Goal: Task Accomplishment & Management: Complete application form

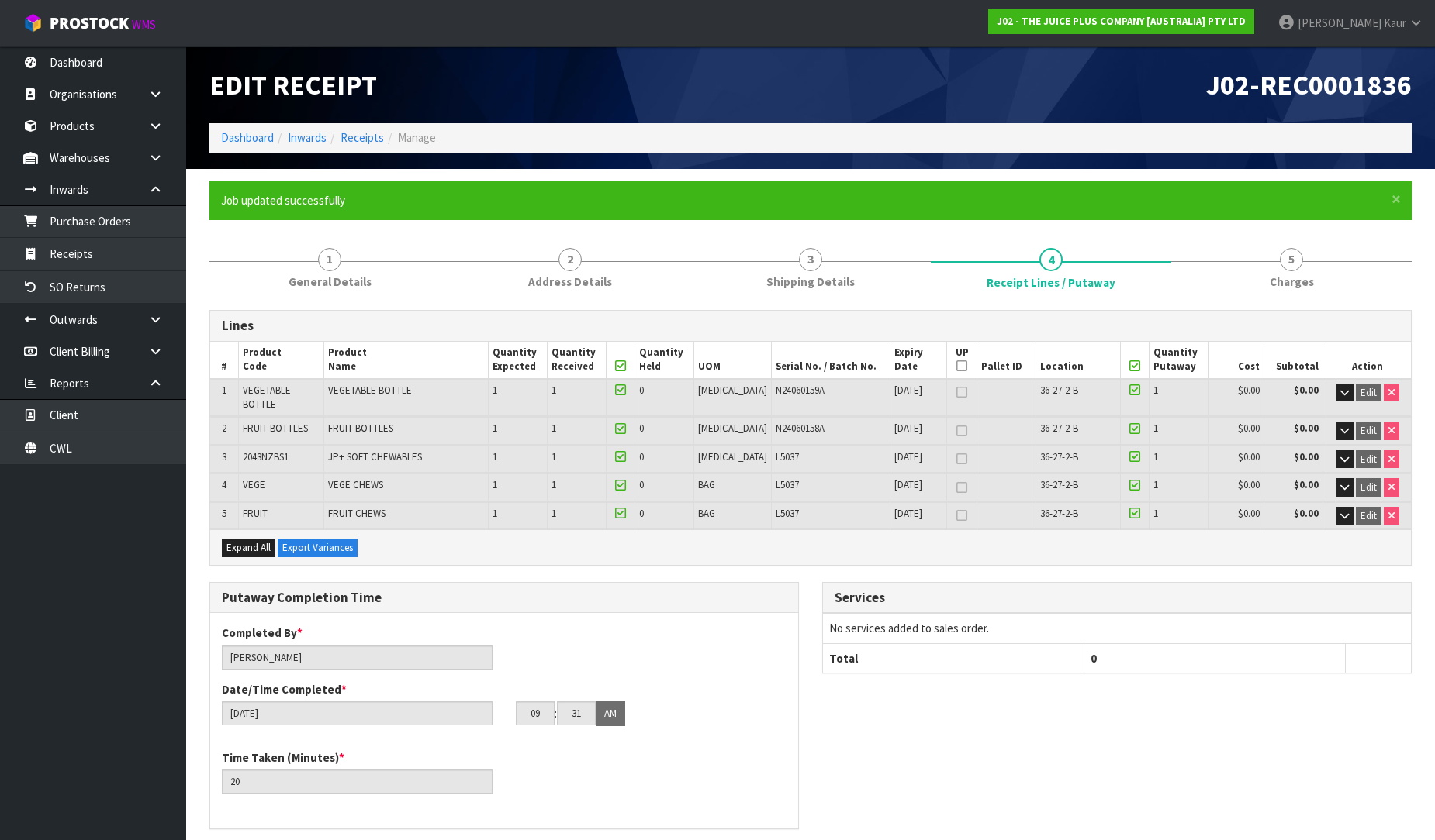
scroll to position [438, 0]
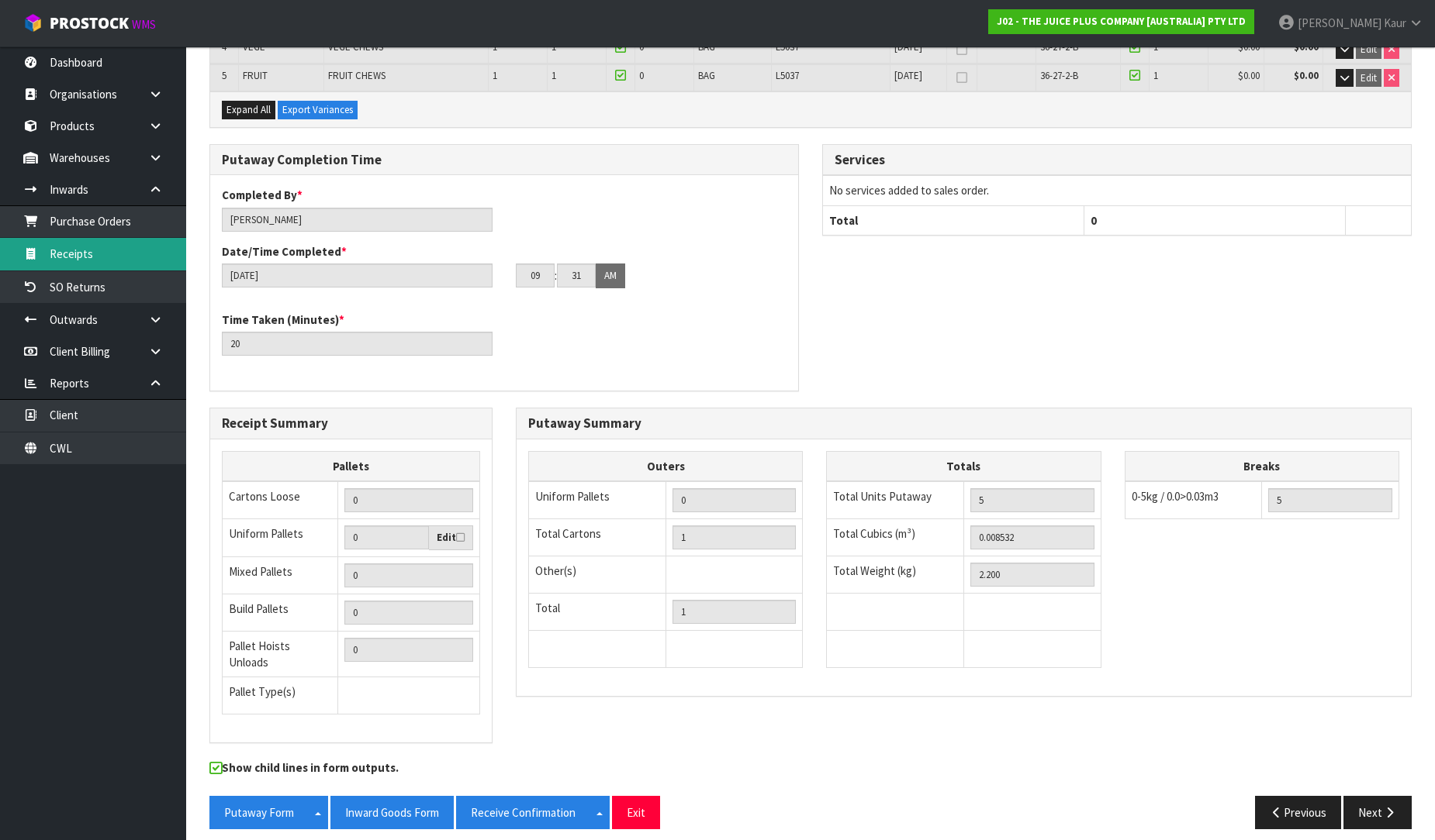
click at [95, 242] on link "Receipts" at bounding box center [93, 254] width 186 height 32
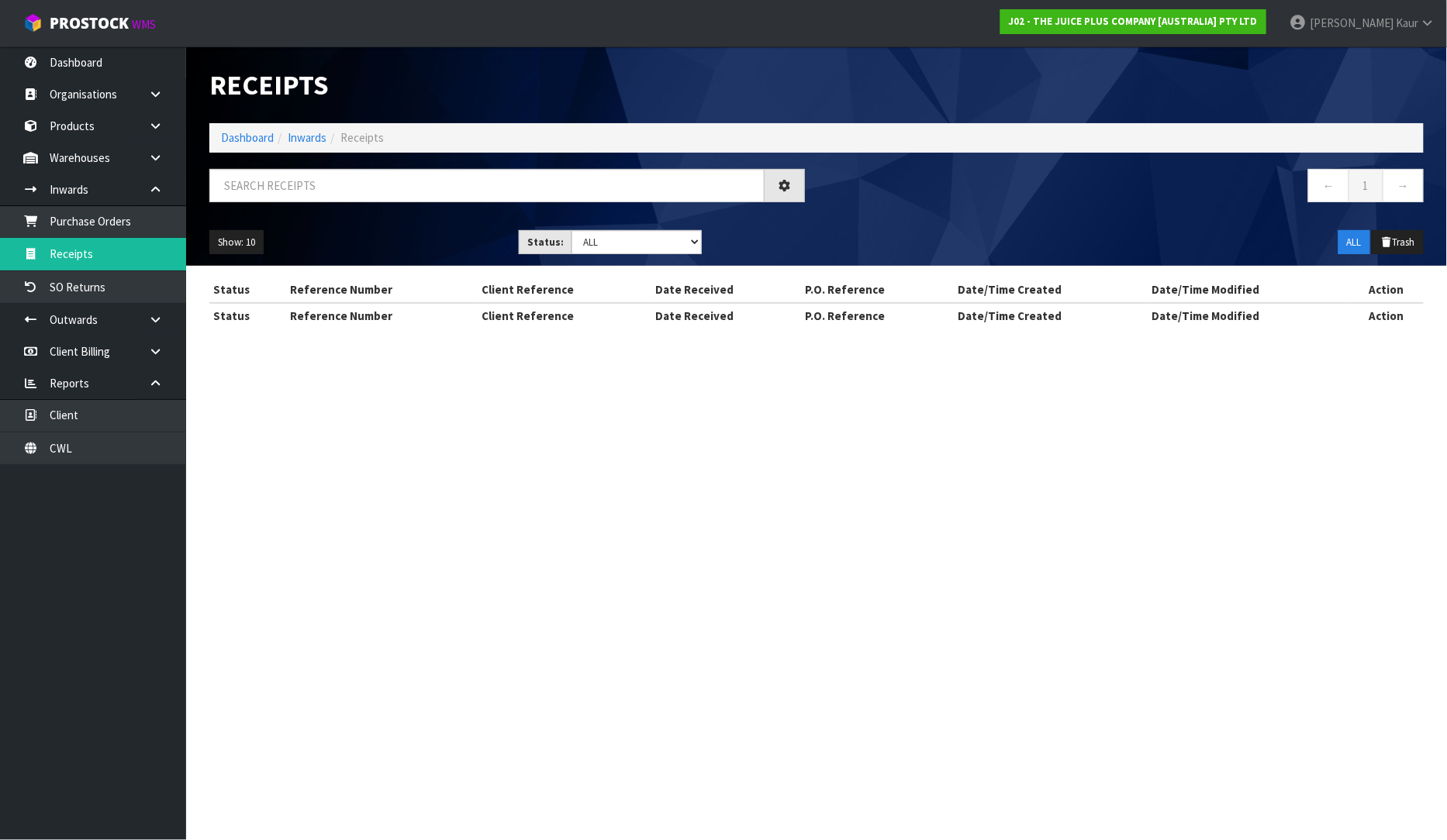
click at [106, 229] on div "Receipts Import Receipts Drop file here to import csv template Dashboard Inward…" at bounding box center [724, 178] width 1447 height 356
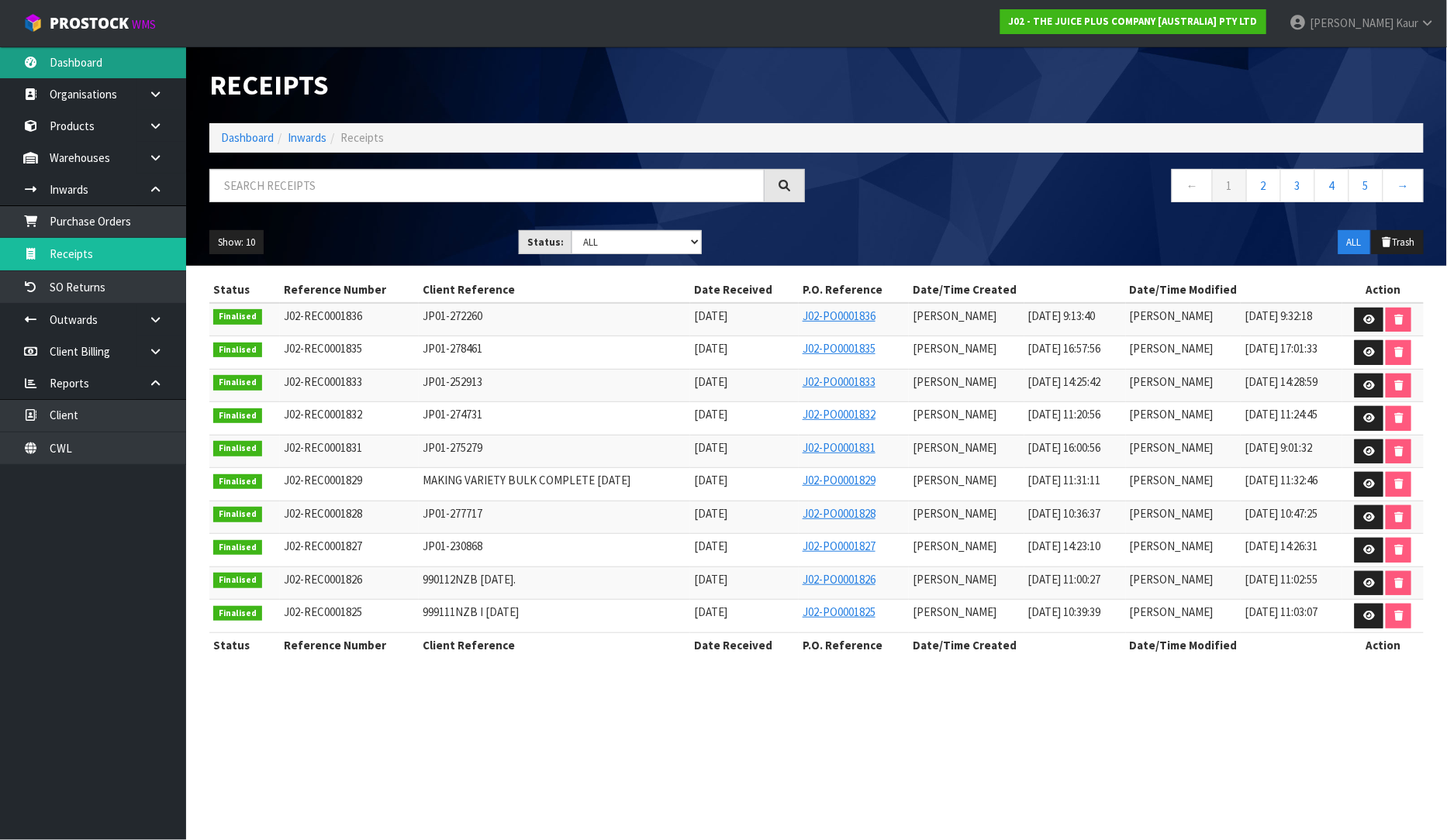
click at [72, 58] on link "Dashboard" at bounding box center [93, 62] width 186 height 32
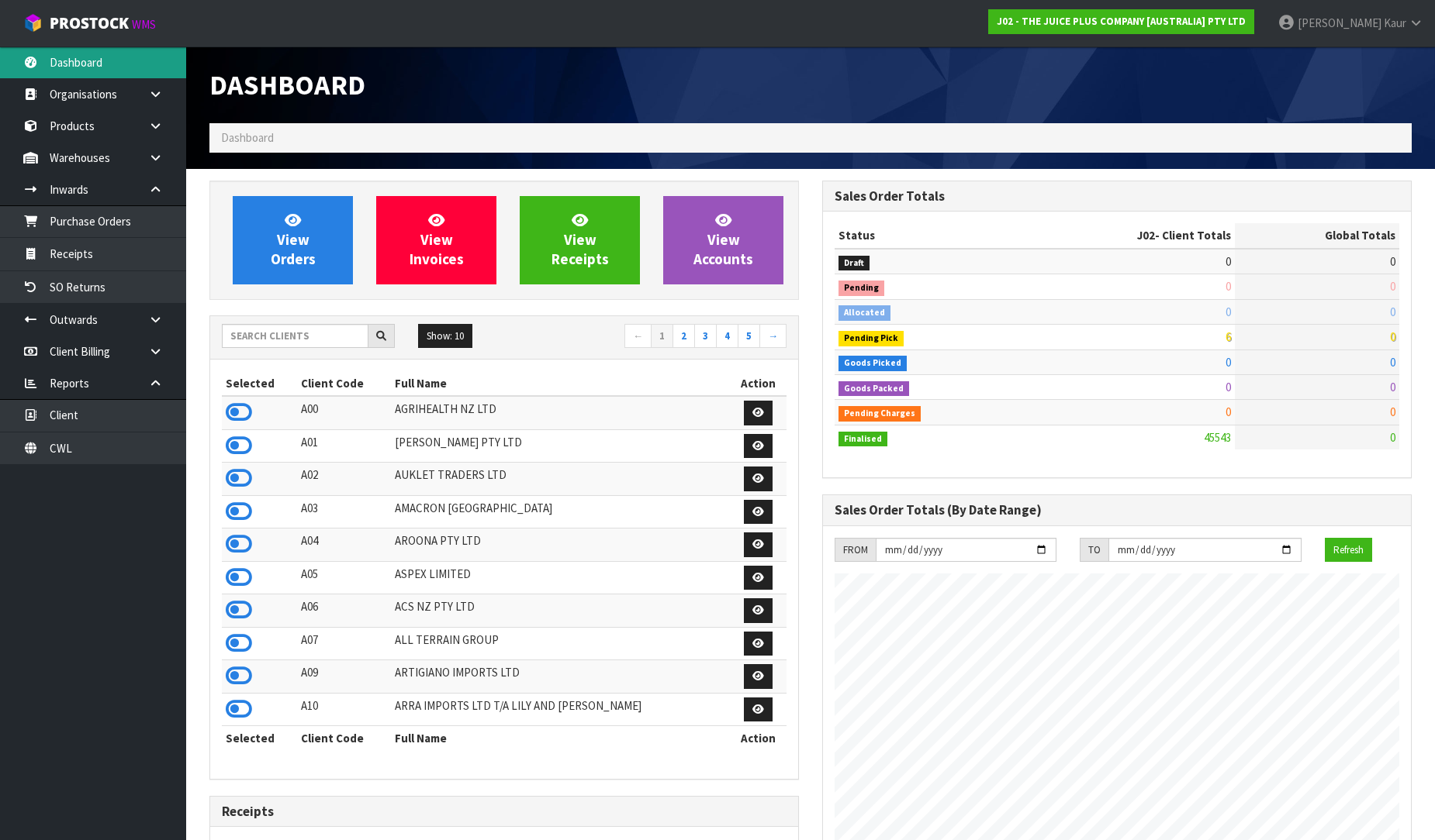
scroll to position [1174, 613]
click at [266, 323] on div "Show: 10 5 10 25 50 ← 1 2 3 4 5 →" at bounding box center [504, 338] width 588 height 43
click at [251, 338] on input "text" at bounding box center [295, 336] width 147 height 24
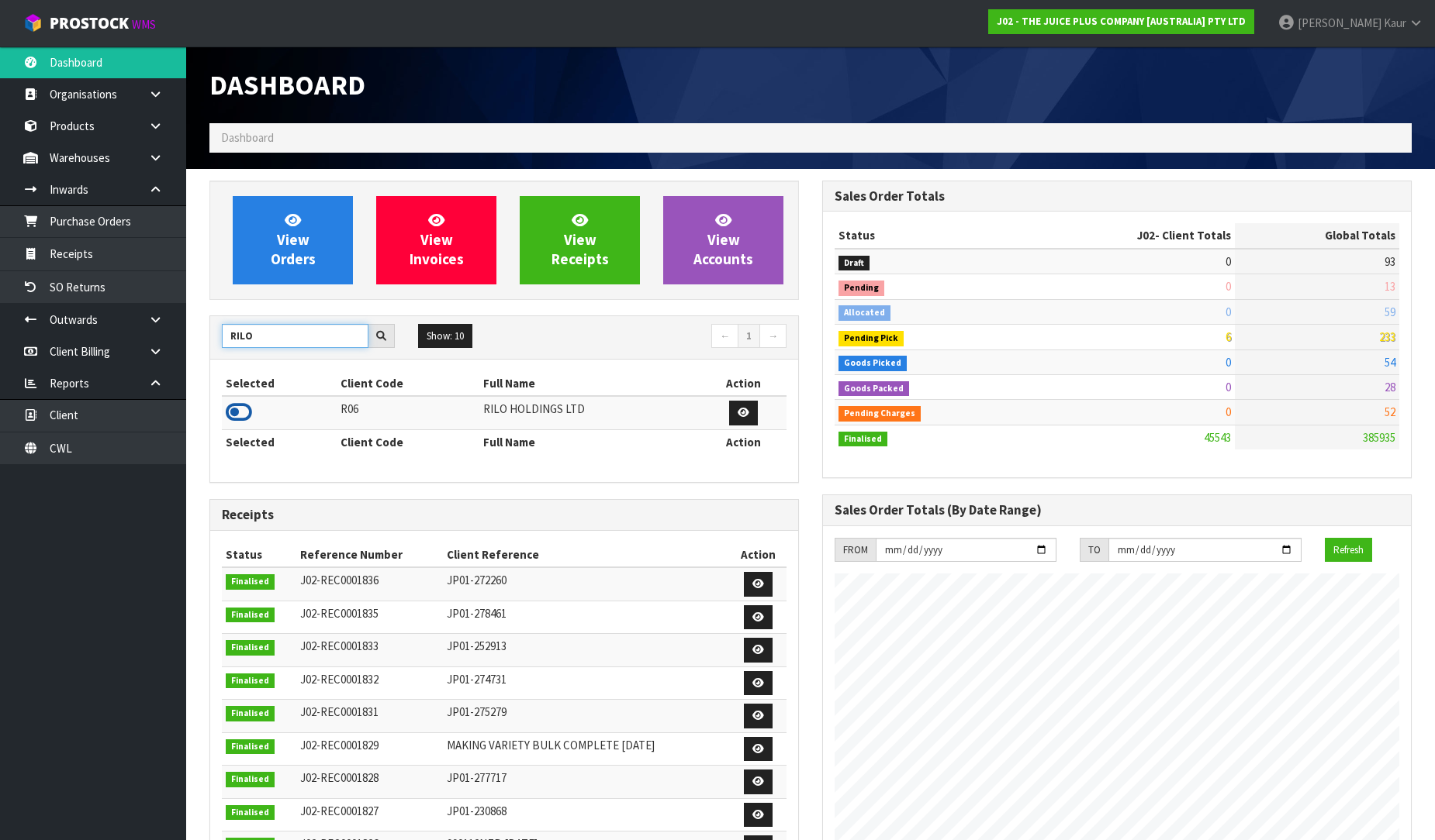
type input "RILO"
click at [244, 414] on icon at bounding box center [239, 412] width 26 height 23
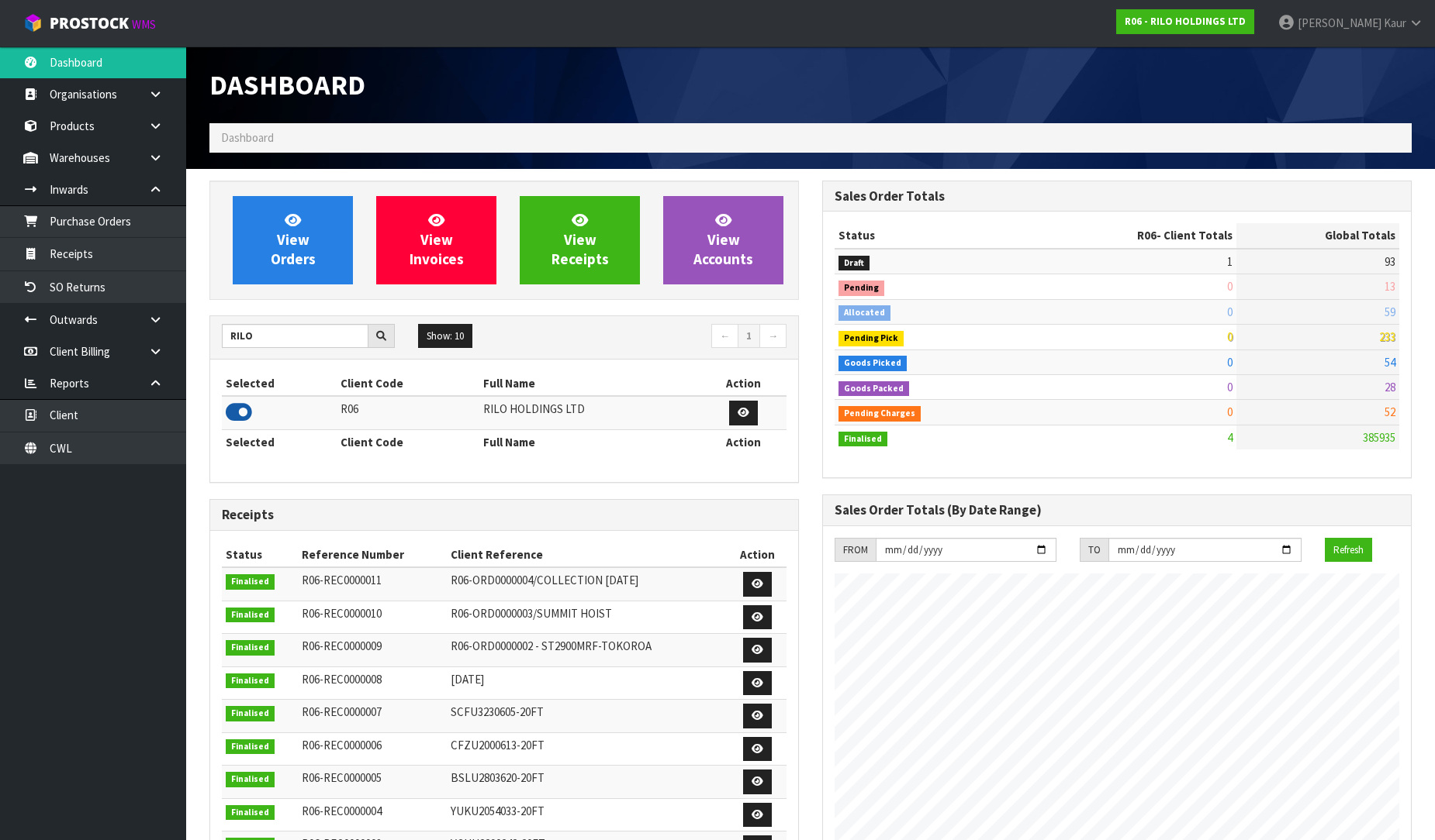
scroll to position [774115, 774902]
click at [59, 215] on link "Purchase Orders" at bounding box center [93, 221] width 186 height 32
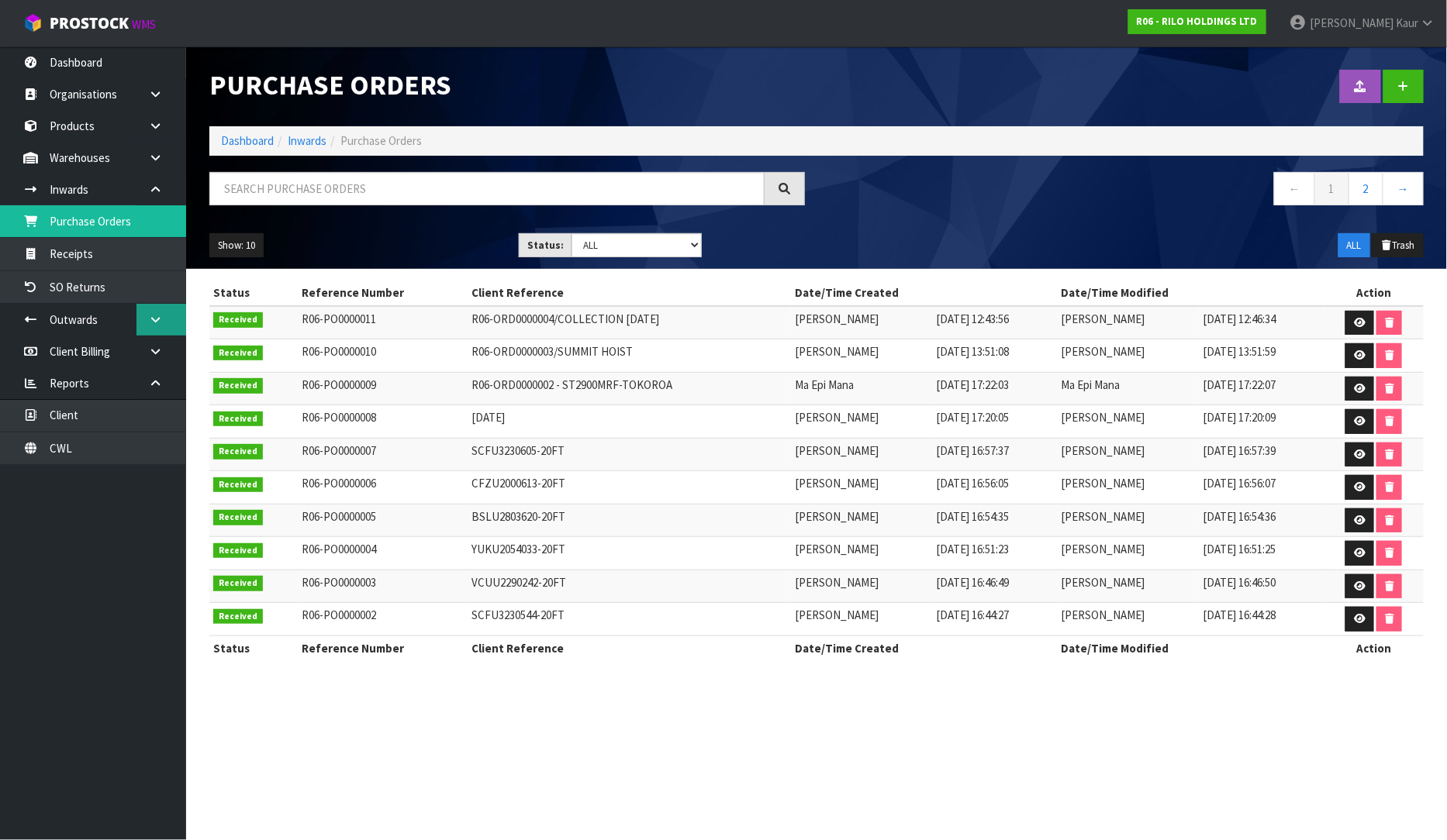
click at [147, 321] on link at bounding box center [161, 320] width 50 height 32
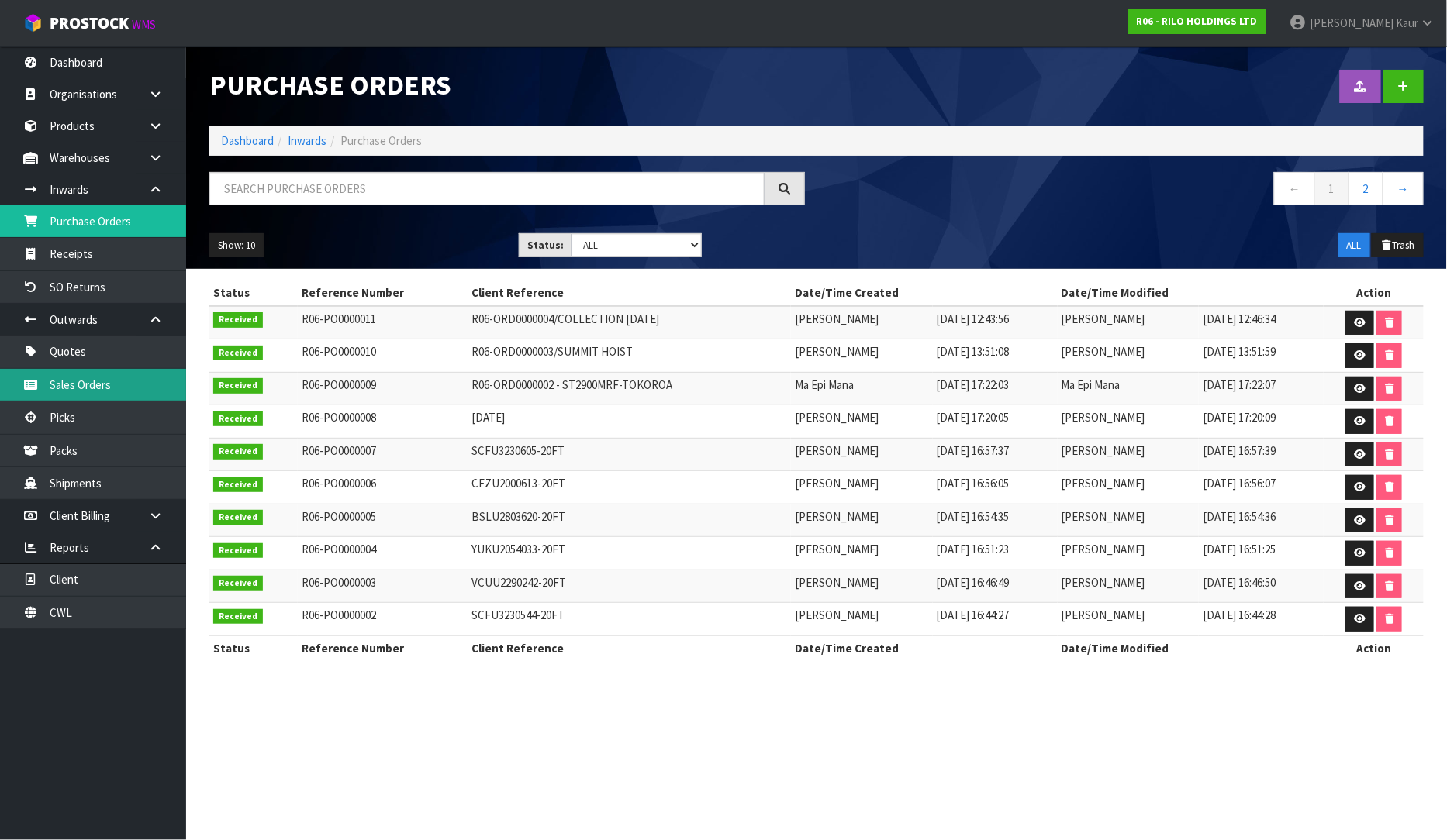
click at [109, 384] on link "Sales Orders" at bounding box center [93, 385] width 186 height 32
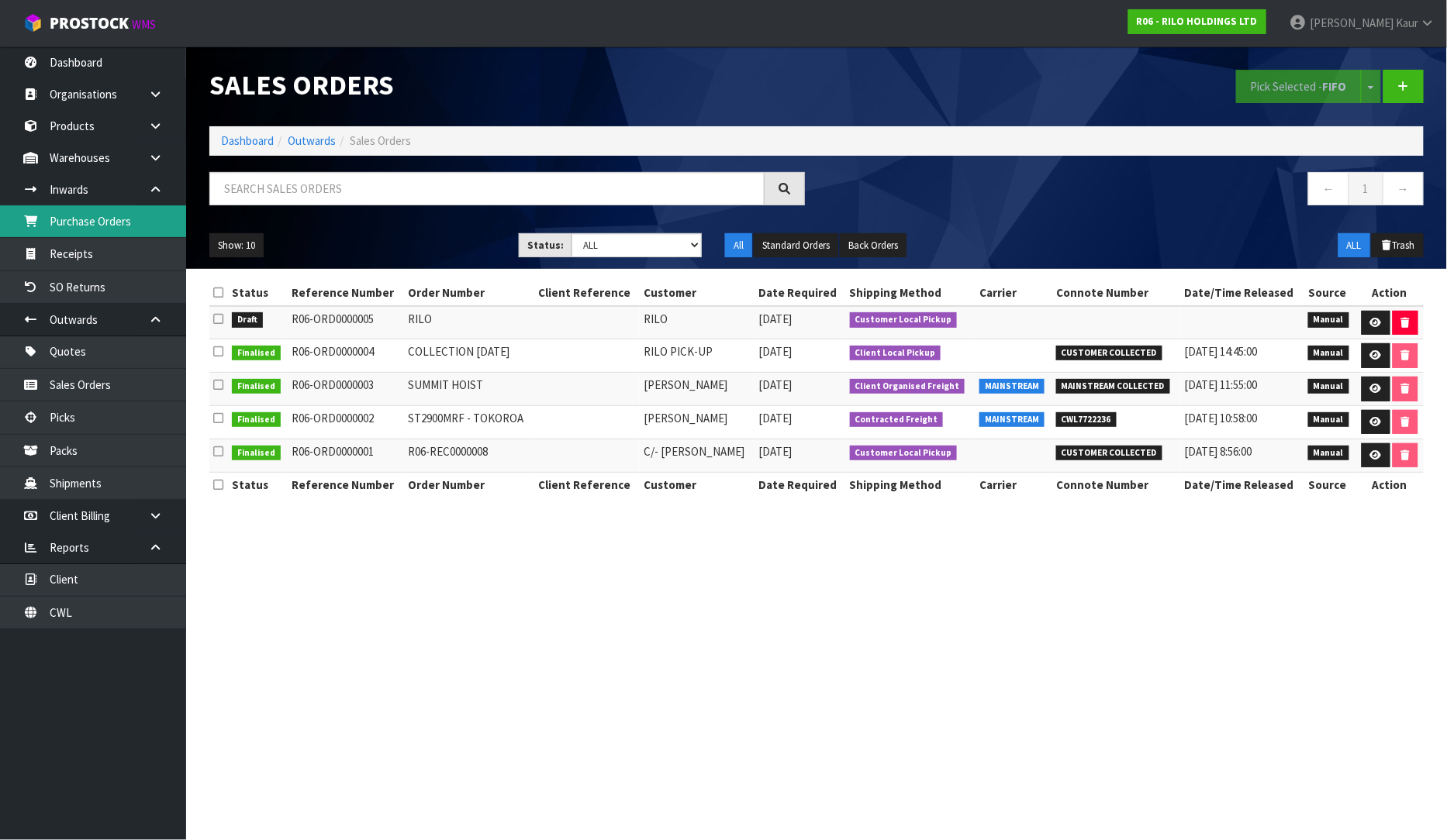
click at [98, 219] on link "Purchase Orders" at bounding box center [93, 221] width 186 height 32
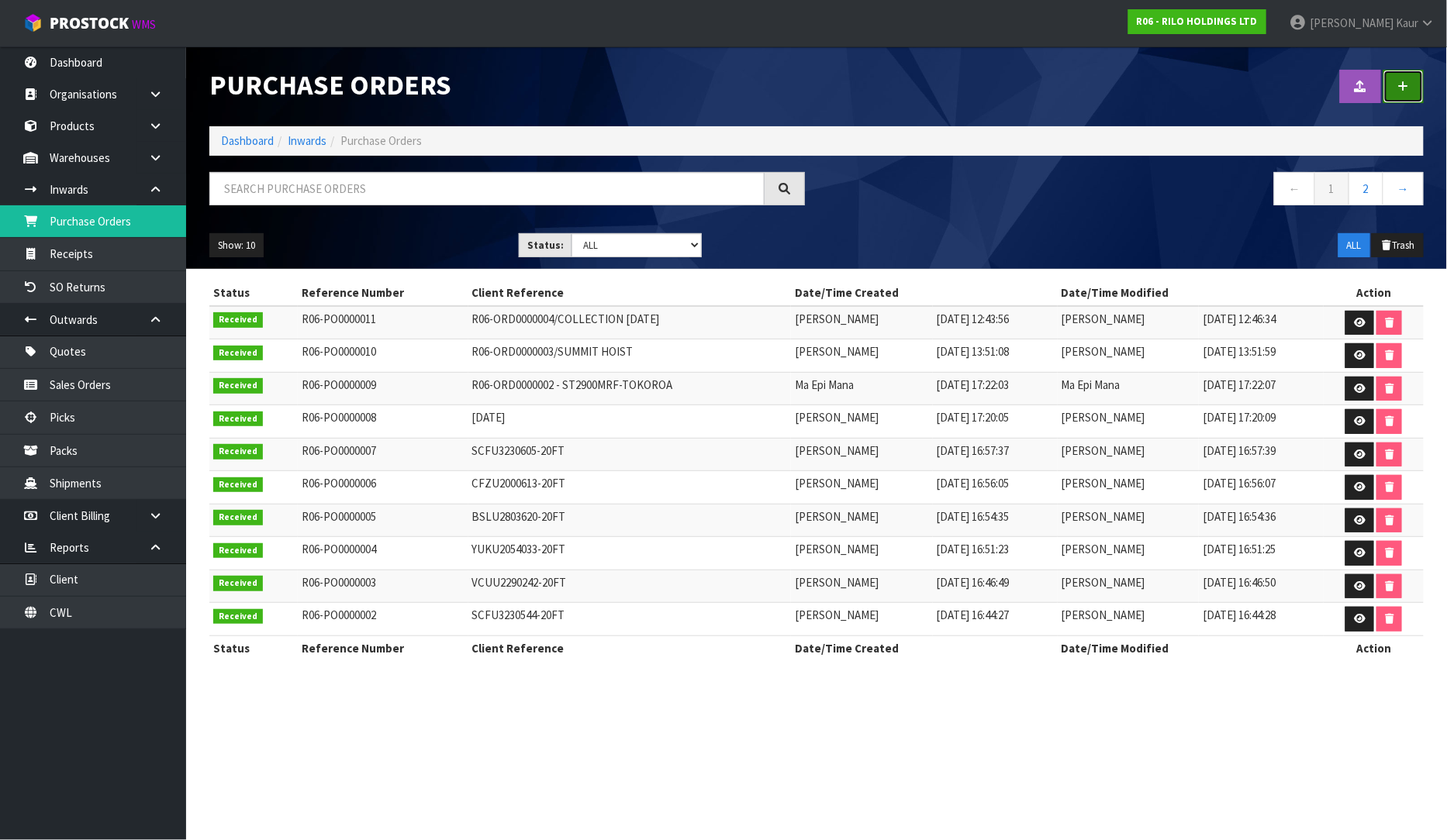
click at [1401, 93] on link at bounding box center [1404, 86] width 40 height 34
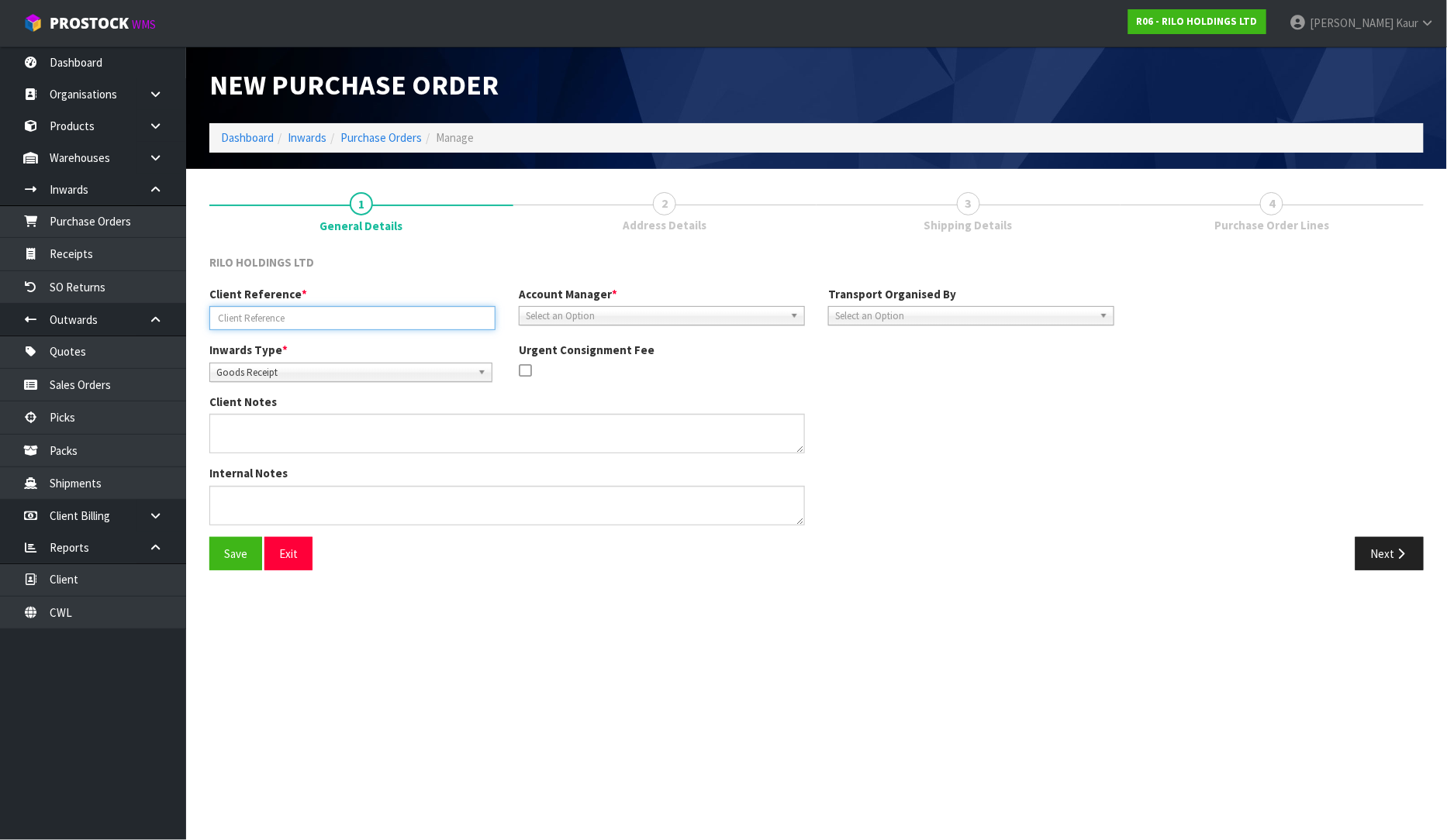
click at [316, 320] on input "text" at bounding box center [352, 318] width 286 height 24
type input "COLLECTION/16.10.25"
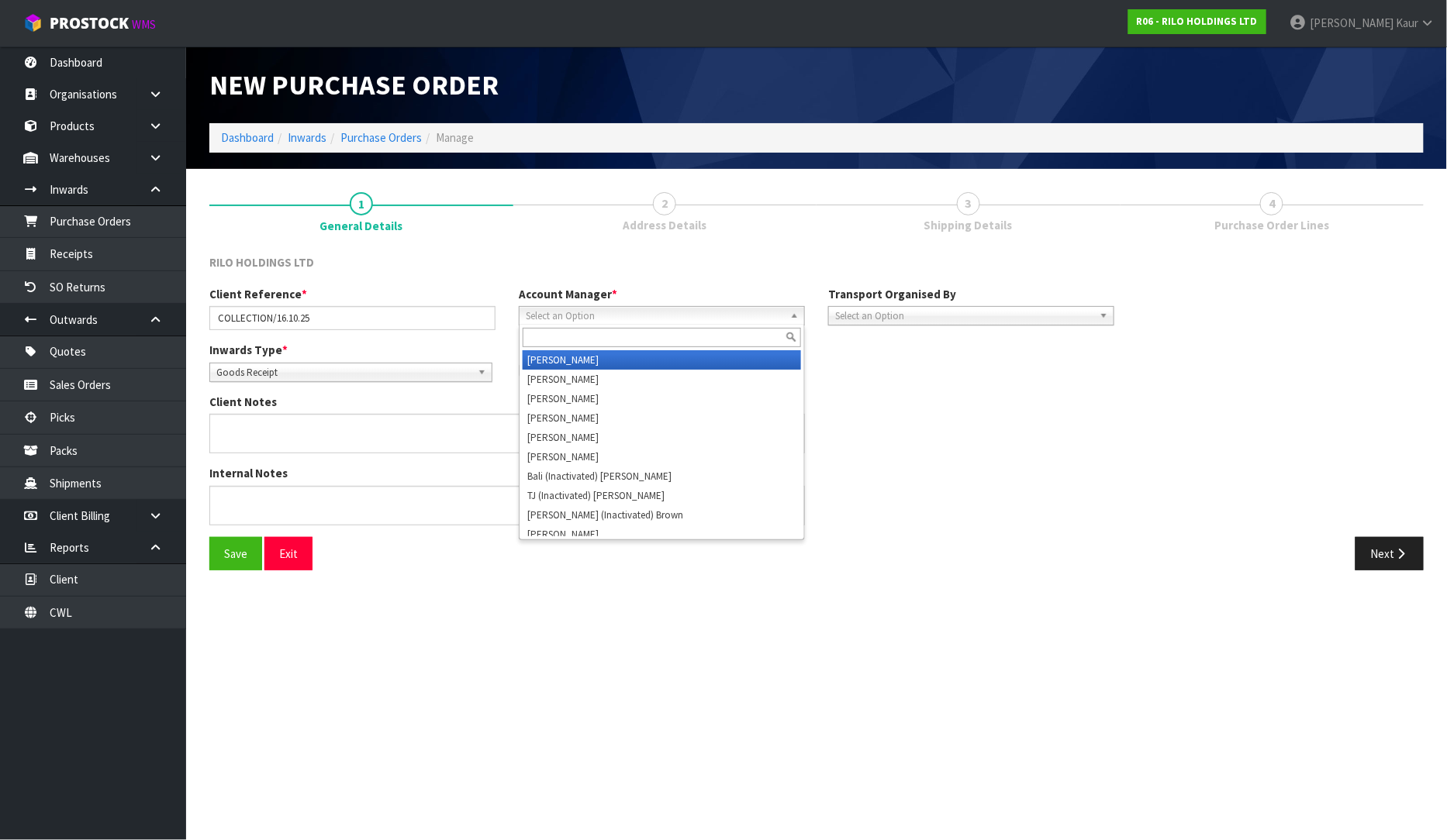
click at [636, 307] on span "Select an Option" at bounding box center [655, 316] width 258 height 18
type input "V"
click at [655, 357] on li "V [PERSON_NAME]" at bounding box center [661, 360] width 278 height 19
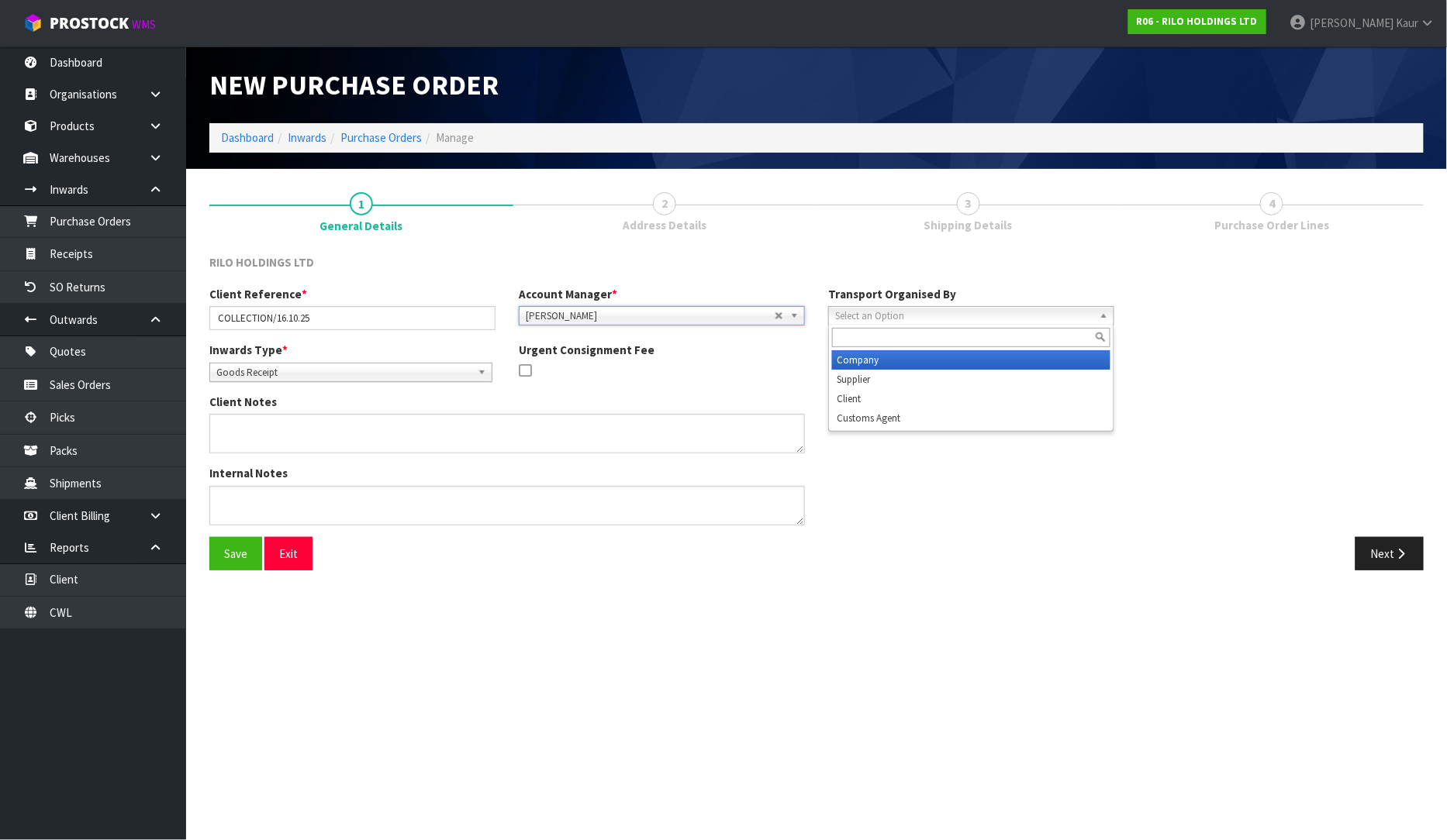
click at [889, 323] on span "Select an Option" at bounding box center [964, 316] width 258 height 18
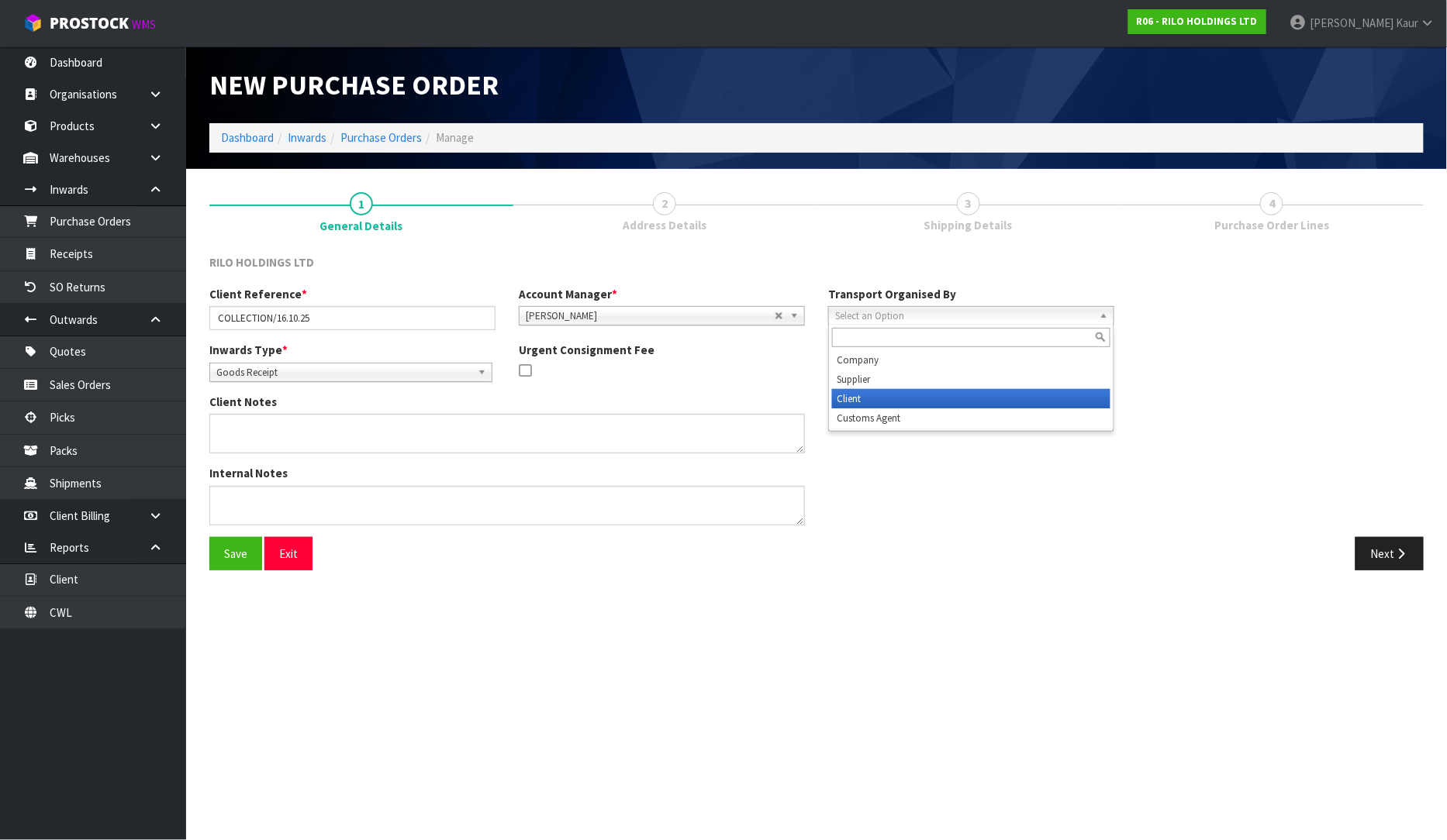
click at [880, 401] on li "Client" at bounding box center [971, 399] width 278 height 19
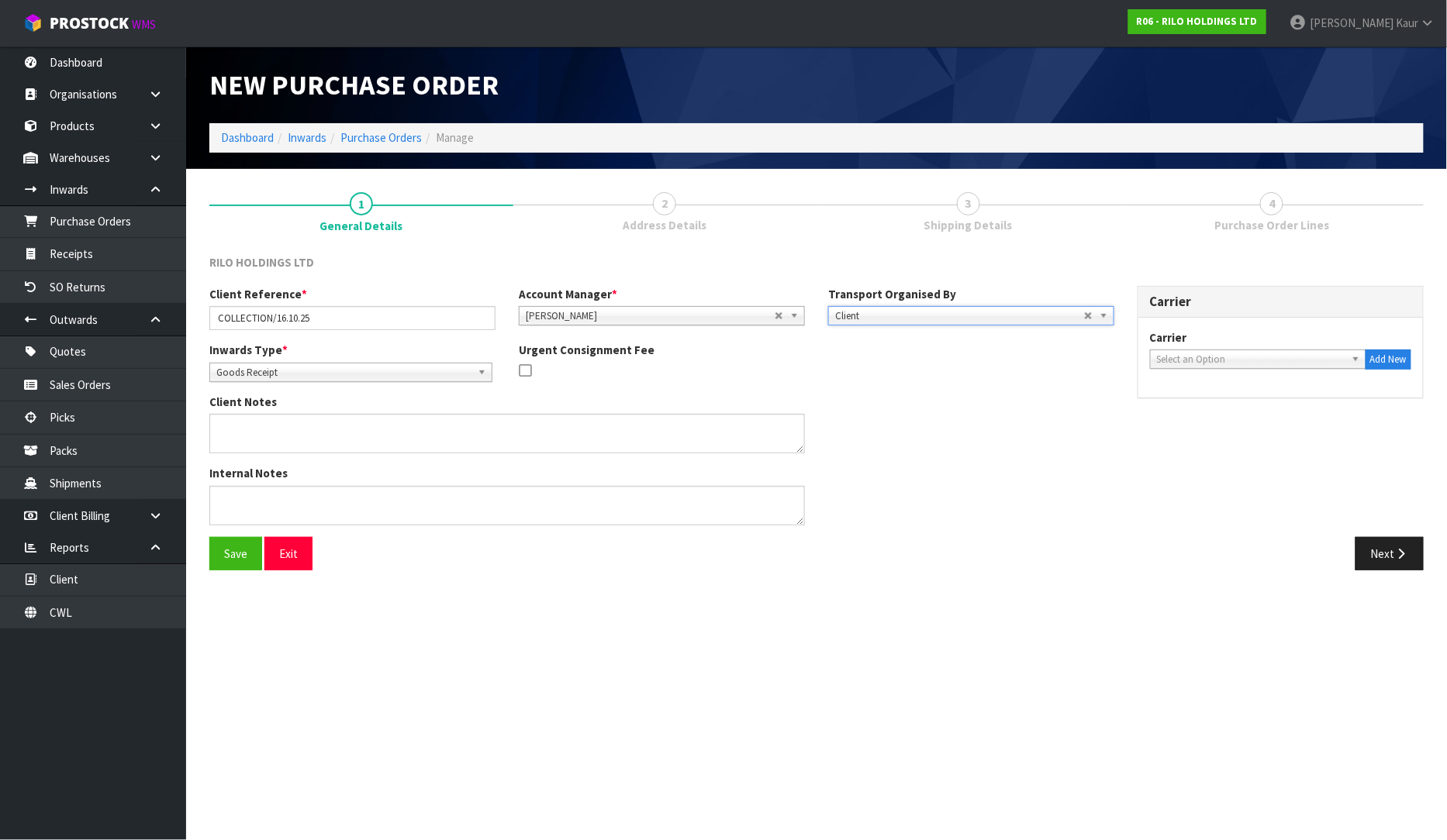
click at [1239, 355] on span "Select an Option" at bounding box center [1251, 359] width 188 height 18
type input "DR"
click at [1203, 400] on li "DR OP OFF - DROP OFF" at bounding box center [1258, 404] width 208 height 19
click at [1392, 572] on div "Save Exit Next" at bounding box center [816, 560] width 1238 height 45
click at [1393, 556] on button "Next" at bounding box center [1389, 554] width 68 height 34
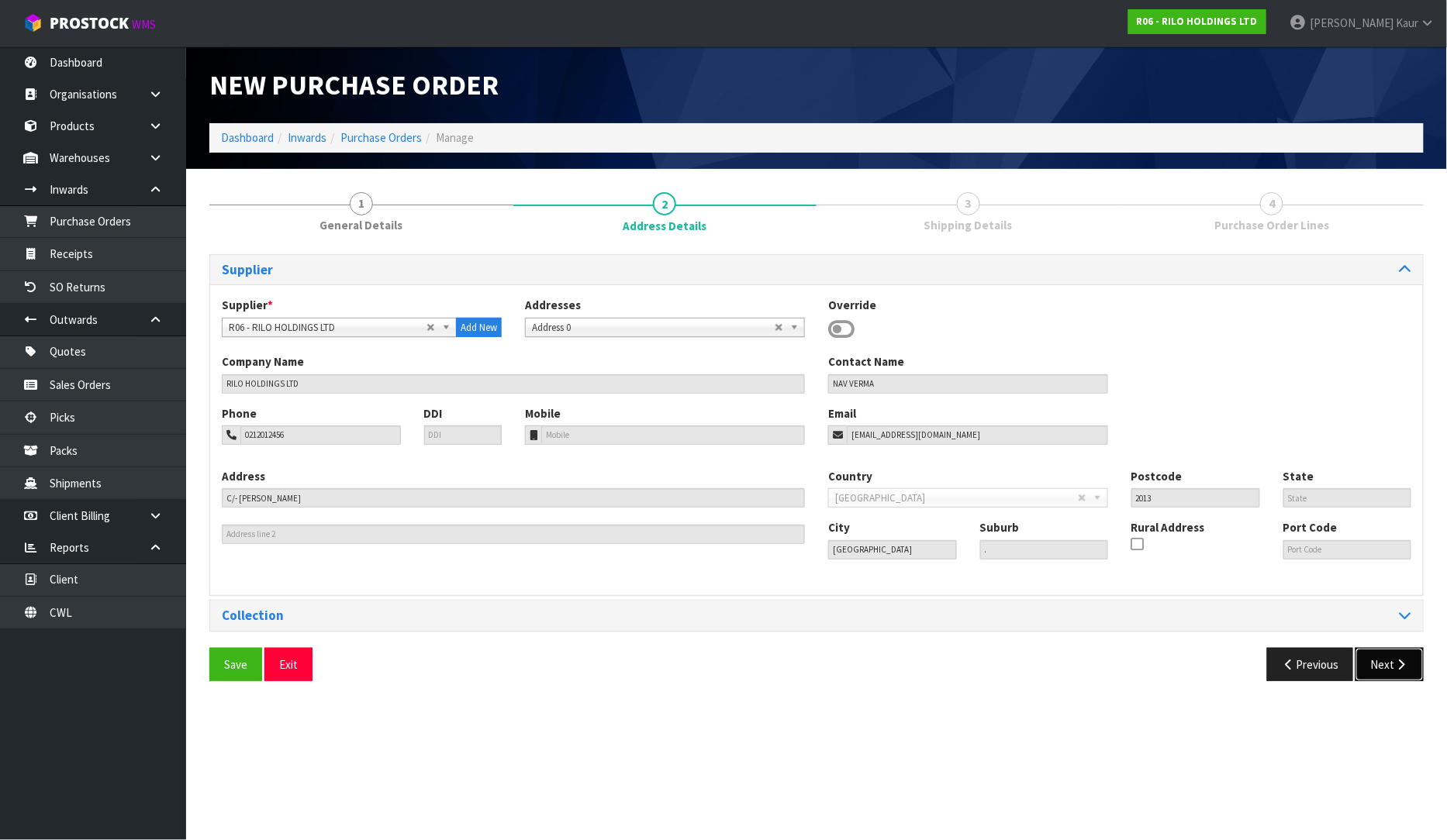
click at [1386, 657] on button "Next" at bounding box center [1389, 665] width 68 height 34
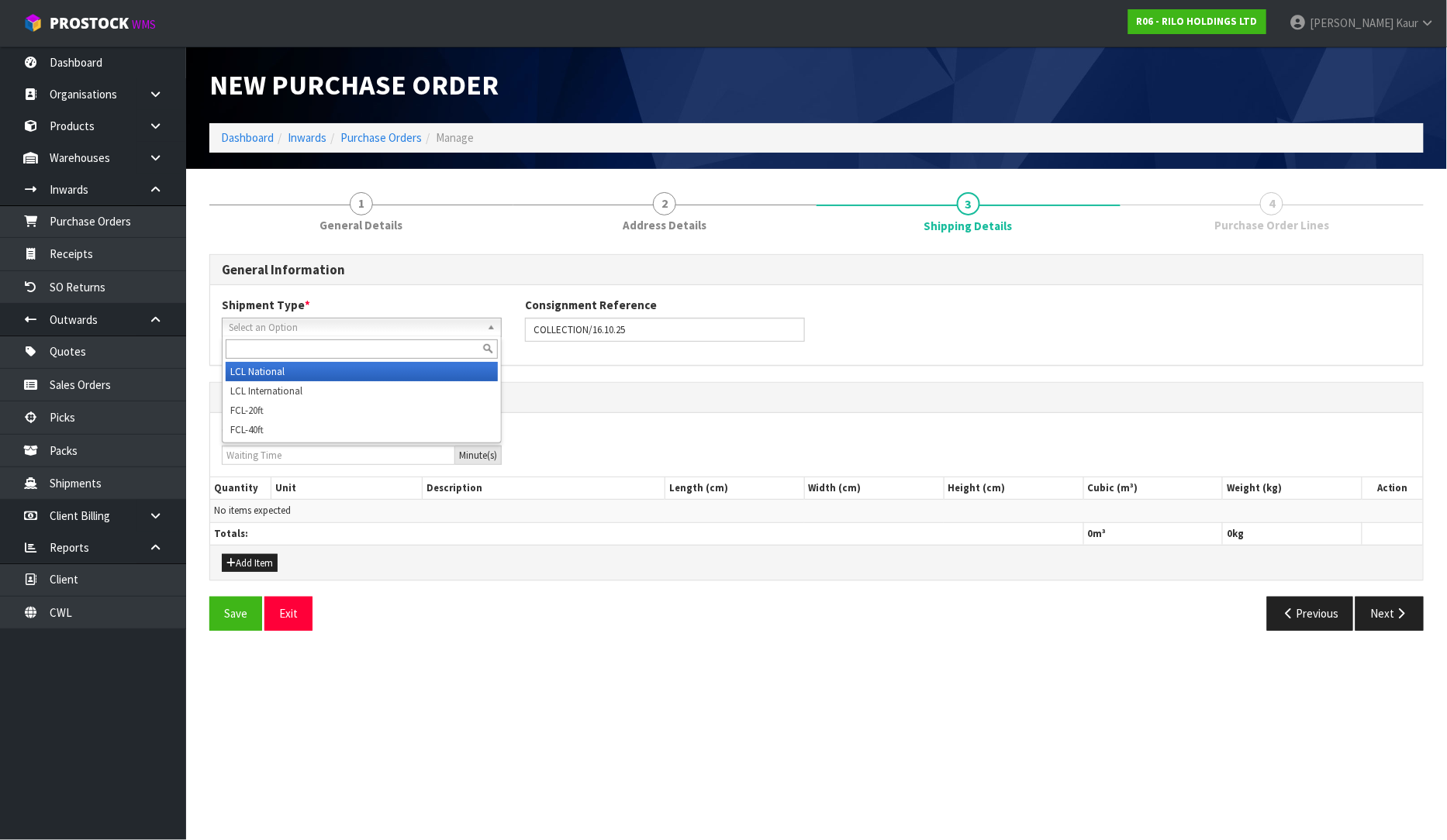
click at [436, 328] on span "Select an Option" at bounding box center [355, 328] width 252 height 18
click at [403, 370] on li "LCL National" at bounding box center [362, 372] width 272 height 19
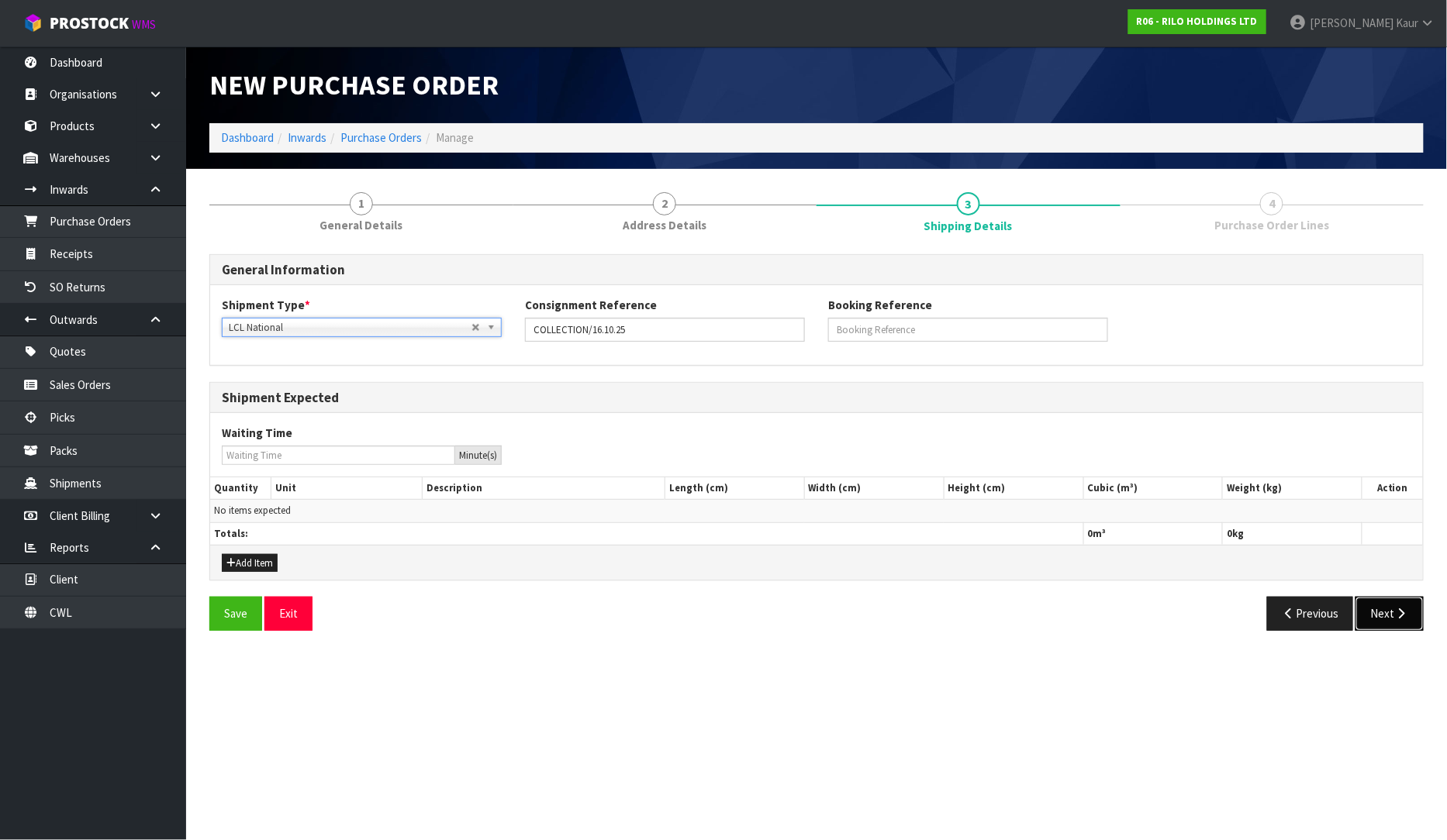
click at [1400, 613] on icon "button" at bounding box center [1401, 613] width 14 height 12
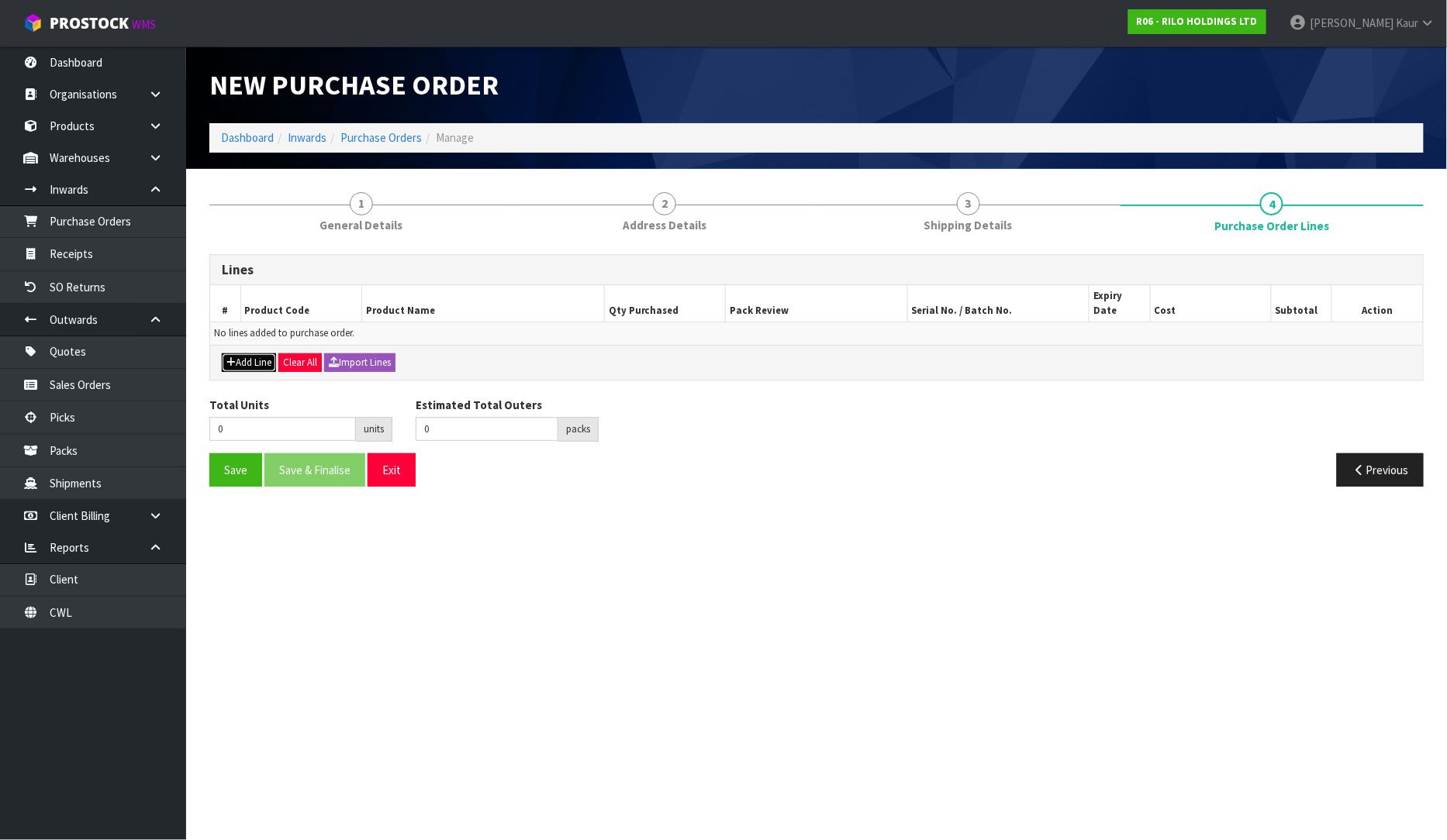
click at [241, 353] on button "Add Line" at bounding box center [249, 362] width 54 height 18
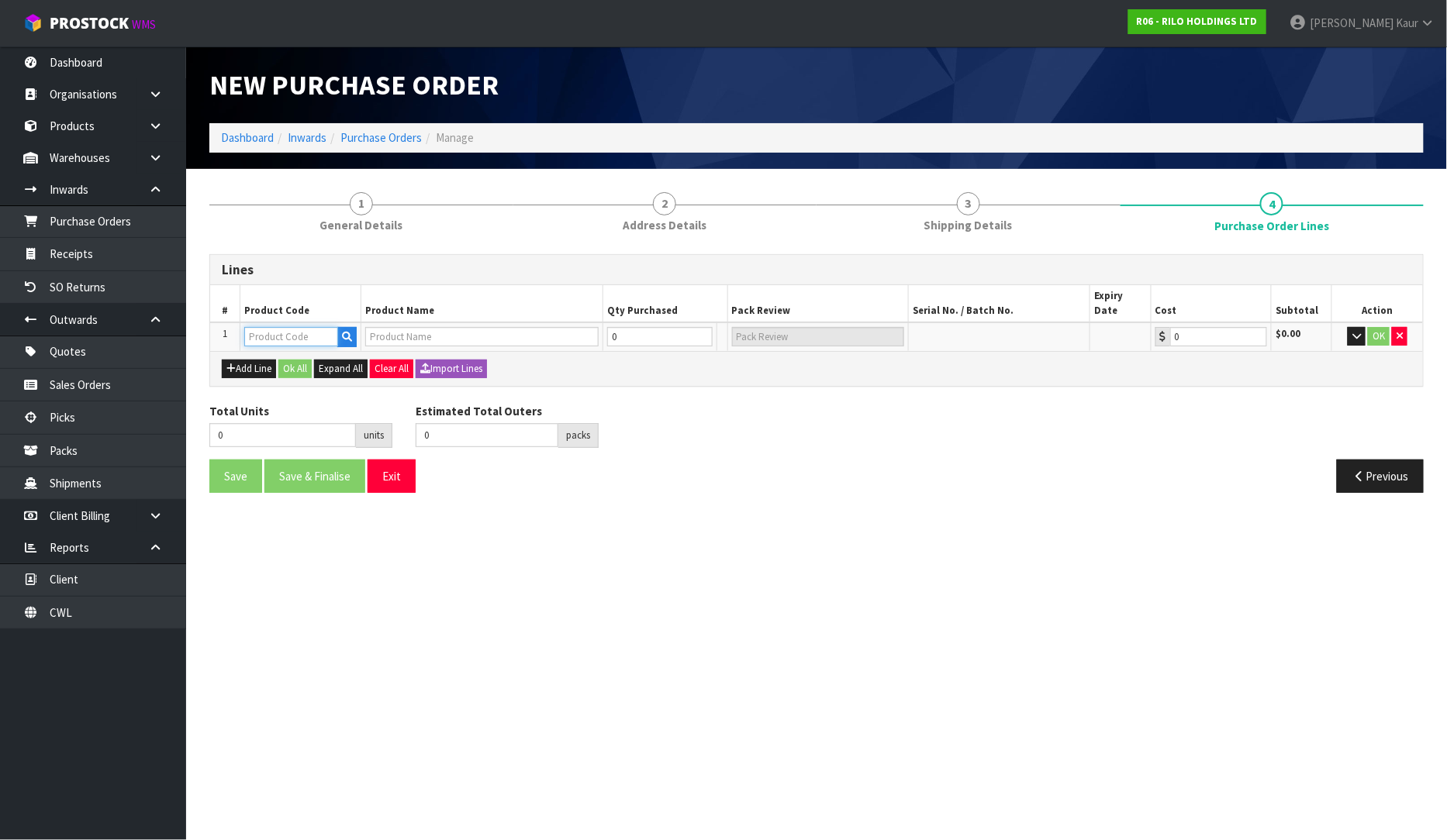
click at [277, 327] on input "text" at bounding box center [291, 336] width 94 height 19
type input "LCL"
type input "0.00"
type input "LCL"
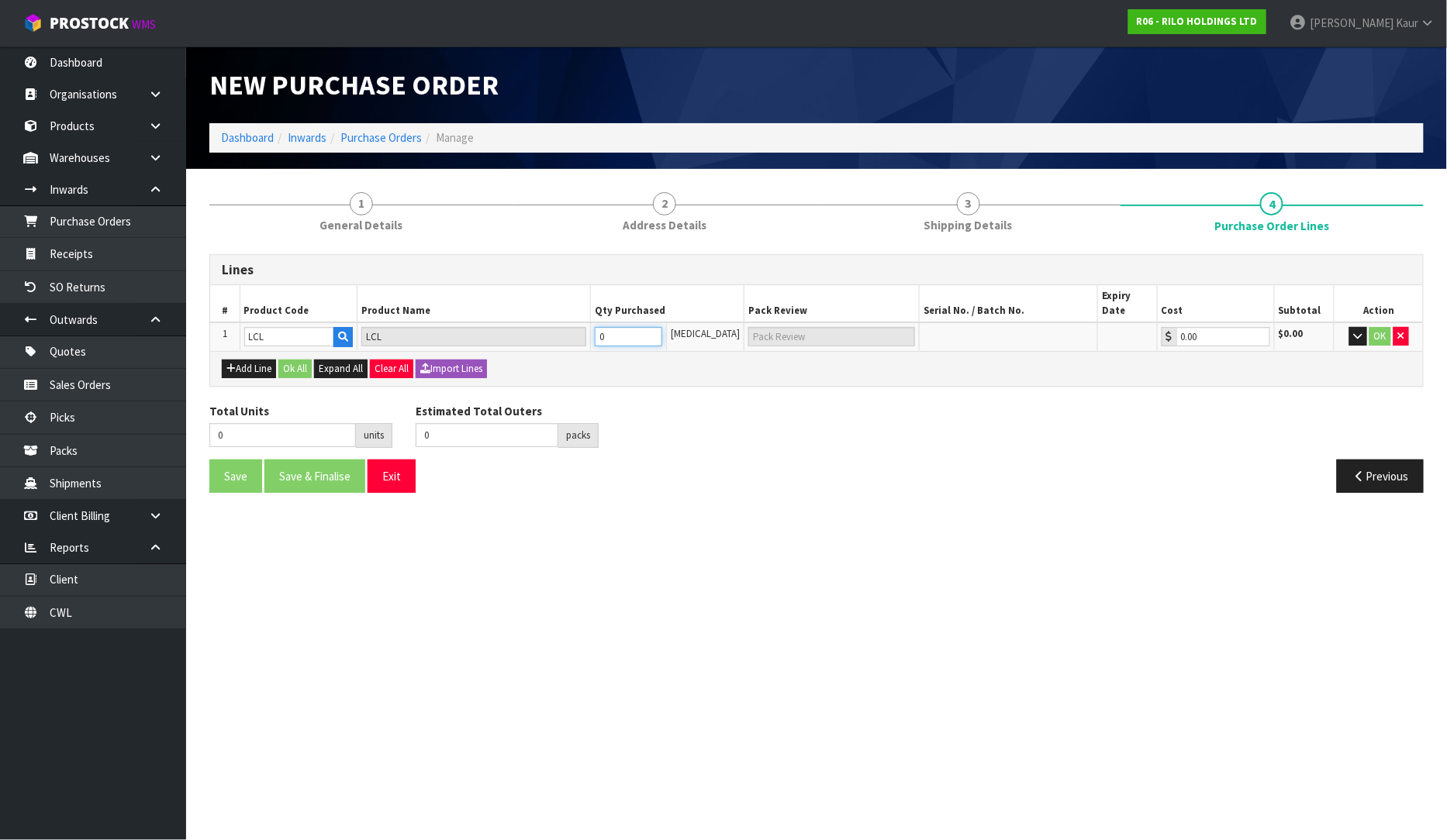
click at [639, 328] on input "0" at bounding box center [628, 336] width 68 height 19
type input "1"
type input "1 PLT"
type input "1"
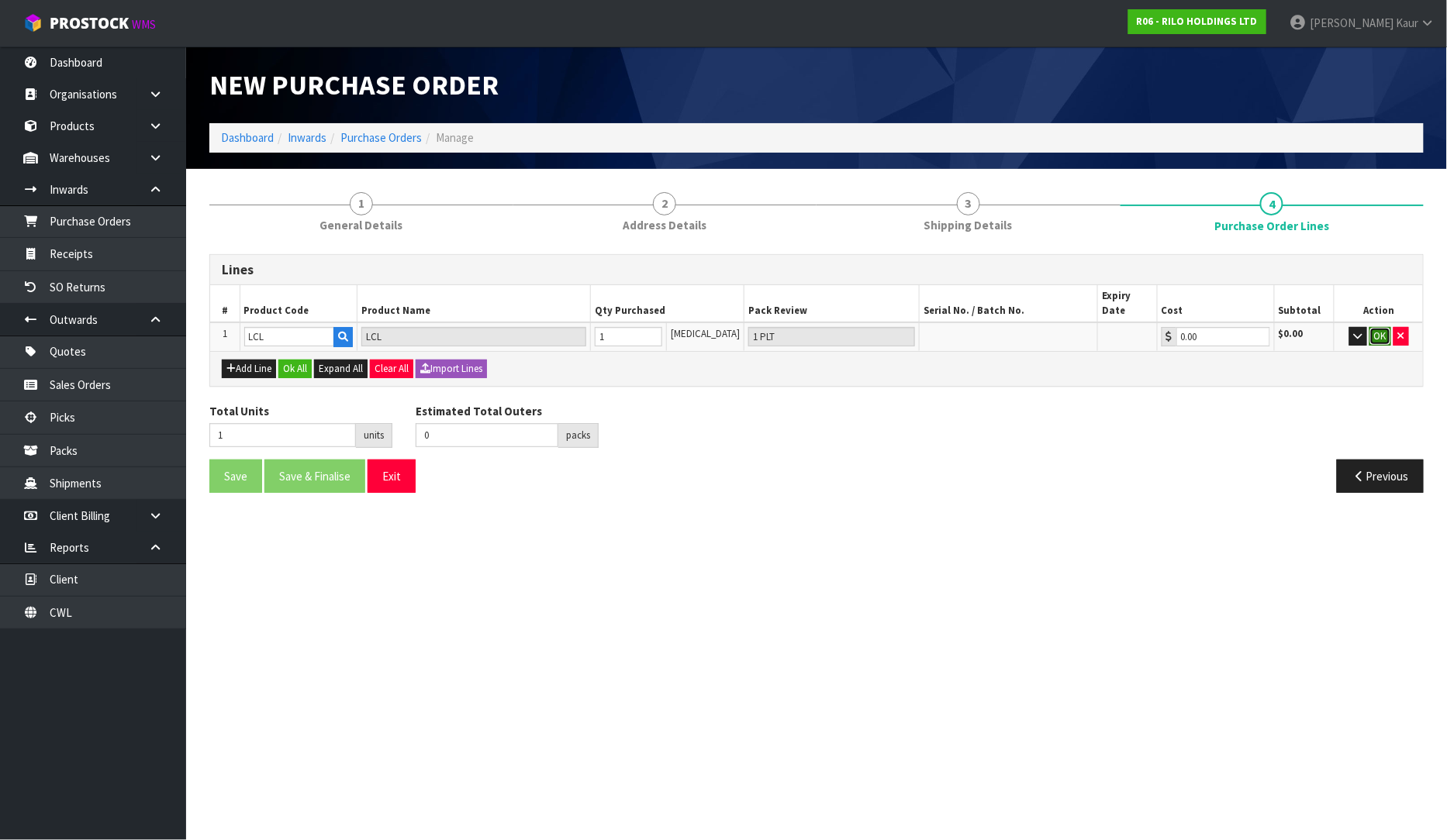
click at [1385, 327] on button "OK" at bounding box center [1380, 336] width 22 height 18
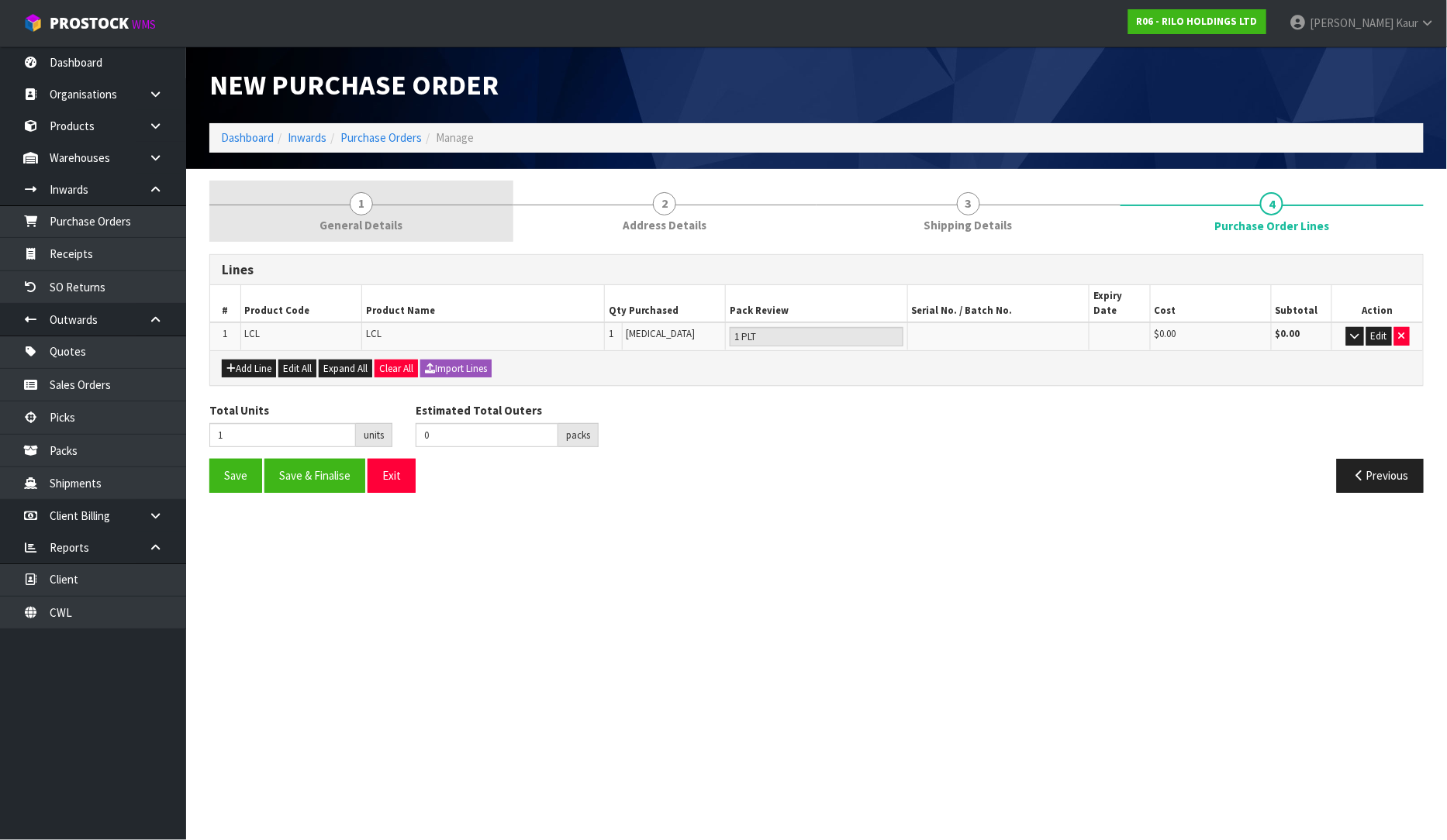
click at [324, 215] on link "1 General Details" at bounding box center [361, 211] width 304 height 61
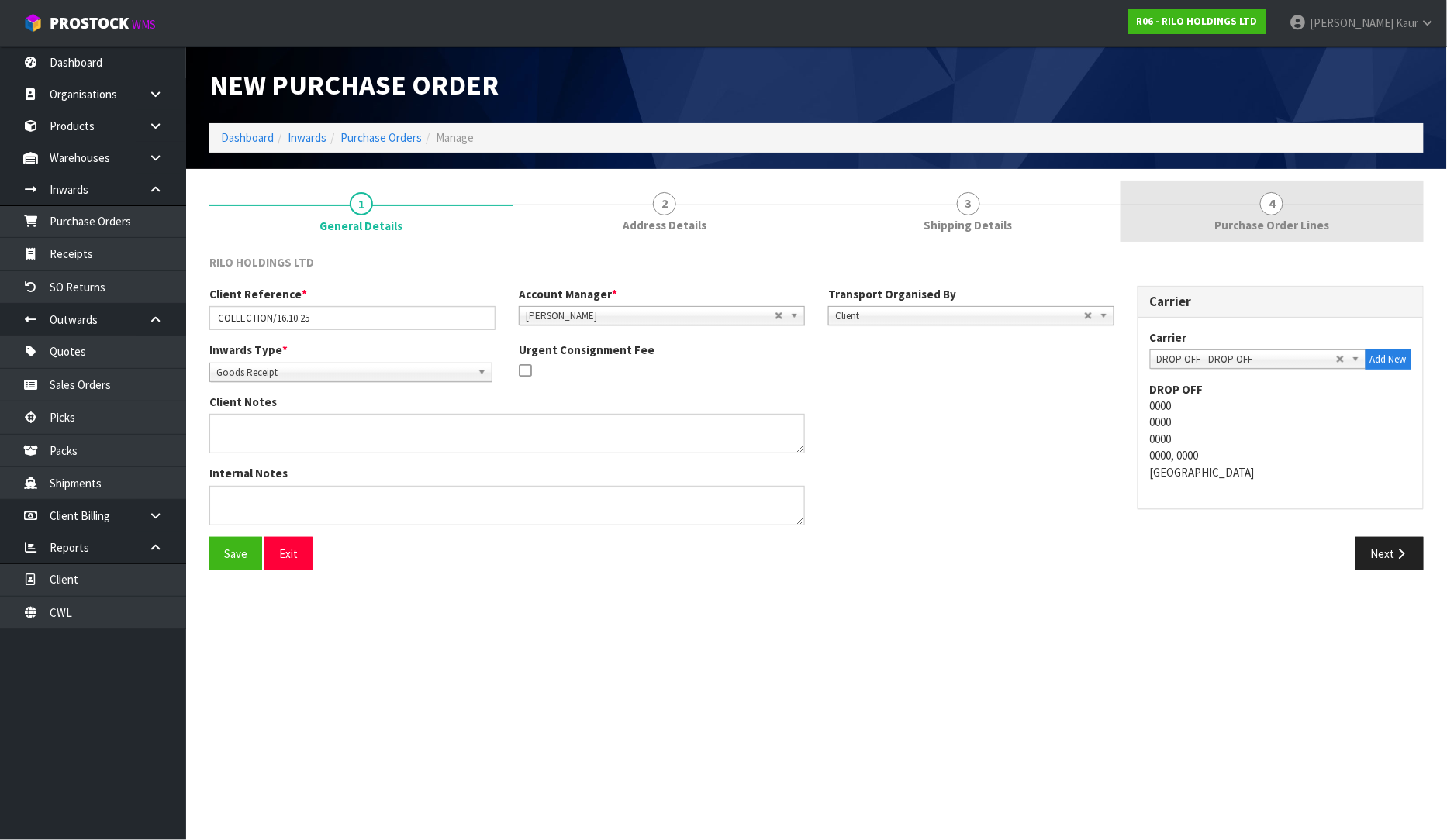
click at [1296, 220] on span "Purchase Order Lines" at bounding box center [1272, 225] width 115 height 16
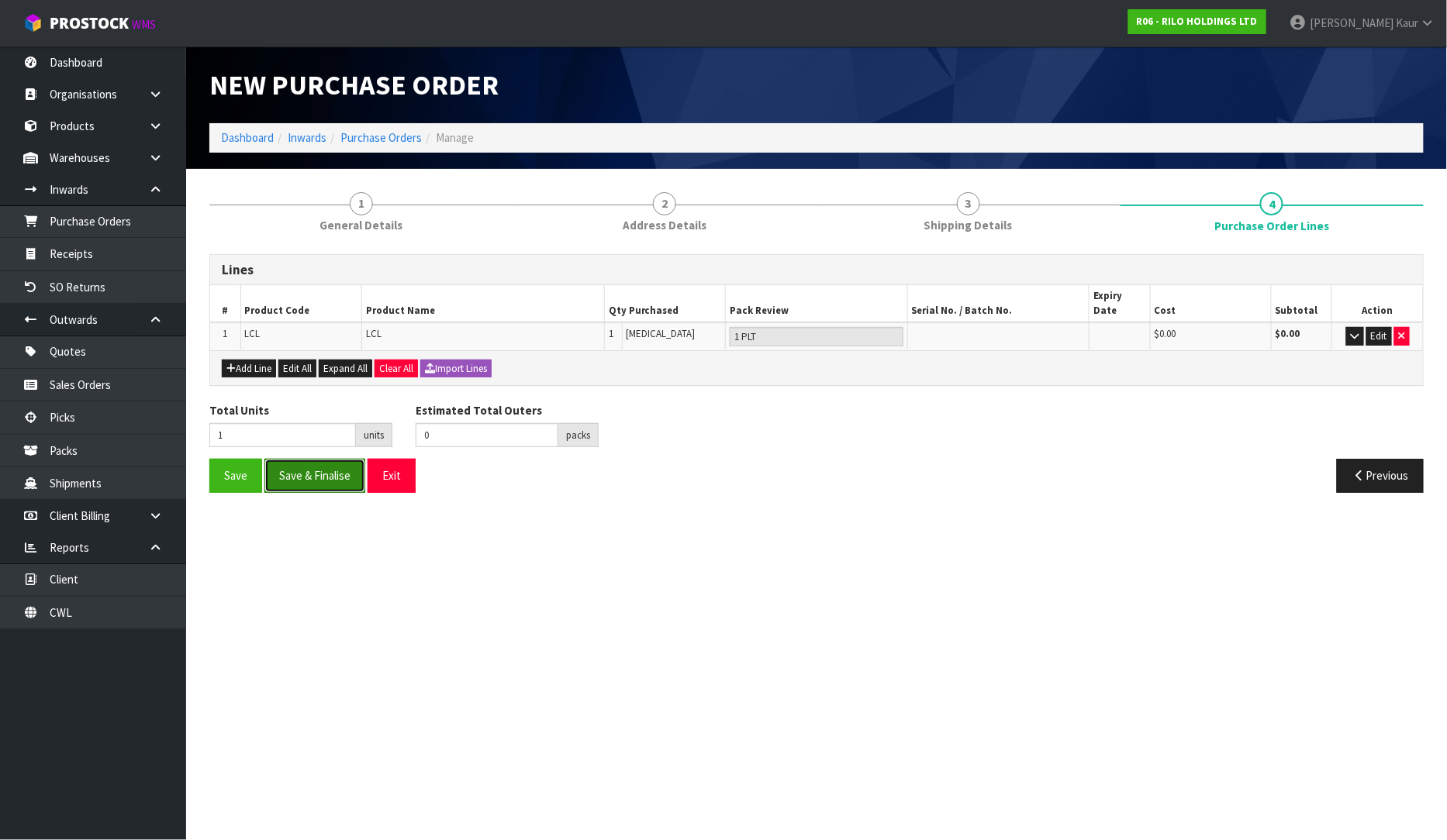
click at [292, 463] on button "Save & Finalise" at bounding box center [315, 476] width 101 height 34
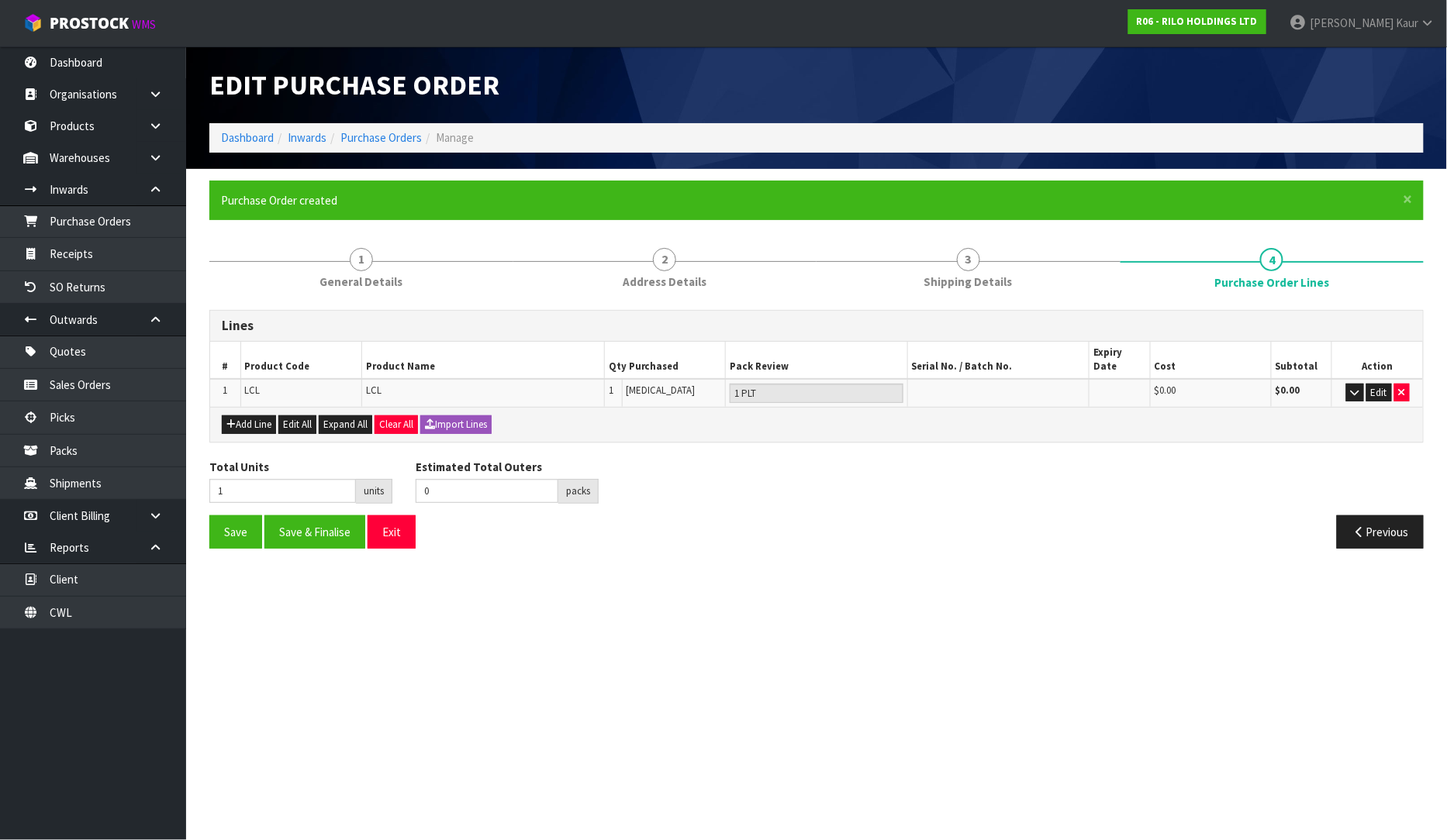
type input "0"
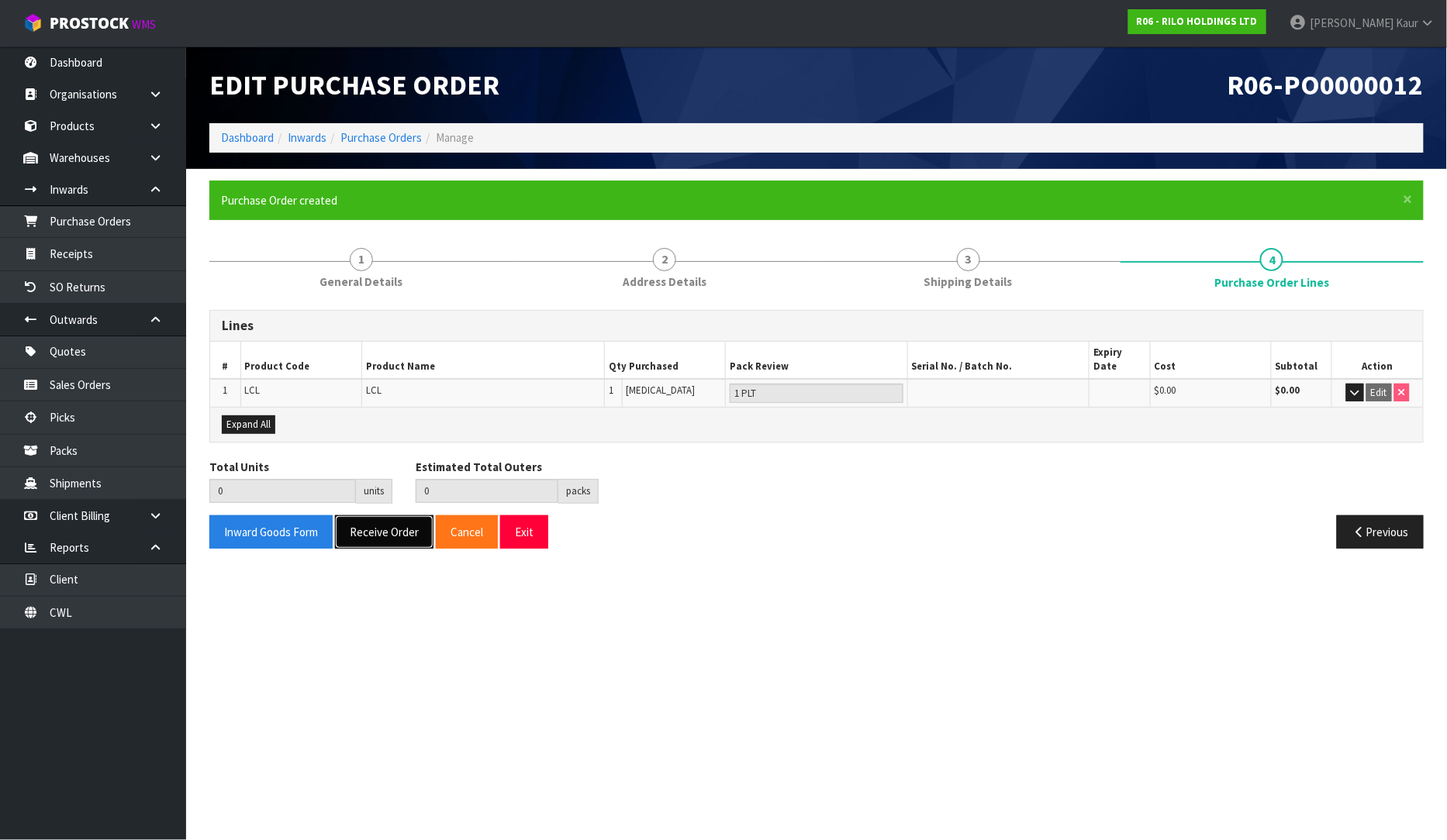
click at [367, 516] on button "Receive Order" at bounding box center [384, 533] width 99 height 34
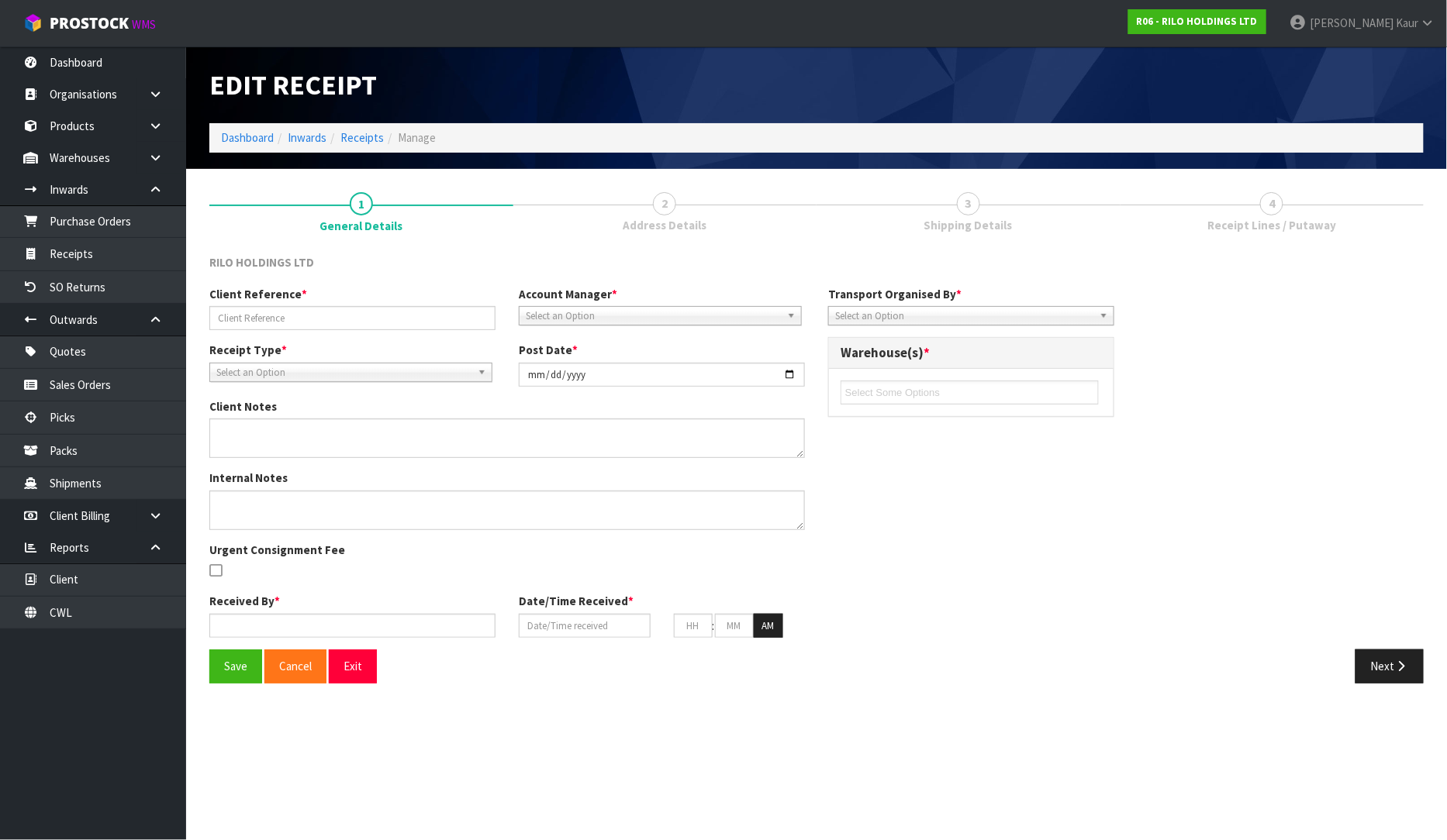
click at [78, 248] on body "Toggle navigation ProStock WMS R06 - RILO HOLDINGS LTD [PERSON_NAME] Logout Das…" at bounding box center [724, 420] width 1447 height 840
type input "COLLECTION/16.10.25"
type input "[DATE]"
type input "[PERSON_NAME]"
type input "[DATE]"
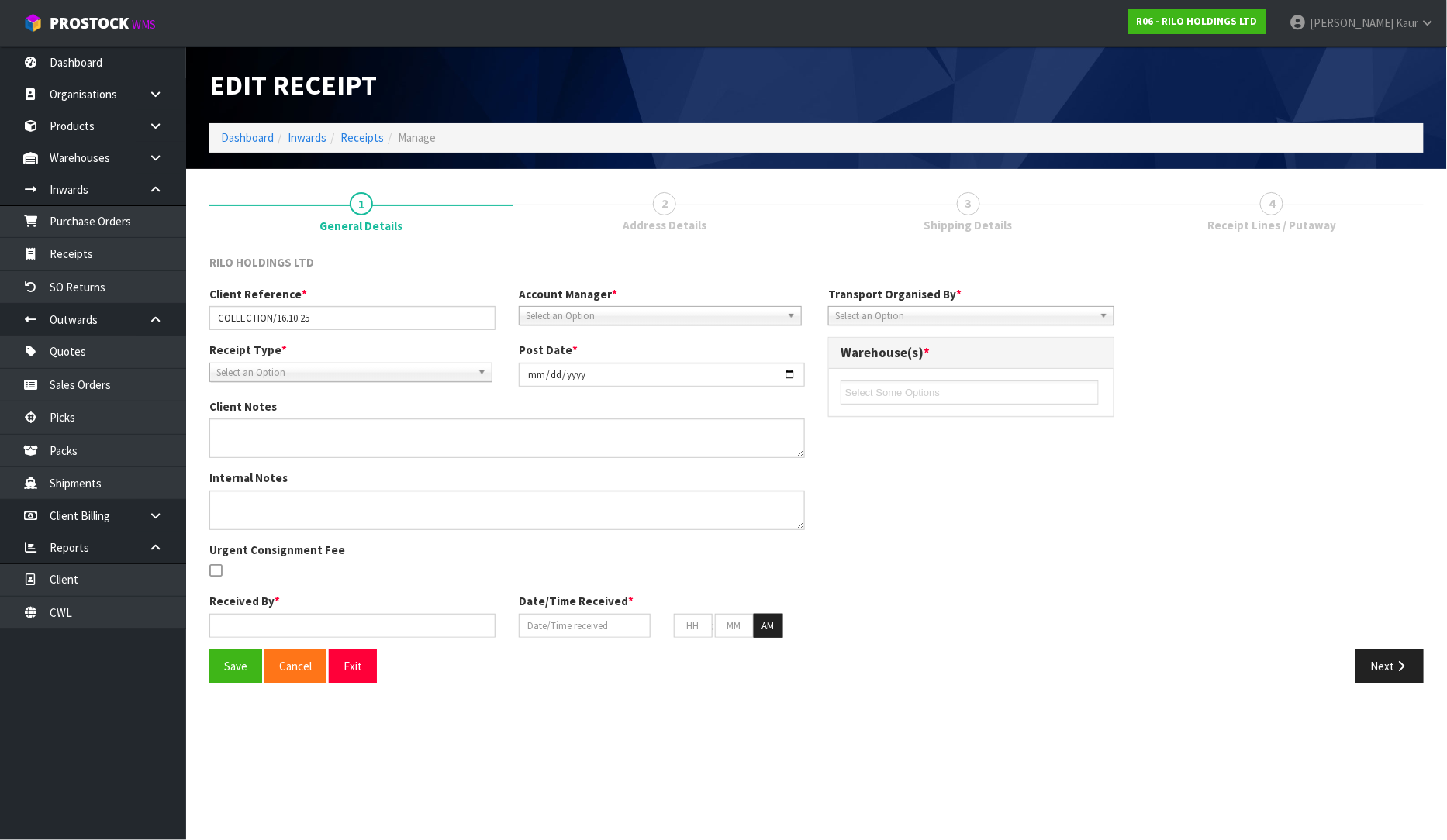
type input "10"
type input "31"
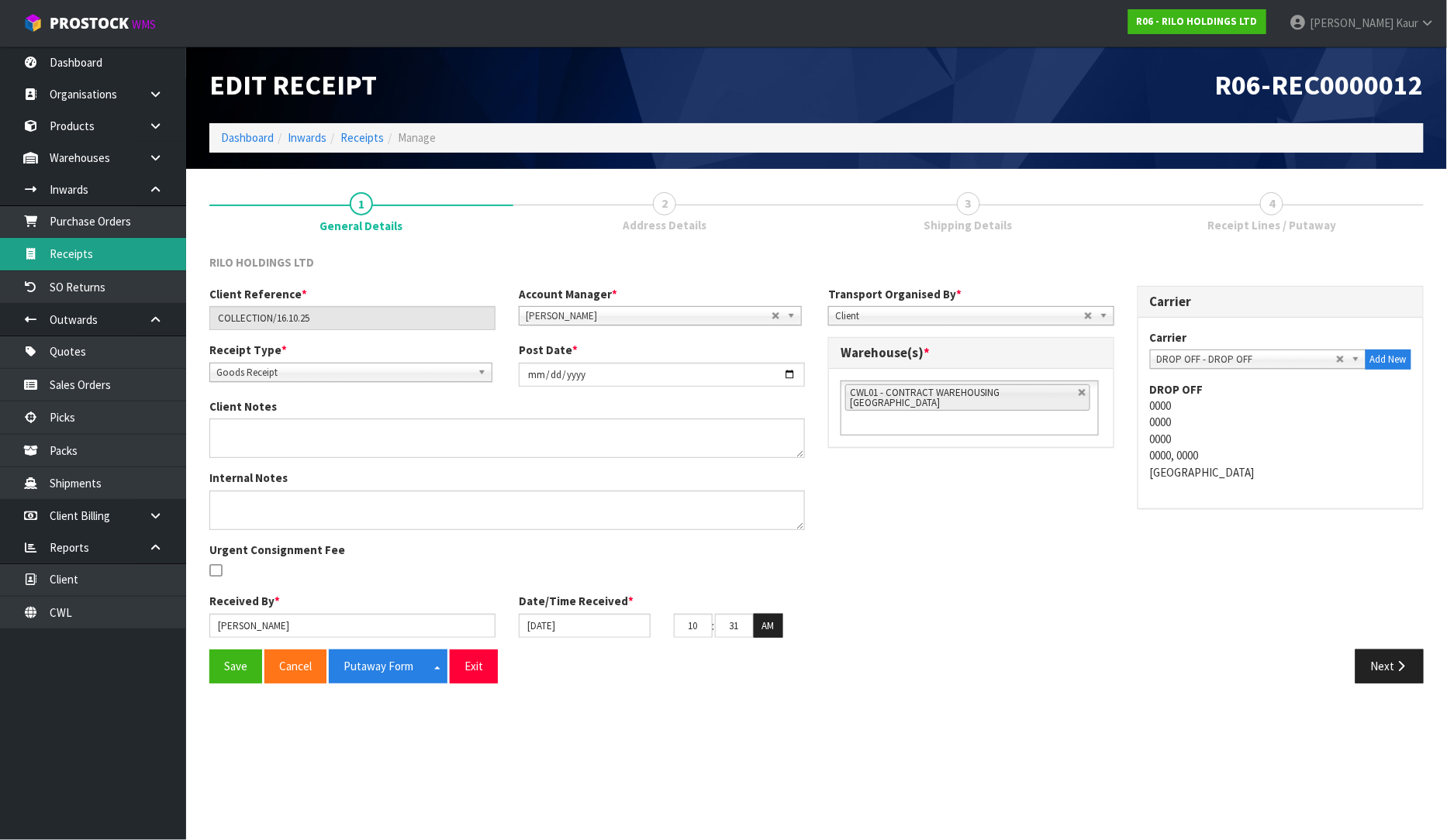
click at [91, 254] on link "Receipts" at bounding box center [93, 254] width 186 height 32
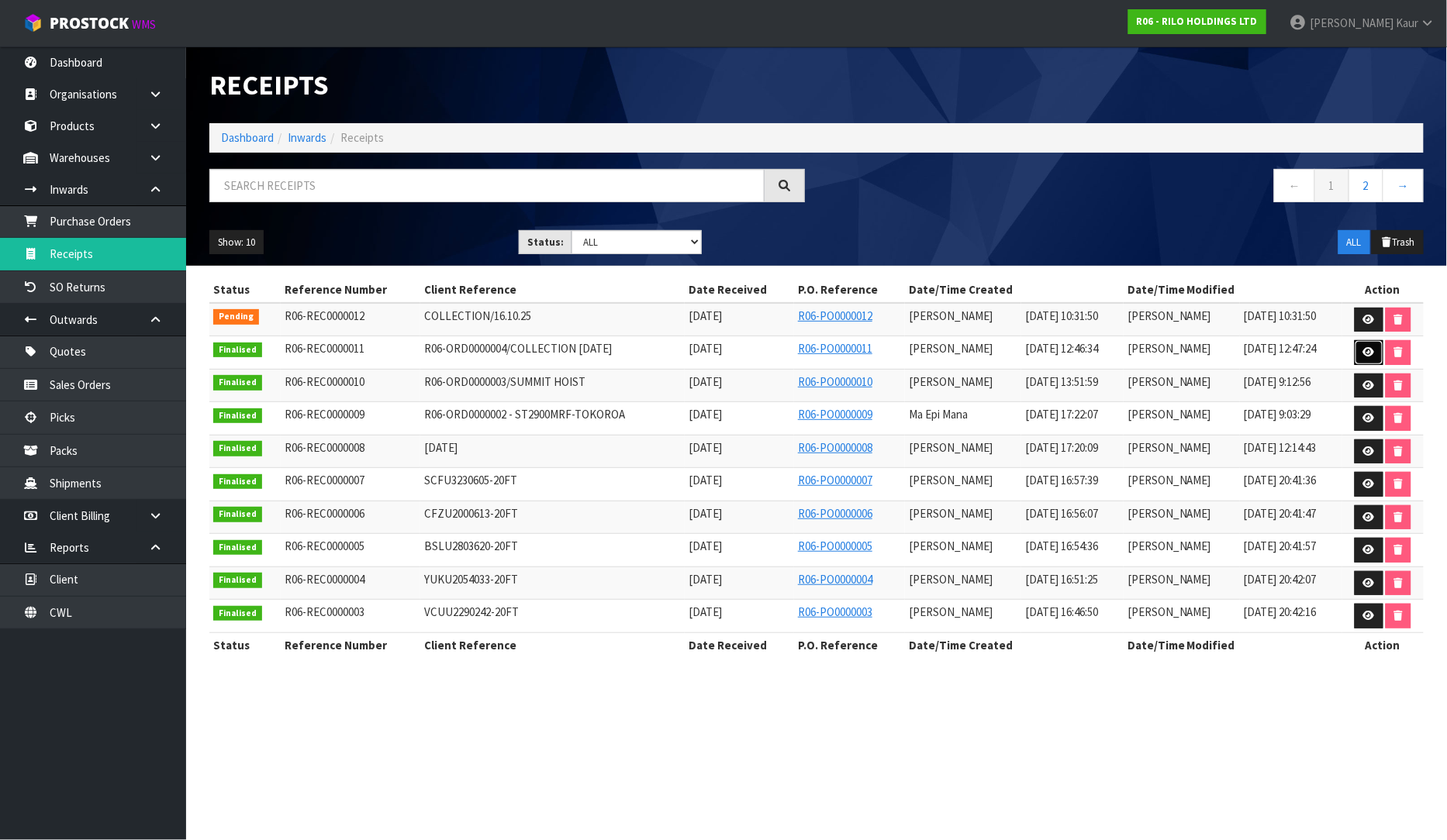
click at [1371, 355] on icon at bounding box center [1369, 352] width 12 height 10
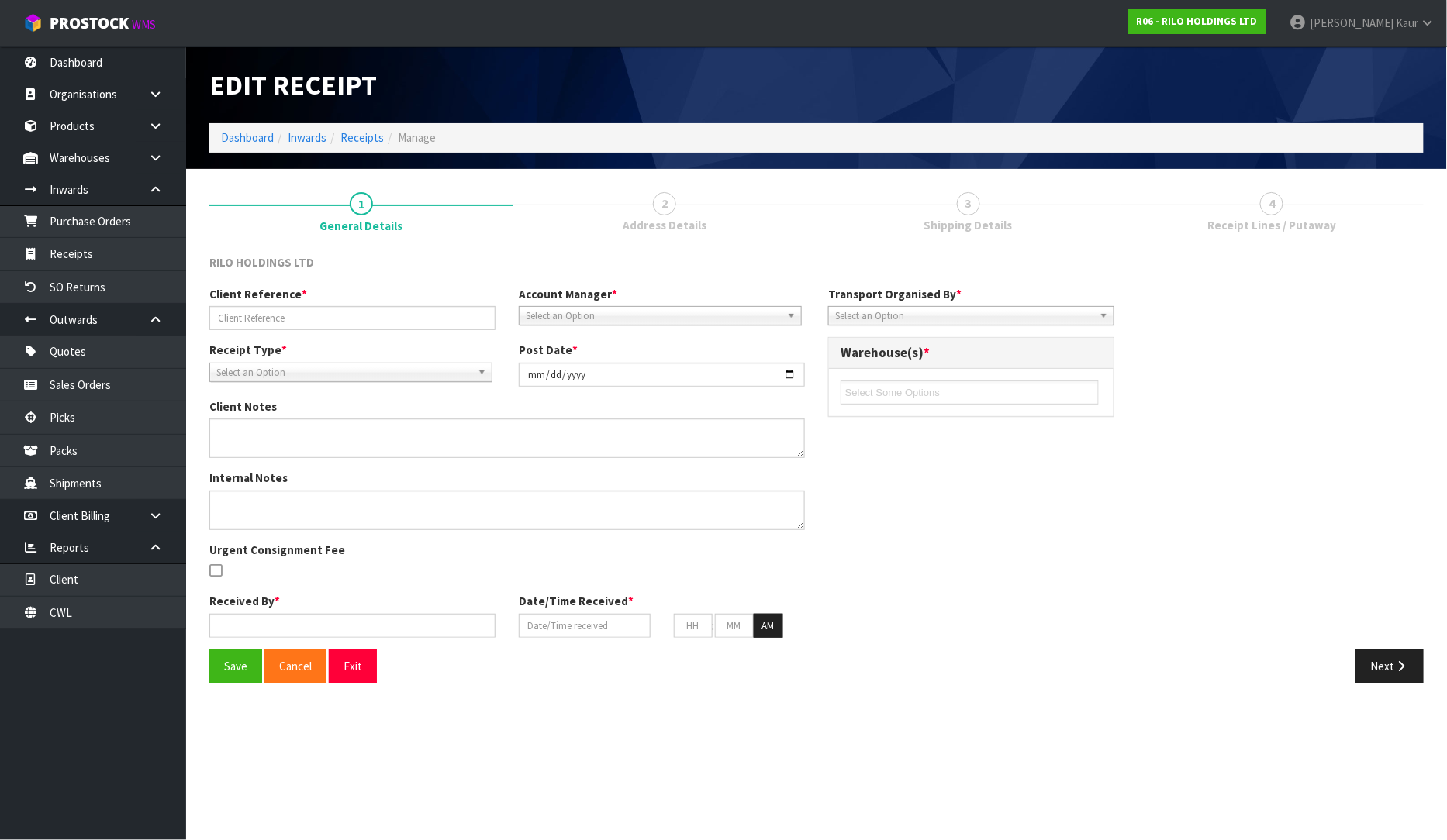
type input "R06-ORD0000004/COLLECTION [DATE]"
type input "[DATE]"
type input "[PERSON_NAME]"
type input "[DATE]"
type input "12"
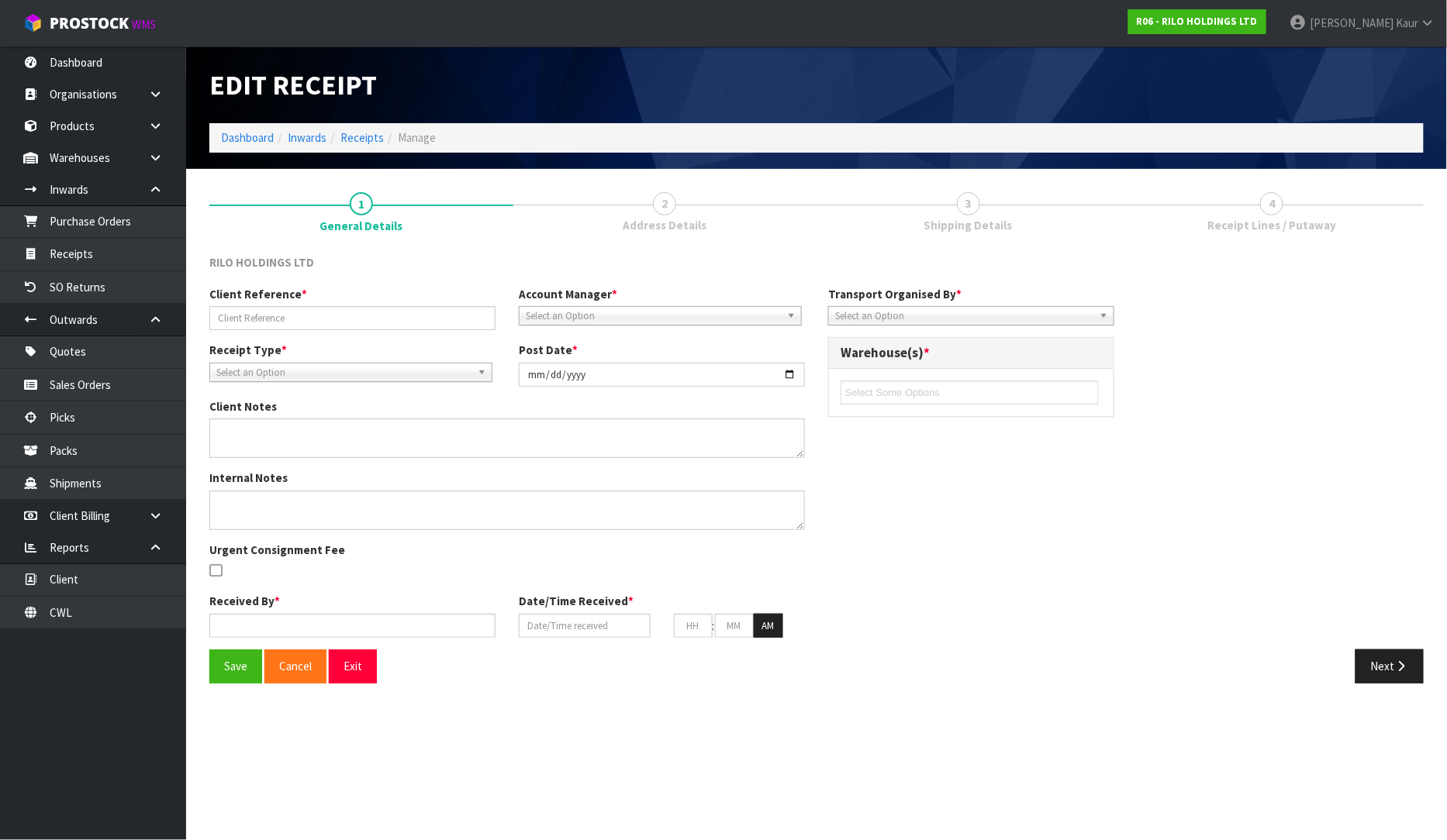
type input "46"
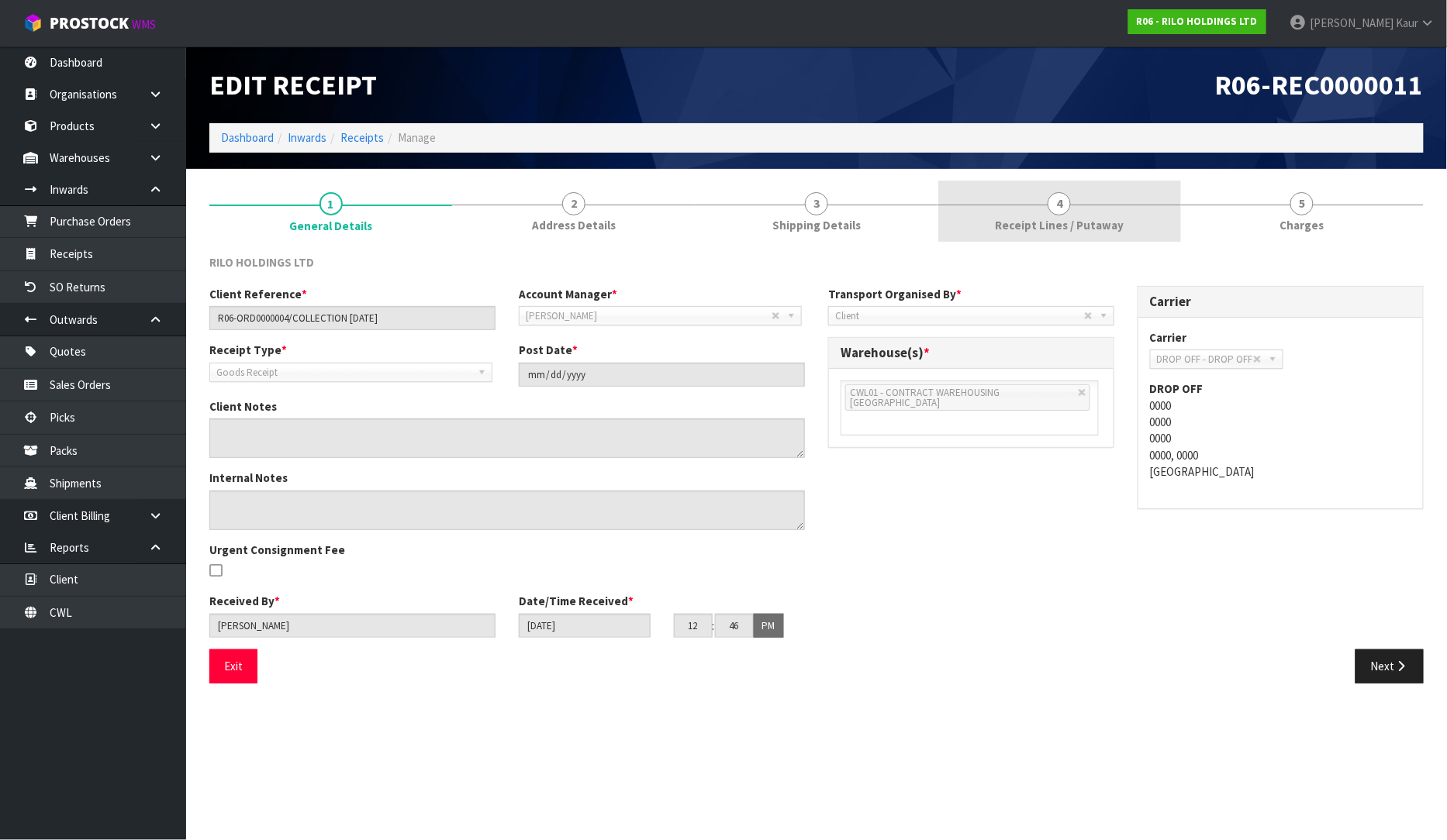
click at [1059, 207] on span "4" at bounding box center [1059, 203] width 23 height 23
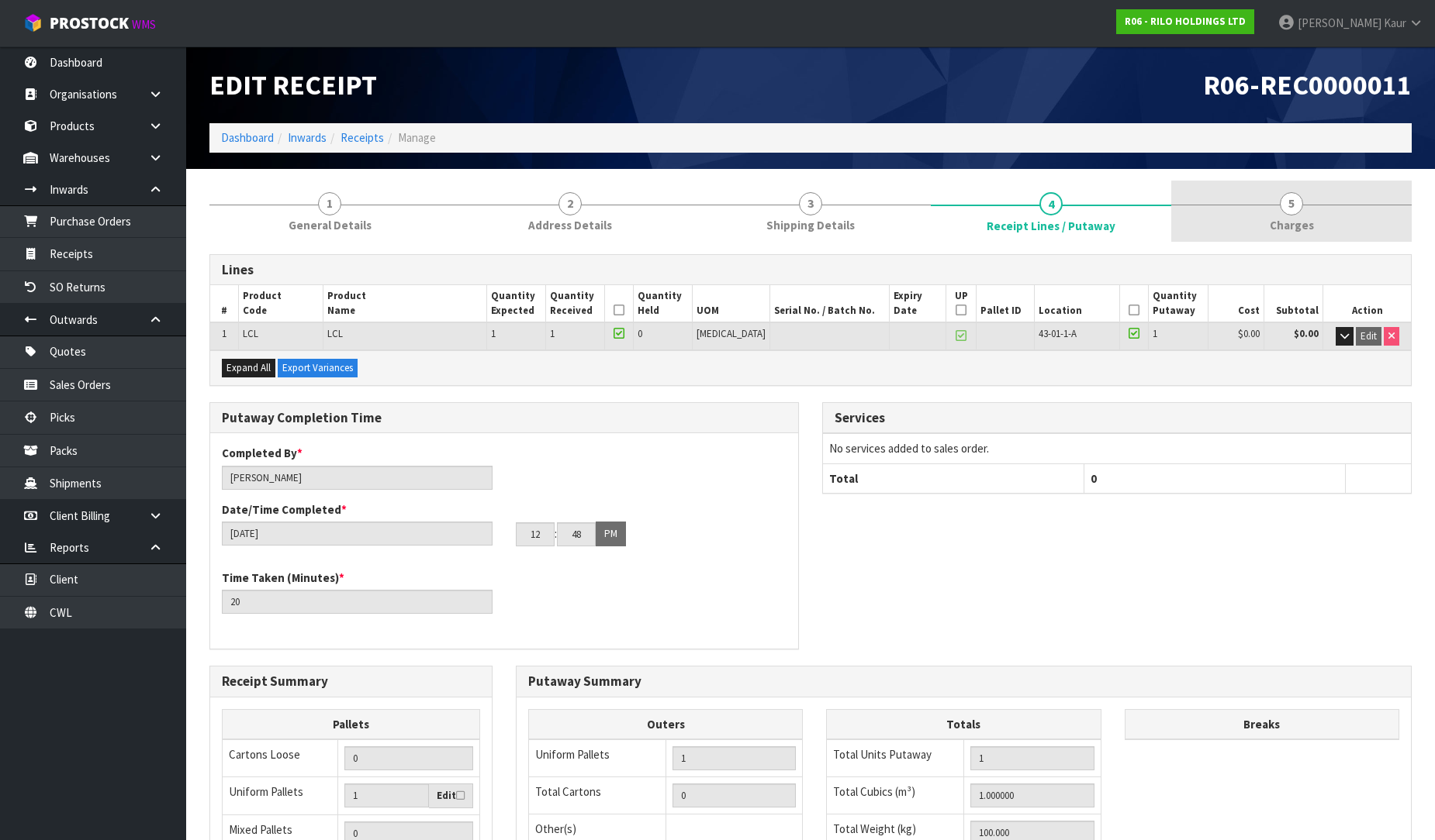
click at [1300, 207] on span "5" at bounding box center [1291, 203] width 23 height 23
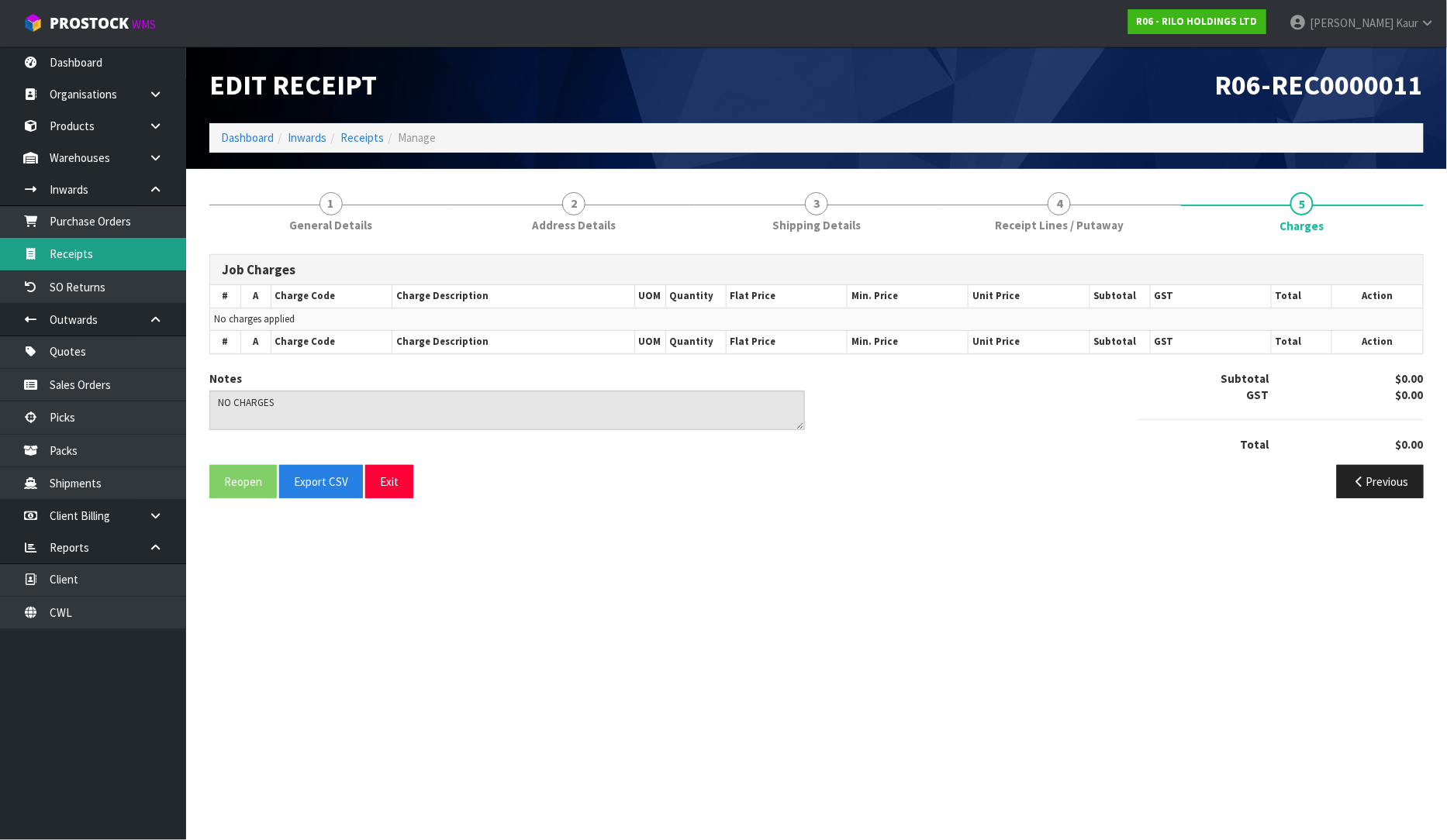
click at [111, 243] on link "Receipts" at bounding box center [93, 254] width 186 height 32
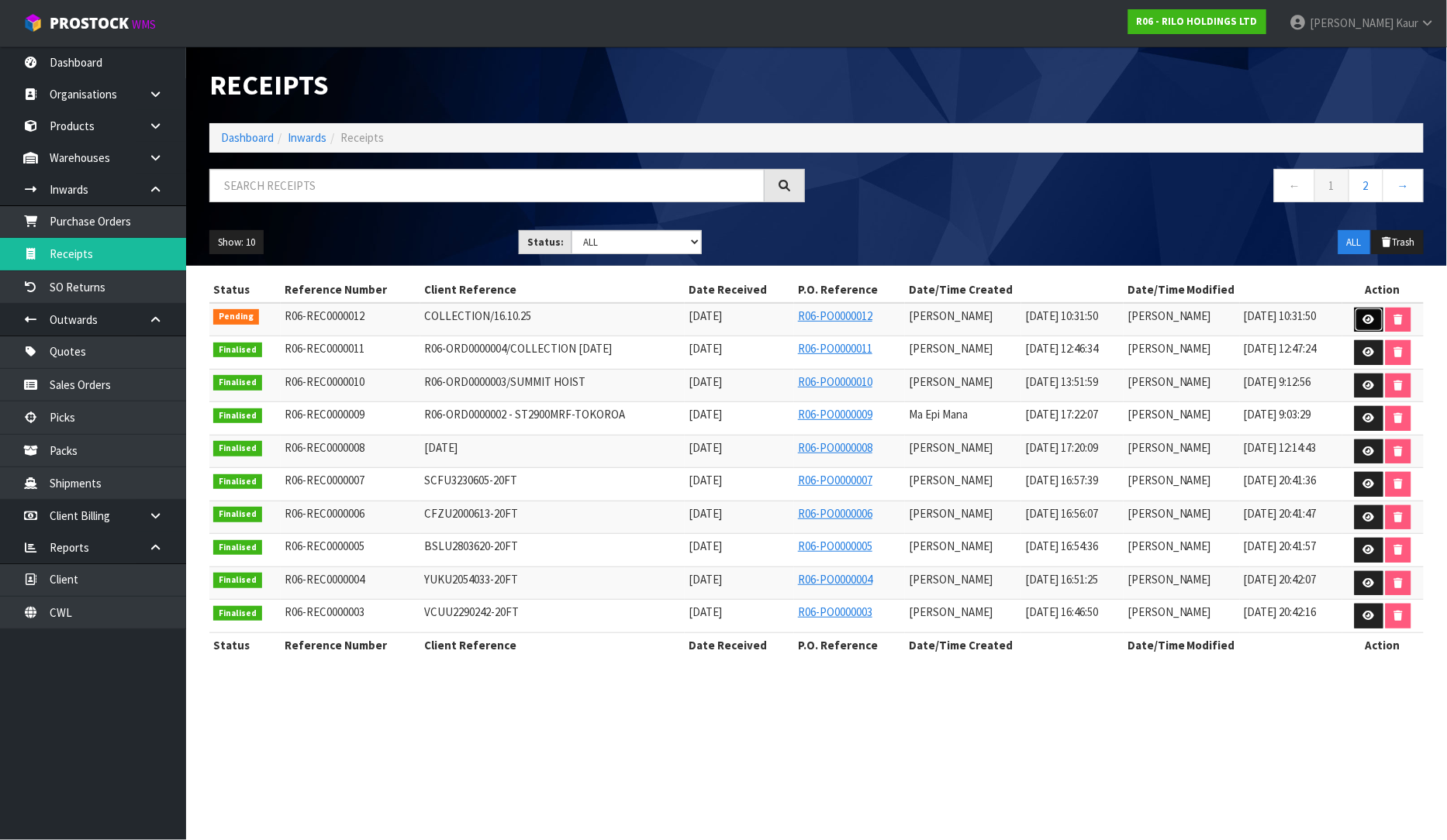
click at [1361, 316] on link at bounding box center [1369, 320] width 29 height 25
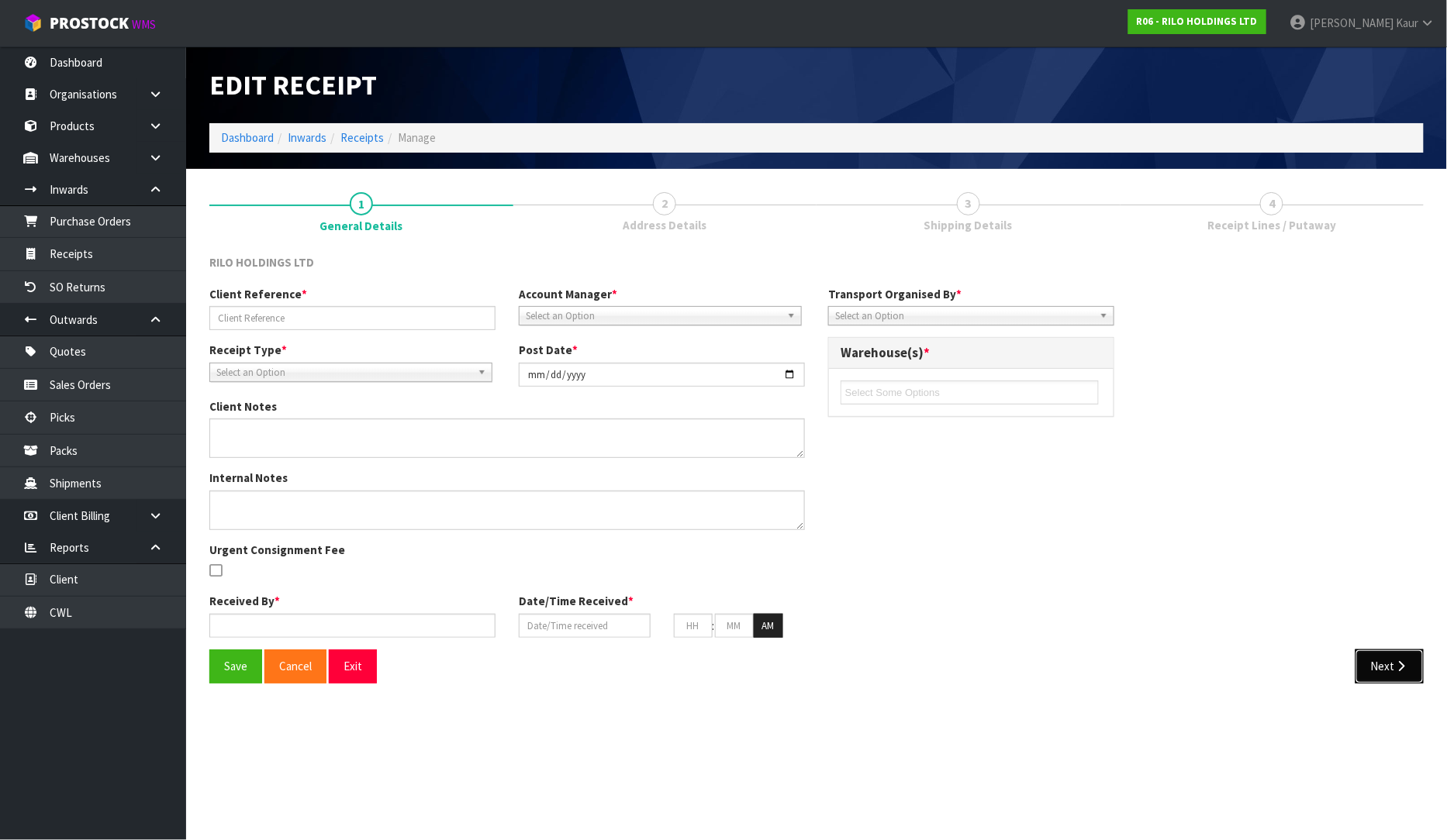
click at [1387, 663] on button "Next" at bounding box center [1389, 666] width 68 height 34
type input "COLLECTION/16.10.25"
type input "[DATE]"
type input "[PERSON_NAME]"
type input "[DATE]"
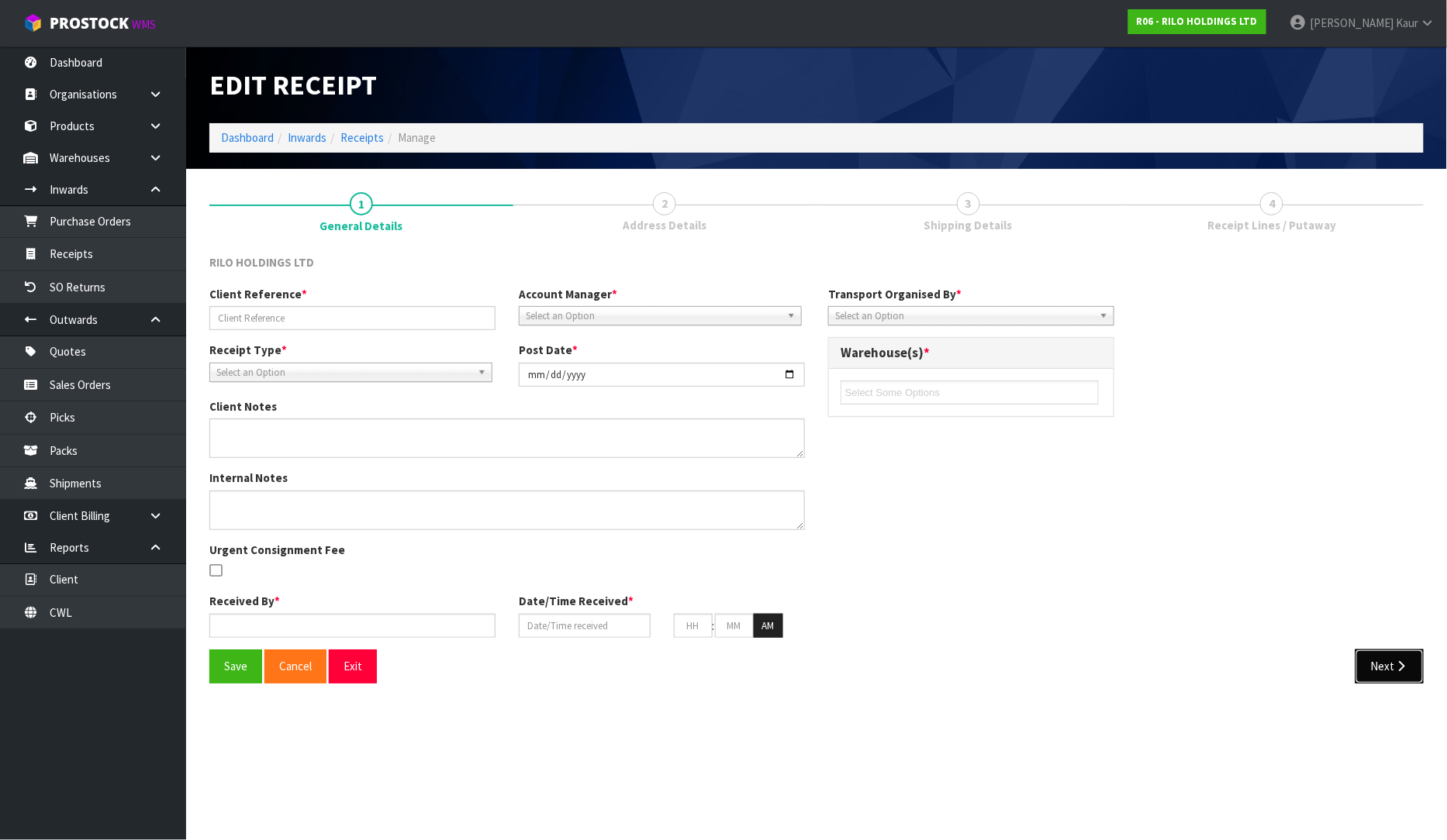
type input "10"
type input "31"
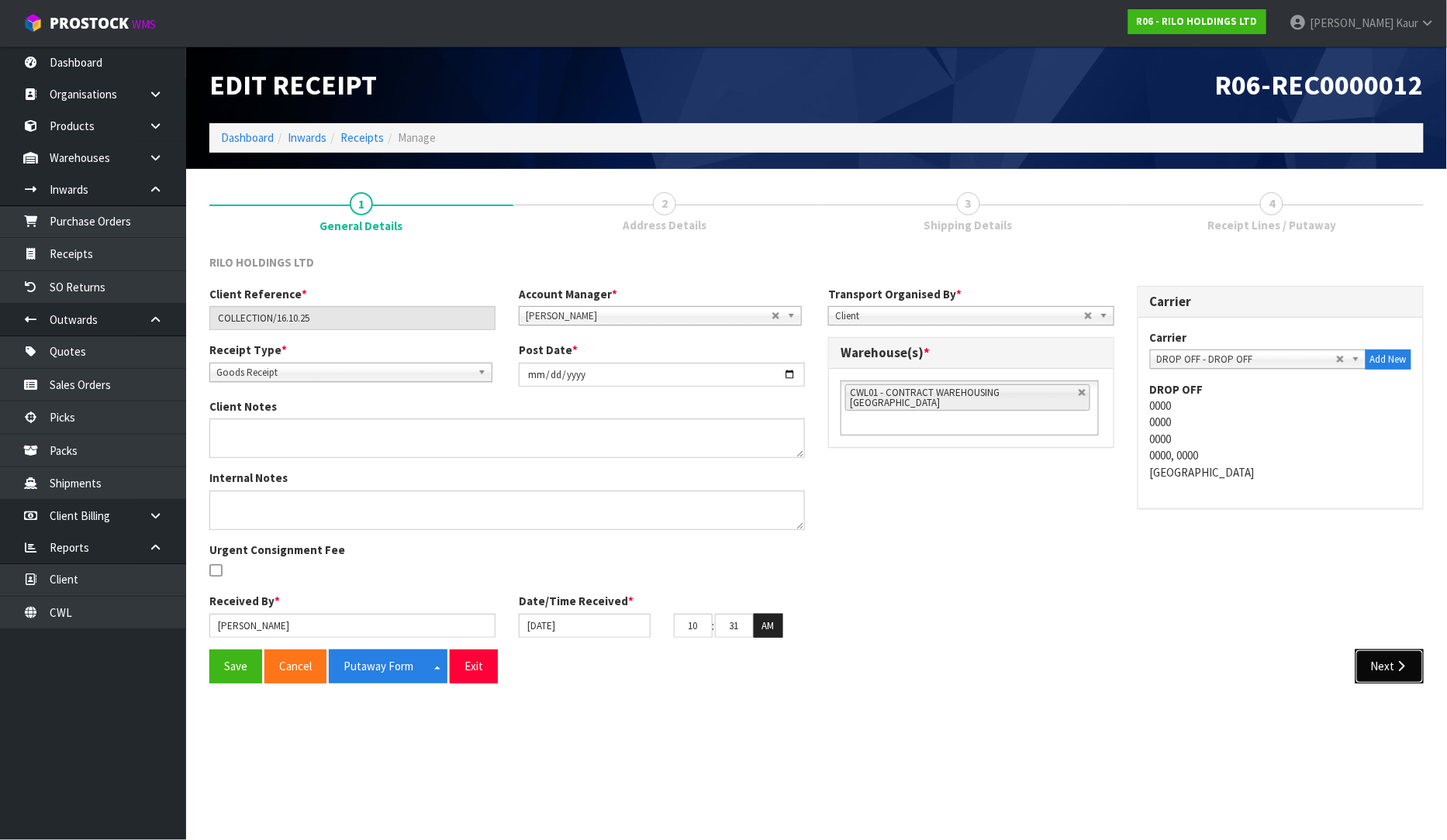
click at [1387, 663] on button "Next" at bounding box center [1389, 666] width 68 height 34
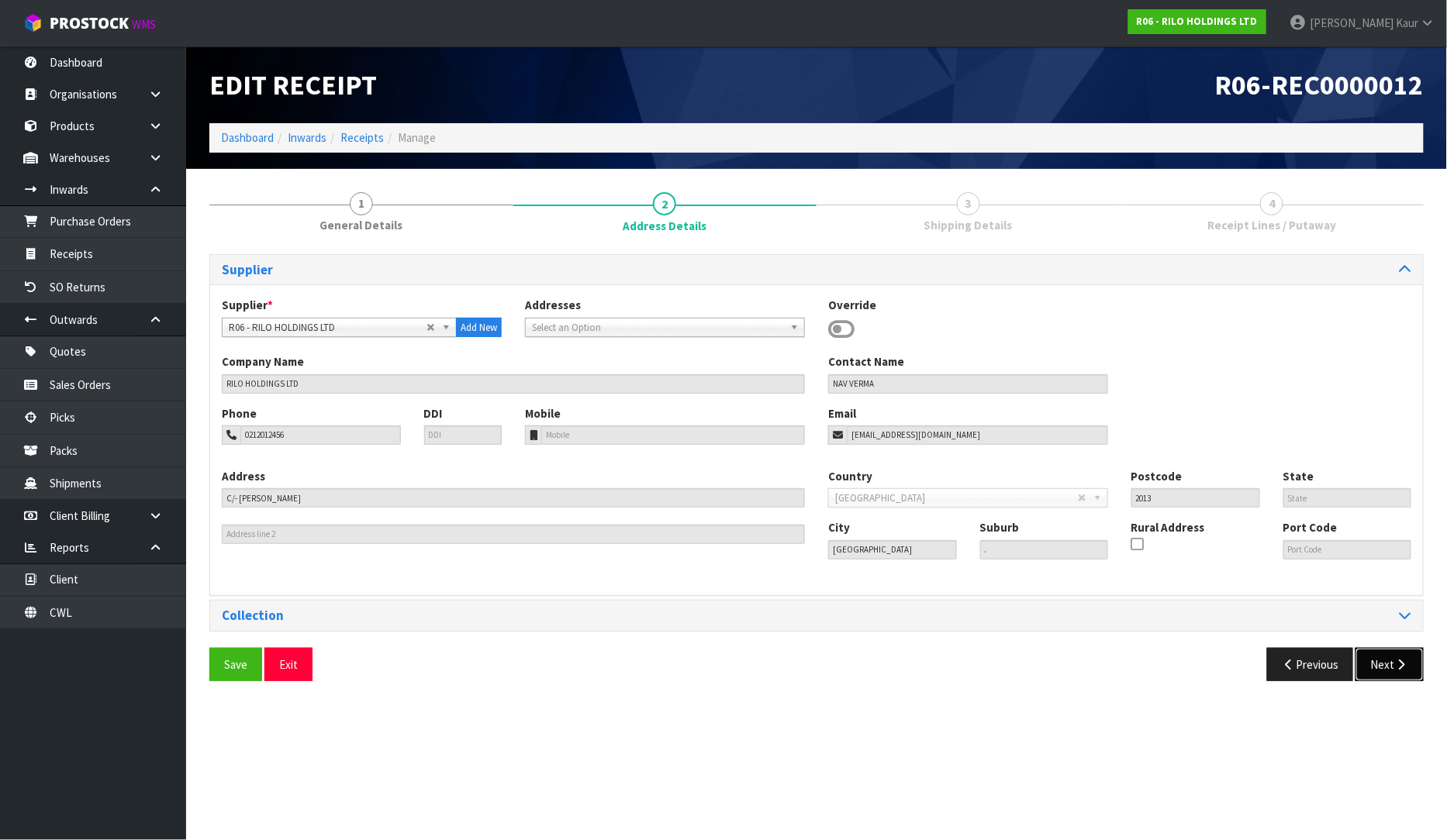
click at [1387, 663] on button "Next" at bounding box center [1389, 665] width 68 height 34
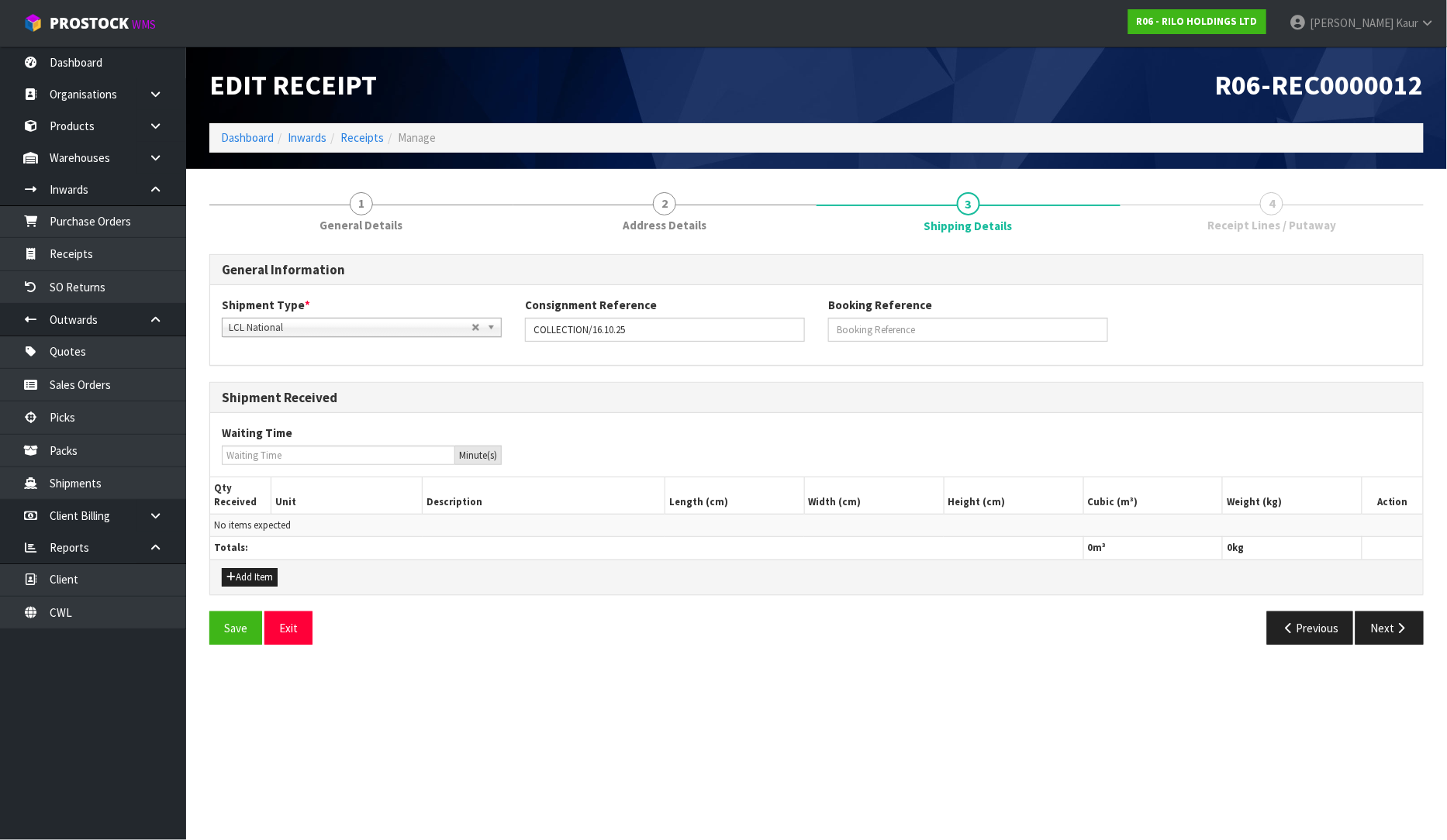
click at [1391, 651] on div "Save Exit Previous Next" at bounding box center [816, 634] width 1238 height 45
click at [1392, 624] on button "Next" at bounding box center [1389, 629] width 68 height 34
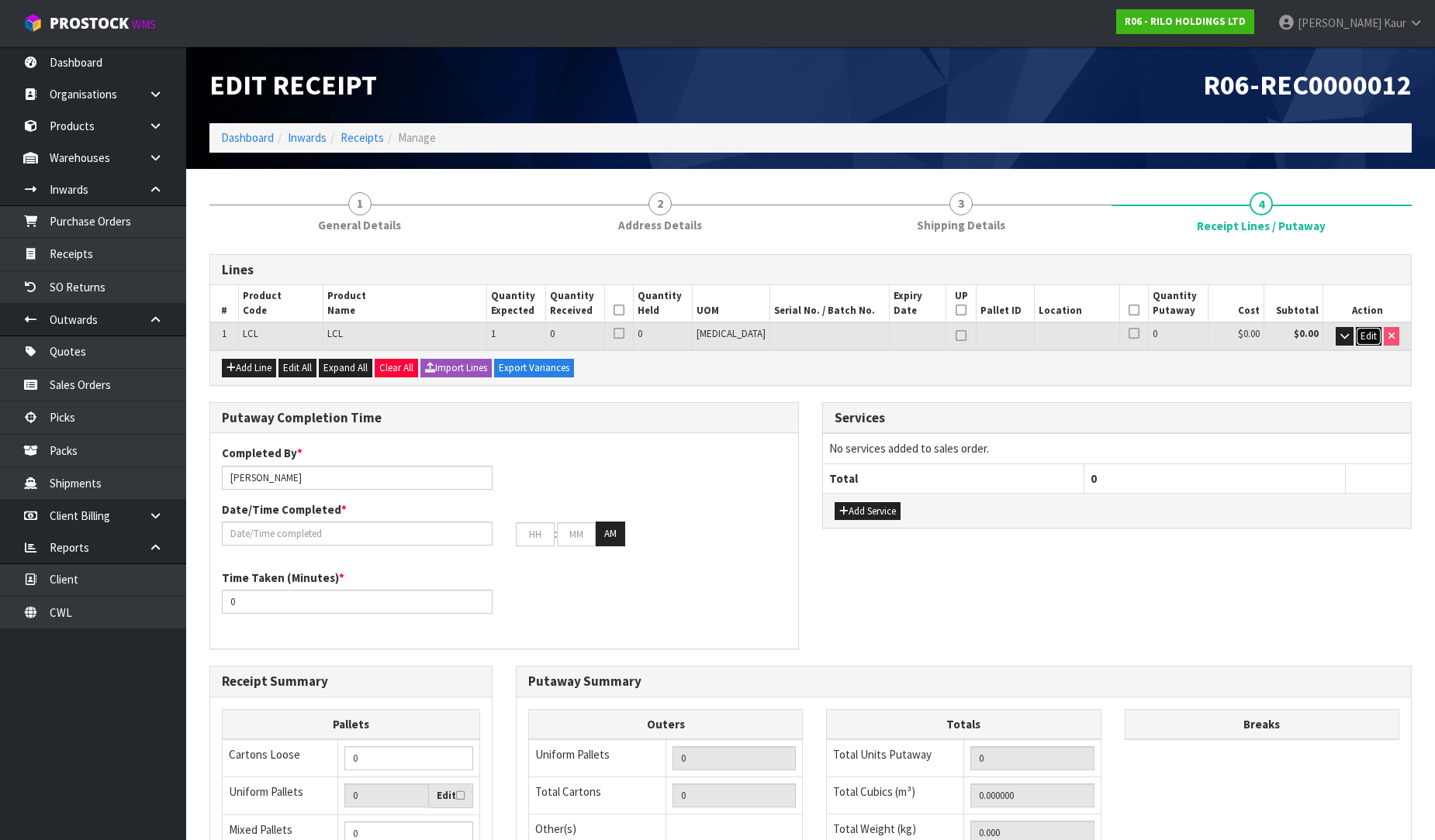
click at [1360, 332] on span "Edit" at bounding box center [1368, 336] width 16 height 13
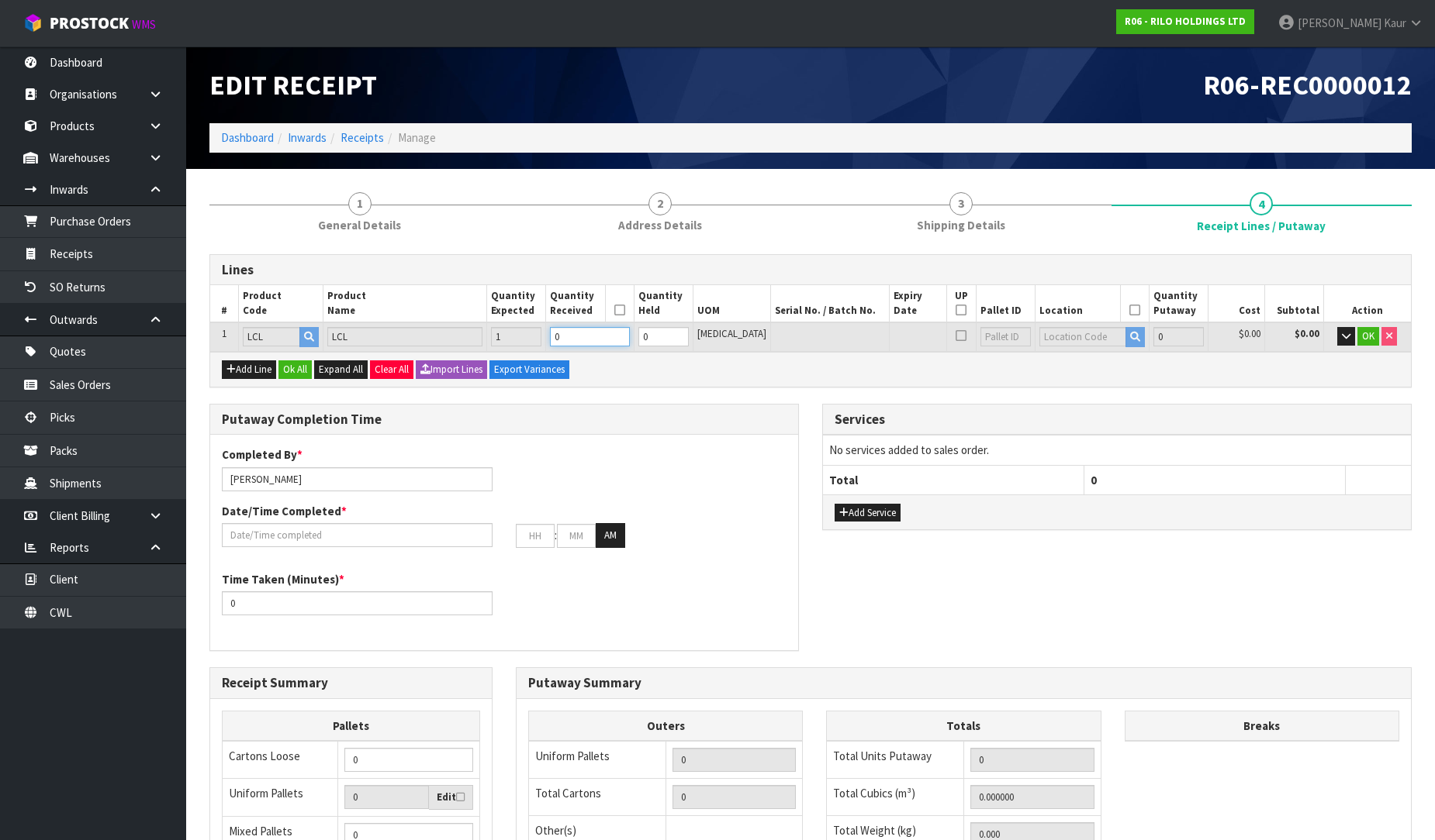
click at [609, 338] on input "0" at bounding box center [589, 336] width 79 height 19
type input "1"
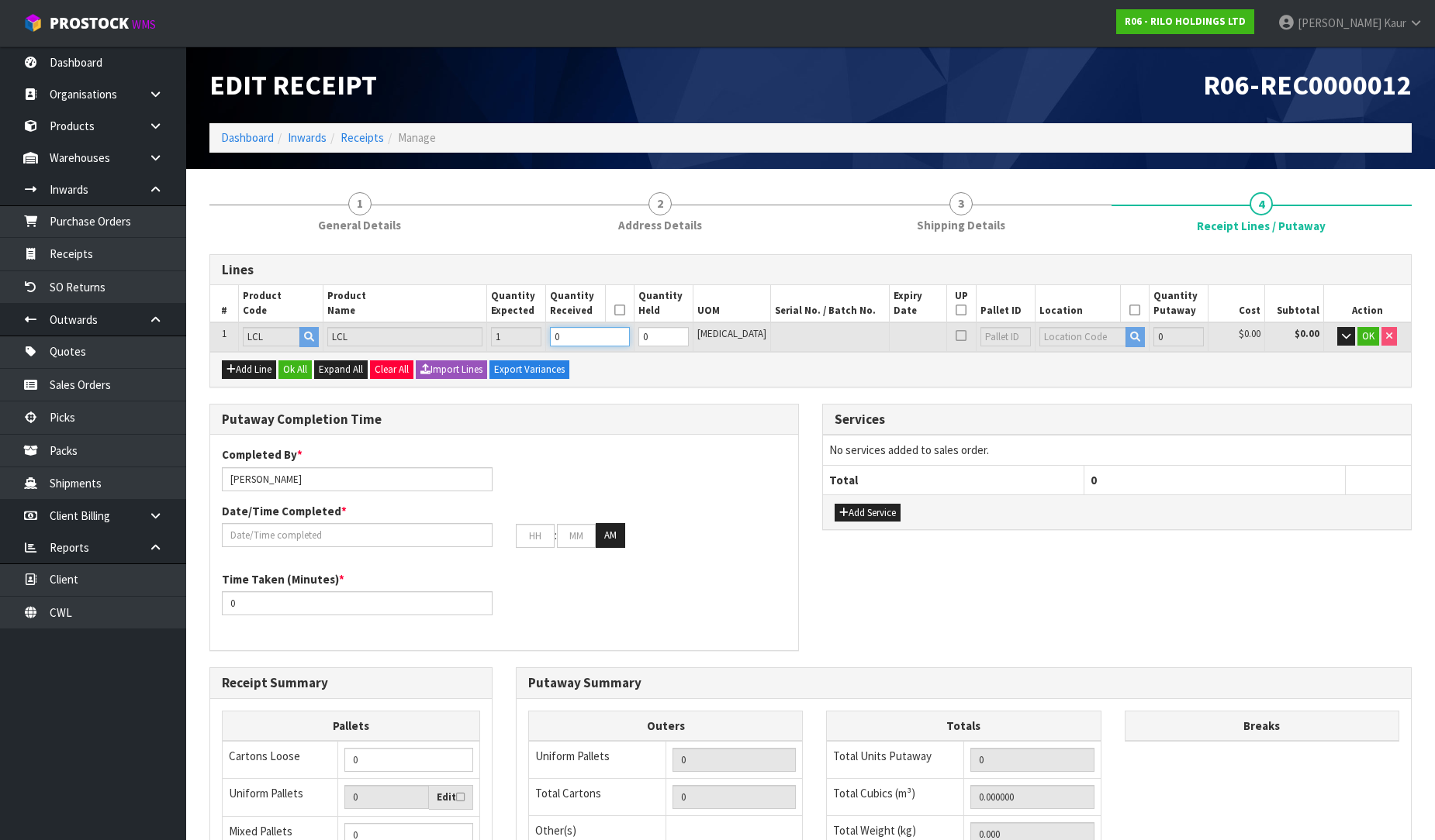
type input "1"
type input "100"
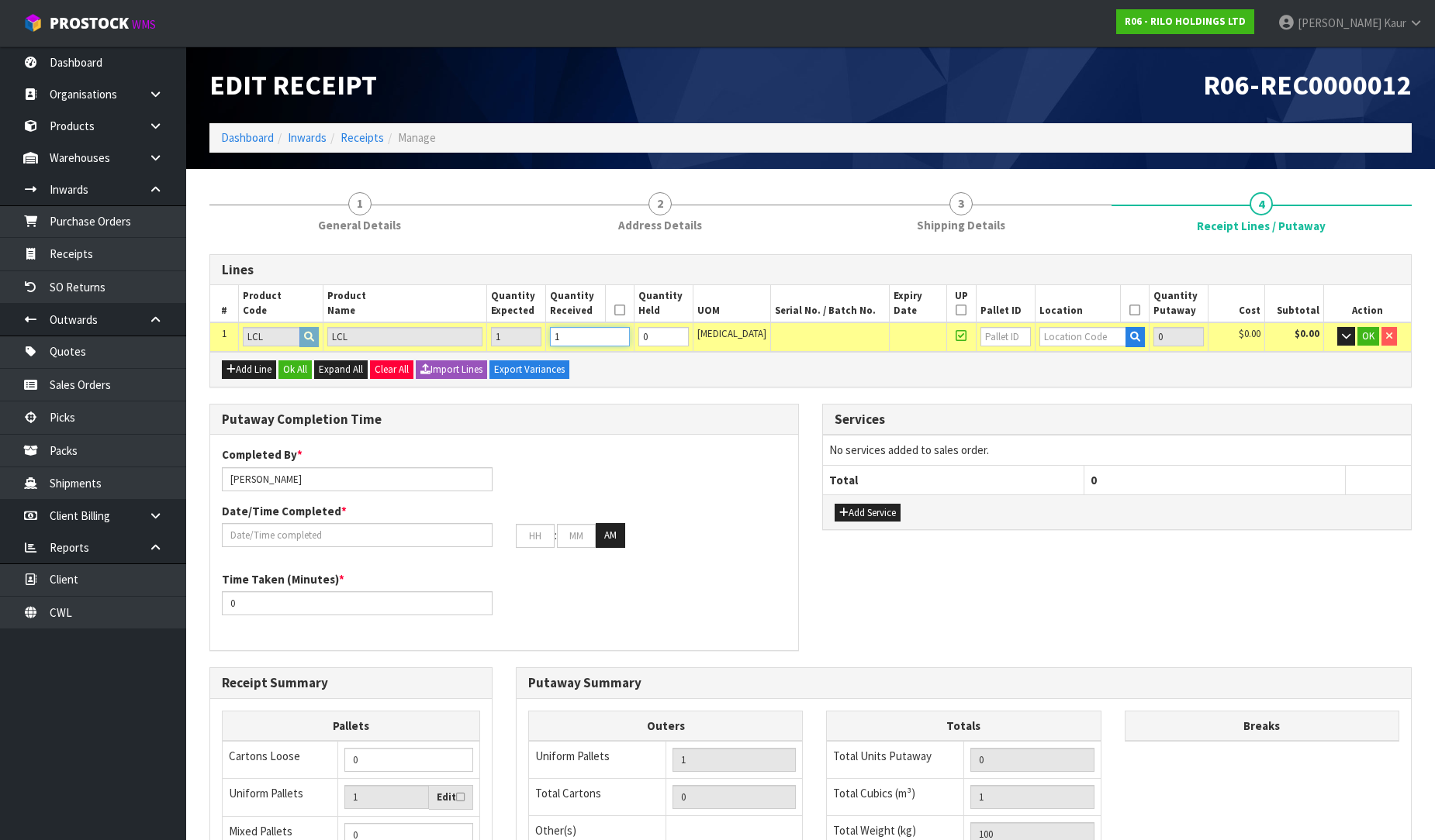
type input "1"
click at [1054, 336] on input "text" at bounding box center [1082, 336] width 87 height 19
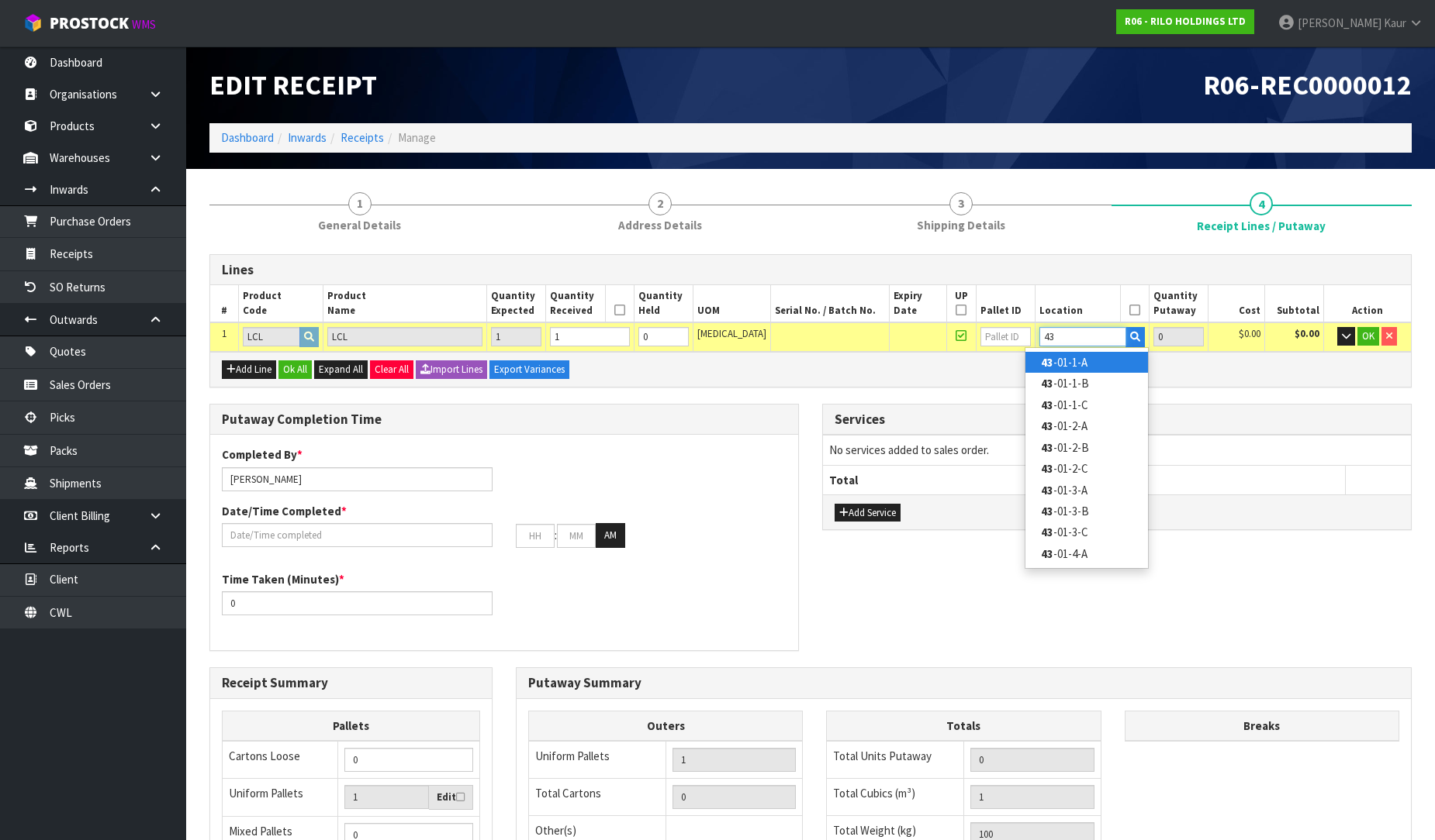
type input "43"
click at [1064, 368] on link "43 -01-1-A" at bounding box center [1086, 362] width 123 height 21
type input "1"
type input "43-01-1-A"
type input "1"
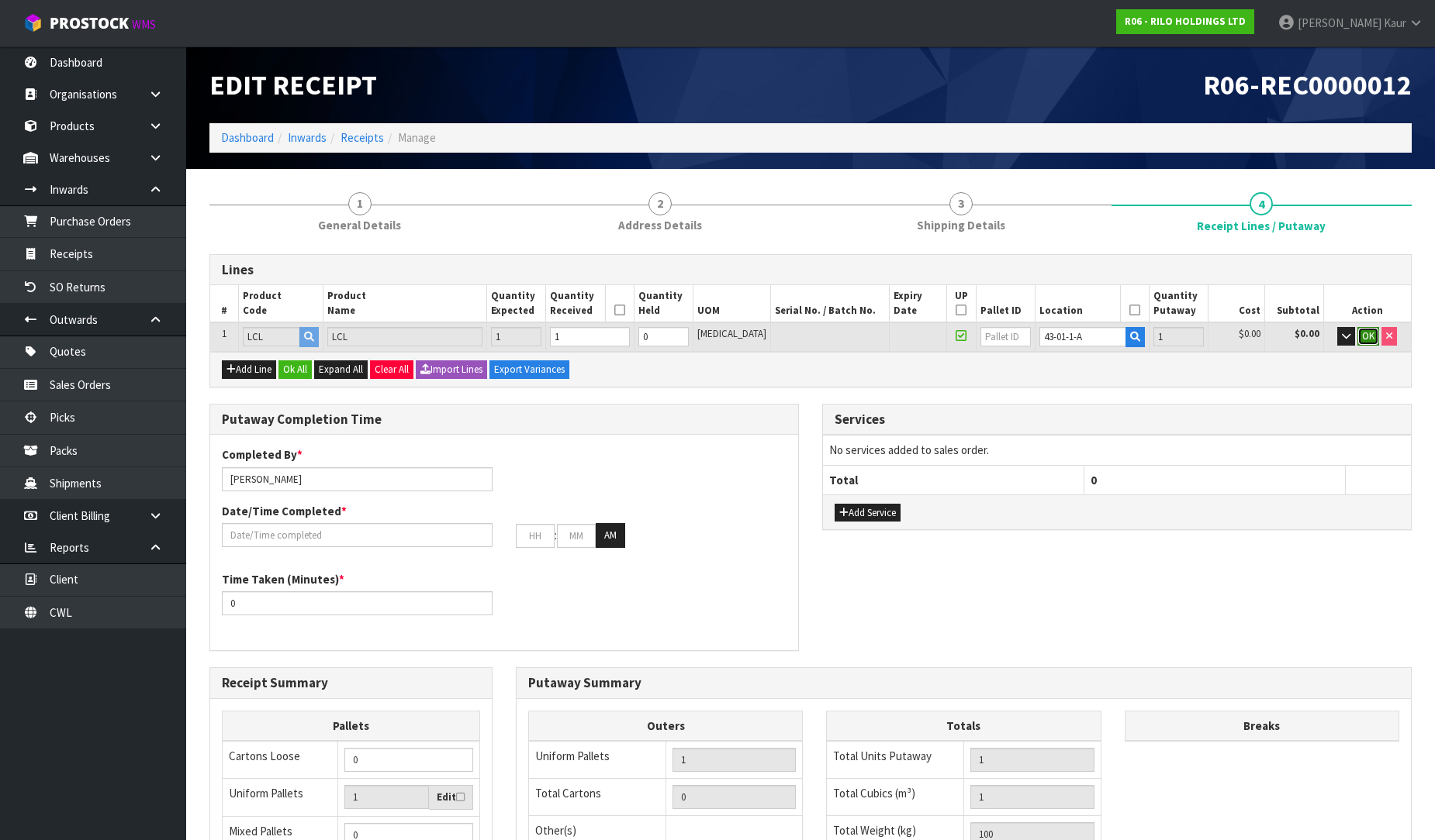
click at [1365, 329] on span "OK" at bounding box center [1368, 336] width 12 height 13
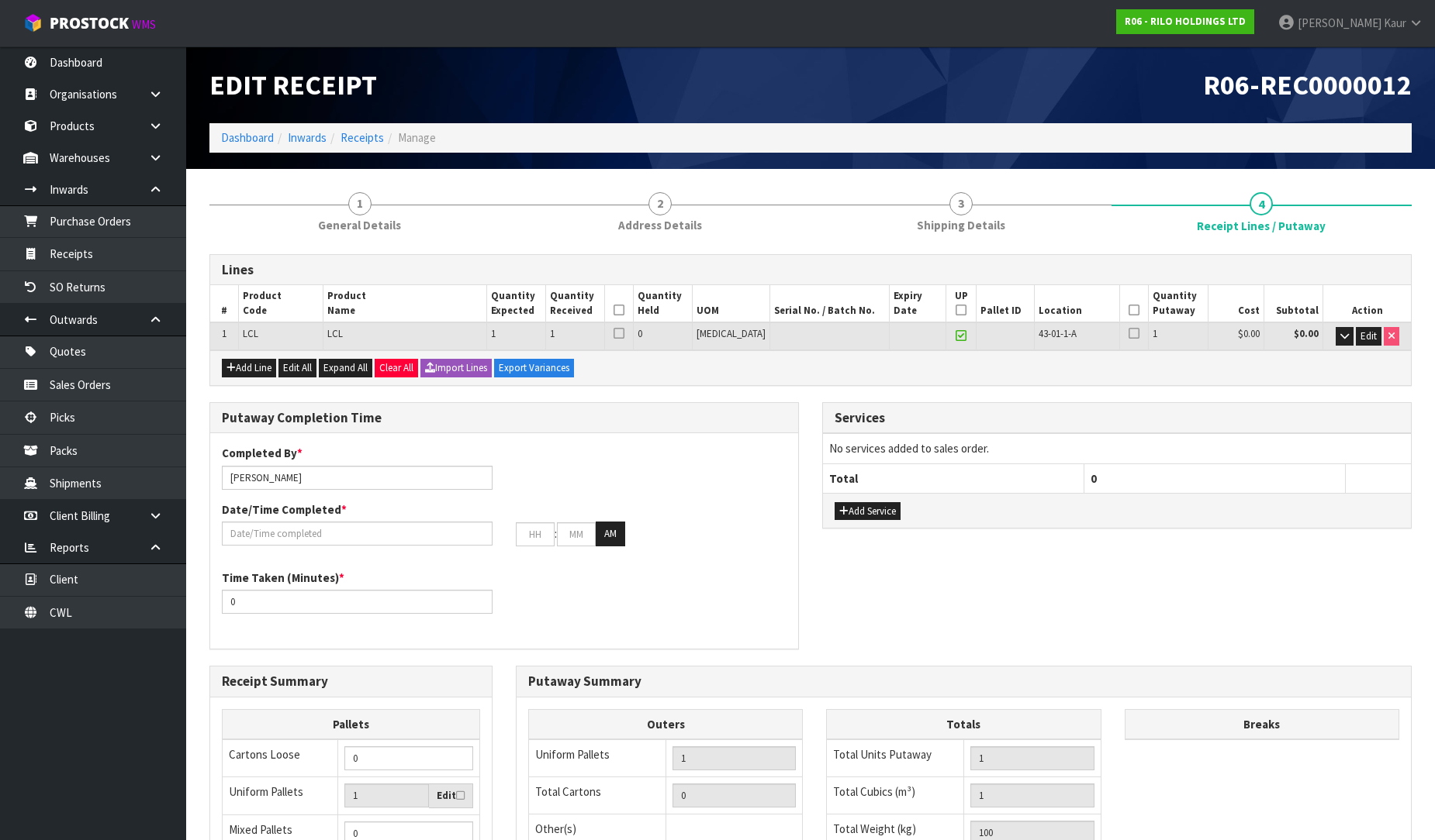
click at [624, 310] on icon at bounding box center [619, 310] width 11 height 1
click at [1128, 310] on icon at bounding box center [1134, 310] width 11 height 1
click at [955, 310] on icon at bounding box center [961, 310] width 11 height 1
click at [282, 524] on input "text" at bounding box center [357, 533] width 271 height 24
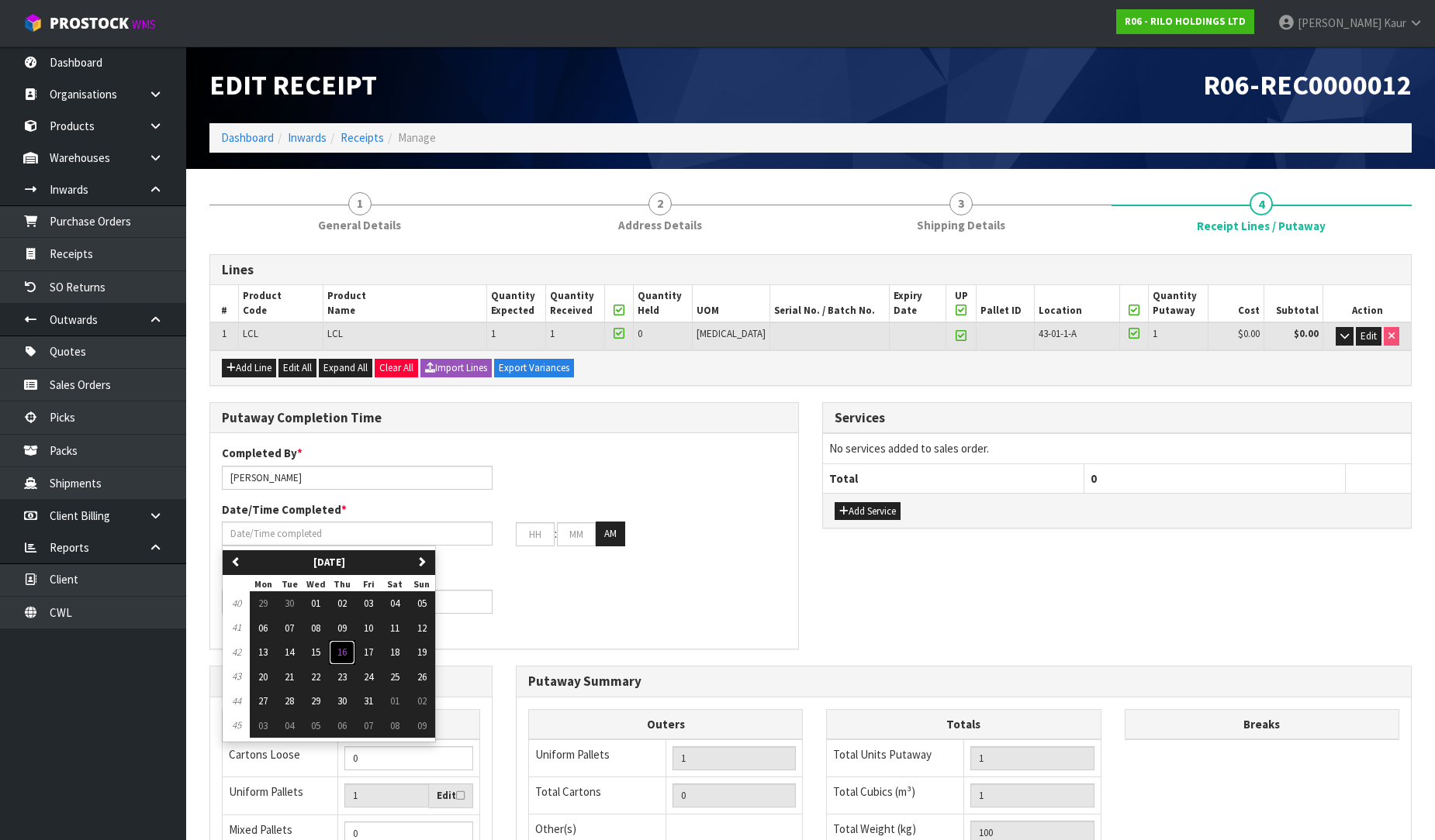
click at [336, 649] on button "16" at bounding box center [341, 652] width 26 height 25
type input "[DATE]"
type input "12"
type input "00"
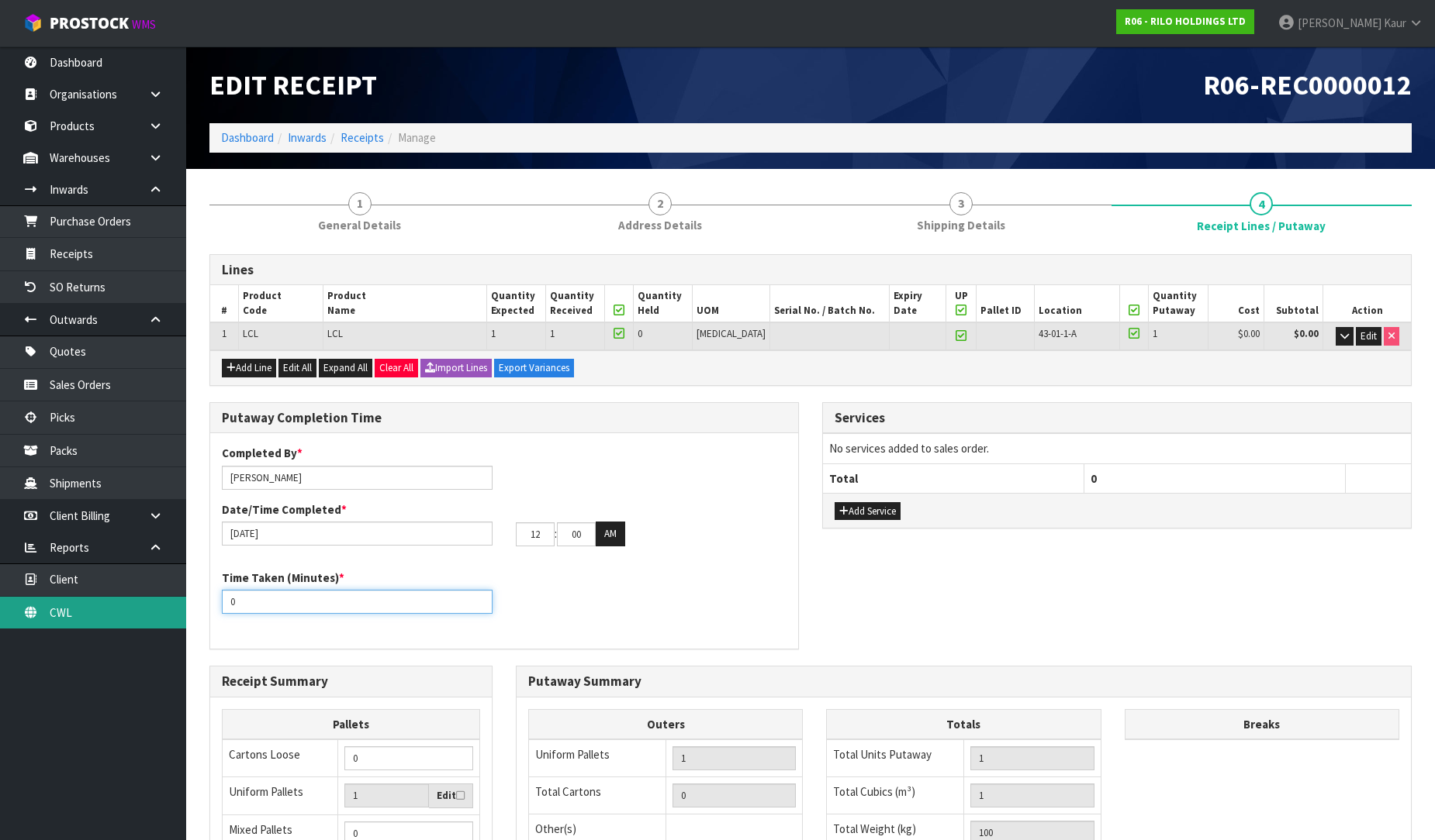
drag, startPoint x: 247, startPoint y: 608, endPoint x: 130, endPoint y: 617, distance: 117.3
click at [130, 617] on body "Toggle navigation ProStock WMS R06 - RILO HOLDINGS LTD [PERSON_NAME] Logout Das…" at bounding box center [717, 420] width 1435 height 840
type input "15"
drag, startPoint x: 544, startPoint y: 529, endPoint x: 506, endPoint y: 529, distance: 38.0
click at [506, 529] on div "12 : 00 : 00 AM" at bounding box center [651, 533] width 294 height 25
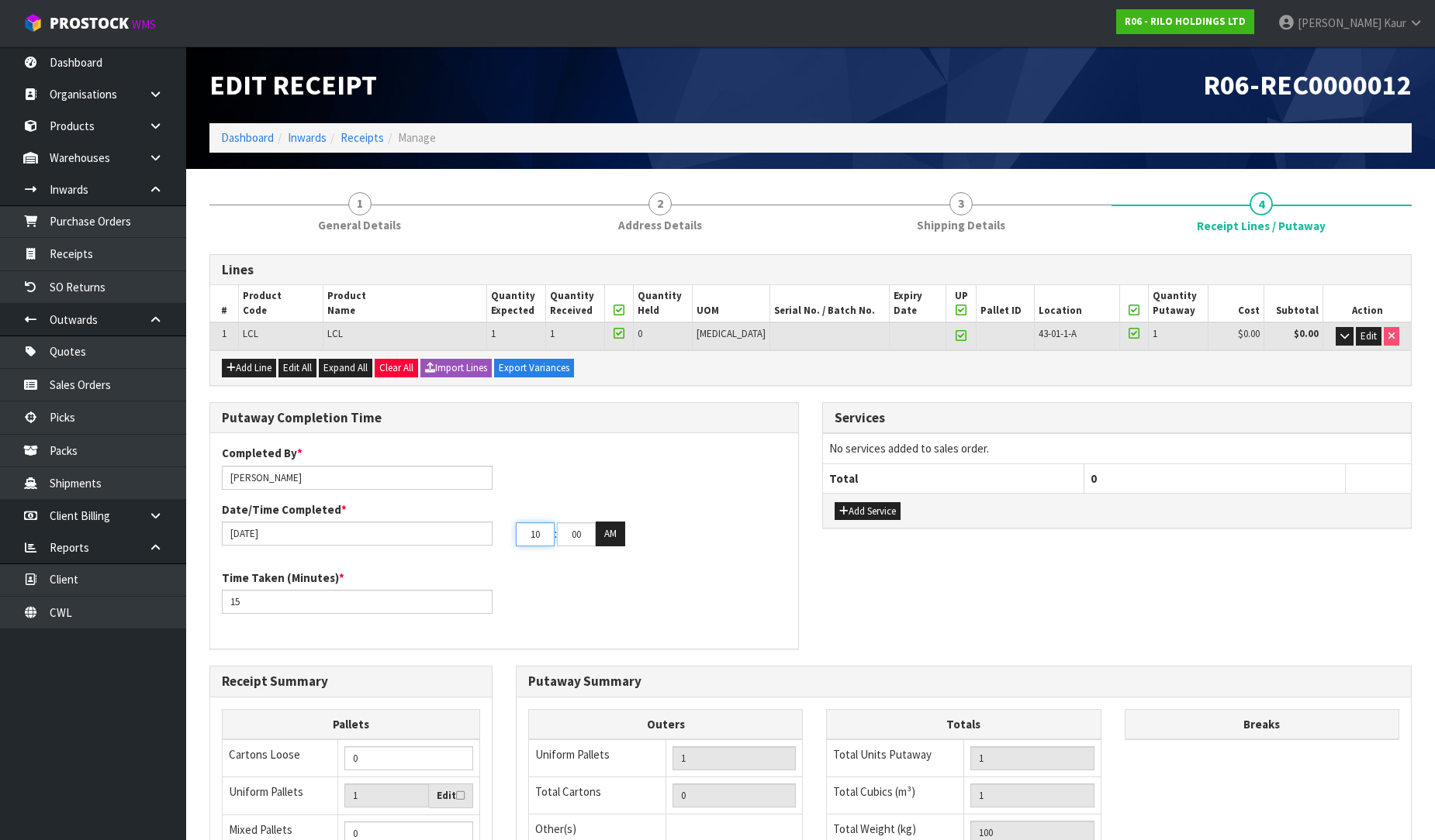
type input "10"
drag, startPoint x: 586, startPoint y: 538, endPoint x: 552, endPoint y: 529, distance: 35.2
click at [553, 530] on tr "10 : 00 : 00 AM" at bounding box center [570, 533] width 109 height 25
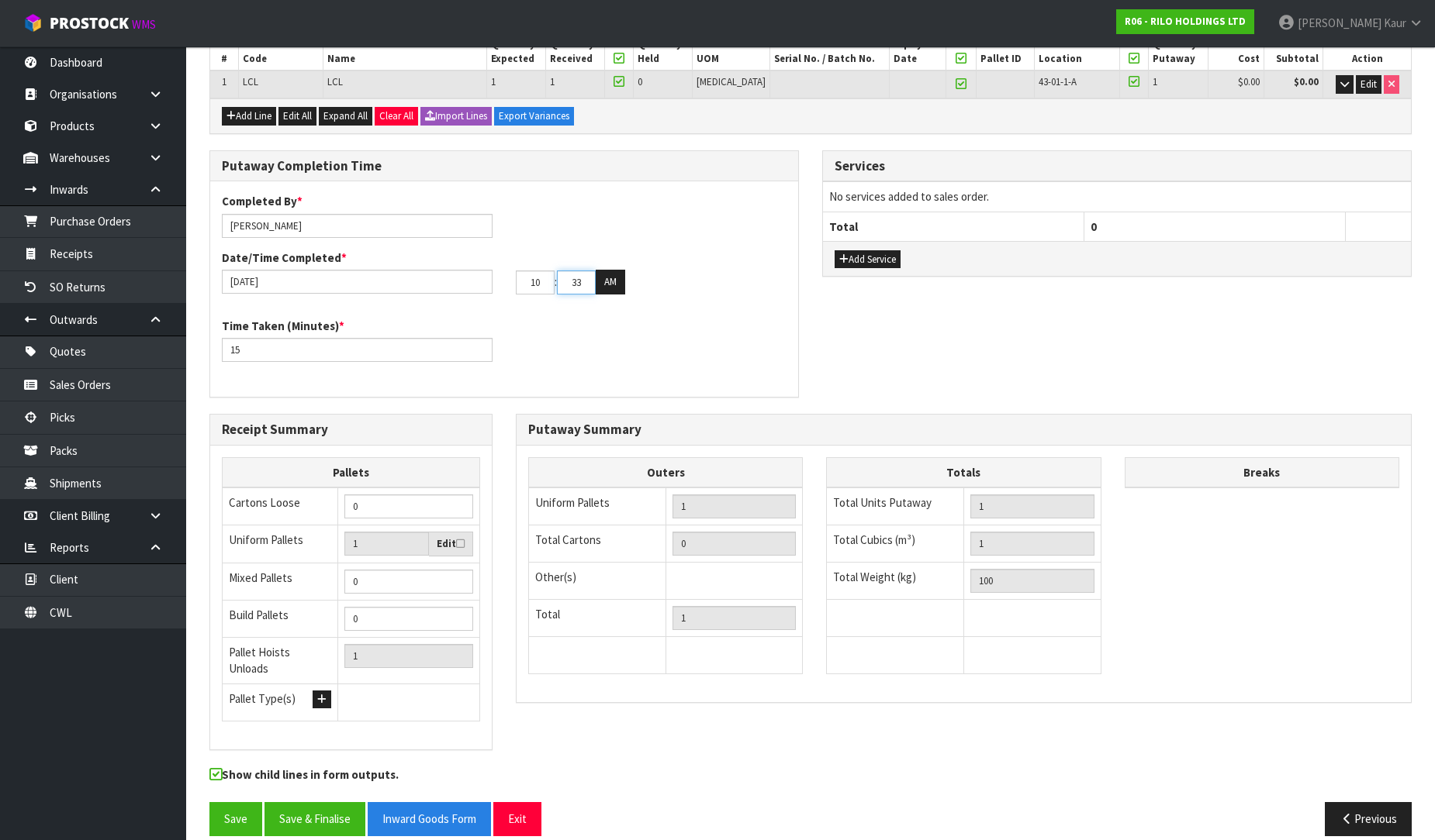
scroll to position [260, 0]
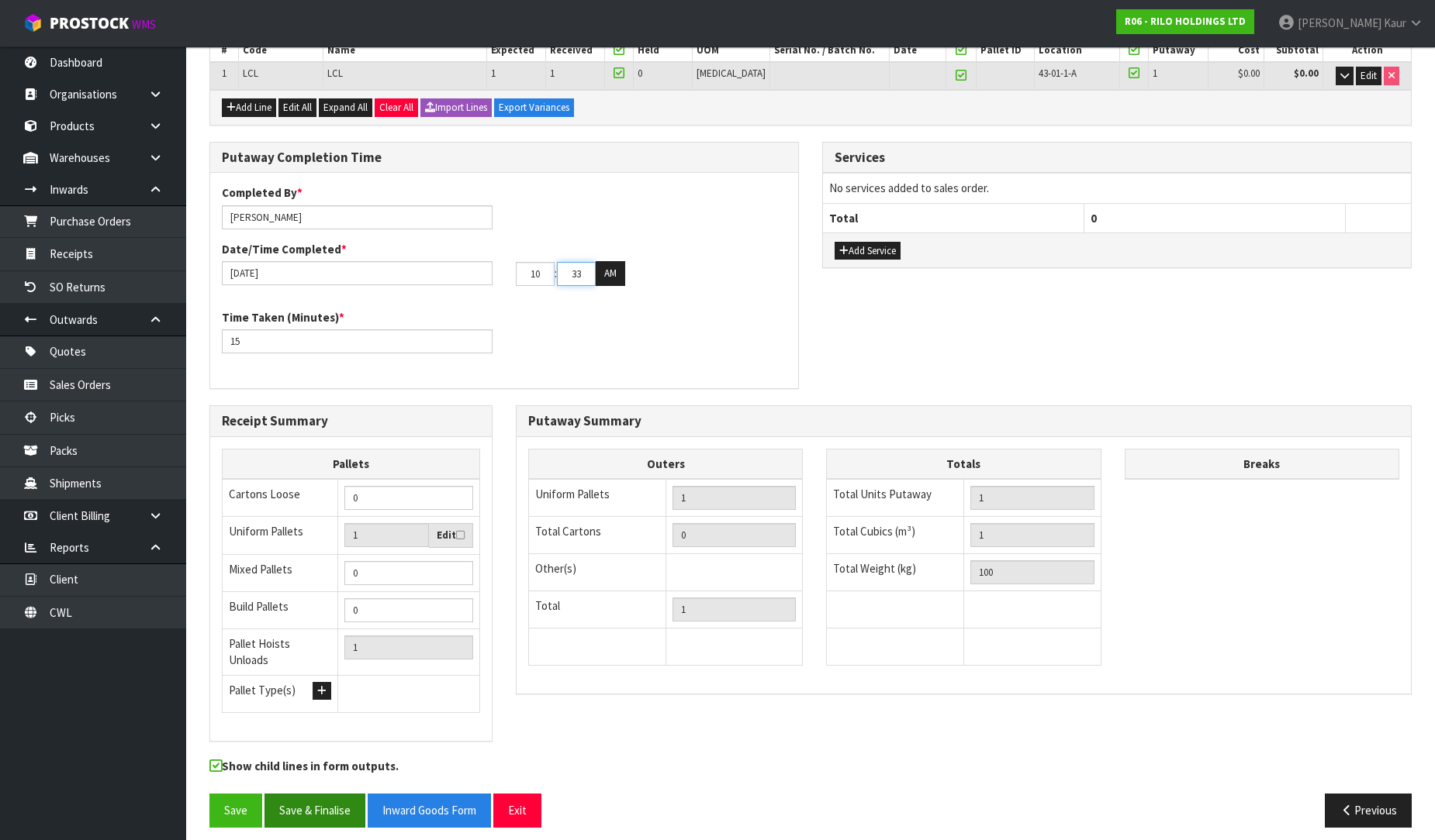
type input "33"
click at [312, 798] on button "Save & Finalise" at bounding box center [315, 810] width 101 height 34
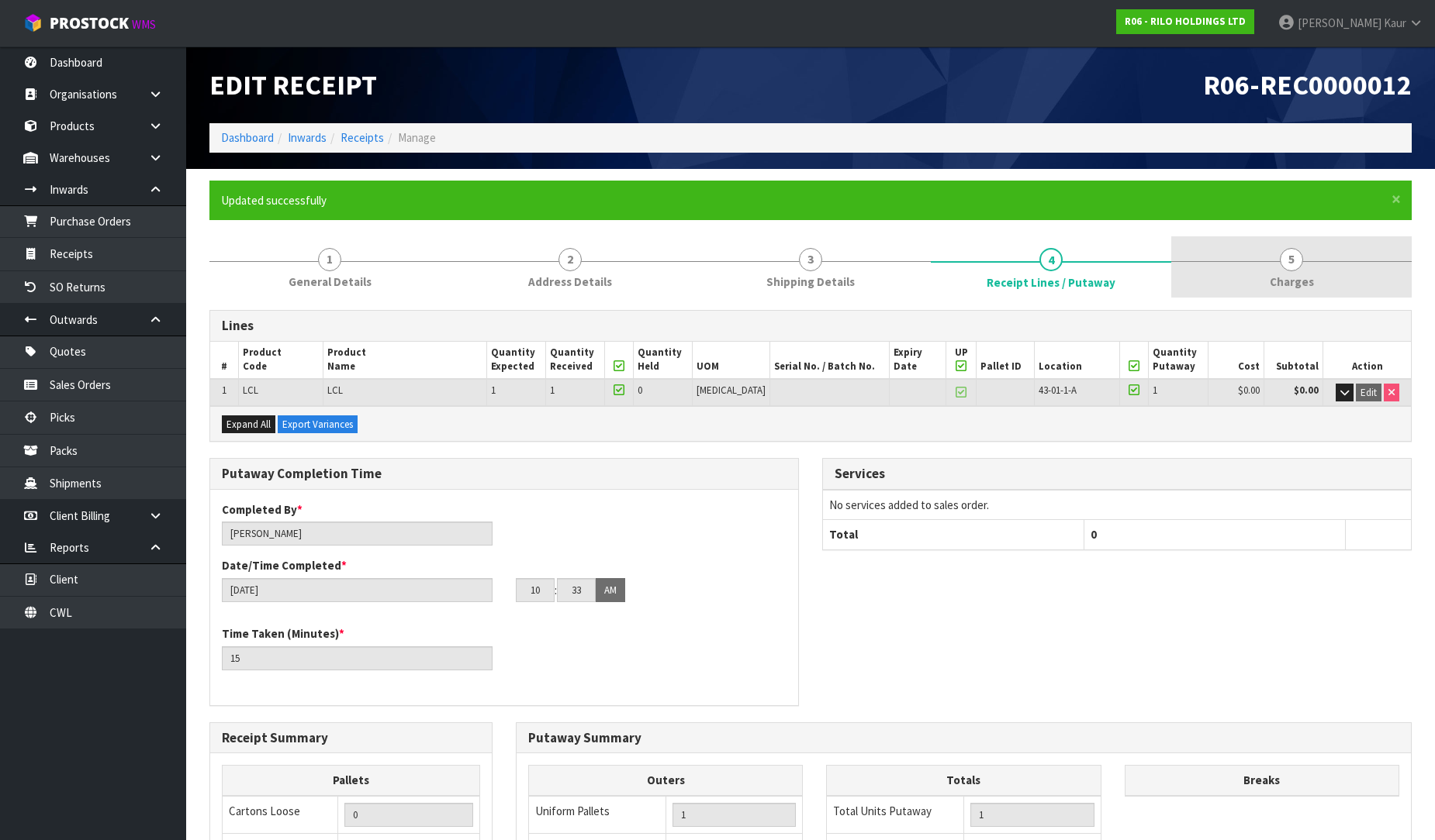
click at [1285, 277] on span "Charges" at bounding box center [1291, 282] width 44 height 16
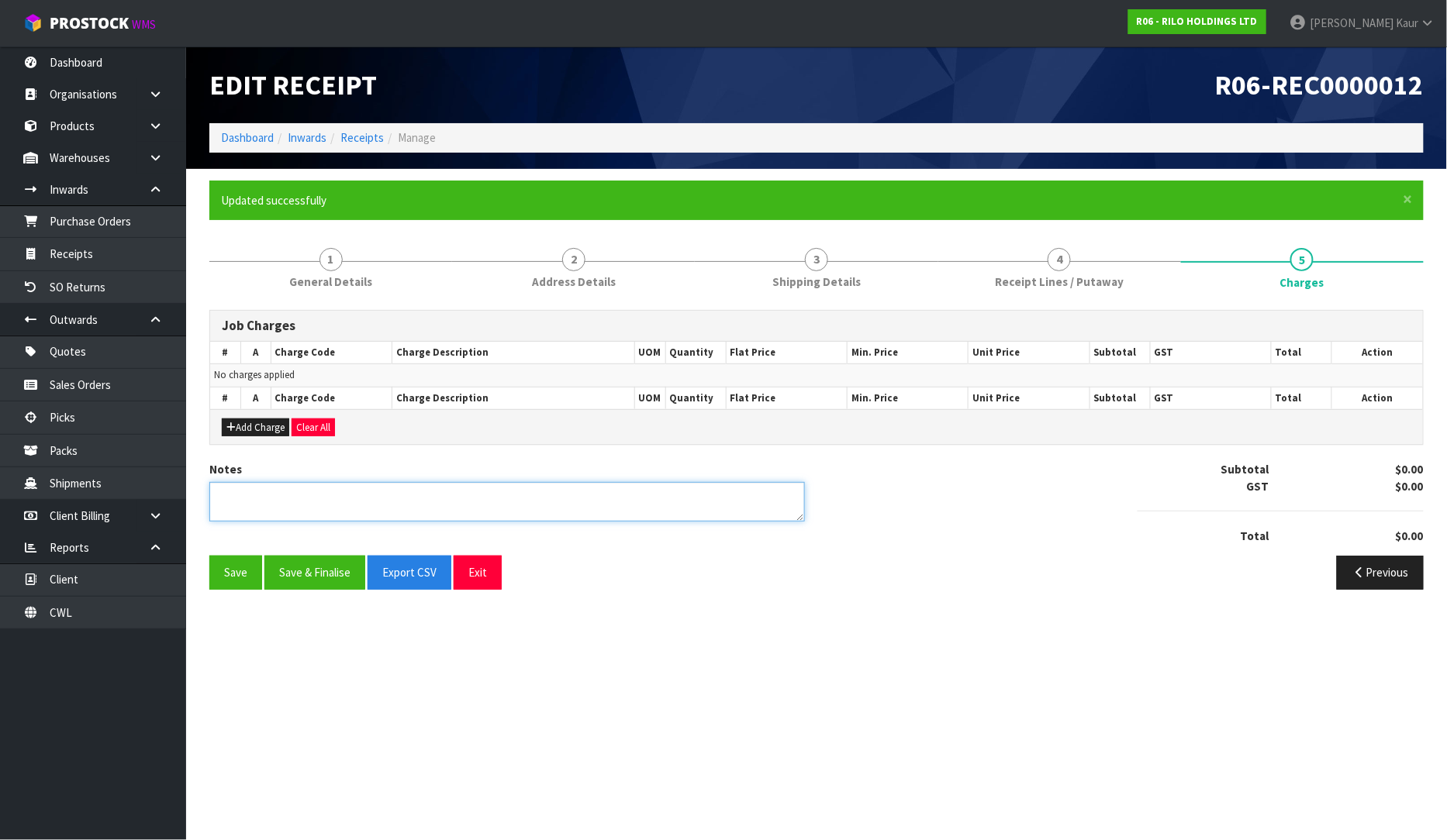
click at [452, 496] on textarea at bounding box center [506, 501] width 595 height 39
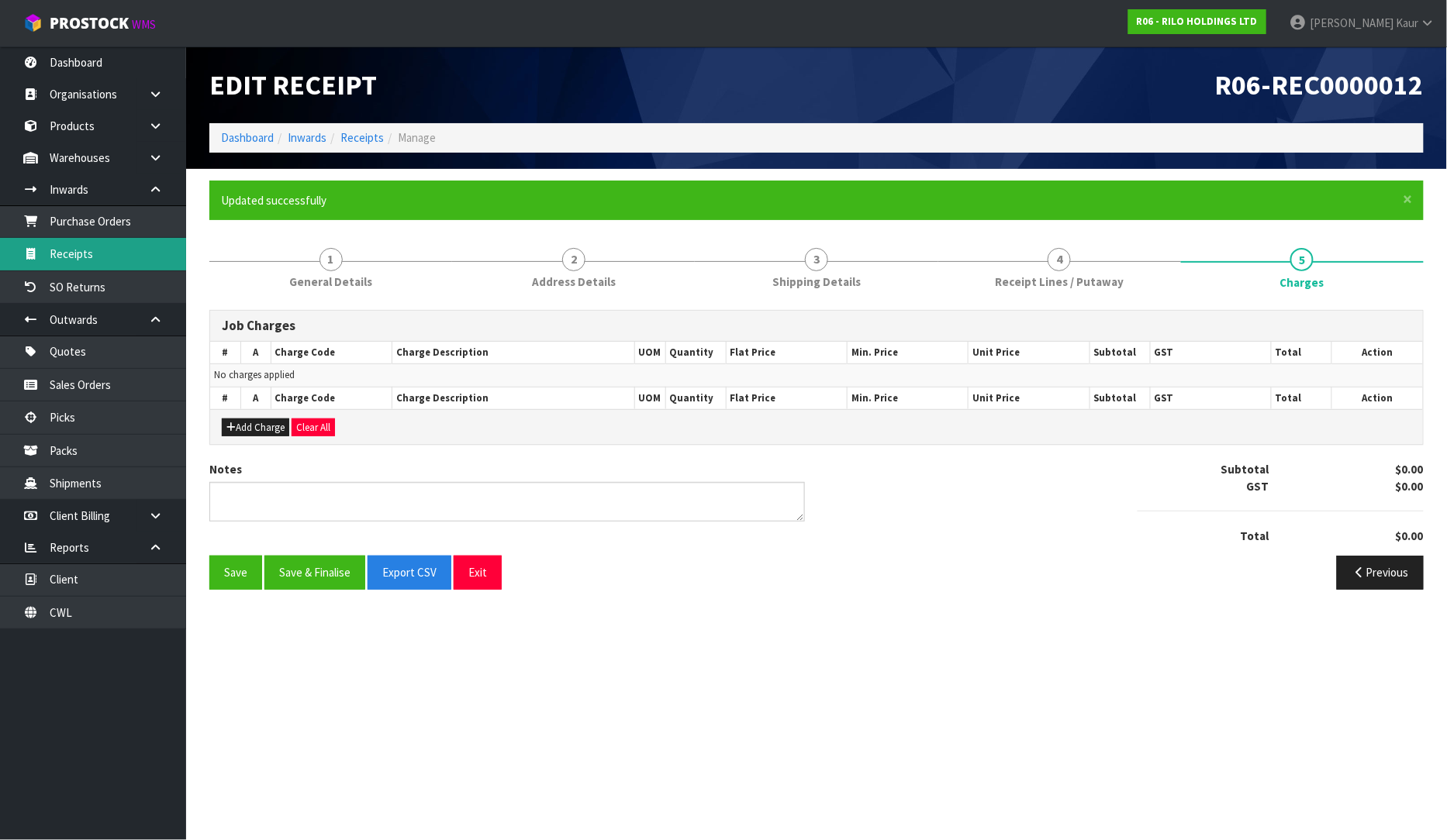
click at [73, 252] on link "Receipts" at bounding box center [93, 254] width 186 height 32
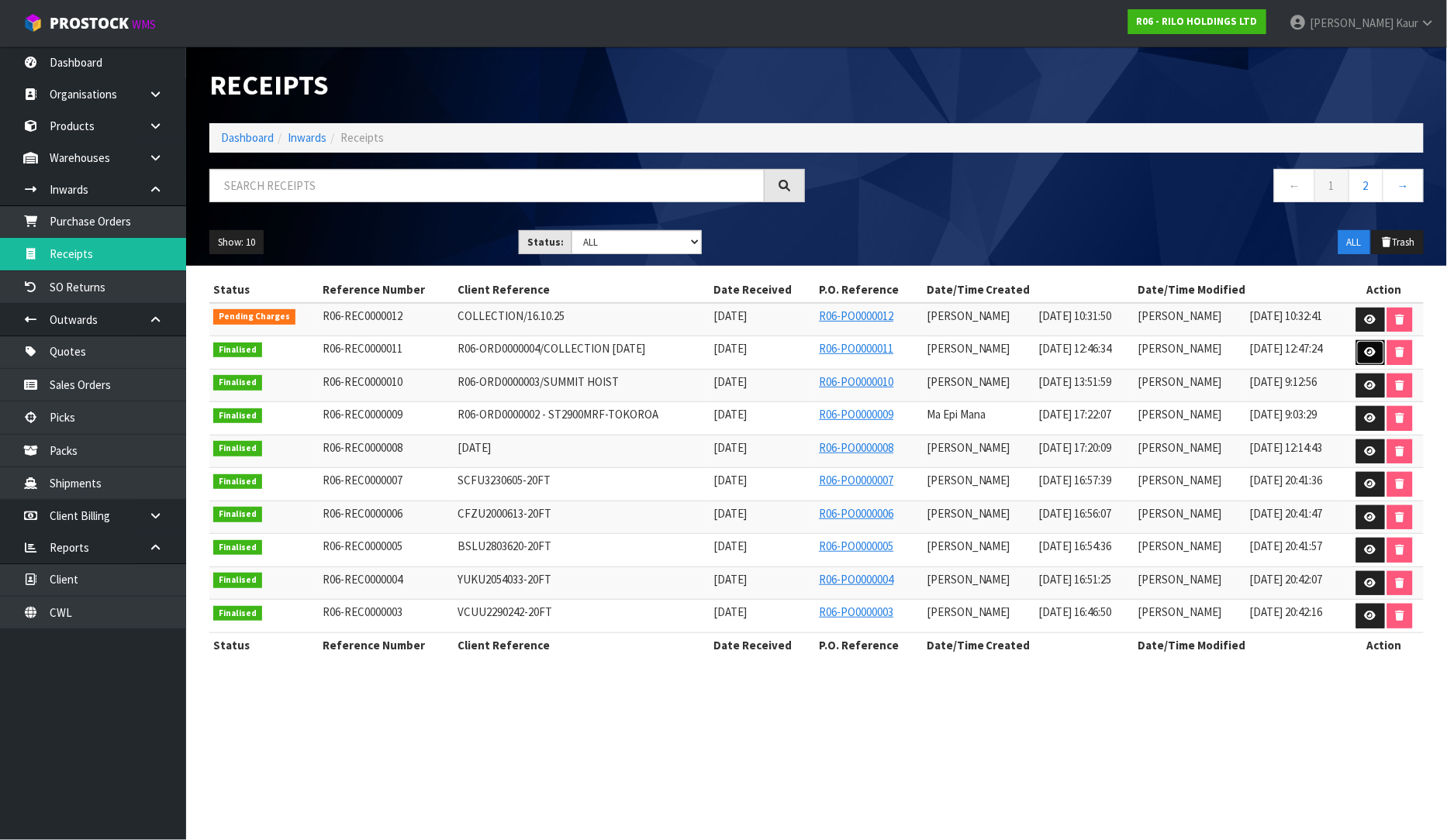
click at [1366, 356] on icon at bounding box center [1371, 352] width 12 height 10
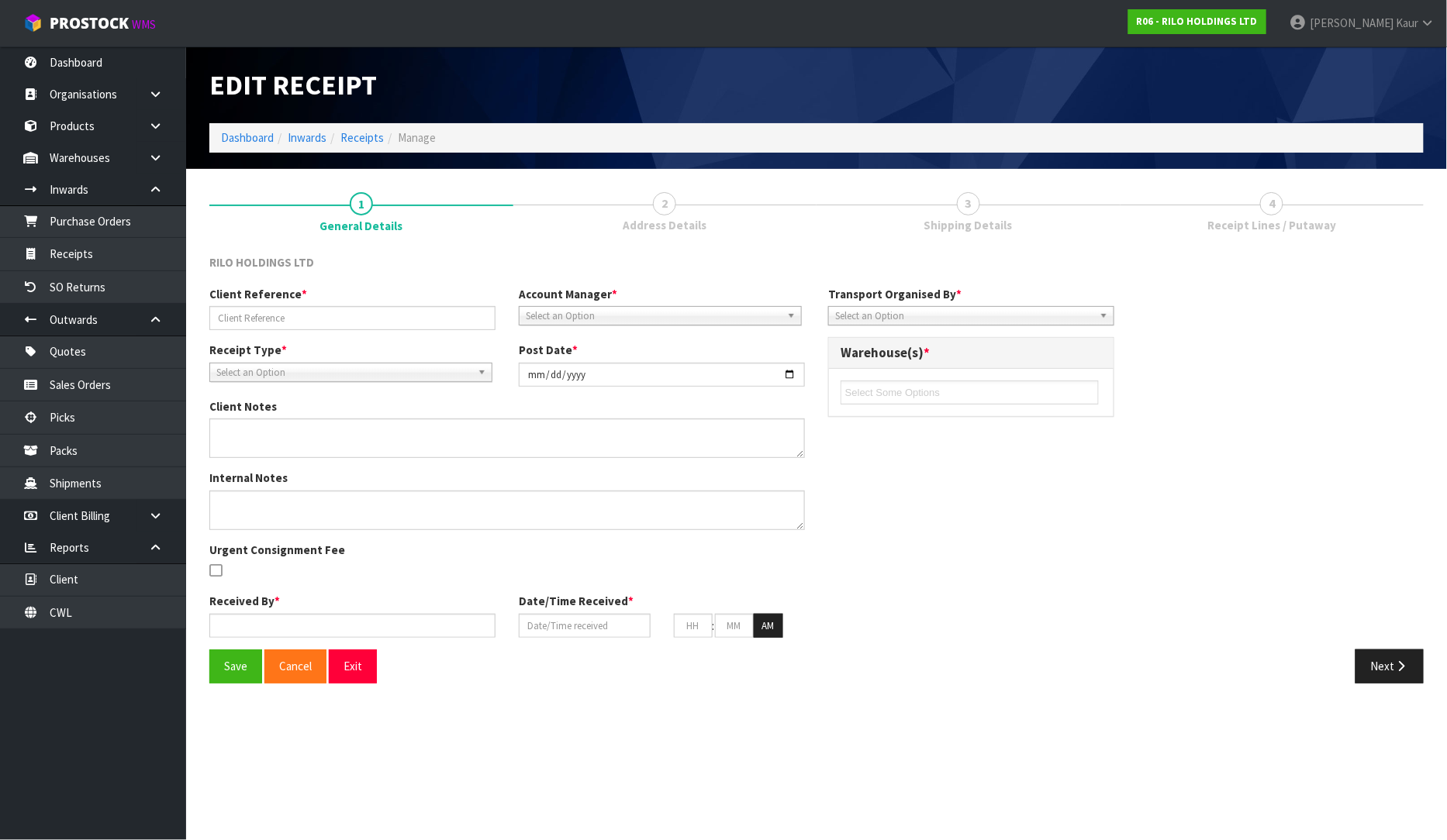
type input "R06-ORD0000004/COLLECTION [DATE]"
type input "[DATE]"
type input "[PERSON_NAME]"
type input "[DATE]"
type input "12"
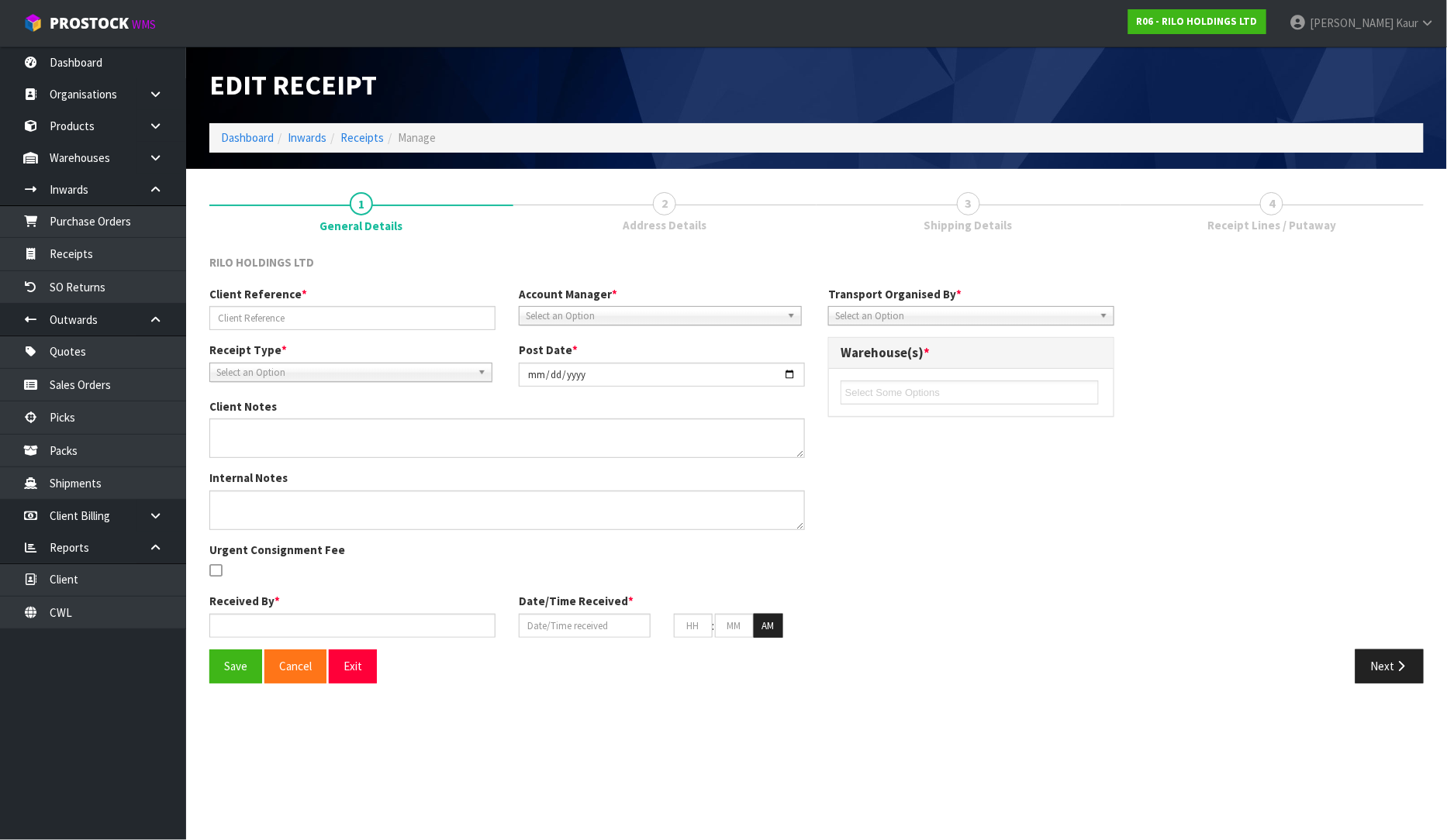
type input "46"
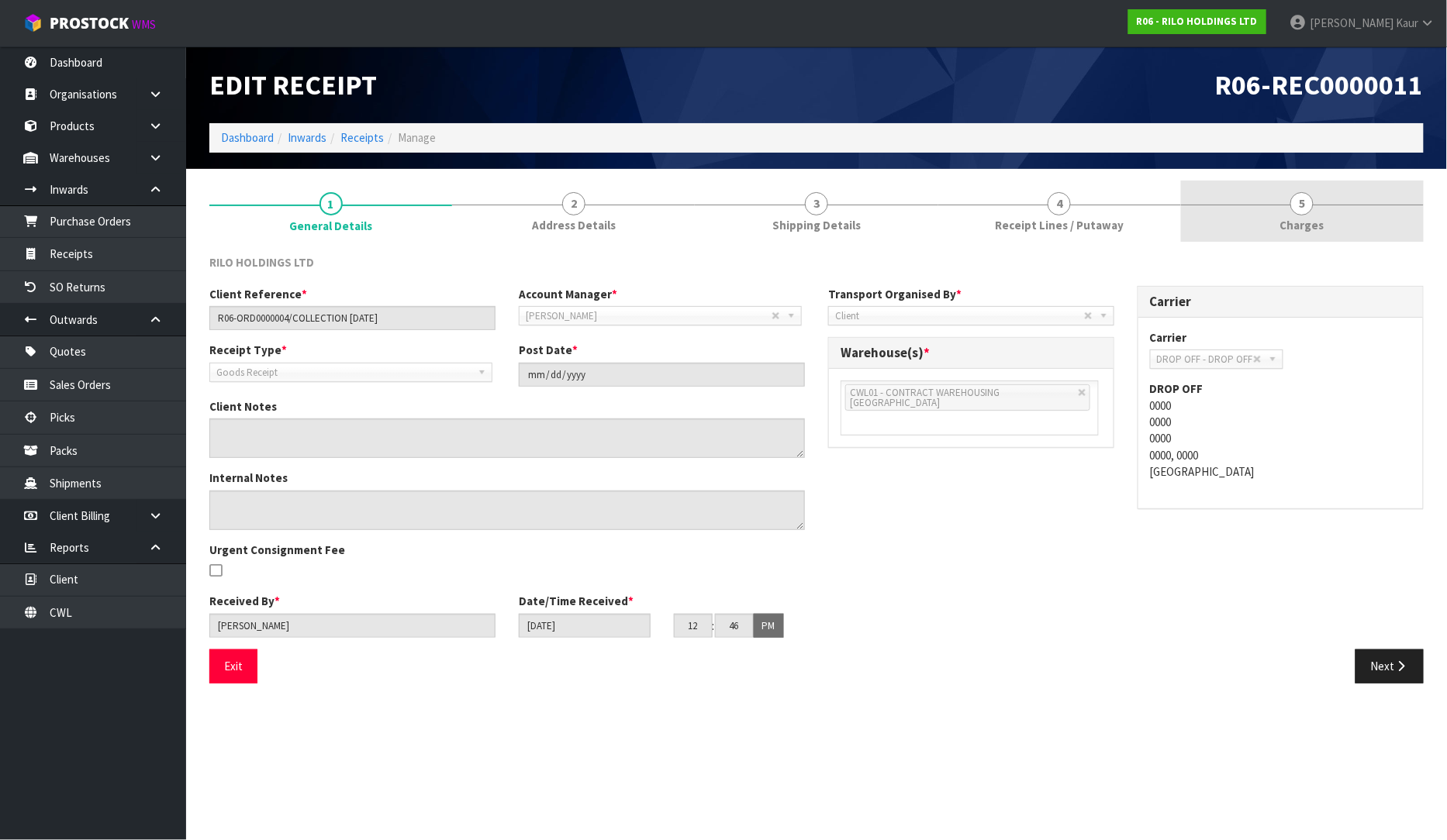
click at [1312, 213] on link "5 [GEOGRAPHIC_DATA]" at bounding box center [1302, 211] width 243 height 61
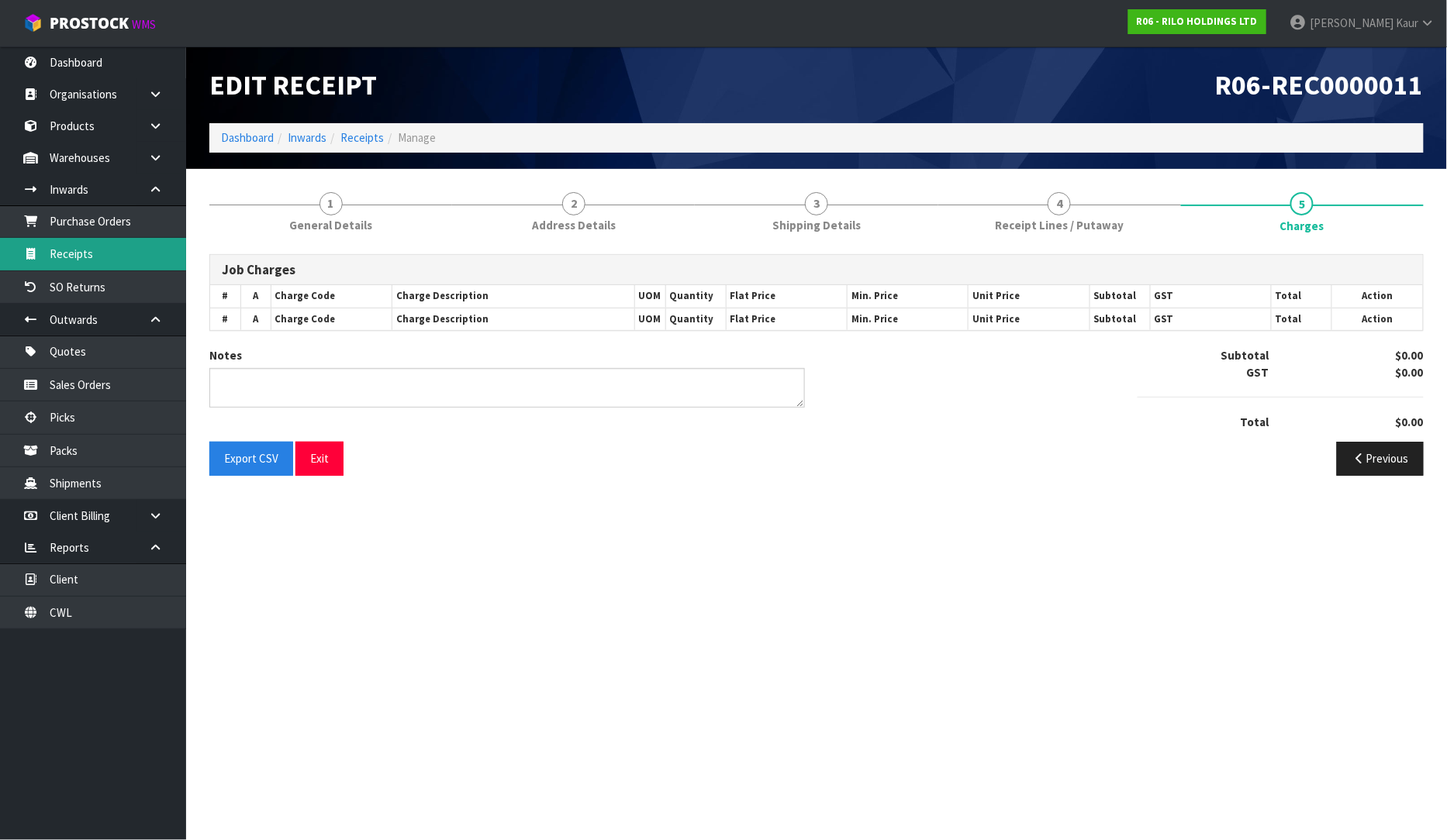
click at [95, 261] on link "Receipts" at bounding box center [93, 254] width 186 height 32
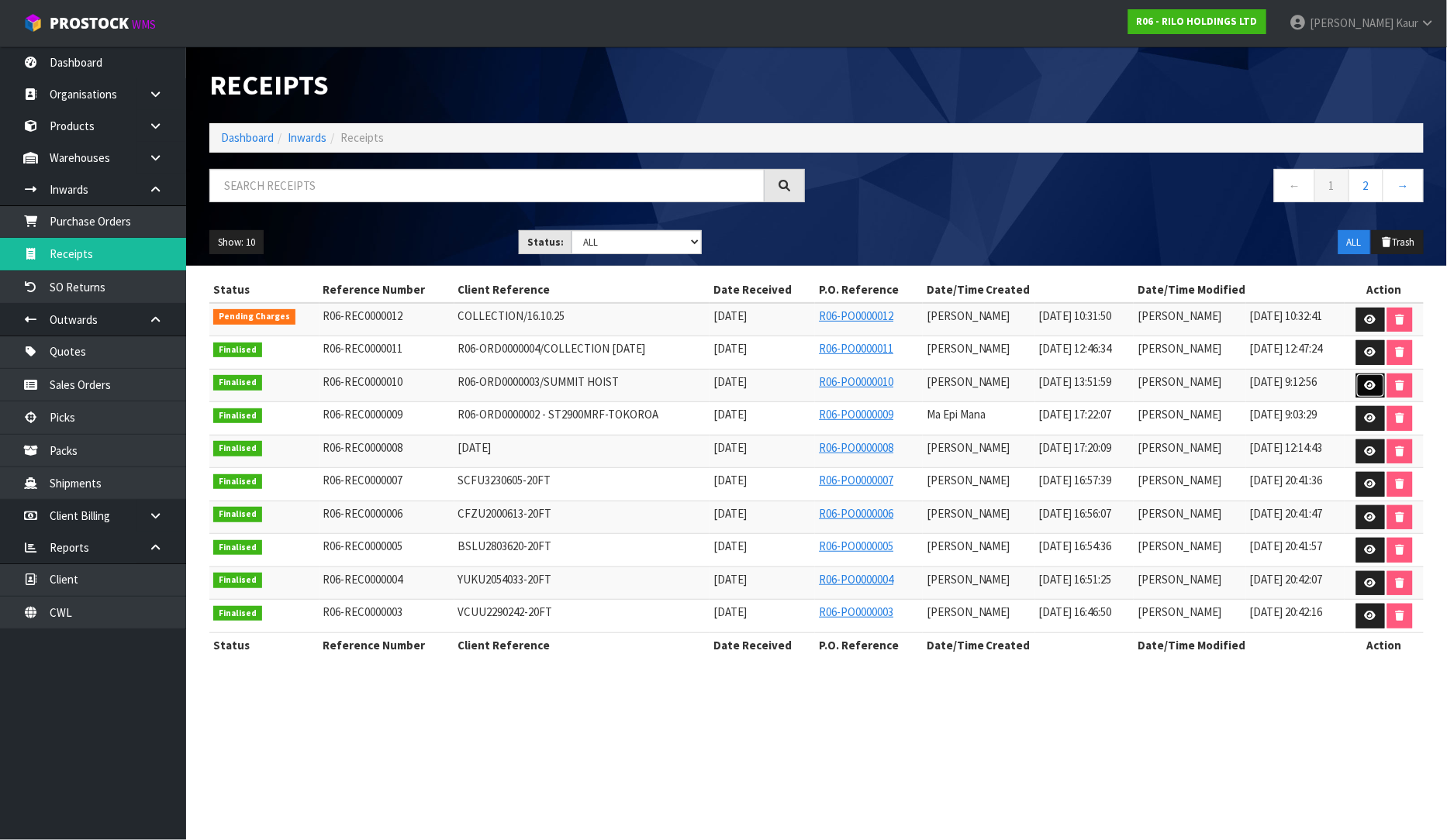
click at [1368, 383] on icon at bounding box center [1371, 385] width 12 height 10
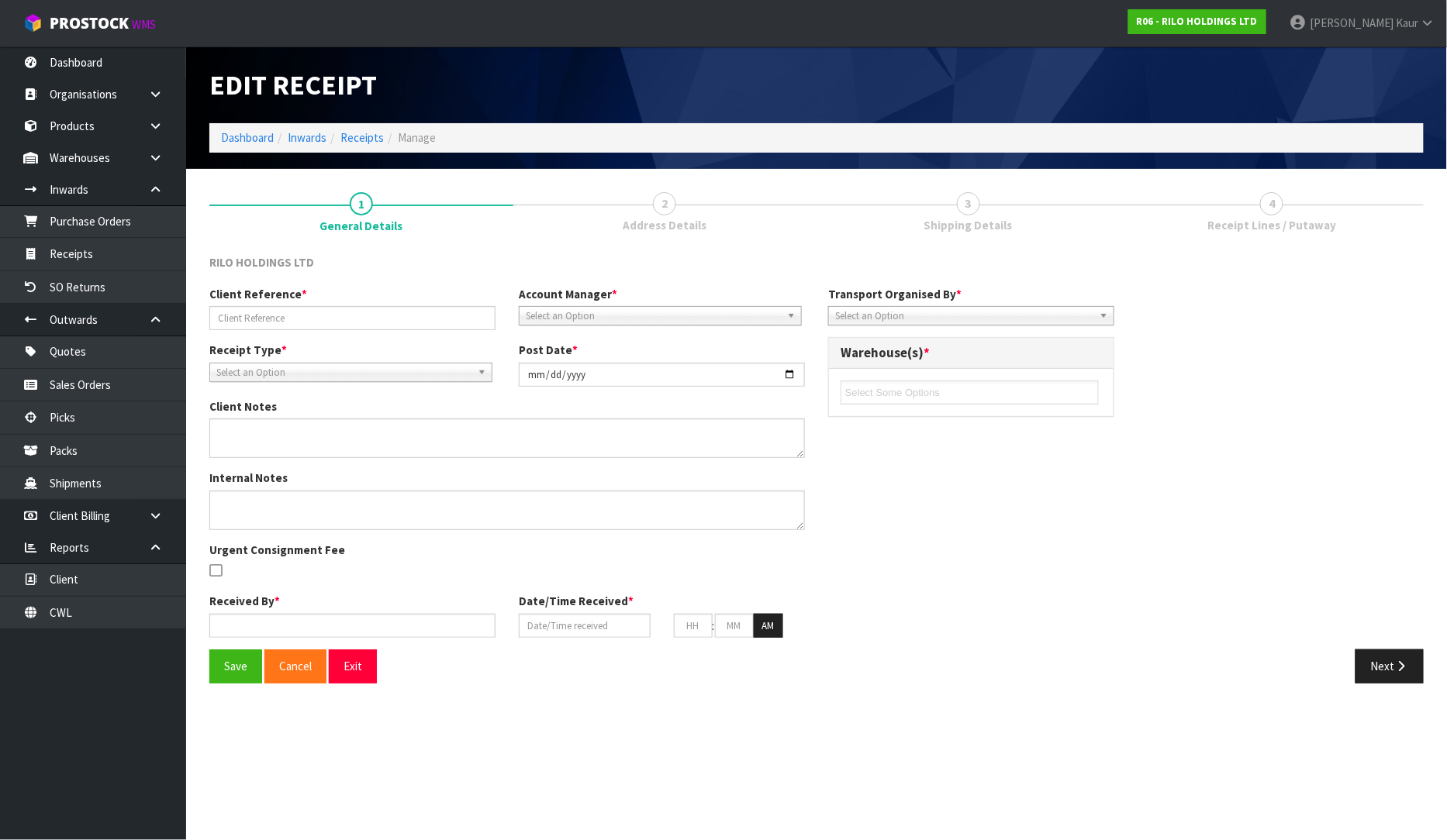
type input "R06-ORD0000003/SUMMIT HOIST"
type input "[DATE]"
type input "[PERSON_NAME]"
type input "[DATE]"
type input "01"
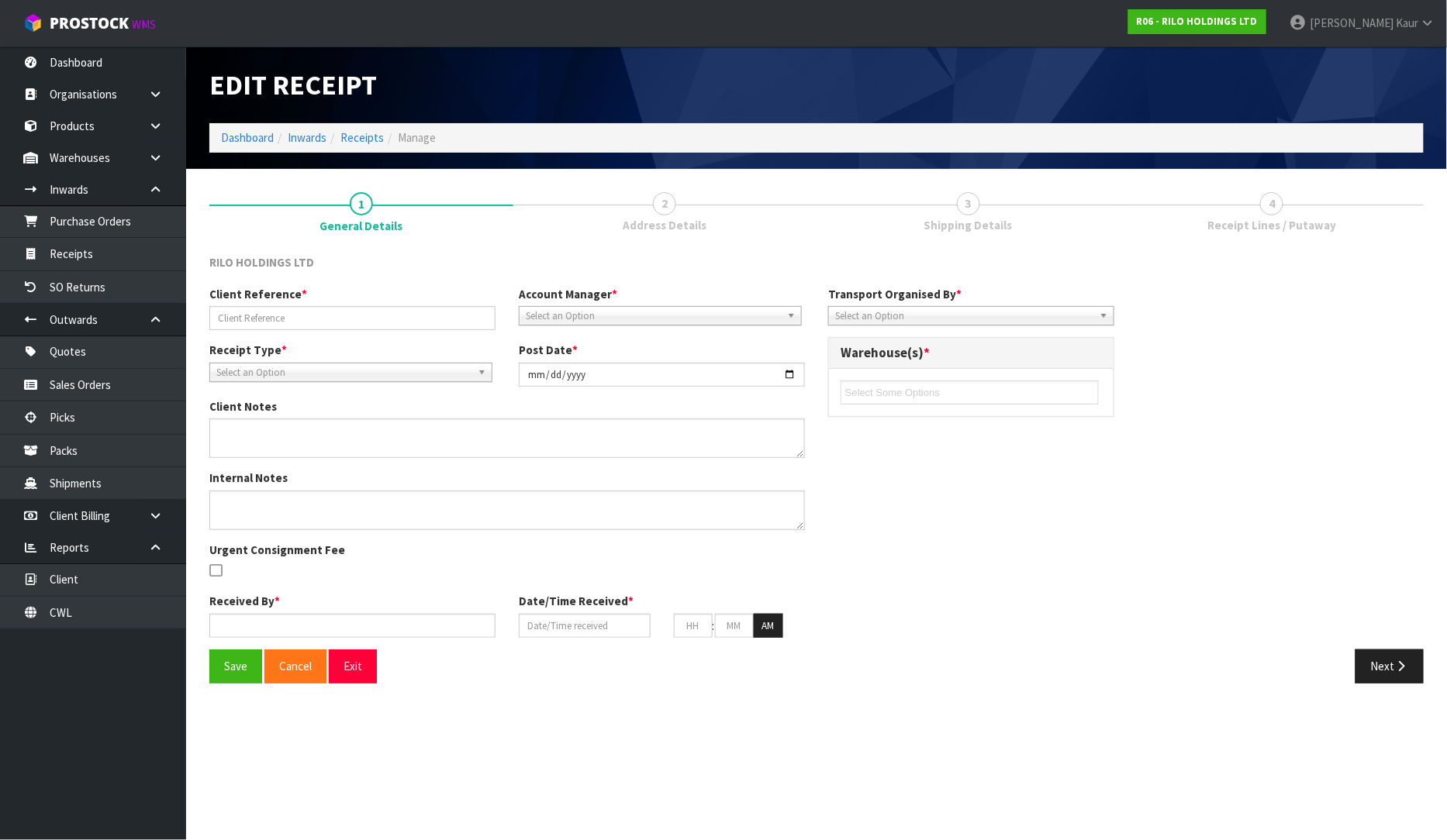
type input "51"
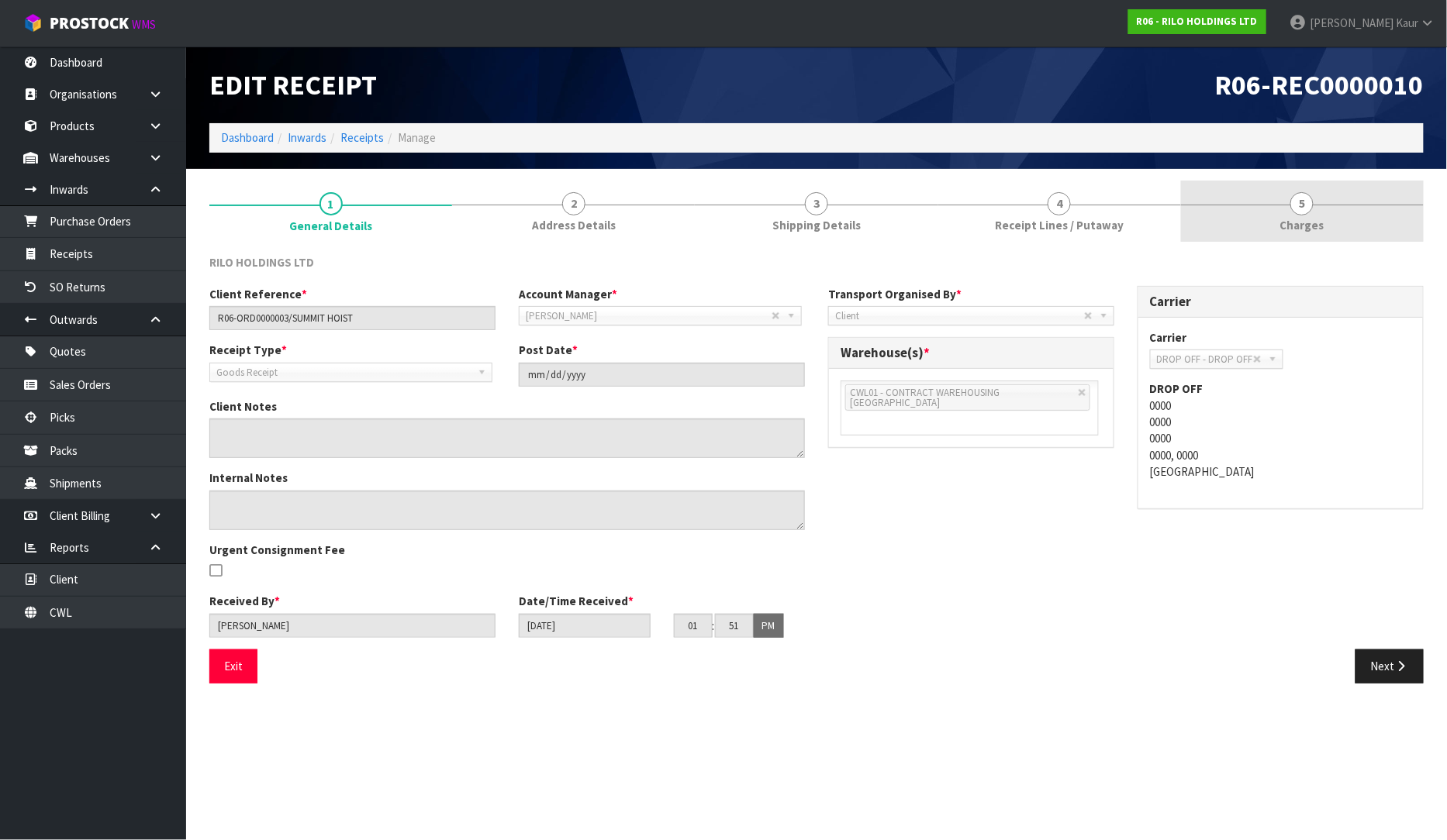
click at [1293, 199] on span "5" at bounding box center [1302, 203] width 23 height 23
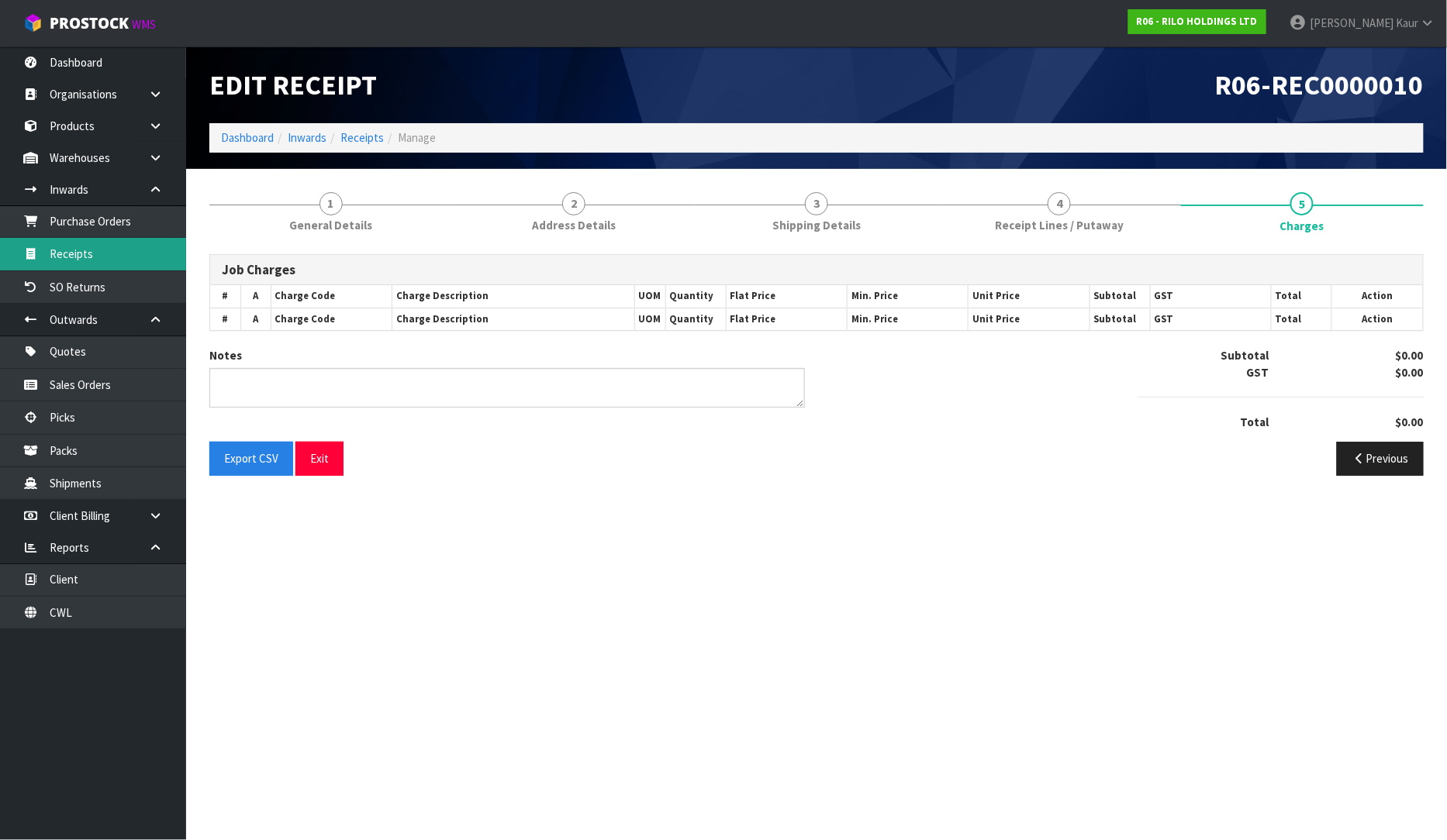
click at [91, 247] on link "Receipts" at bounding box center [93, 254] width 186 height 32
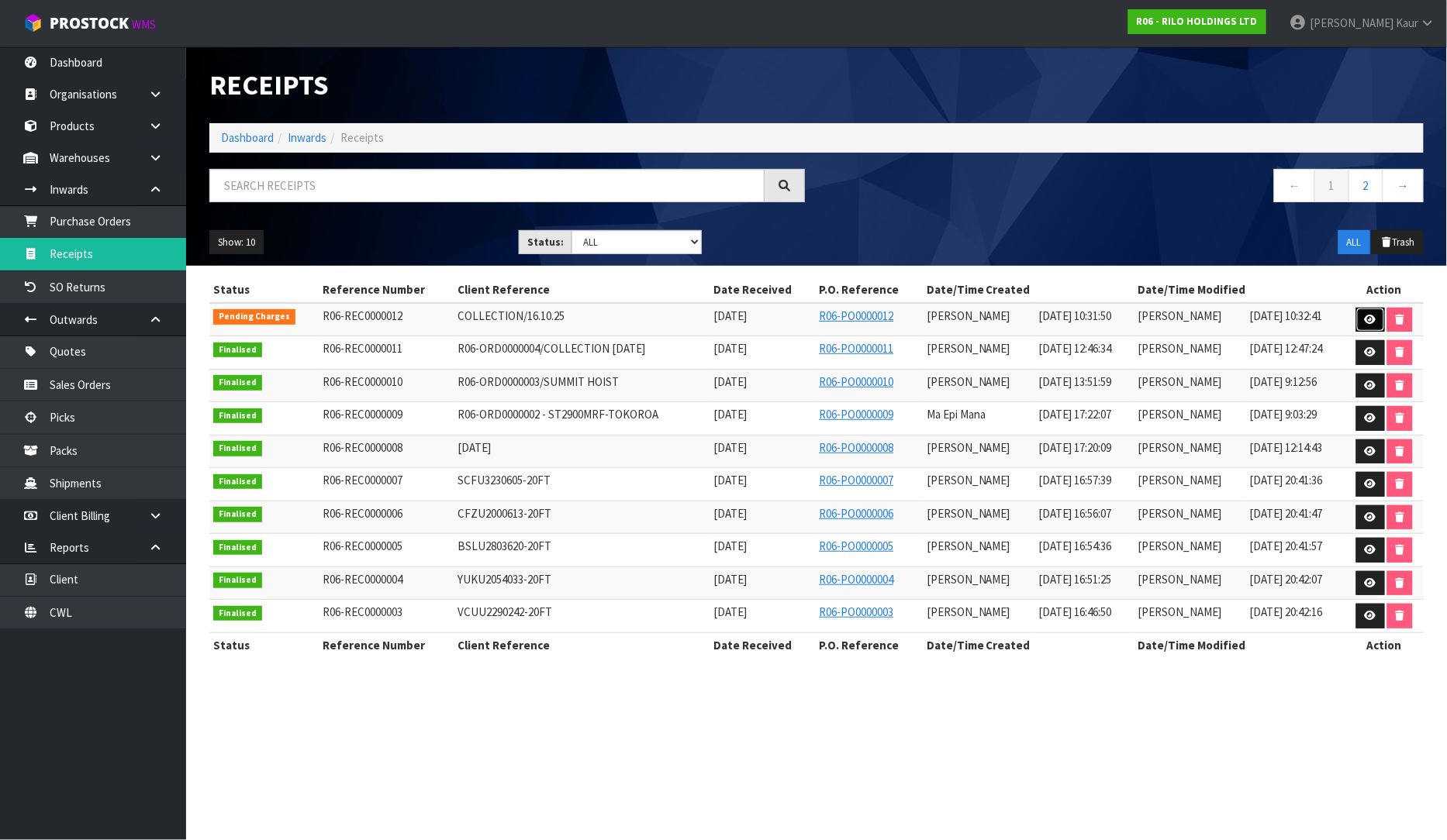
click at [1368, 319] on icon at bounding box center [1371, 320] width 12 height 10
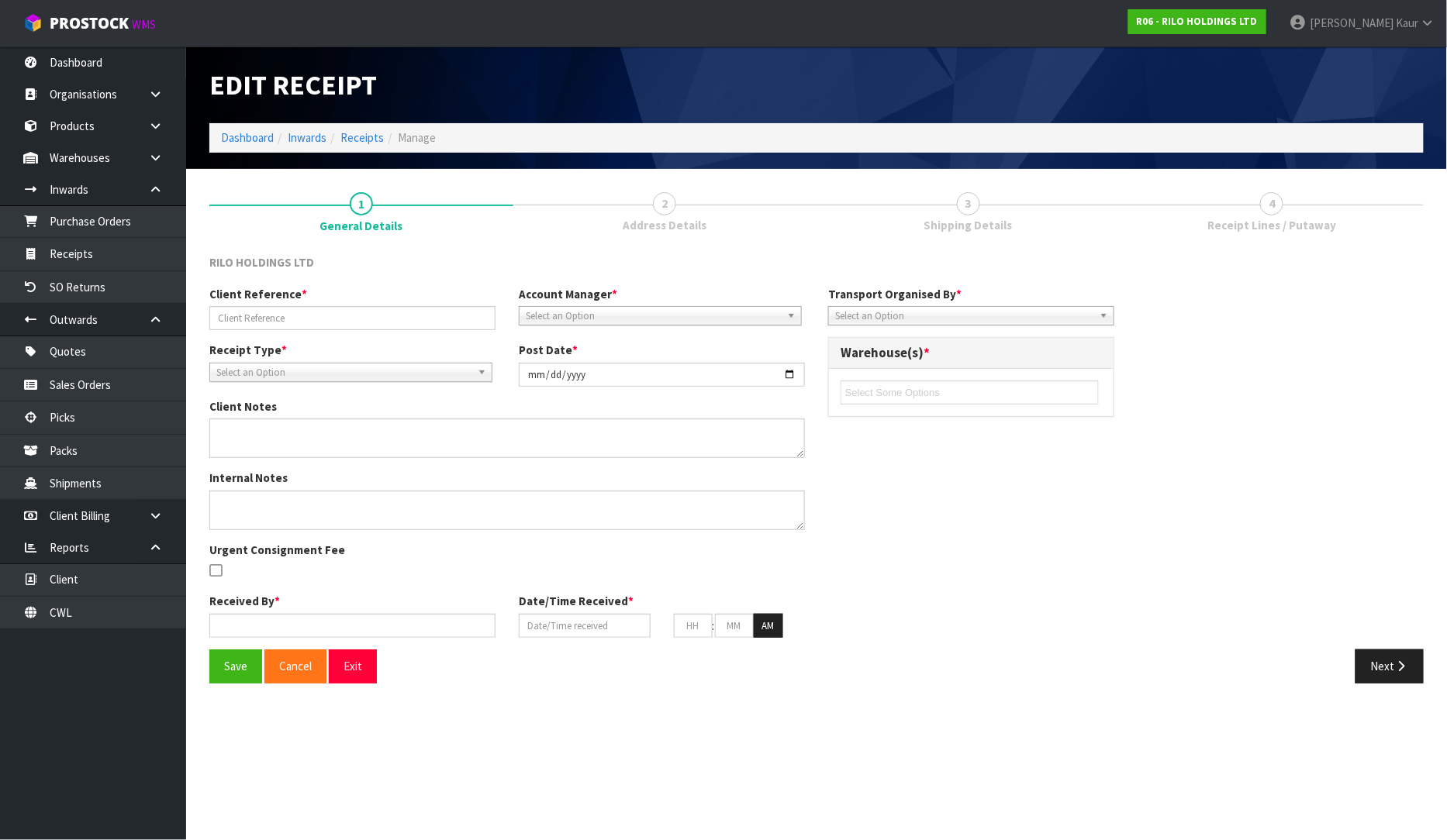
type input "COLLECTION/16.10.25"
type input "[DATE]"
type input "[PERSON_NAME]"
type input "[DATE]"
type input "10"
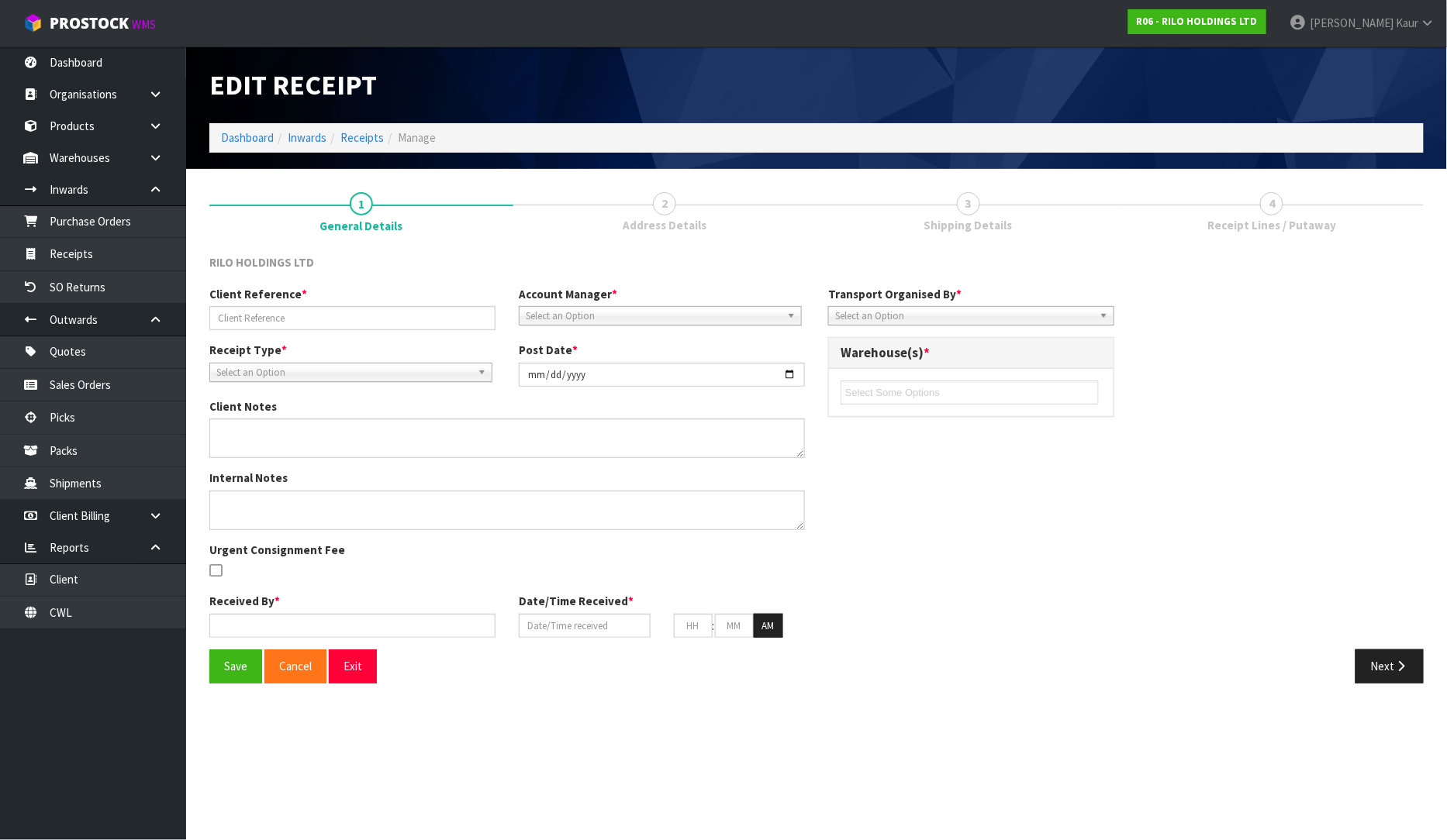
type input "31"
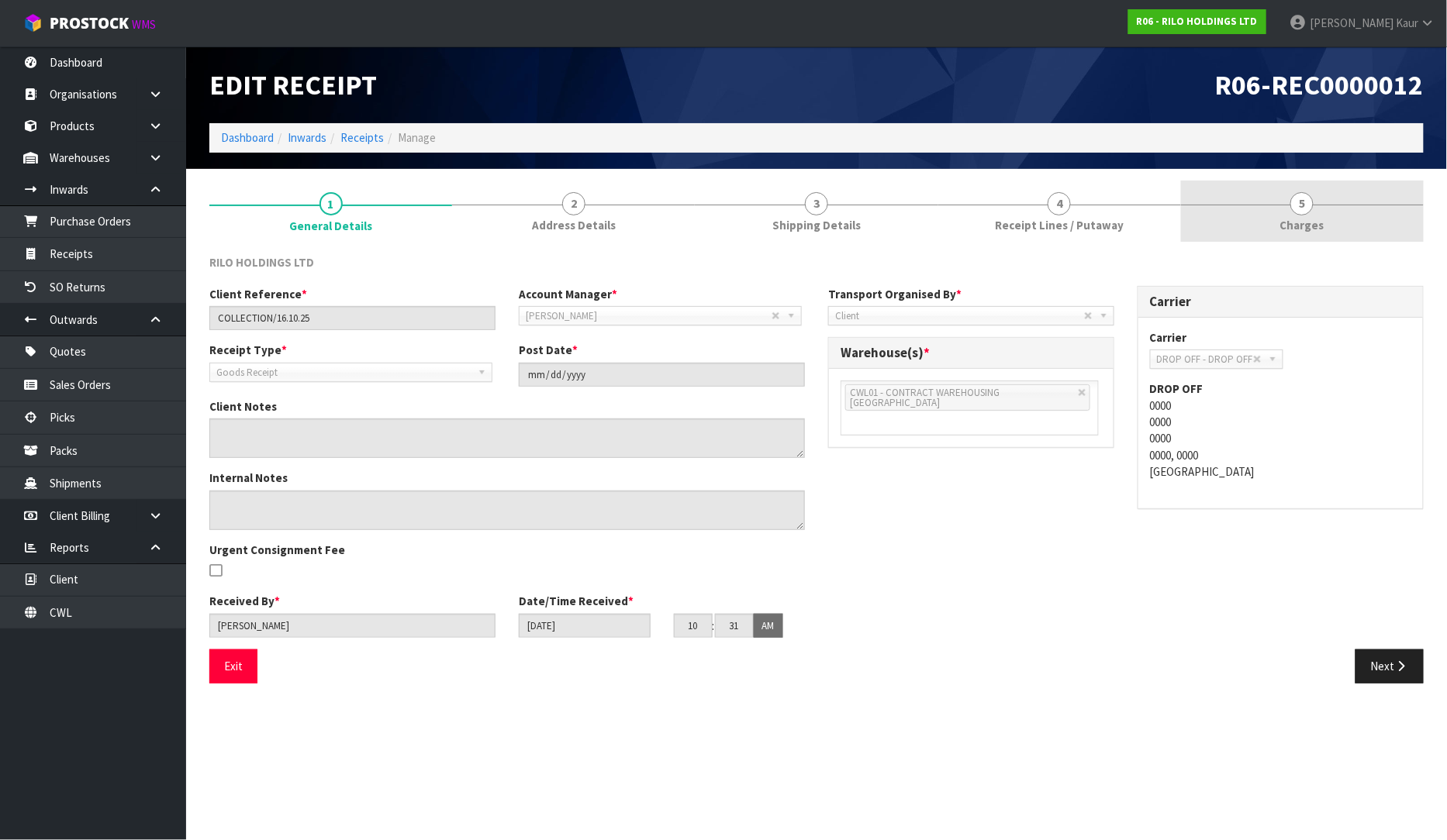
click at [1308, 212] on span "5" at bounding box center [1302, 203] width 23 height 23
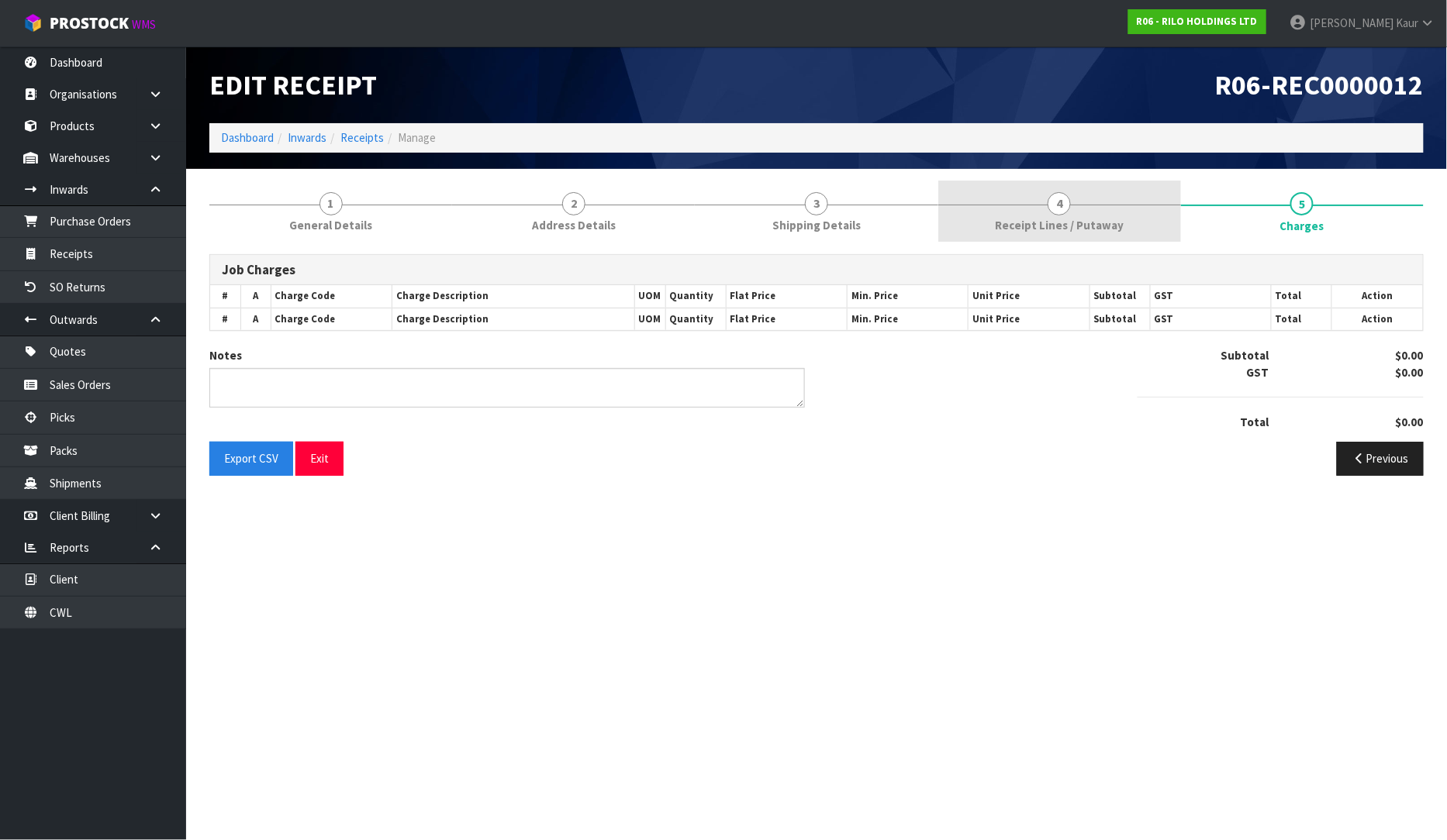
click at [1044, 223] on span "Receipt Lines / Putaway" at bounding box center [1059, 225] width 129 height 16
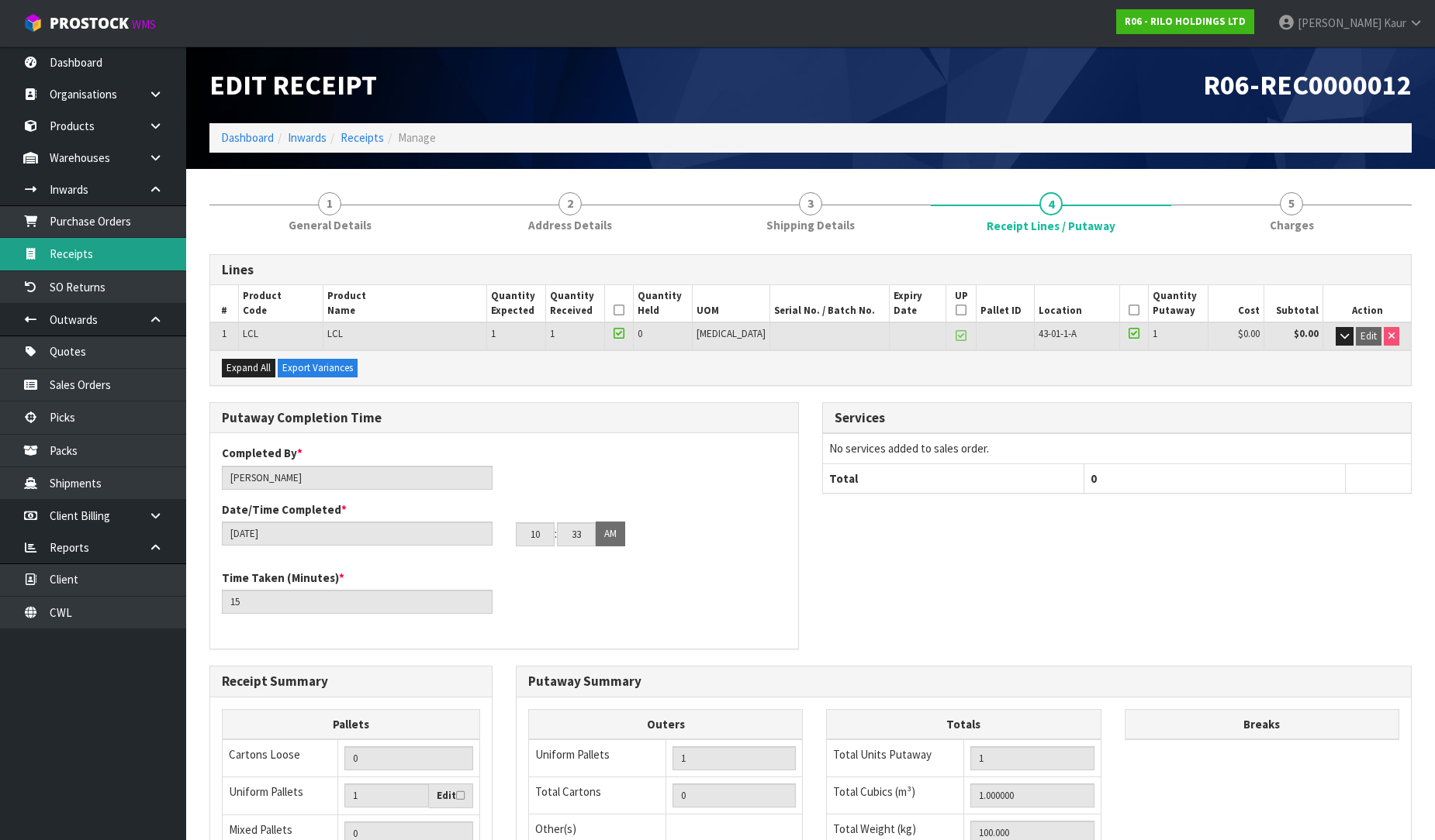
click at [133, 264] on link "Receipts" at bounding box center [93, 254] width 186 height 32
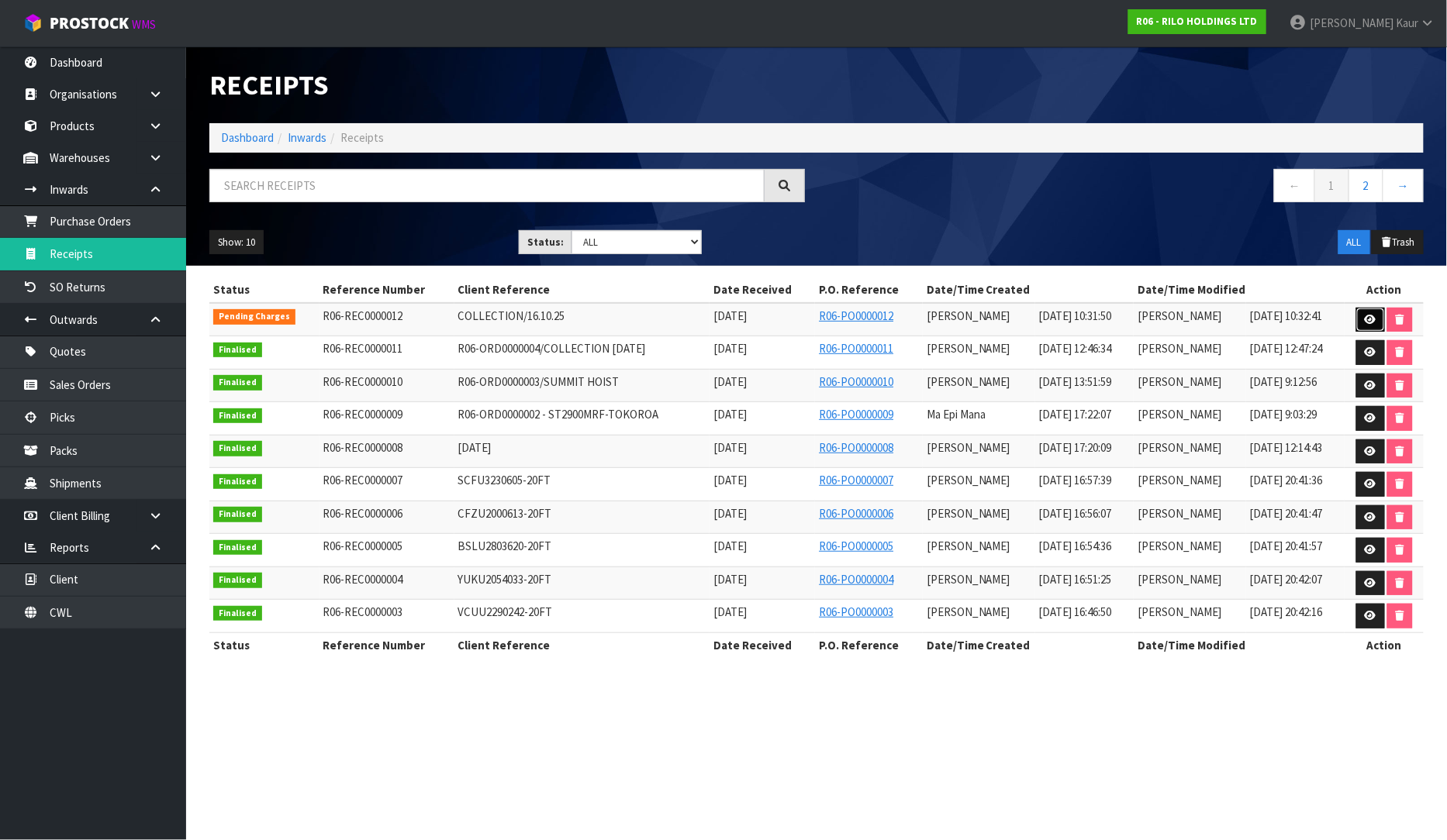
click at [1375, 323] on icon at bounding box center [1371, 320] width 12 height 10
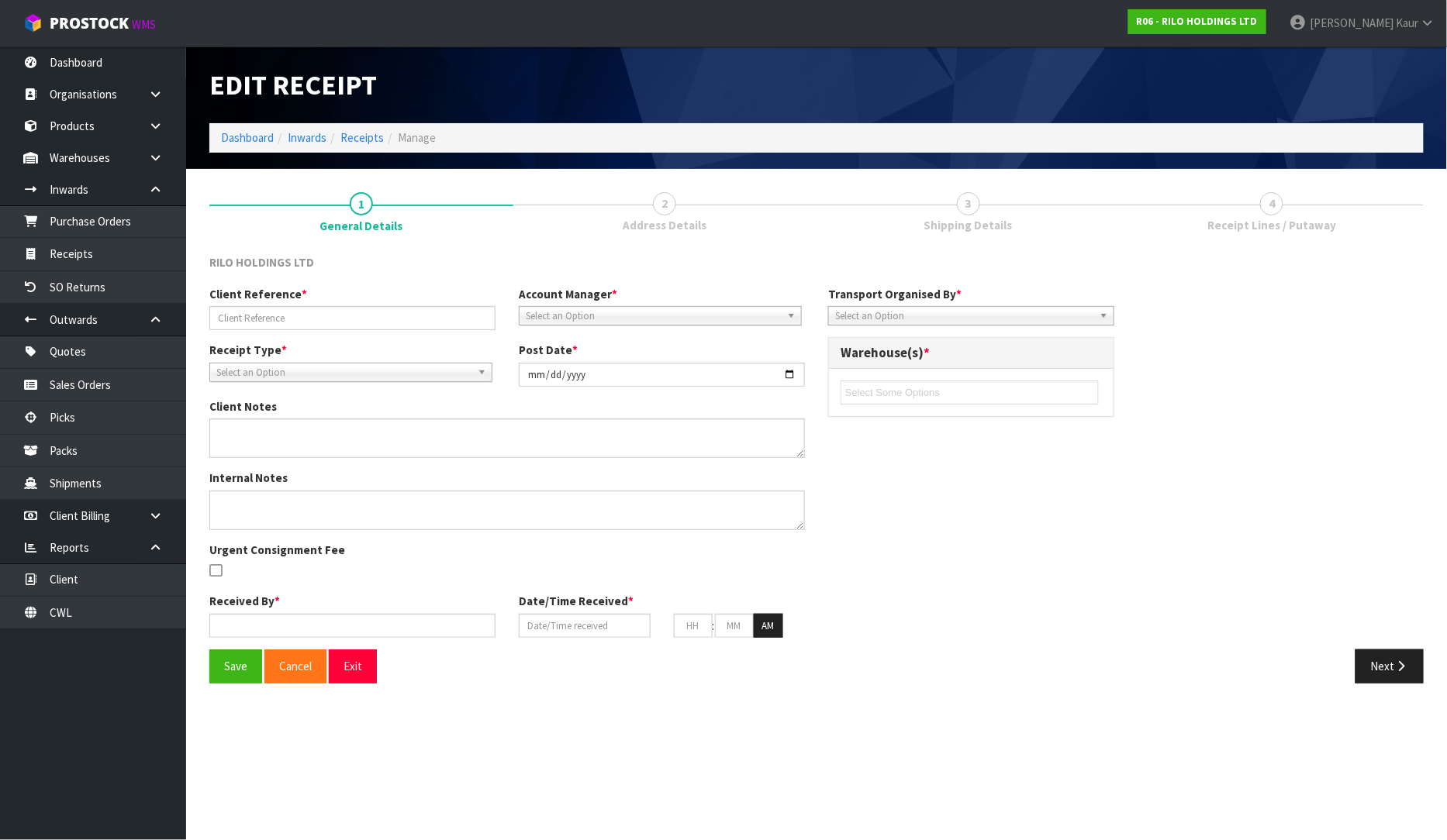
type input "COLLECTION/16.10.25"
type input "[DATE]"
type input "[PERSON_NAME]"
type input "[DATE]"
type input "10"
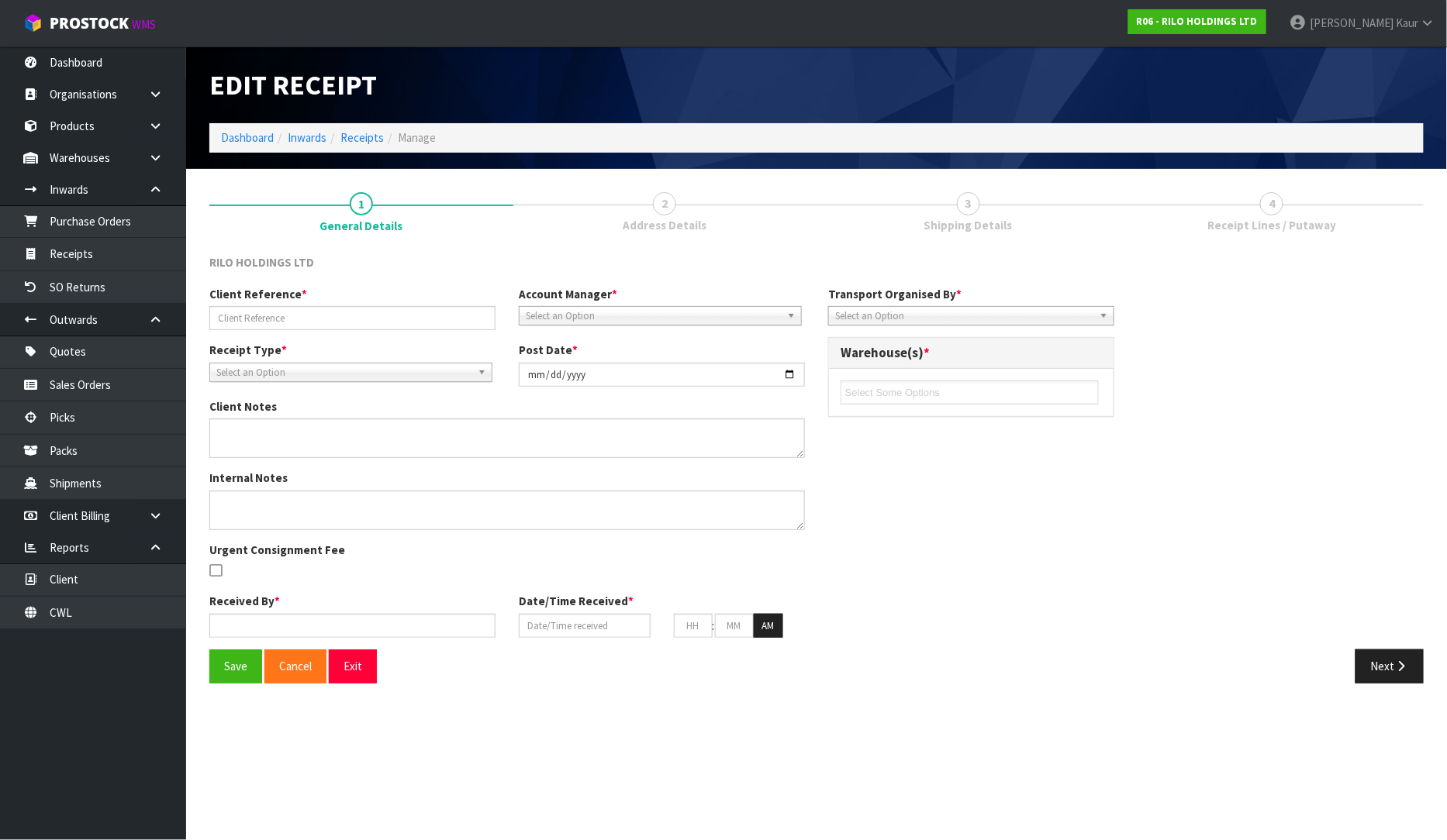
type input "31"
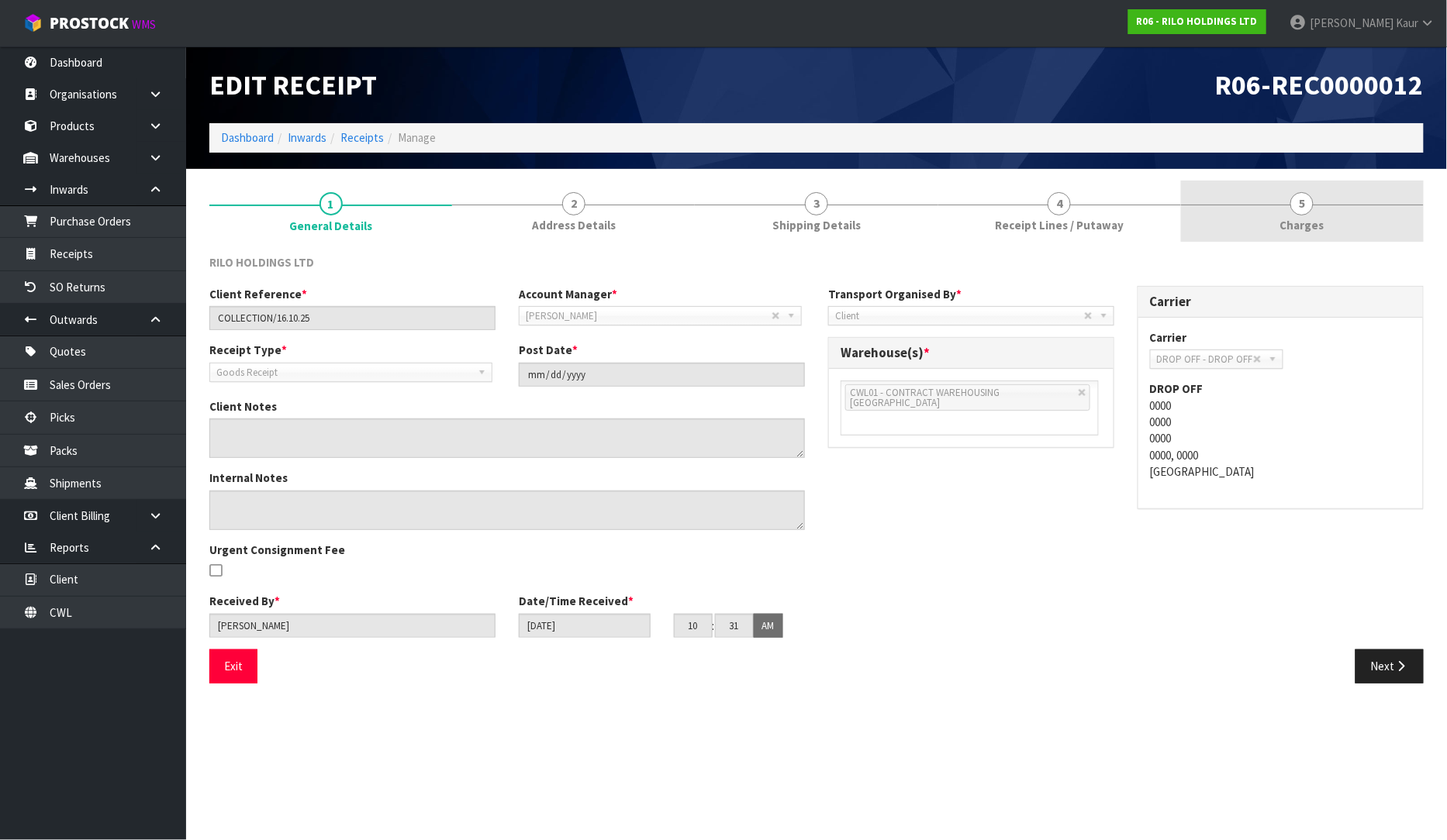
click at [1286, 230] on span "Charges" at bounding box center [1302, 225] width 44 height 16
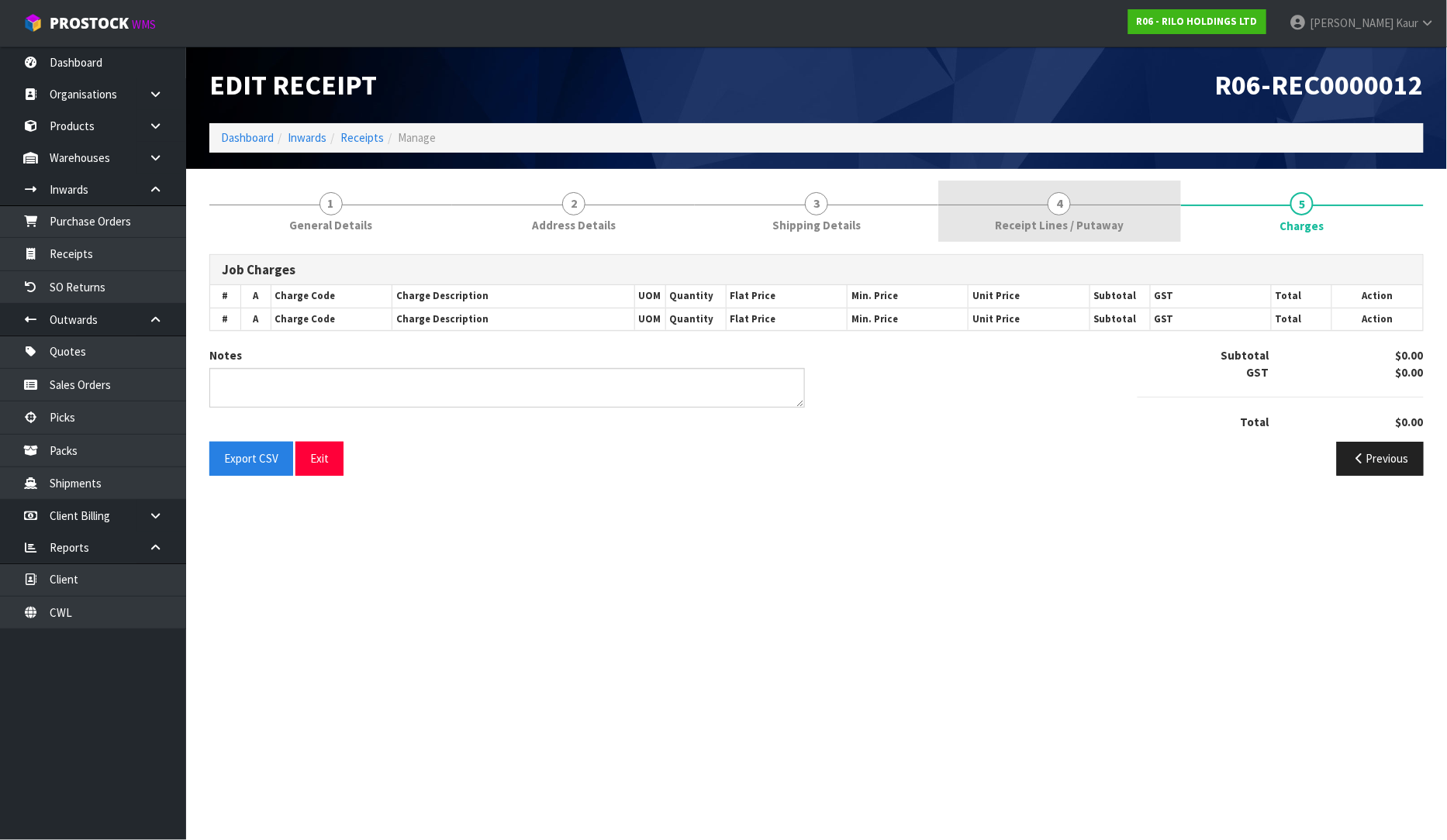
click at [1017, 214] on link "4 Receipt Lines / Putaway" at bounding box center [1059, 211] width 243 height 61
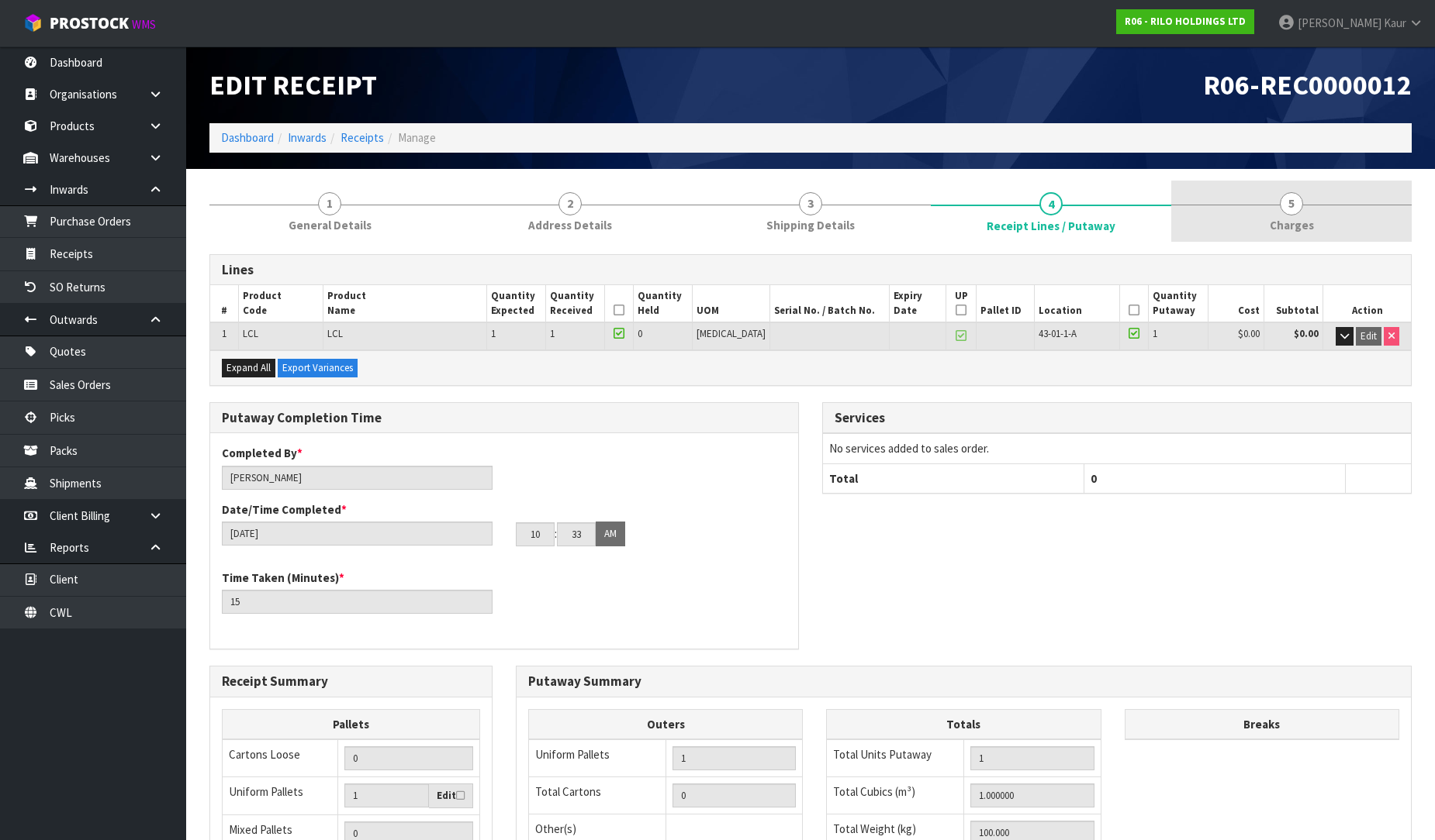
click at [1314, 222] on link "5 [GEOGRAPHIC_DATA]" at bounding box center [1292, 211] width 240 height 61
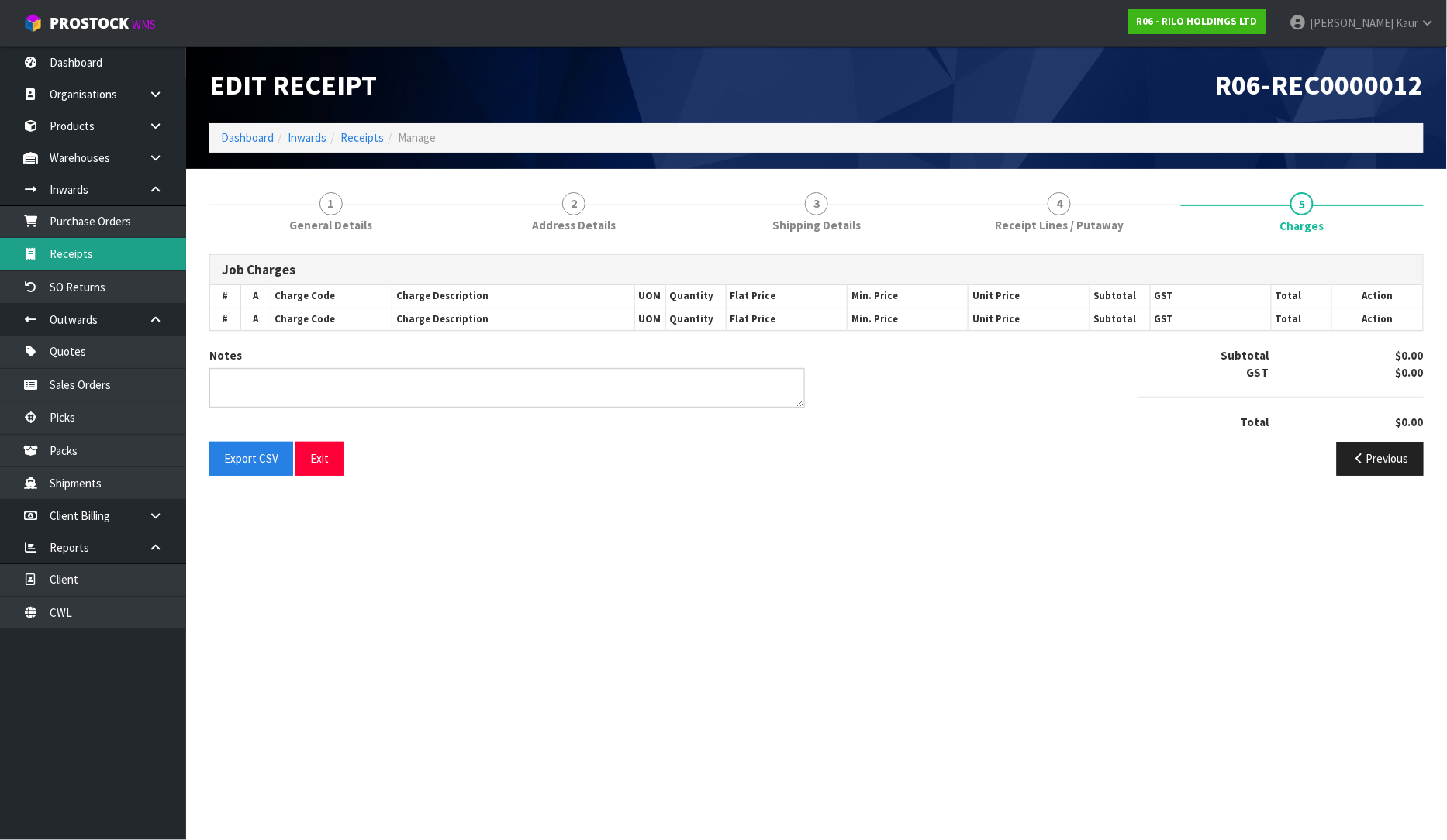
click at [90, 248] on link "Receipts" at bounding box center [93, 254] width 186 height 32
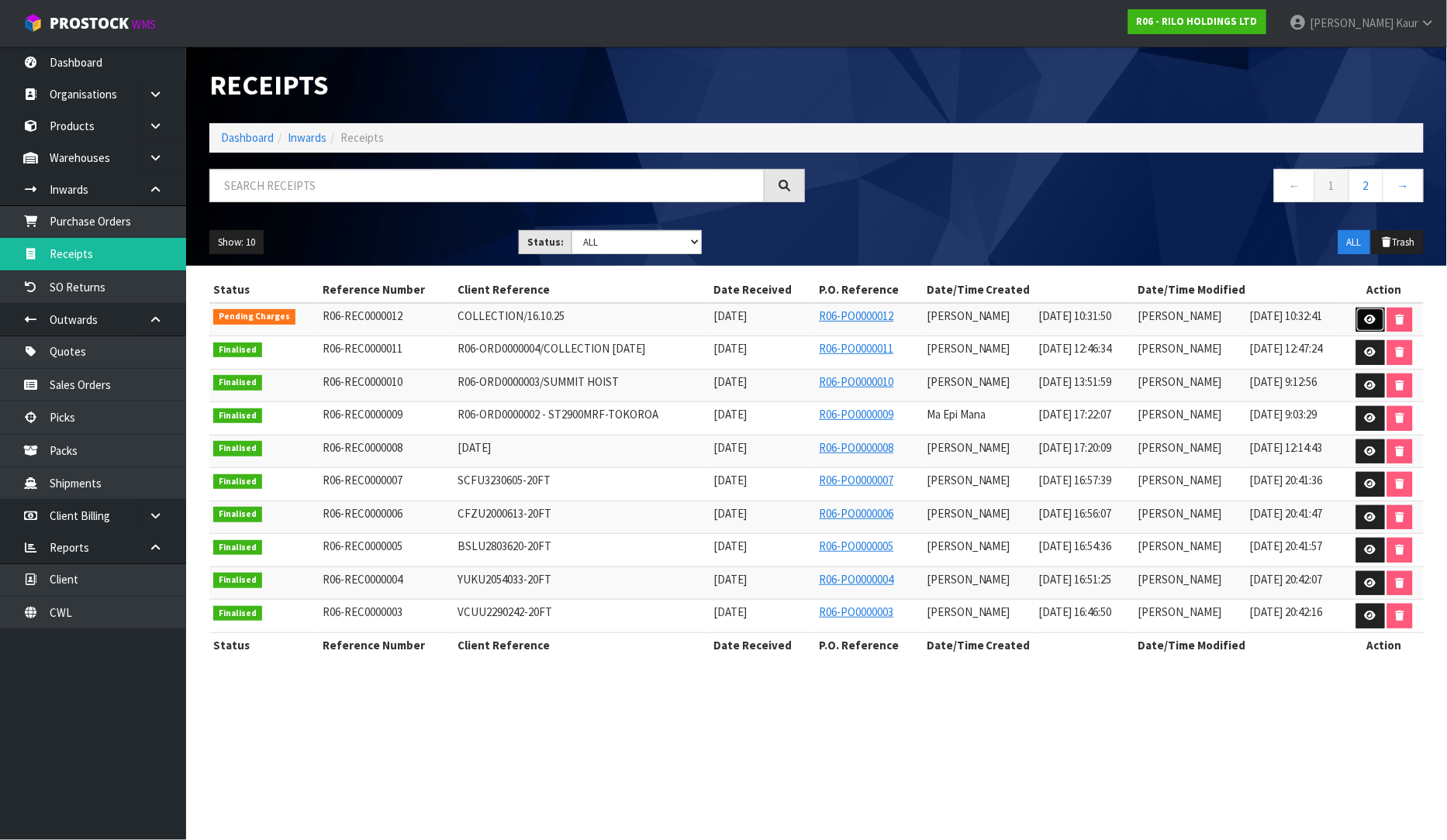
click at [1372, 320] on icon at bounding box center [1371, 320] width 12 height 10
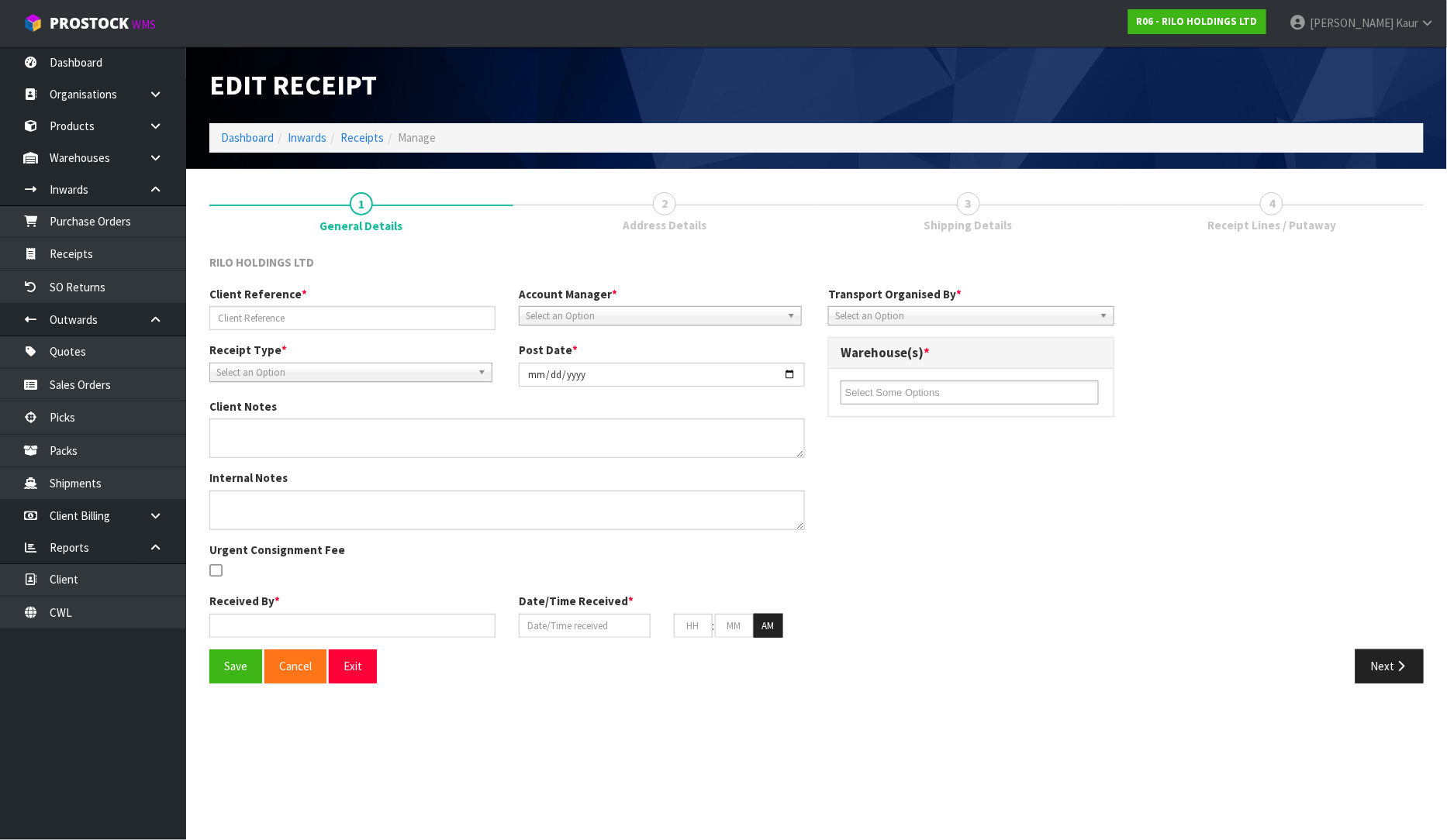
type input "COLLECTION/16.10.25"
type input "[DATE]"
type input "[PERSON_NAME]"
type input "[DATE]"
type input "10"
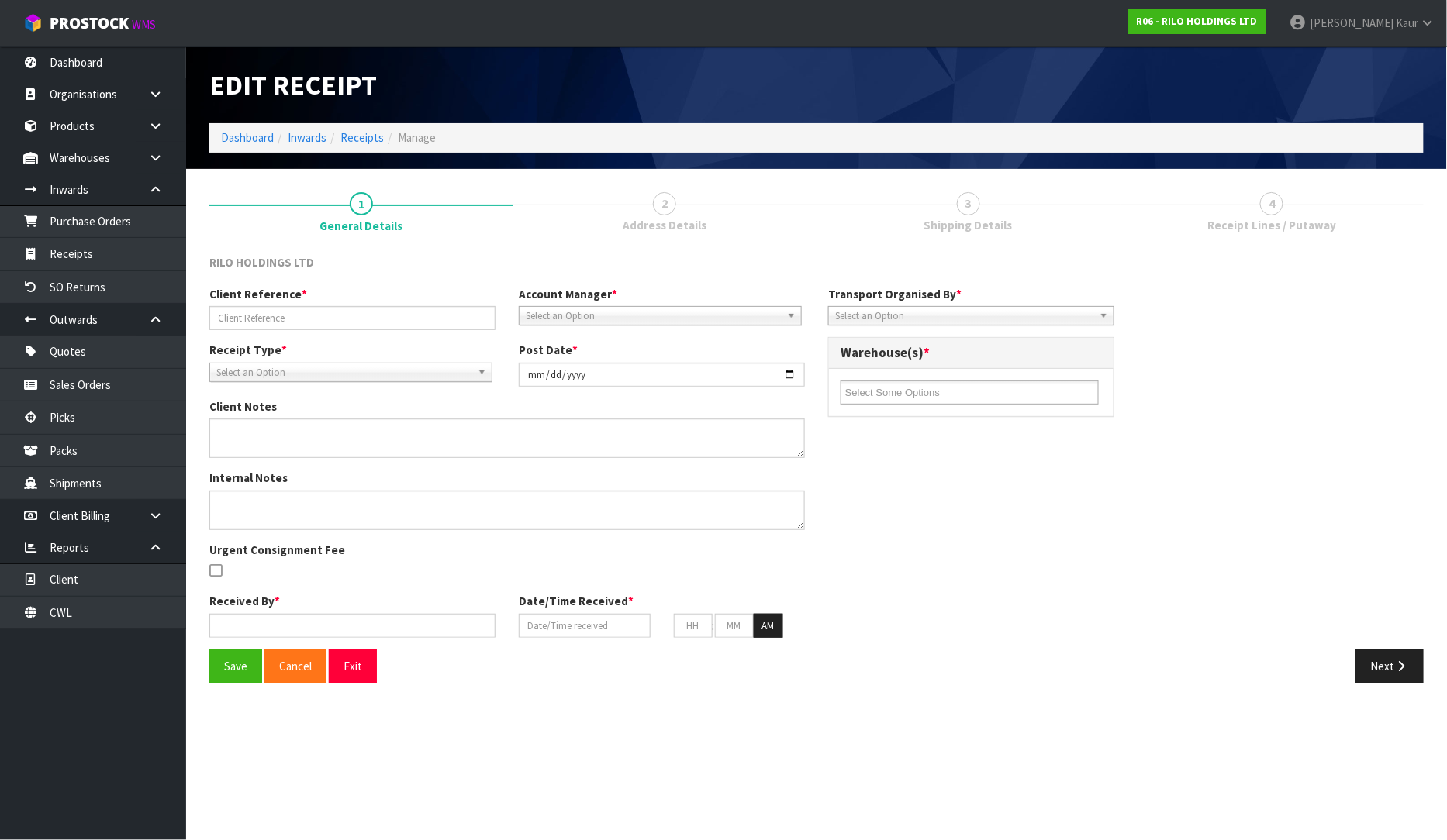
type input "31"
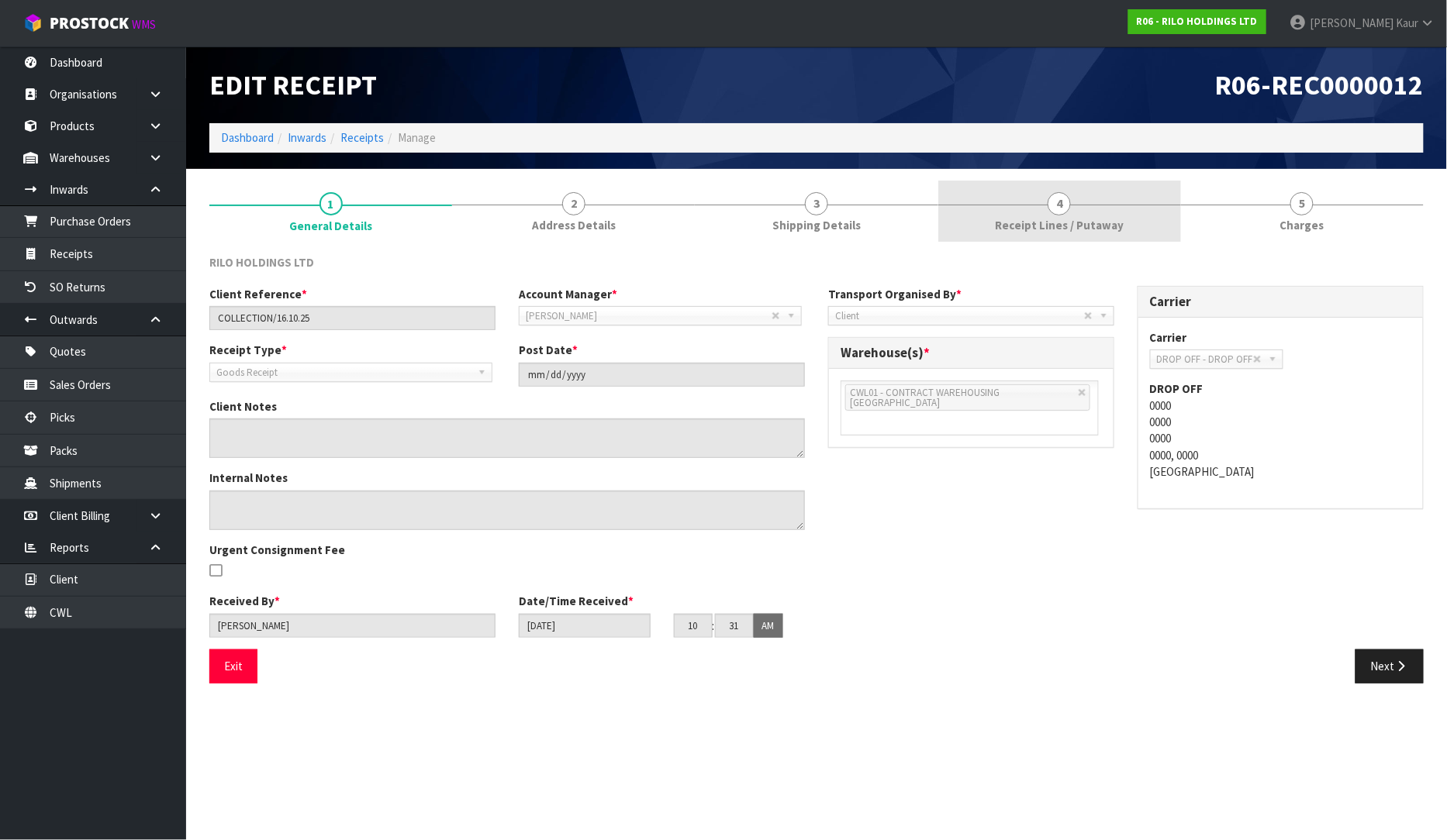
click at [1103, 218] on span "Receipt Lines / Putaway" at bounding box center [1059, 225] width 129 height 16
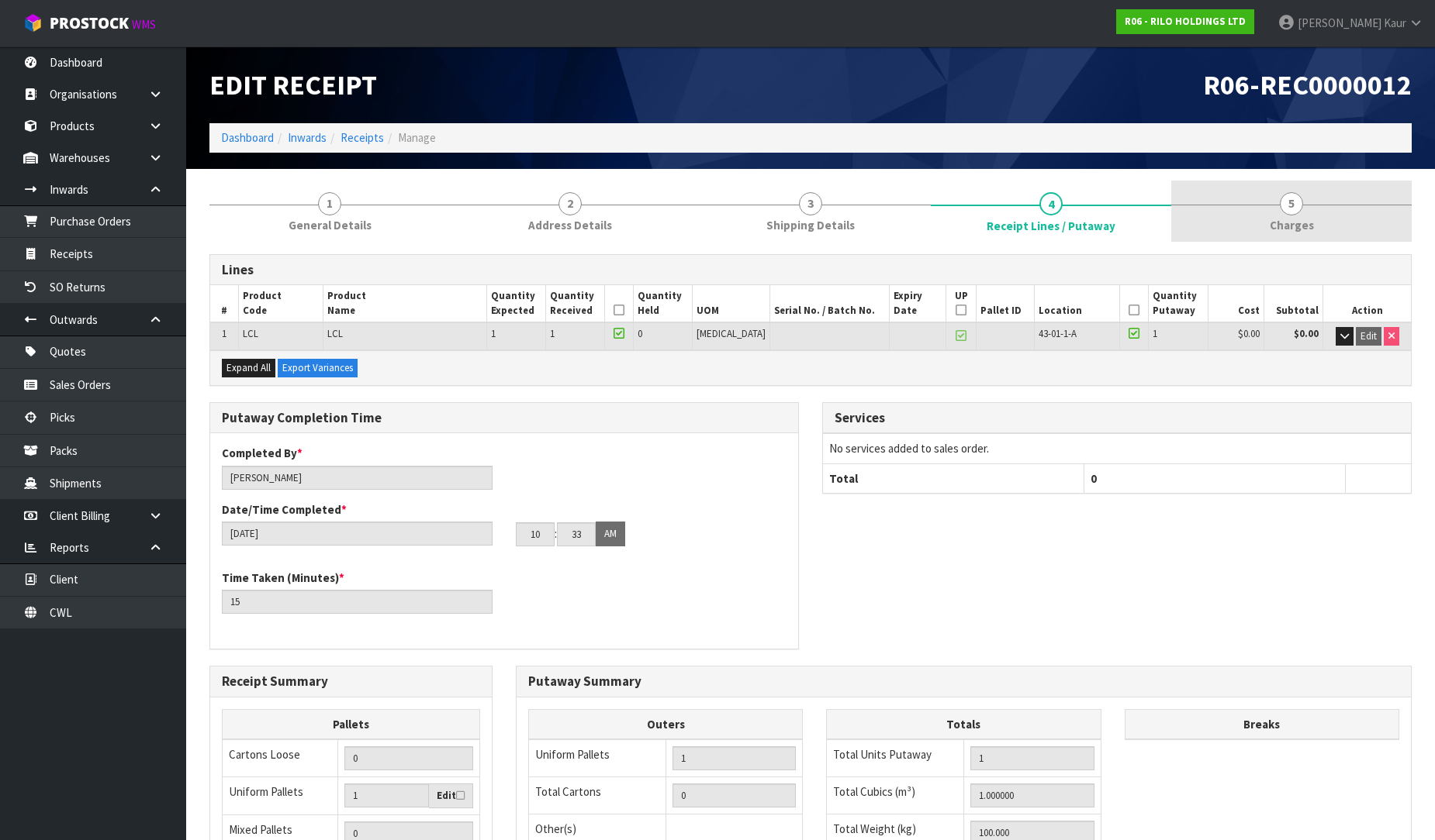
click at [1296, 217] on span "Charges" at bounding box center [1291, 225] width 44 height 16
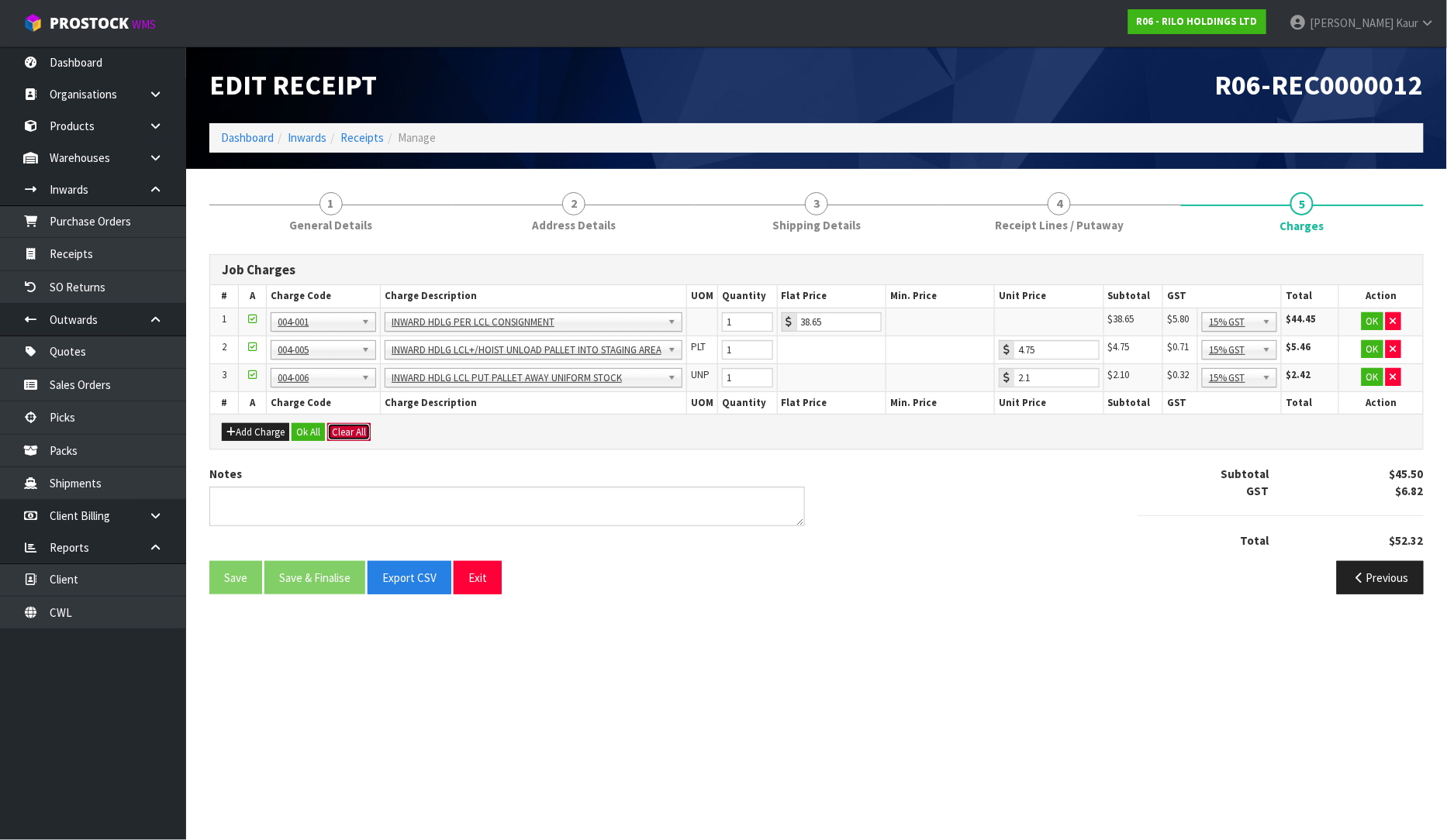
click at [350, 428] on button "Clear All" at bounding box center [349, 432] width 43 height 18
click at [376, 435] on button "Confirm Clear All" at bounding box center [365, 432] width 78 height 18
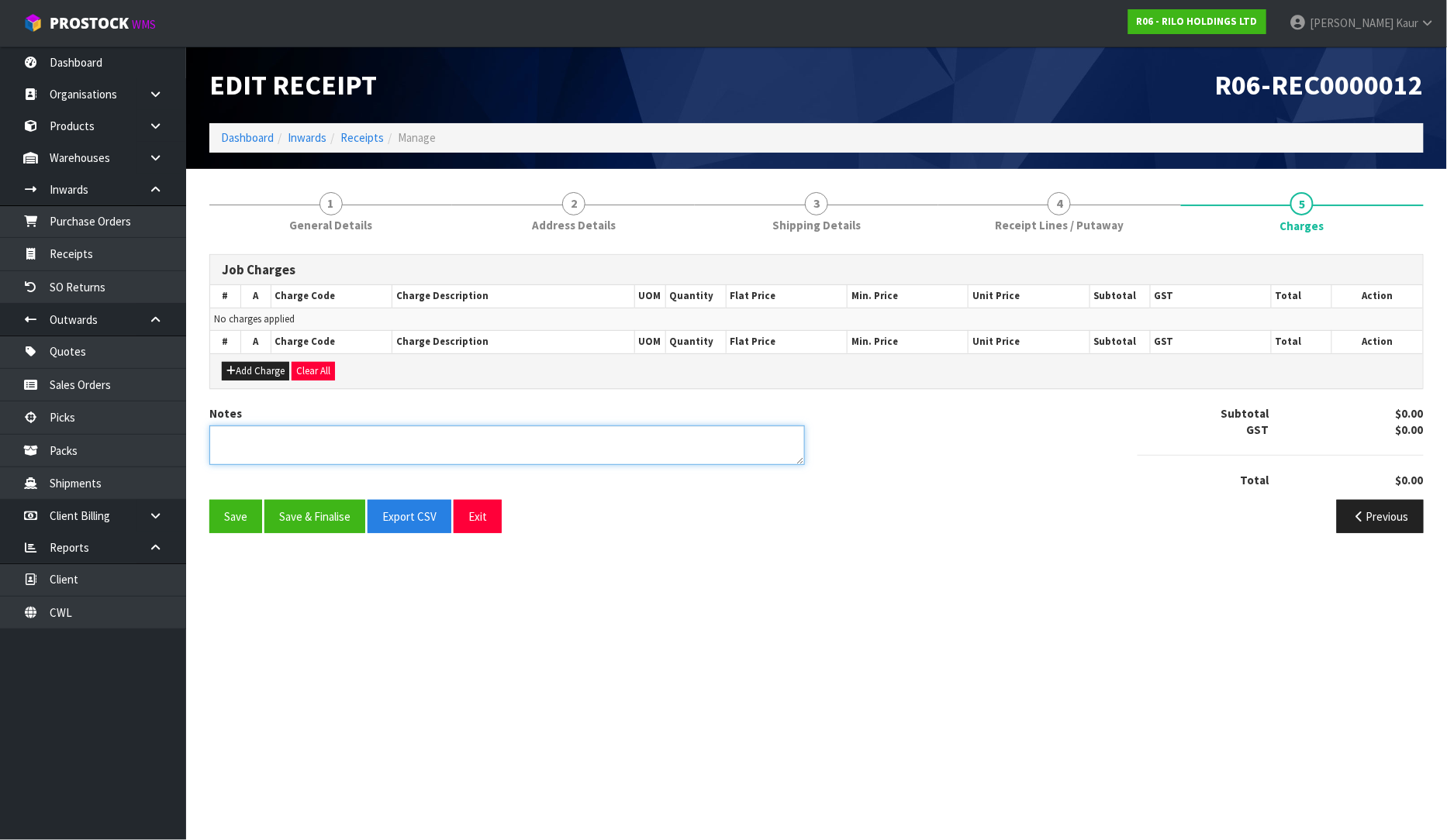
click at [298, 452] on textarea at bounding box center [506, 444] width 595 height 39
type textarea "N"
click at [318, 512] on button "Save & Finalise" at bounding box center [315, 516] width 101 height 34
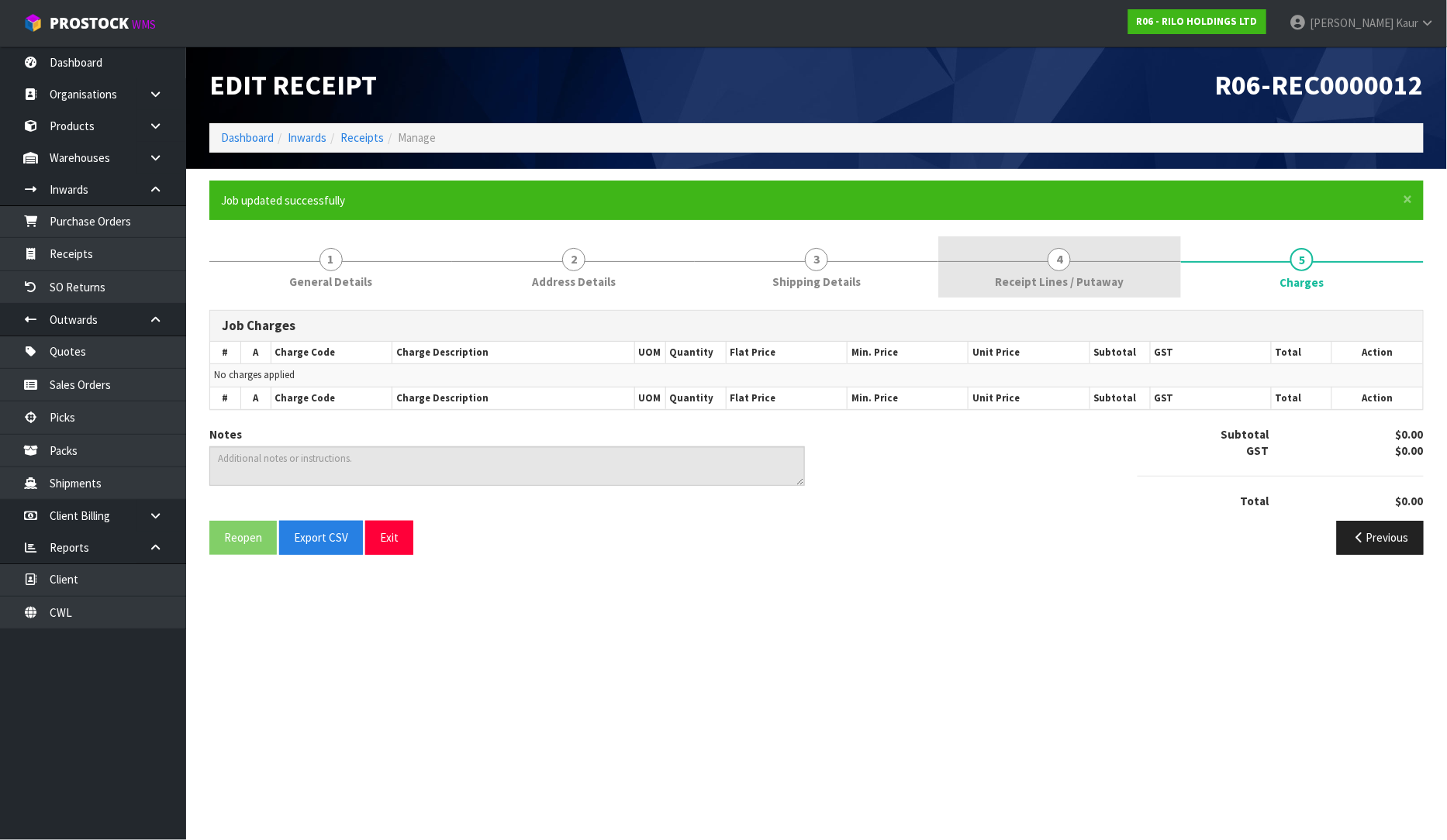
click at [988, 276] on link "4 Receipt Lines / Putaway" at bounding box center [1059, 267] width 243 height 61
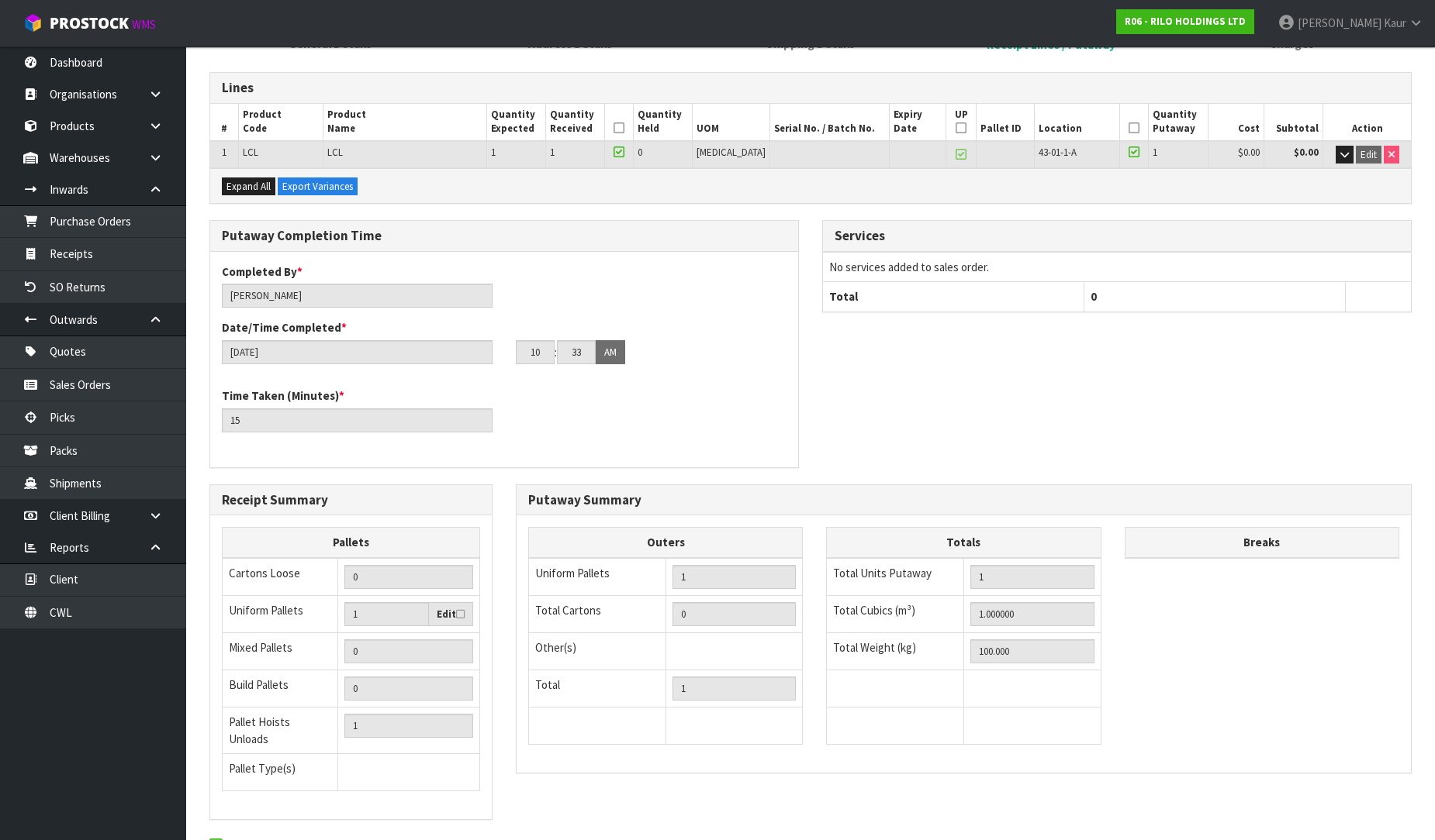
scroll to position [316, 0]
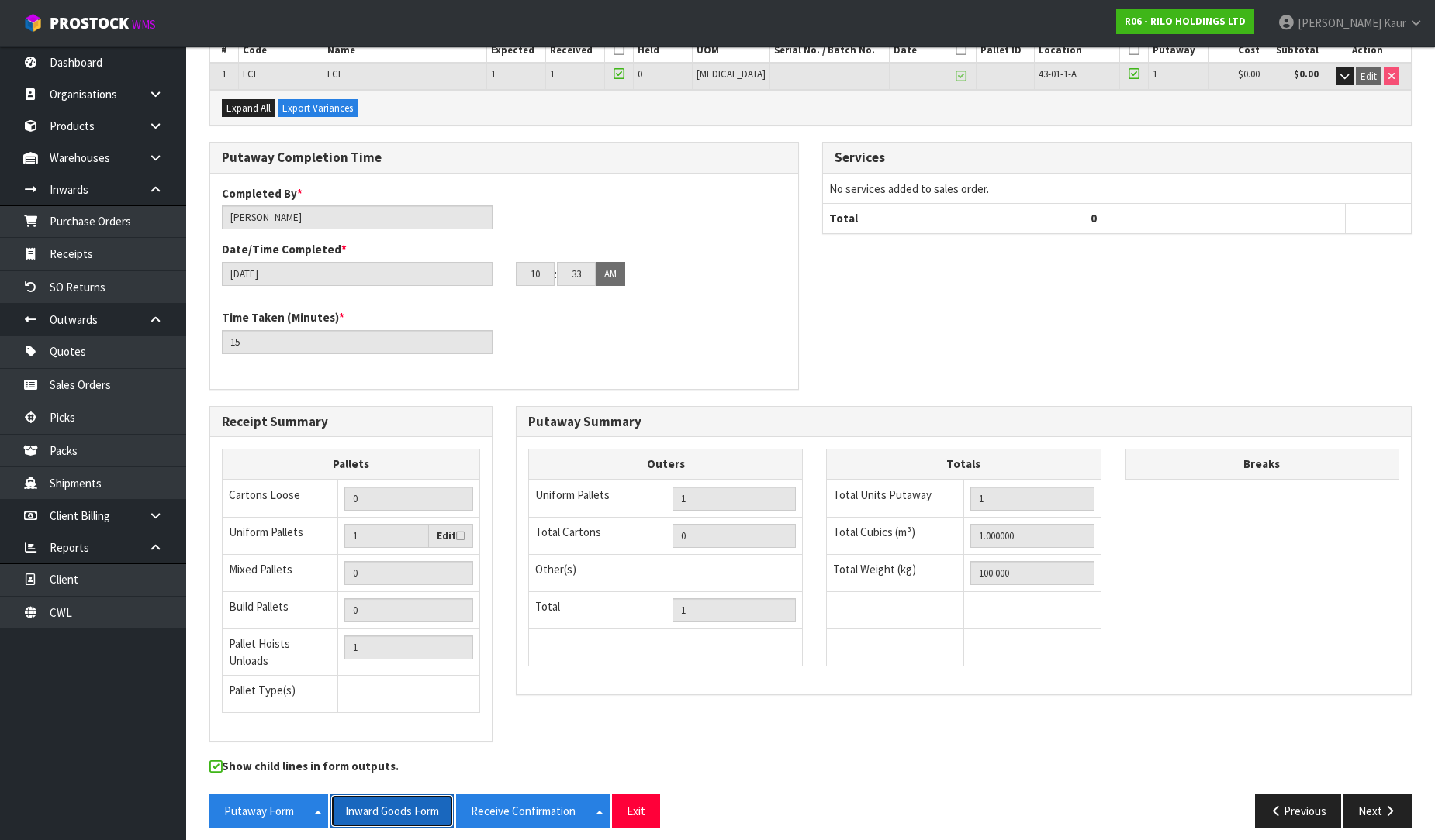
click at [383, 814] on button "Inward Goods Form" at bounding box center [392, 811] width 123 height 34
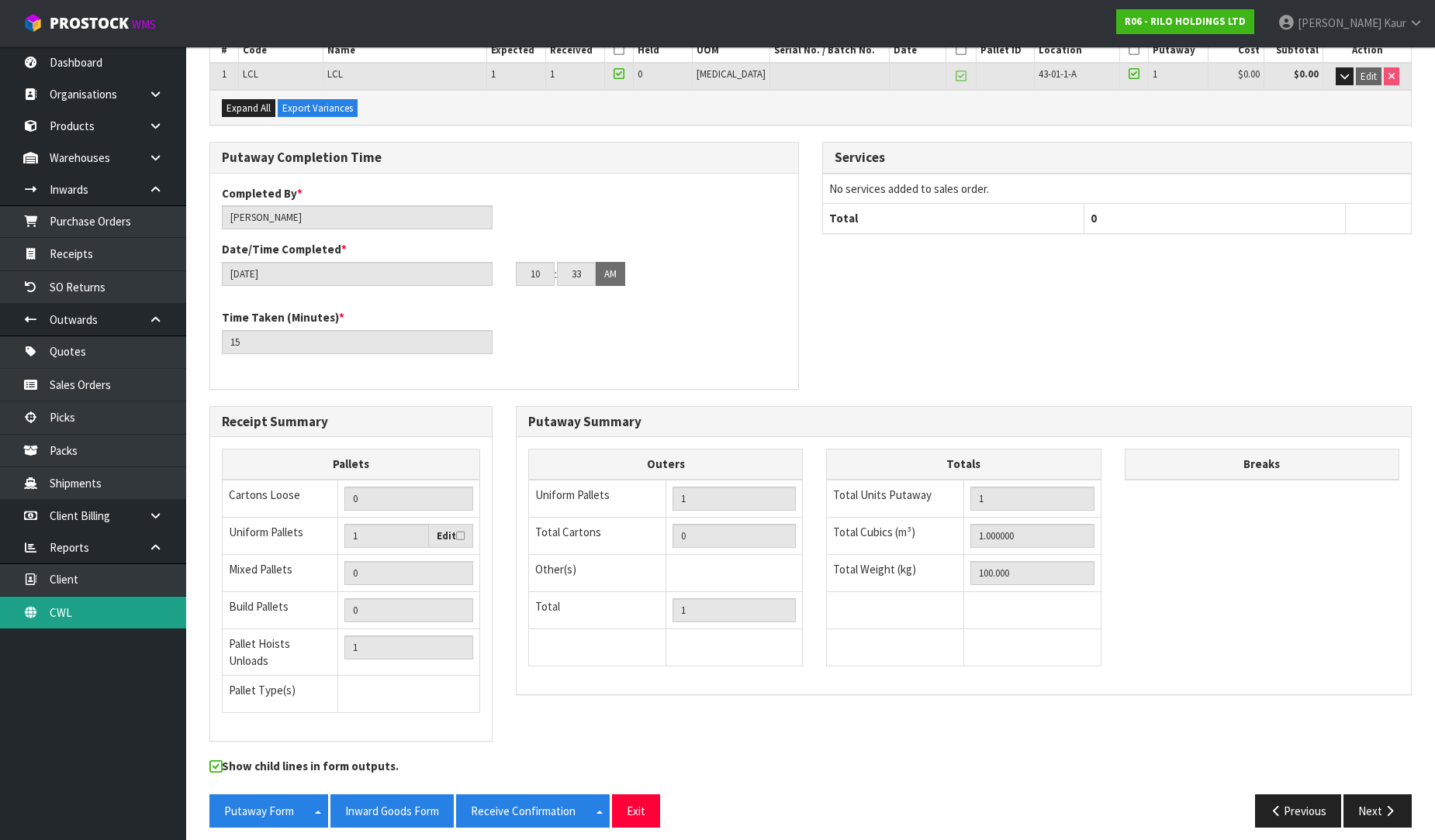
click at [83, 600] on link "CWL" at bounding box center [93, 613] width 186 height 32
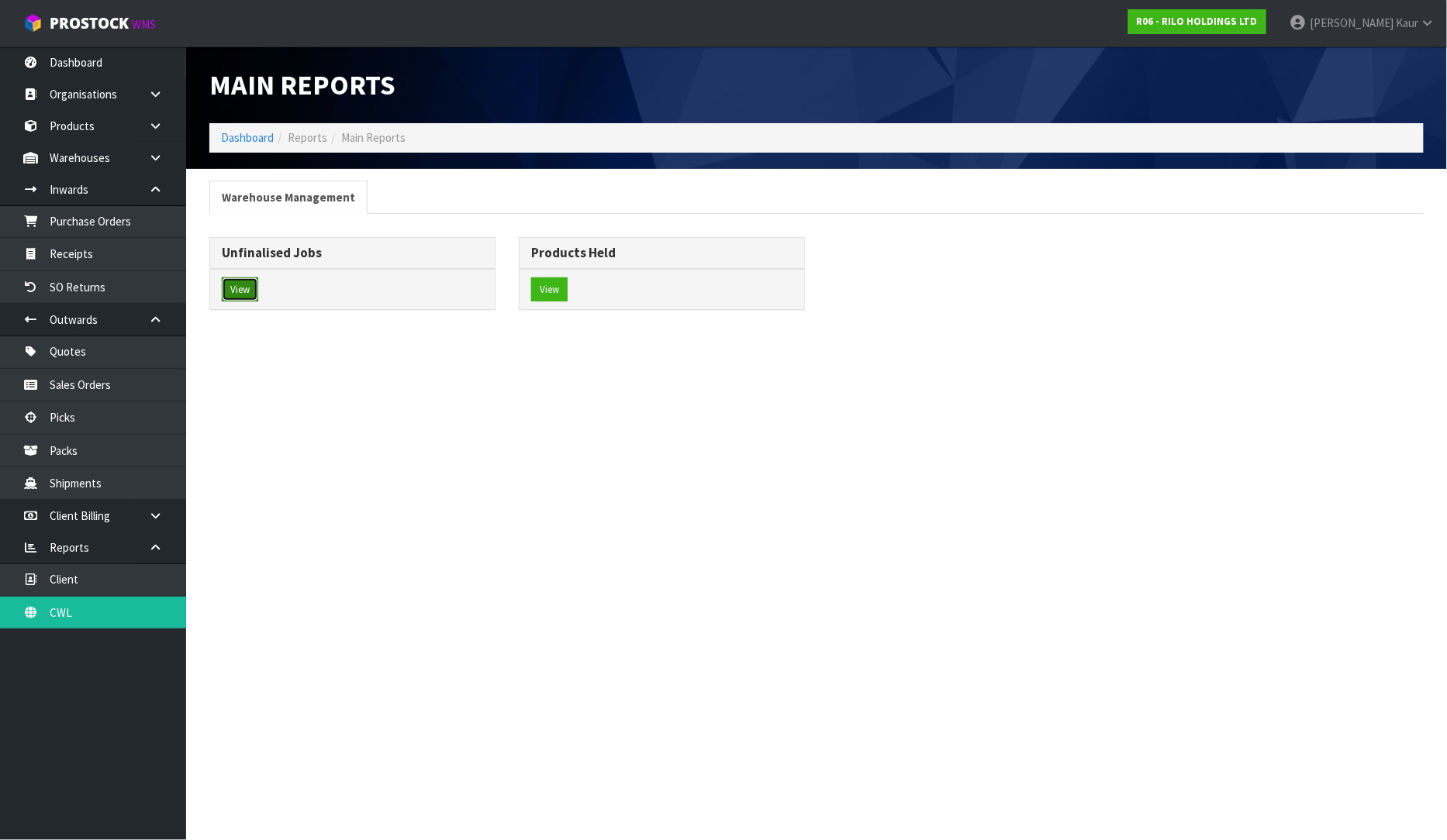
click at [231, 291] on button "View" at bounding box center [240, 290] width 36 height 25
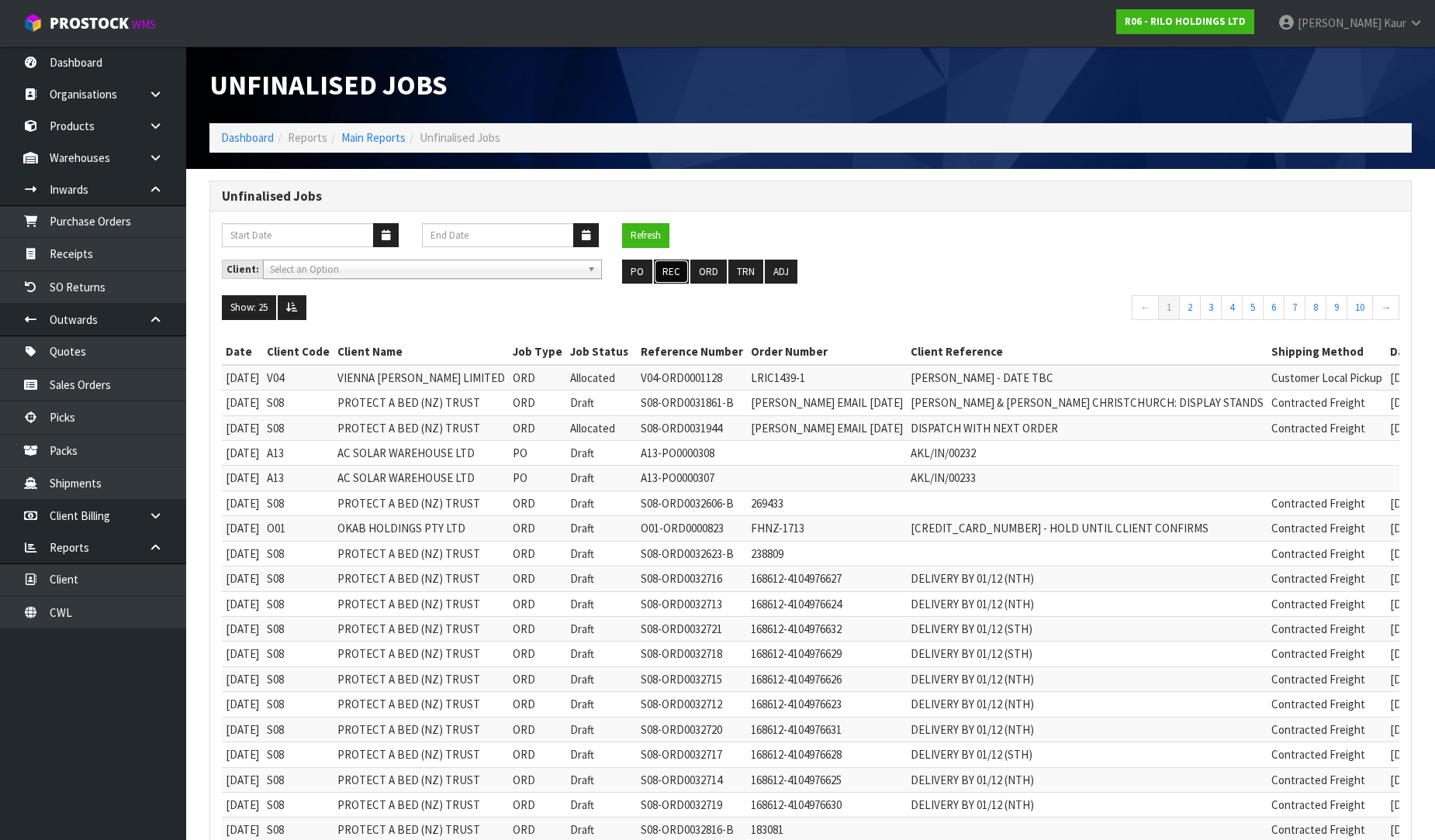
click at [670, 268] on button "REC" at bounding box center [671, 271] width 35 height 25
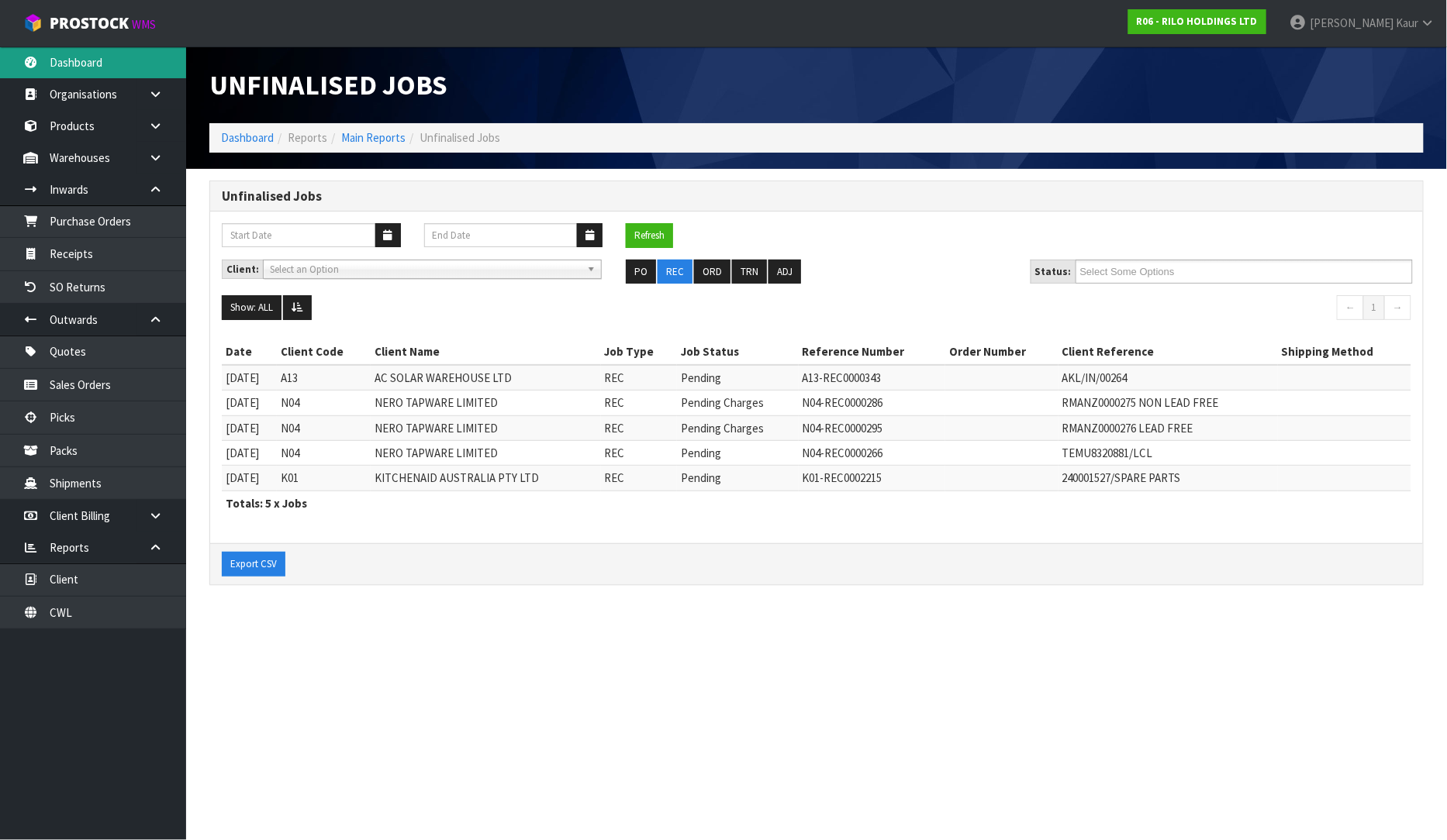
click at [129, 74] on link "Dashboard" at bounding box center [93, 62] width 186 height 32
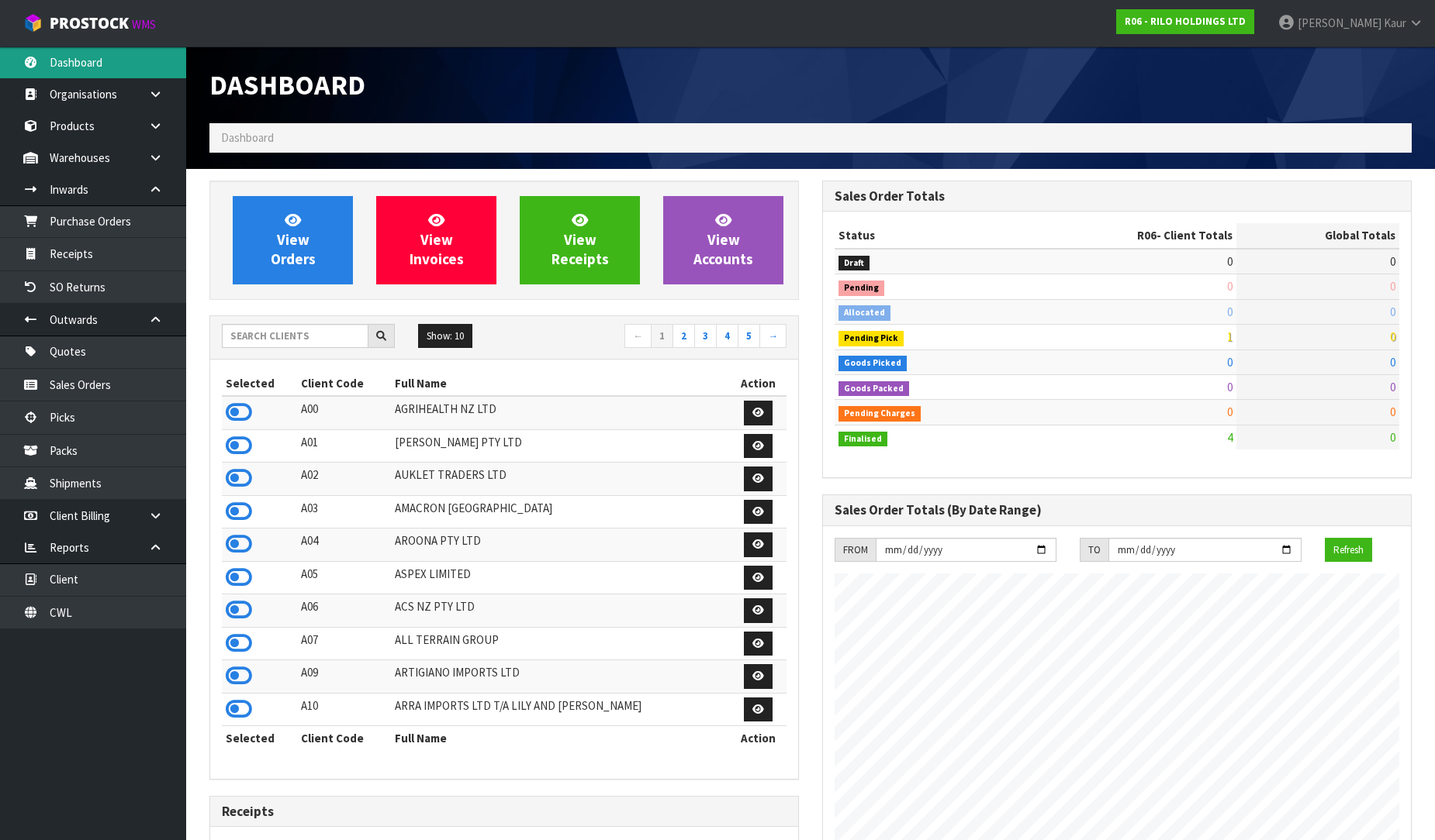
scroll to position [948, 613]
click at [254, 344] on input "text" at bounding box center [295, 336] width 147 height 24
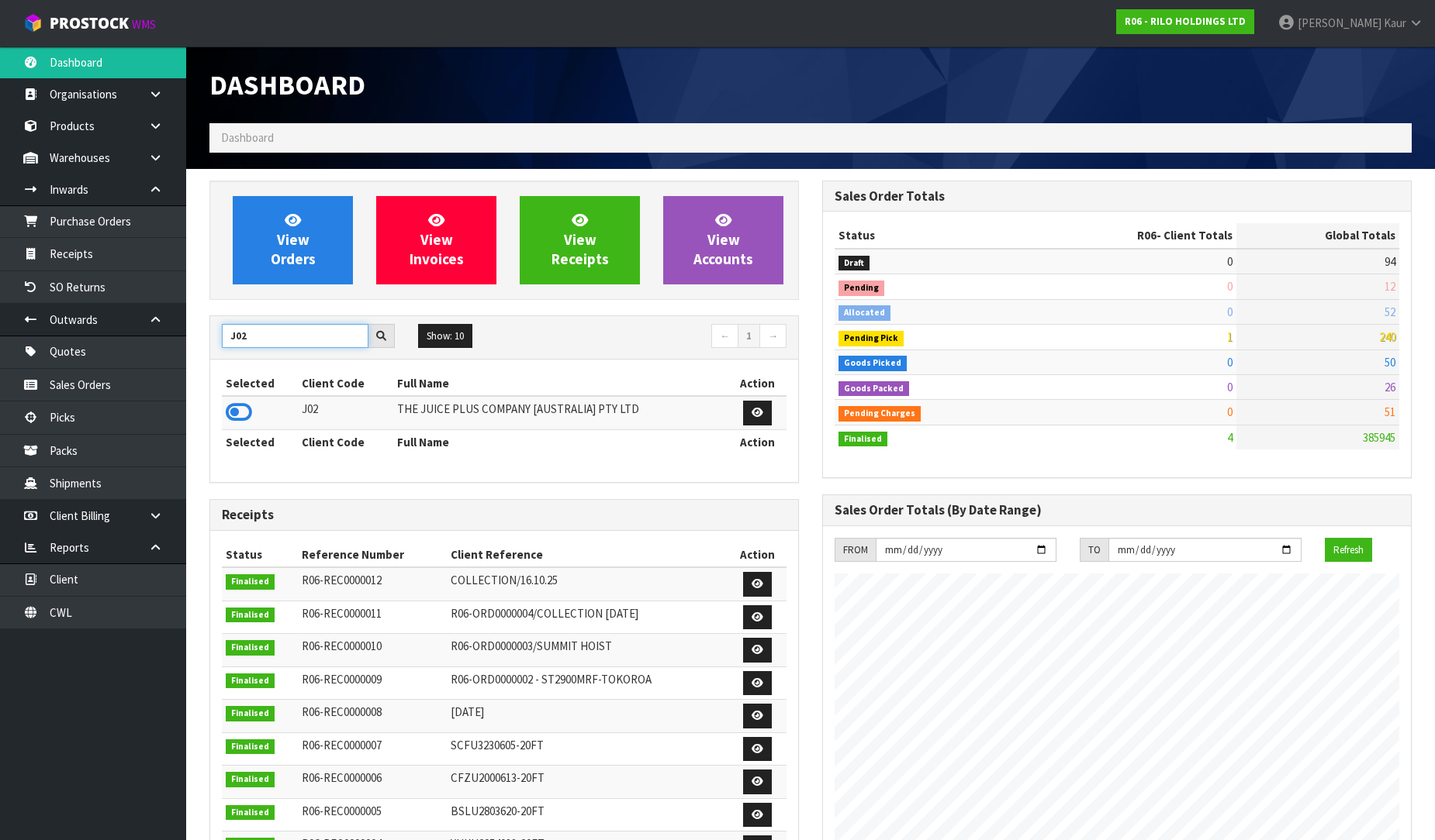
type input "J02"
click at [241, 414] on icon at bounding box center [239, 412] width 26 height 23
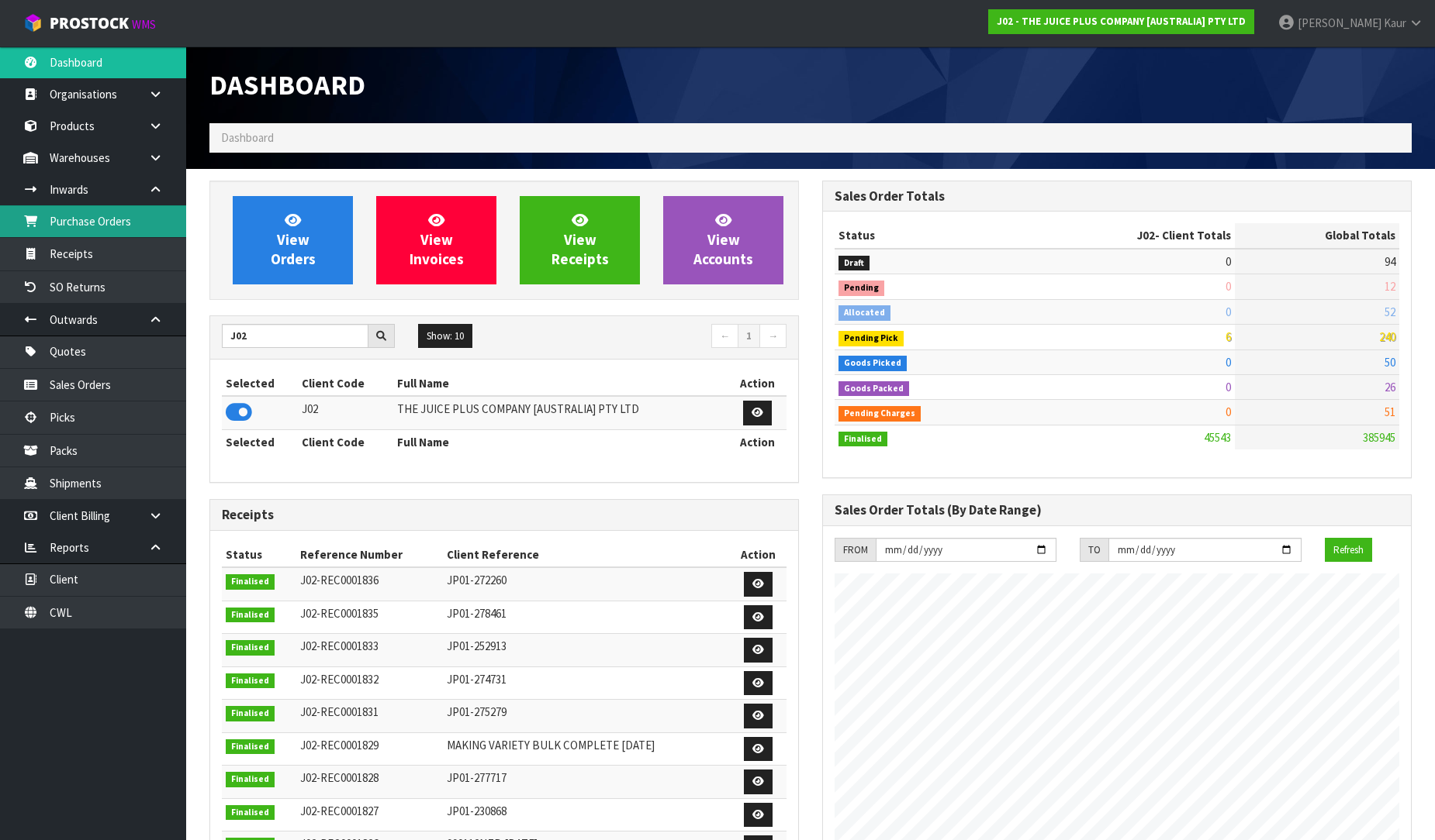
scroll to position [1174, 613]
click at [83, 222] on link "Purchase Orders" at bounding box center [93, 221] width 186 height 32
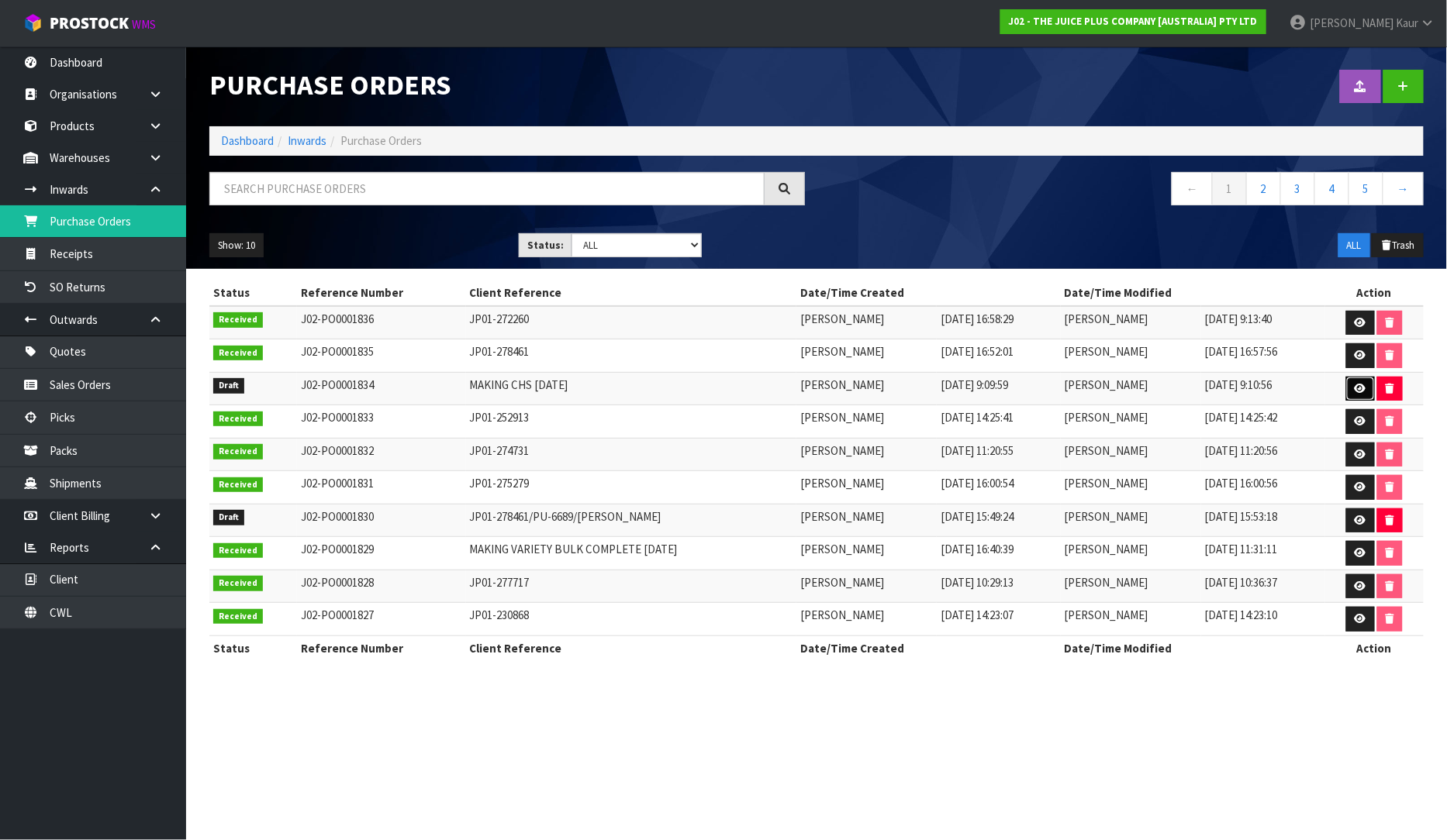
click at [1360, 386] on icon at bounding box center [1360, 388] width 12 height 10
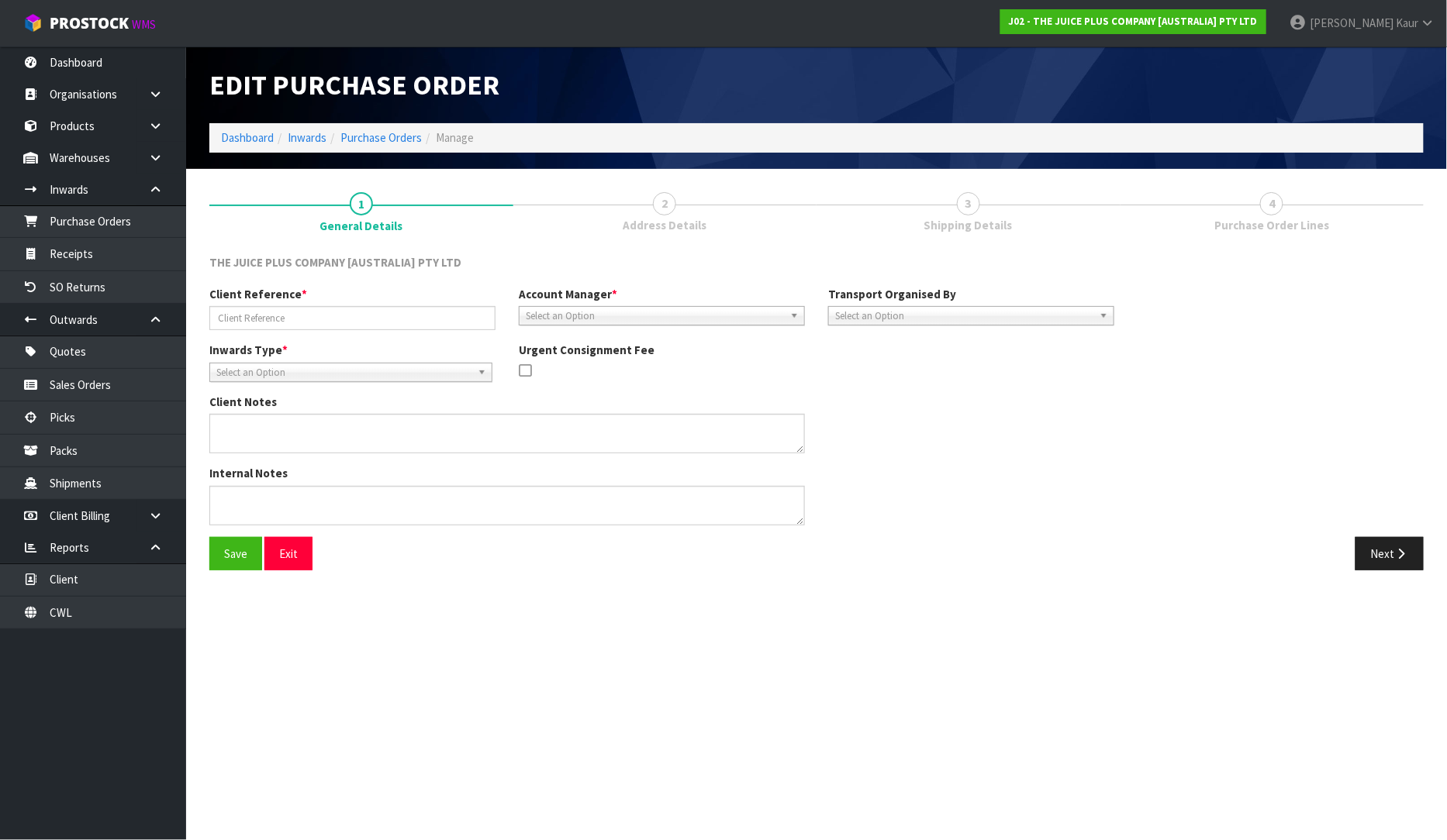
type input "MAKING CHS [DATE]"
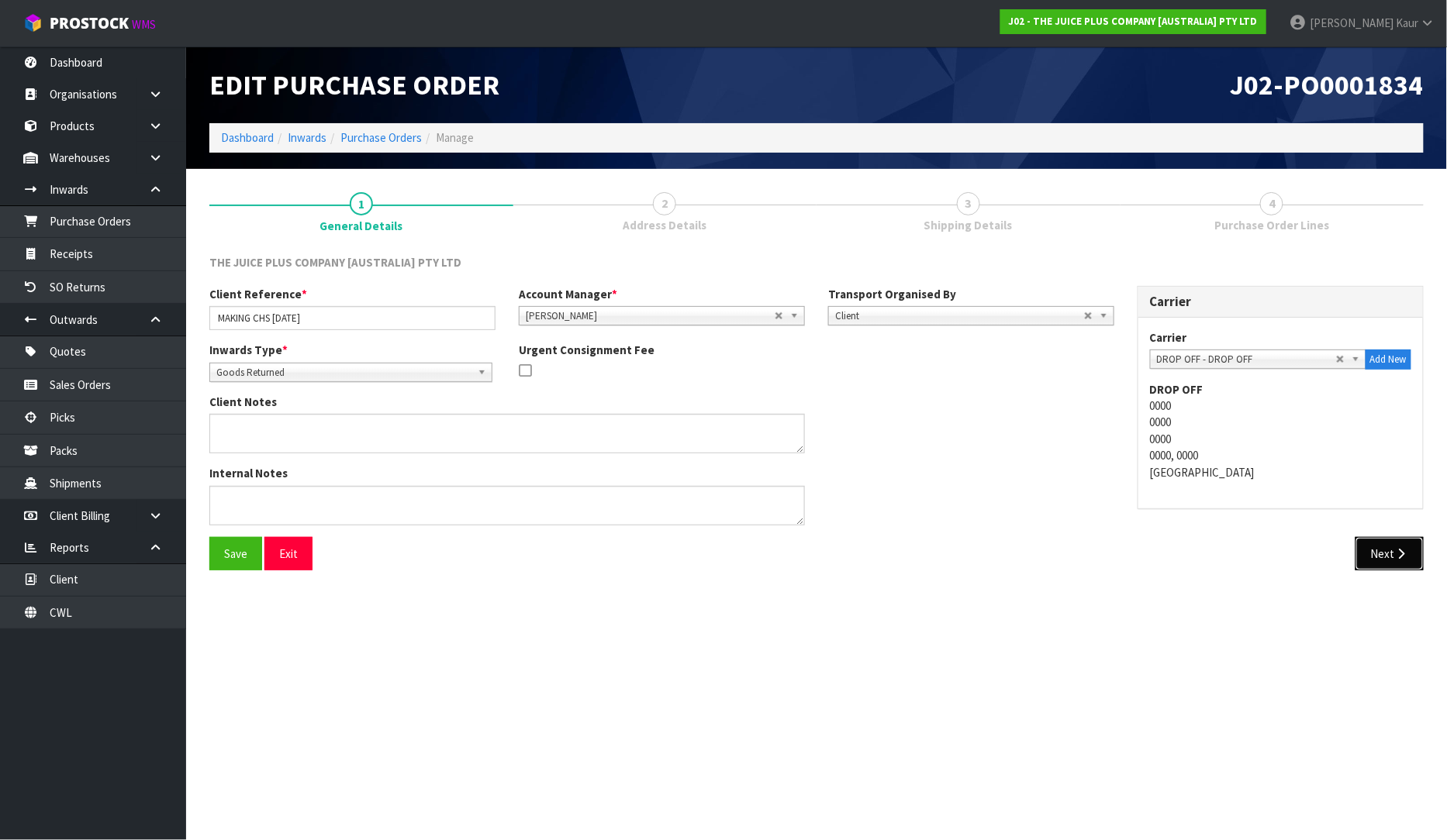
click at [1392, 560] on button "Next" at bounding box center [1389, 554] width 68 height 34
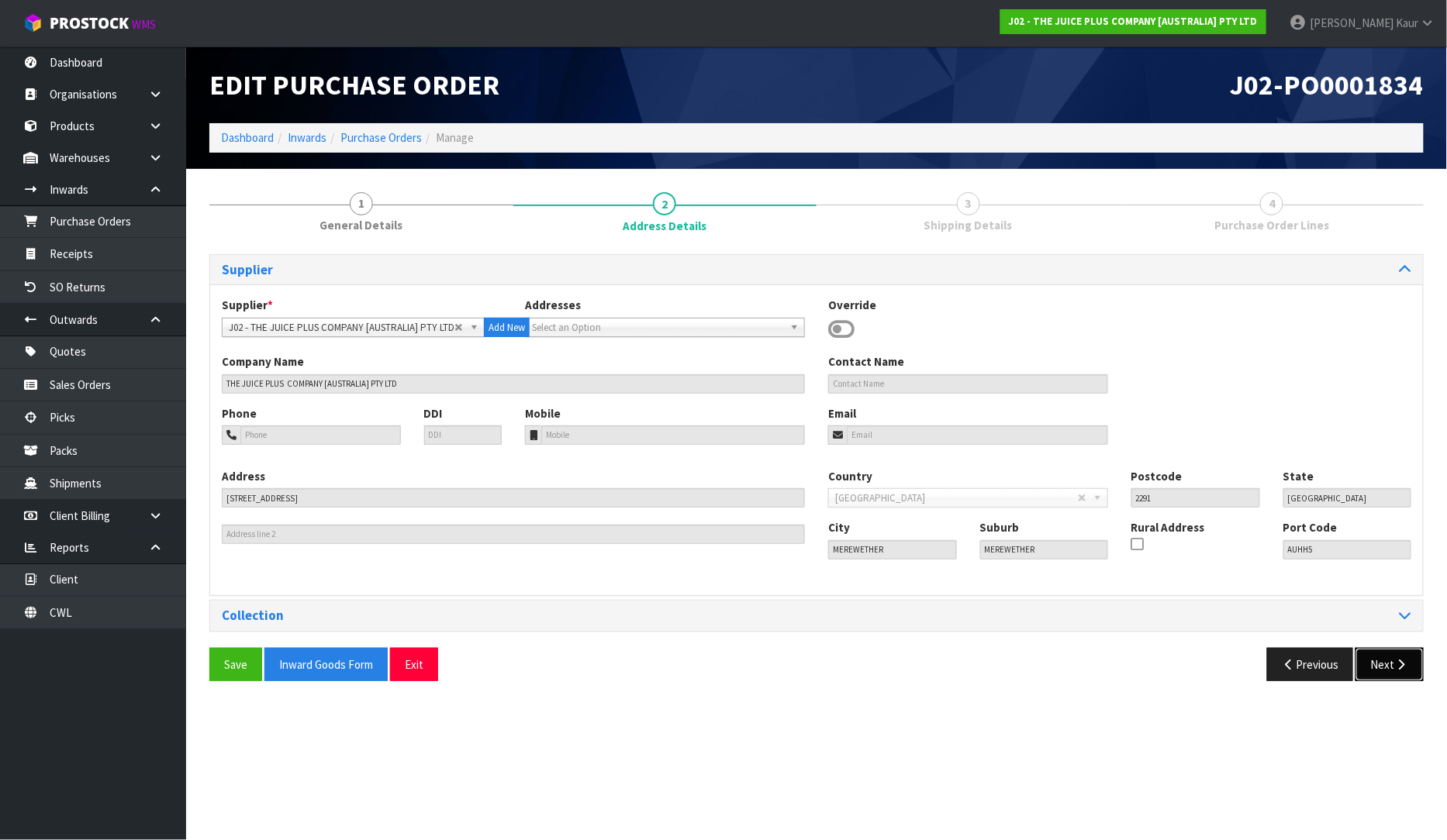
click at [1382, 672] on button "Next" at bounding box center [1389, 665] width 68 height 34
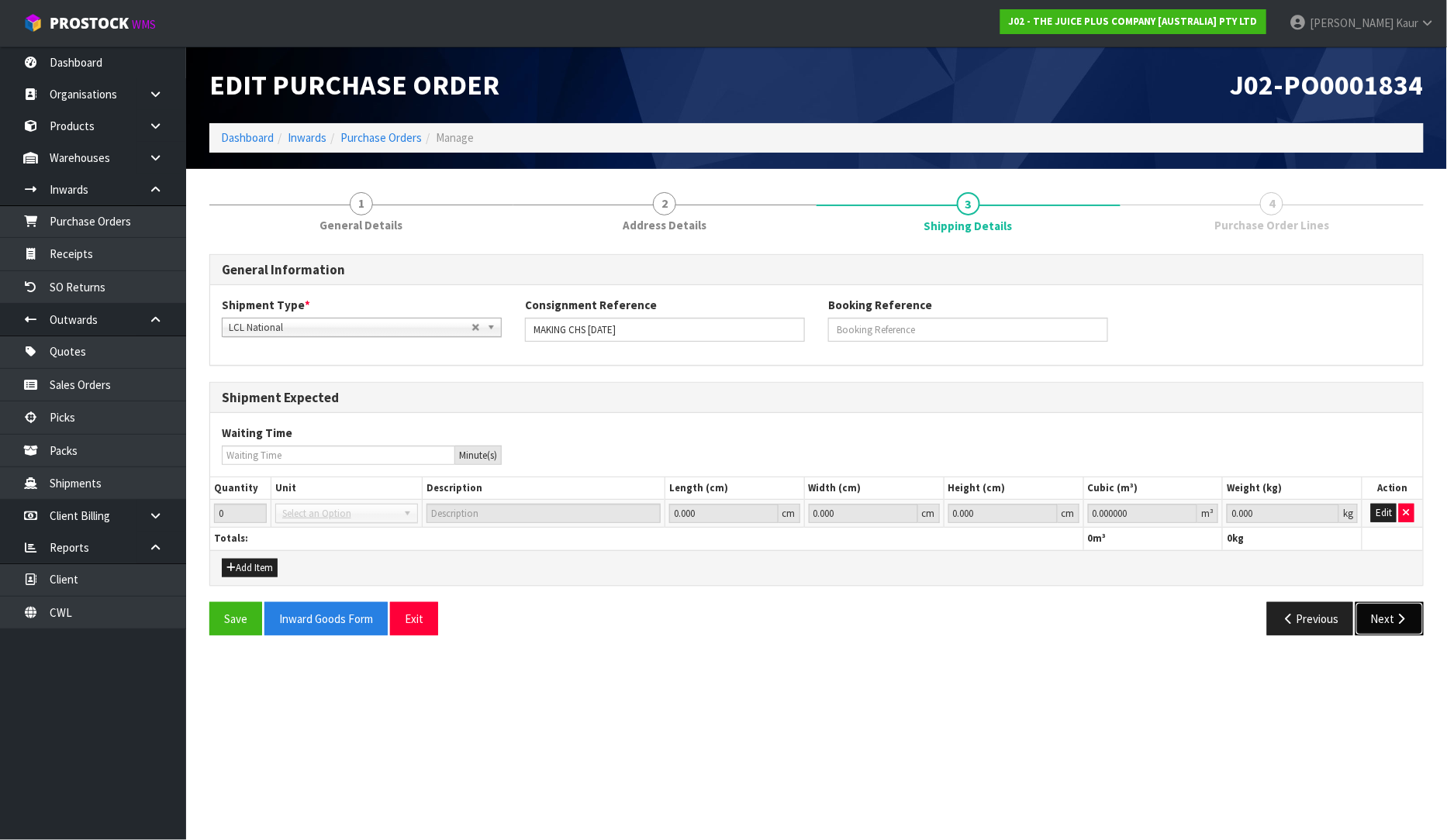
click at [1394, 625] on button "Next" at bounding box center [1389, 619] width 68 height 34
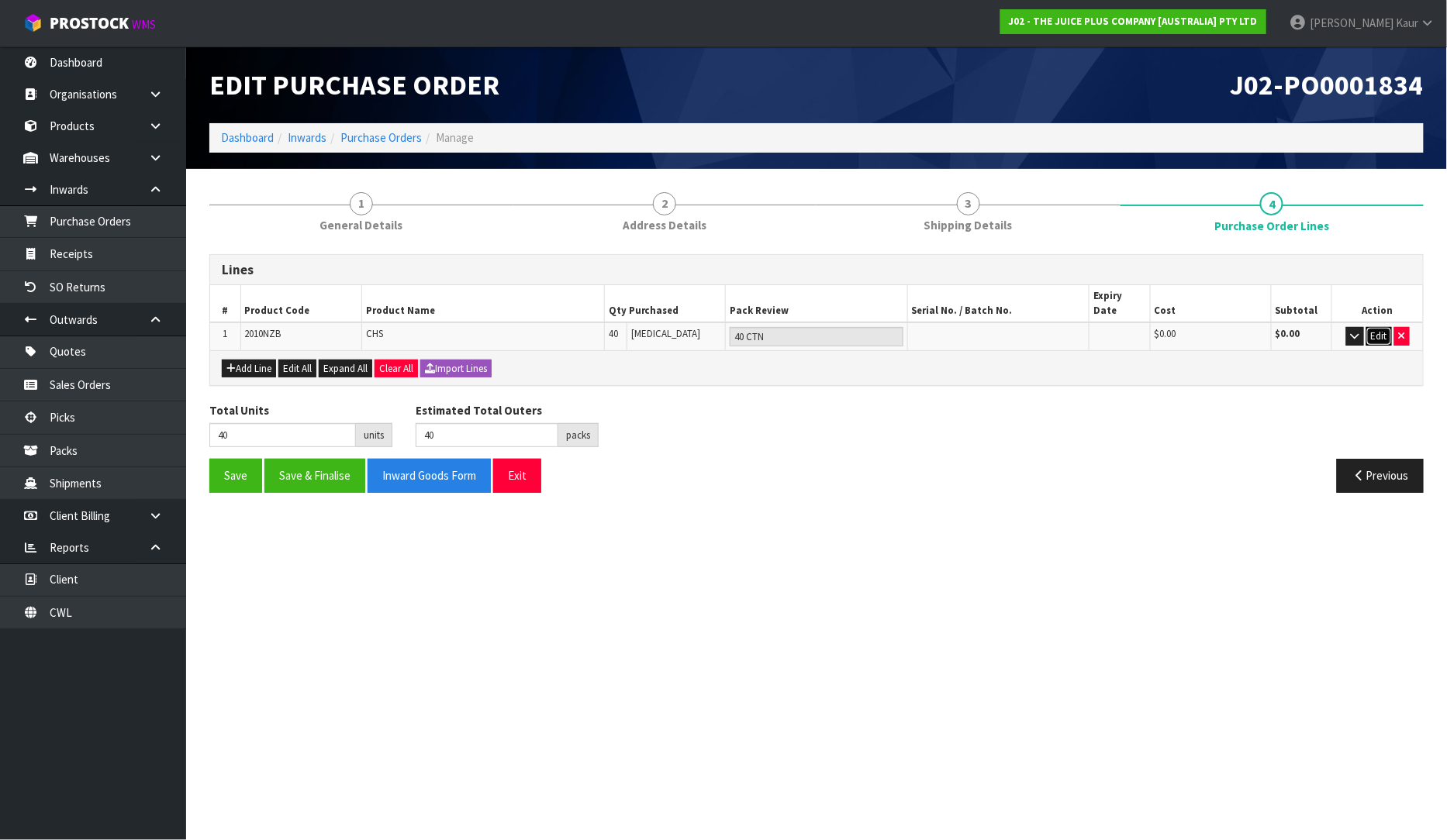
click at [1382, 327] on button "Edit" at bounding box center [1379, 336] width 26 height 18
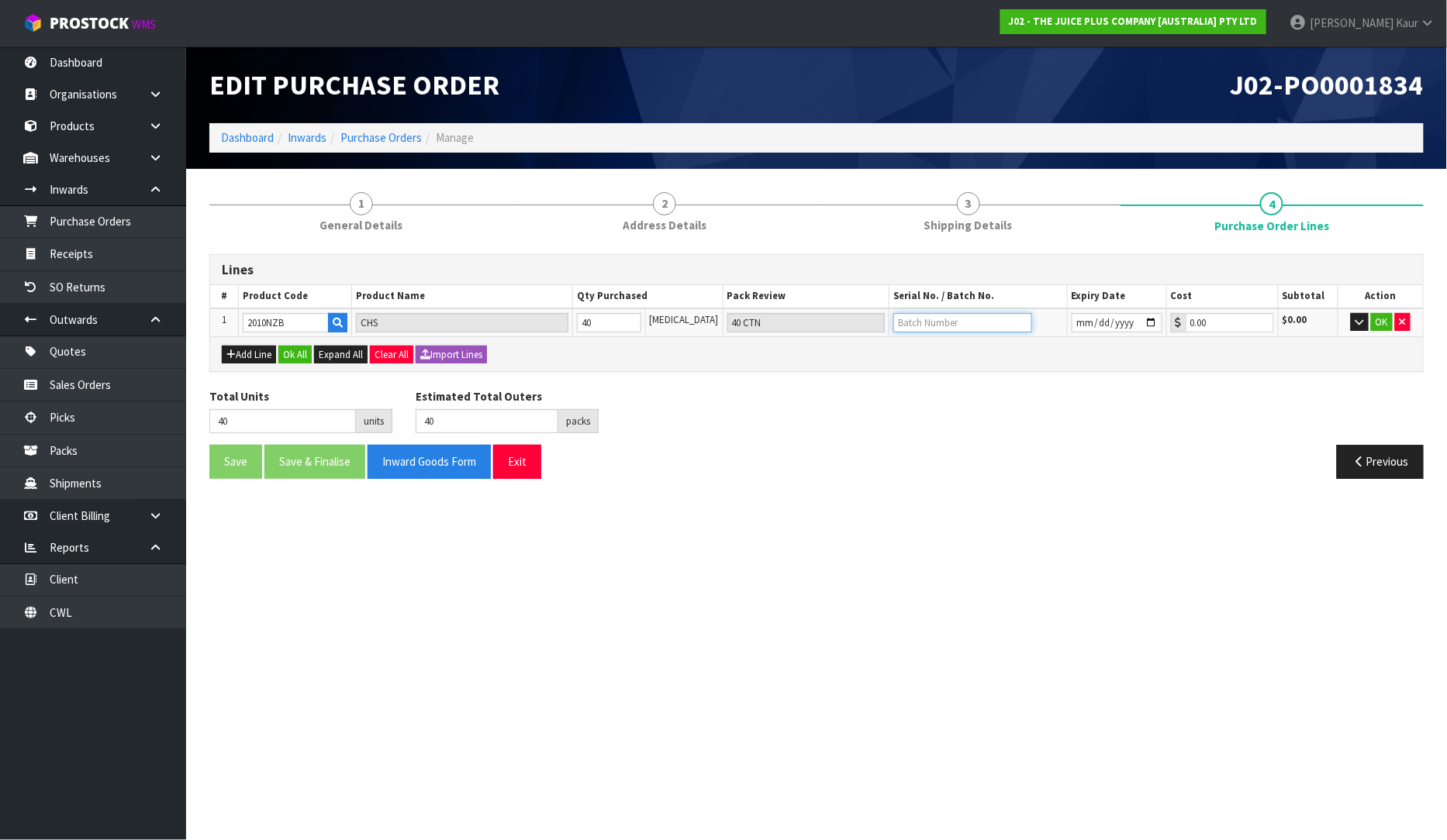
click at [913, 318] on input "text" at bounding box center [962, 323] width 139 height 19
type input "N24060160A"
click at [1078, 322] on input "date" at bounding box center [1117, 323] width 91 height 19
type input "[DATE]"
click at [1387, 319] on button "OK" at bounding box center [1381, 322] width 22 height 18
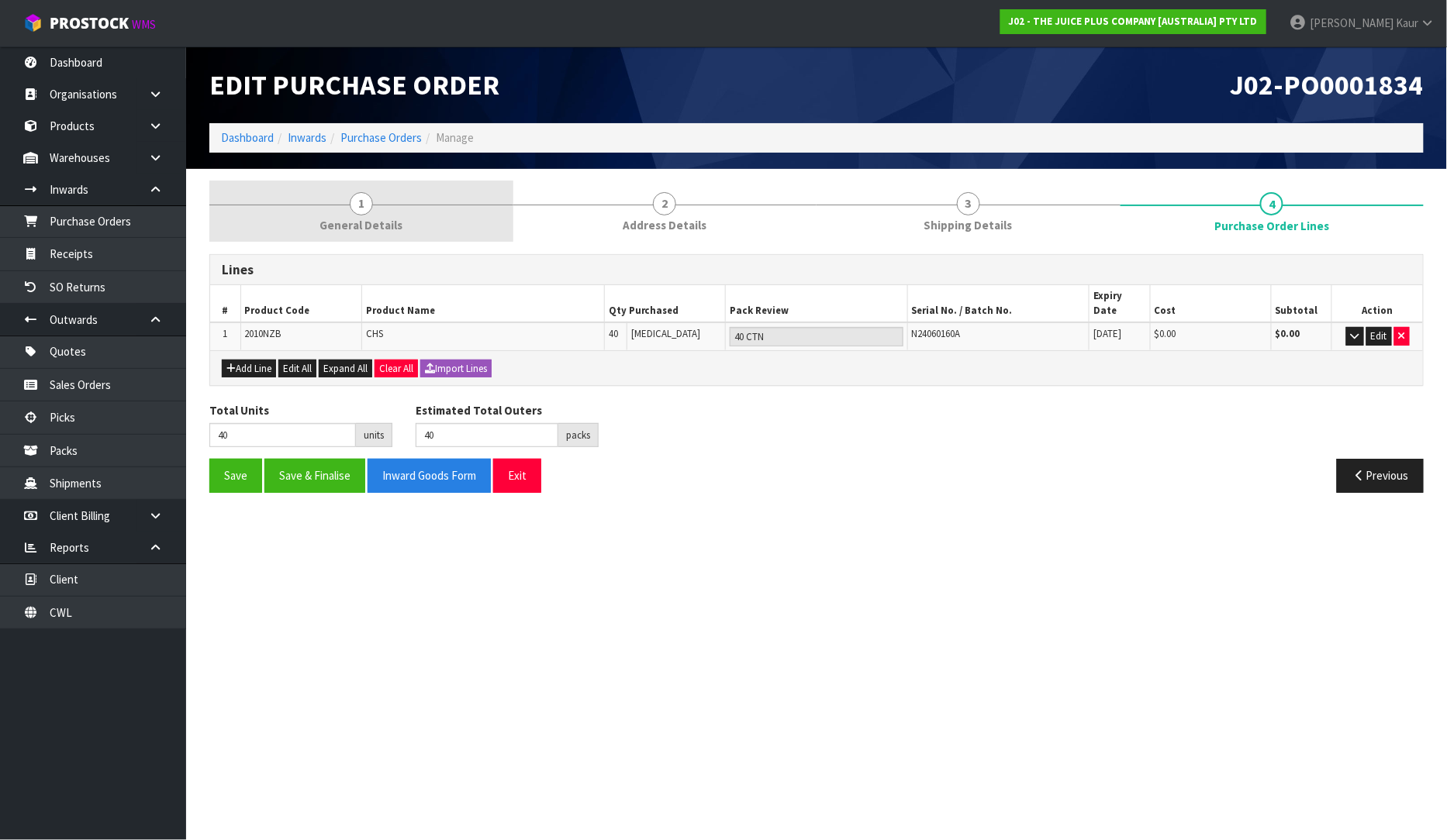
click at [373, 211] on link "1 General Details" at bounding box center [361, 211] width 304 height 61
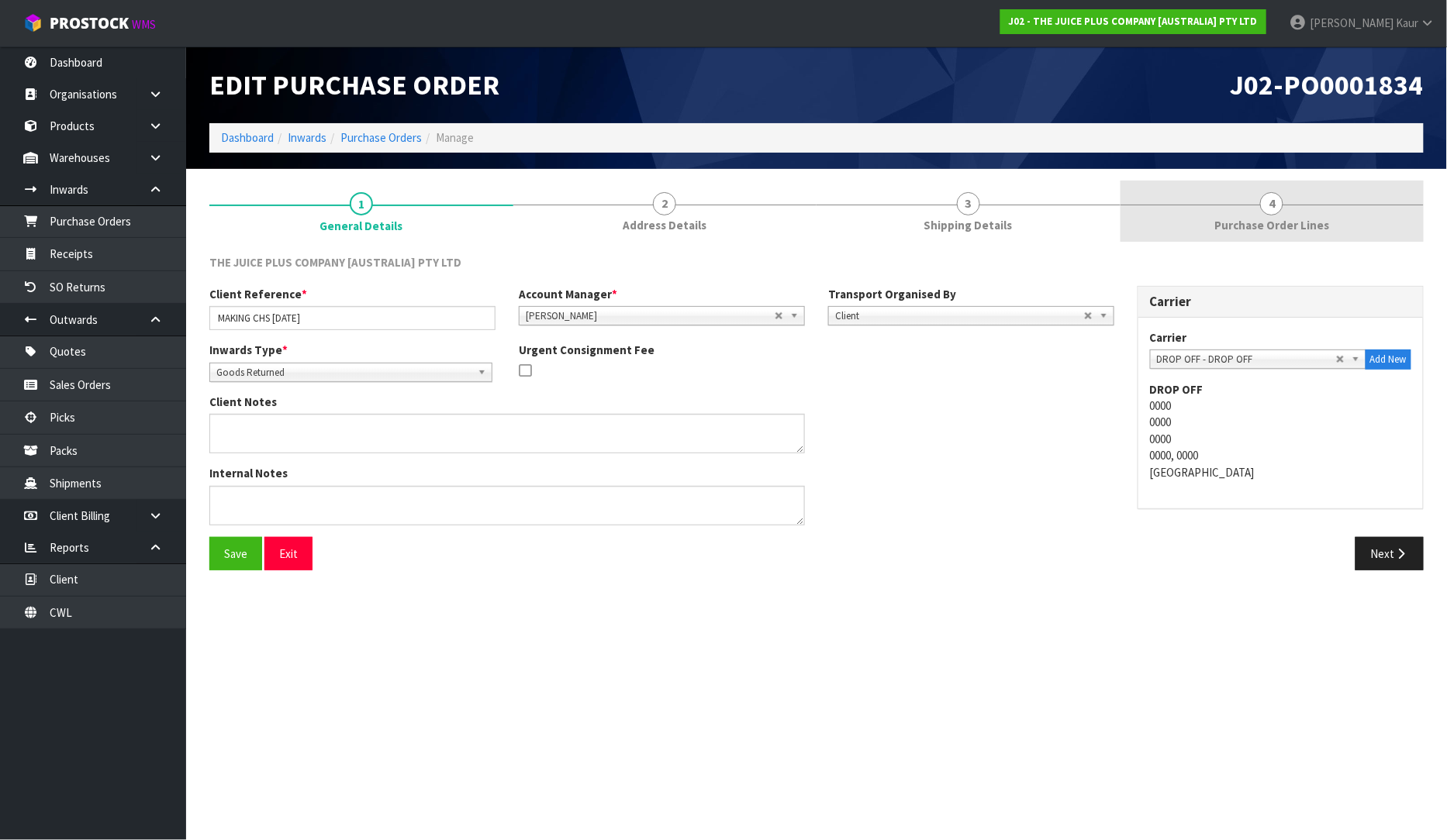
click at [1292, 223] on span "Purchase Order Lines" at bounding box center [1272, 225] width 115 height 16
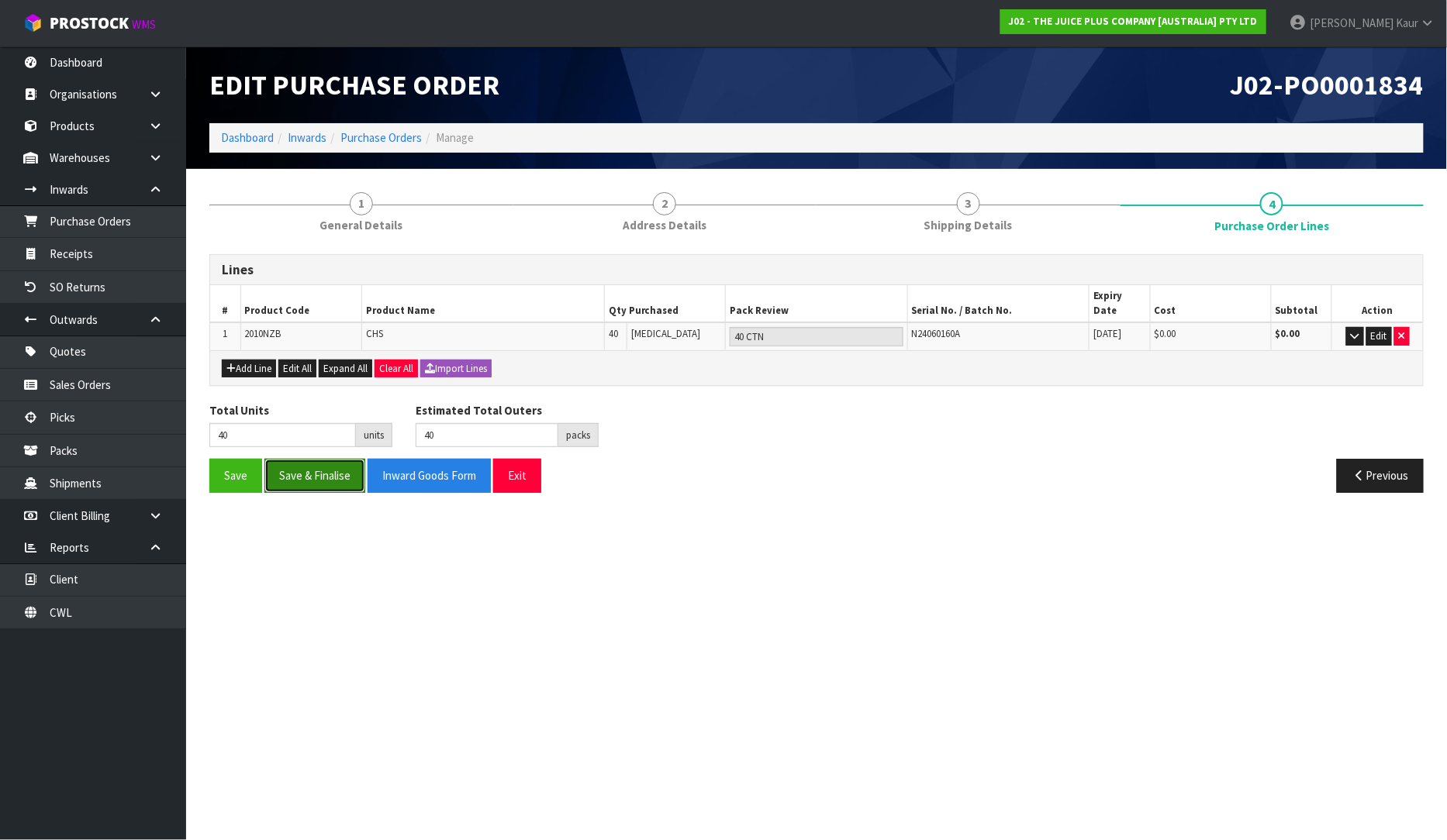
click at [324, 471] on button "Save & Finalise" at bounding box center [315, 476] width 101 height 34
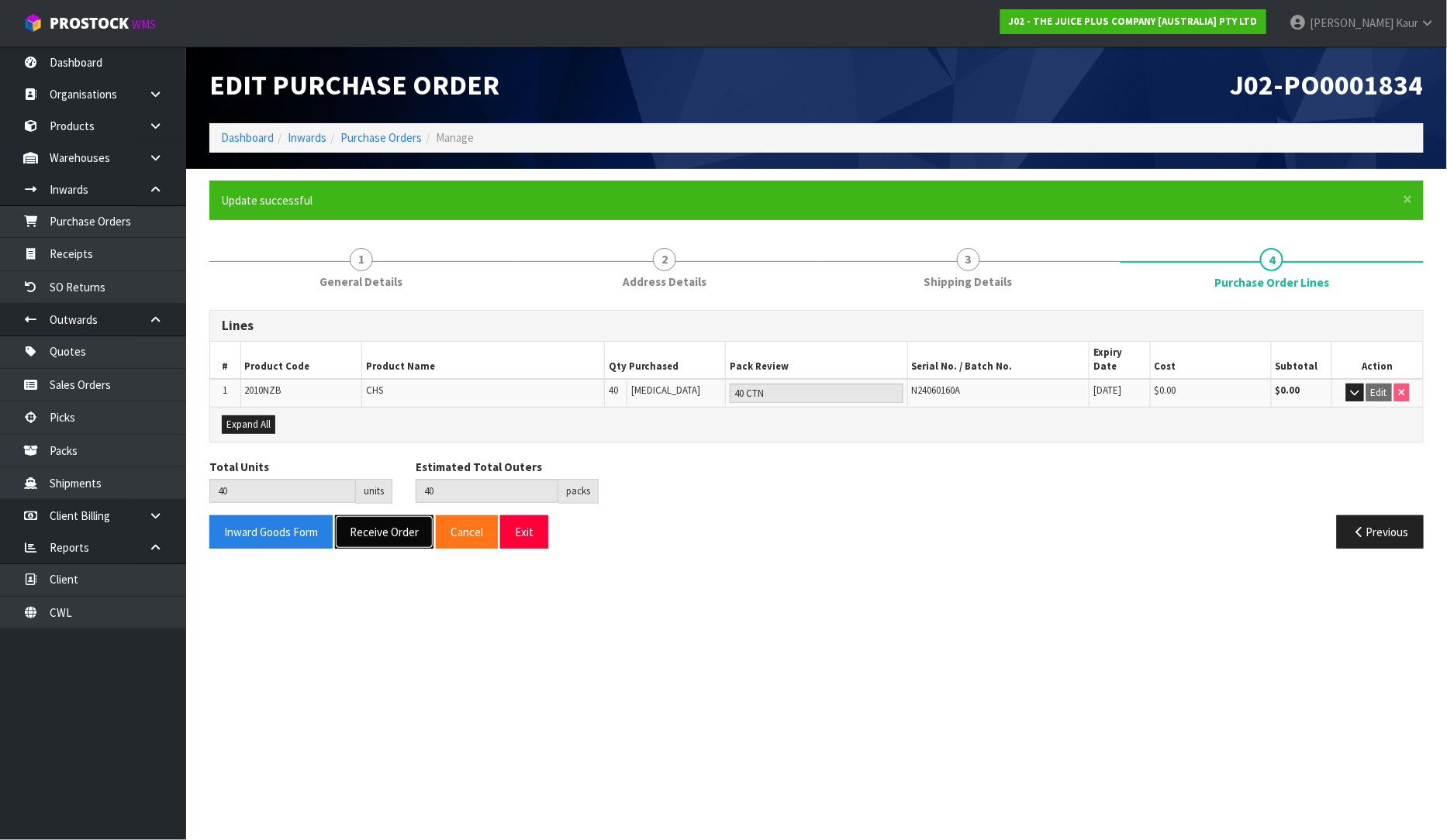
click at [351, 527] on button "Receive Order" at bounding box center [384, 533] width 99 height 34
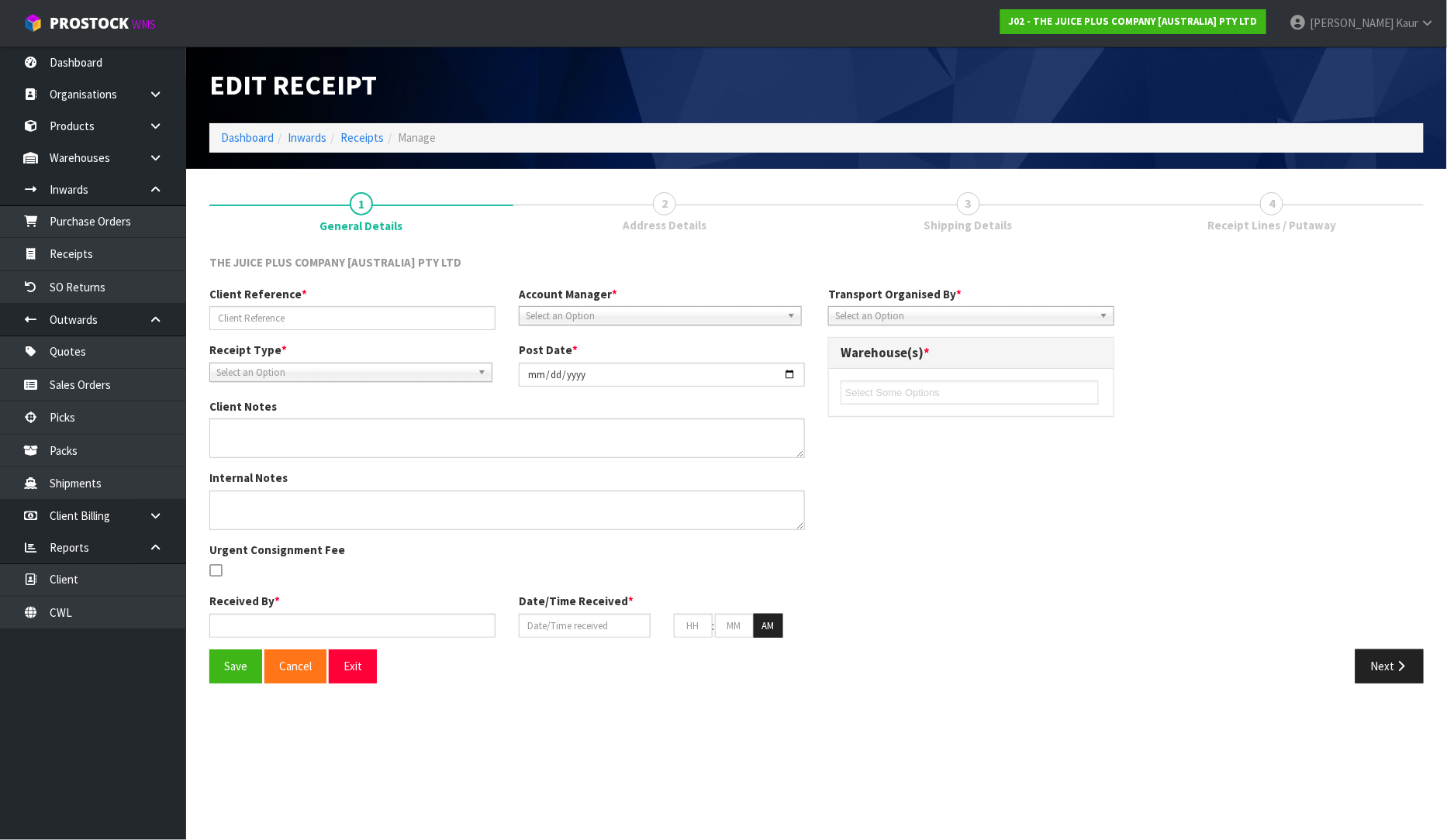
type input "MAKING CHS [DATE]"
type input "[DATE]"
type input "[PERSON_NAME]"
type input "[DATE]"
type input "10"
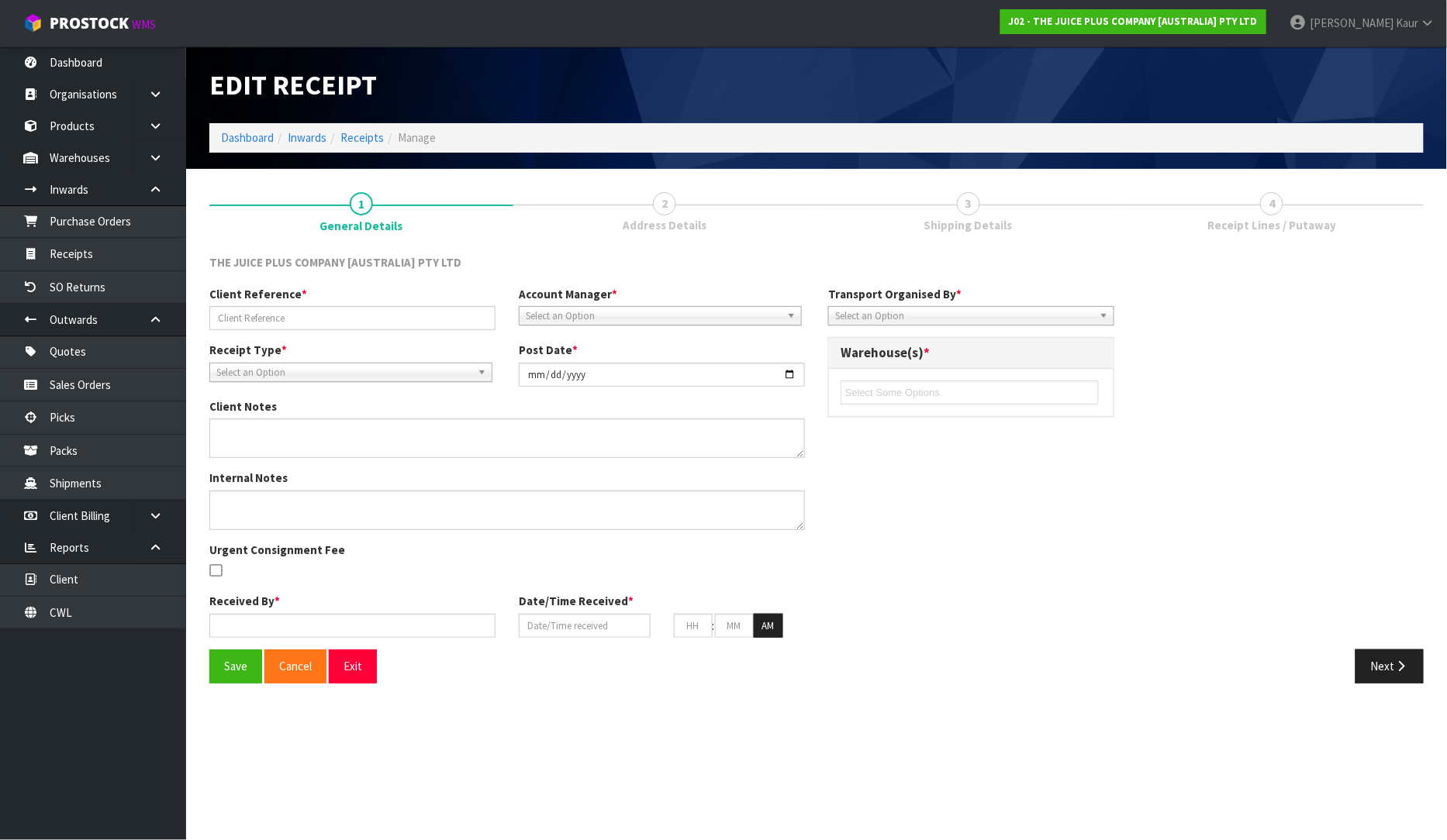
type input "51"
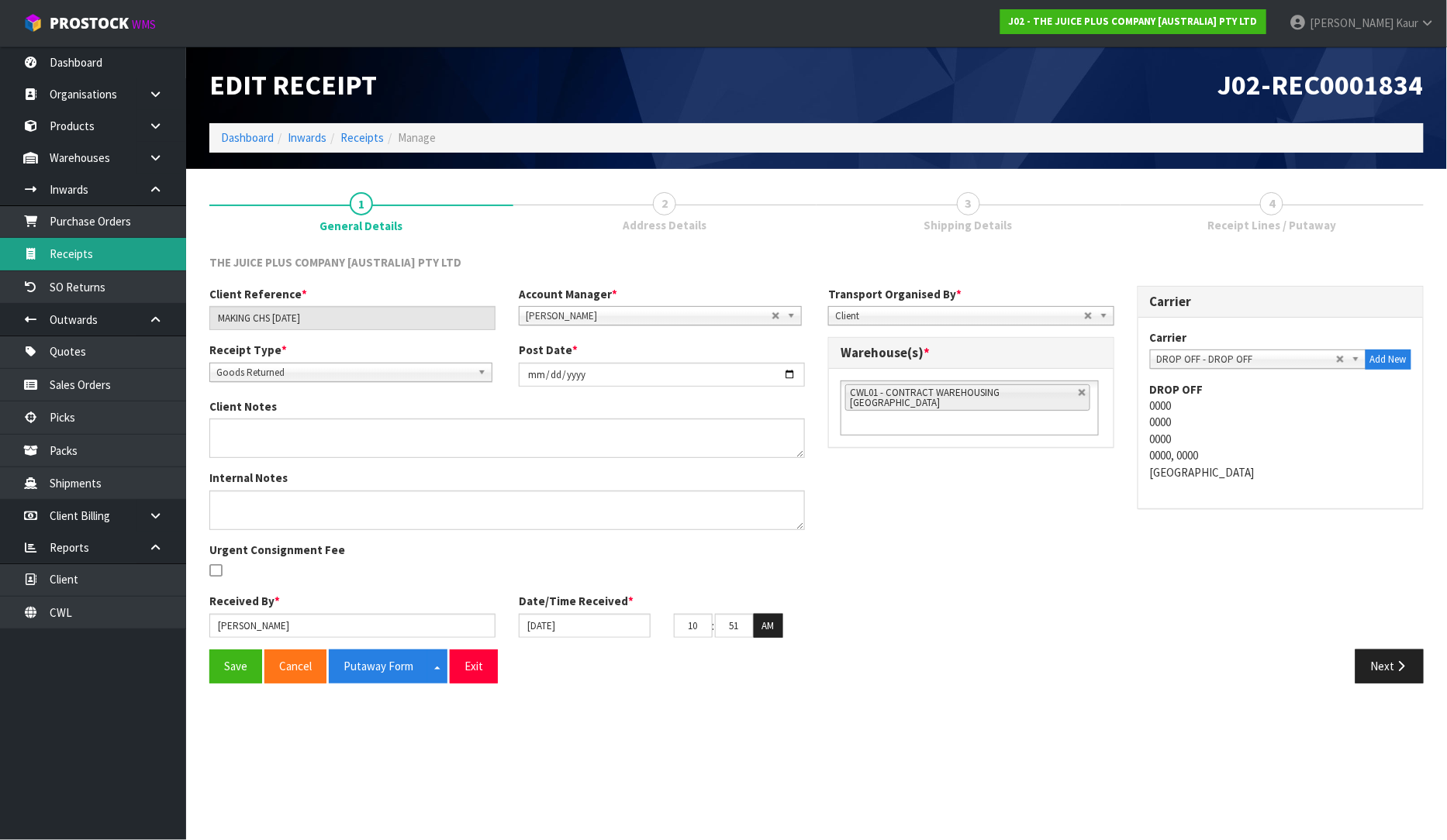
click at [89, 256] on link "Receipts" at bounding box center [93, 254] width 186 height 32
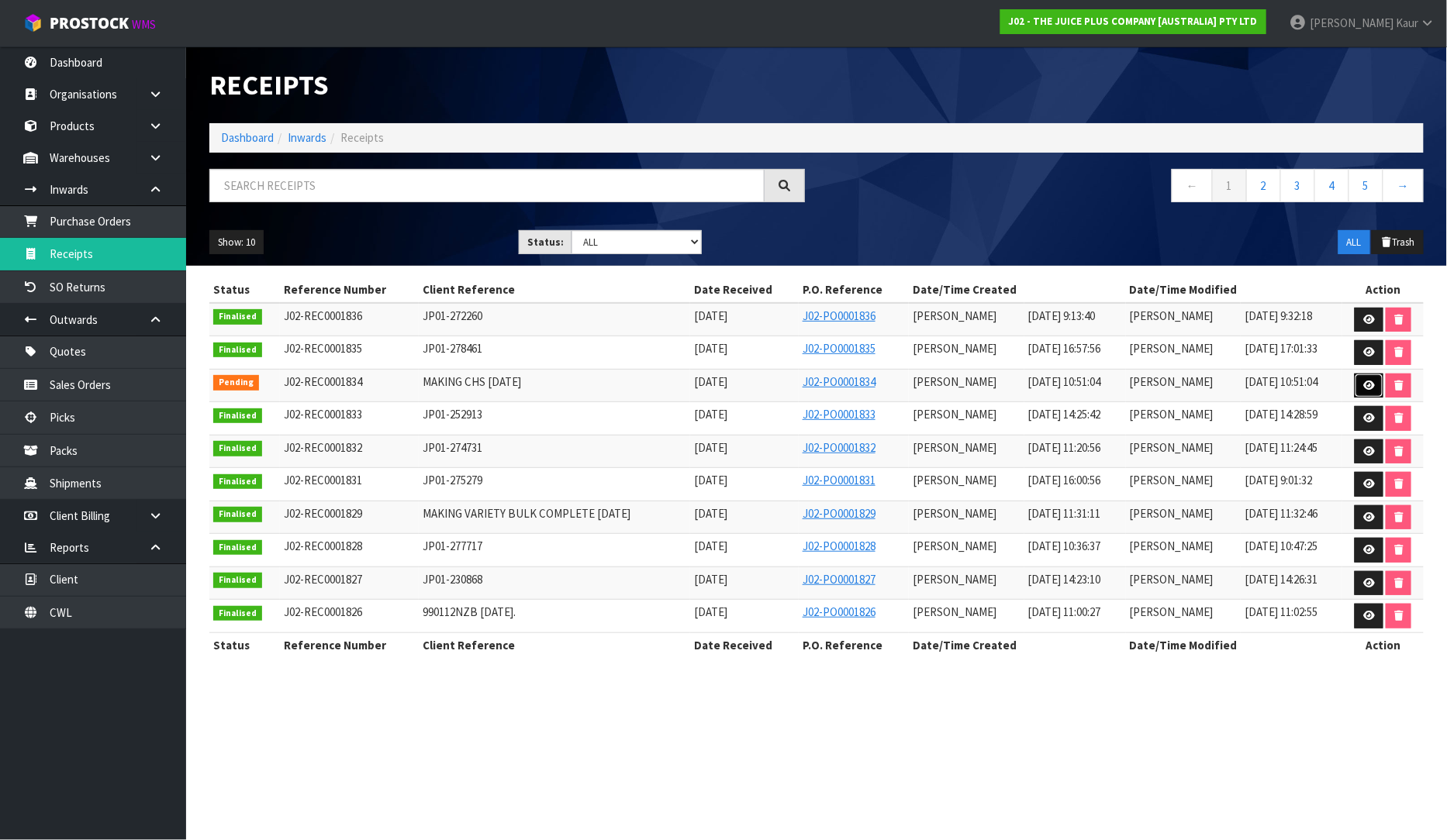
click at [1372, 380] on link at bounding box center [1369, 386] width 29 height 25
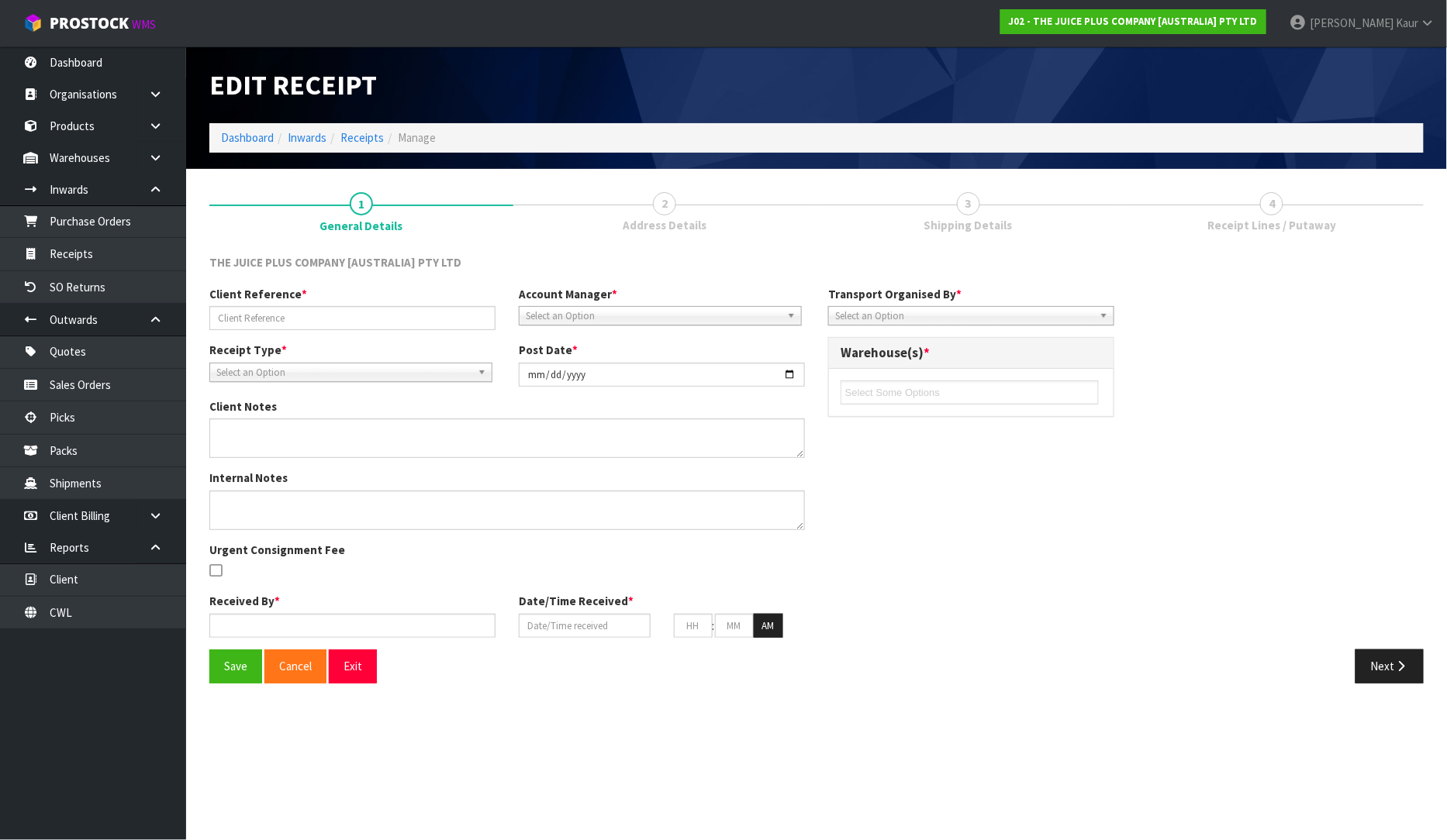
type input "MAKING CHS [DATE]"
type input "[DATE]"
type input "[PERSON_NAME]"
type input "[DATE]"
type input "10"
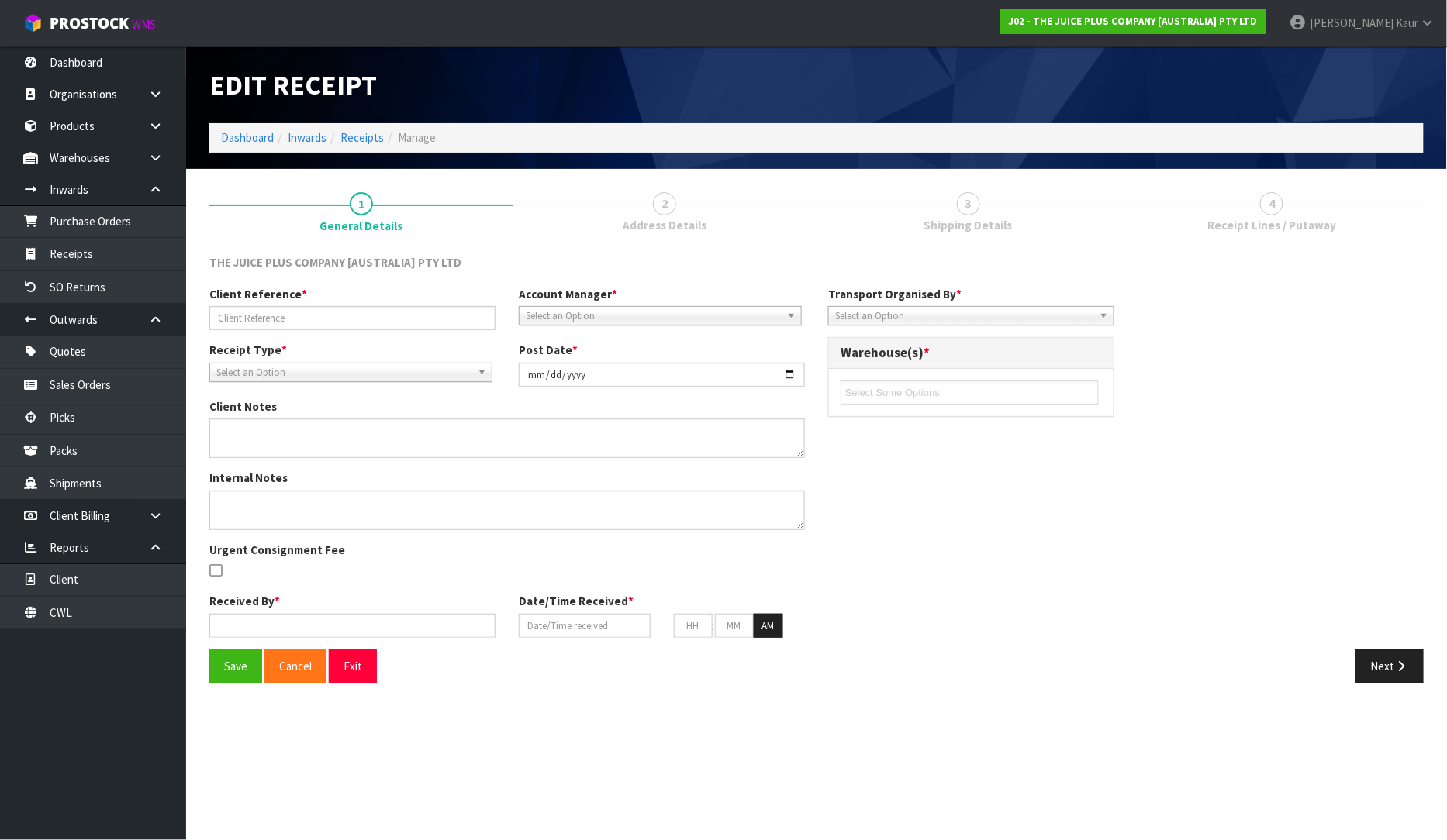
type input "51"
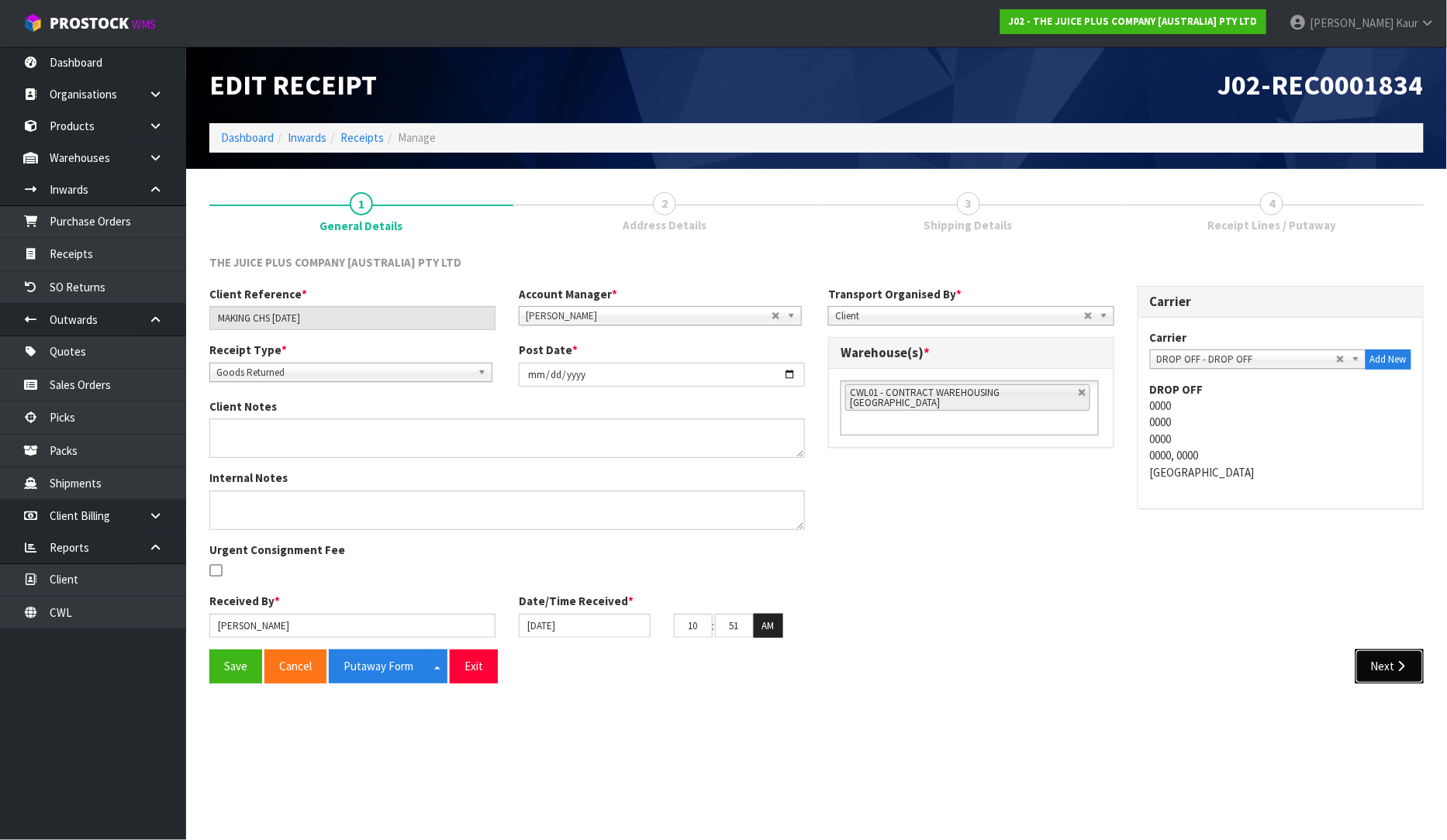
click at [1399, 669] on icon "button" at bounding box center [1401, 666] width 14 height 12
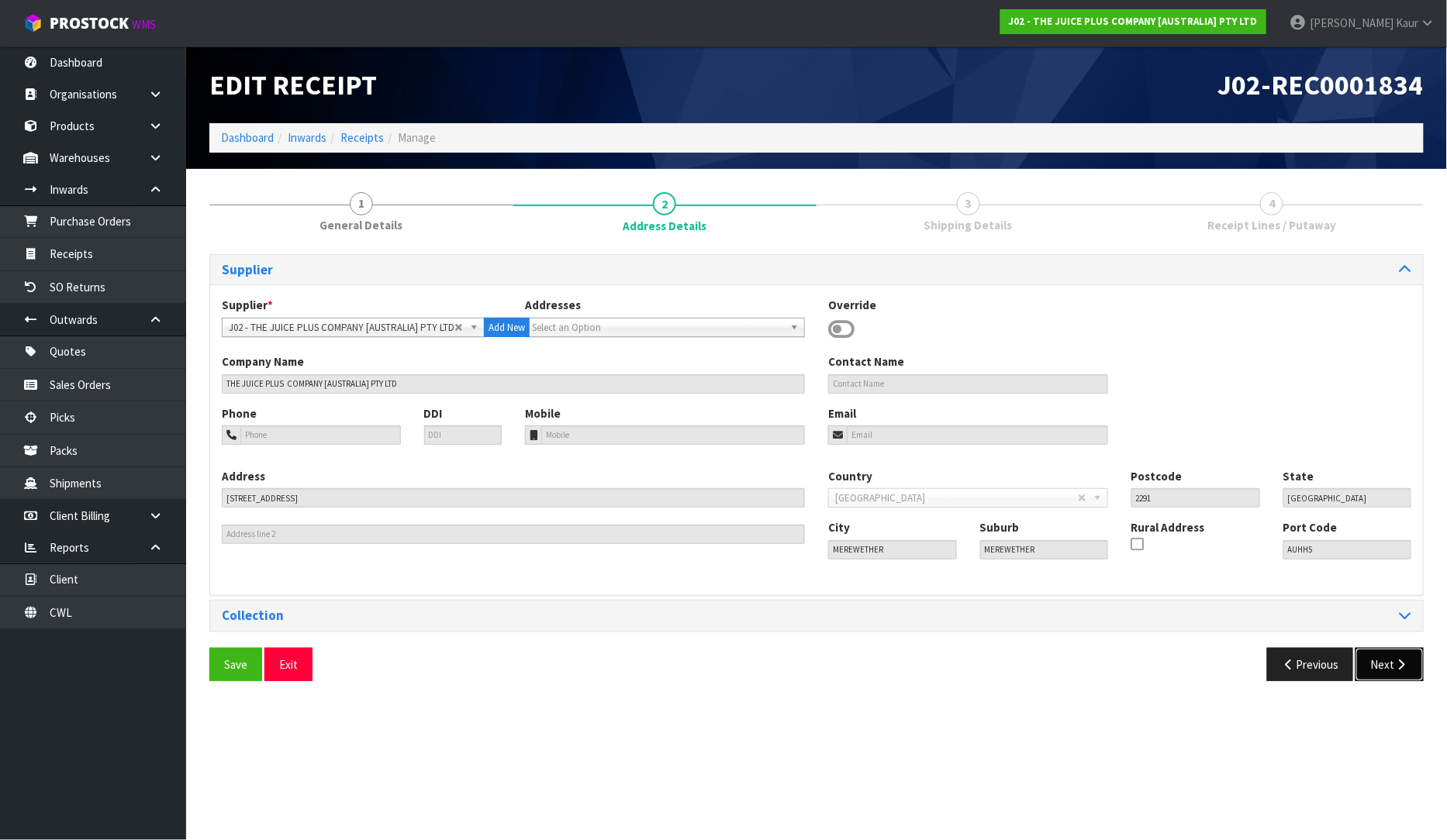
click at [1399, 669] on icon "button" at bounding box center [1401, 665] width 14 height 12
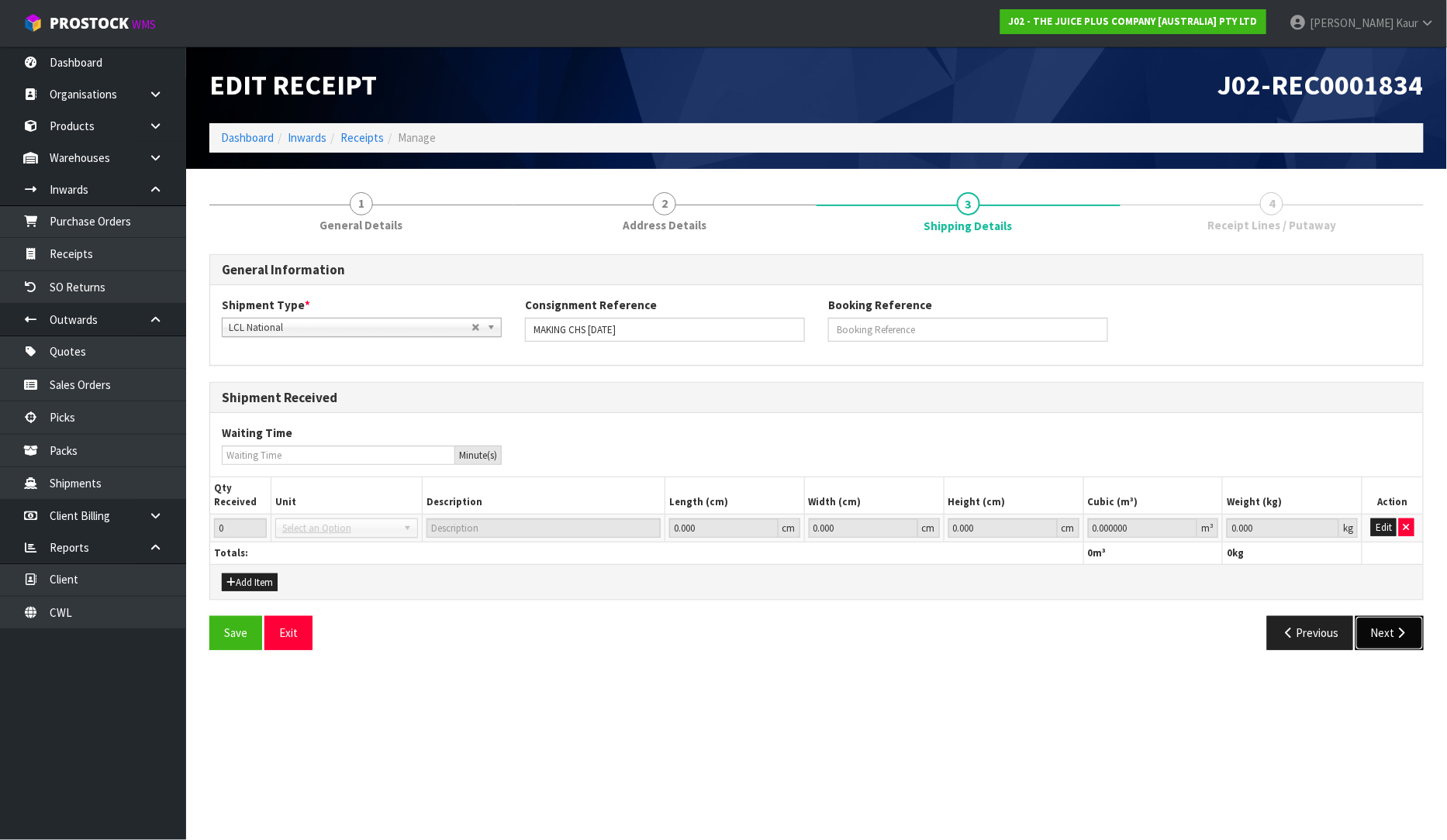
click at [1389, 631] on button "Next" at bounding box center [1389, 633] width 68 height 34
click at [1390, 532] on button "Edit" at bounding box center [1384, 528] width 26 height 18
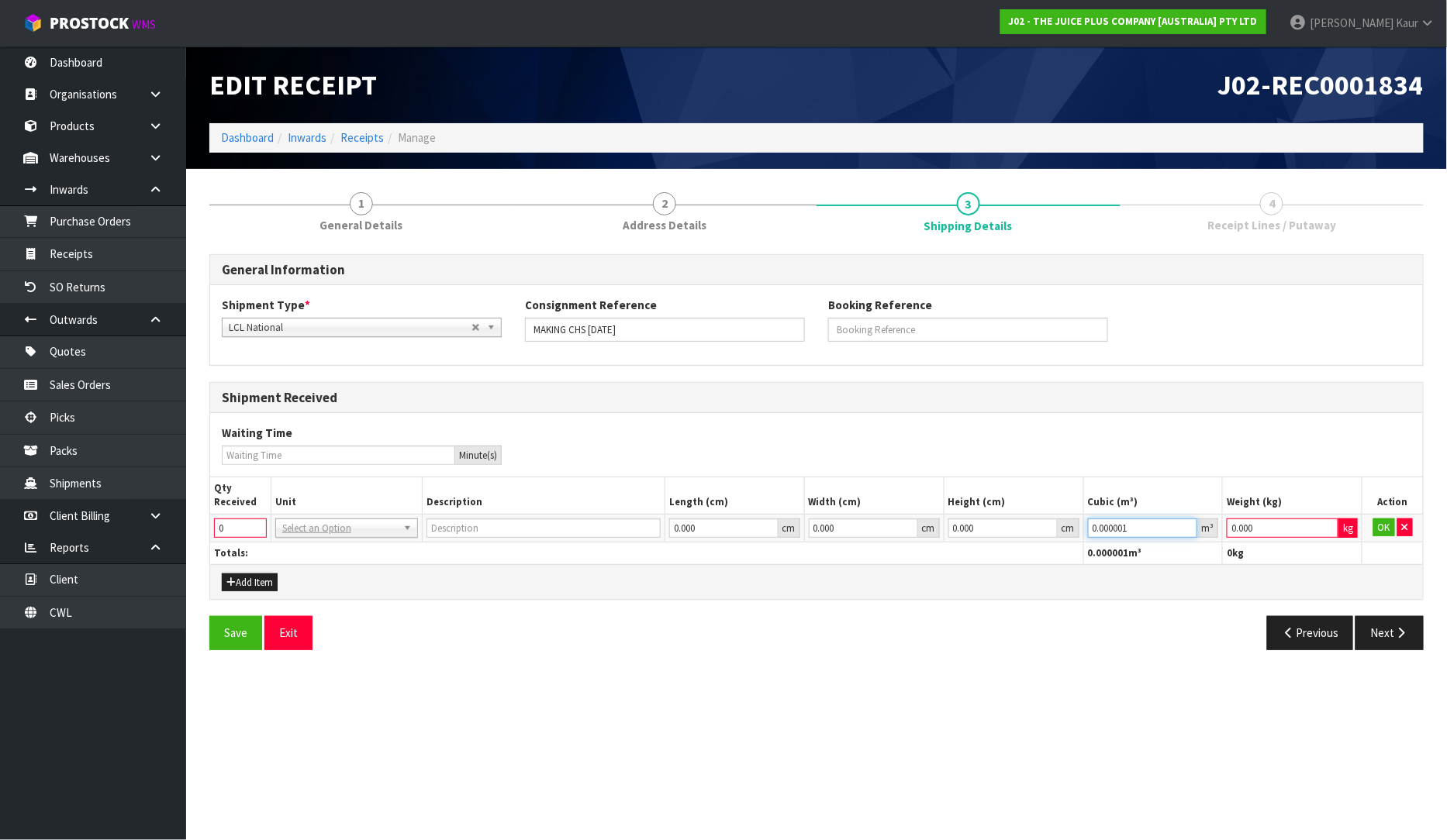
type input "0.000001"
click at [1185, 524] on input "0.000001" at bounding box center [1143, 529] width 110 height 19
type input "0.001"
click at [1323, 523] on input "0.001" at bounding box center [1282, 529] width 111 height 19
click at [1374, 528] on button "OK" at bounding box center [1384, 528] width 22 height 18
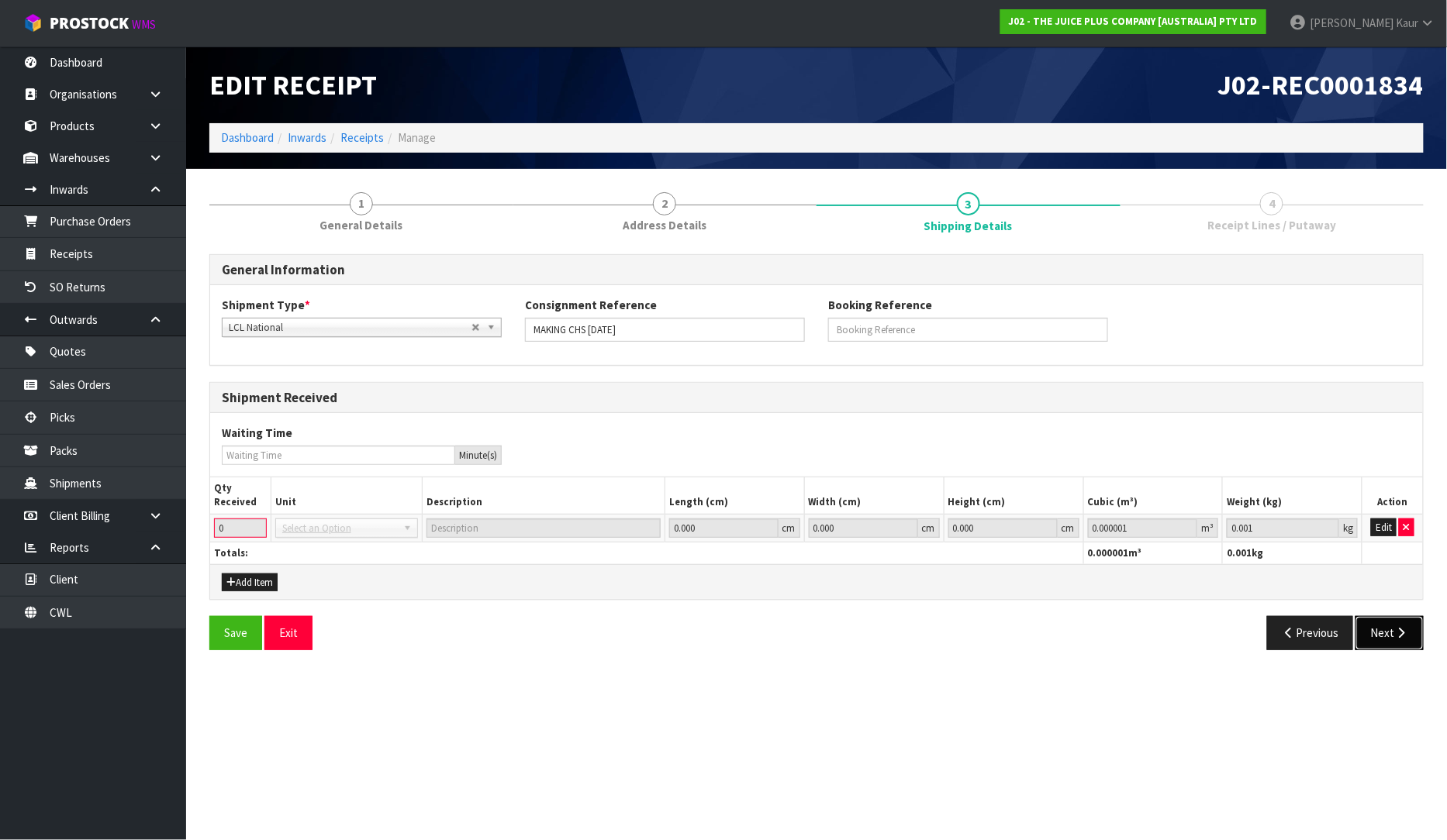
click at [1389, 637] on button "Next" at bounding box center [1389, 633] width 68 height 34
click at [1408, 528] on icon "button" at bounding box center [1407, 527] width 6 height 10
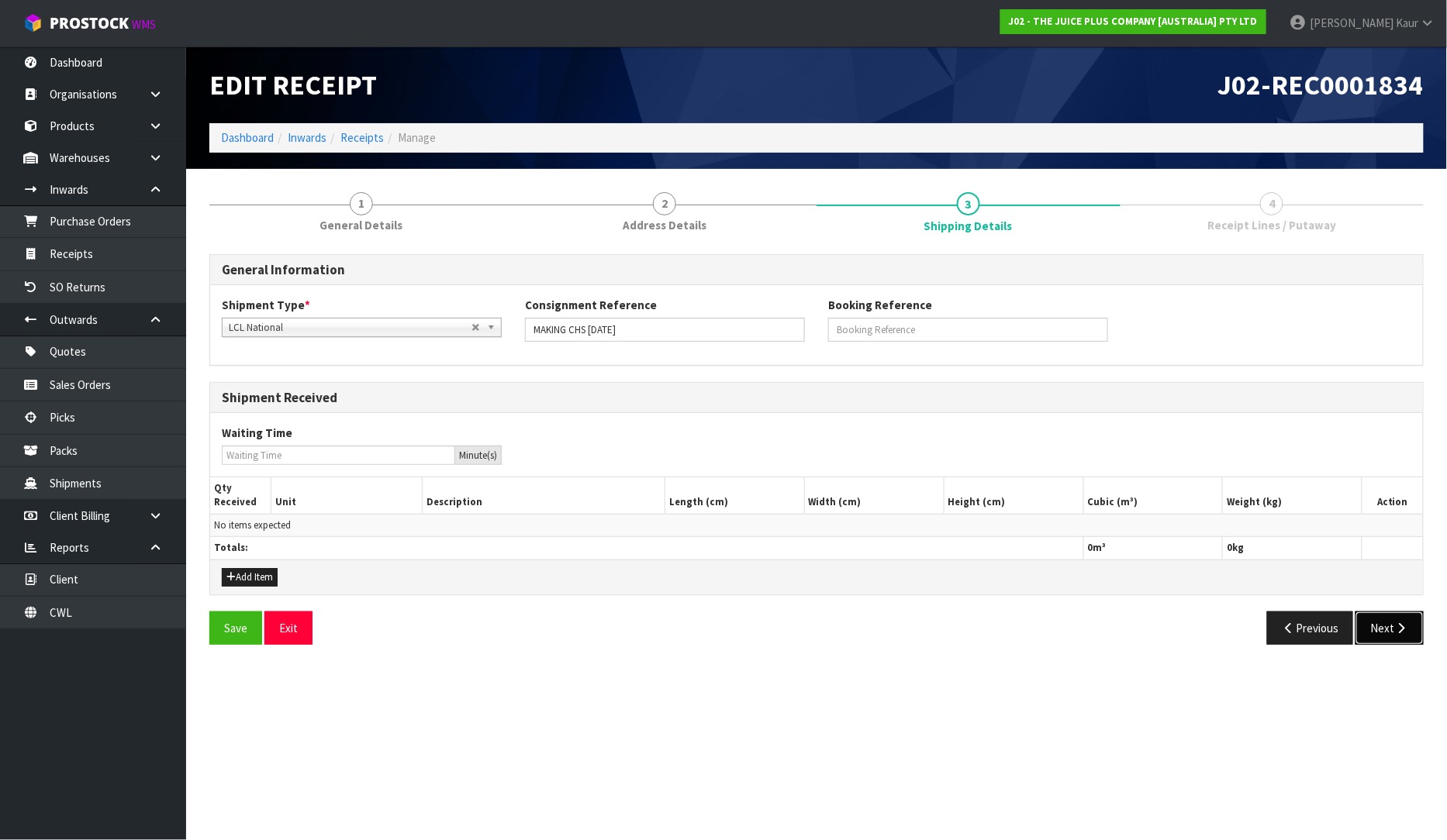
click at [1372, 620] on button "Next" at bounding box center [1389, 629] width 68 height 34
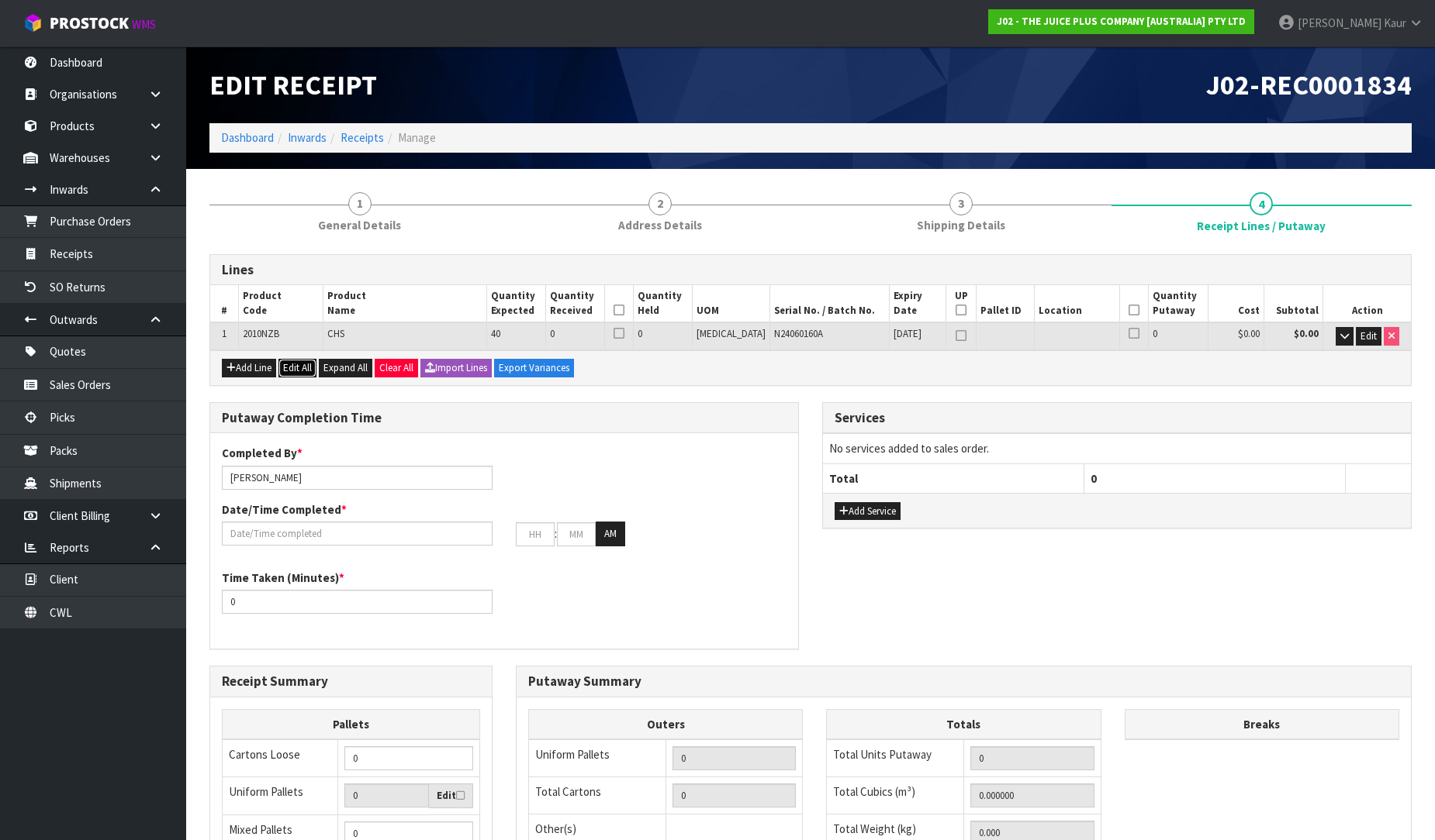
click at [290, 369] on button "Edit All" at bounding box center [296, 368] width 38 height 18
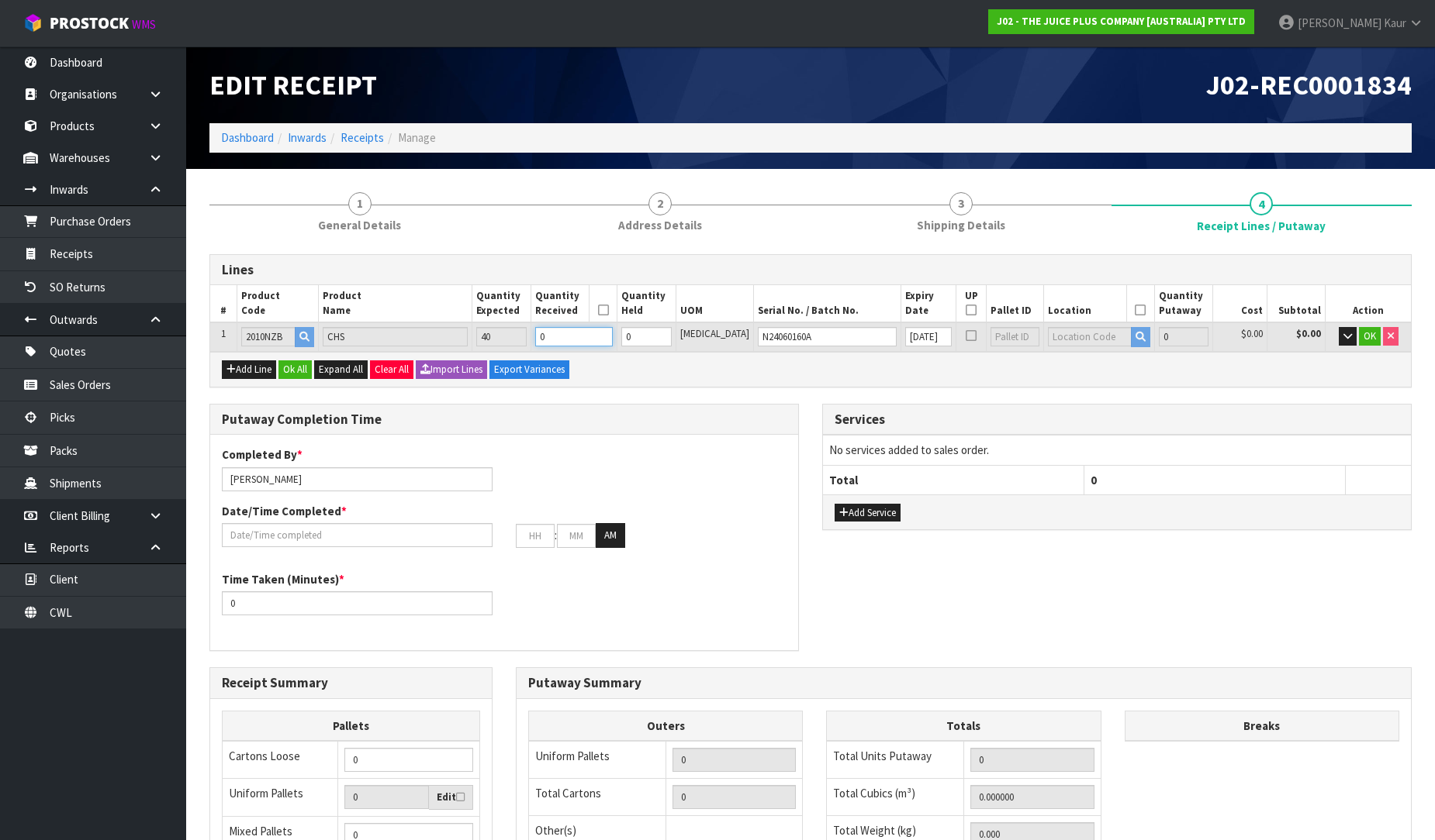
click at [601, 340] on input "0" at bounding box center [574, 336] width 78 height 19
type input "0"
type input "4"
type input "0.006656"
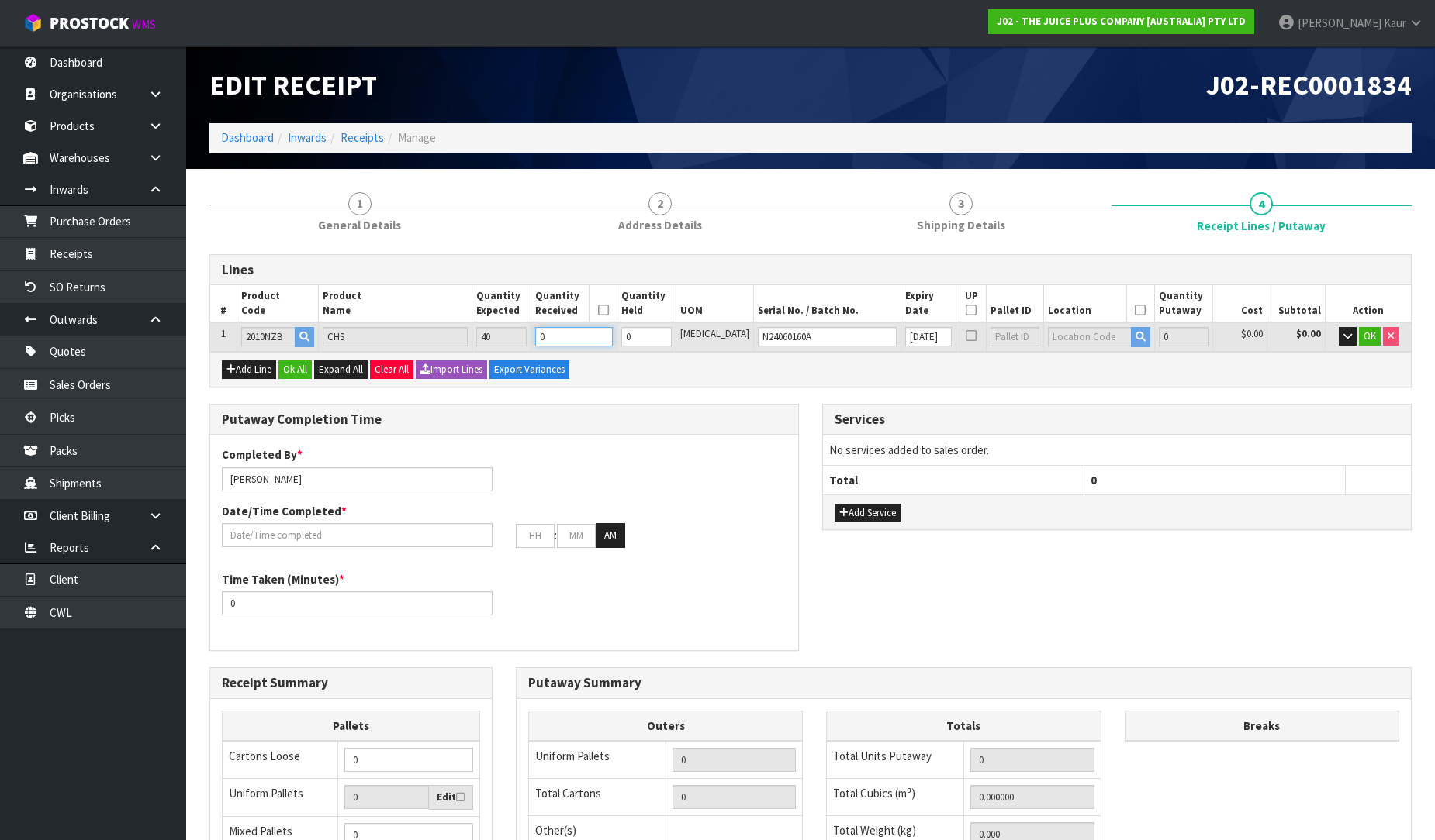
type input "1.4"
type input "4"
type input "40"
type input "0.06656"
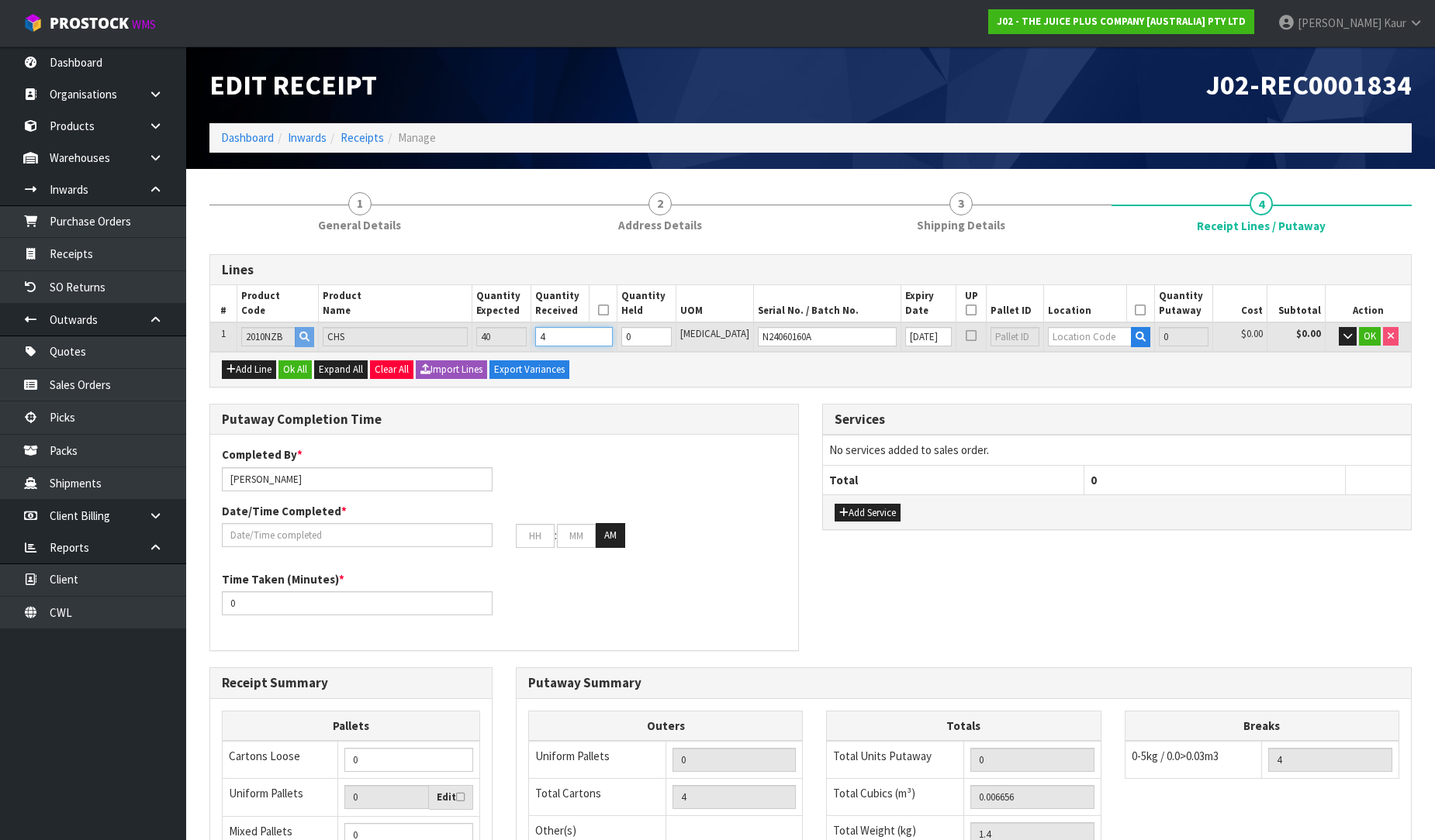
type input "14"
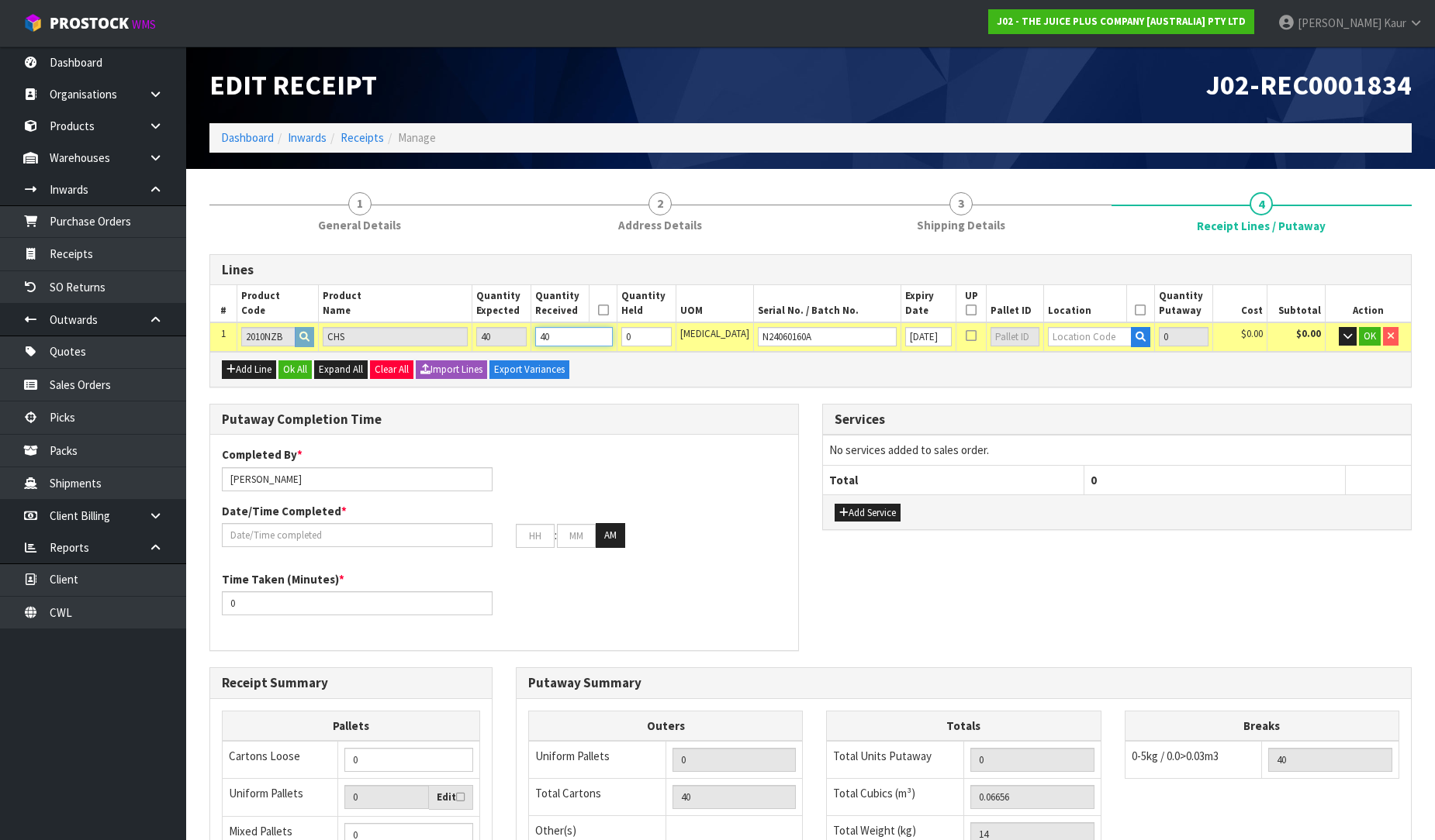
type input "40"
click at [1055, 340] on input "text" at bounding box center [1090, 336] width 83 height 19
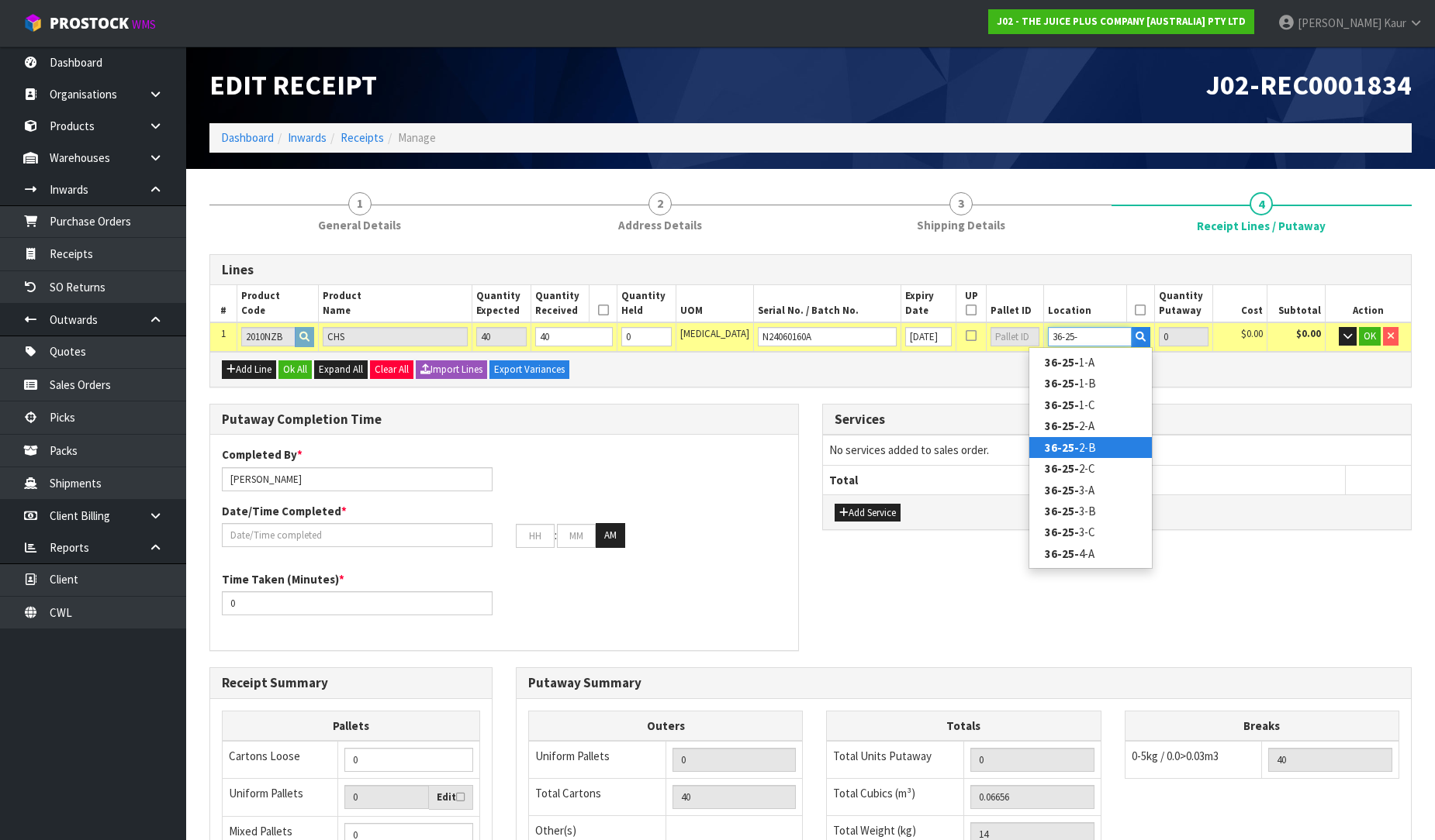
type input "36-25-"
click at [1112, 442] on link "36-25- 2-B" at bounding box center [1090, 448] width 123 height 21
type input "40"
type input "36-25-2-B"
type input "40"
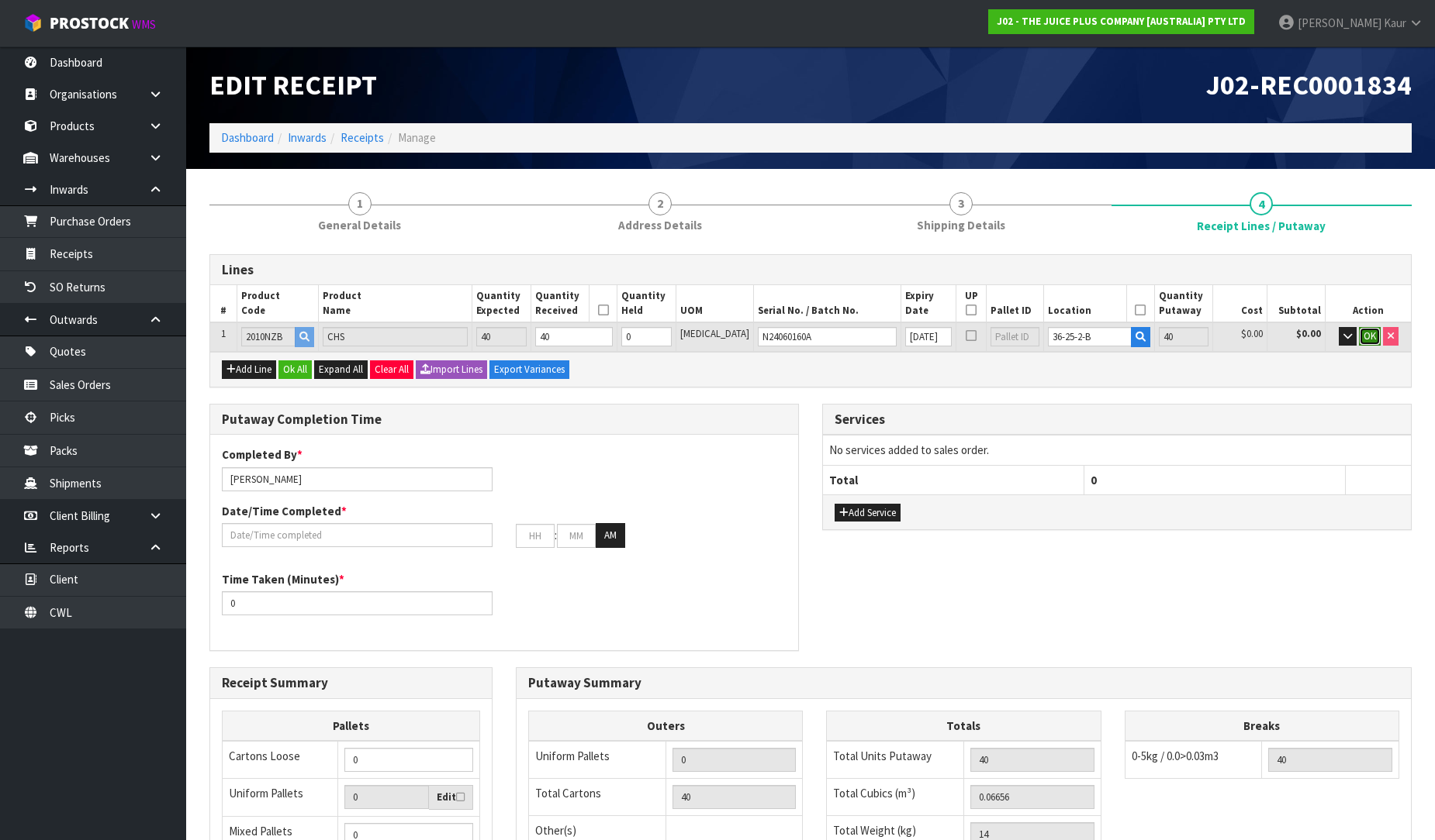
click at [1360, 333] on button "OK" at bounding box center [1369, 336] width 22 height 18
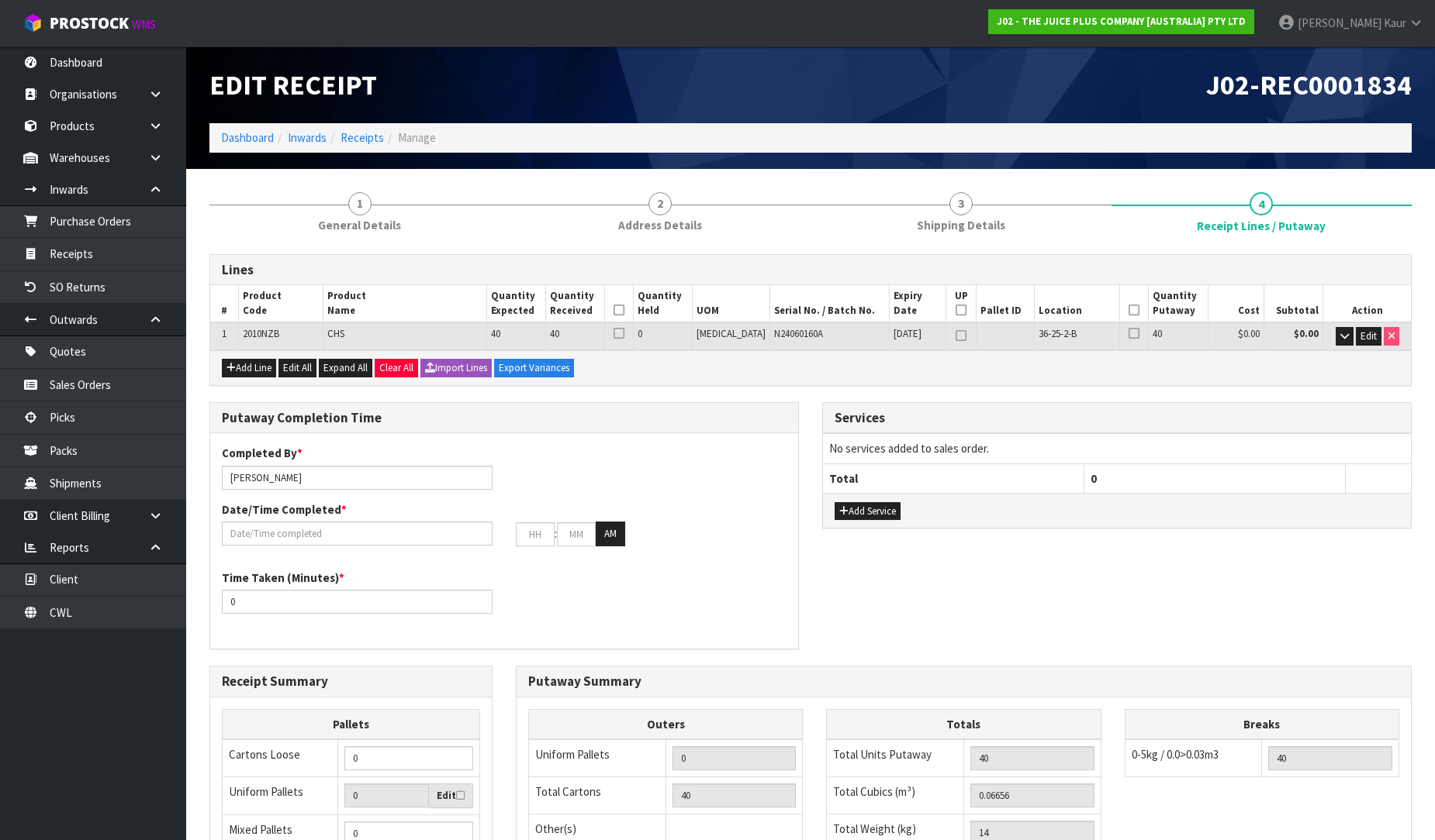
click at [624, 310] on icon at bounding box center [619, 310] width 11 height 1
click at [1128, 311] on icon at bounding box center [1134, 310] width 11 height 1
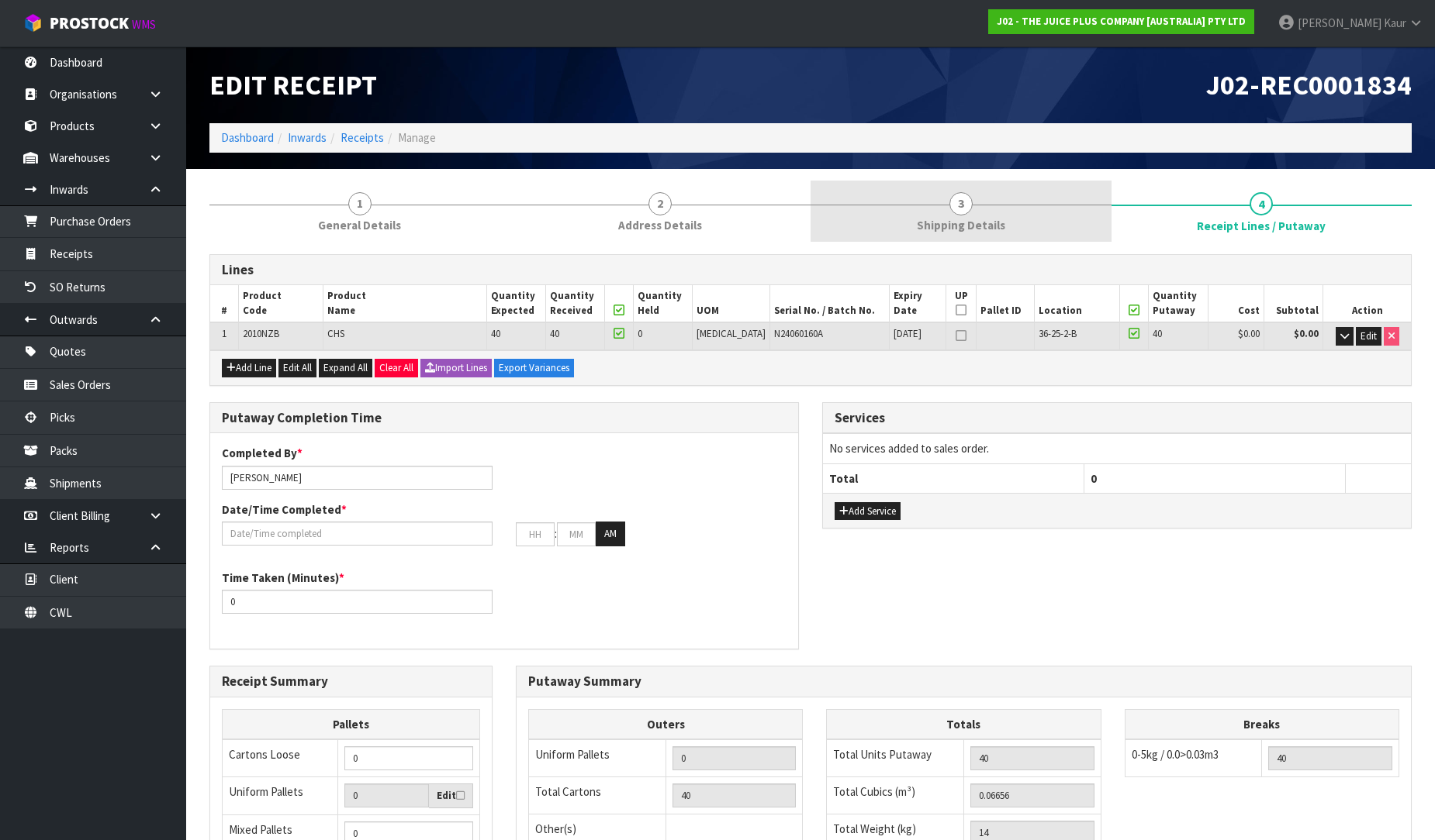
drag, startPoint x: 311, startPoint y: 225, endPoint x: 917, endPoint y: 241, distance: 606.2
click at [313, 223] on link "1 General Details" at bounding box center [360, 211] width 301 height 61
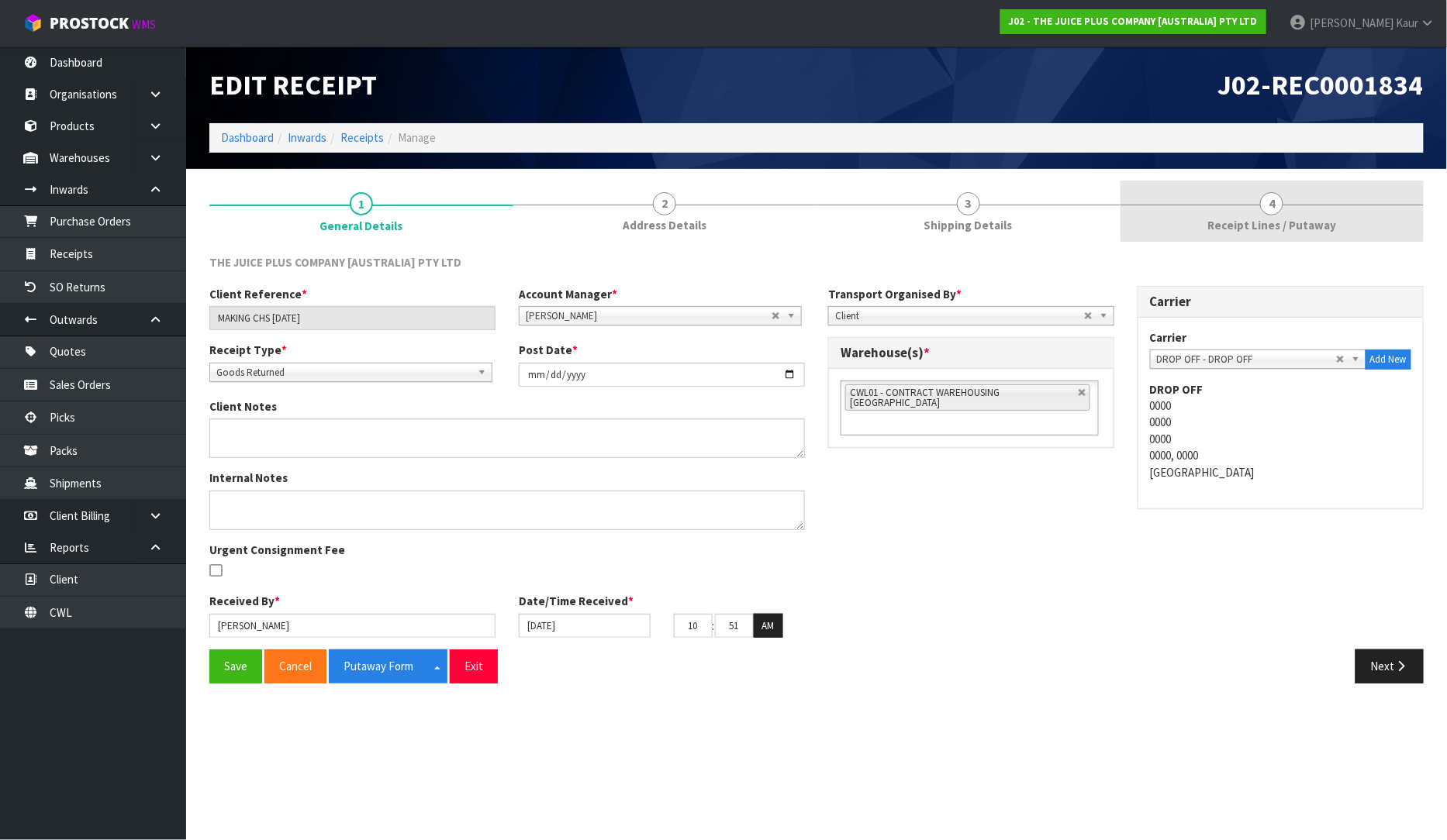
click at [1266, 226] on span "Receipt Lines / Putaway" at bounding box center [1272, 225] width 129 height 16
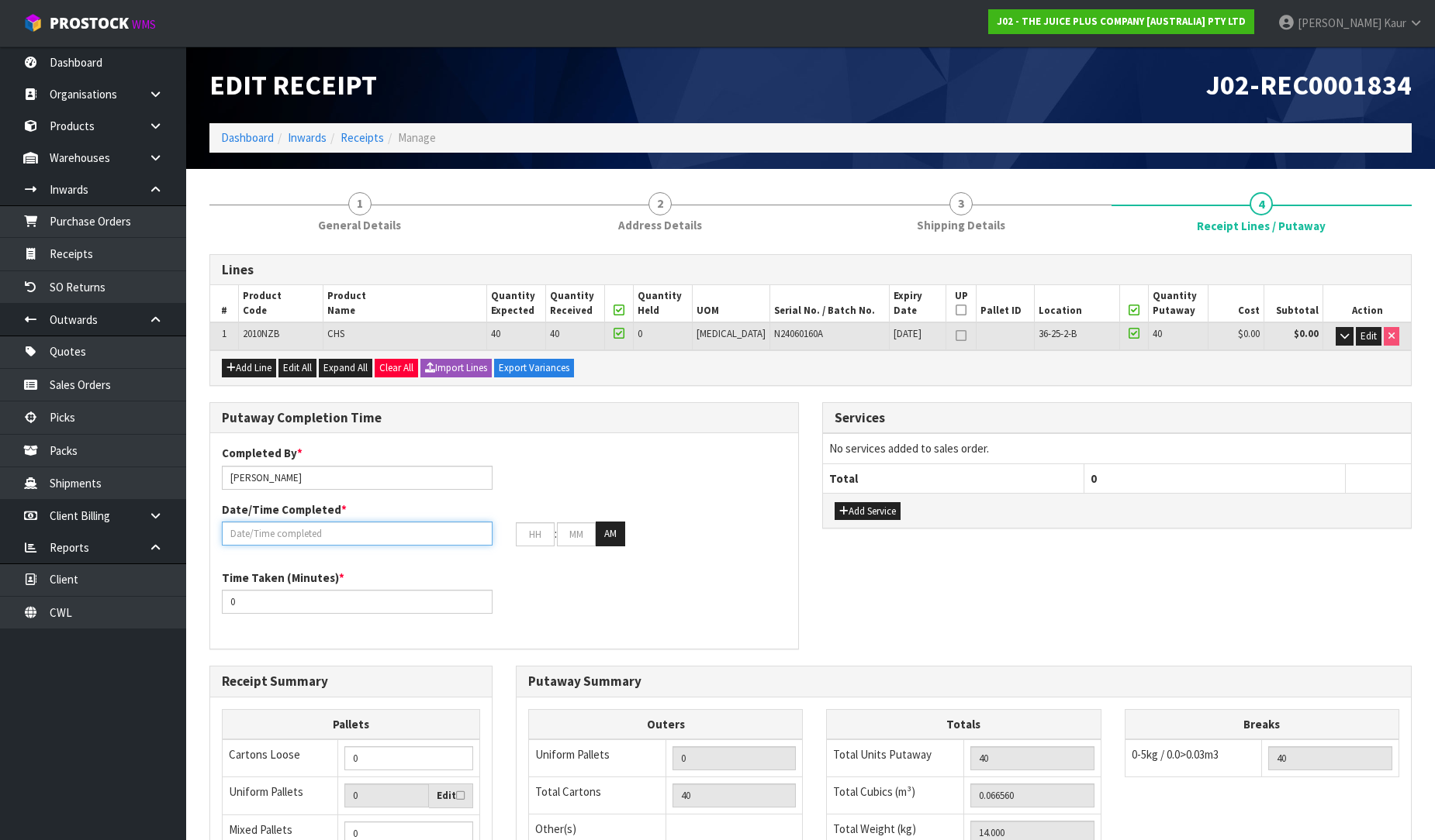
click at [296, 531] on input "text" at bounding box center [357, 533] width 271 height 24
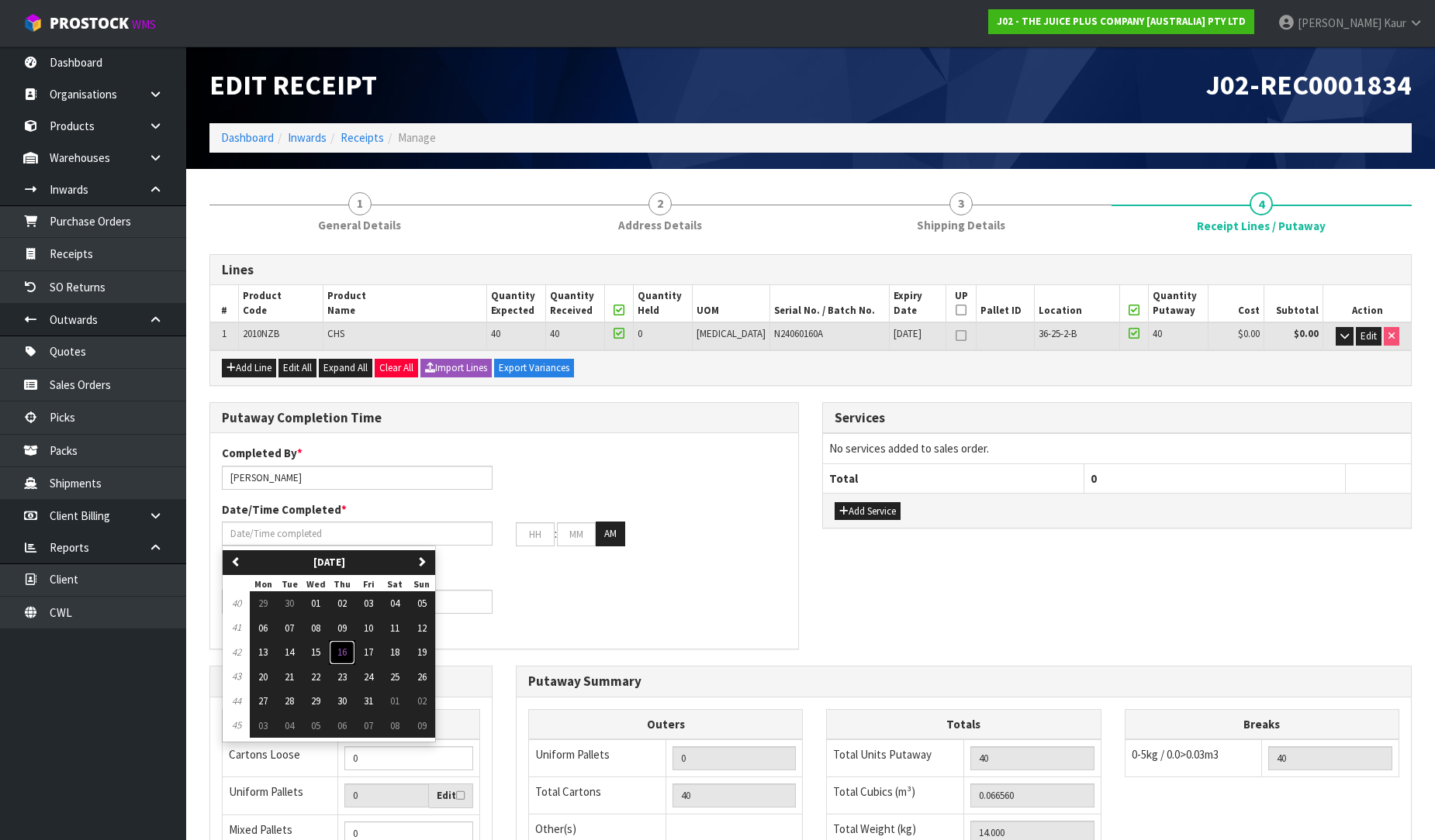
drag, startPoint x: 351, startPoint y: 649, endPoint x: 320, endPoint y: 638, distance: 32.9
click at [350, 649] on button "16" at bounding box center [341, 652] width 26 height 25
type input "[DATE]"
type input "12"
type input "00"
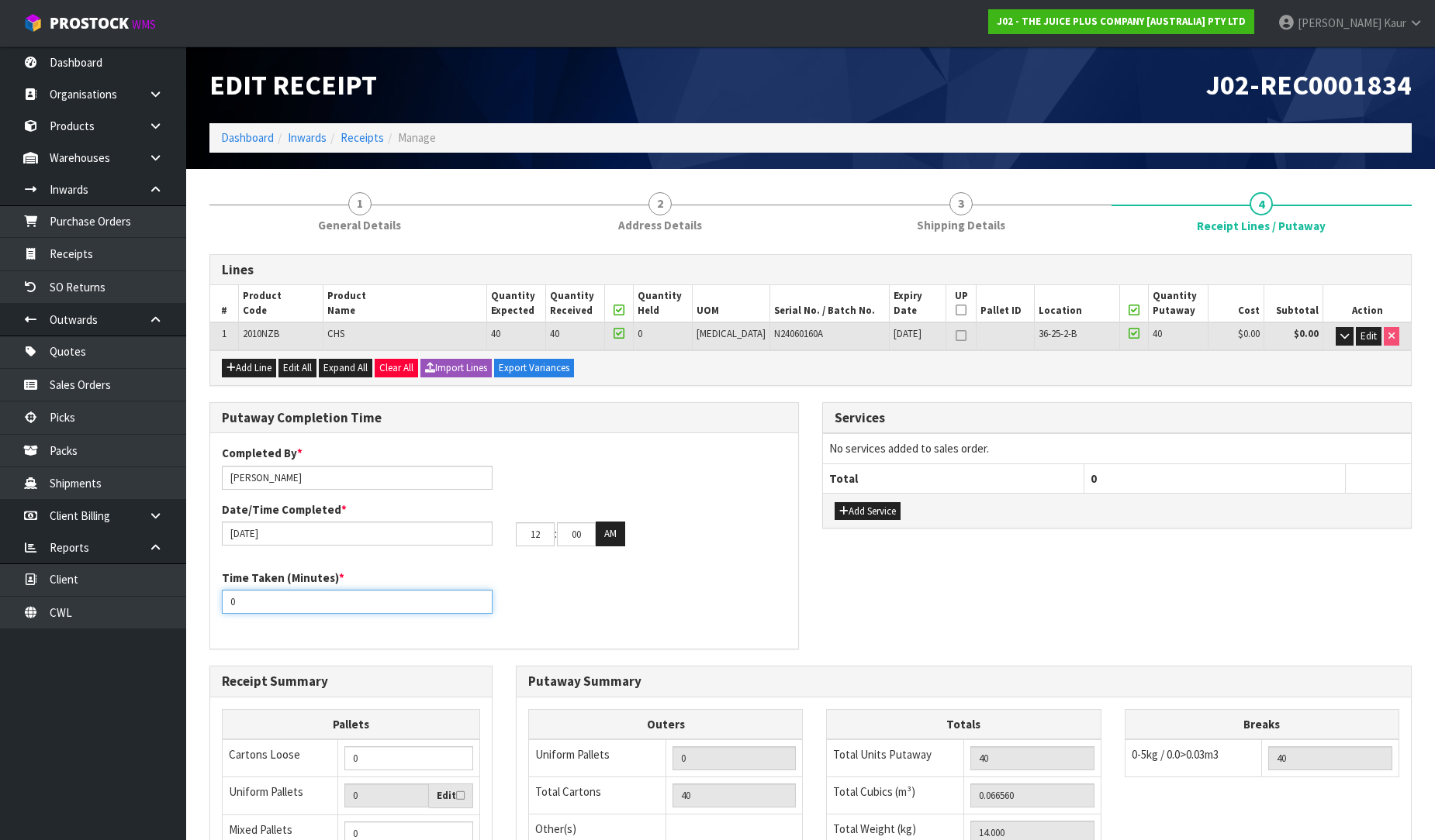
drag, startPoint x: 272, startPoint y: 605, endPoint x: 212, endPoint y: 587, distance: 62.6
click at [212, 587] on div "Time Taken (Minutes) * 0" at bounding box center [357, 591] width 294 height 44
type input "3"
type input "45"
drag, startPoint x: 550, startPoint y: 532, endPoint x: 498, endPoint y: 537, distance: 52.2
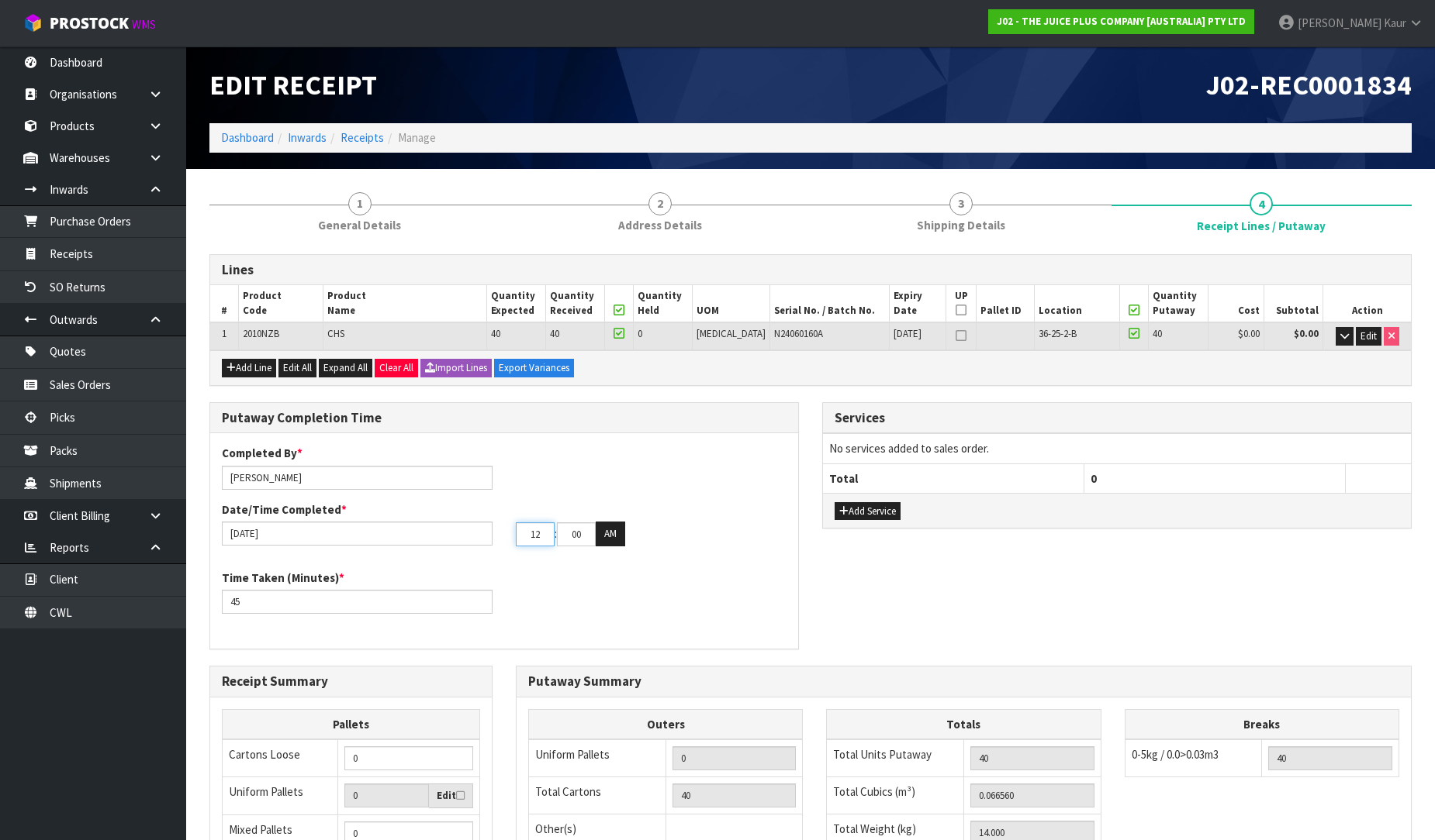
click at [498, 537] on div "[DATE] 12 : 00 : 00 AM" at bounding box center [504, 533] width 588 height 25
type input "10"
drag, startPoint x: 575, startPoint y: 529, endPoint x: 539, endPoint y: 537, distance: 36.9
click at [539, 537] on tr "10 : 00 : 00 AM" at bounding box center [570, 533] width 109 height 25
type input "55"
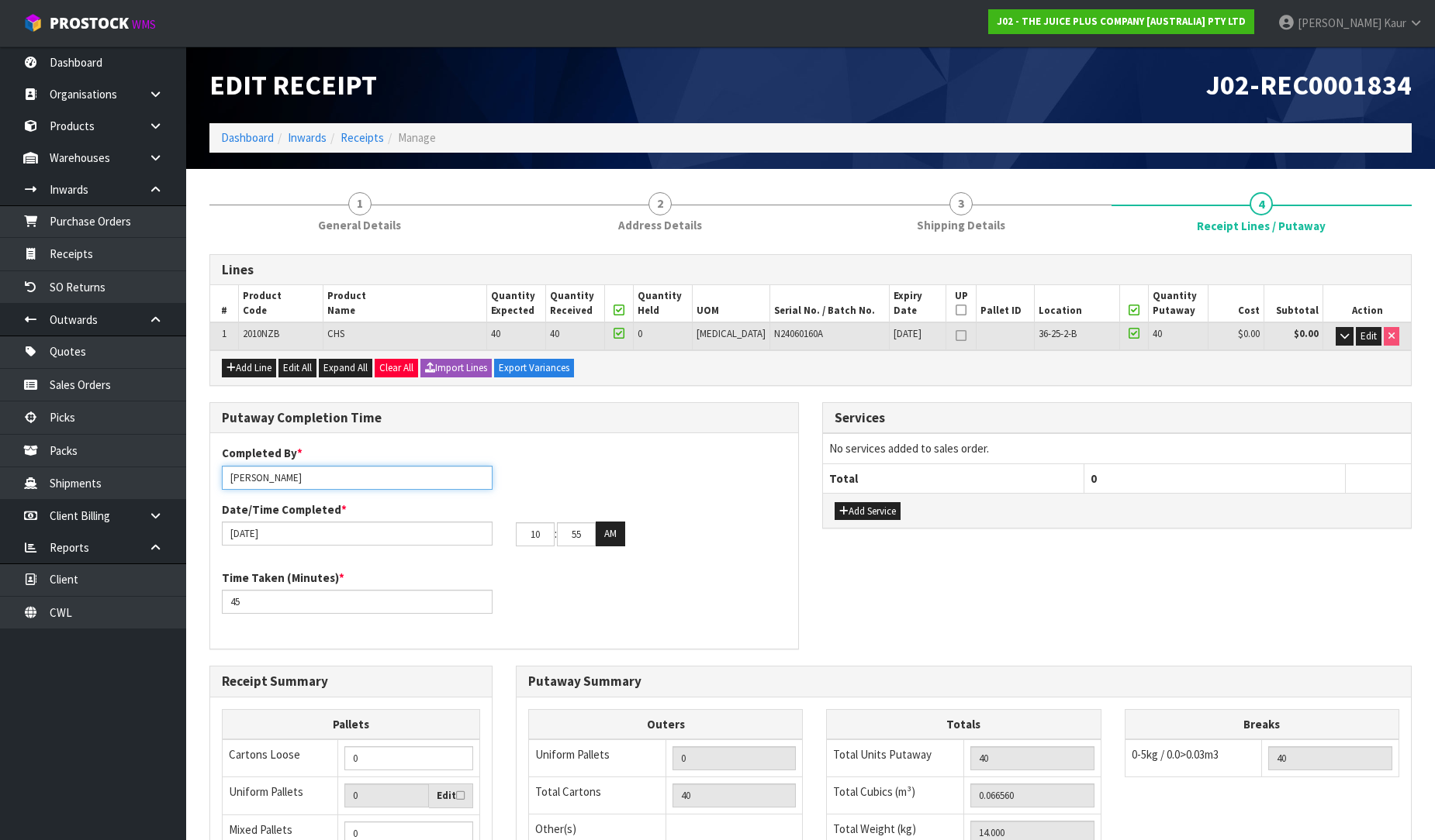
click at [312, 476] on input "[PERSON_NAME]" at bounding box center [357, 478] width 271 height 24
drag, startPoint x: 293, startPoint y: 476, endPoint x: 222, endPoint y: 476, distance: 71.0
click at [222, 476] on input "[PERSON_NAME] [PERSON_NAME]" at bounding box center [357, 478] width 271 height 24
type input "PARAS"
drag, startPoint x: 577, startPoint y: 599, endPoint x: 599, endPoint y: 595, distance: 22.4
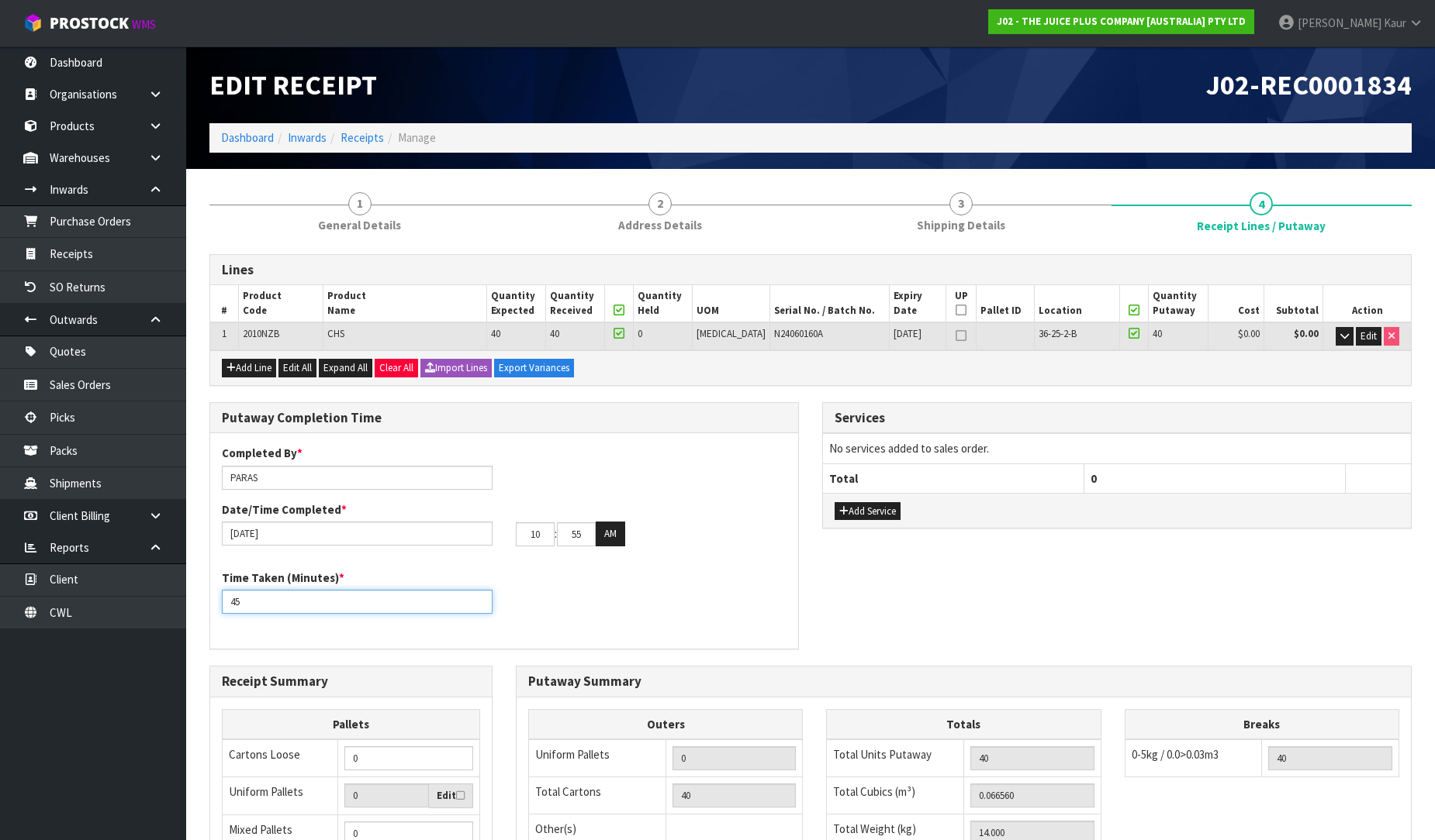
click at [577, 599] on div "Time Taken (Minutes) * 45" at bounding box center [504, 597] width 588 height 56
click at [858, 505] on button "Add Service" at bounding box center [867, 511] width 66 height 18
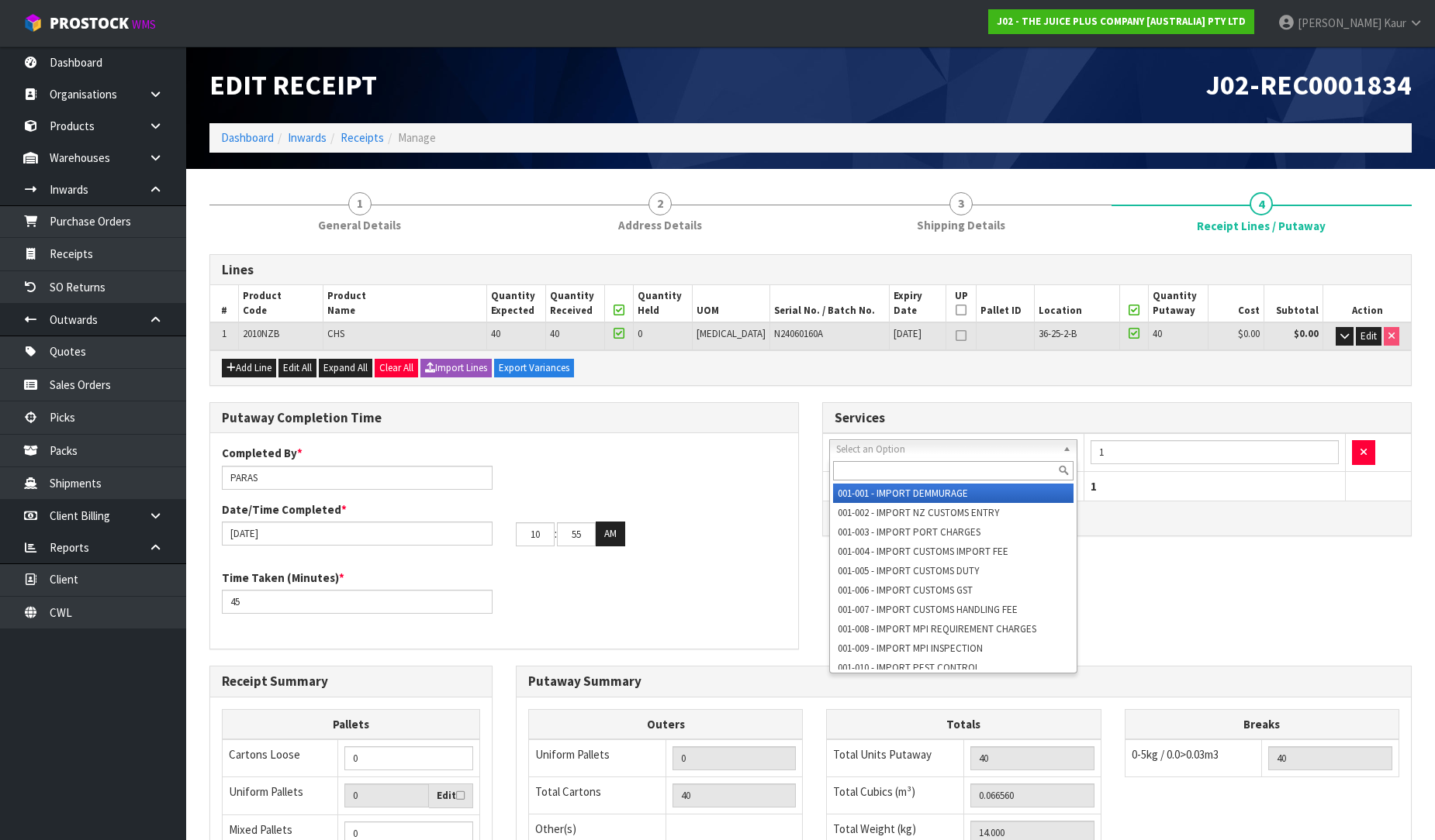
click at [862, 468] on input "text" at bounding box center [953, 471] width 240 height 19
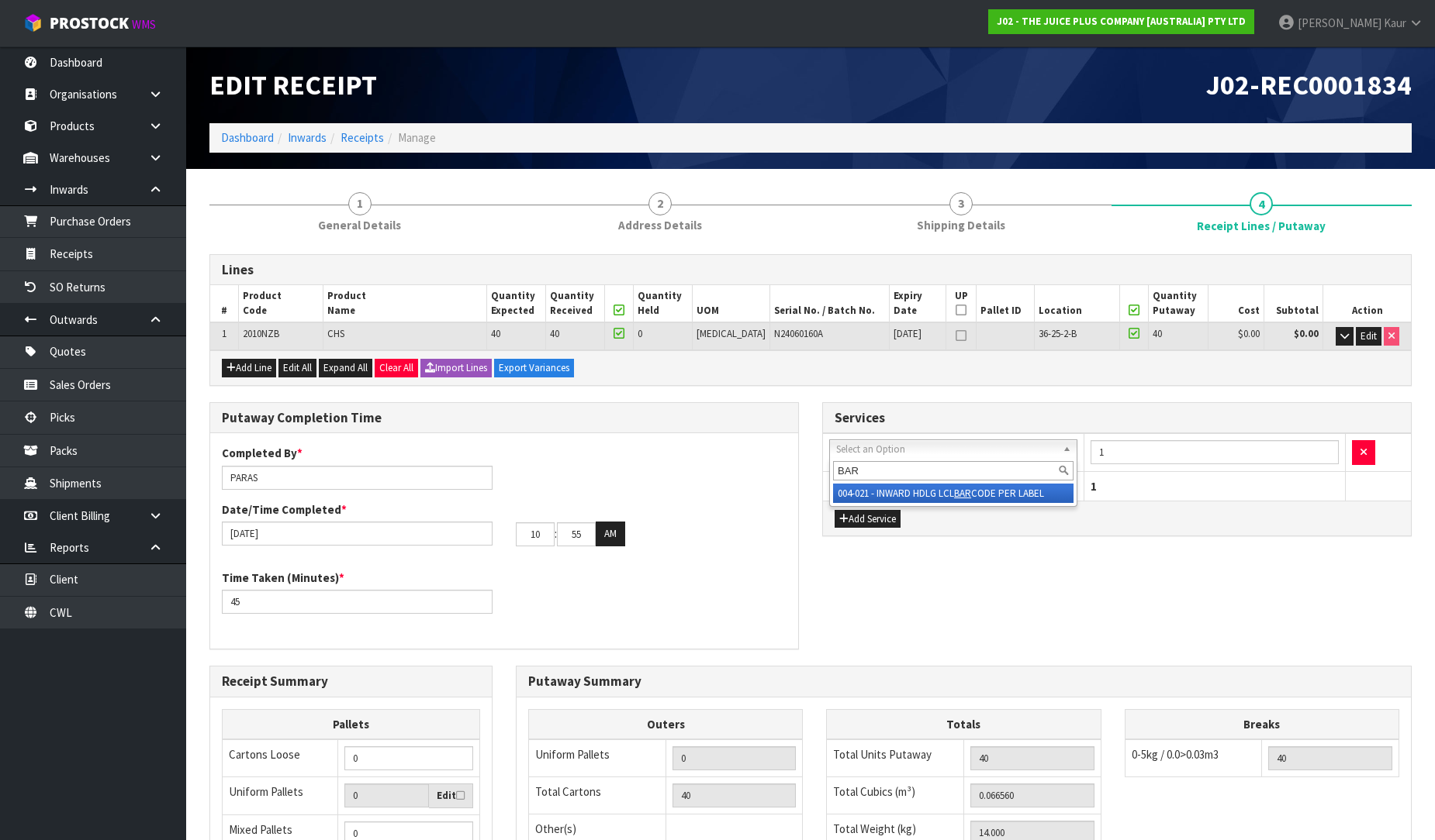
type input "BAR"
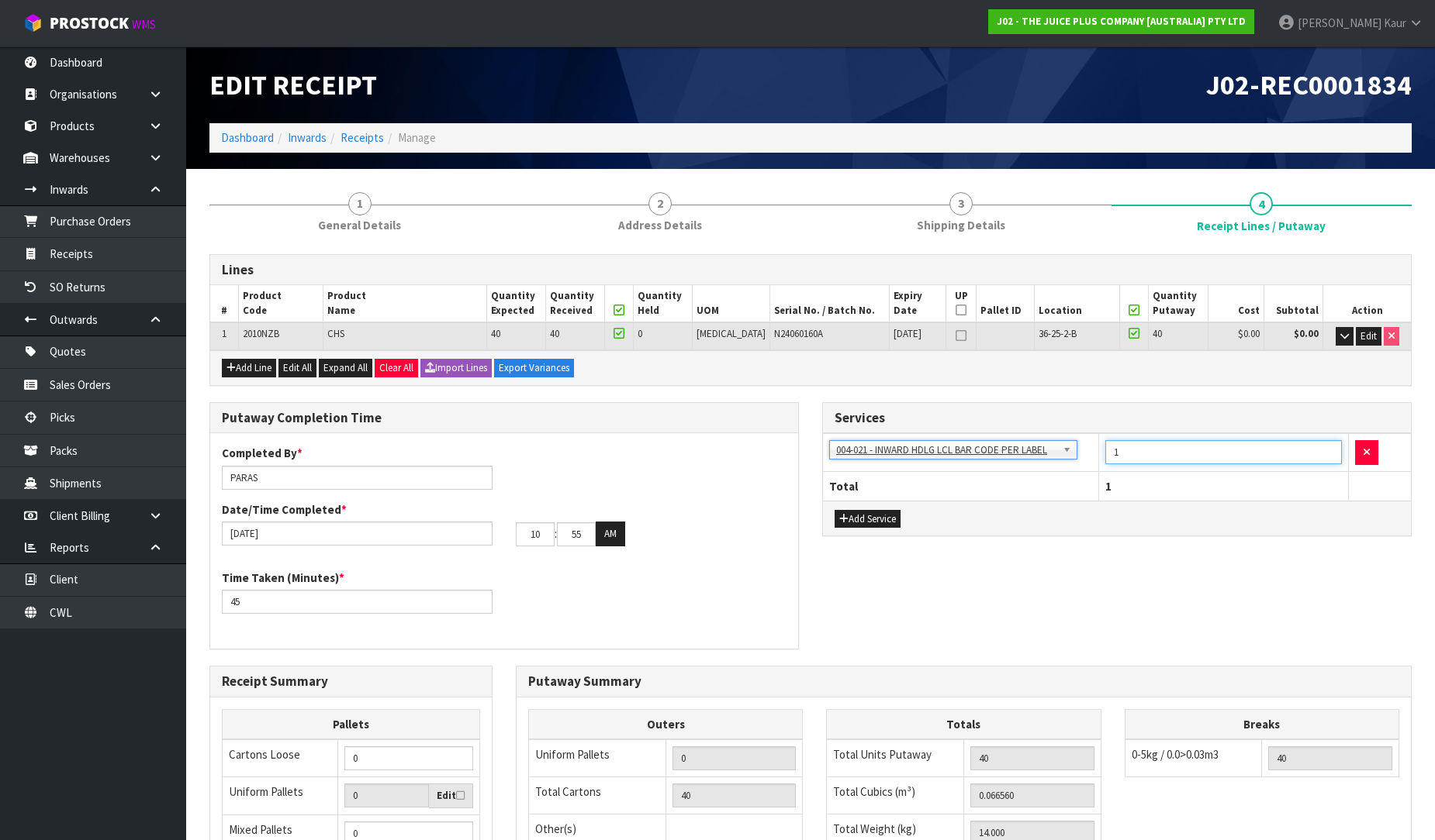
drag, startPoint x: 1115, startPoint y: 466, endPoint x: 1082, endPoint y: 466, distance: 33.0
click at [1082, 466] on tr "001-001 - IMPORT DEMMURAGE 001-002 - IMPORT NZ CUSTOMS ENTRY 001-003 - IMPORT P…" at bounding box center [1117, 452] width 588 height 38
type input "40"
click at [1098, 556] on div "Putaway Completion Time Completed By * PARAS Date/Time Completed * [DATE] 10 : …" at bounding box center [810, 533] width 1225 height 263
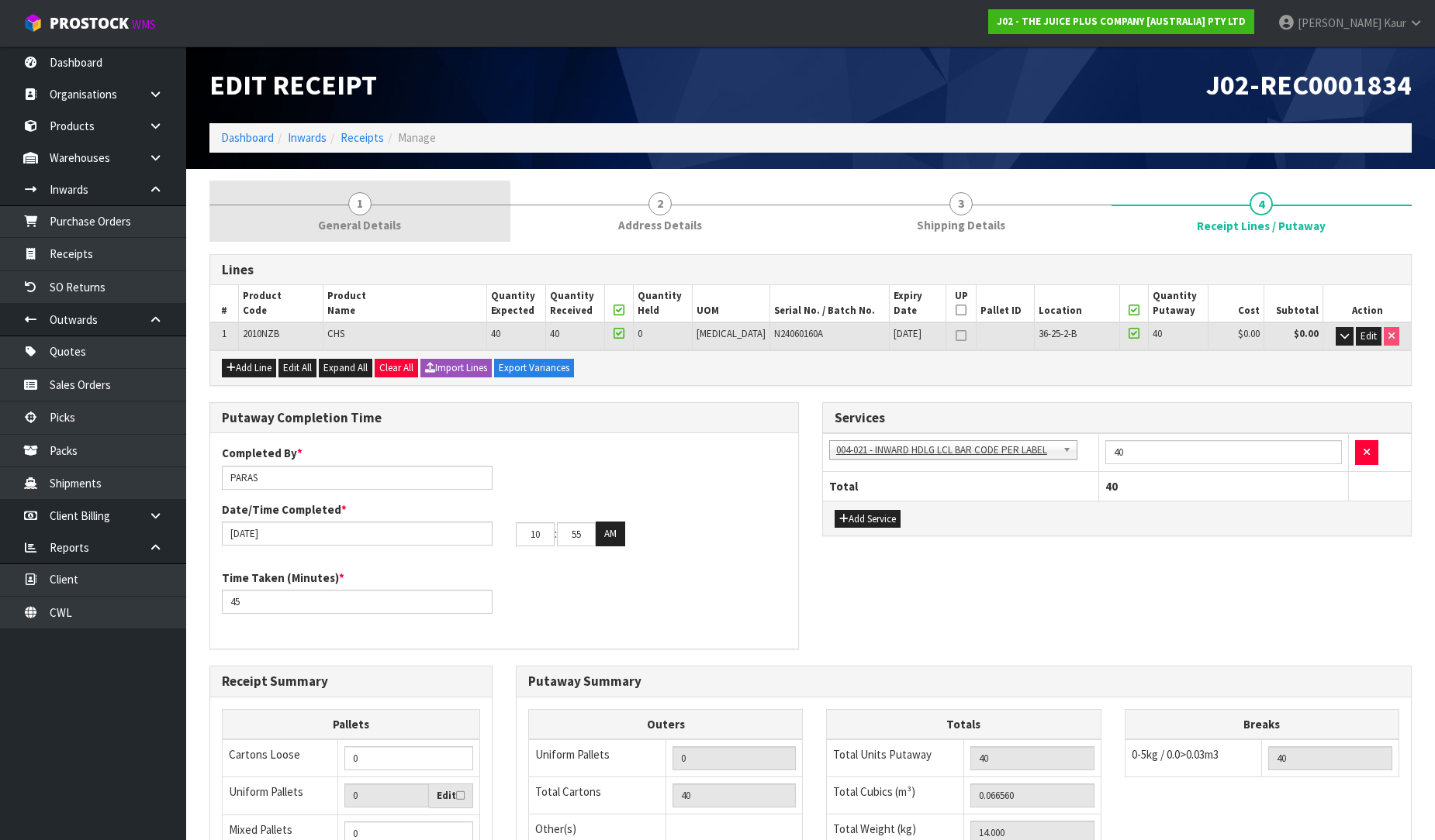
click at [357, 223] on span "General Details" at bounding box center [360, 225] width 83 height 16
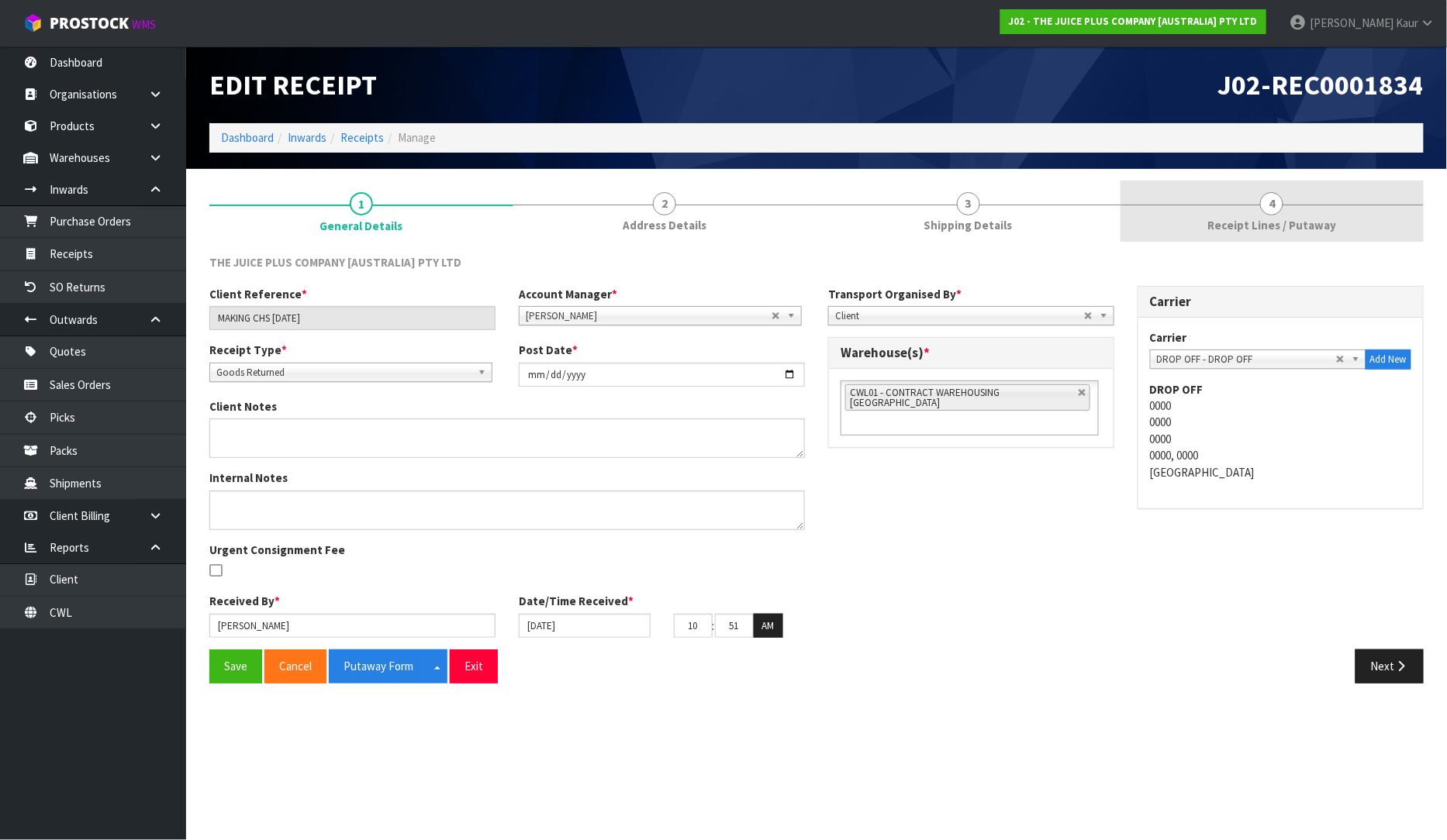
click at [1249, 223] on span "Receipt Lines / Putaway" at bounding box center [1272, 225] width 129 height 16
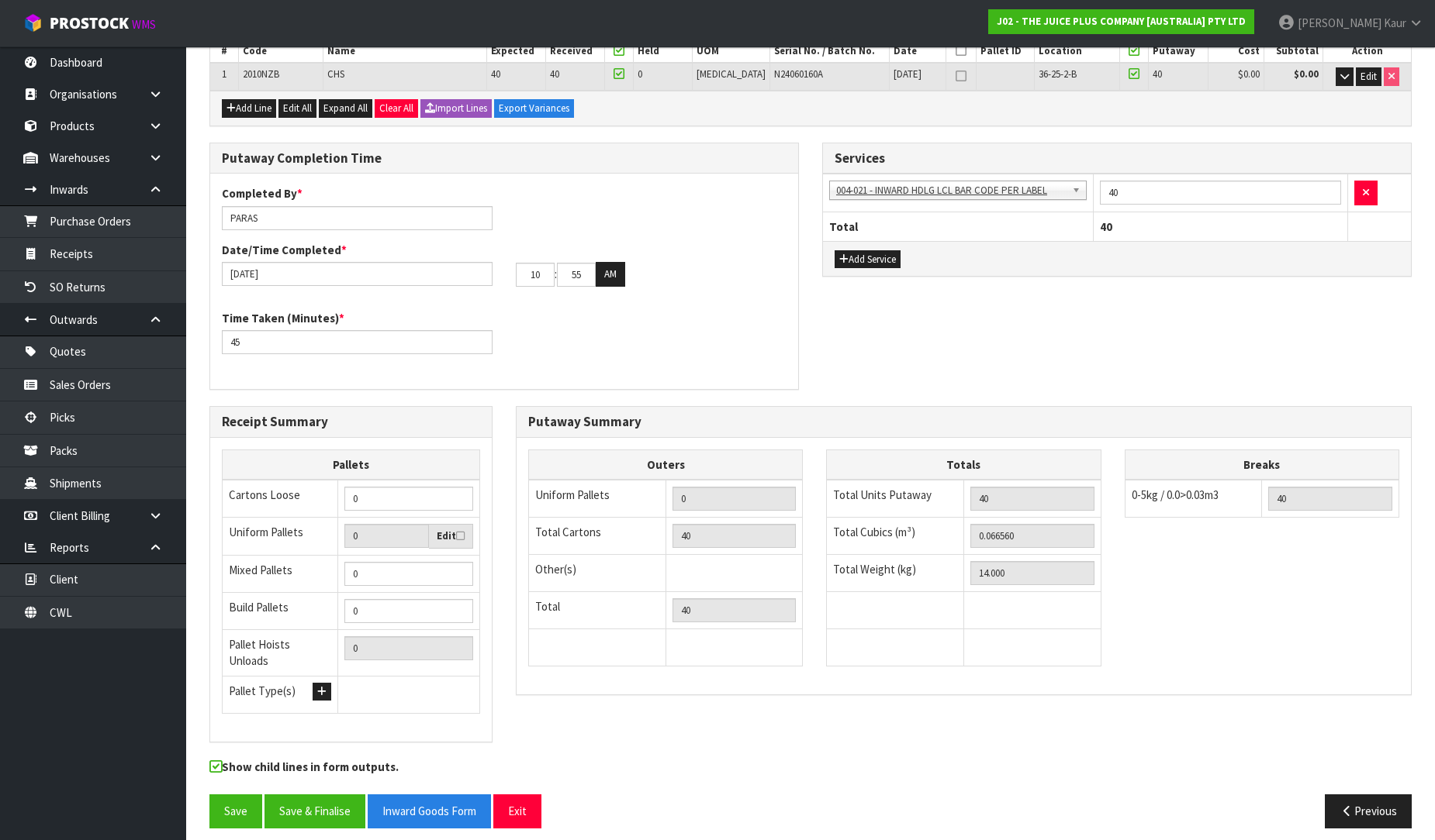
scroll to position [260, 0]
click at [320, 802] on button "Save & Finalise" at bounding box center [315, 810] width 101 height 34
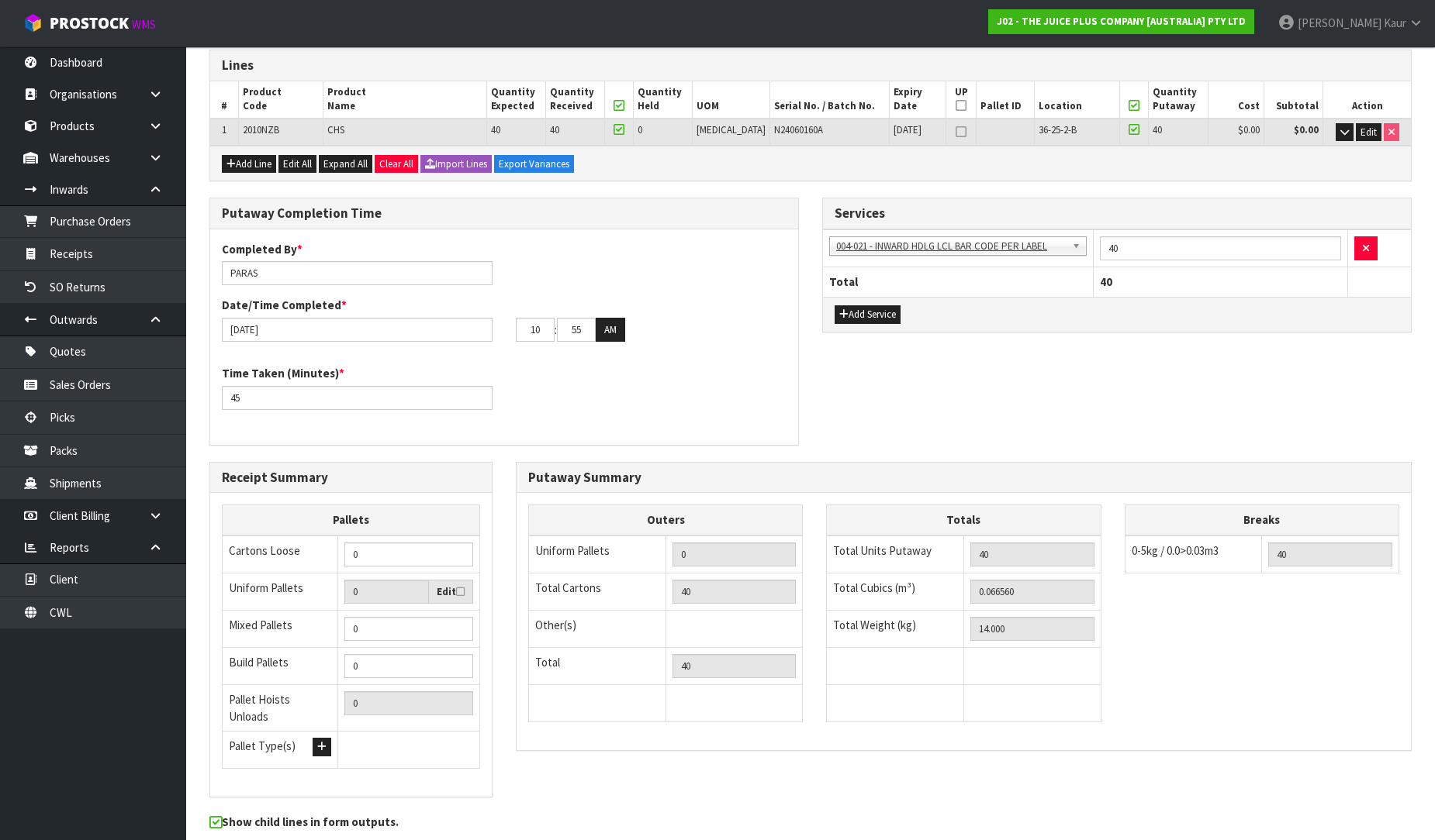
scroll to position [0, 0]
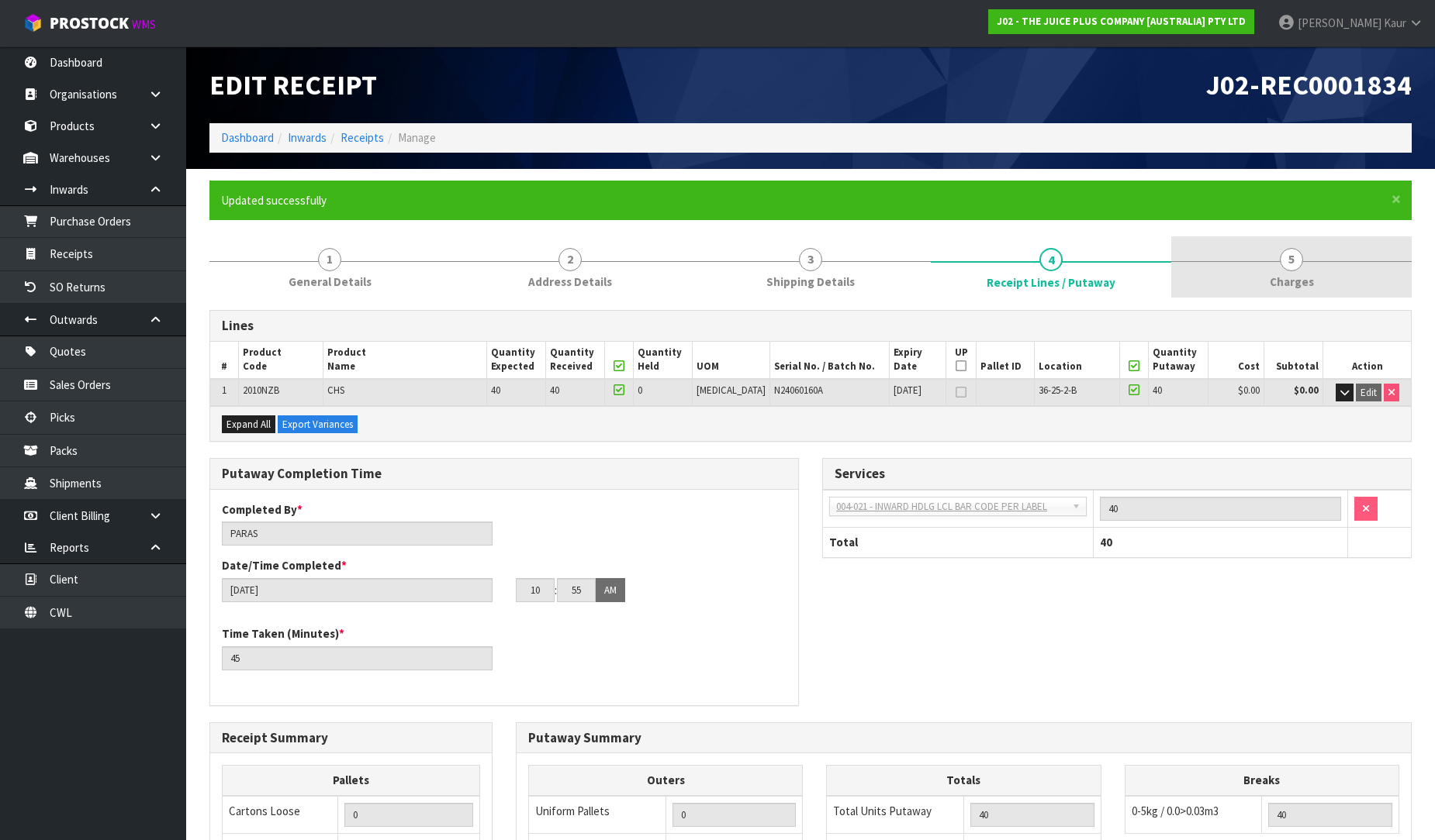
click at [1292, 283] on span "Charges" at bounding box center [1291, 282] width 44 height 16
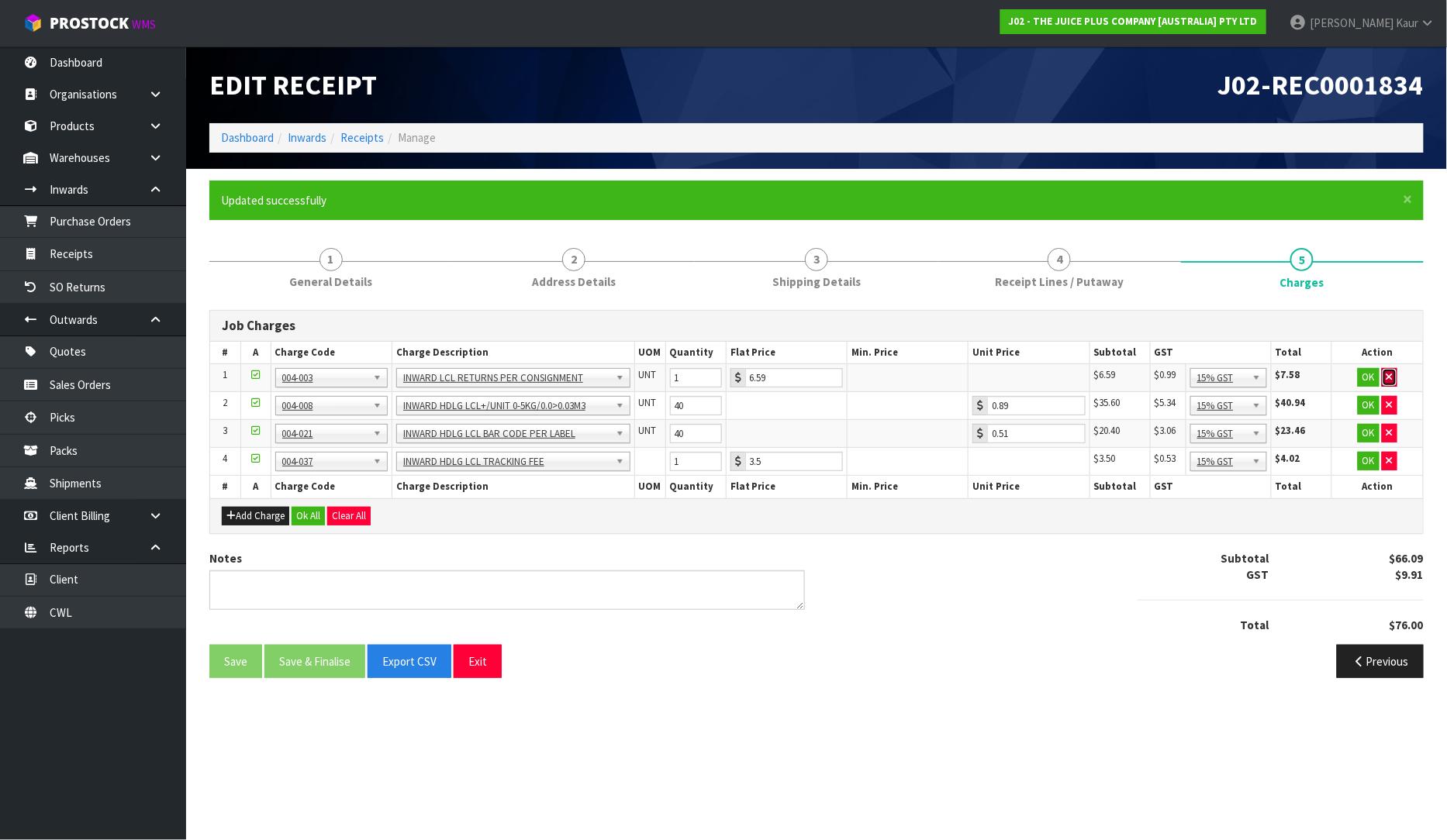
click at [1393, 375] on button "button" at bounding box center [1389, 377] width 15 height 18
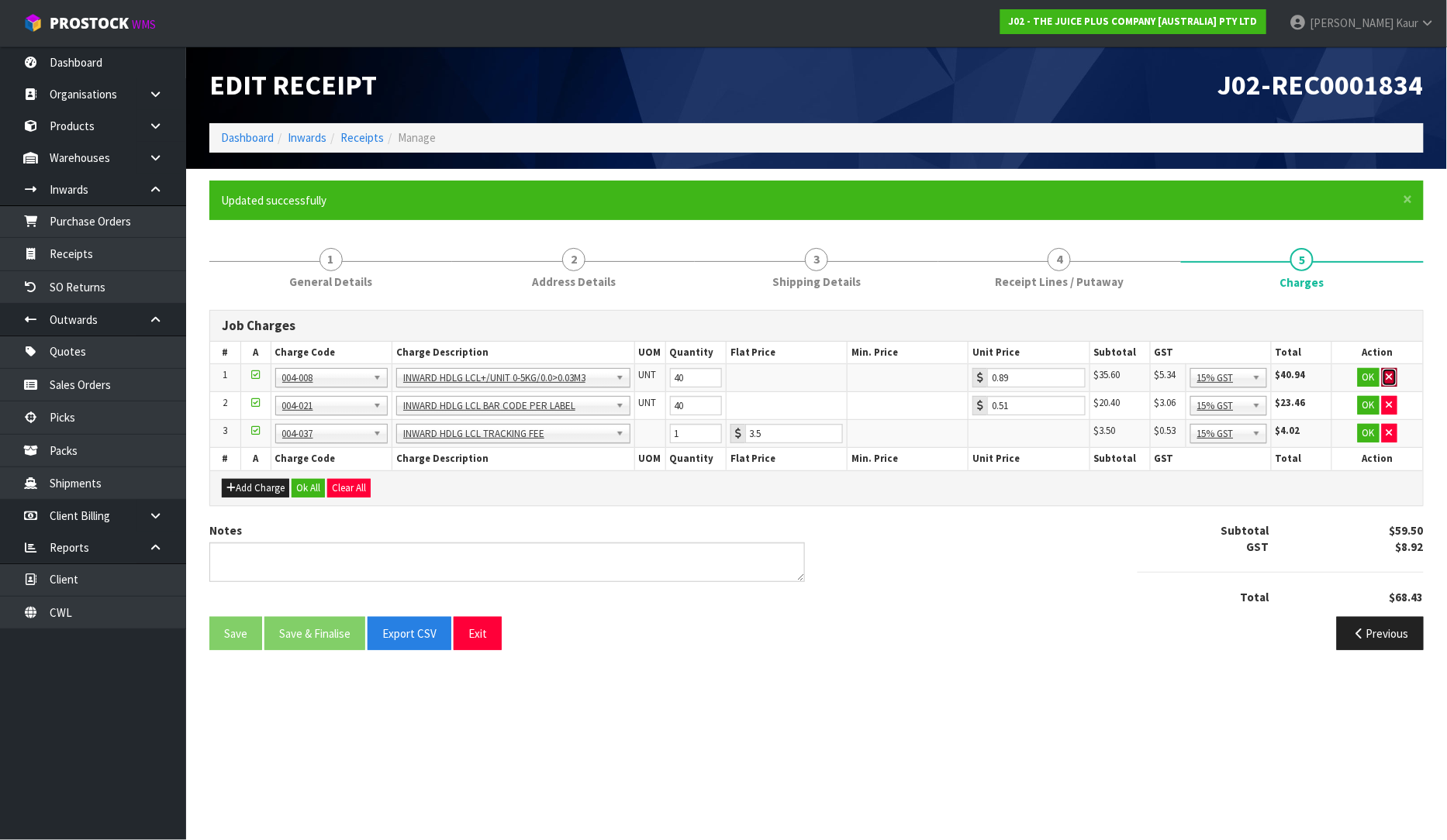
click at [1393, 375] on button "button" at bounding box center [1389, 377] width 15 height 18
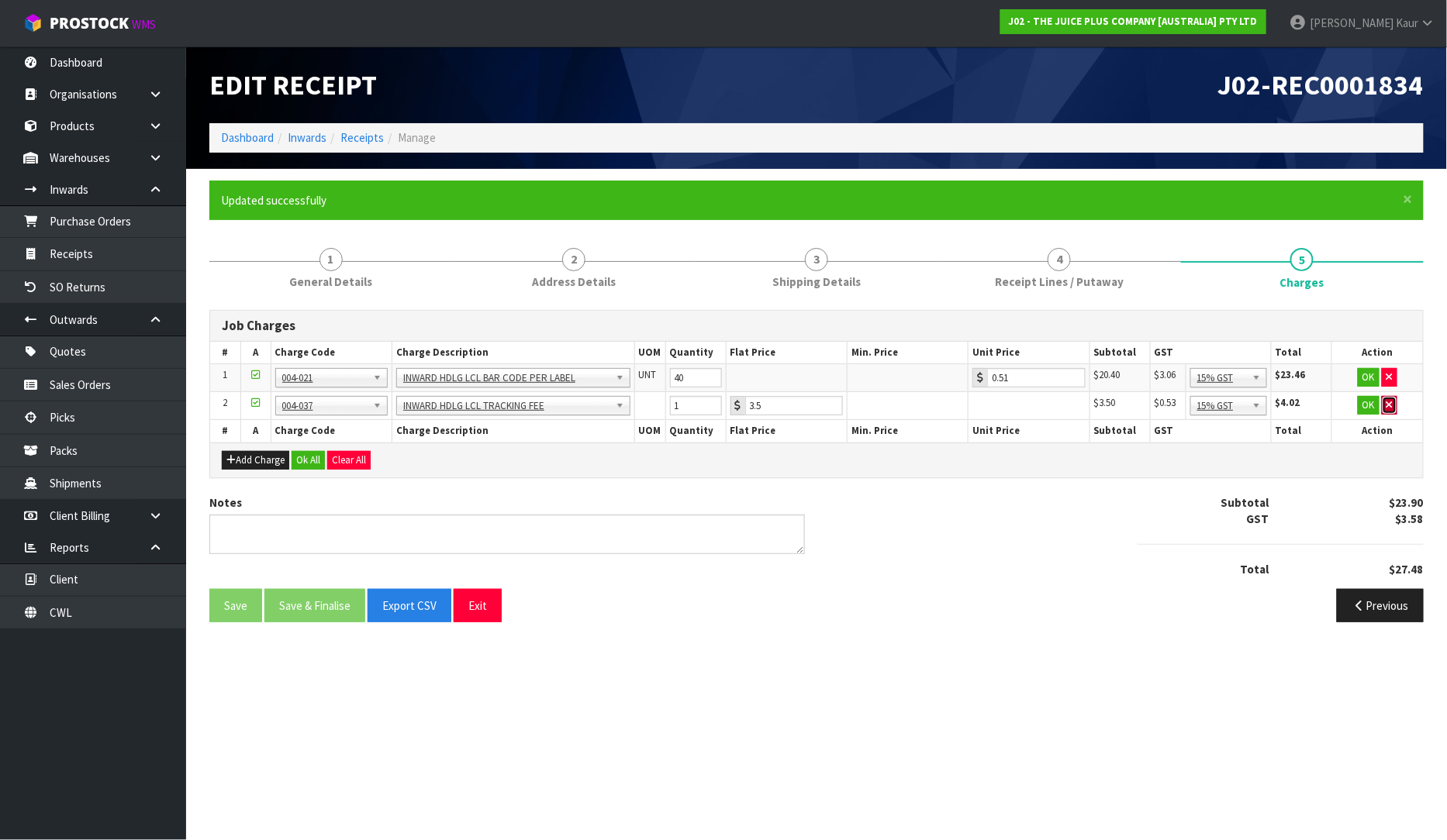
click at [1393, 404] on button "button" at bounding box center [1389, 405] width 15 height 18
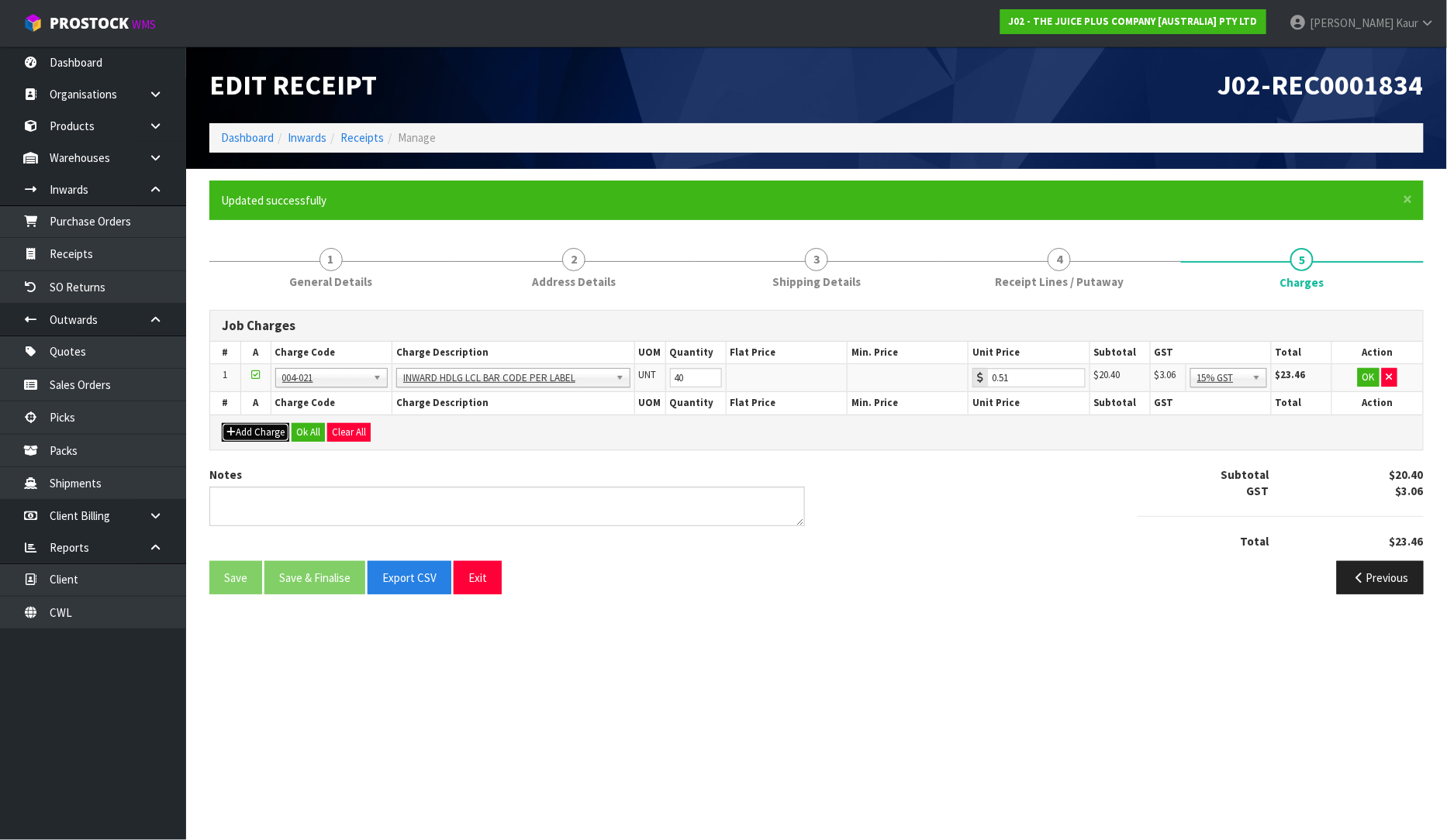
click at [267, 424] on button "Add Charge" at bounding box center [256, 432] width 67 height 18
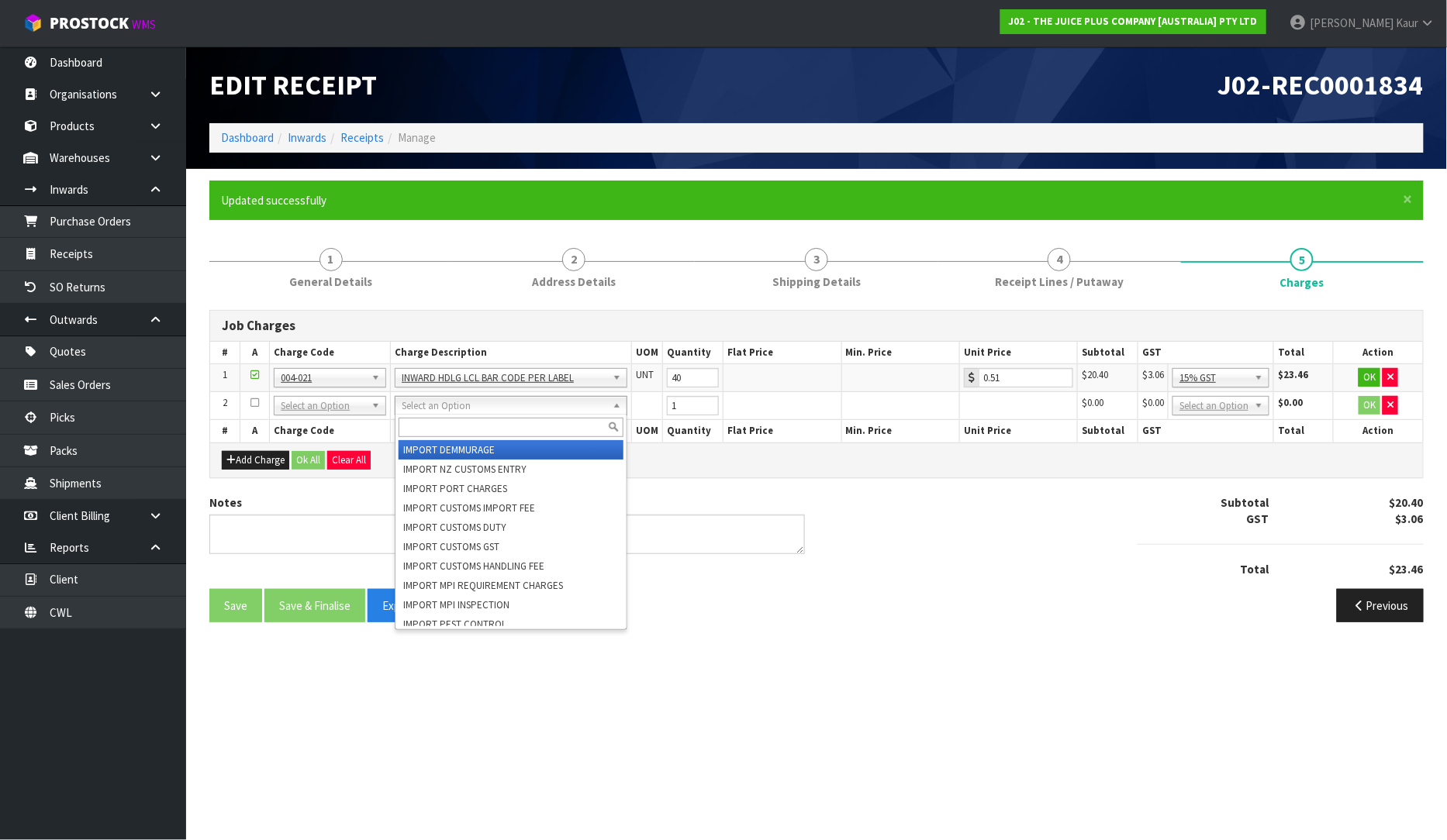
click at [420, 434] on input "text" at bounding box center [511, 428] width 225 height 19
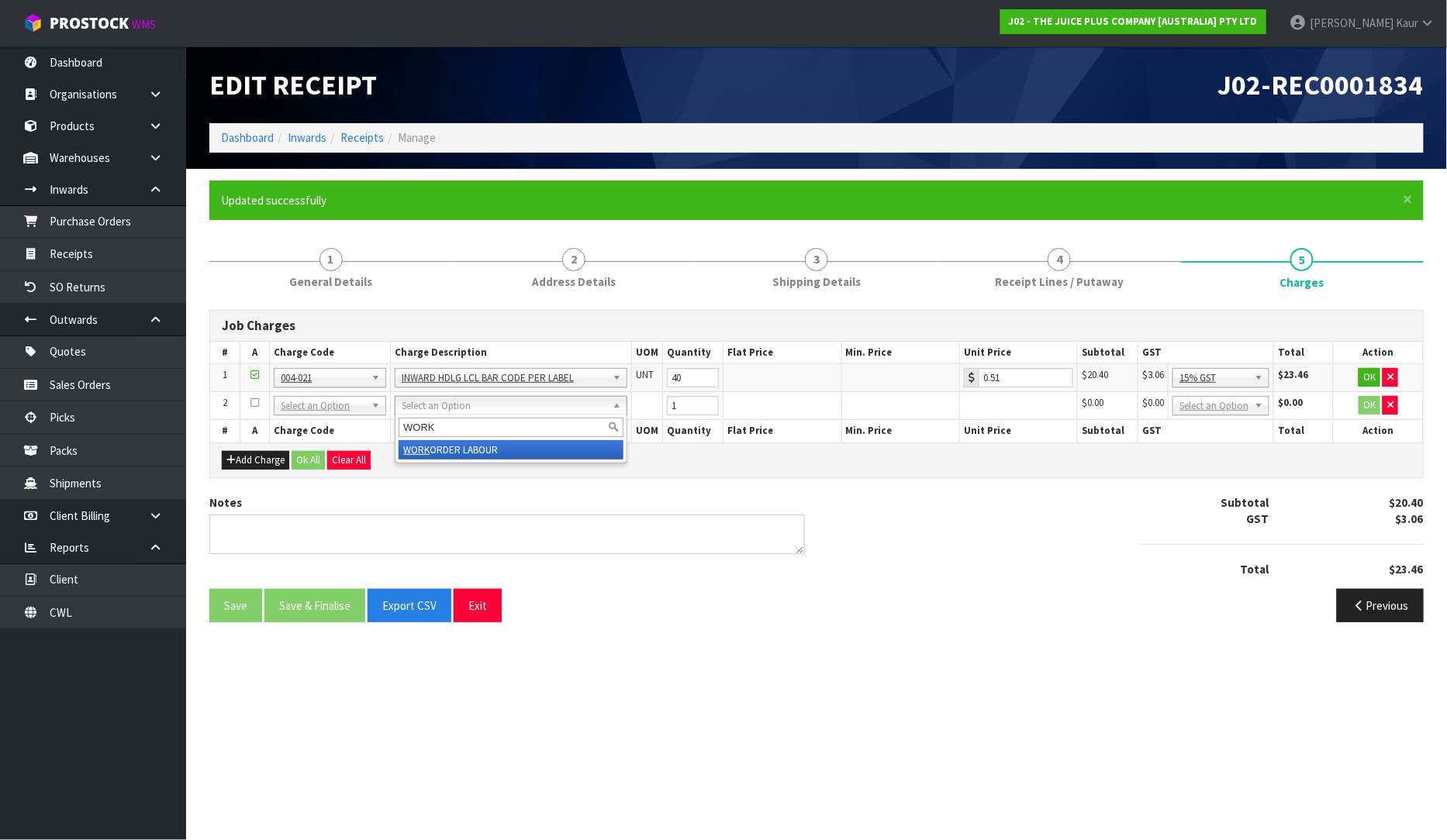
type input "WORK"
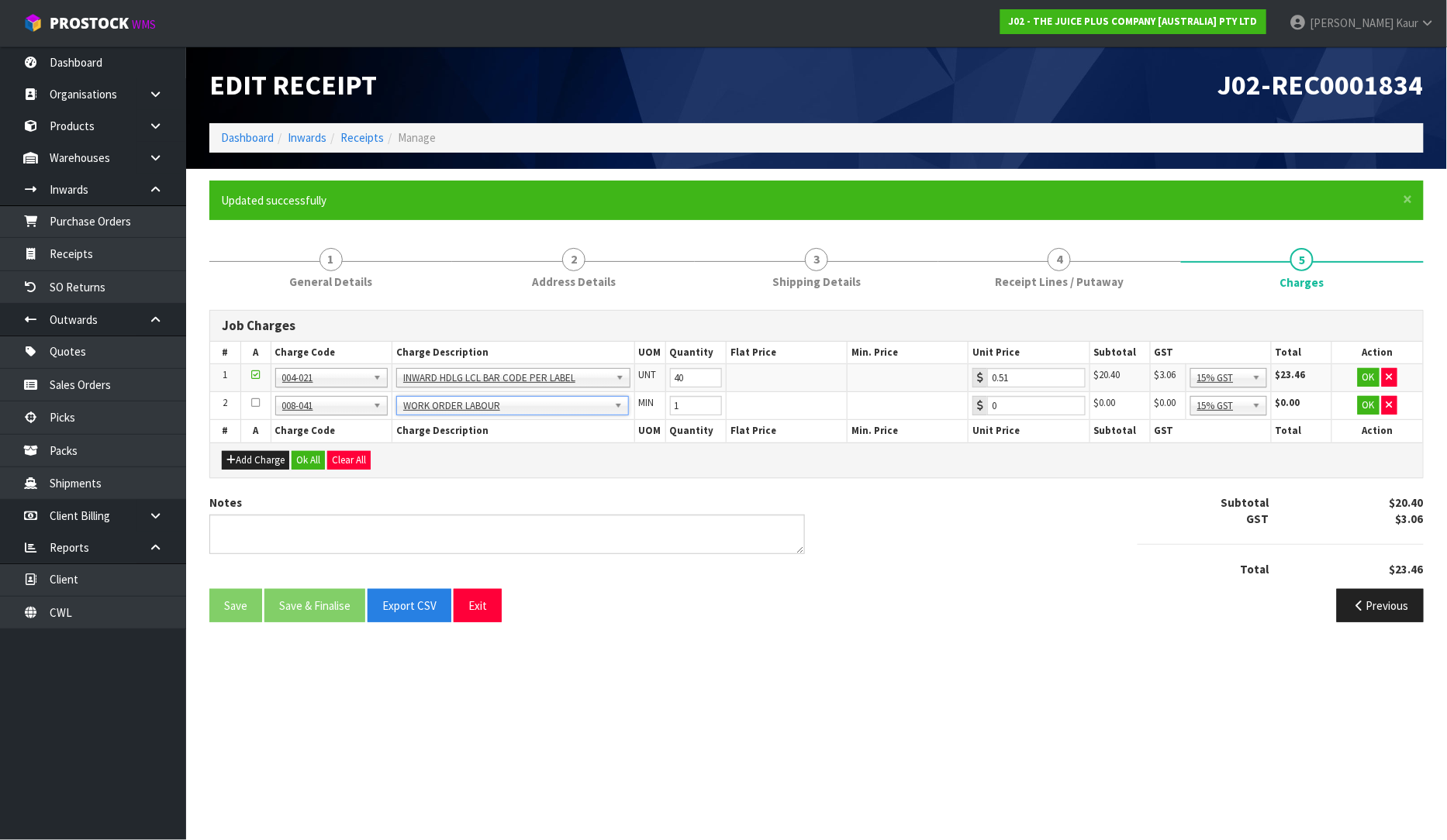
type input "0.89"
drag, startPoint x: 680, startPoint y: 414, endPoint x: 659, endPoint y: 405, distance: 22.8
click at [659, 405] on tr "2 001-001 001-002 001-003 001-004 001-005 001-006 001-007 001-008 001-009 001-0…" at bounding box center [816, 406] width 1213 height 28
type input "45"
click at [316, 452] on button "Ok All" at bounding box center [308, 460] width 34 height 18
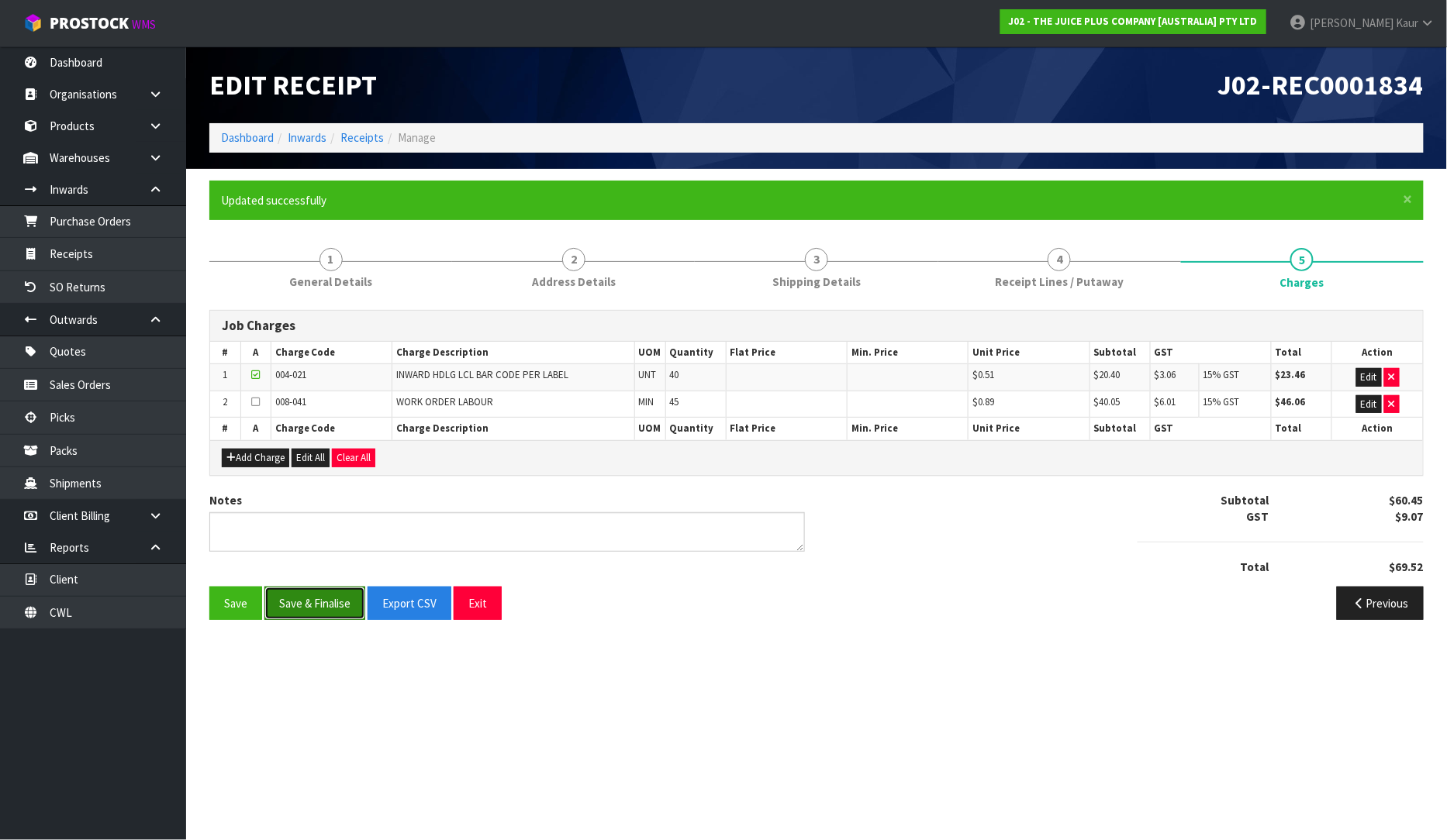
click at [311, 599] on button "Save & Finalise" at bounding box center [315, 604] width 101 height 34
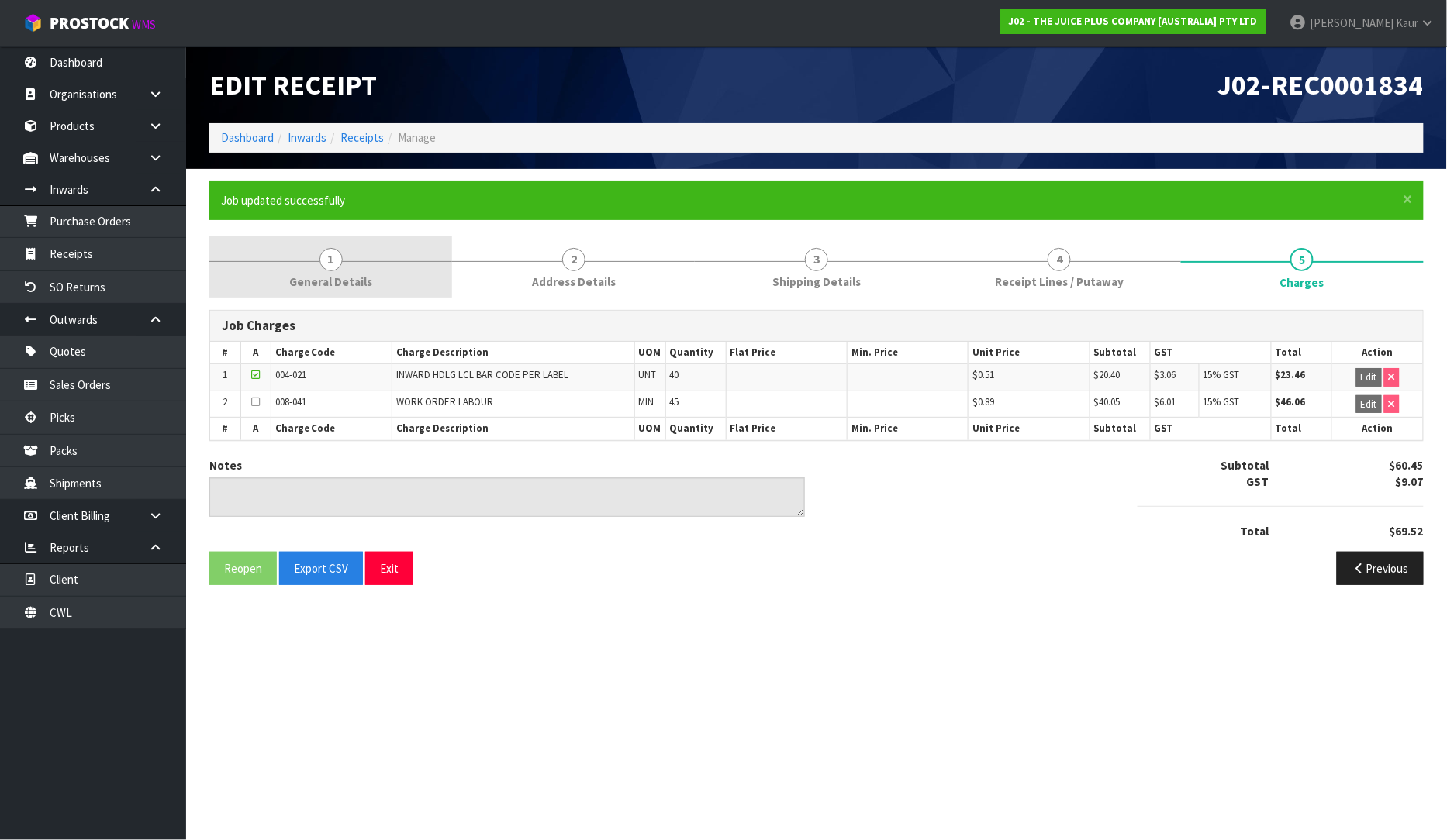
click at [354, 290] on link "1 General Details" at bounding box center [330, 267] width 243 height 61
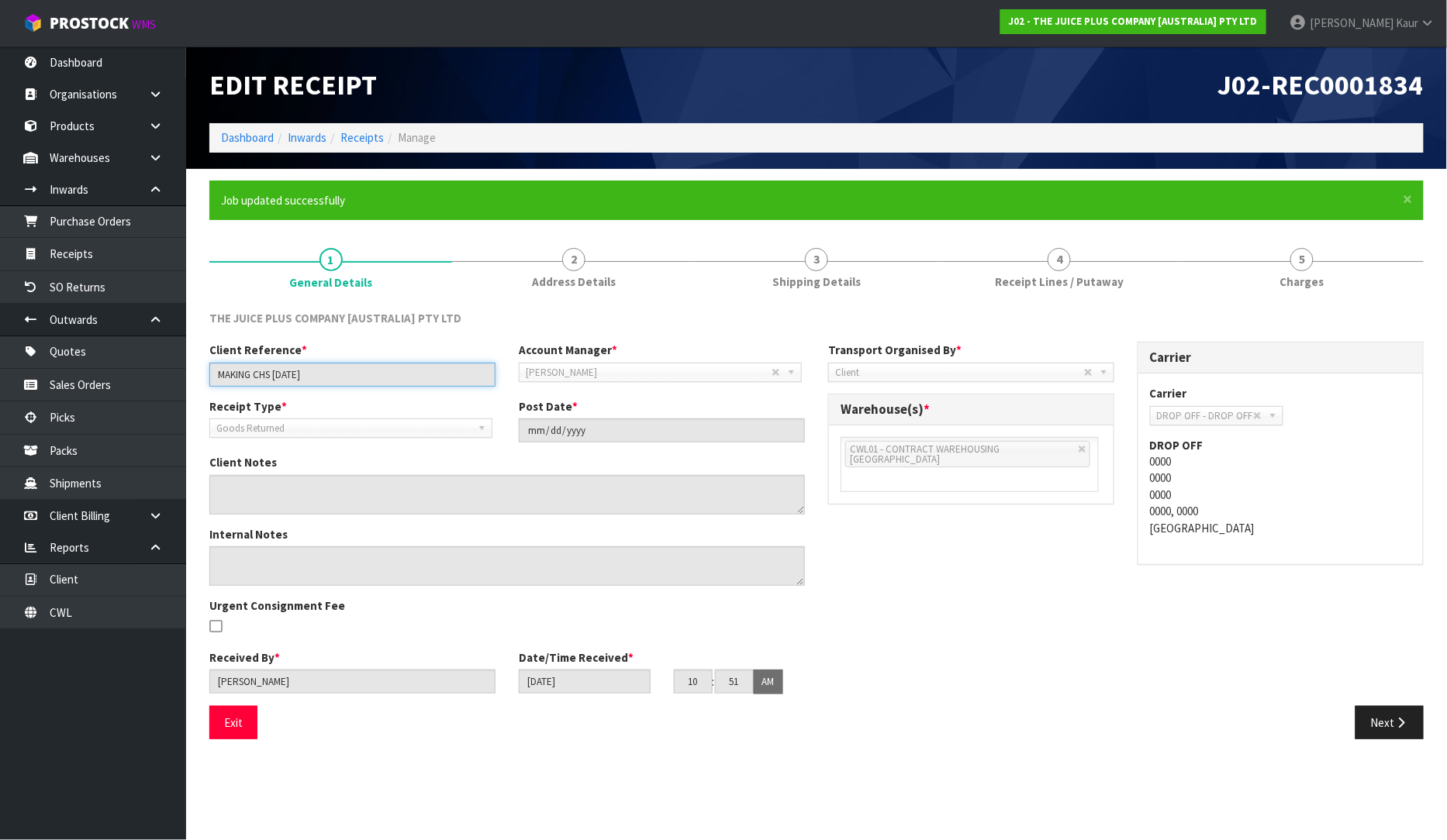
drag, startPoint x: 355, startPoint y: 392, endPoint x: 189, endPoint y: 394, distance: 166.0
click at [189, 394] on section "× Close Job updated successfully 1 General Details 2 Address Details 3 Shipping…" at bounding box center [816, 465] width 1261 height 593
click at [975, 291] on link "4 Receipt Lines / Putaway" at bounding box center [1059, 267] width 243 height 61
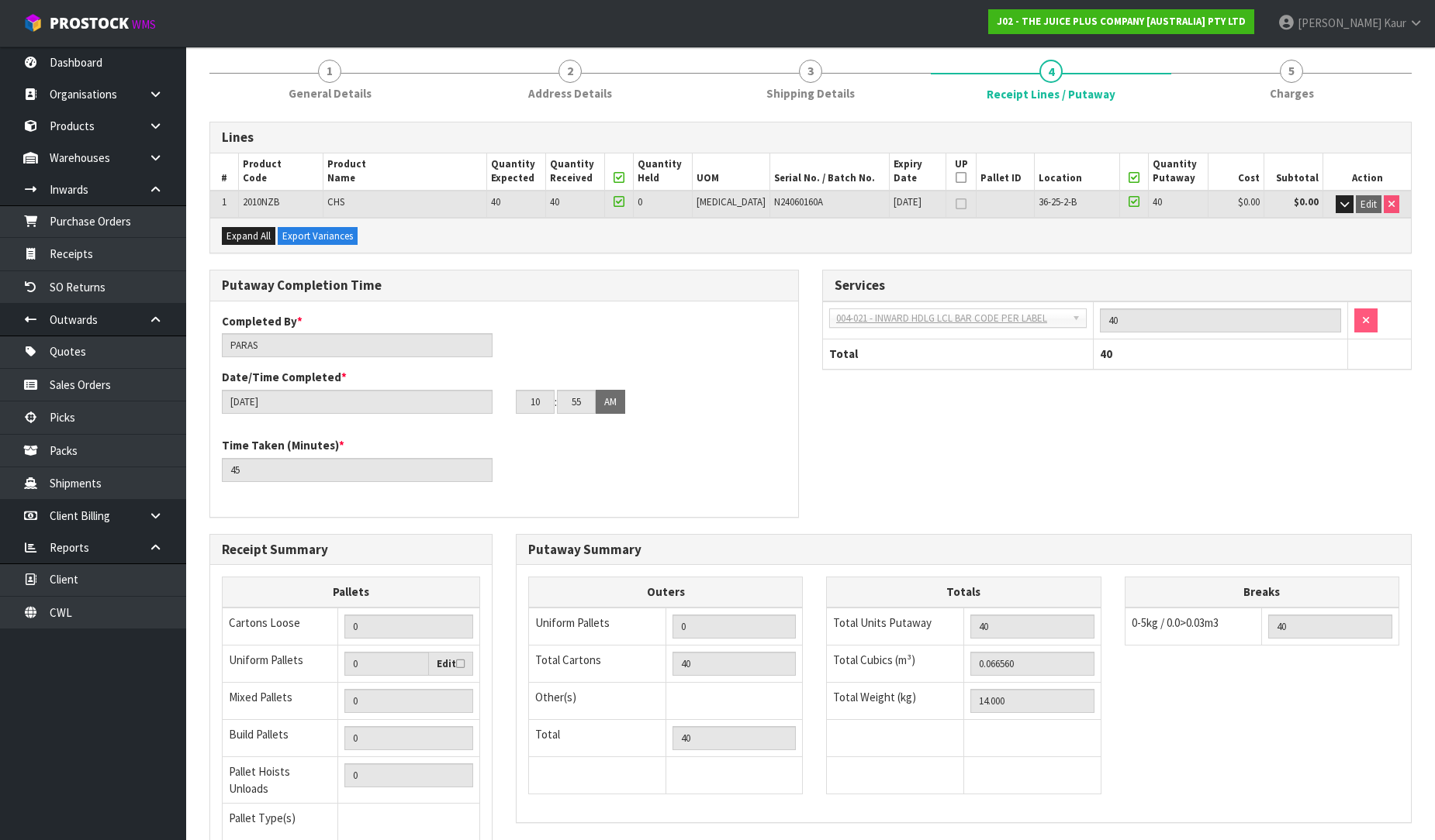
scroll to position [316, 0]
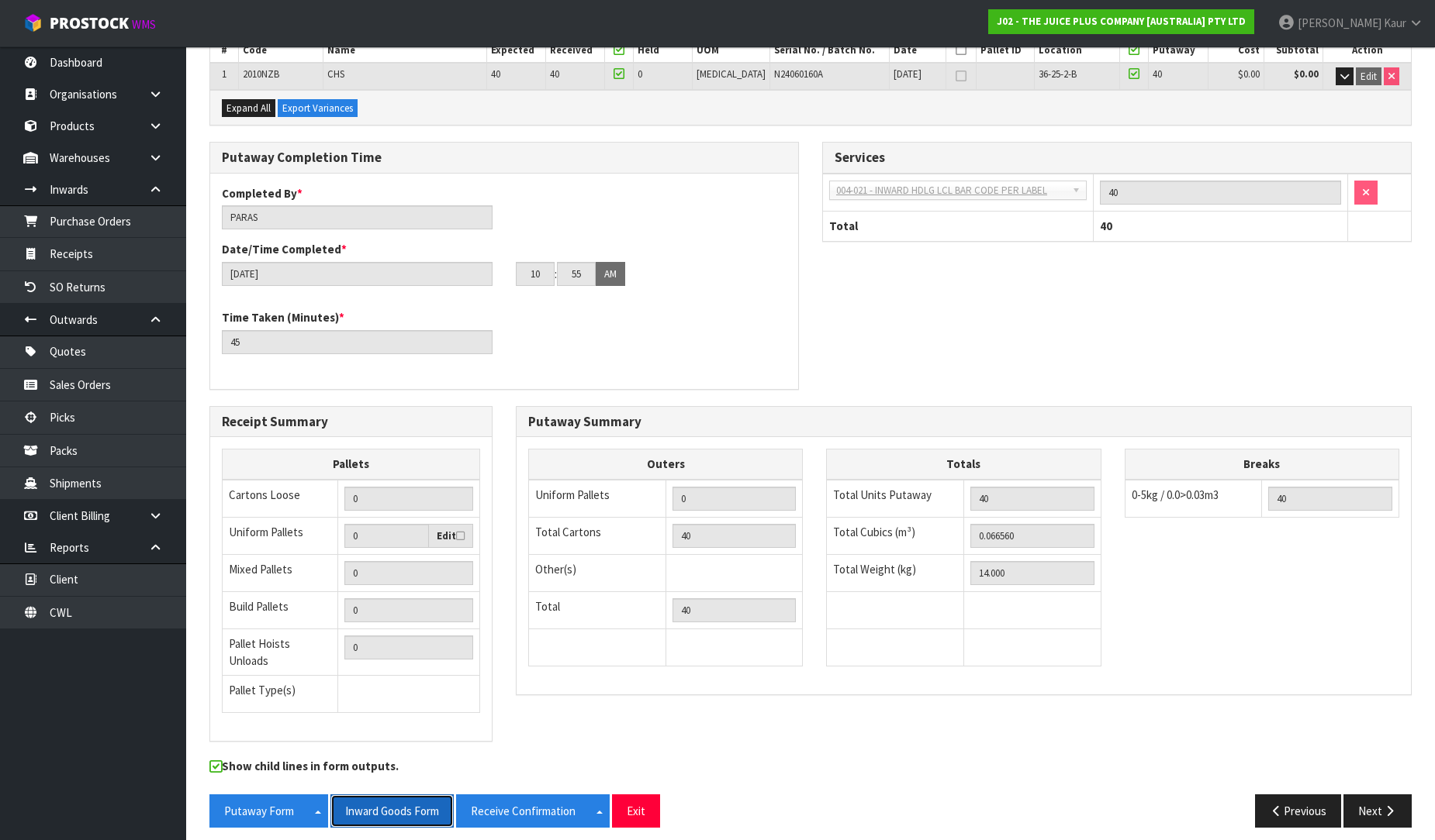
click at [401, 796] on button "Inward Goods Form" at bounding box center [392, 811] width 123 height 34
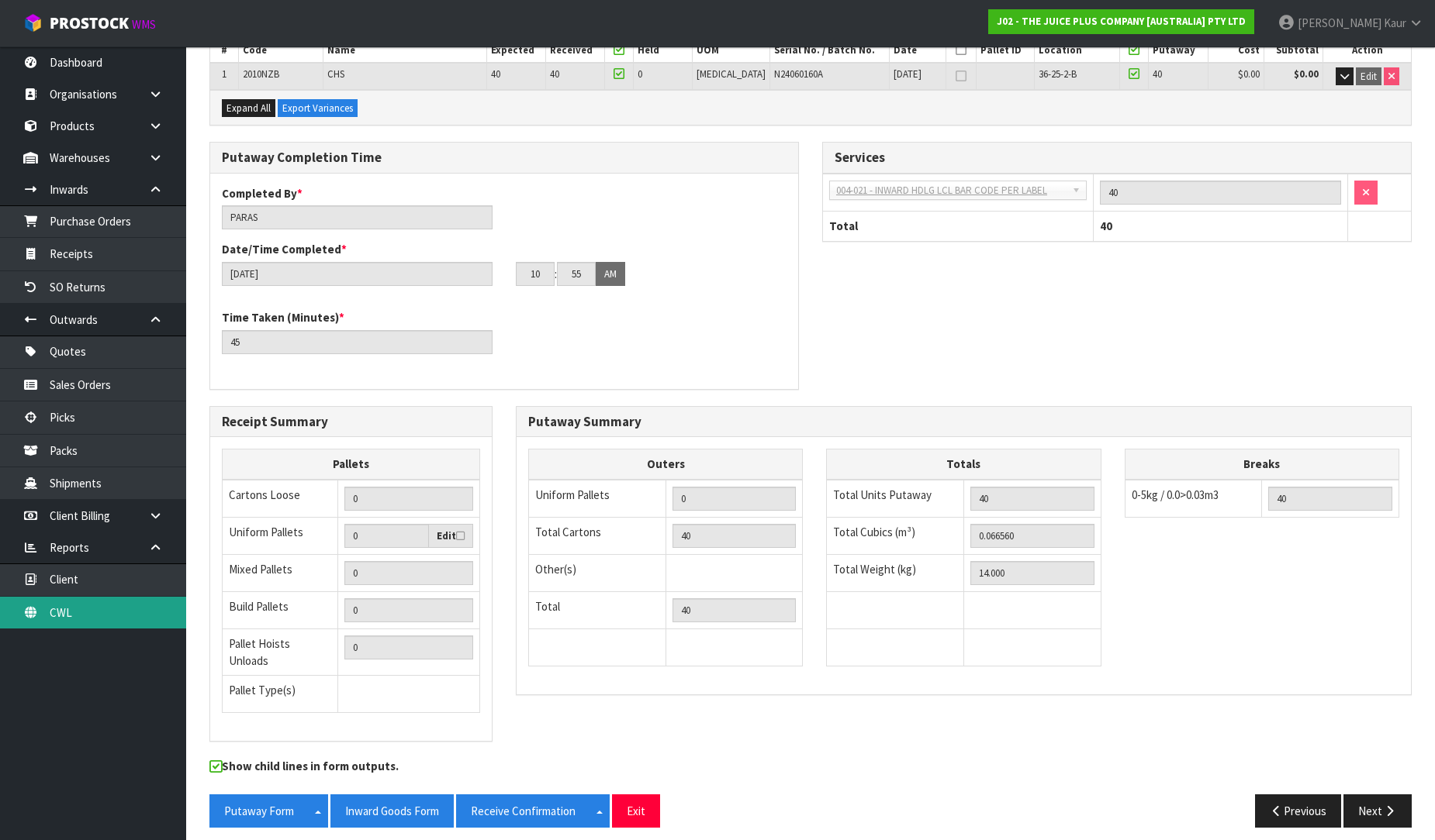
click at [79, 617] on link "CWL" at bounding box center [93, 613] width 186 height 32
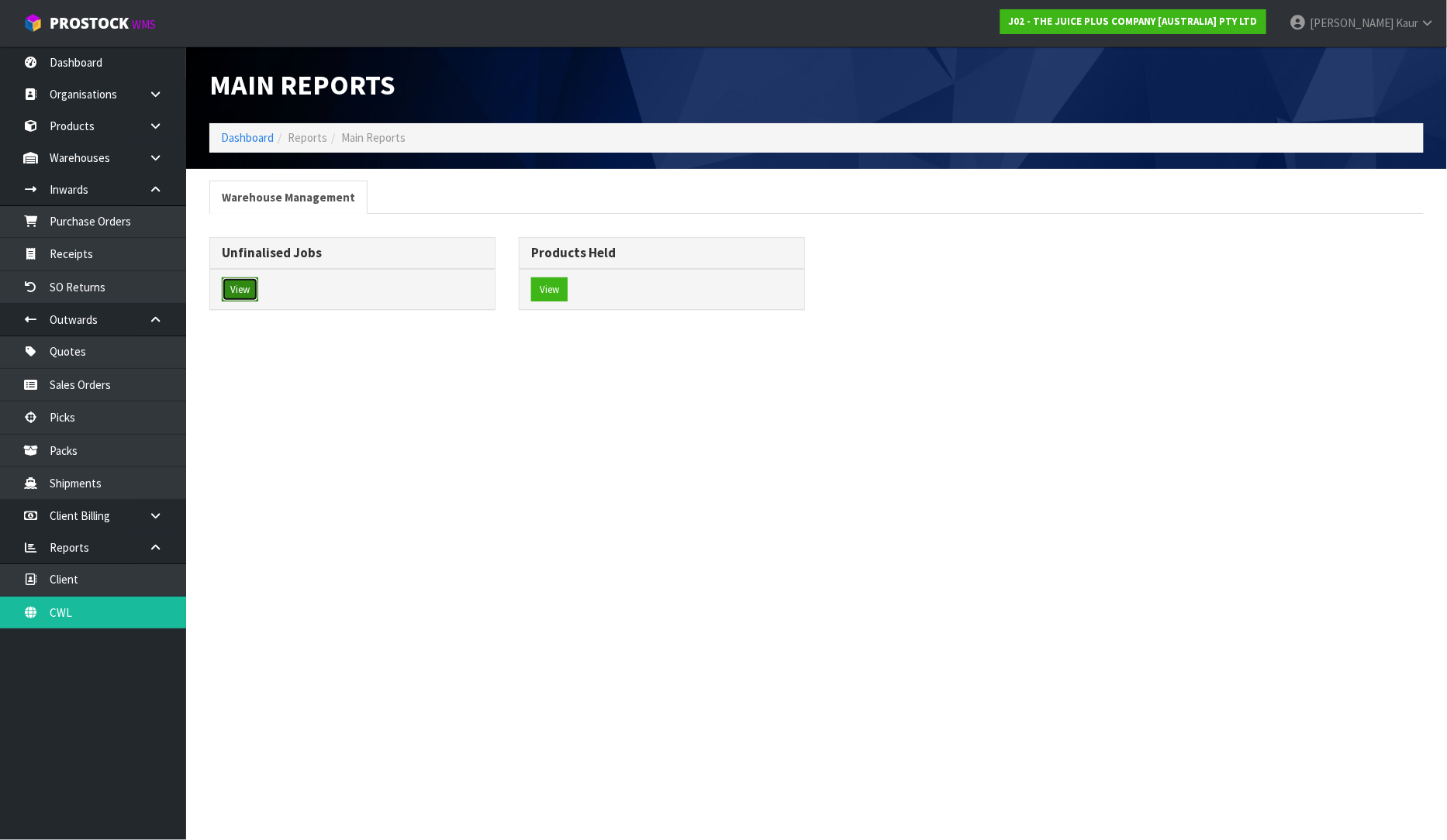
click at [254, 281] on button "View" at bounding box center [240, 290] width 36 height 25
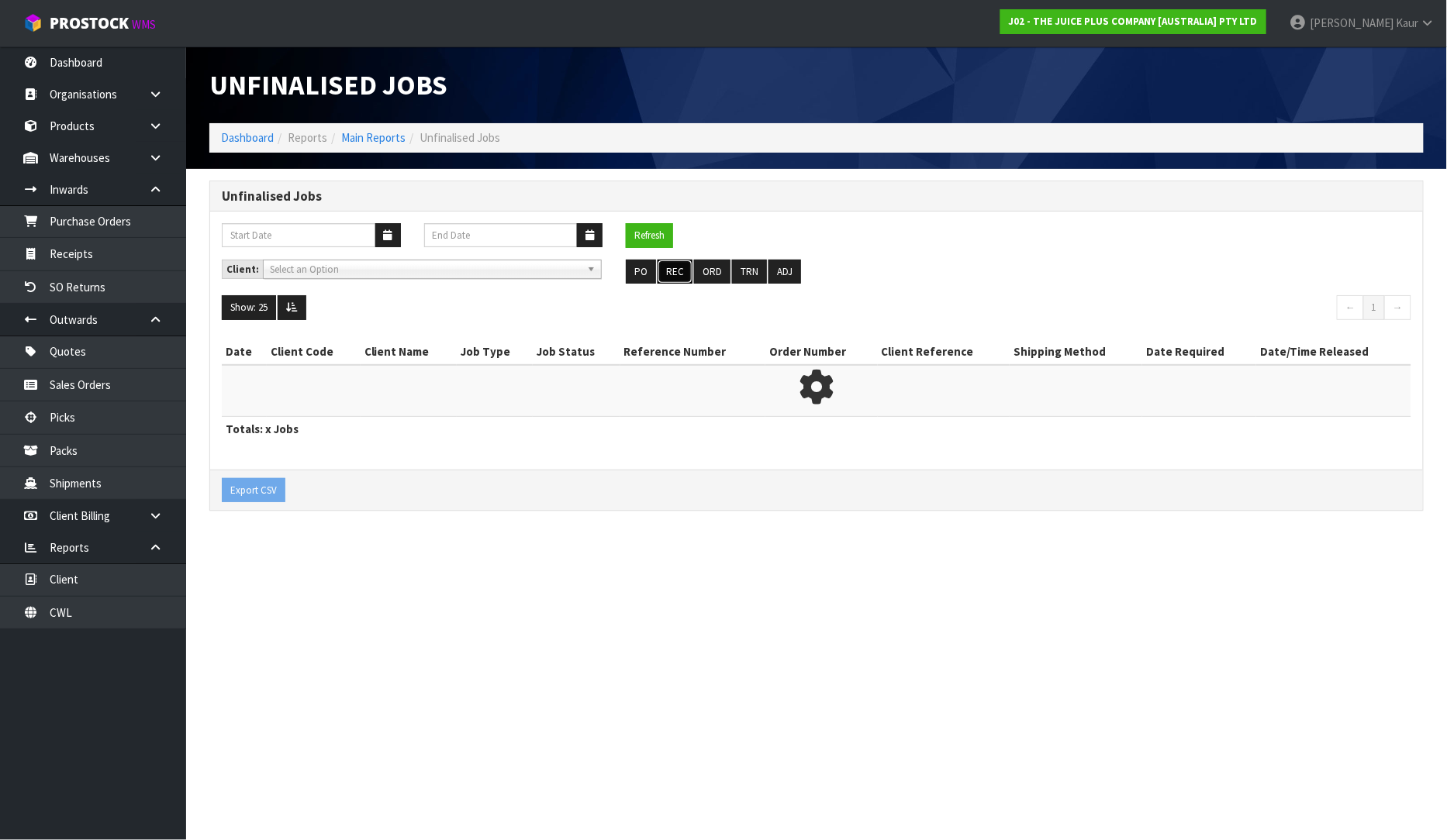
click at [671, 268] on button "REC" at bounding box center [675, 271] width 35 height 25
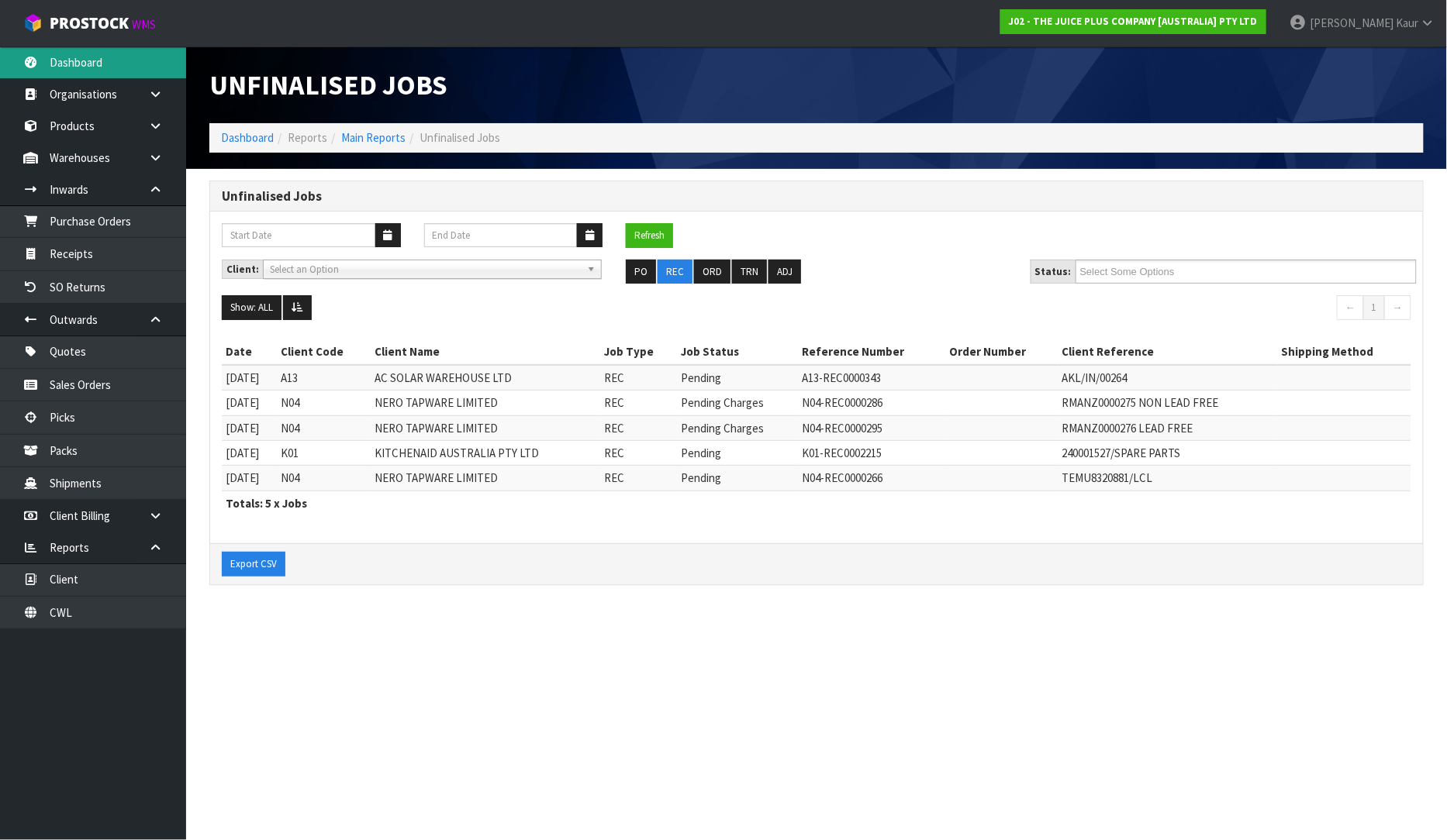
click at [111, 68] on link "Dashboard" at bounding box center [93, 62] width 186 height 32
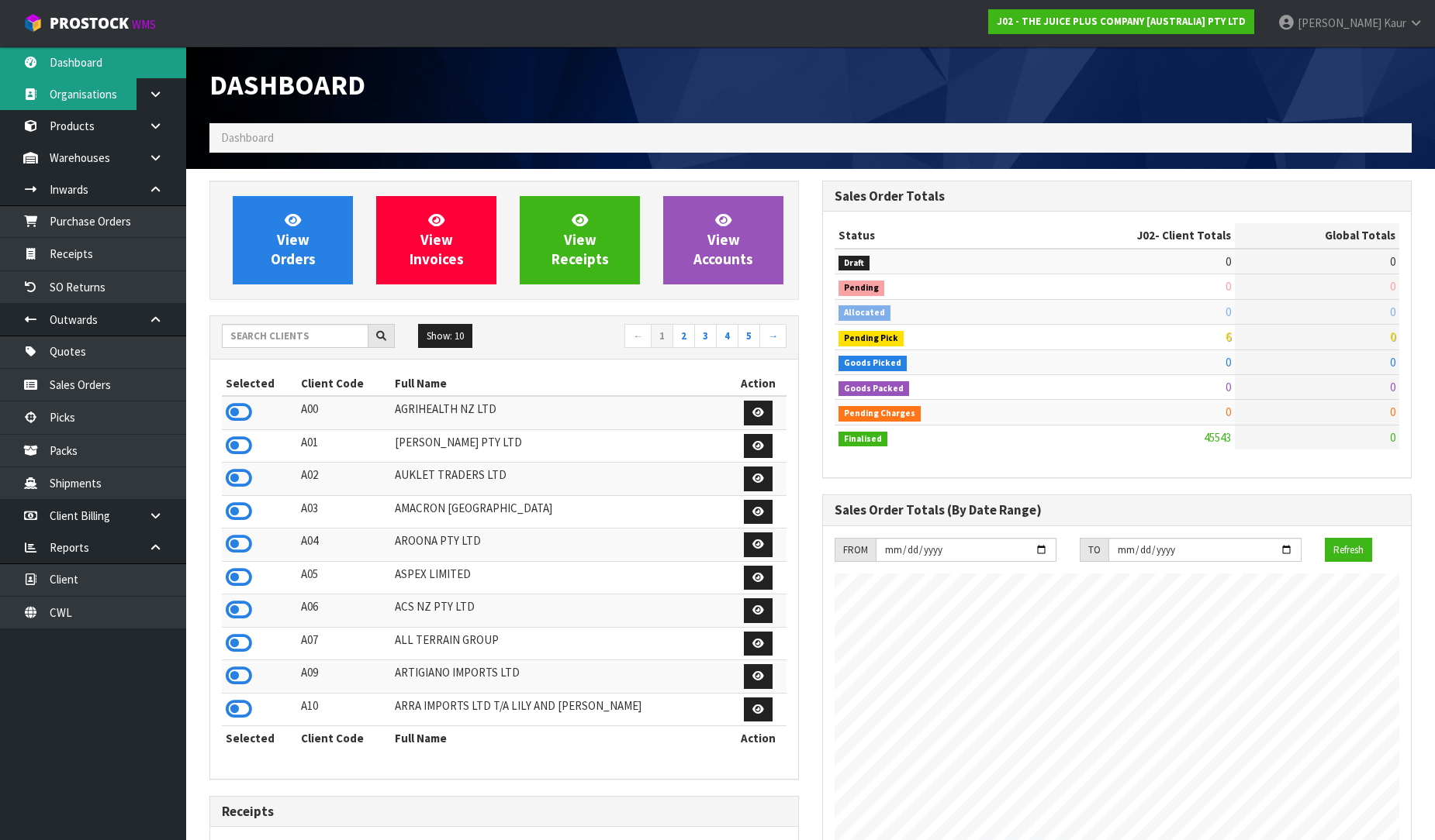
scroll to position [1174, 613]
click at [237, 611] on icon at bounding box center [239, 609] width 26 height 23
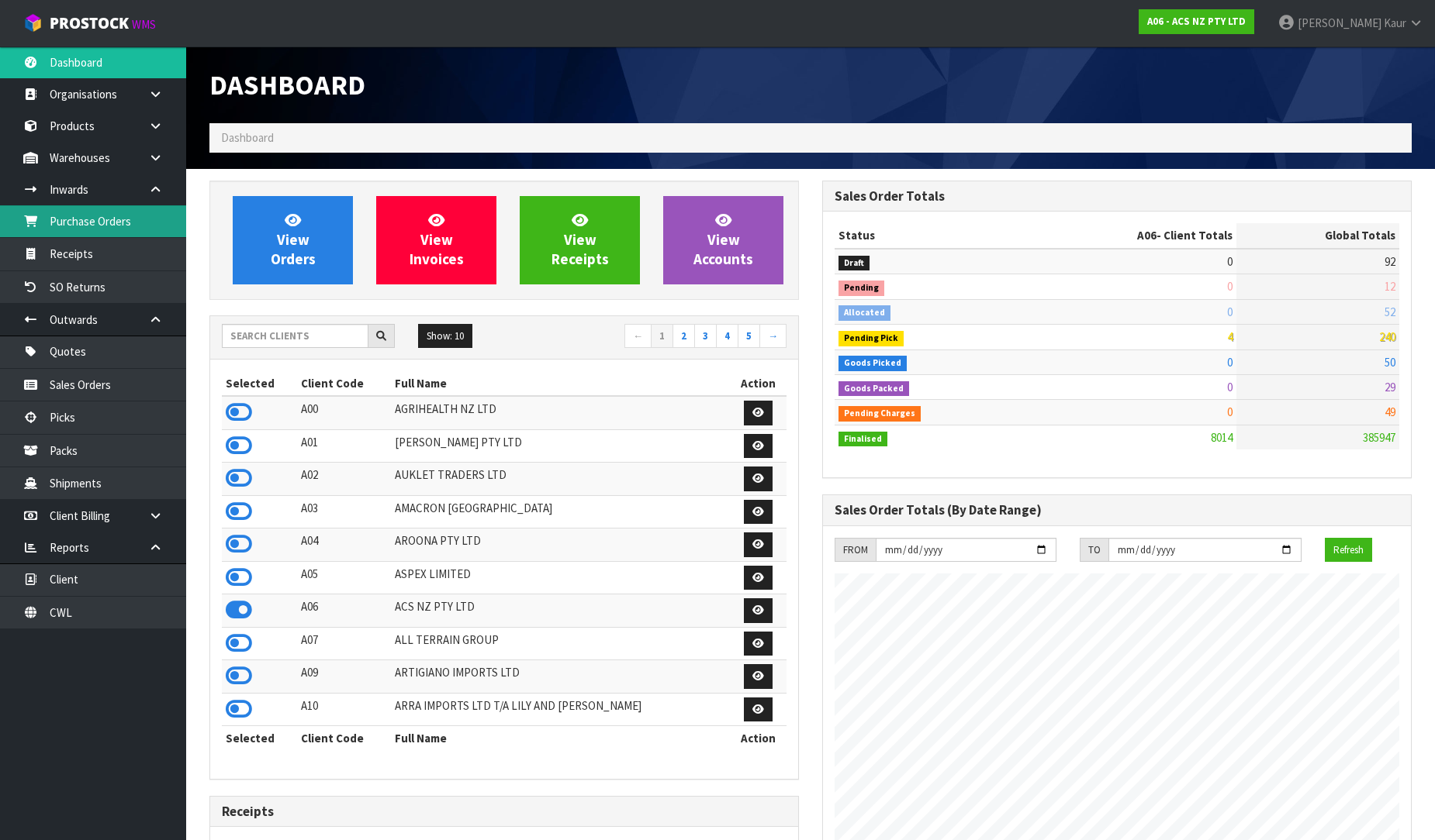
click at [127, 223] on link "Purchase Orders" at bounding box center [93, 221] width 186 height 32
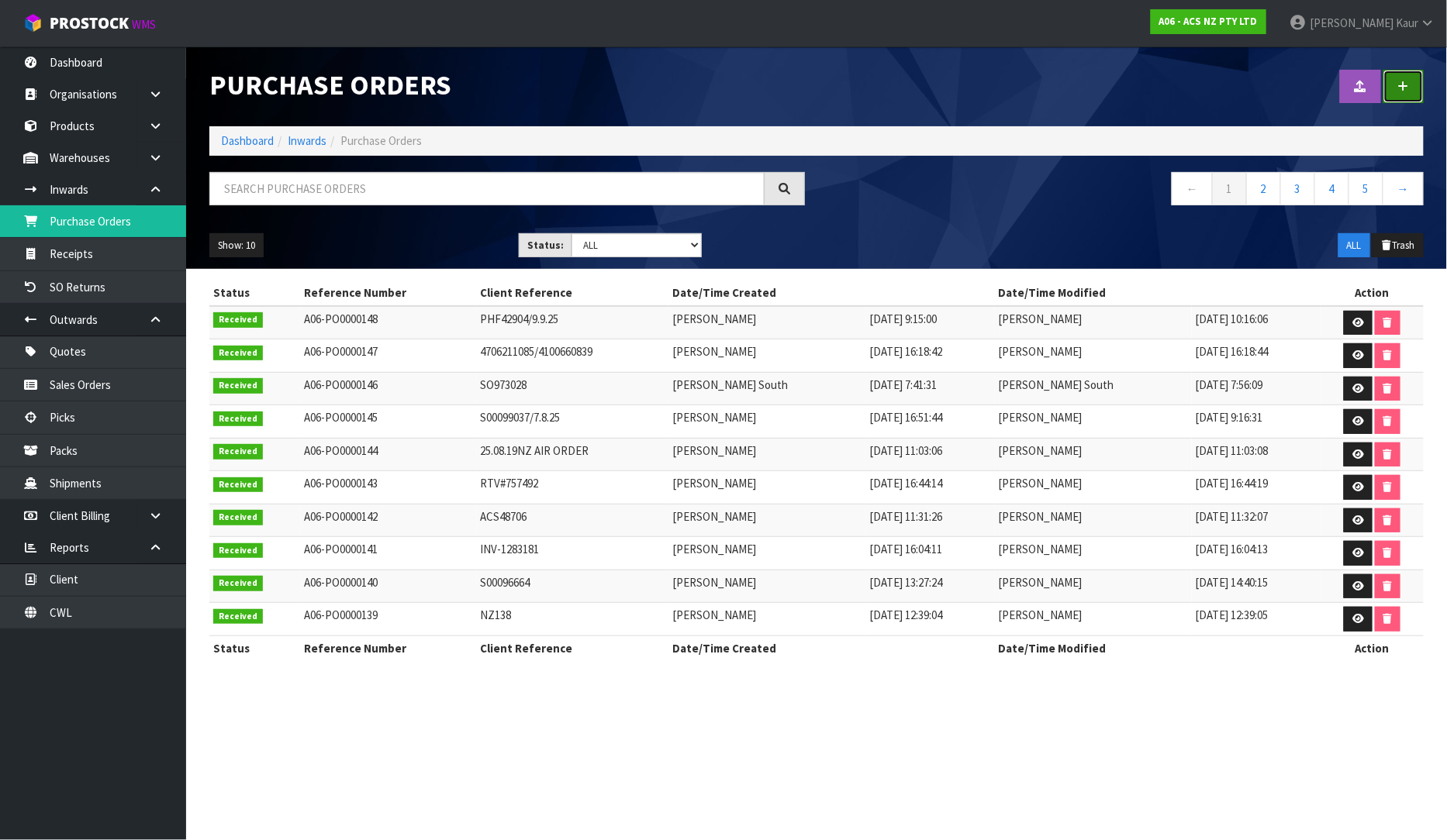
click at [1402, 79] on link at bounding box center [1404, 86] width 40 height 34
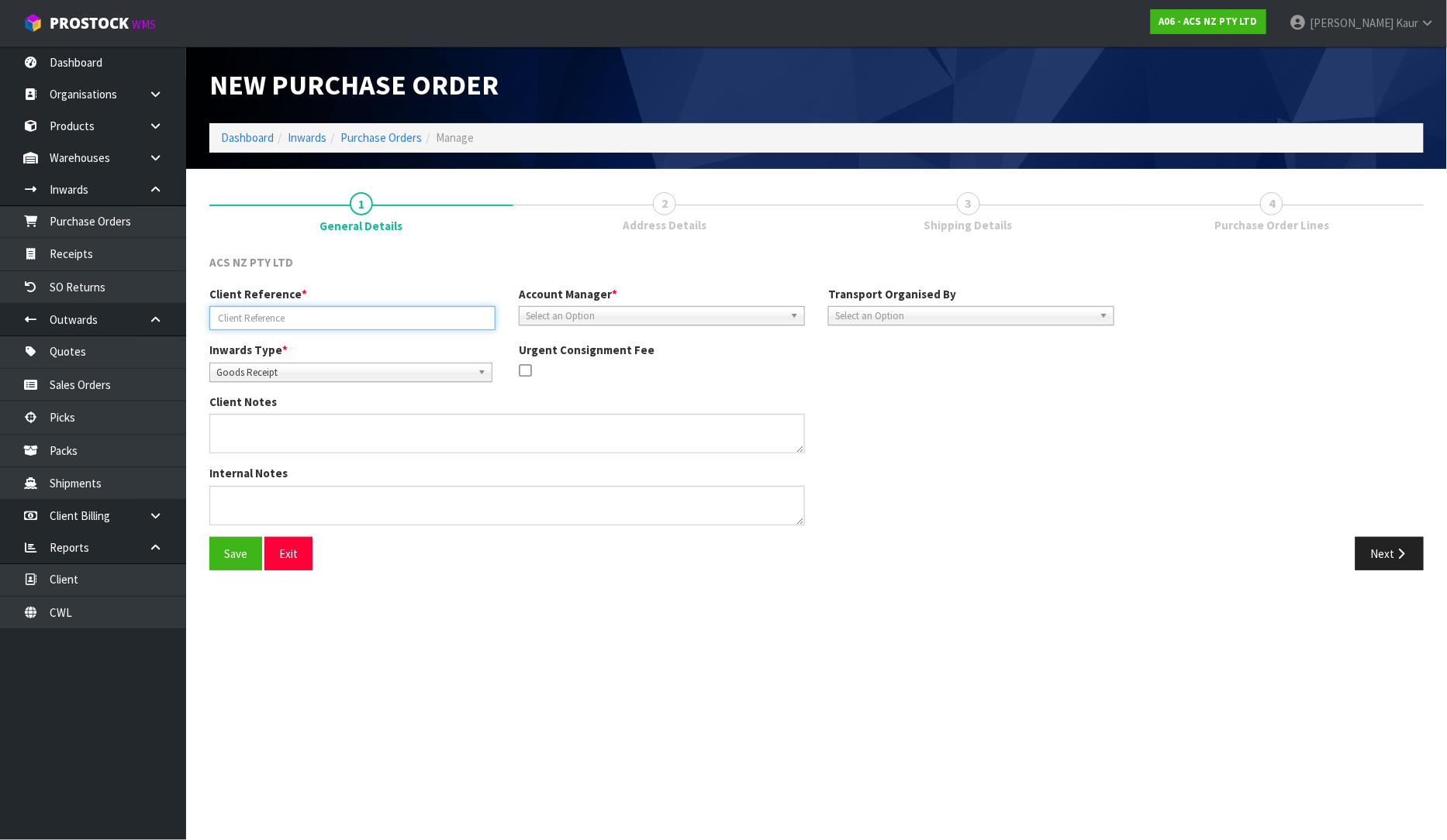
click at [374, 316] on input "text" at bounding box center [352, 318] width 286 height 24
paste input "4706279406/4100662636"
type input "4706279406/4100662636"
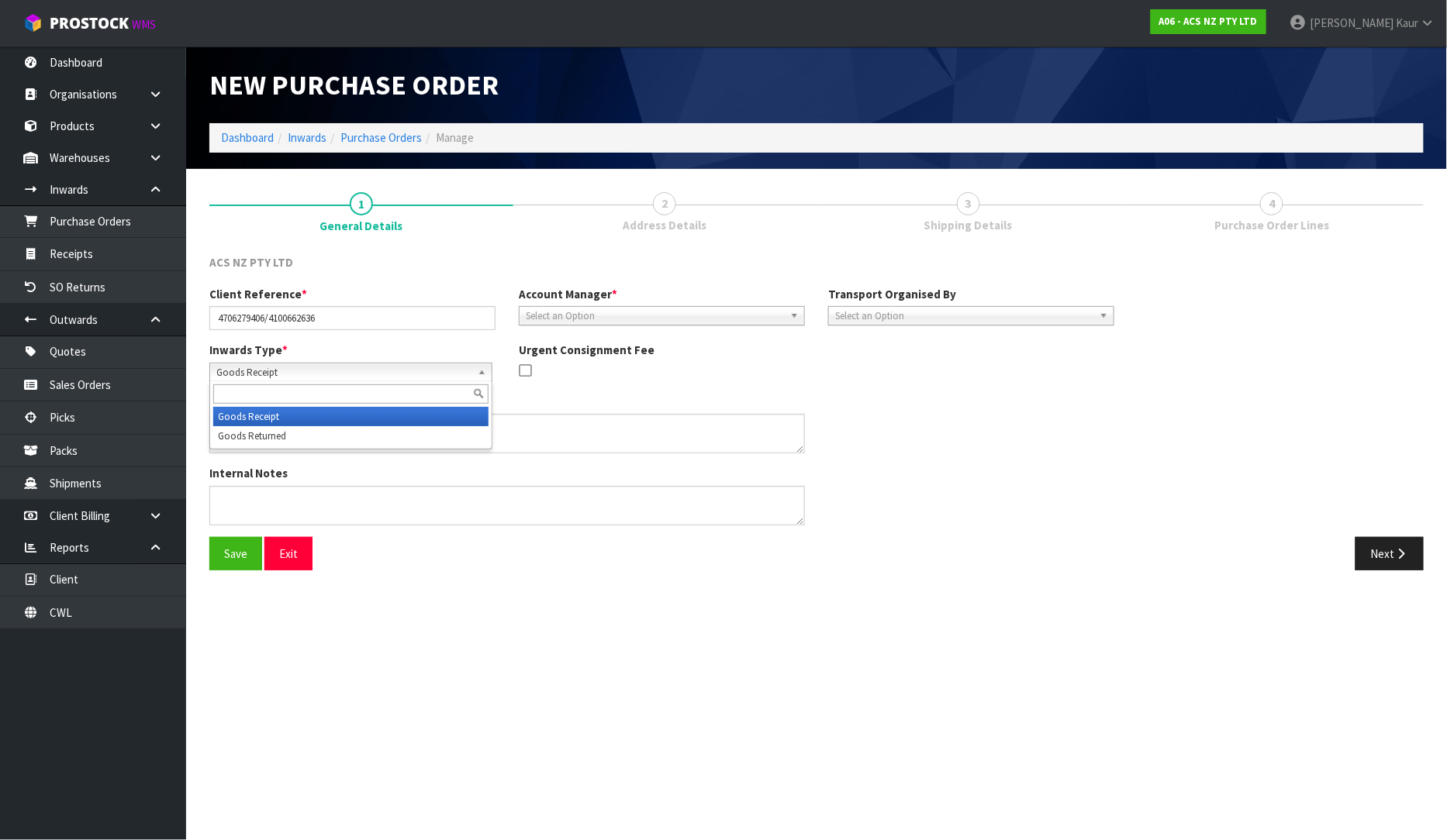
click at [307, 374] on span "Goods Receipt" at bounding box center [344, 372] width 255 height 18
click at [298, 439] on li "Goods Returned" at bounding box center [351, 436] width 276 height 19
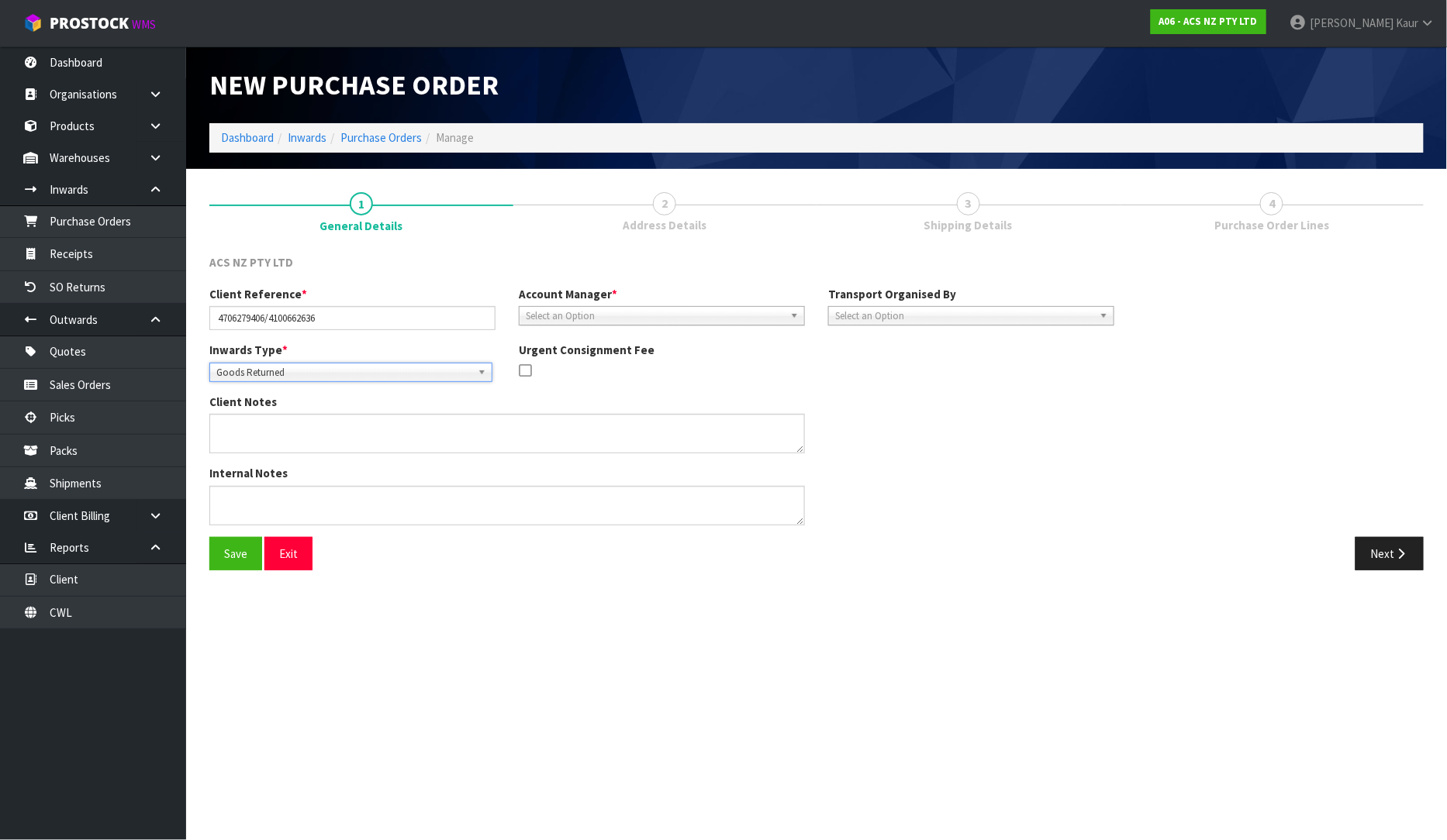
click at [546, 316] on span "Select an Option" at bounding box center [655, 316] width 258 height 18
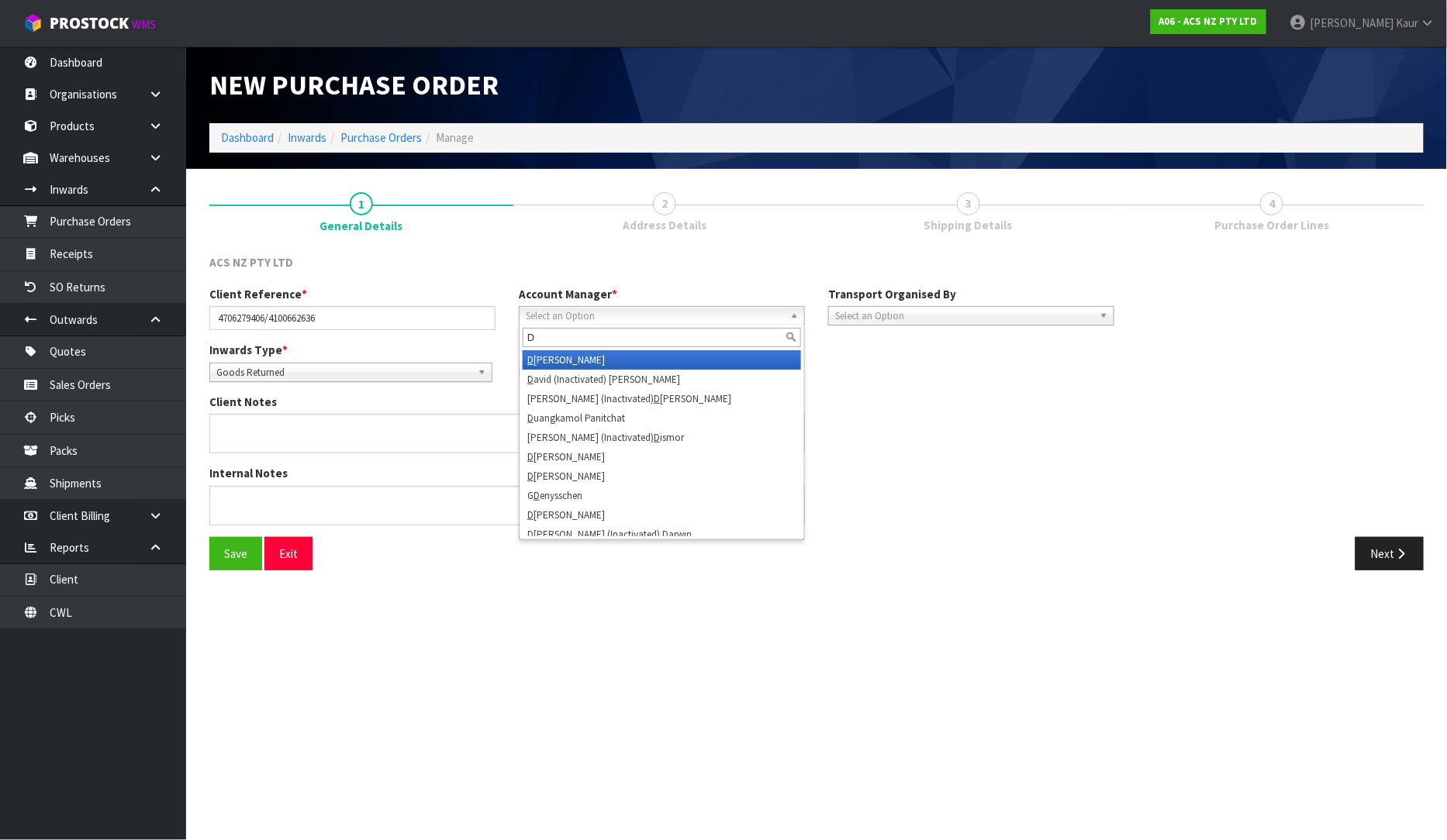
type input "D"
click at [554, 359] on li "D [PERSON_NAME]" at bounding box center [661, 360] width 278 height 19
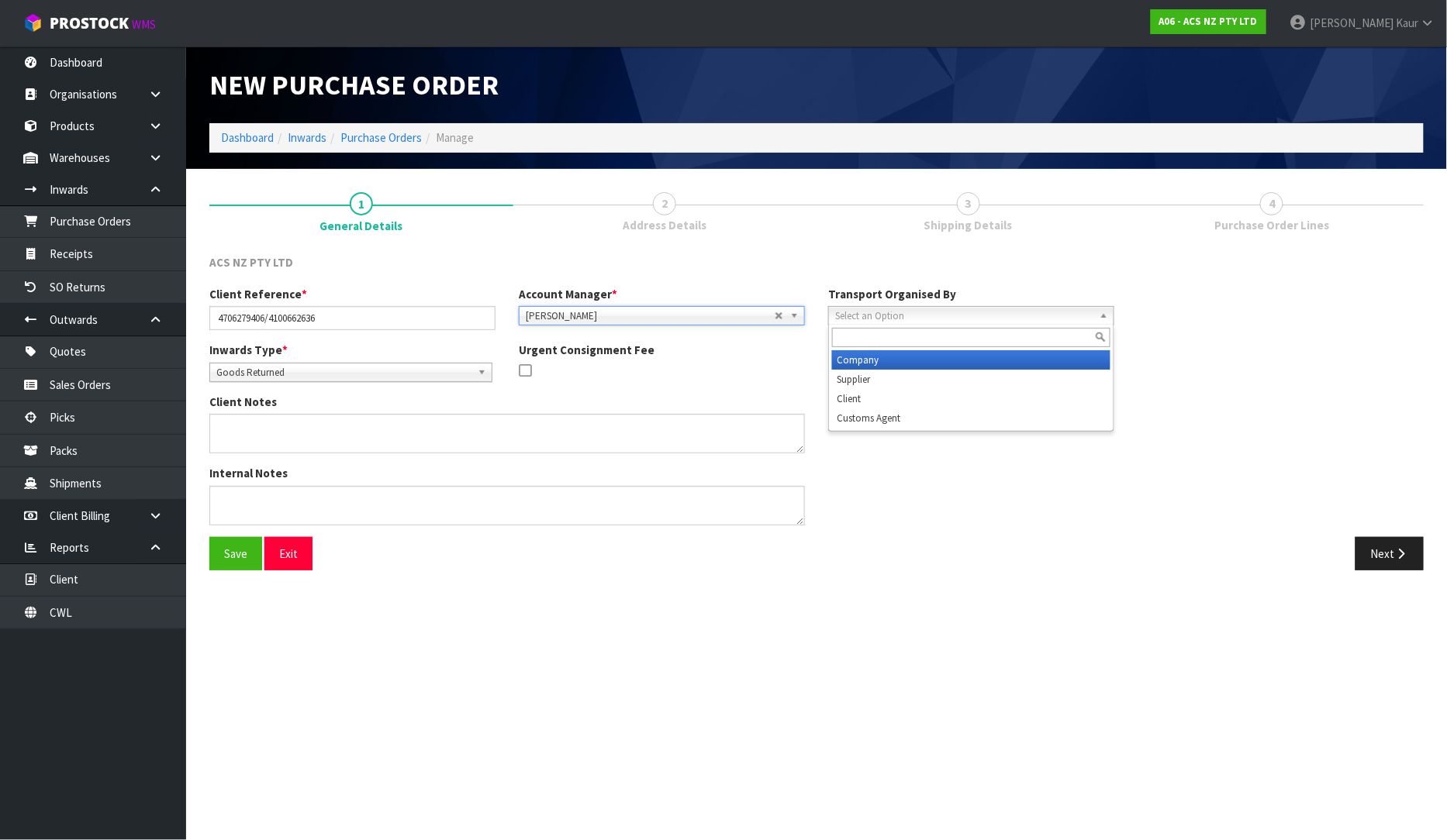
click at [915, 314] on span "Select an Option" at bounding box center [964, 316] width 258 height 18
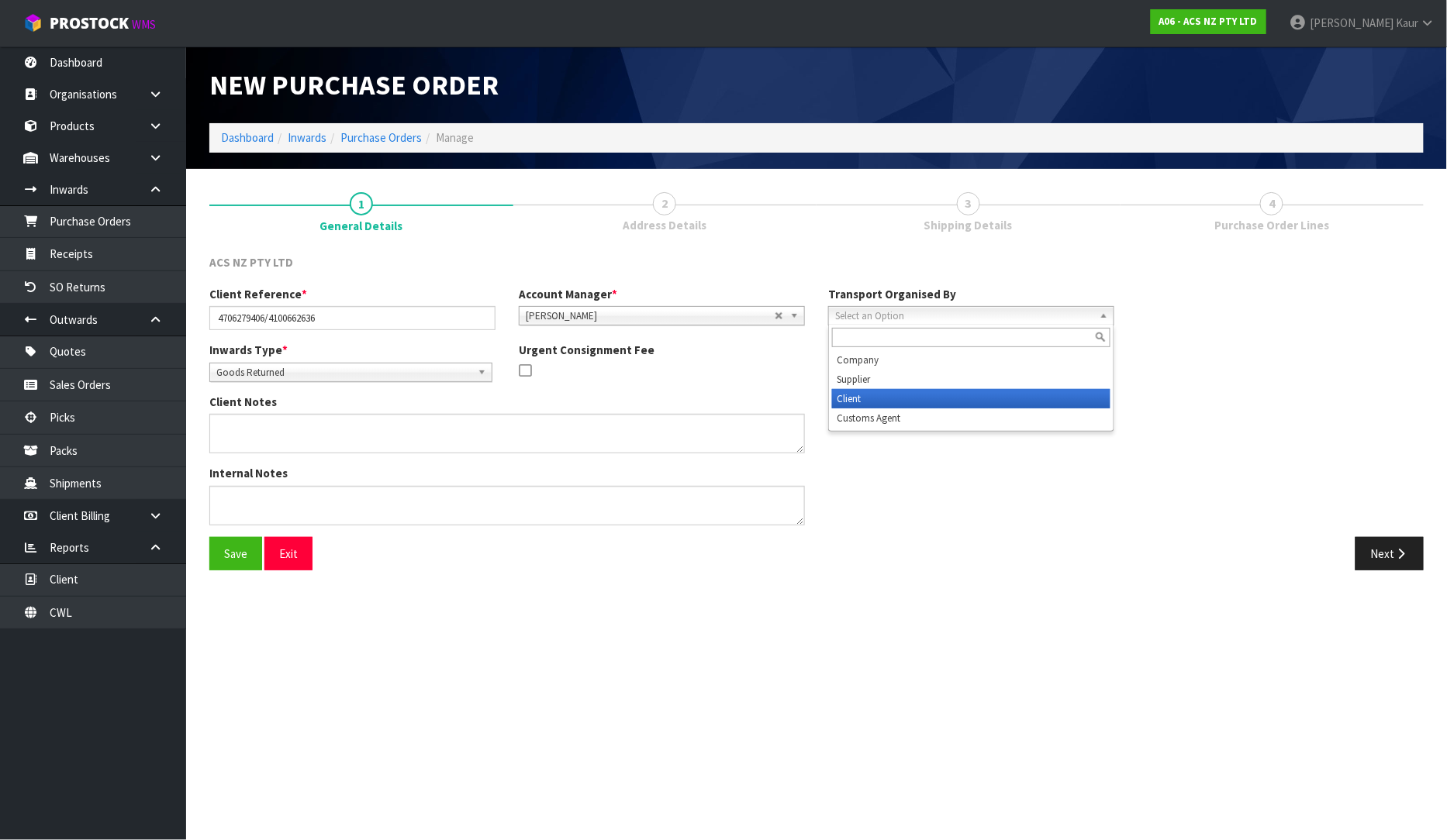
click at [895, 398] on li "Client" at bounding box center [971, 399] width 278 height 19
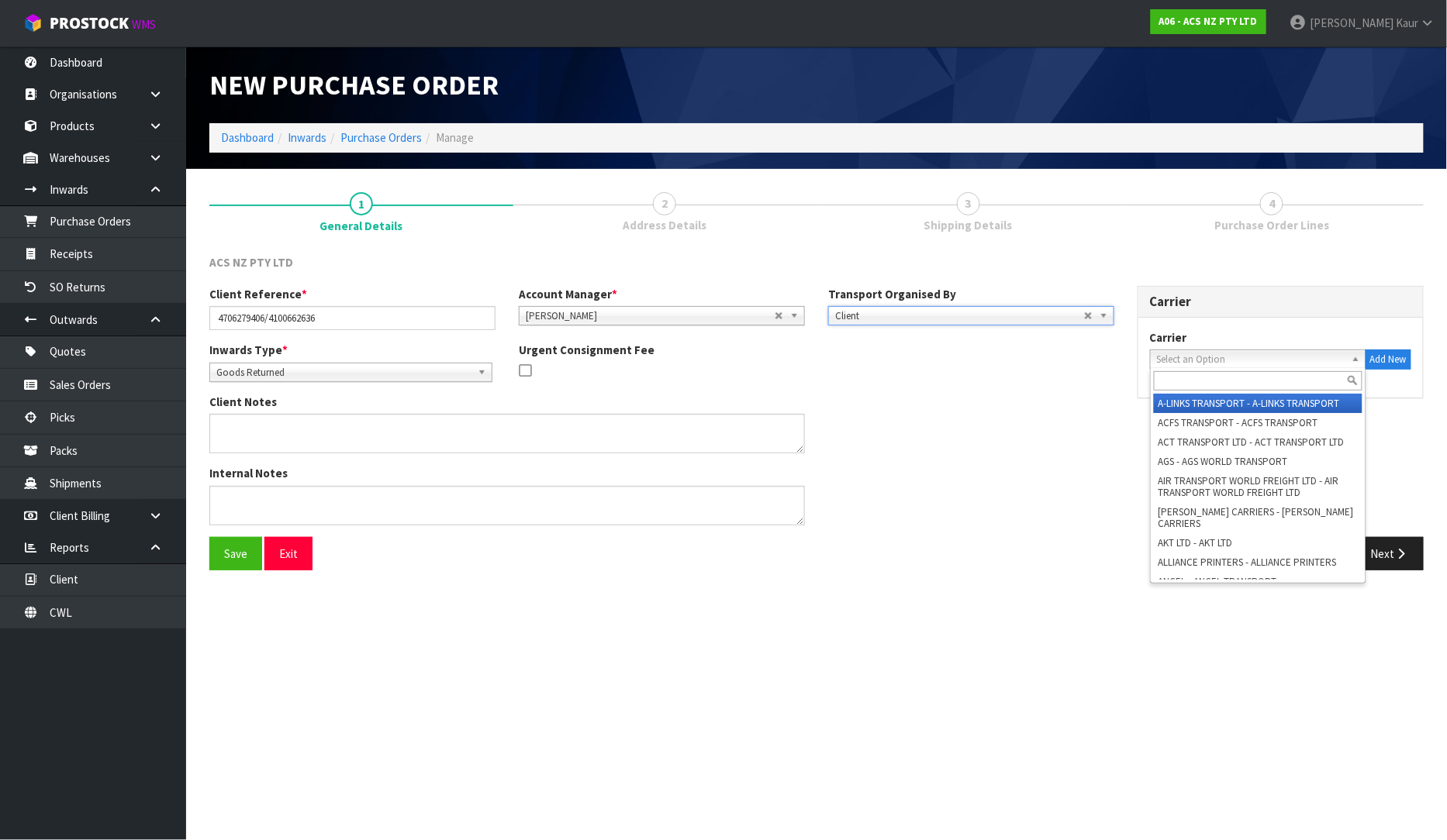
click at [1216, 351] on span "Select an Option" at bounding box center [1251, 359] width 188 height 18
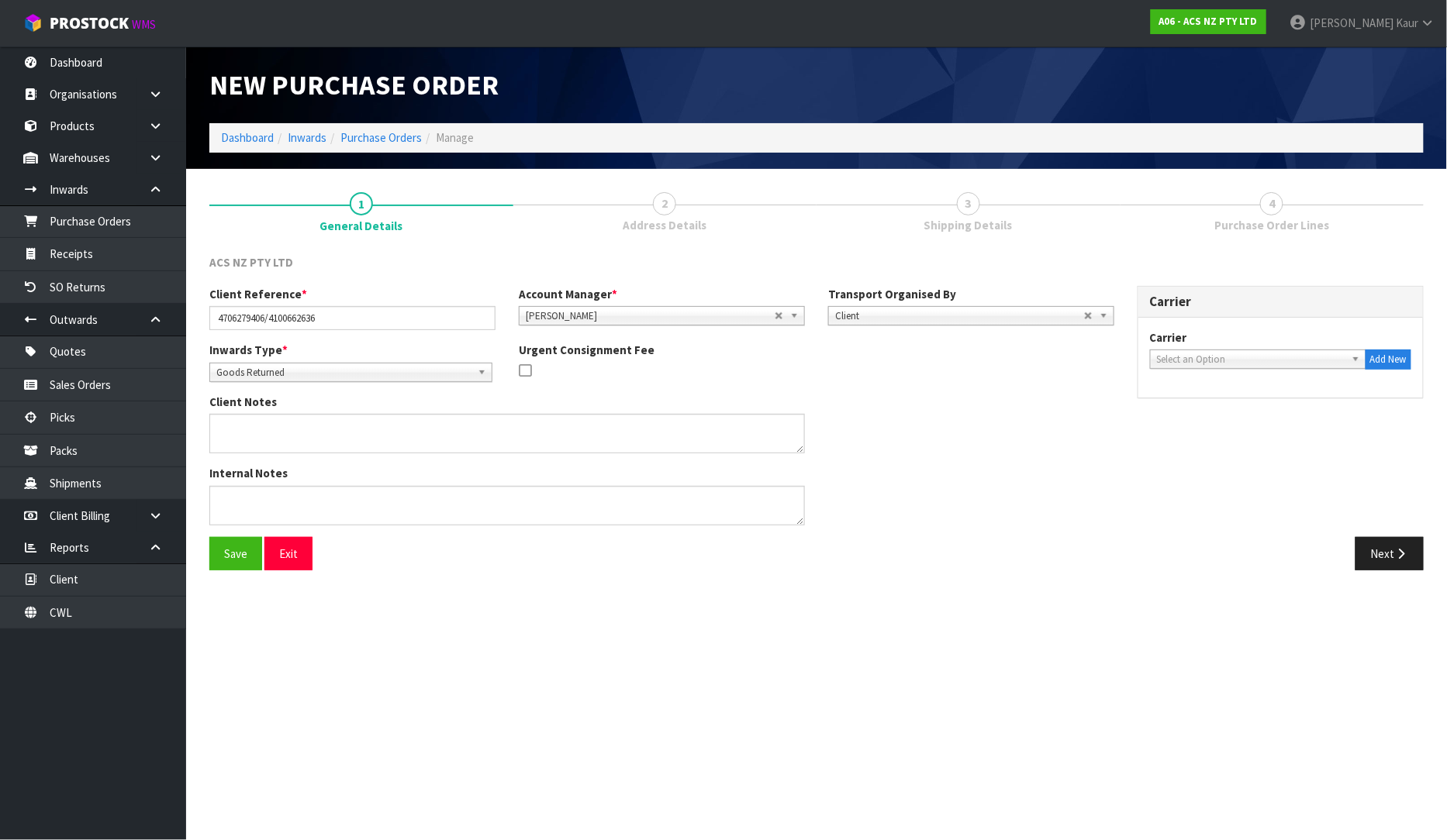
click at [1199, 348] on div "Carrier A-LINKS TRANSPORT - A-LINKS TRANSPORT ACFS TRANSPORT - ACFS TRANSPORT A…" at bounding box center [1280, 349] width 261 height 40
click at [1197, 360] on span "Select an Option" at bounding box center [1251, 359] width 188 height 18
type input "NZP"
click at [1207, 406] on li "NZP - NEW ZEALAND POST" at bounding box center [1258, 404] width 208 height 19
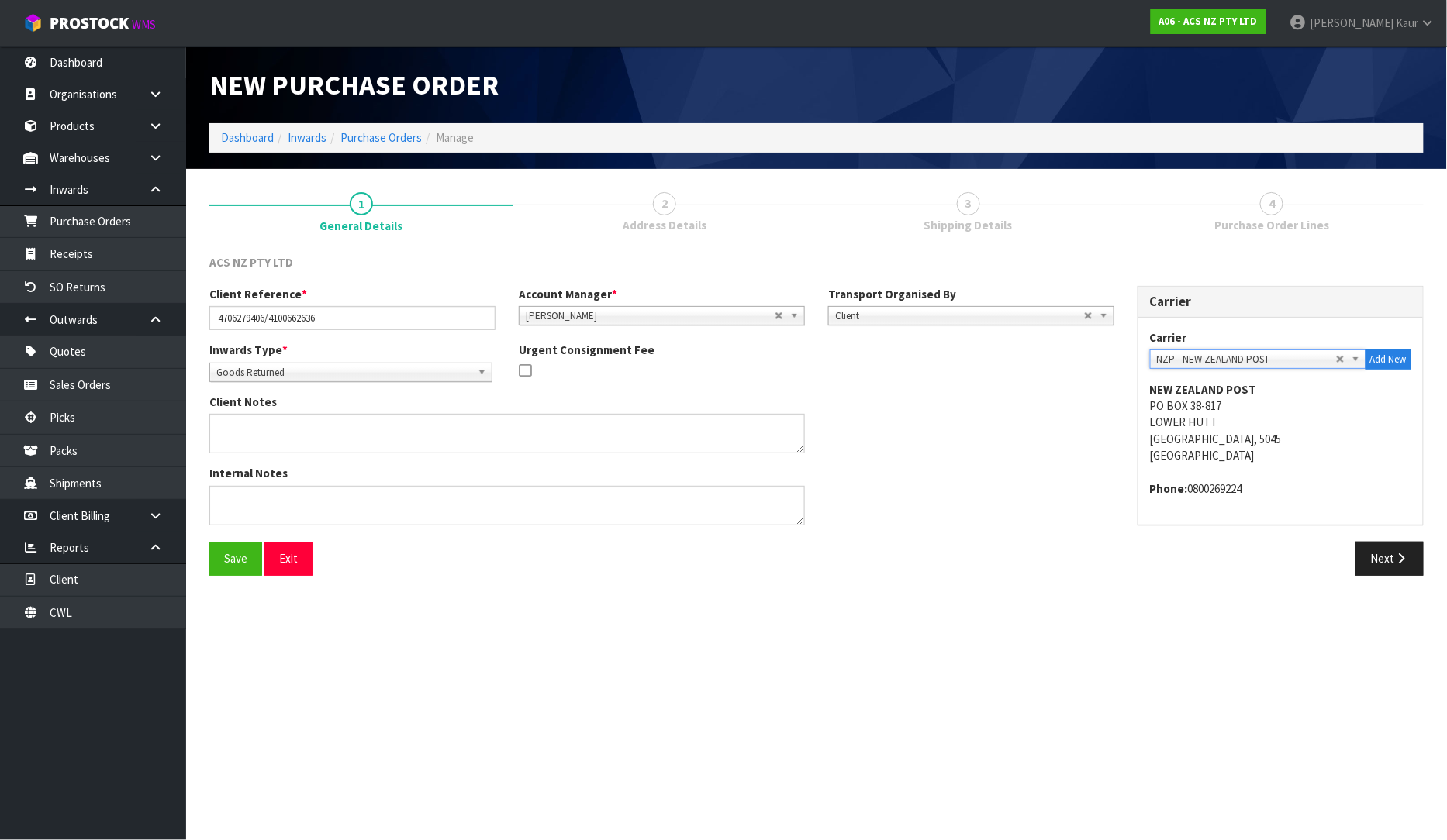
click at [1397, 577] on div "Save Exit Next" at bounding box center [816, 565] width 1238 height 45
click at [1377, 567] on button "Next" at bounding box center [1389, 559] width 68 height 34
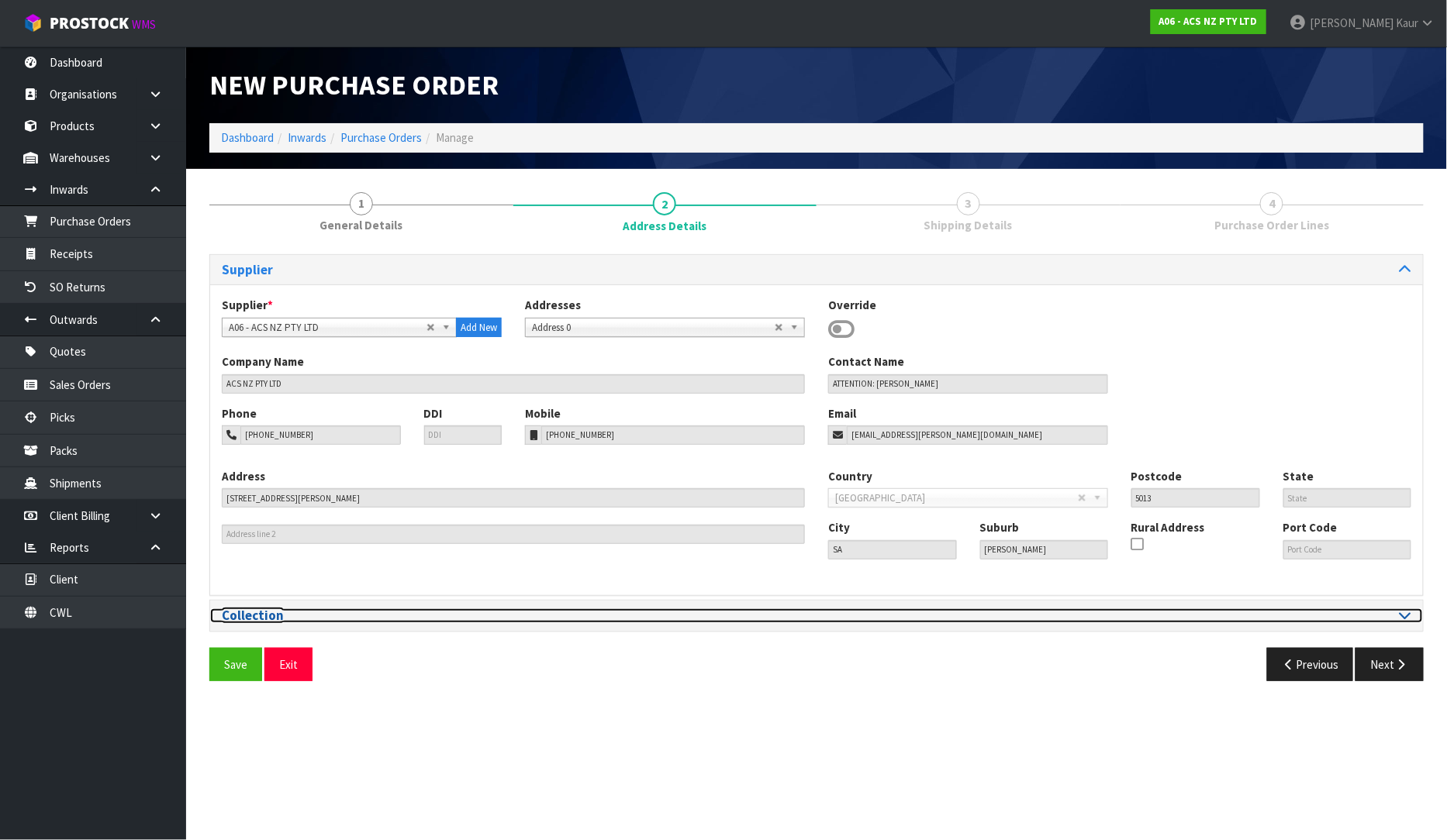
click at [1409, 615] on icon at bounding box center [1405, 615] width 12 height 13
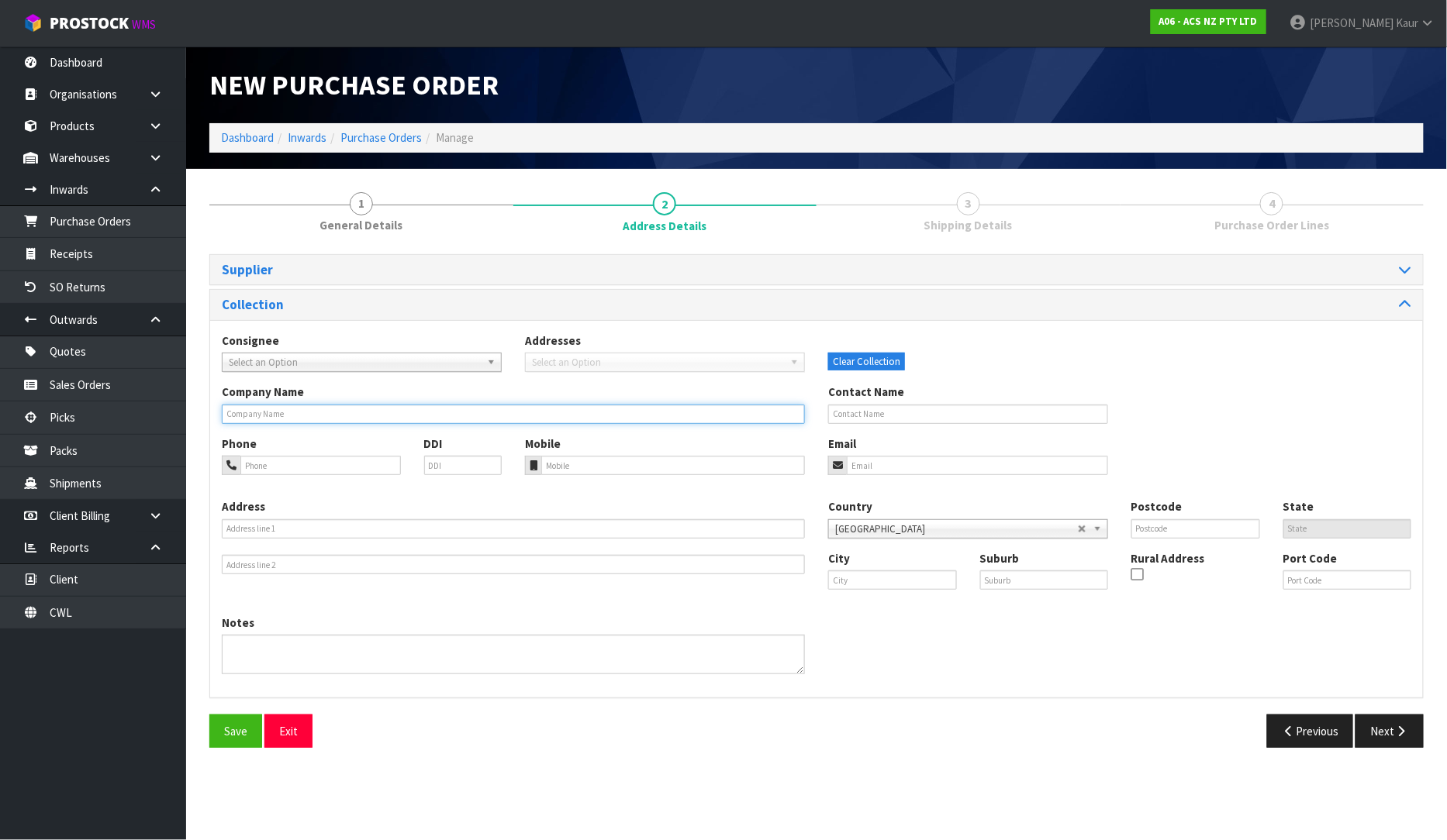
click at [242, 408] on input "text" at bounding box center [514, 414] width 583 height 19
type input "SUPER CHEAP AUTO/[PERSON_NAME]"
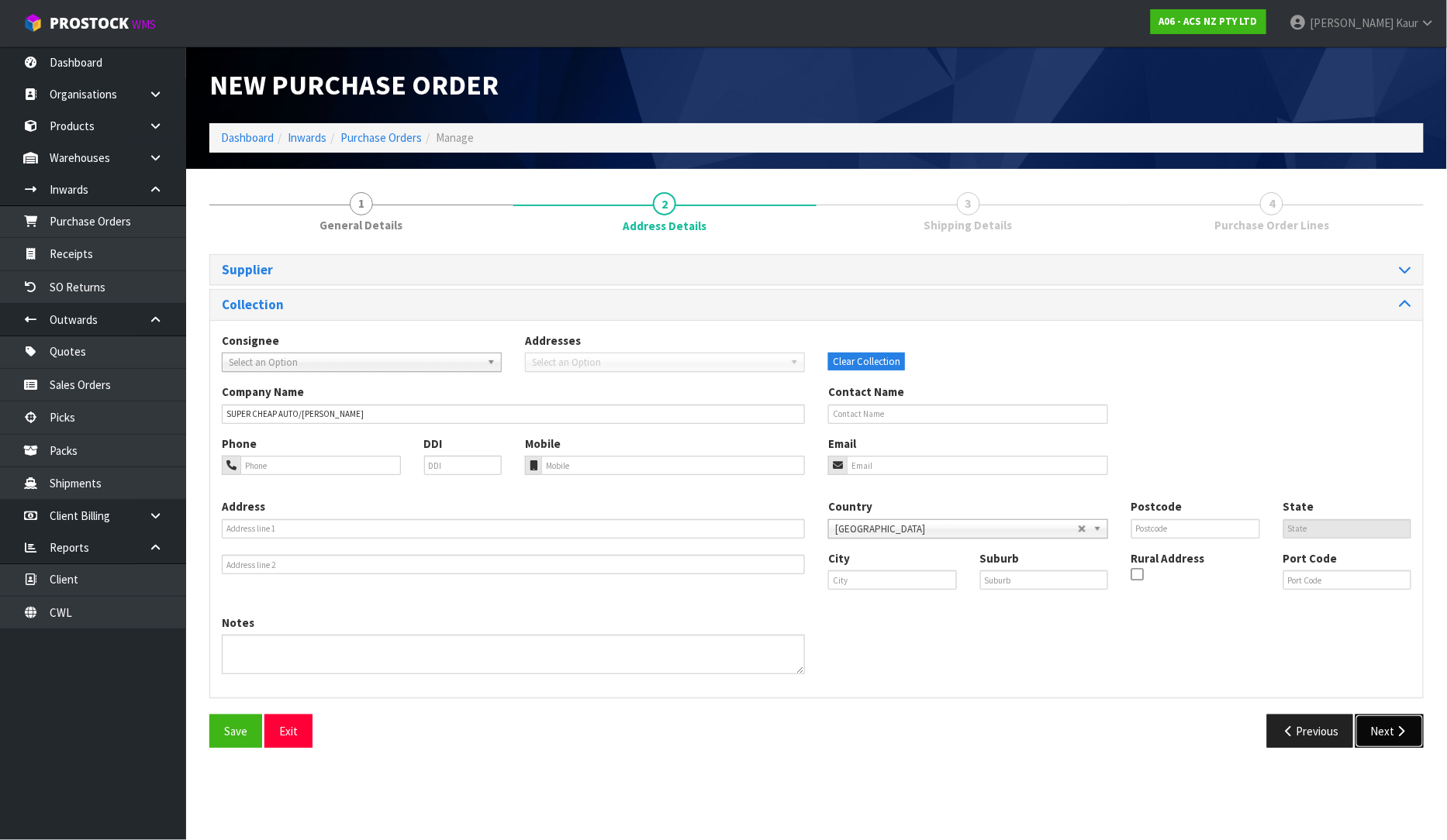
click at [1385, 740] on button "Next" at bounding box center [1389, 731] width 68 height 34
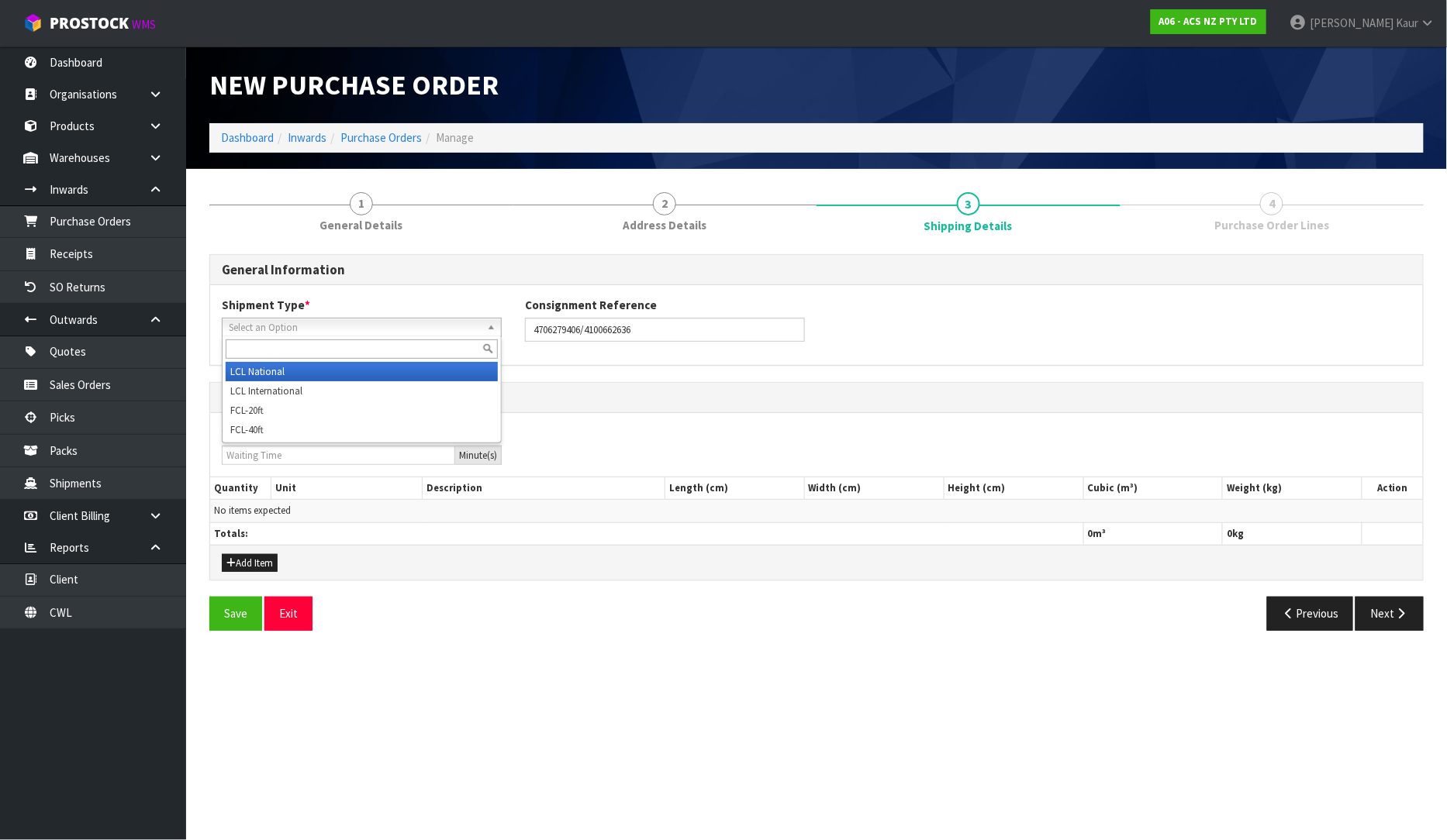
click at [235, 328] on span "Select an Option" at bounding box center [355, 328] width 252 height 18
click at [236, 370] on li "LCL National" at bounding box center [362, 372] width 272 height 19
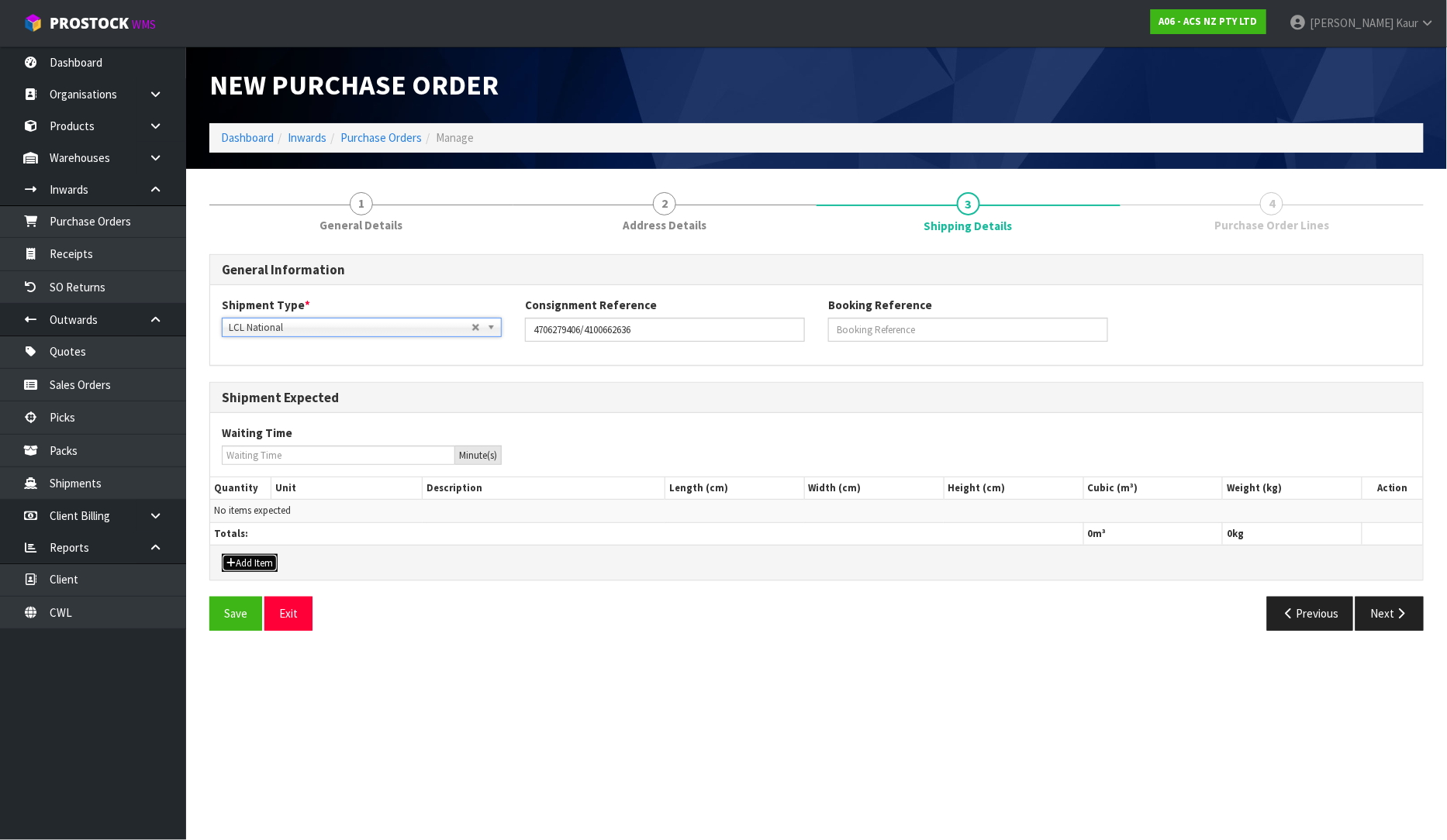
click at [247, 565] on button "Add Item" at bounding box center [250, 563] width 56 height 18
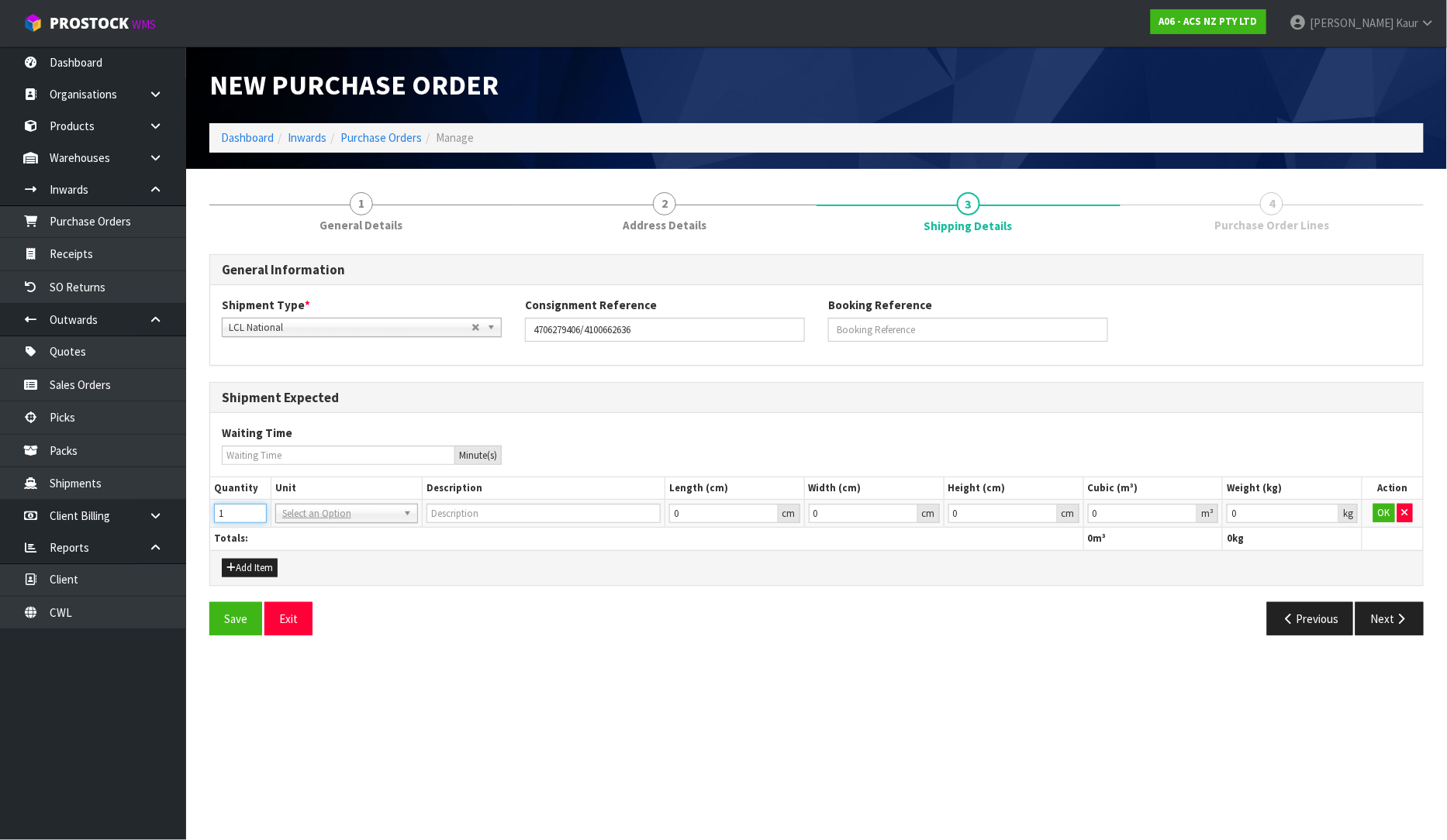
type input "1"
click at [252, 510] on input "1" at bounding box center [240, 513] width 53 height 19
click at [293, 536] on input "text" at bounding box center [346, 535] width 135 height 19
type input "CTN"
type input "CARTON"
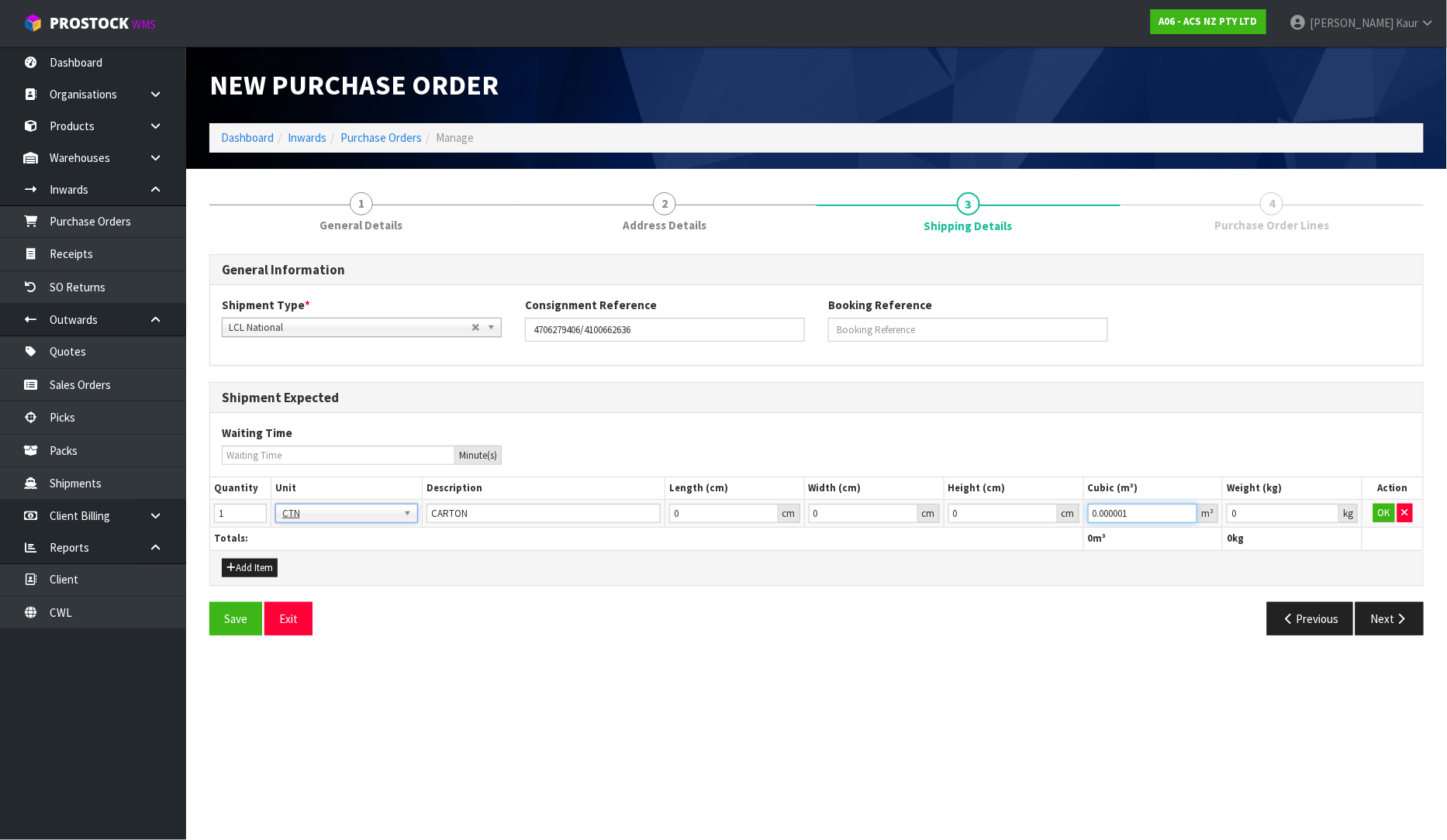
type input "0.000001"
click at [1188, 509] on input "0.000001" at bounding box center [1143, 513] width 110 height 19
type input "0.001"
click at [1332, 512] on input "0.001" at bounding box center [1283, 513] width 112 height 19
click at [1389, 521] on button "OK" at bounding box center [1384, 512] width 22 height 18
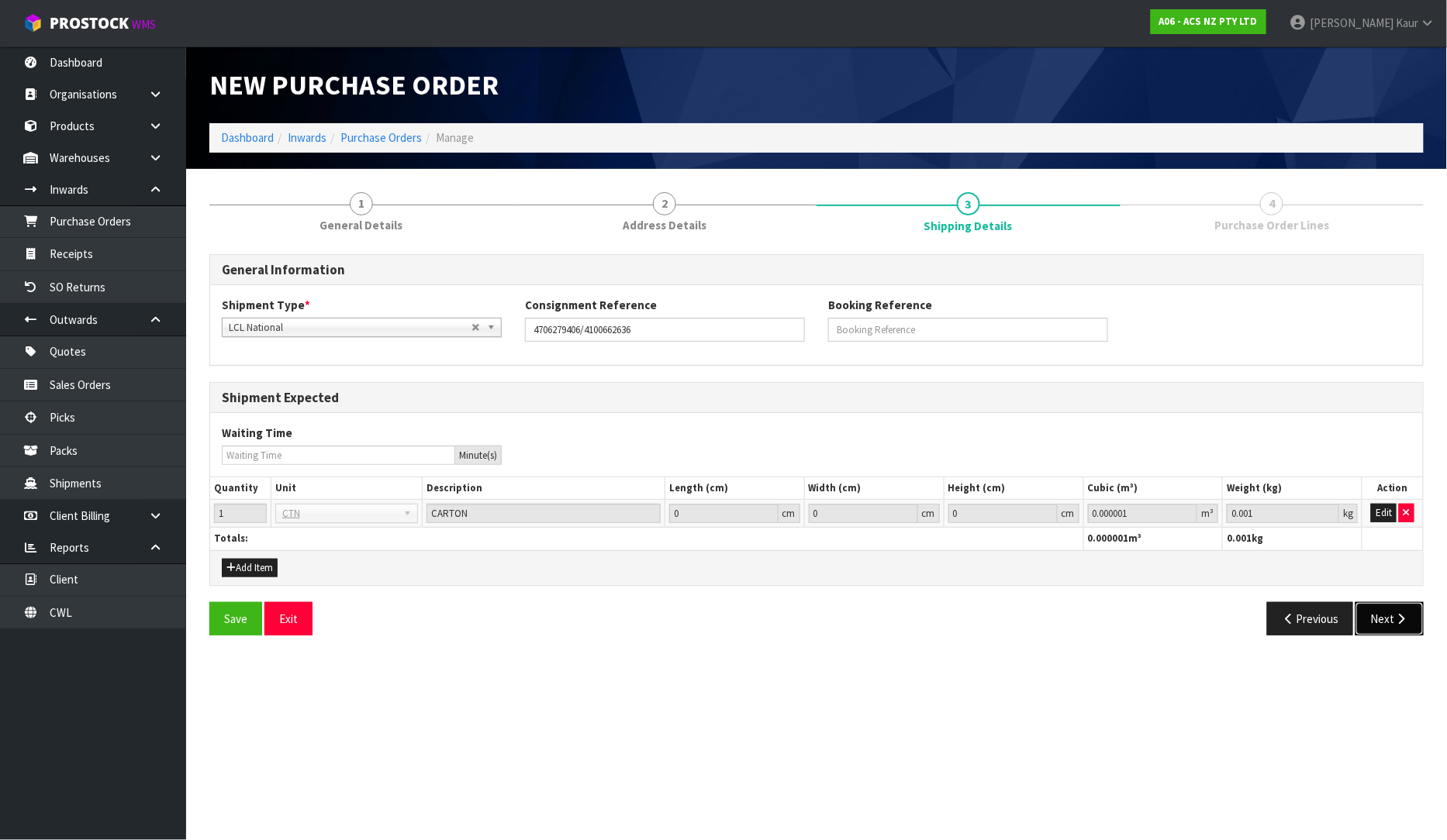
click at [1401, 634] on button "Next" at bounding box center [1389, 619] width 68 height 34
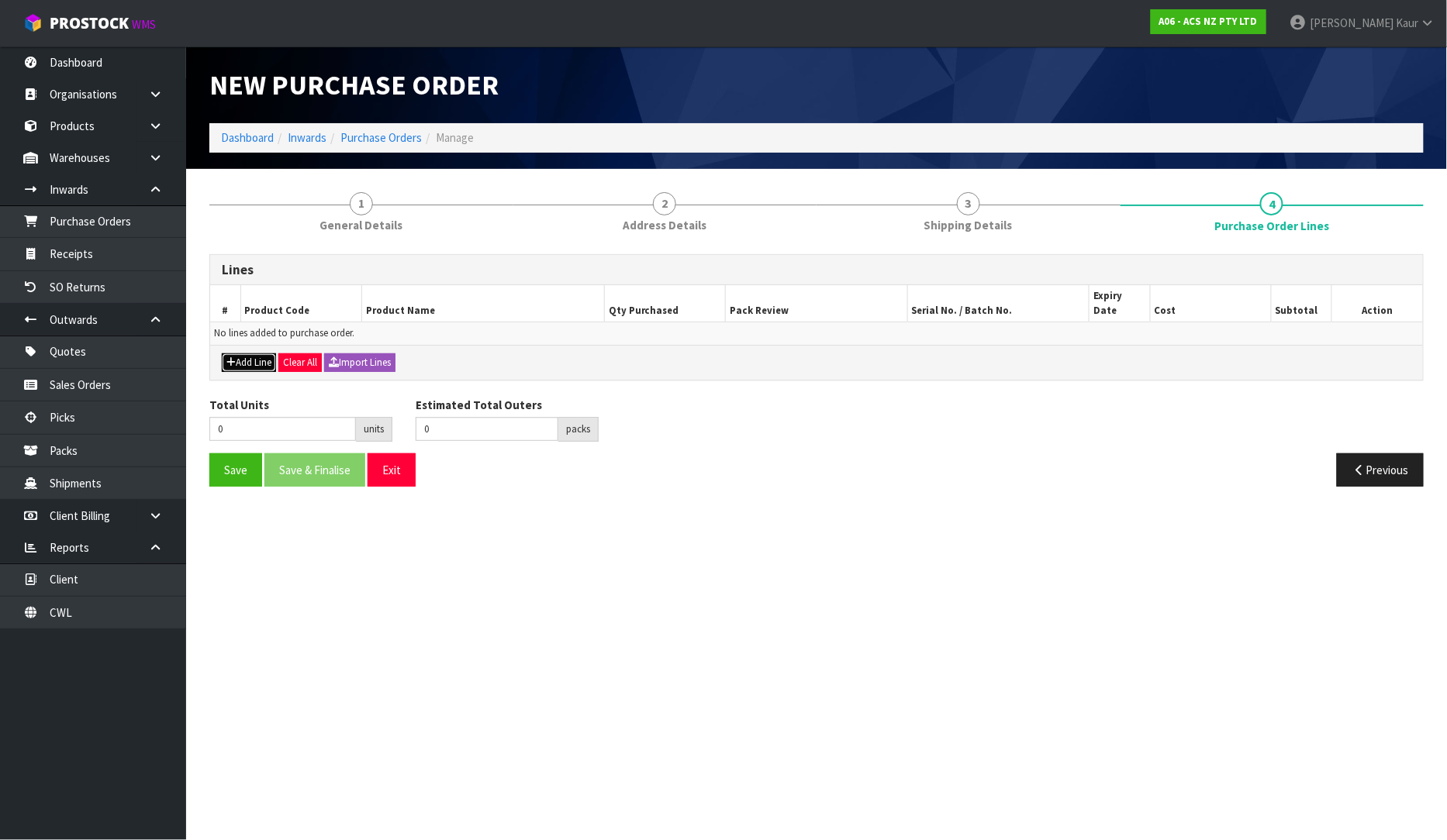
click at [232, 357] on icon "button" at bounding box center [232, 362] width 10 height 10
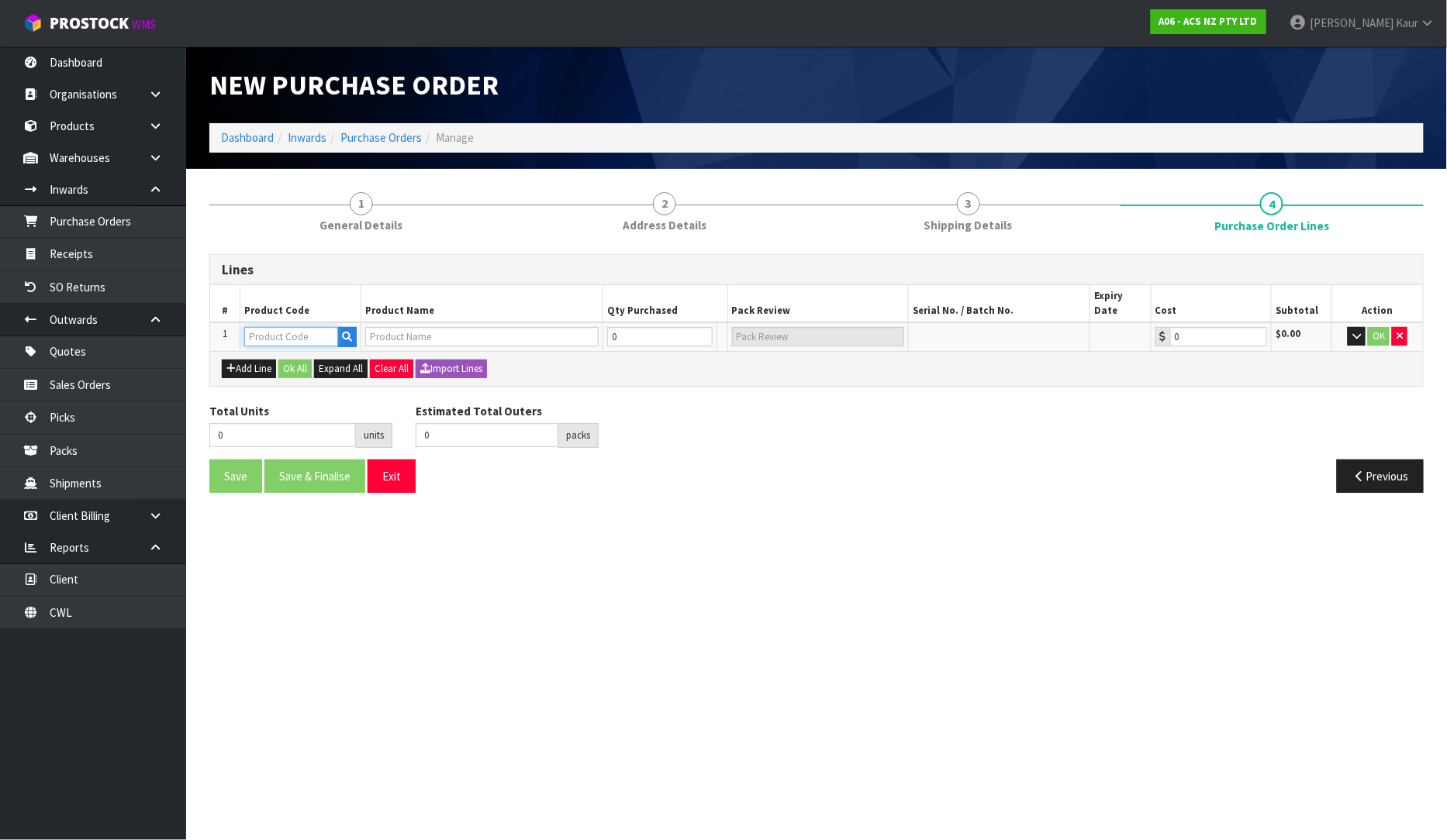
click at [261, 327] on input "text" at bounding box center [291, 336] width 94 height 19
type input "KNI25006"
click at [299, 361] on strong "KNI25006" at bounding box center [285, 368] width 49 height 14
type input "KNI25006-1A"
type input "KIT HD NISSAN NAVARA 3.0L"
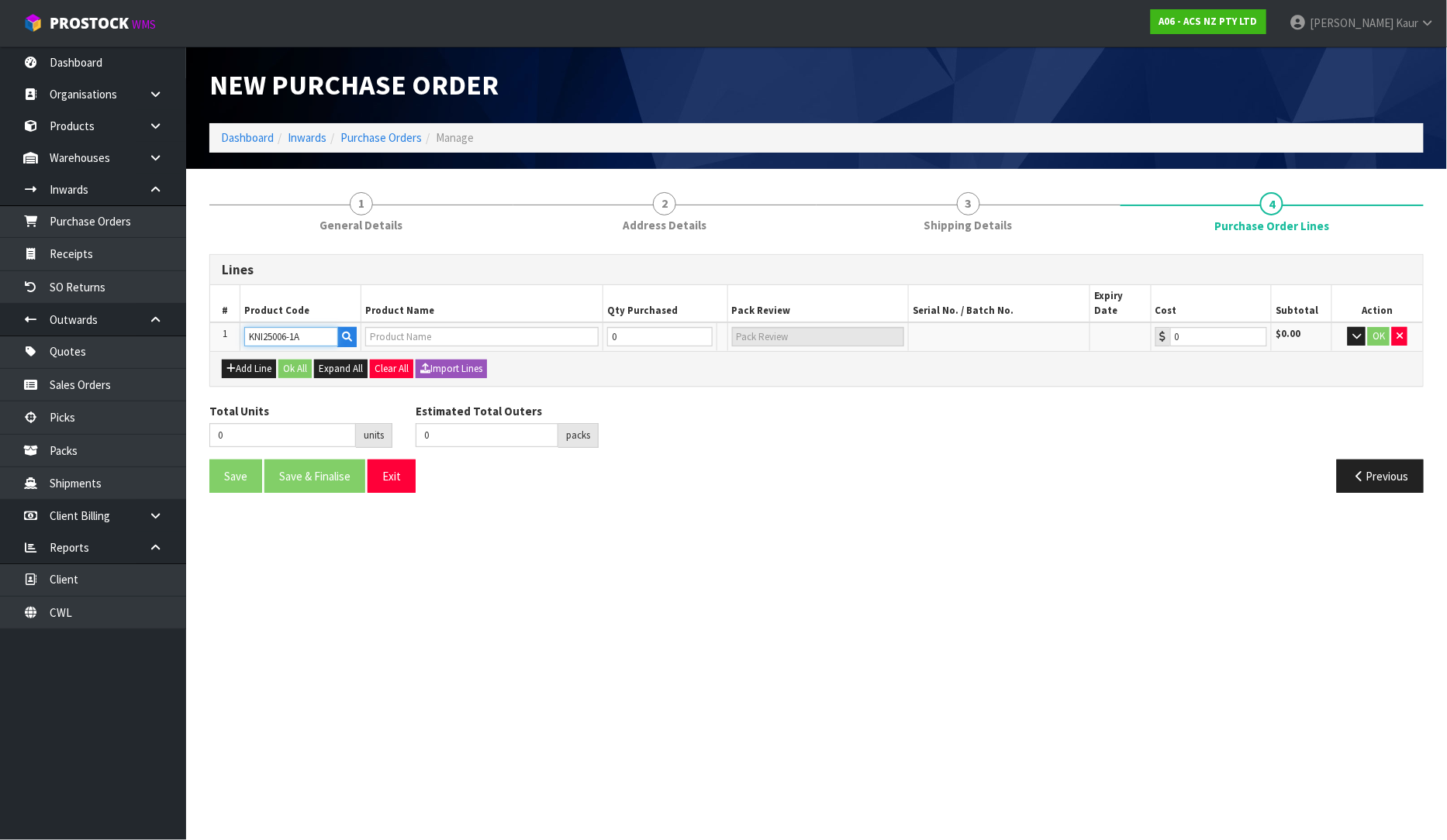
type input "0.00"
click at [628, 327] on input "0" at bounding box center [628, 336] width 68 height 19
type input "1"
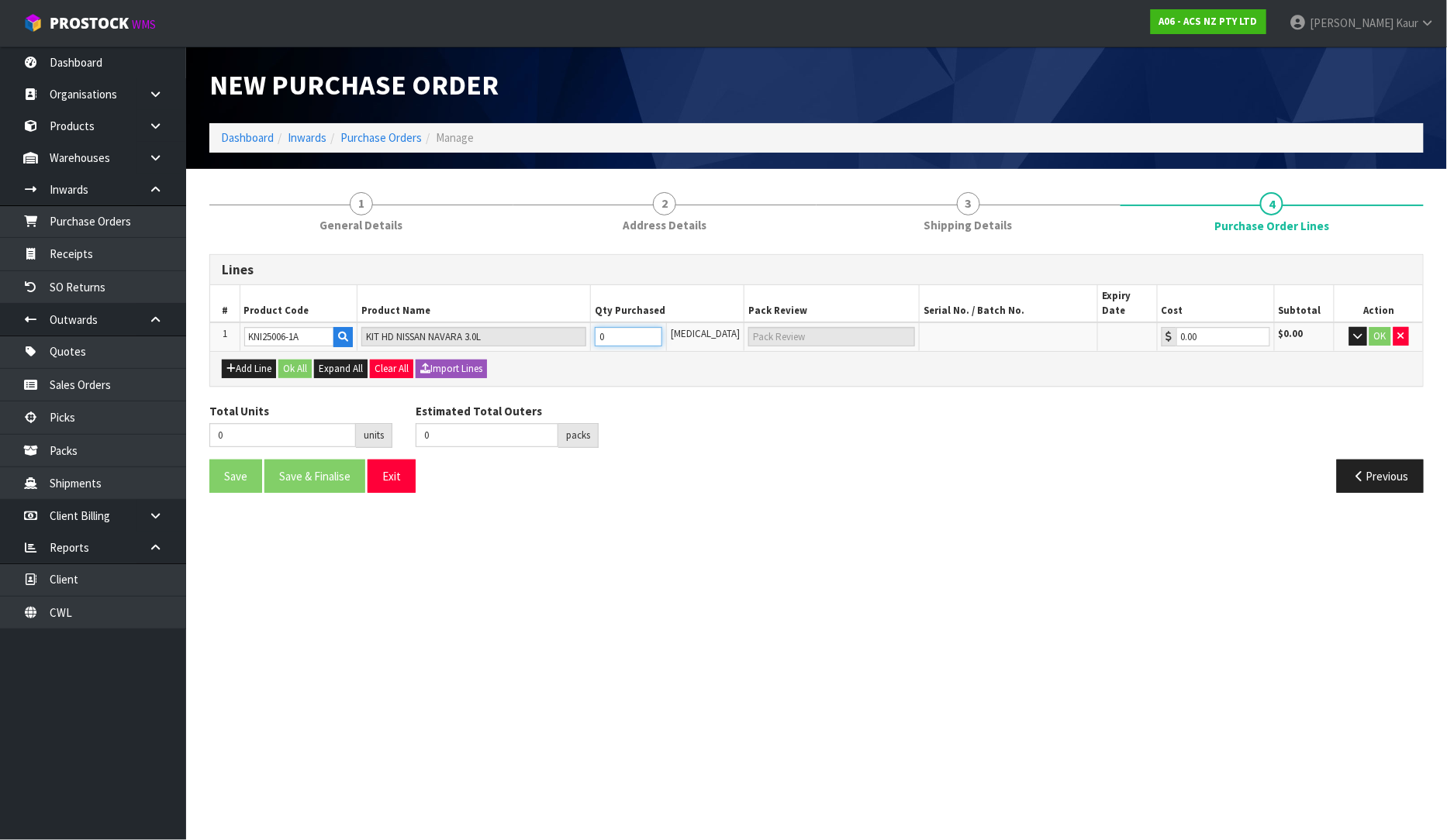
type input "1 CTN"
type input "1"
click at [1386, 327] on button "OK" at bounding box center [1380, 336] width 22 height 18
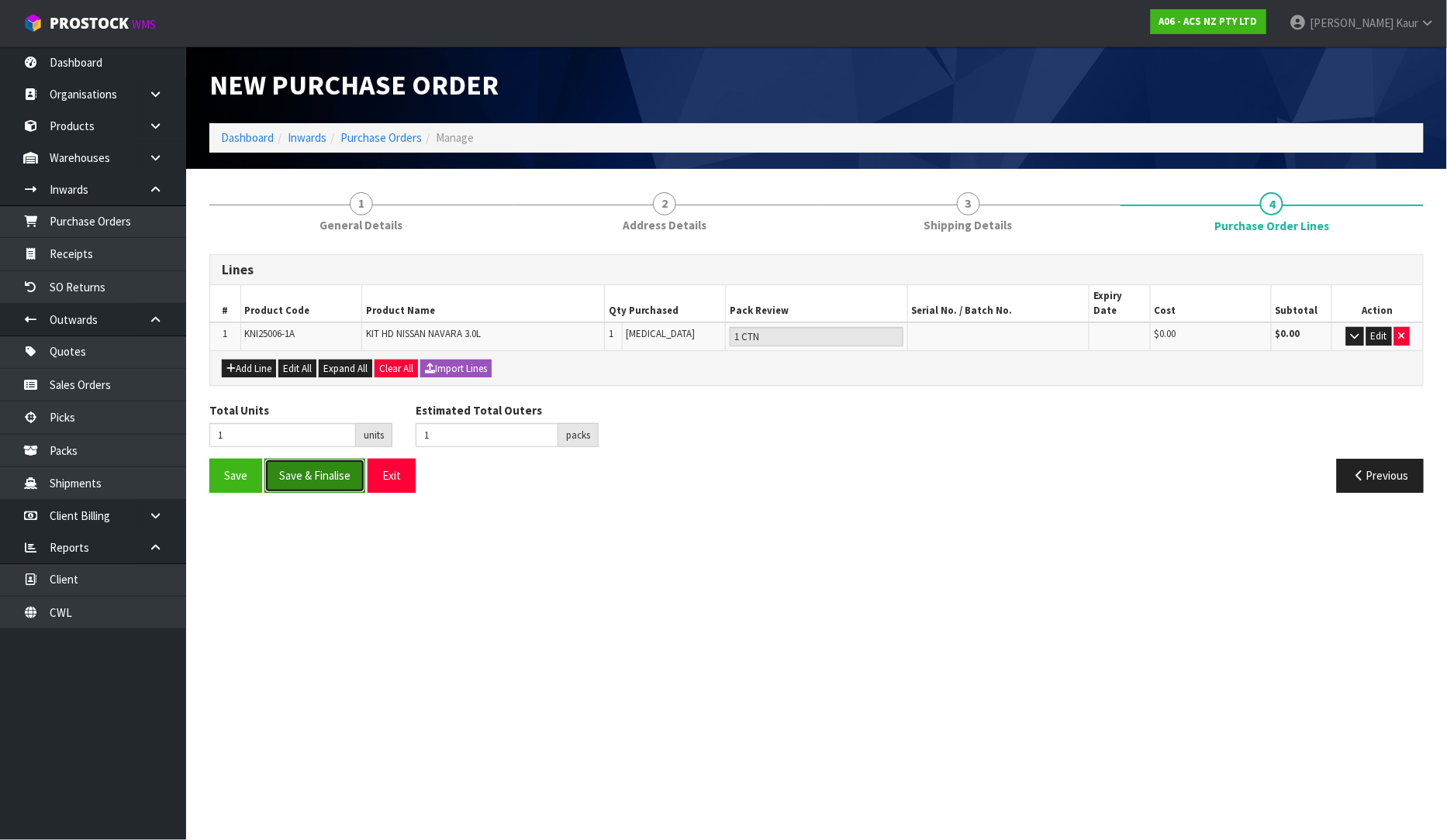
click at [305, 461] on button "Save & Finalise" at bounding box center [315, 476] width 101 height 34
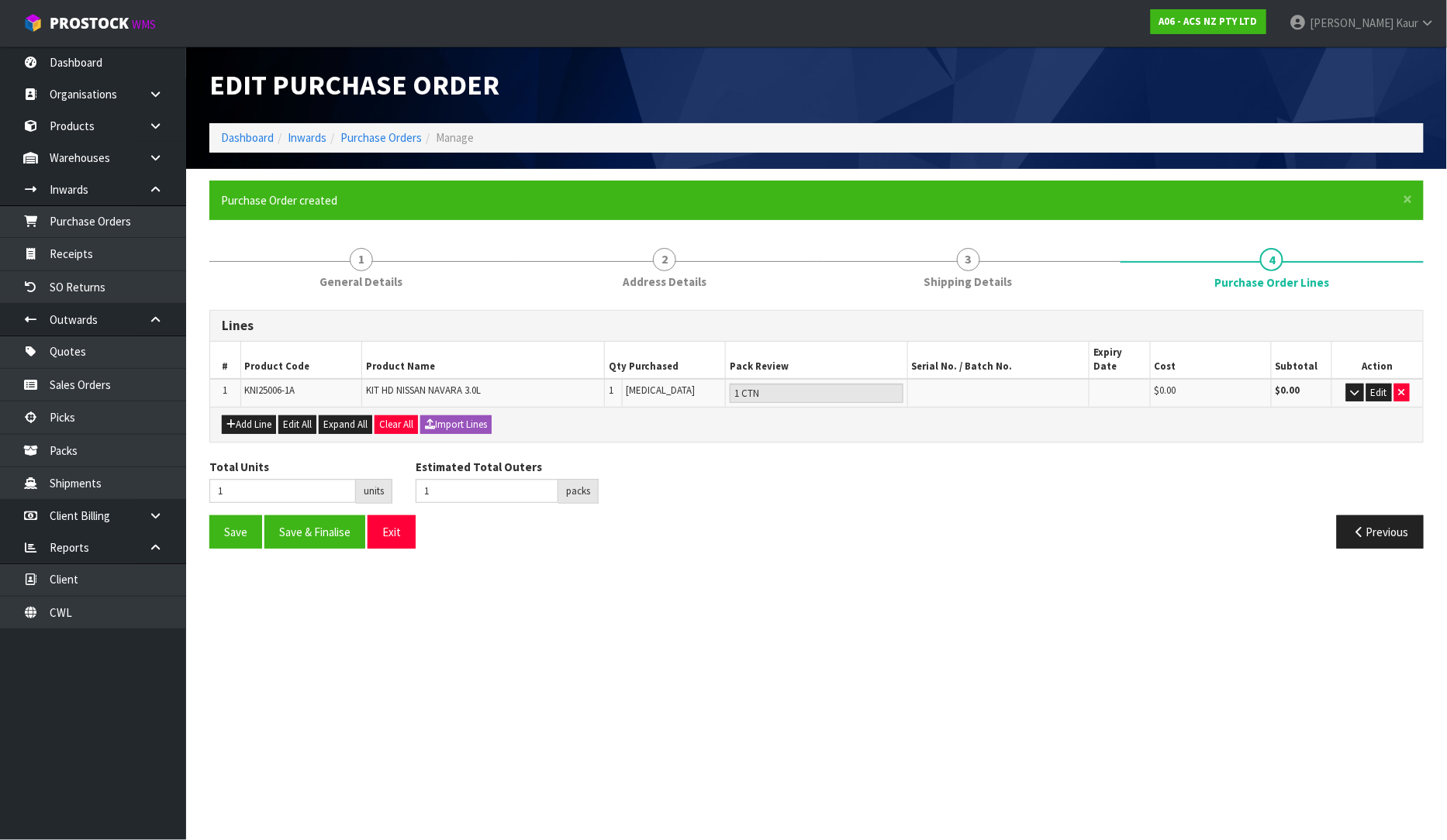
type input "0"
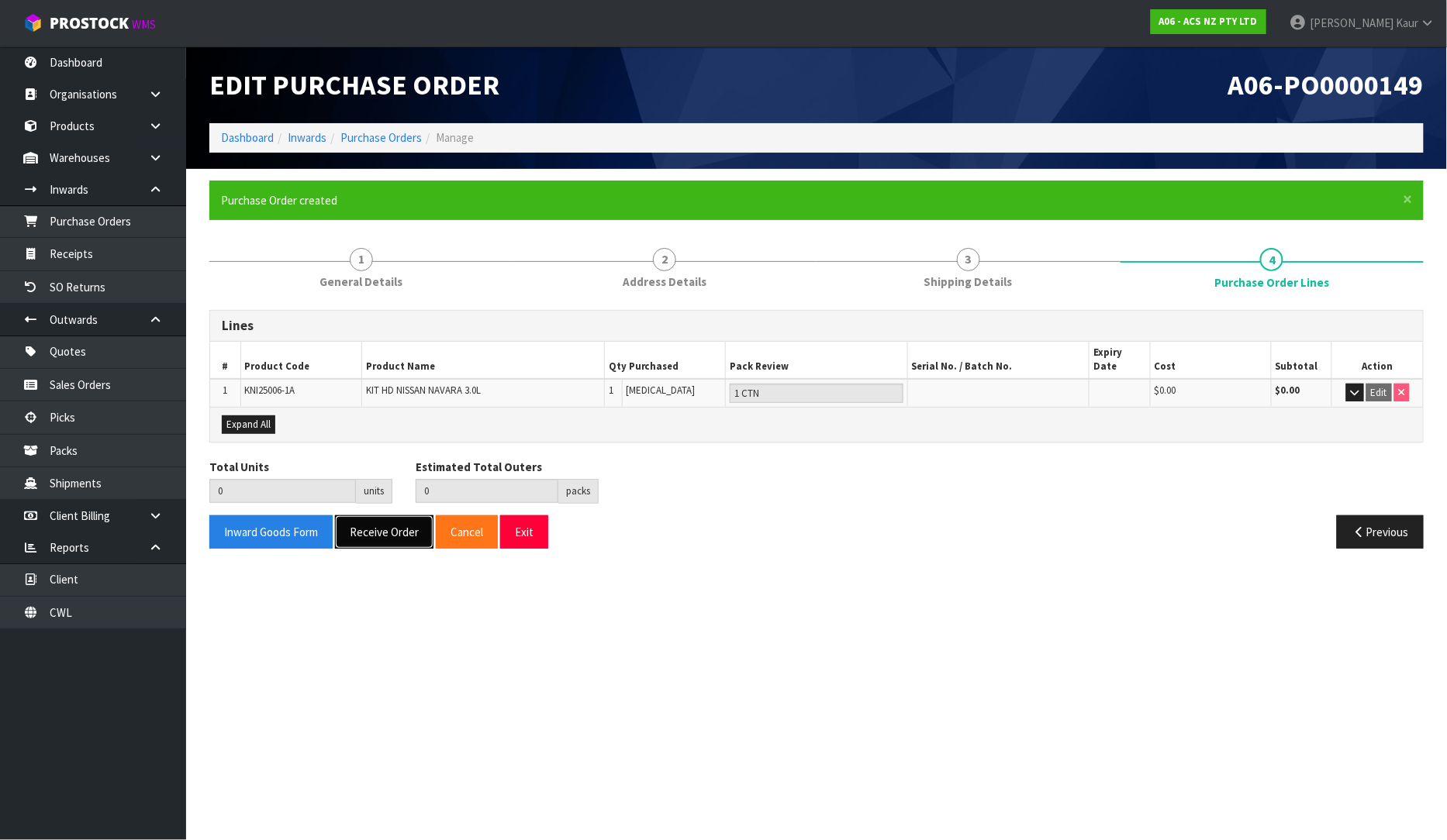
click at [391, 520] on button "Receive Order" at bounding box center [384, 533] width 99 height 34
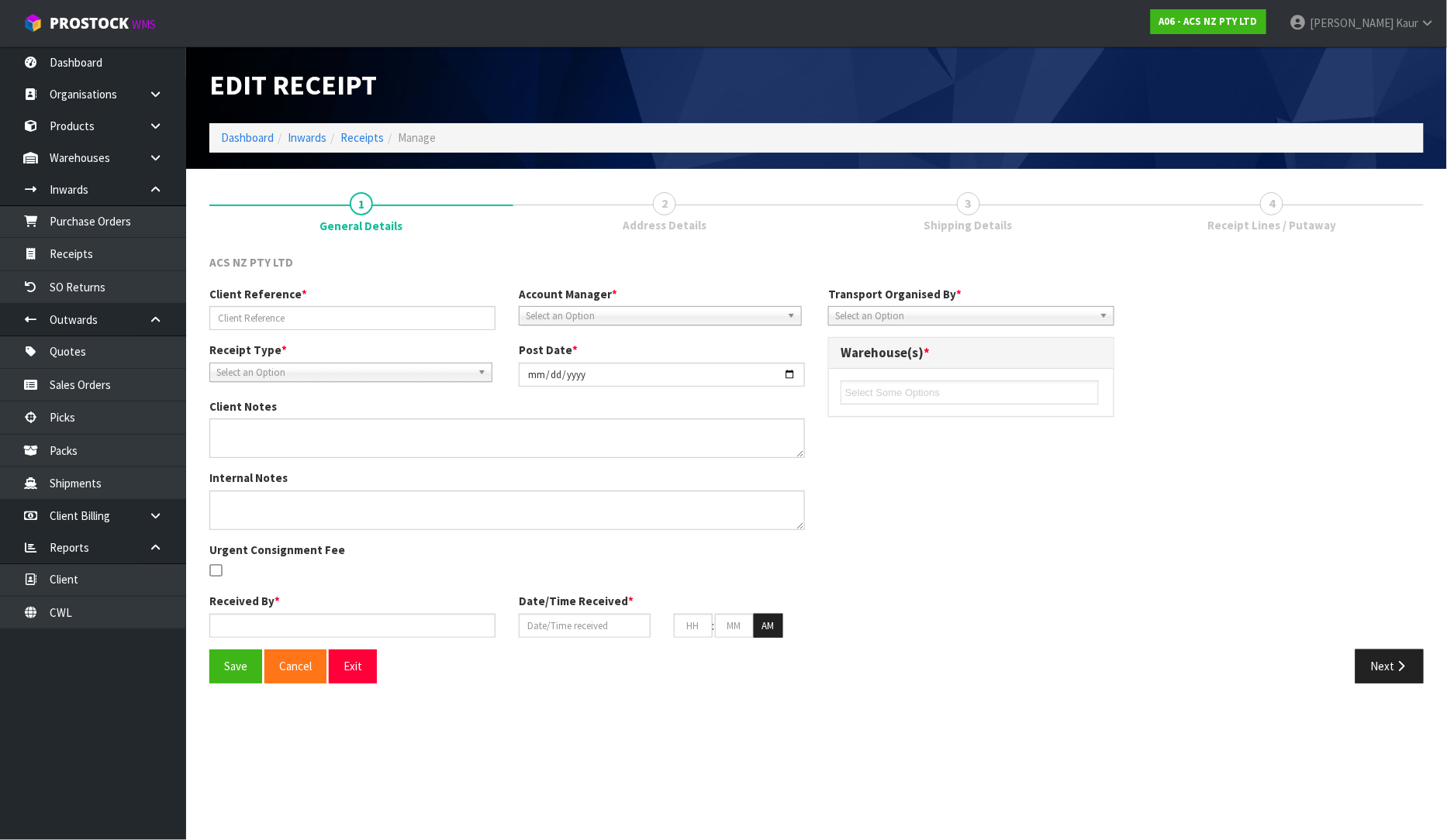
type input "4706279406/4100662636"
type input "[DATE]"
type input "[PERSON_NAME]"
type input "[DATE]"
type input "11"
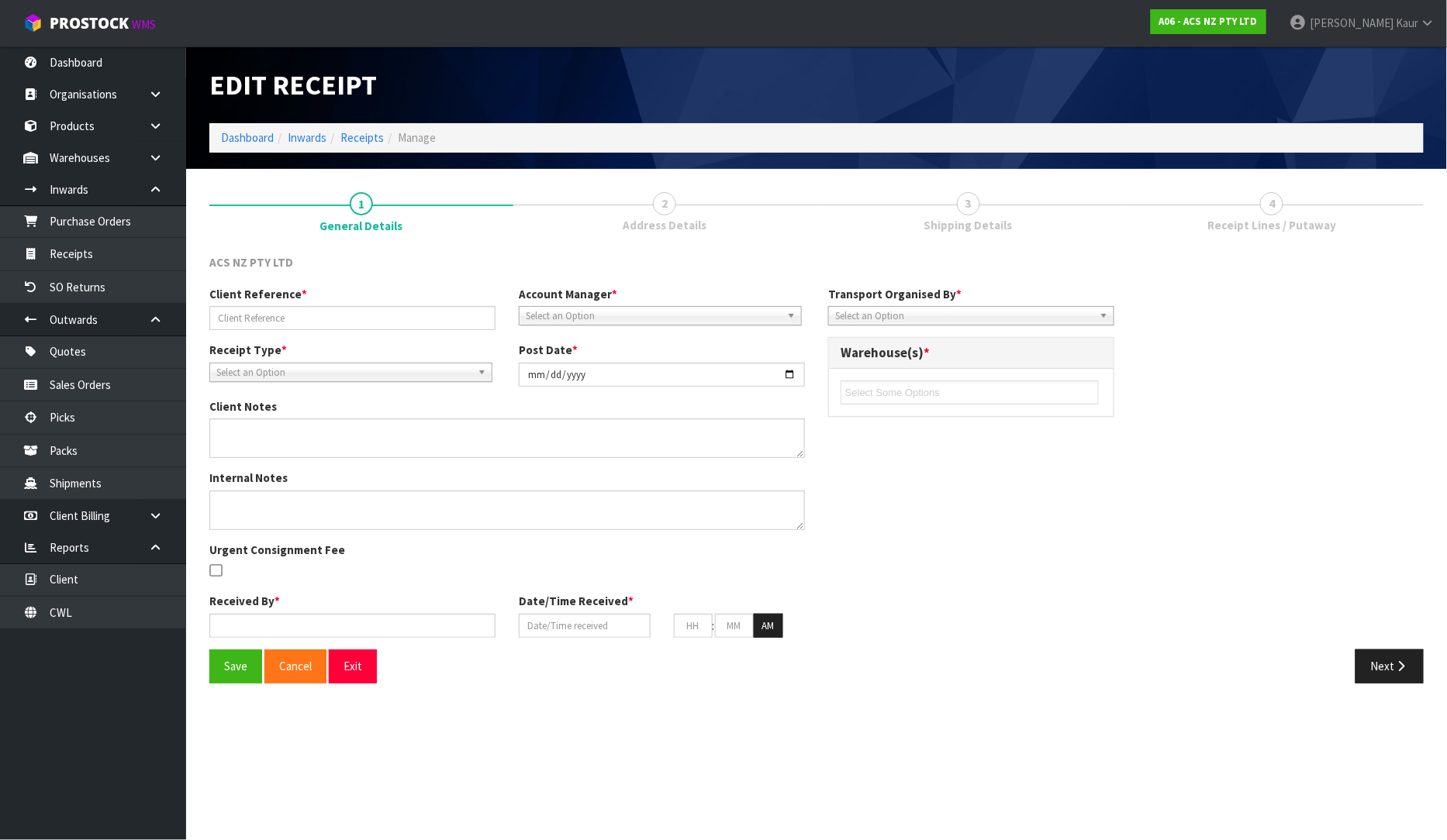
type input "09"
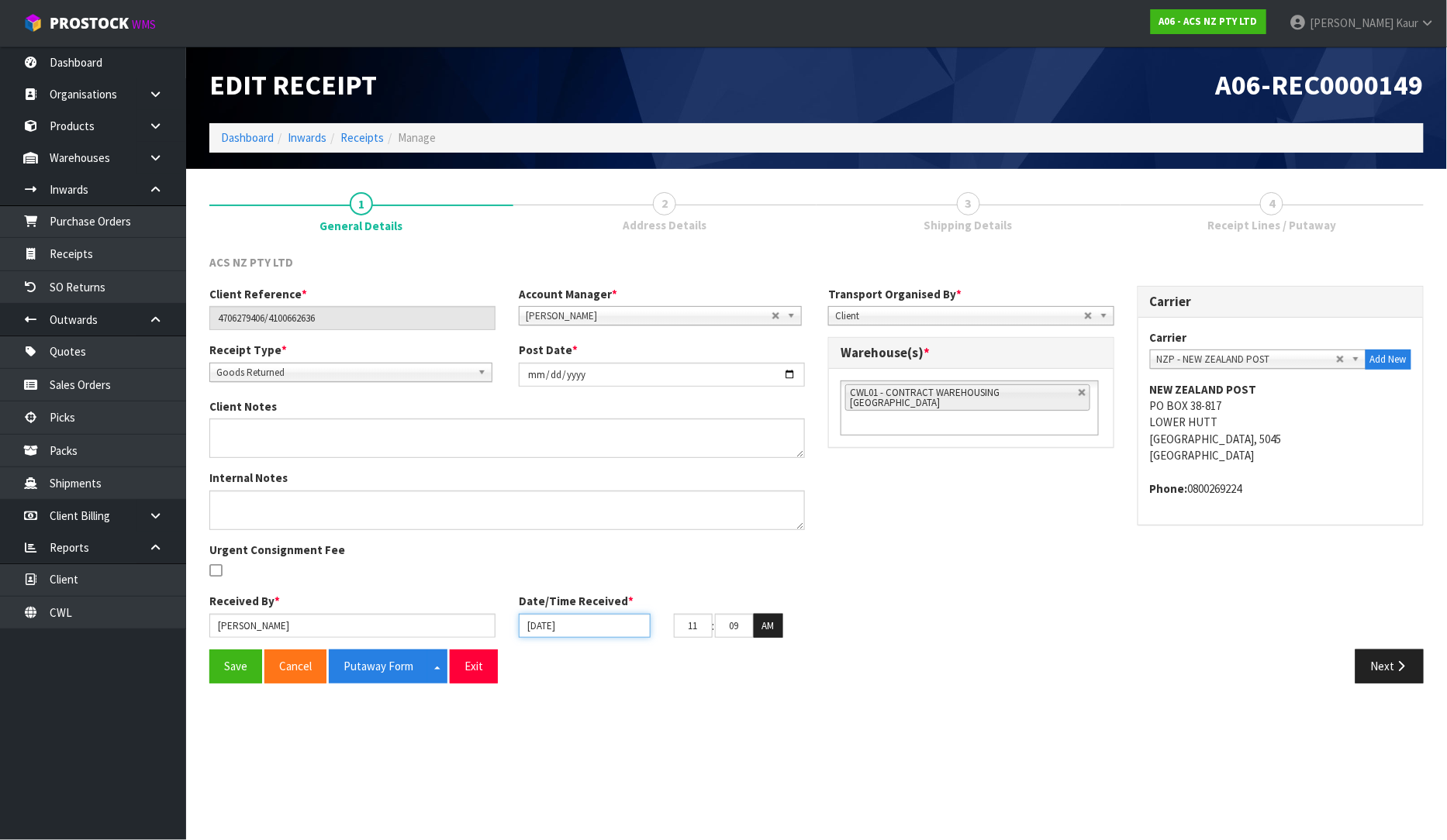
click at [538, 628] on input "[DATE]" at bounding box center [585, 626] width 132 height 24
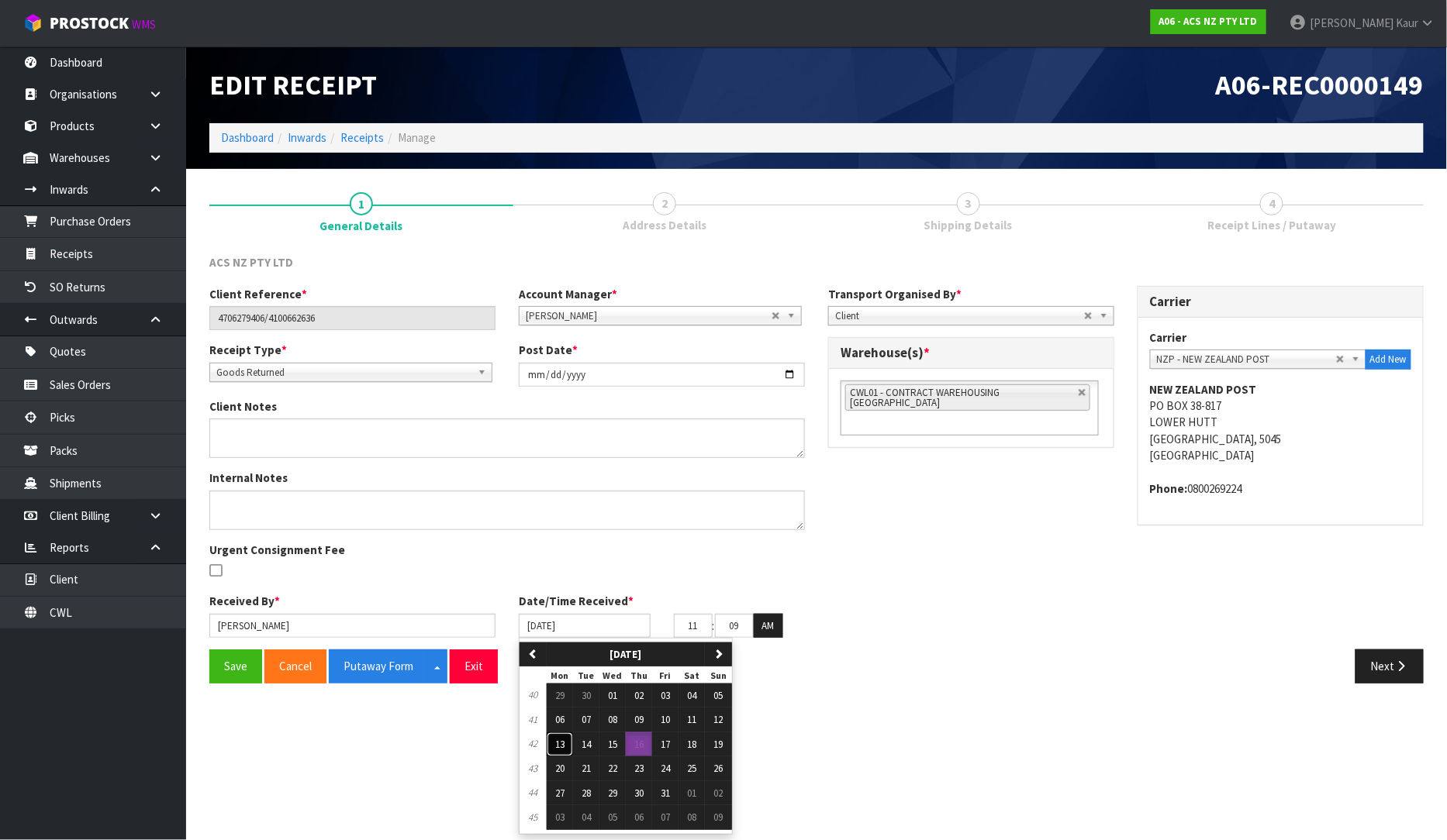
click at [565, 746] on span "13" at bounding box center [560, 744] width 10 height 13
type input "[DATE]"
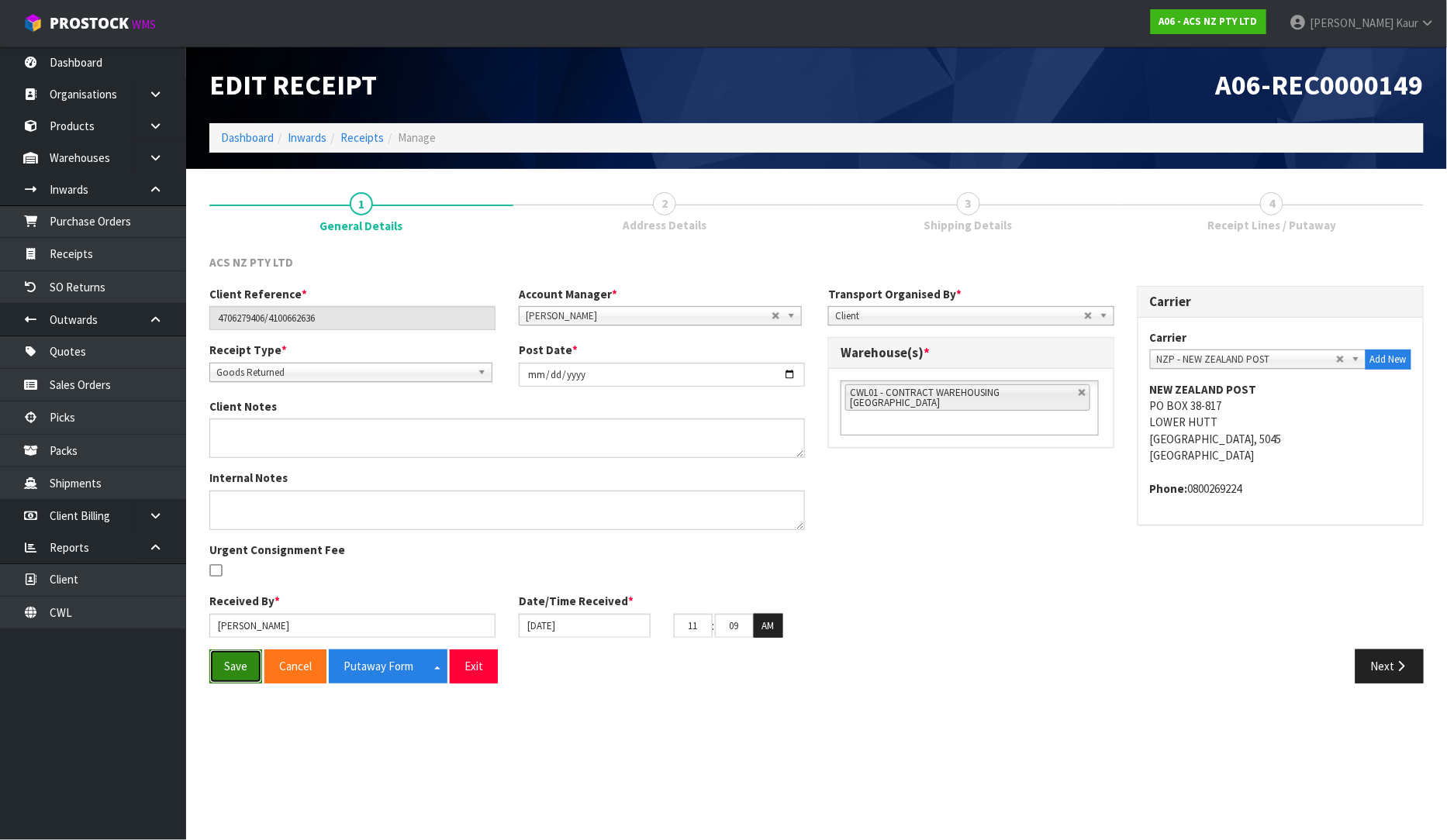
click at [238, 670] on button "Save" at bounding box center [236, 666] width 53 height 34
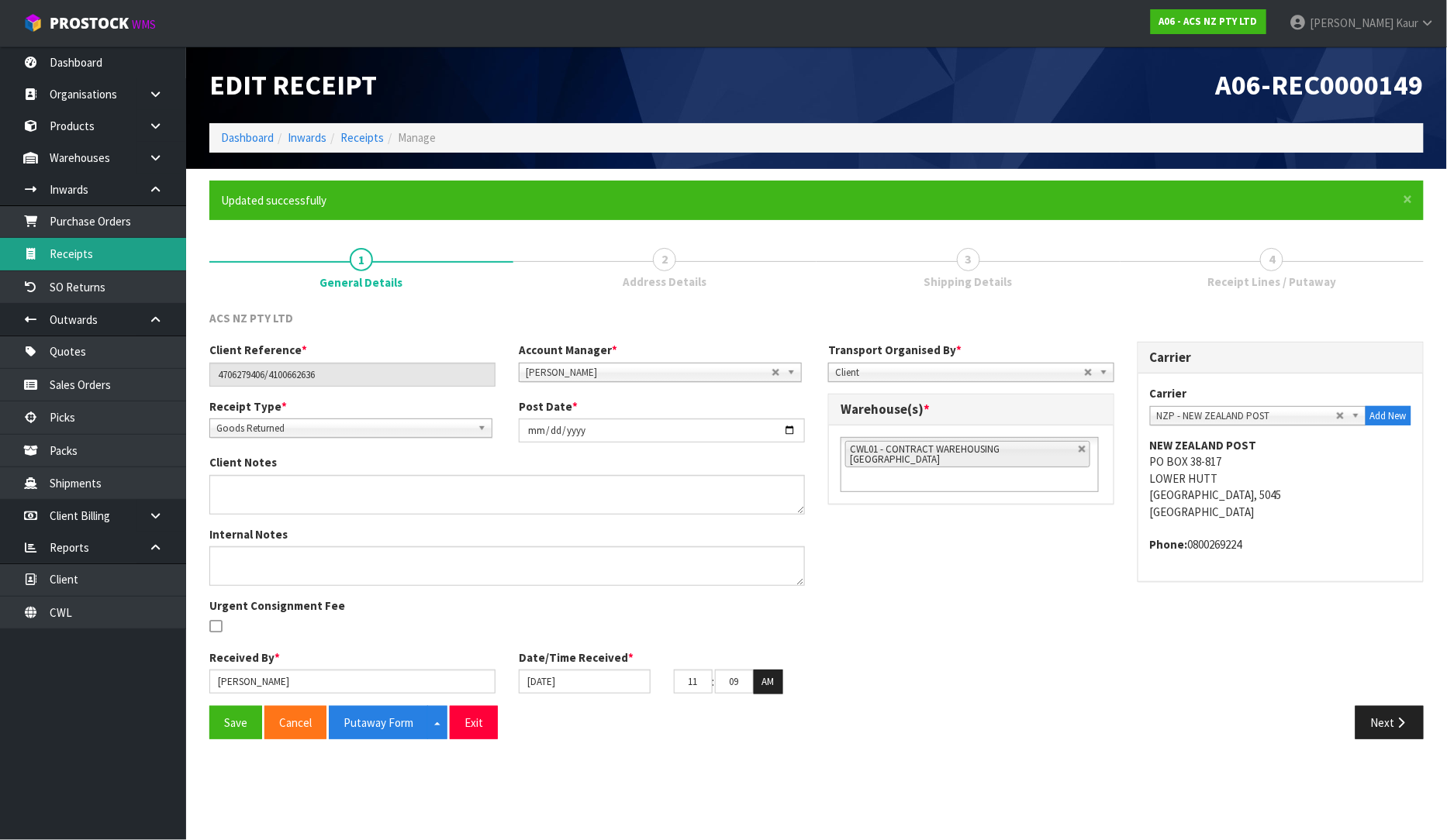
click at [84, 257] on link "Receipts" at bounding box center [93, 254] width 186 height 32
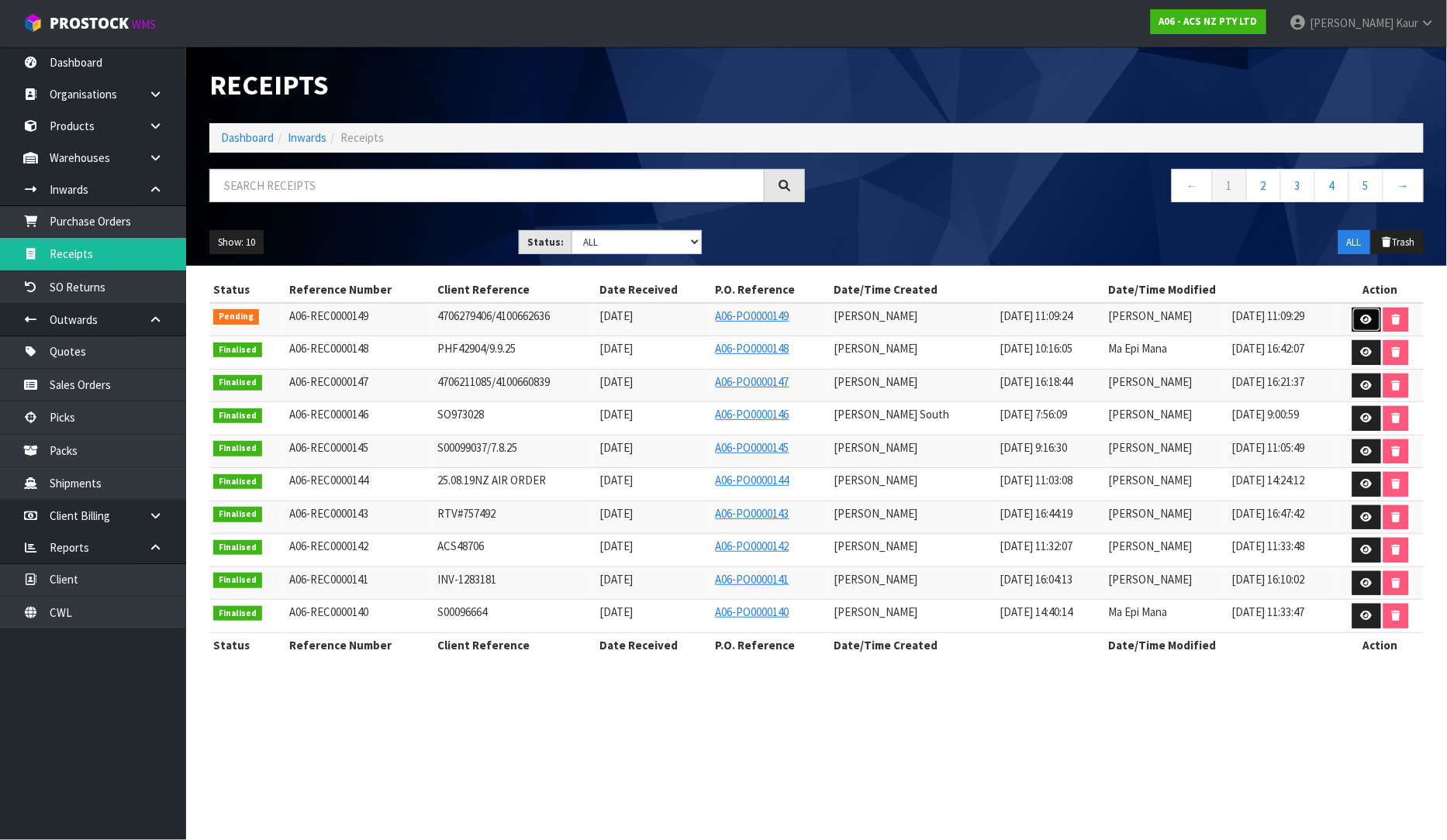
click at [1365, 318] on icon at bounding box center [1367, 320] width 12 height 10
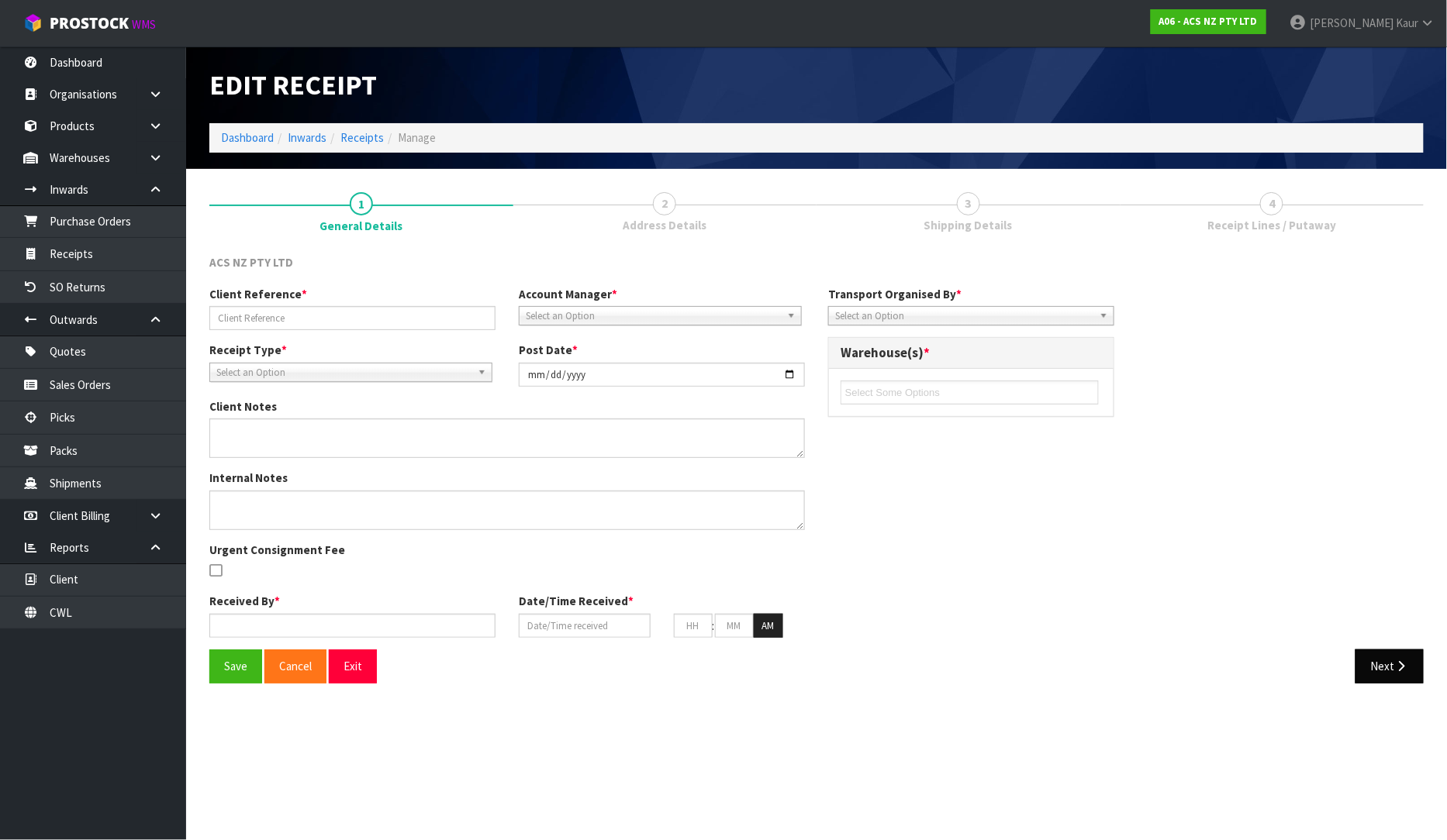
type input "4706279406/4100662636"
type input "[DATE]"
type input "[PERSON_NAME]"
type input "[DATE]"
type input "11"
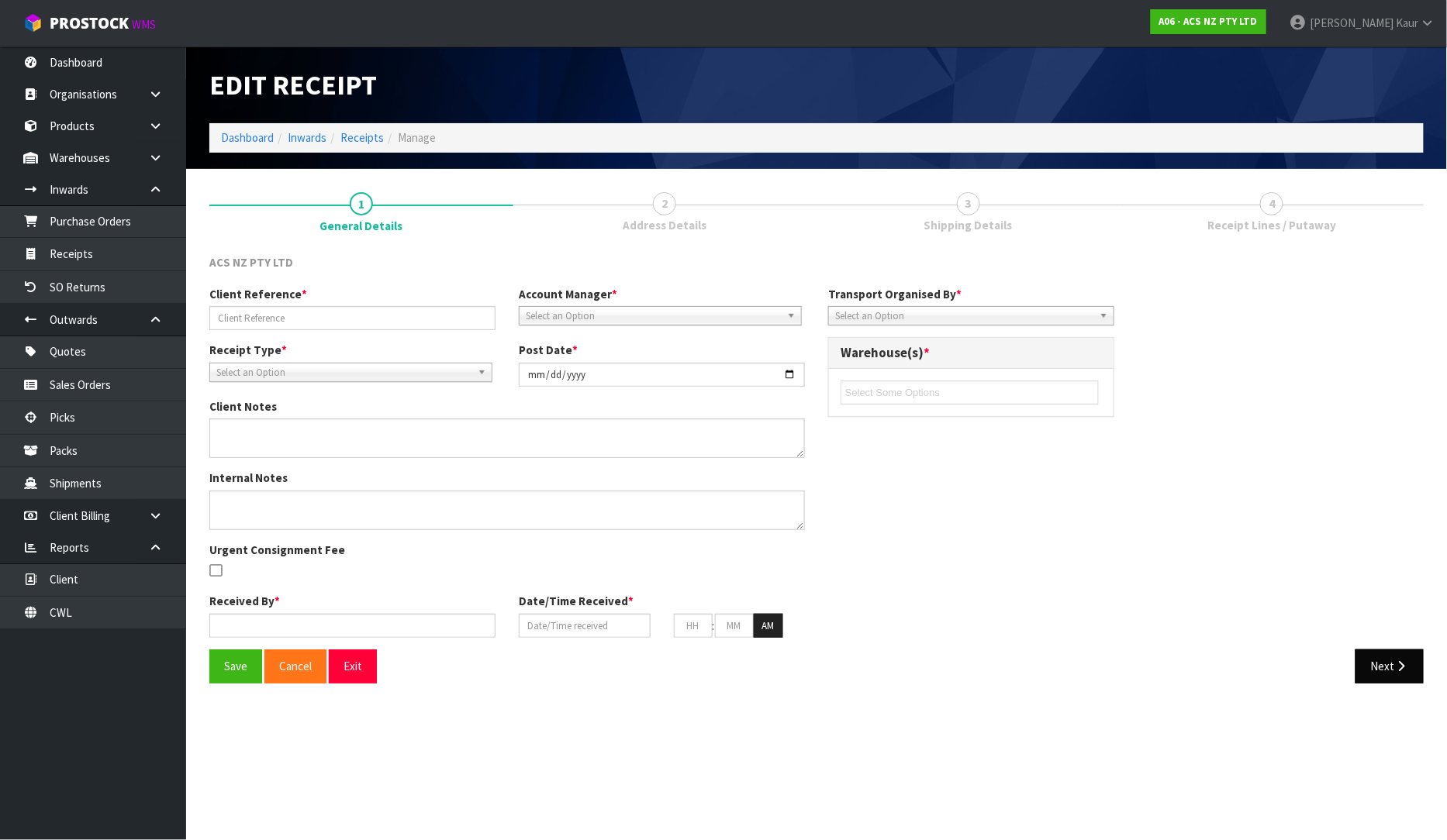
type input "09"
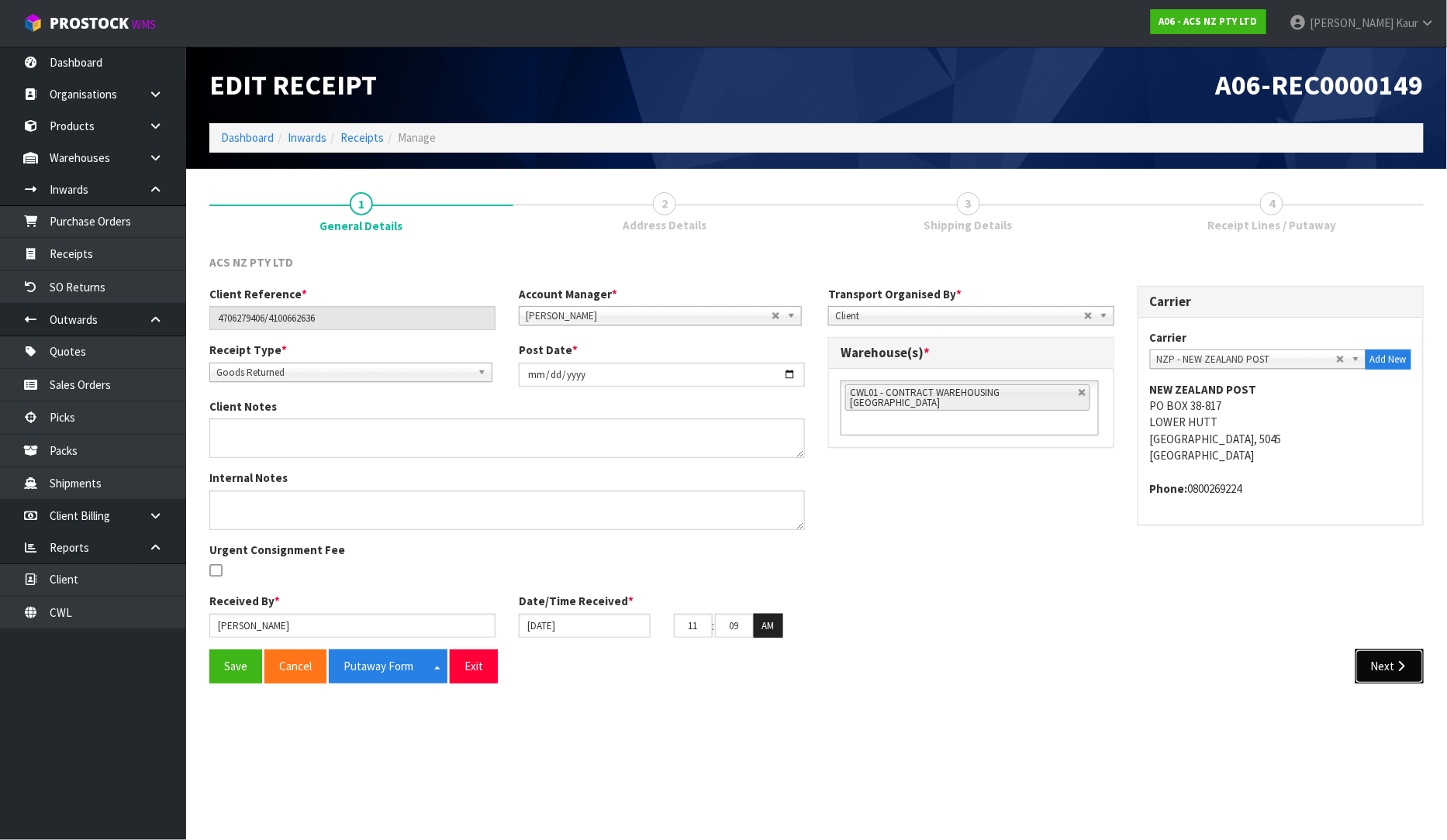
click at [1394, 661] on icon "button" at bounding box center [1401, 666] width 14 height 12
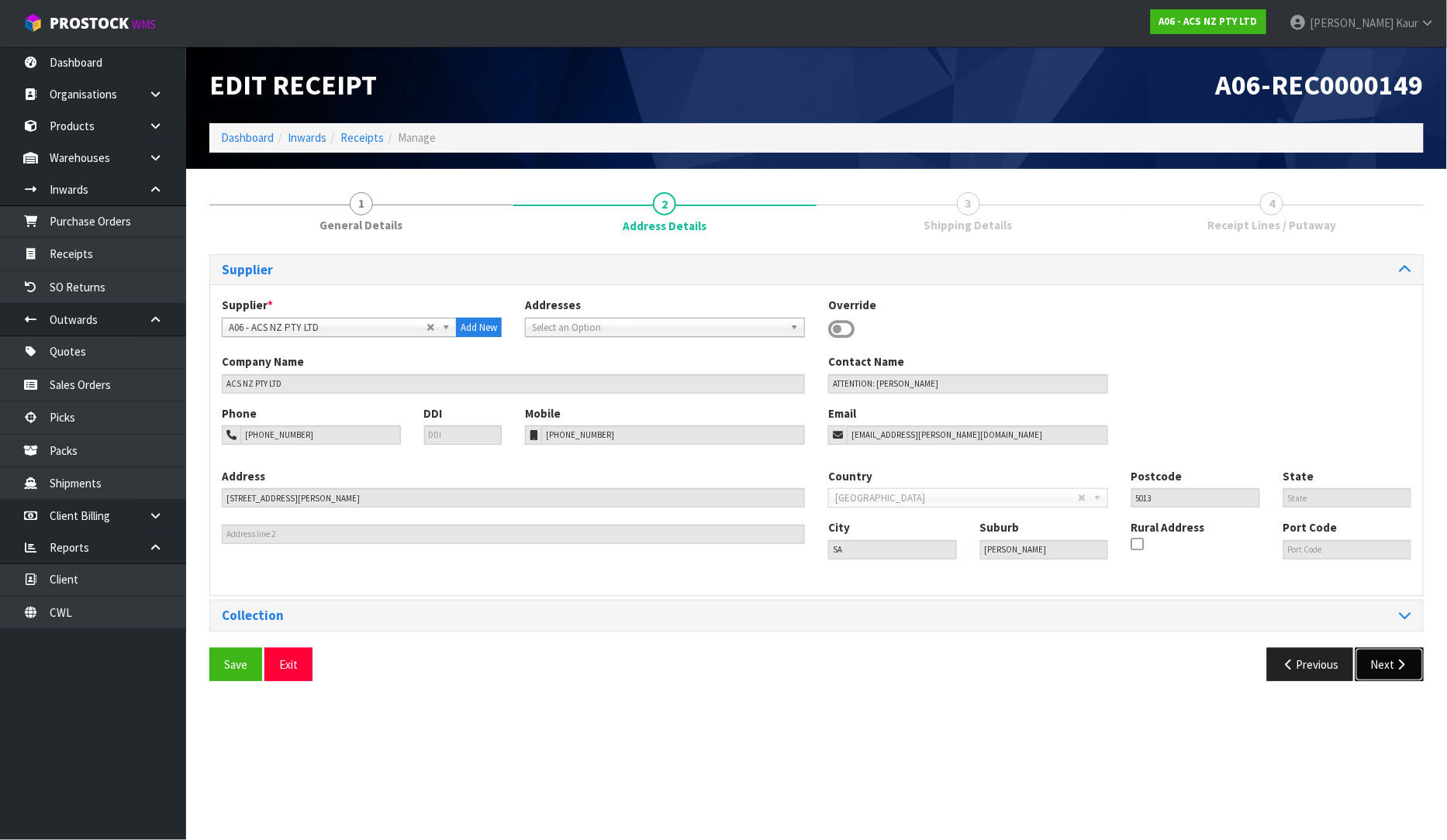
click at [1394, 661] on icon "button" at bounding box center [1401, 665] width 14 height 12
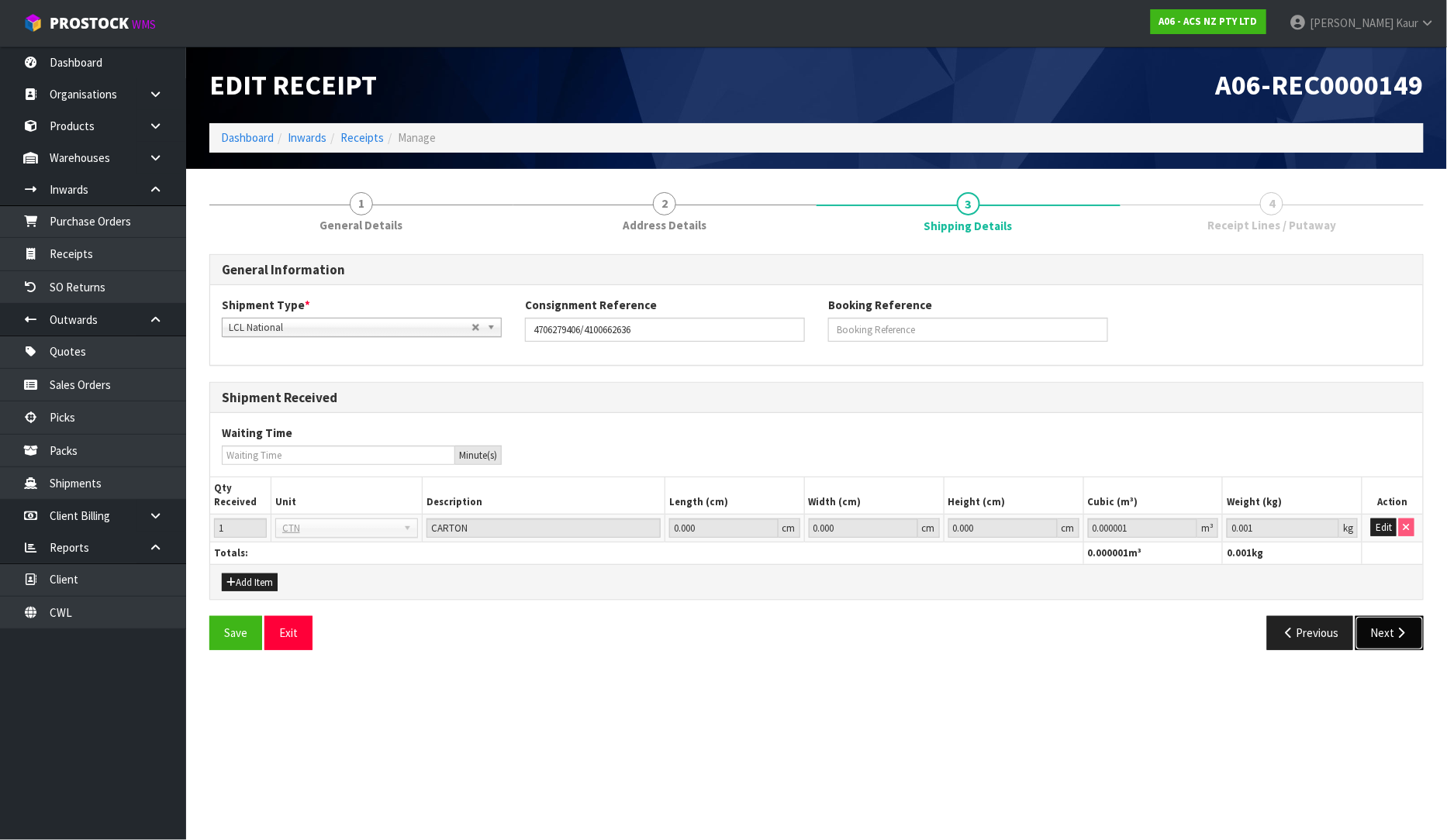
click at [1394, 643] on button "Next" at bounding box center [1389, 633] width 68 height 34
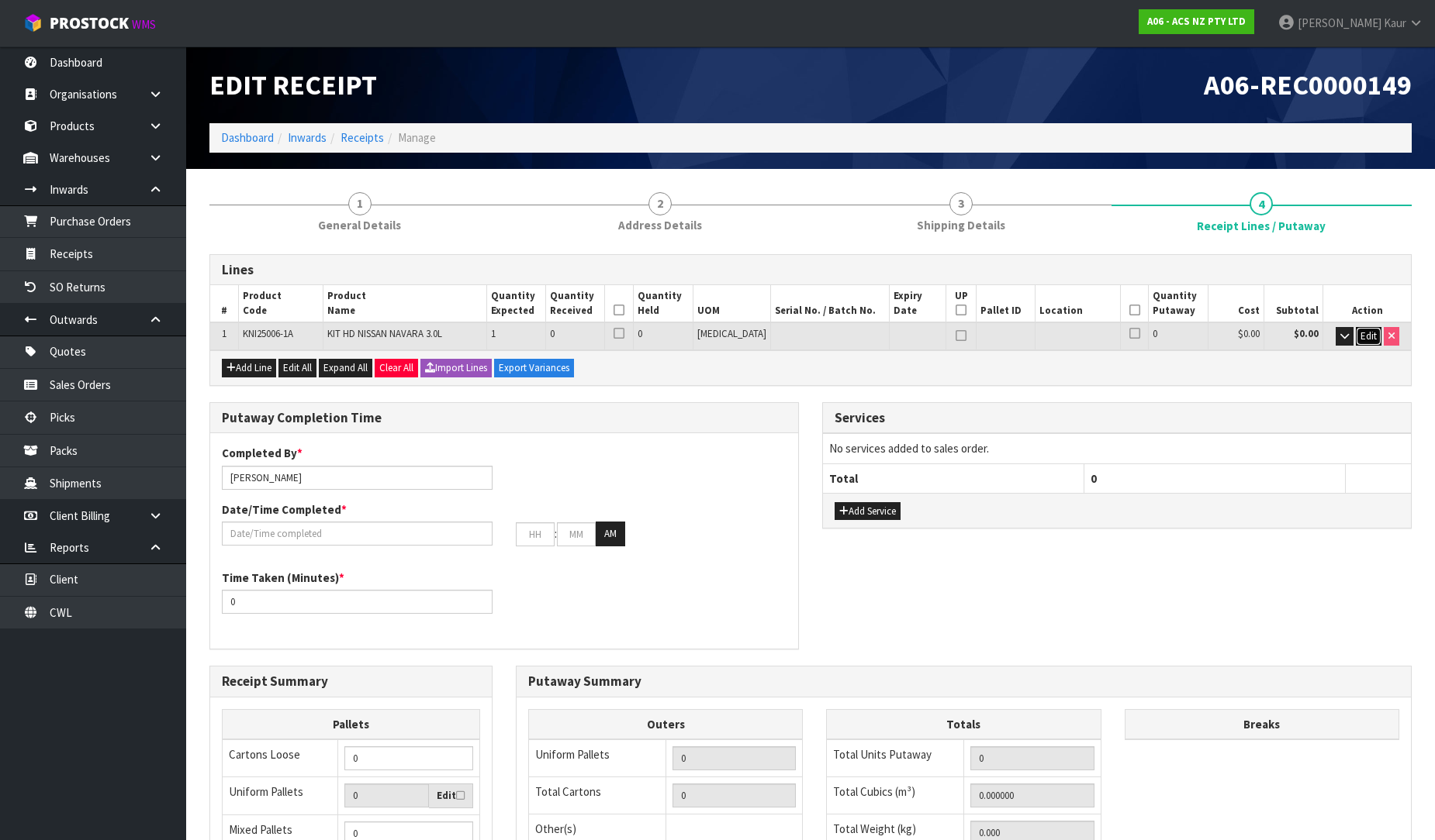
click at [1369, 339] on span "Edit" at bounding box center [1368, 336] width 16 height 13
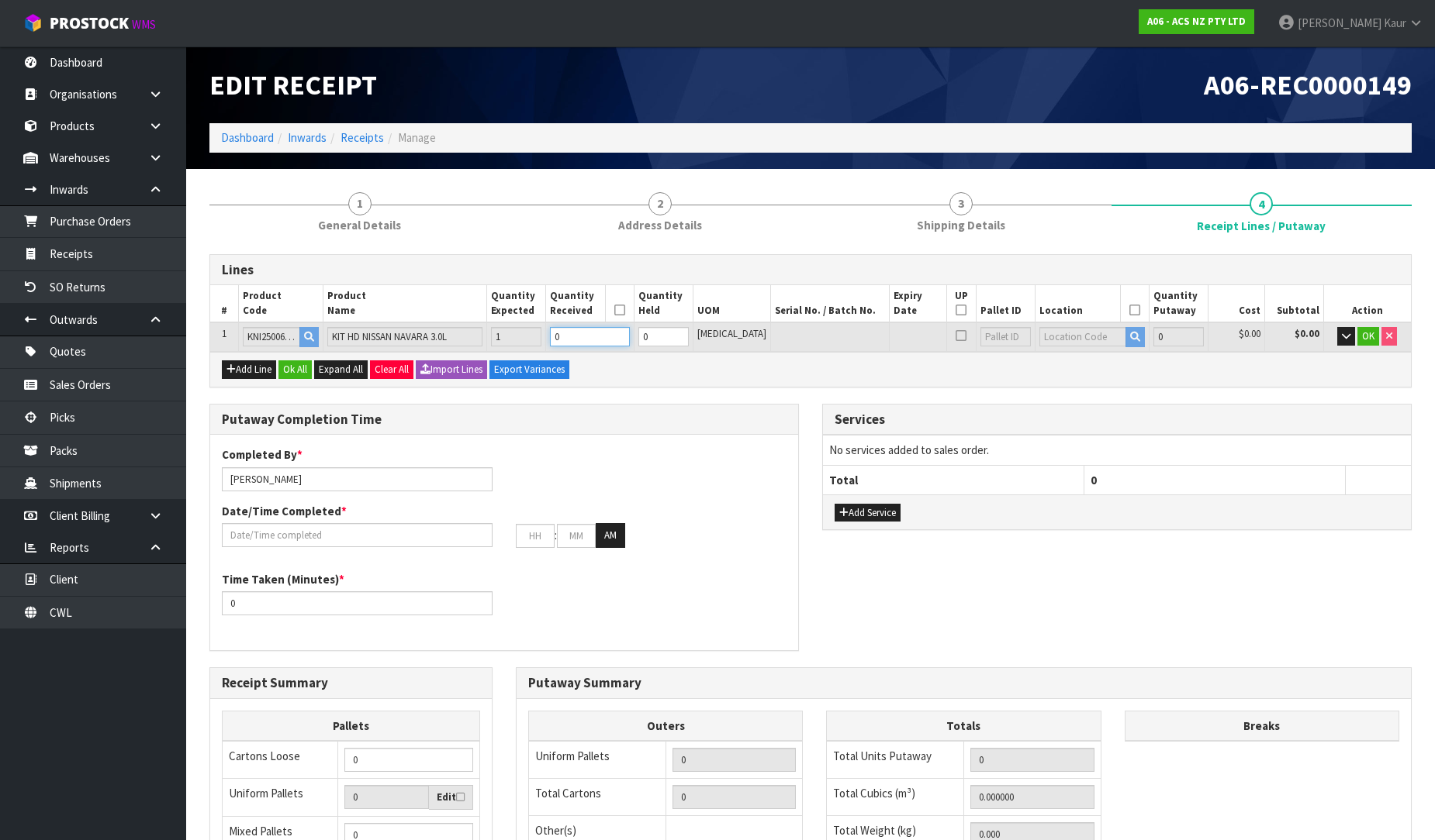
click at [602, 335] on input "0" at bounding box center [589, 336] width 79 height 19
type input "1"
type input "0.01443"
type input "9"
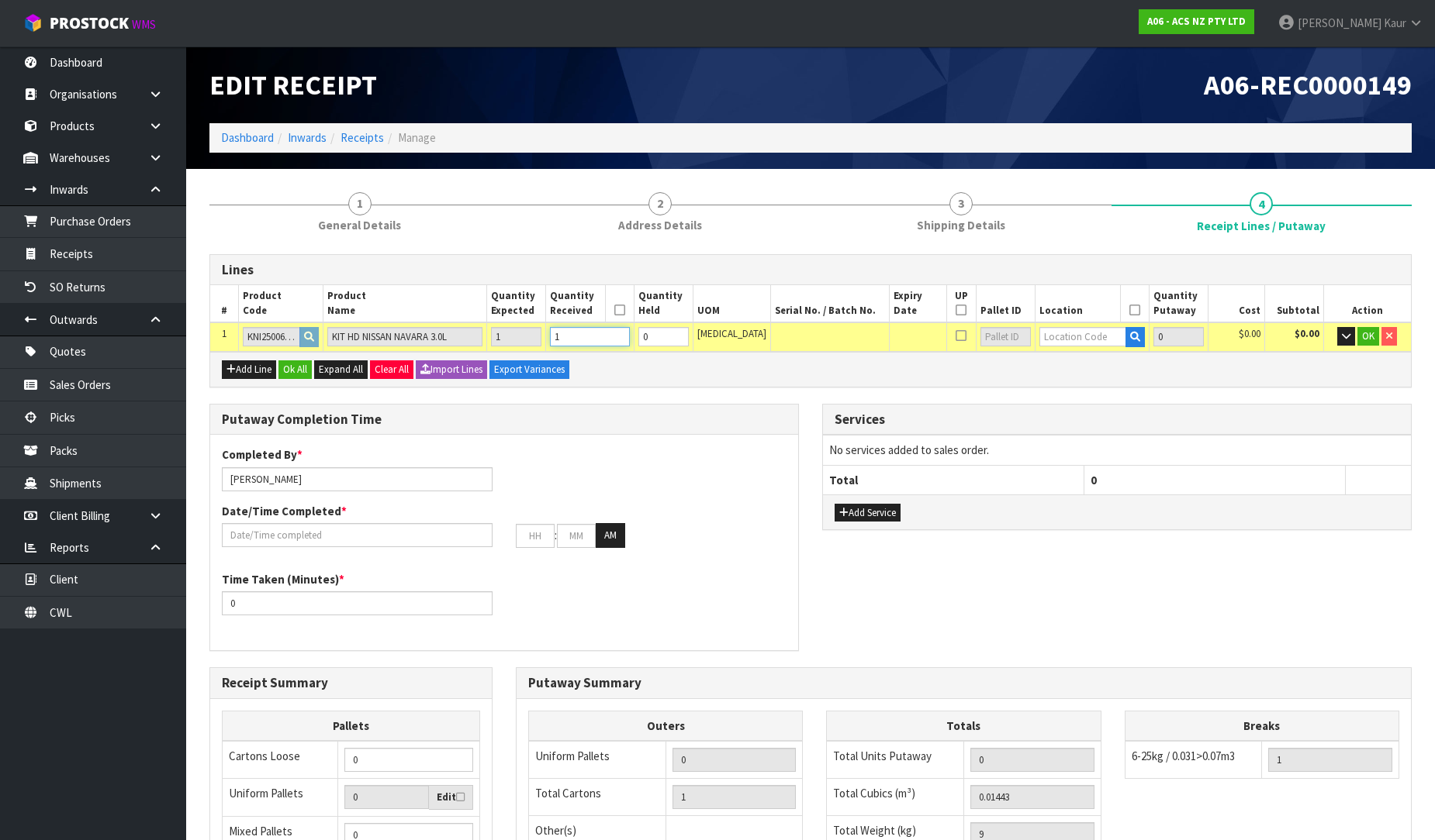
type input "1"
click at [1059, 328] on input "text" at bounding box center [1082, 336] width 87 height 19
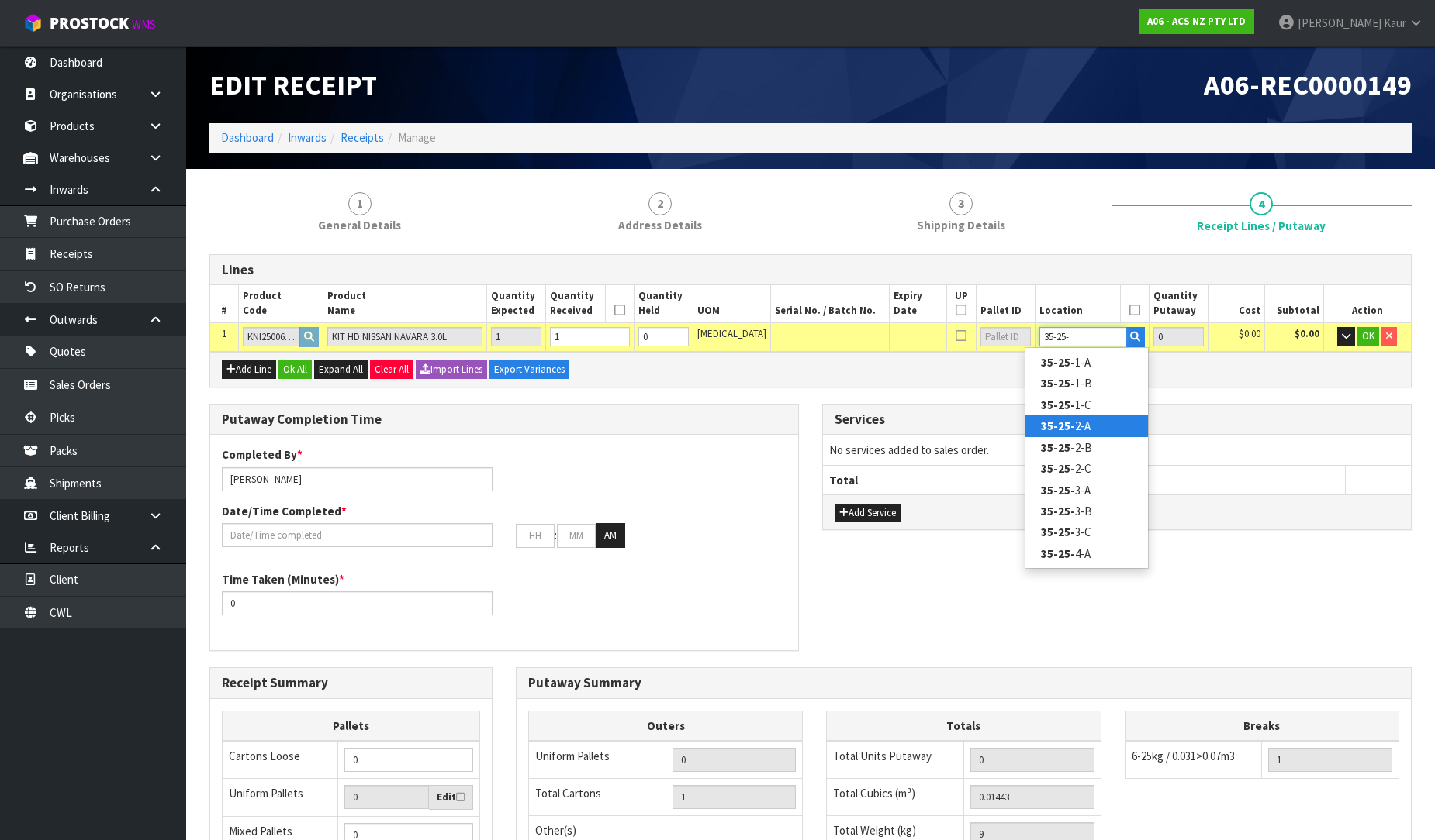
type input "35-25-"
click at [1065, 416] on link "35-25- 2-A" at bounding box center [1086, 426] width 123 height 21
type input "1"
type input "35-25-2-A"
type input "1"
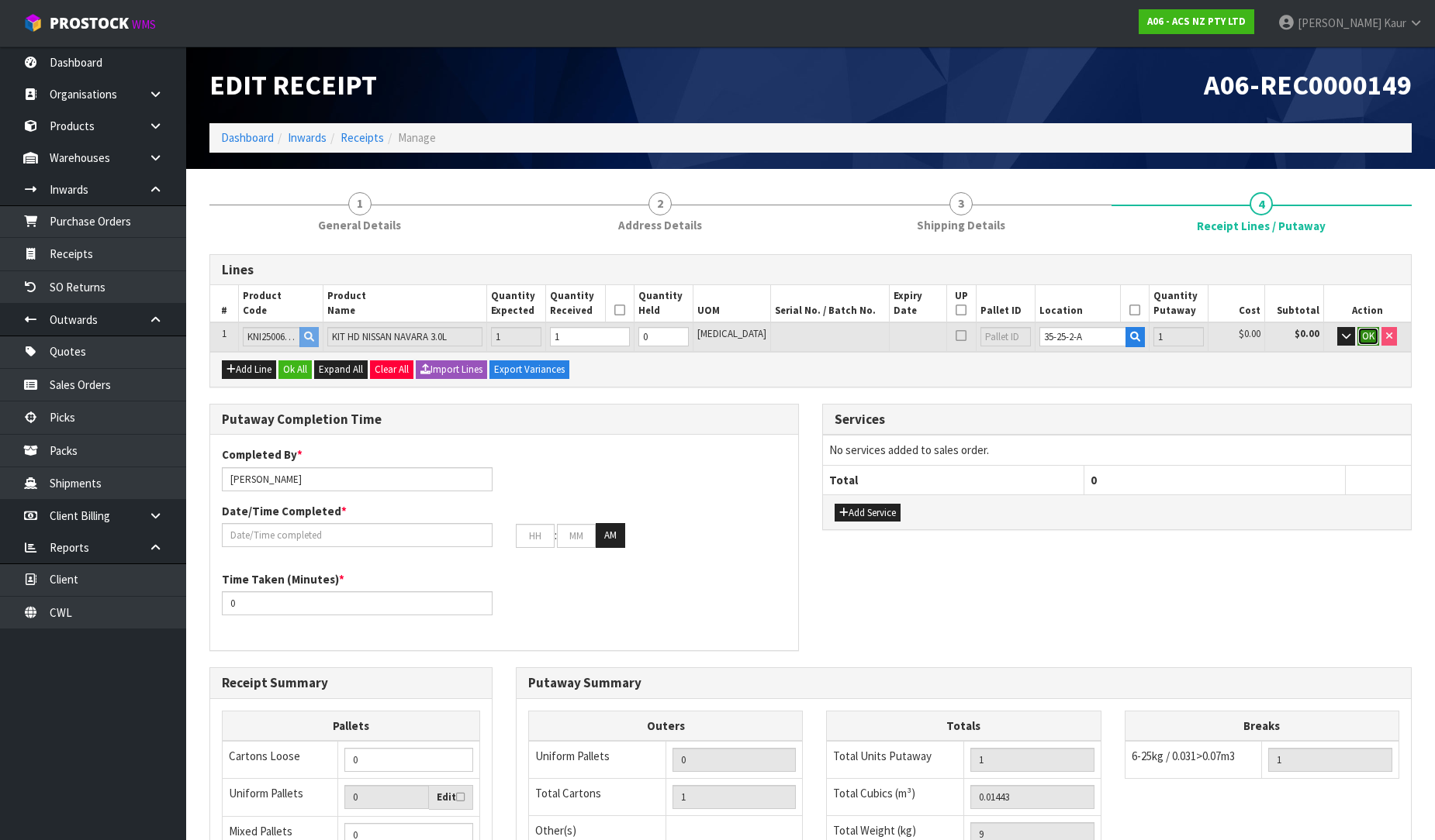
click at [1358, 329] on button "OK" at bounding box center [1368, 336] width 22 height 18
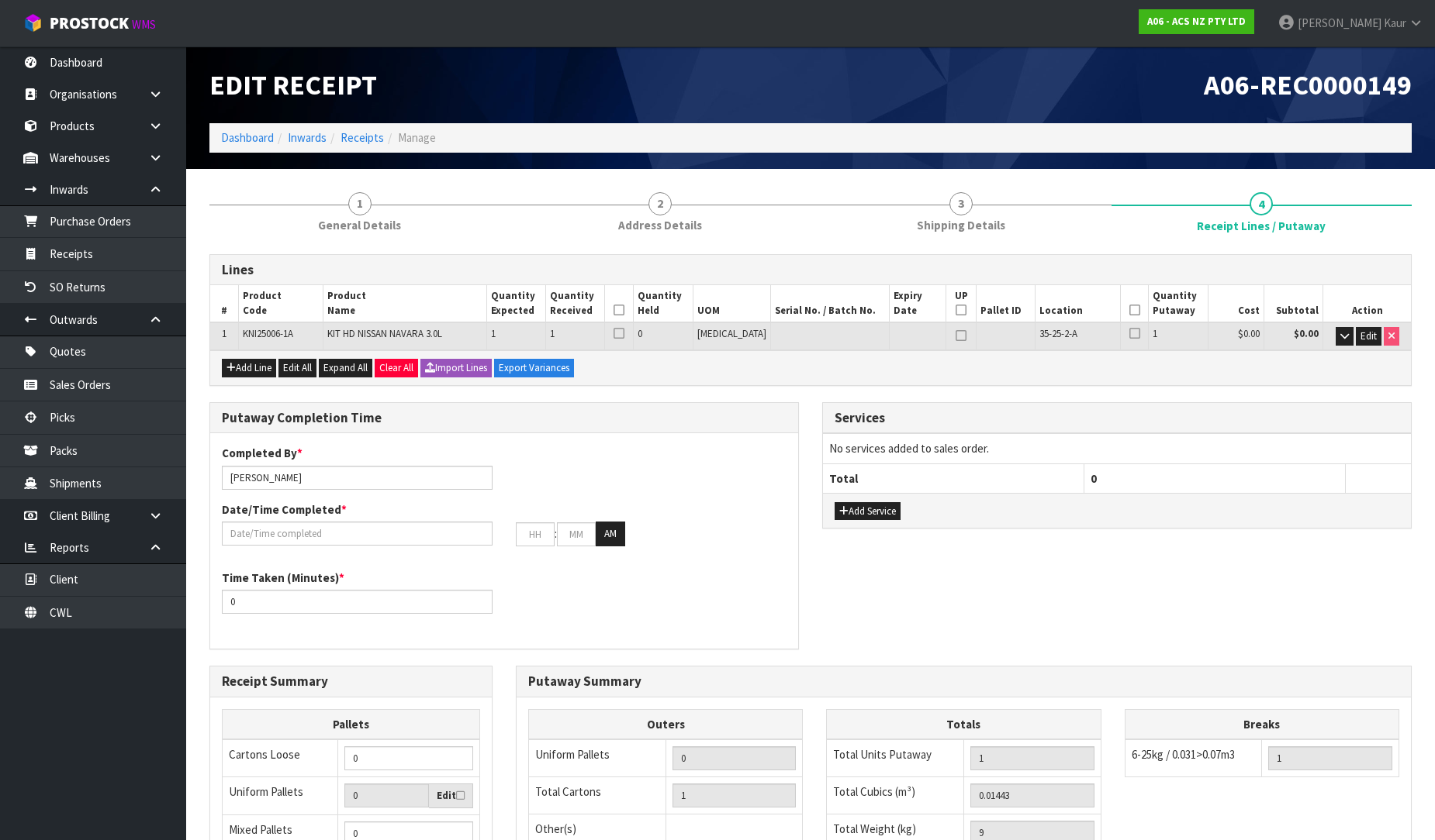
click at [624, 310] on icon at bounding box center [619, 310] width 11 height 1
click at [1129, 310] on icon at bounding box center [1135, 310] width 11 height 1
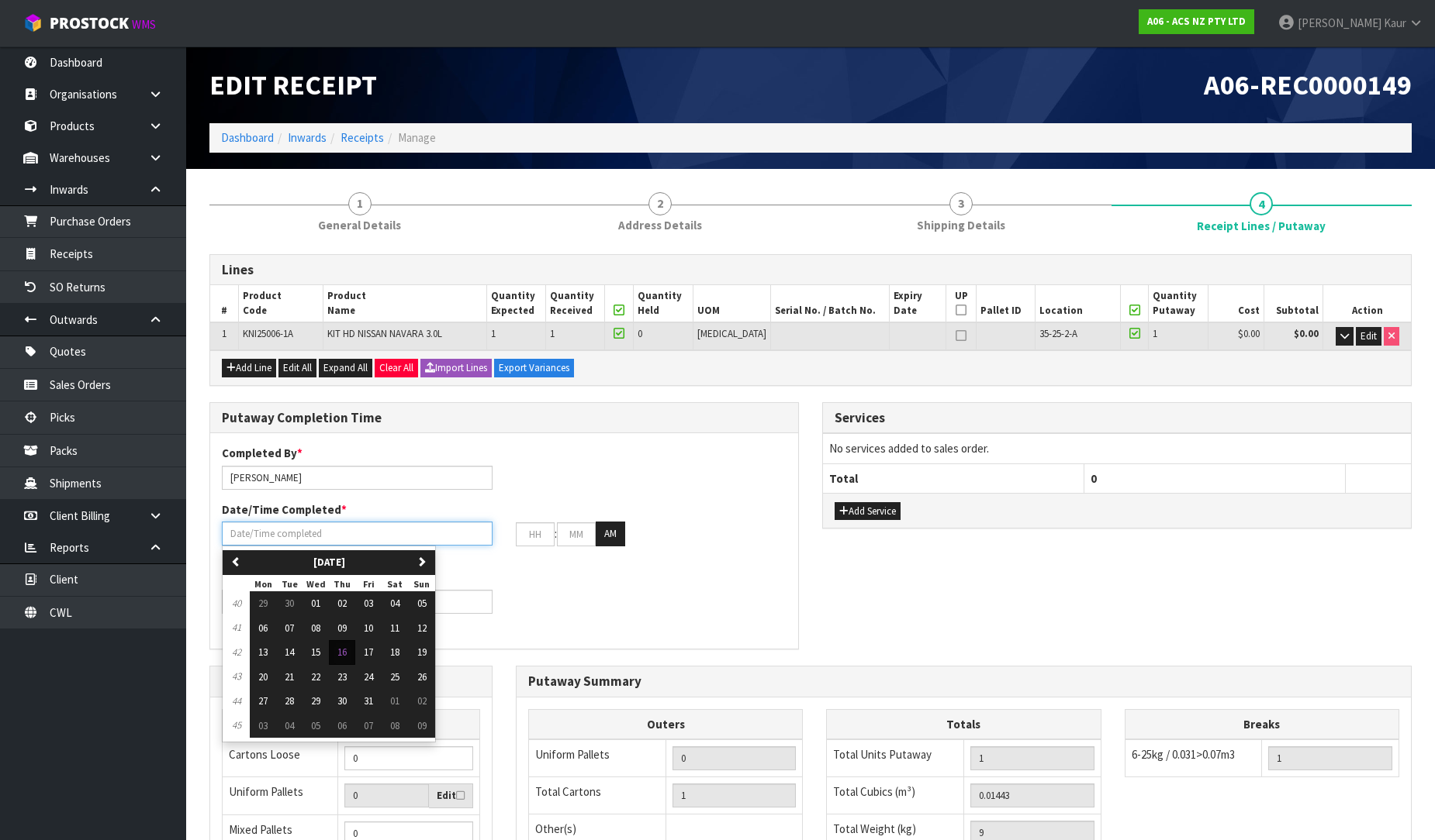
click at [288, 528] on input "text" at bounding box center [357, 533] width 271 height 24
click at [347, 657] on span "16" at bounding box center [342, 652] width 10 height 13
type input "[DATE]"
type input "12"
type input "00"
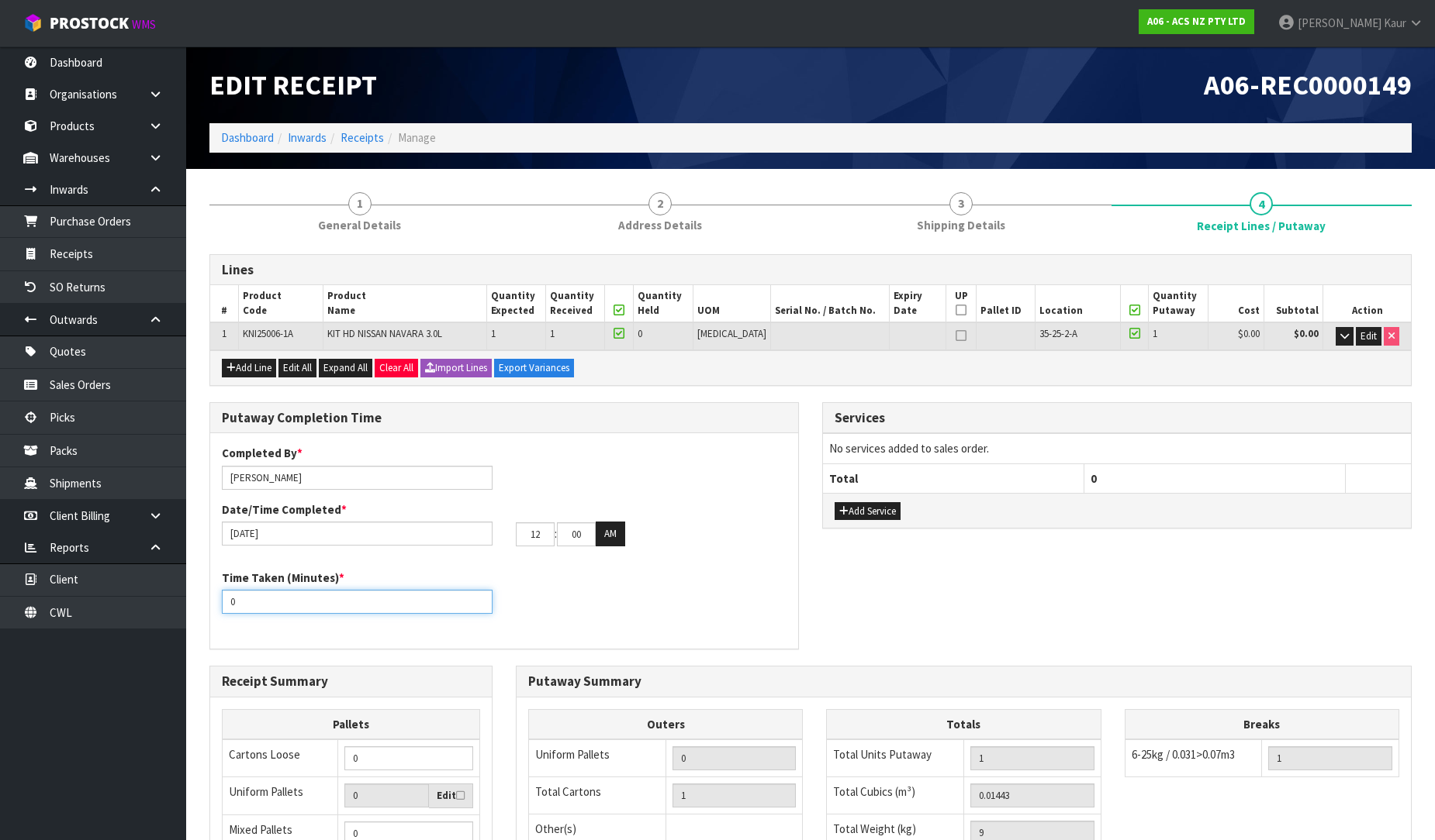
drag, startPoint x: 245, startPoint y: 599, endPoint x: 198, endPoint y: 617, distance: 50.3
click at [198, 617] on div "Putaway Completion Time Completed By * [PERSON_NAME] Date/Time Completed * [DAT…" at bounding box center [504, 533] width 613 height 263
type input "10"
drag, startPoint x: 546, startPoint y: 537, endPoint x: 437, endPoint y: 561, distance: 111.6
click at [437, 561] on div "Completed By * [PERSON_NAME] Date/Time Completed * [DATE] 12 : 00 : 00 AM Time …" at bounding box center [504, 541] width 588 height 192
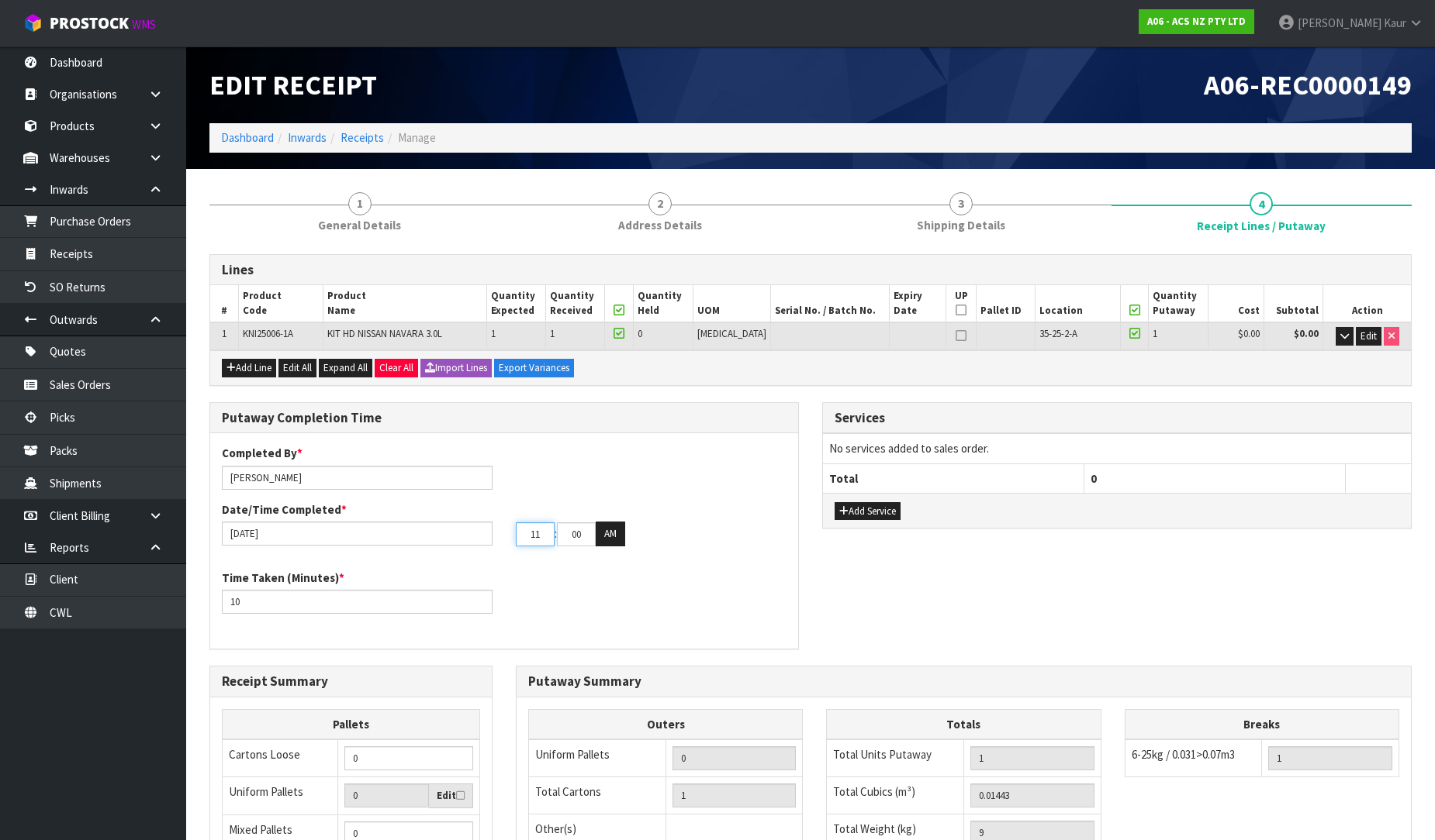
type input "11"
drag, startPoint x: 590, startPoint y: 533, endPoint x: 522, endPoint y: 533, distance: 68.0
click at [522, 533] on tr "11 : 00 : 00 AM" at bounding box center [570, 533] width 109 height 25
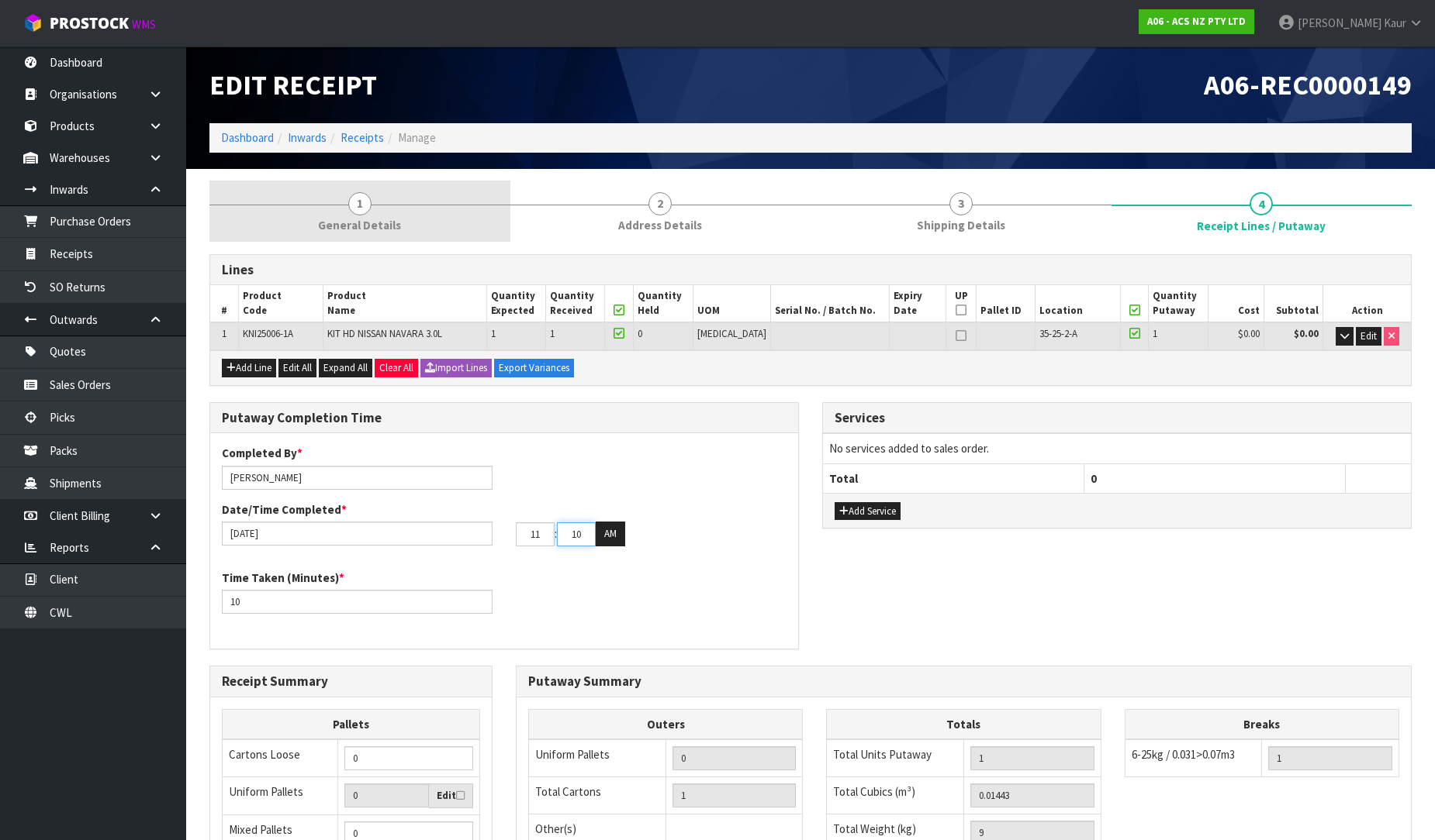
type input "10"
click at [377, 227] on span "General Details" at bounding box center [360, 225] width 83 height 16
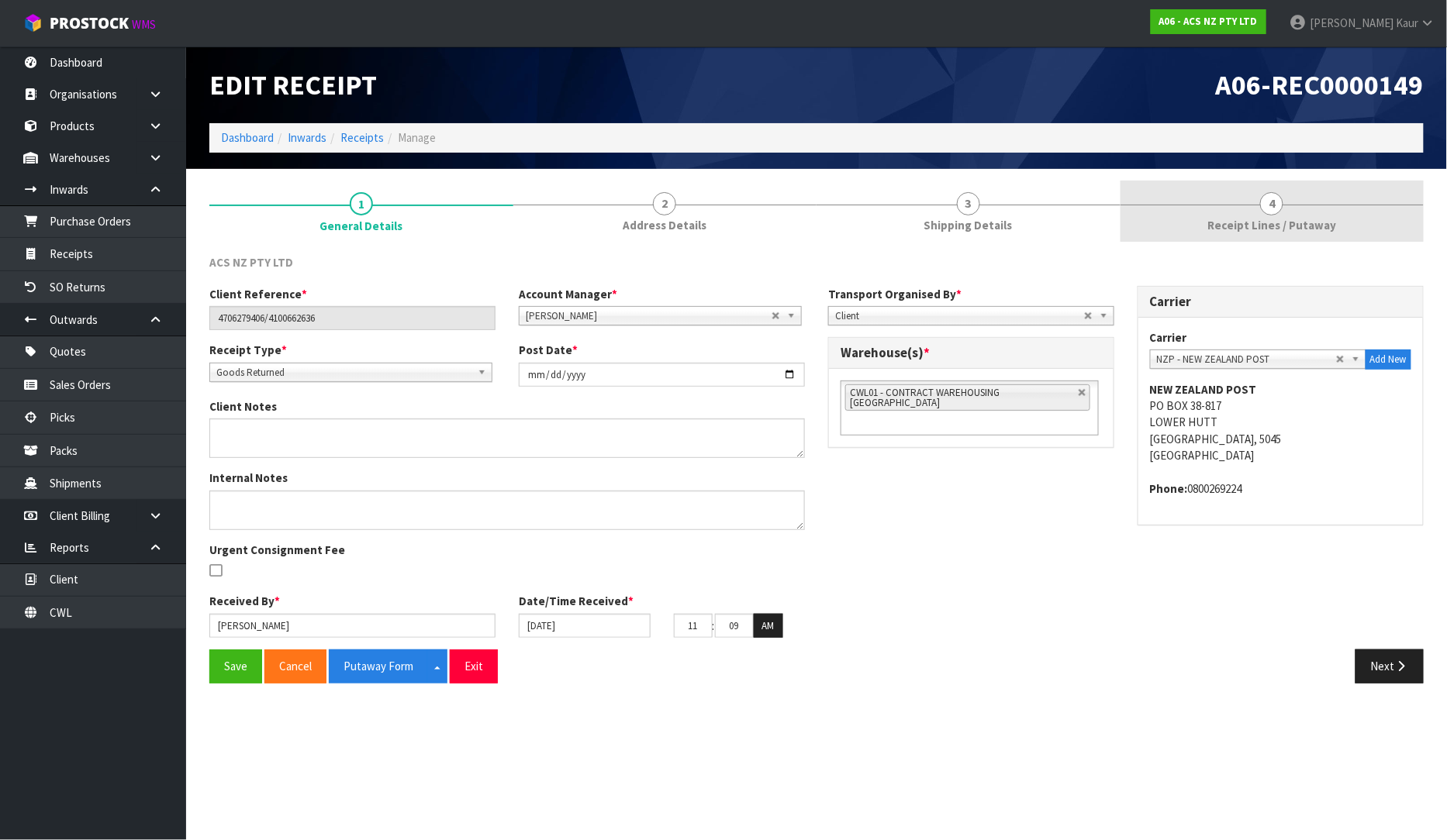
click at [1244, 222] on span "Receipt Lines / Putaway" at bounding box center [1272, 225] width 129 height 16
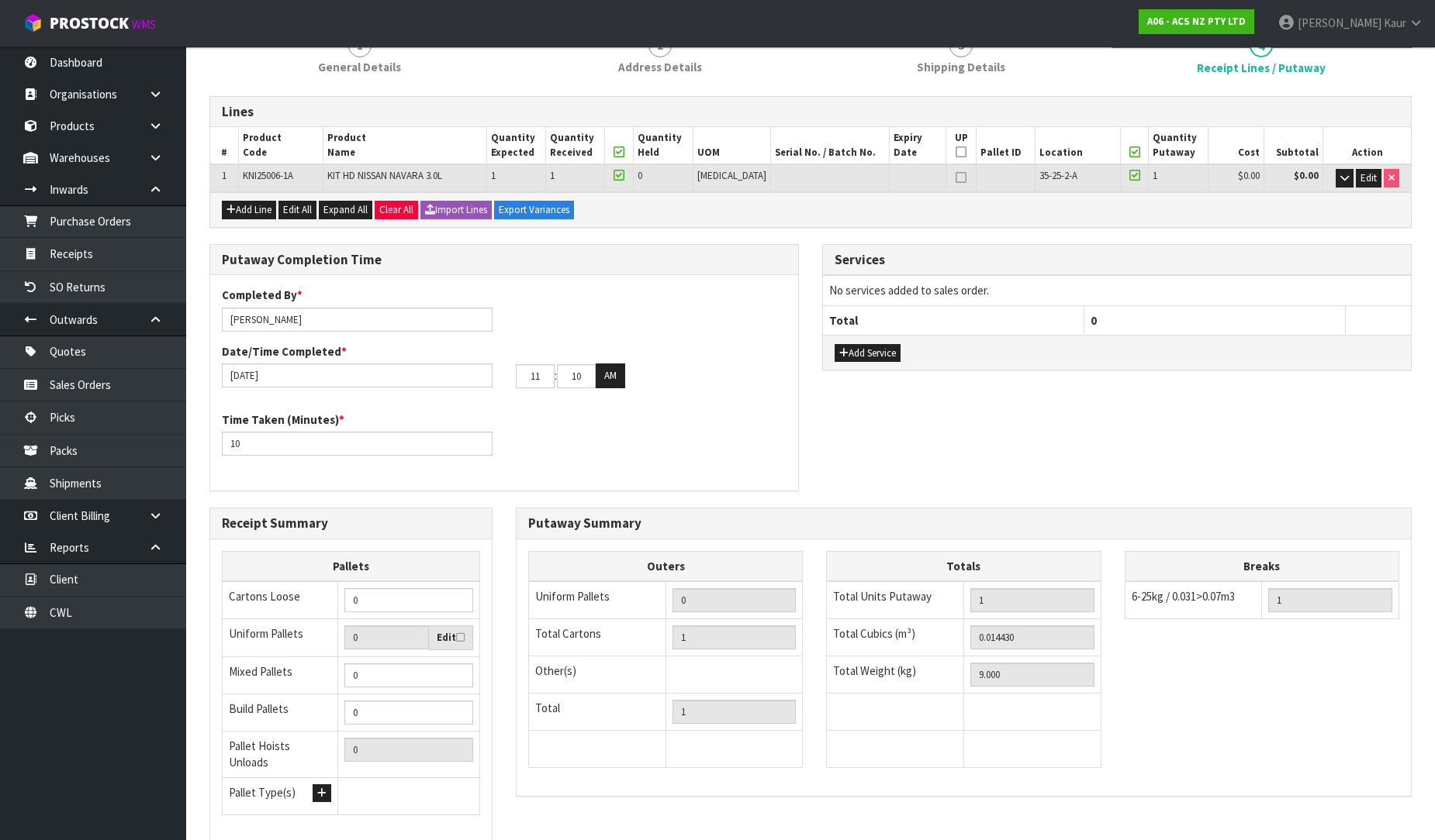
scroll to position [260, 0]
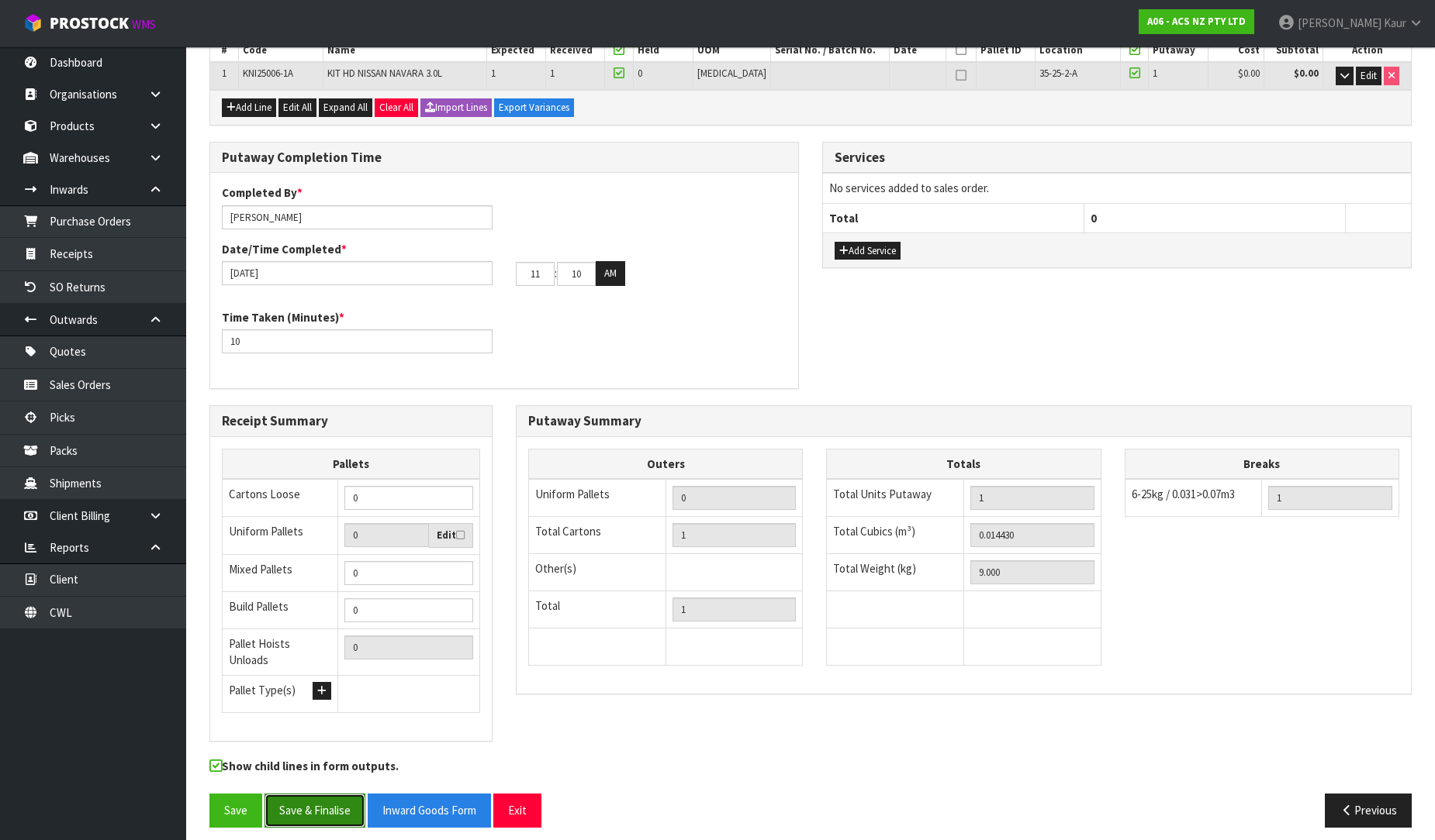
click at [321, 814] on button "Save & Finalise" at bounding box center [315, 810] width 101 height 34
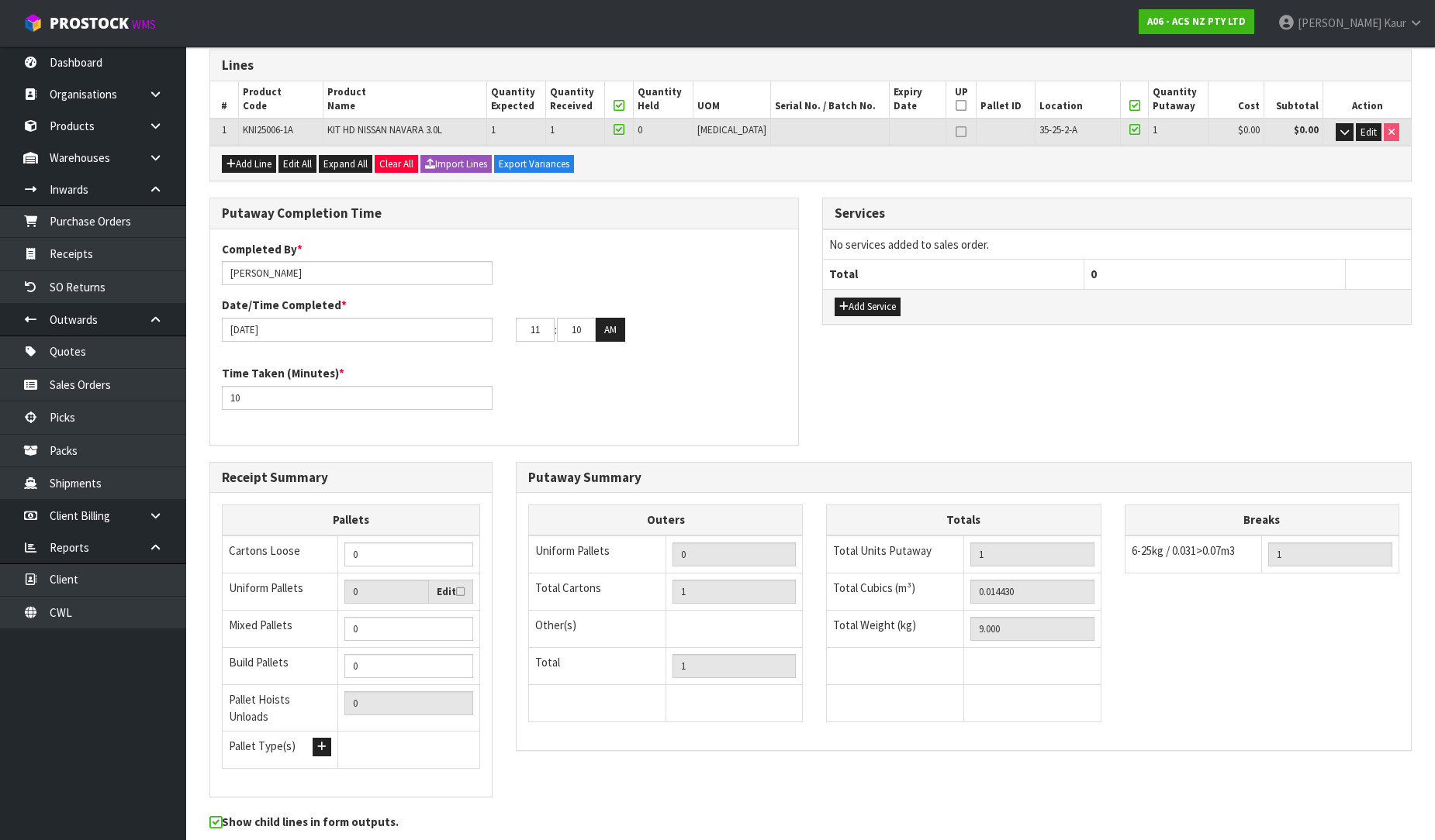
scroll to position [0, 0]
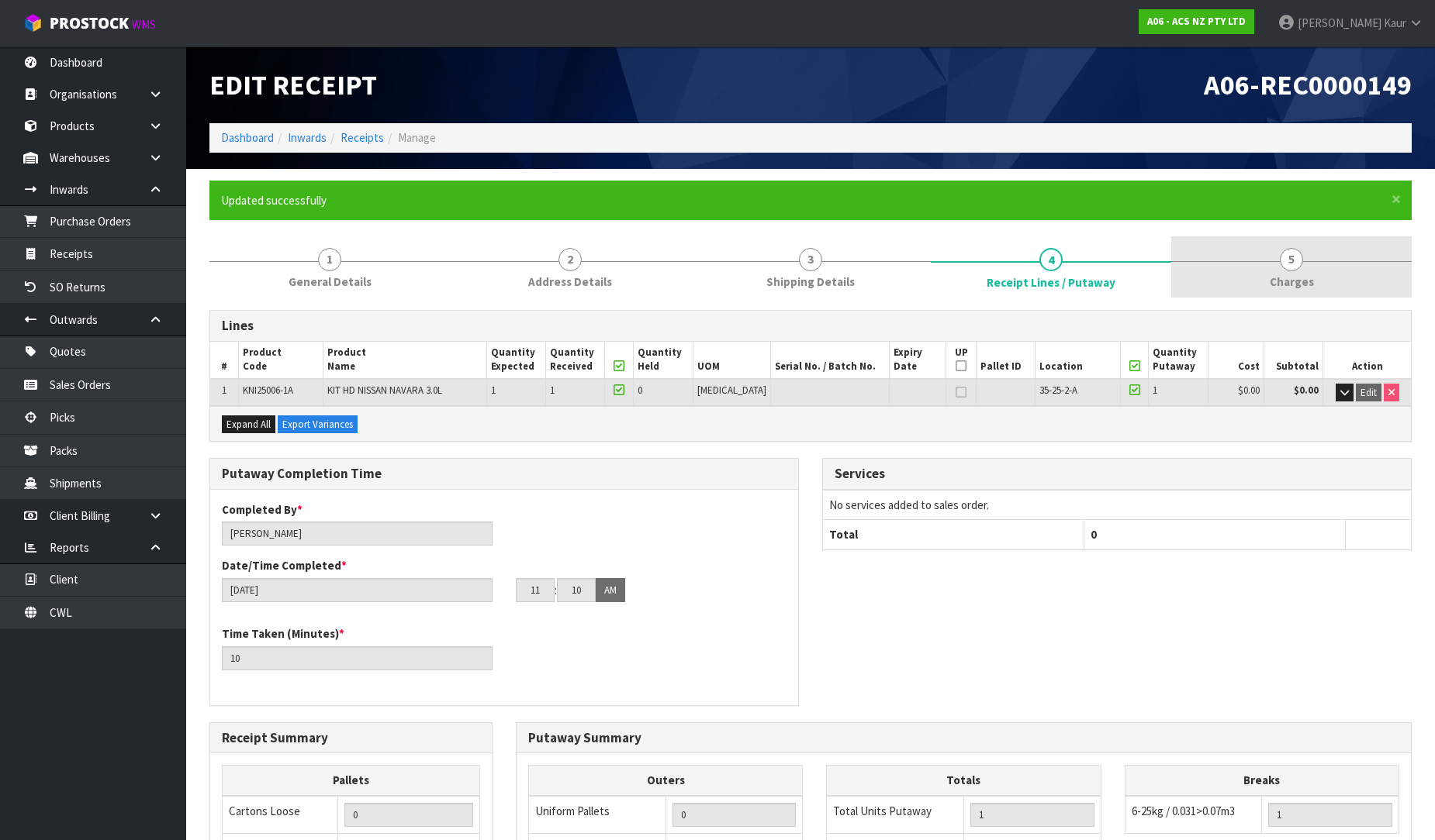
click at [1301, 282] on span "Charges" at bounding box center [1291, 282] width 44 height 16
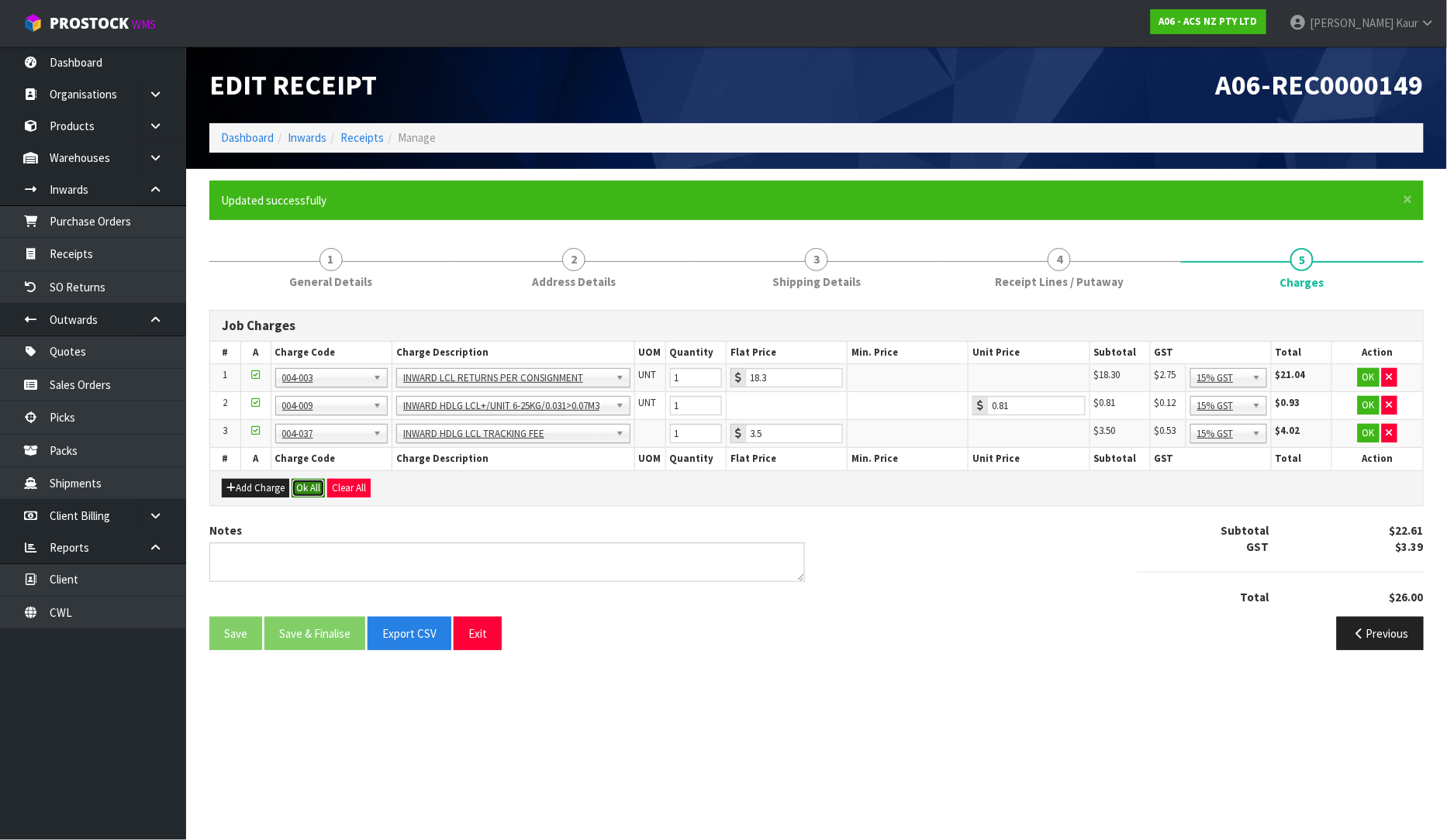
click at [307, 490] on button "Ok All" at bounding box center [308, 488] width 34 height 18
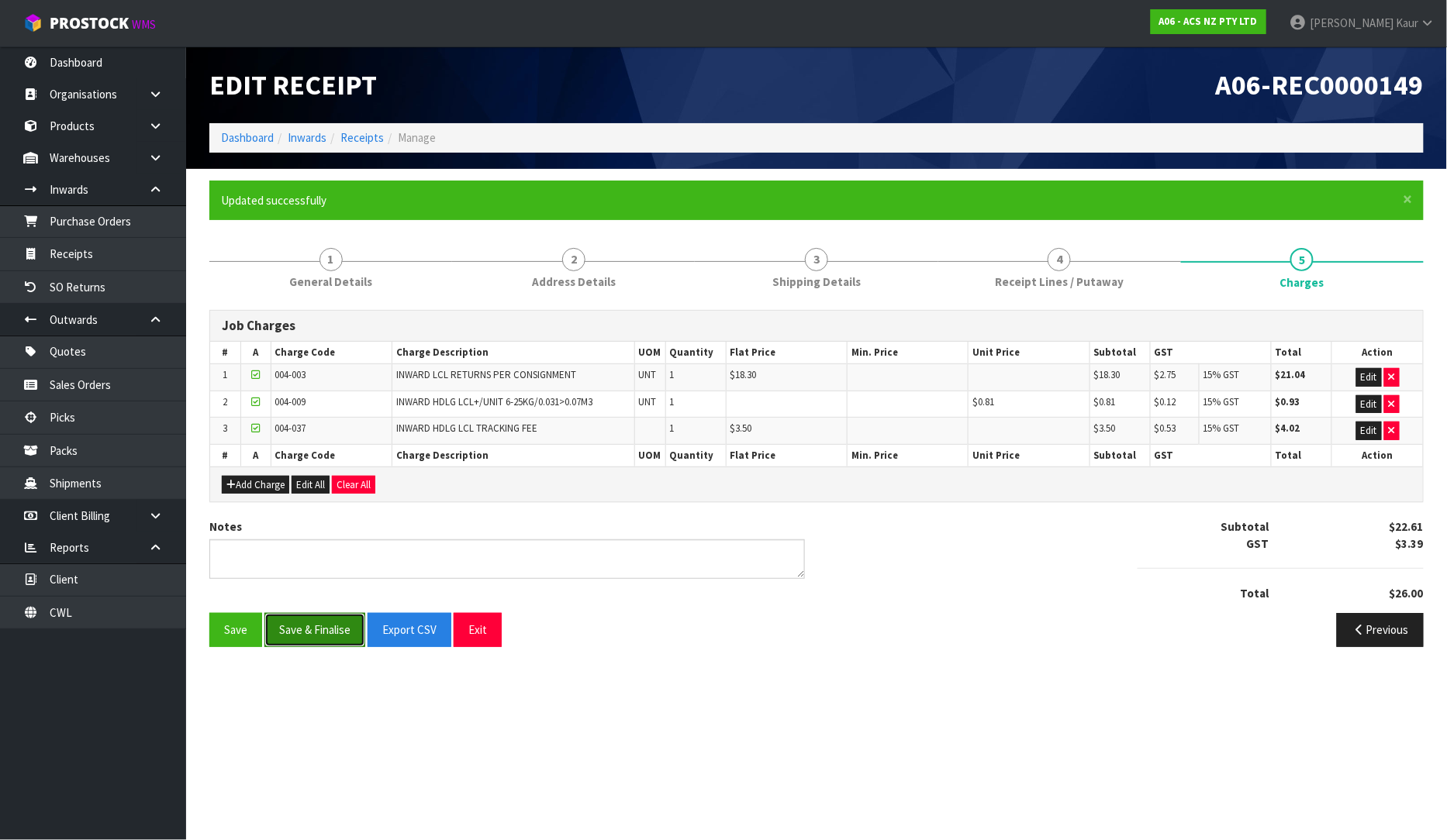
click at [315, 637] on button "Save & Finalise" at bounding box center [315, 630] width 101 height 34
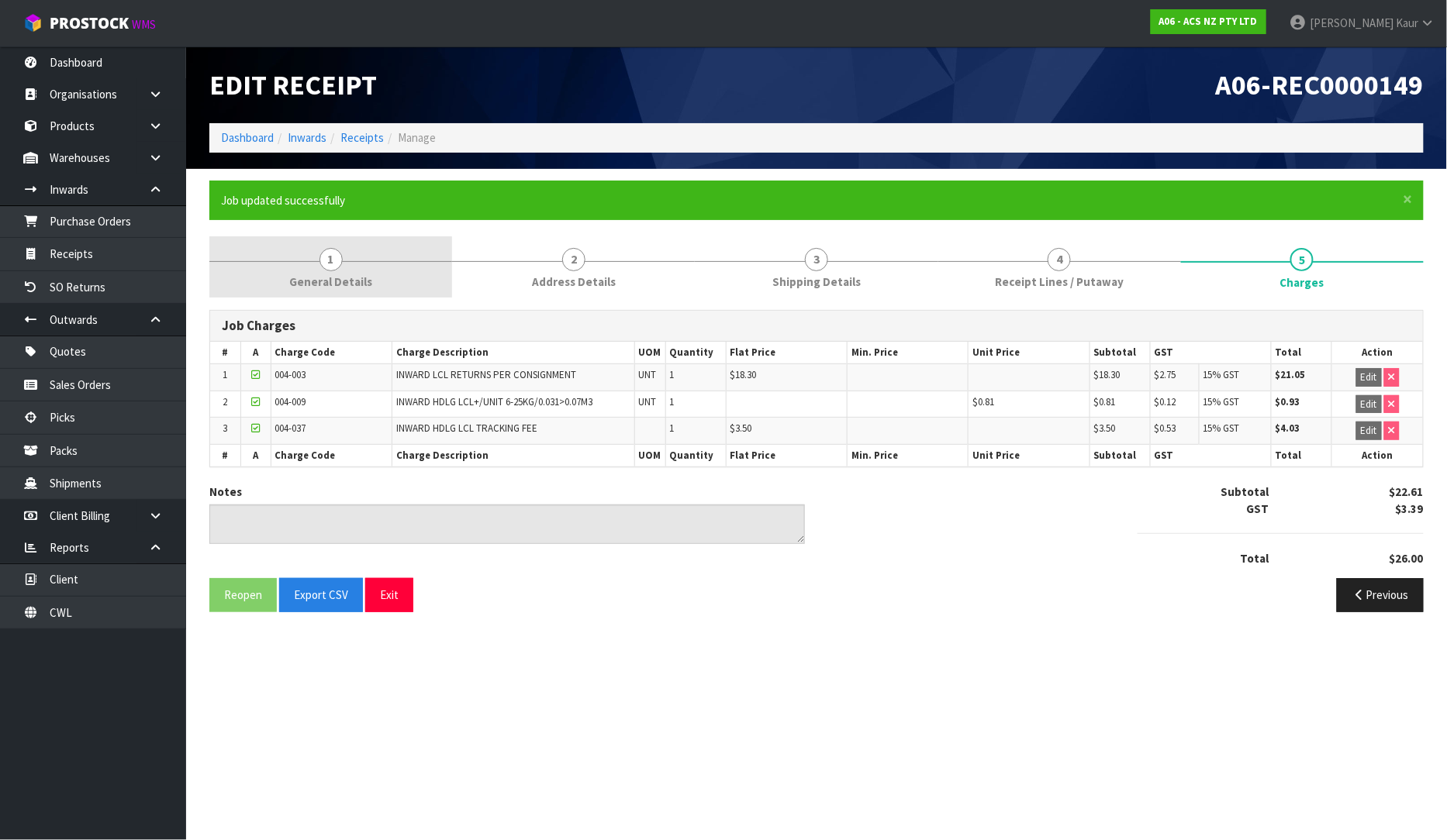
click at [283, 274] on link "1 General Details" at bounding box center [330, 267] width 243 height 61
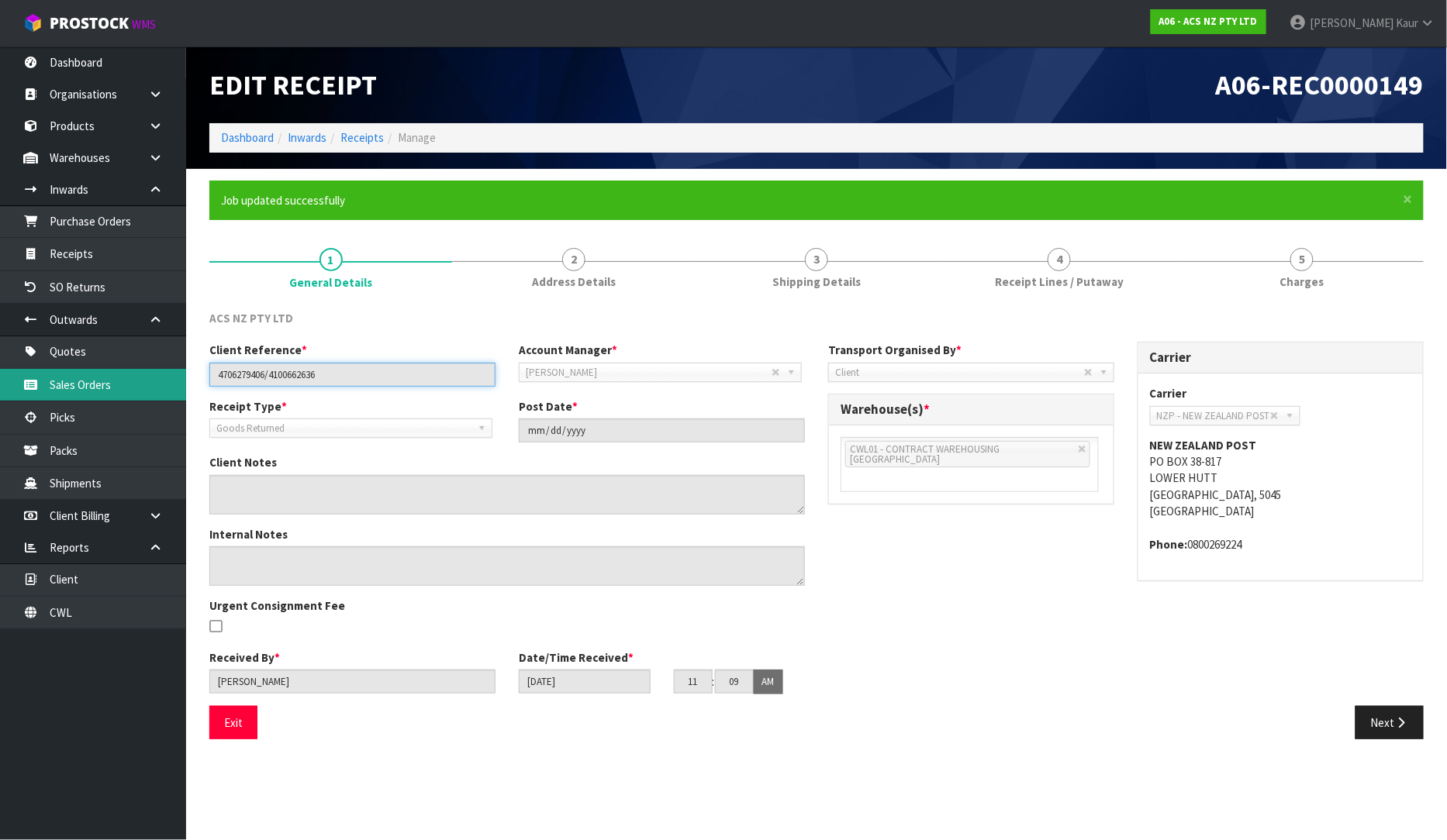
drag, startPoint x: 334, startPoint y: 378, endPoint x: 150, endPoint y: 384, distance: 184.1
click at [150, 384] on body "Toggle navigation ProStock WMS A06 - ACS NZ PTY LTD [PERSON_NAME] Logout Dashbo…" at bounding box center [724, 420] width 1447 height 840
drag, startPoint x: 996, startPoint y: 269, endPoint x: 953, endPoint y: 329, distance: 73.8
click at [996, 269] on link "4 Receipt Lines / Putaway" at bounding box center [1059, 267] width 243 height 61
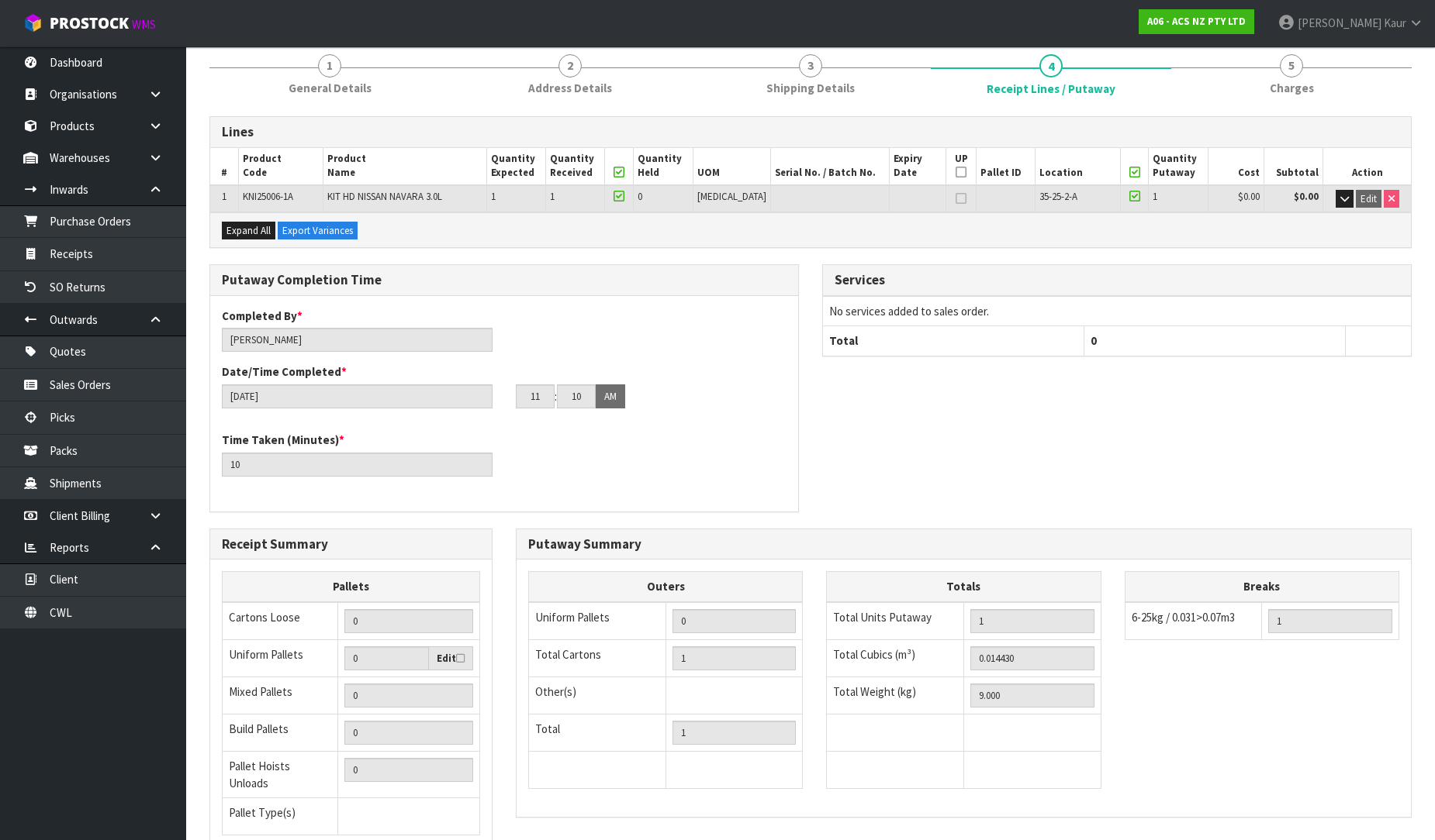
scroll to position [316, 0]
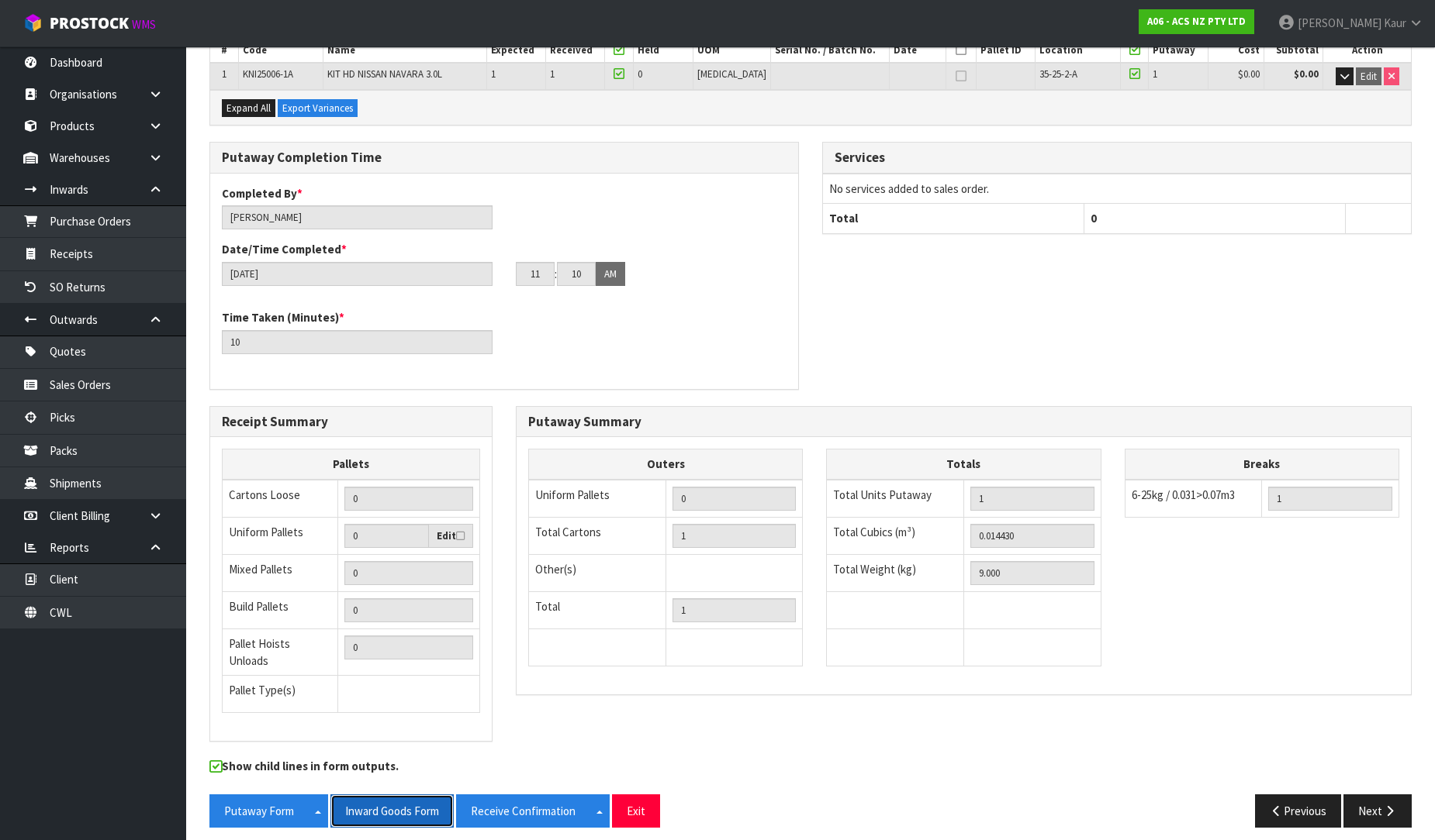
click at [404, 803] on button "Inward Goods Form" at bounding box center [392, 811] width 123 height 34
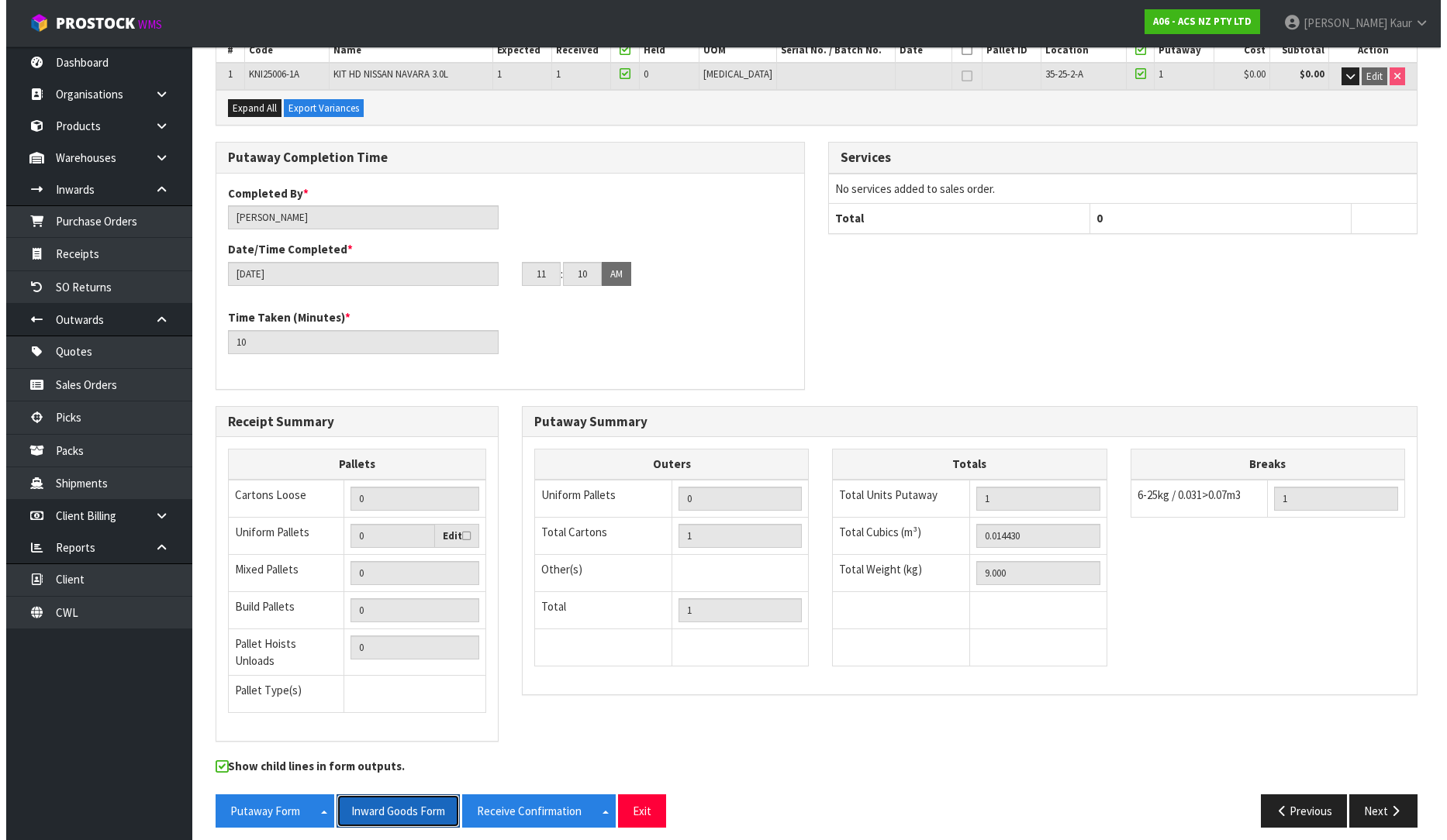
scroll to position [0, 0]
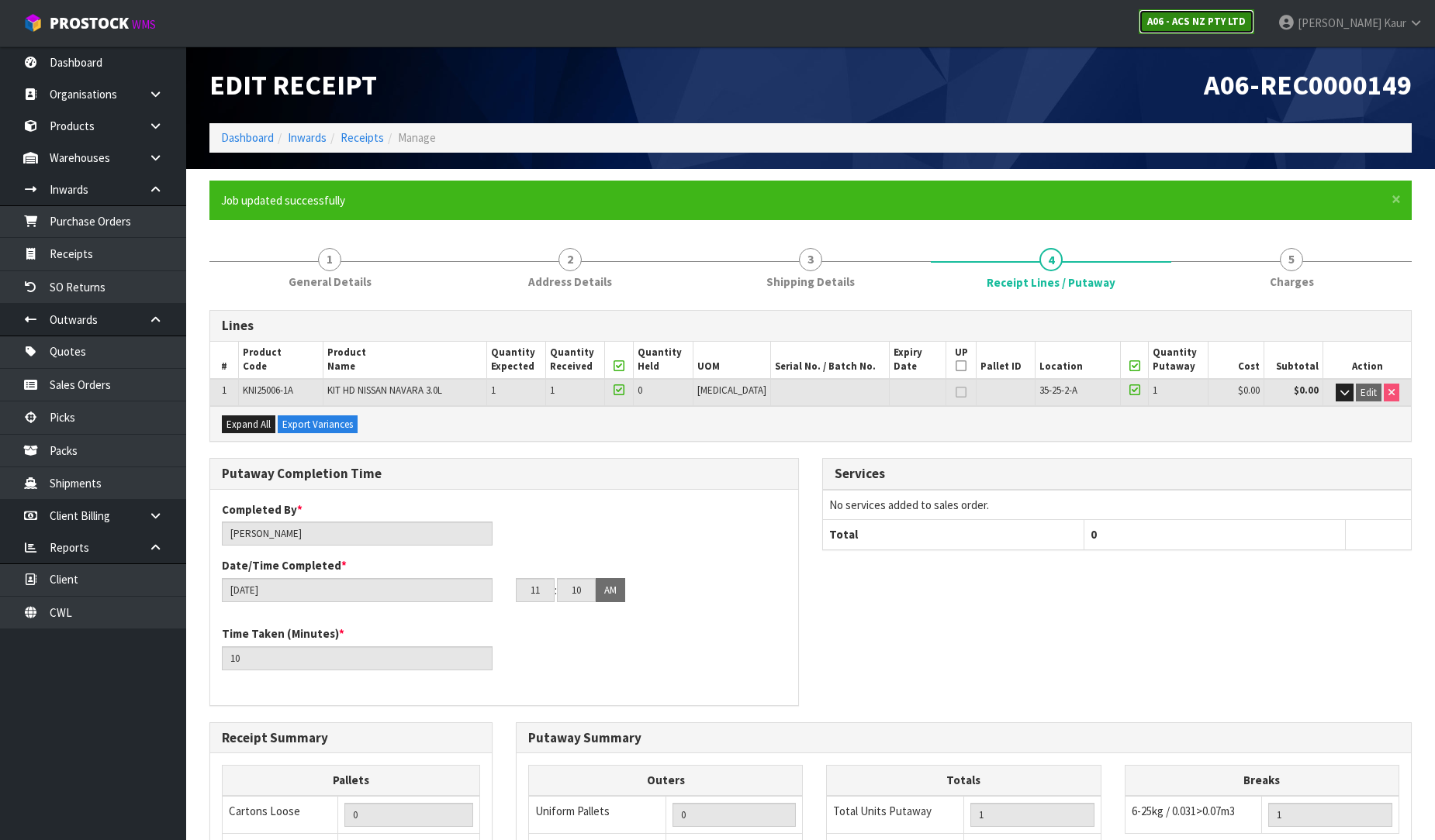
click at [1239, 17] on strong "A06 - ACS NZ PTY LTD" at bounding box center [1196, 21] width 99 height 13
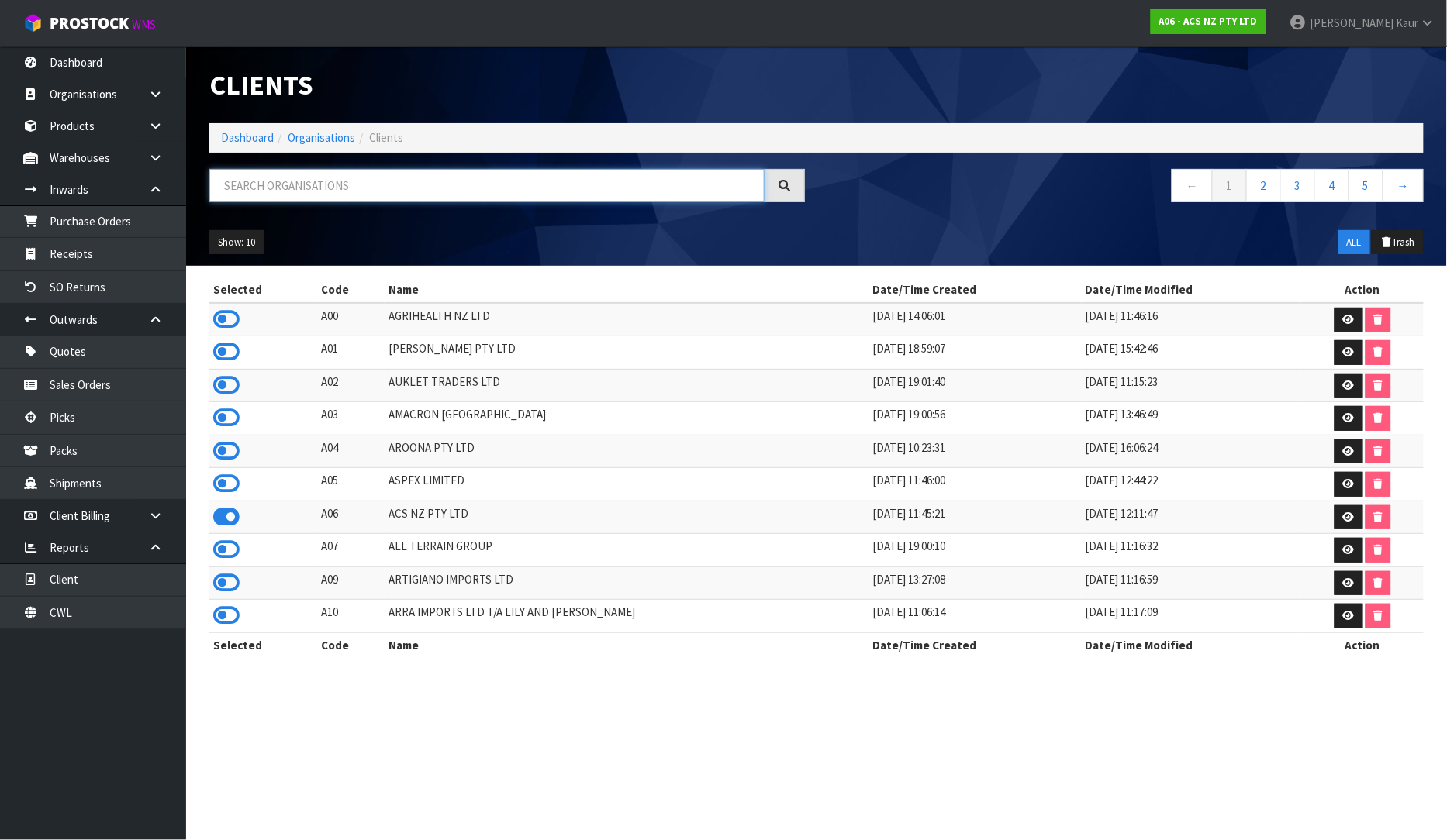
click at [434, 183] on input "text" at bounding box center [486, 186] width 555 height 34
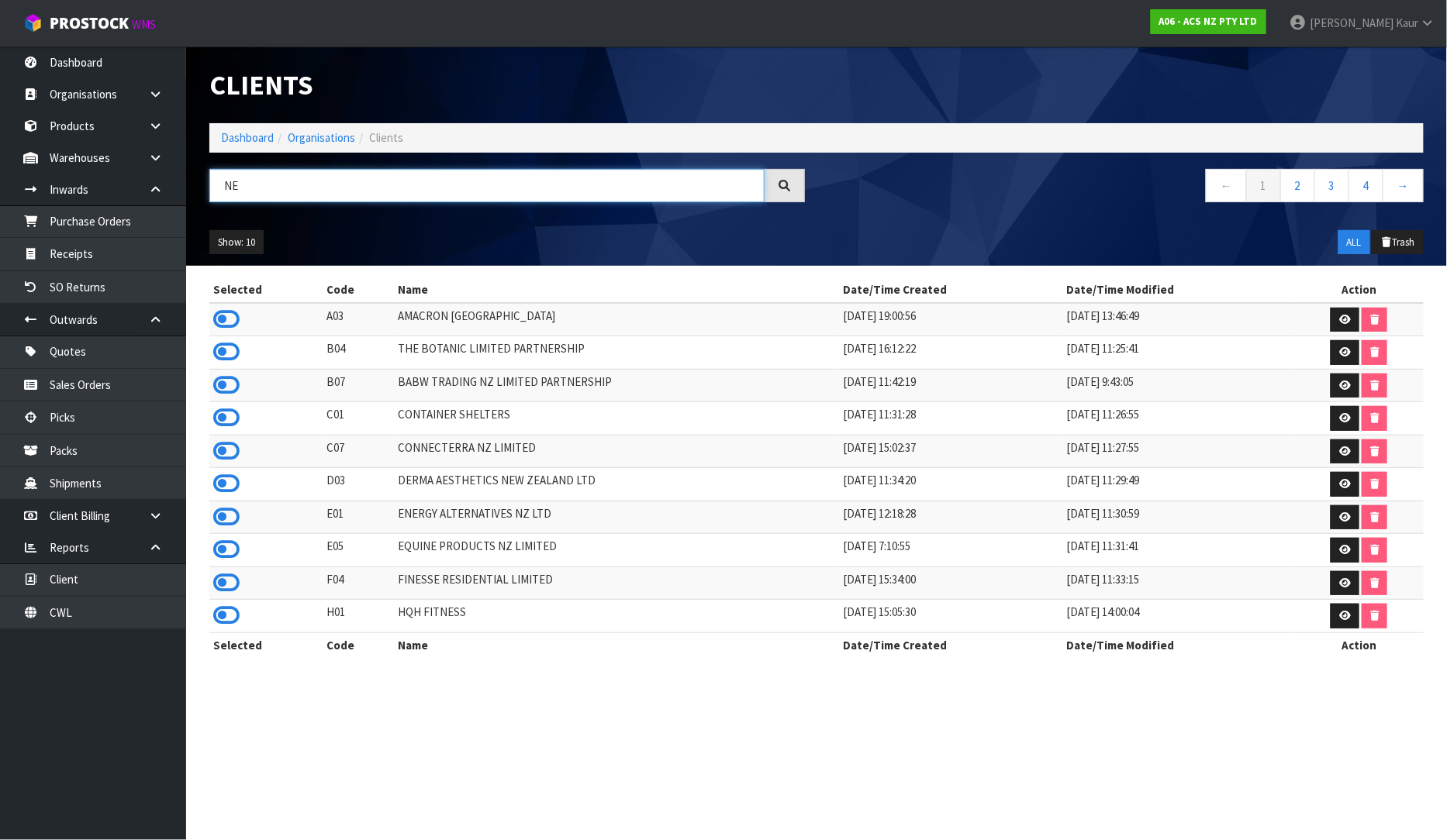
type input "NEO"
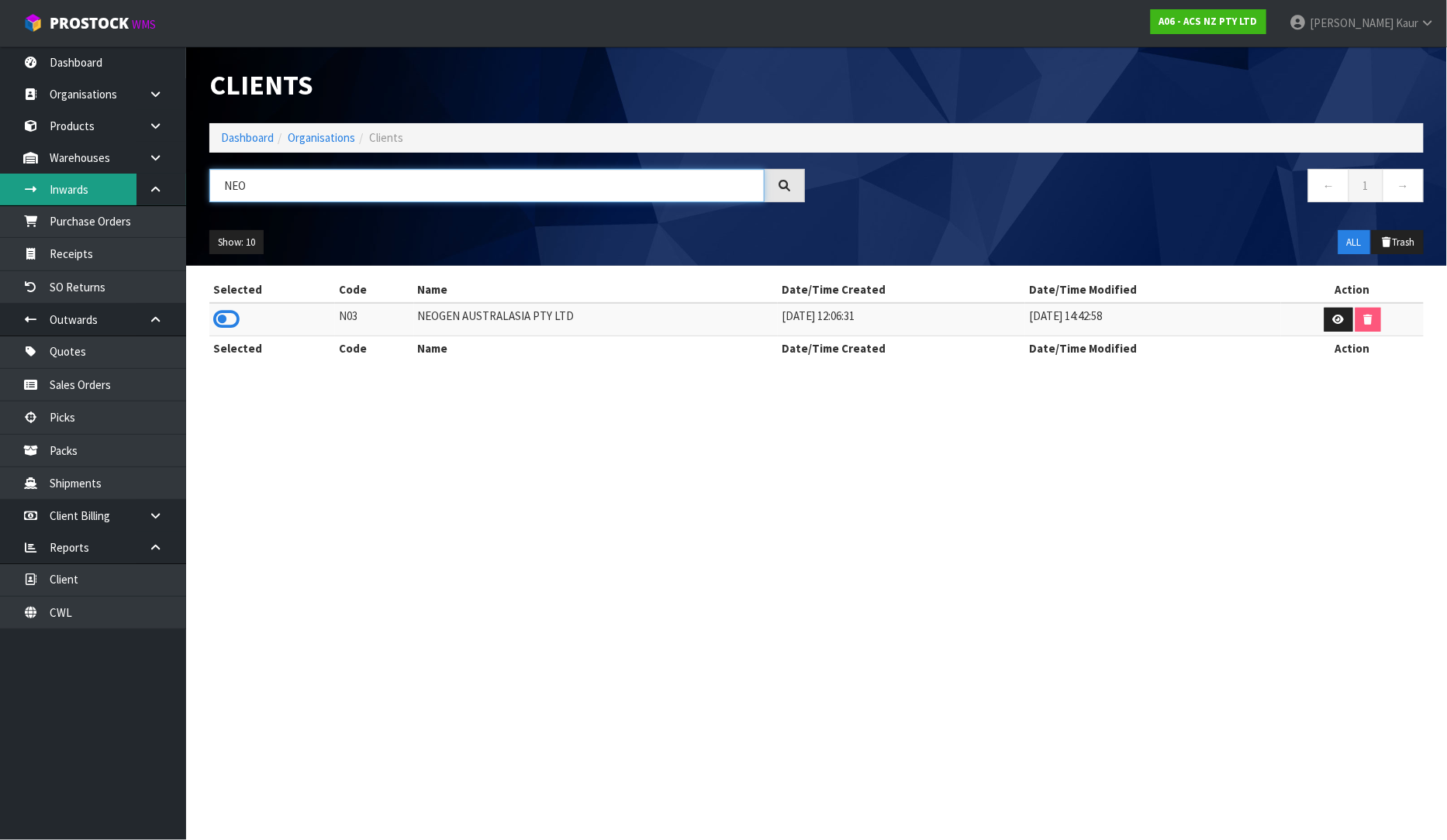
drag, startPoint x: 367, startPoint y: 176, endPoint x: 109, endPoint y: 184, distance: 258.1
click at [109, 184] on body "Toggle navigation ProStock WMS A06 - ACS NZ PTY LTD [PERSON_NAME] Logout Dashbo…" at bounding box center [724, 420] width 1447 height 840
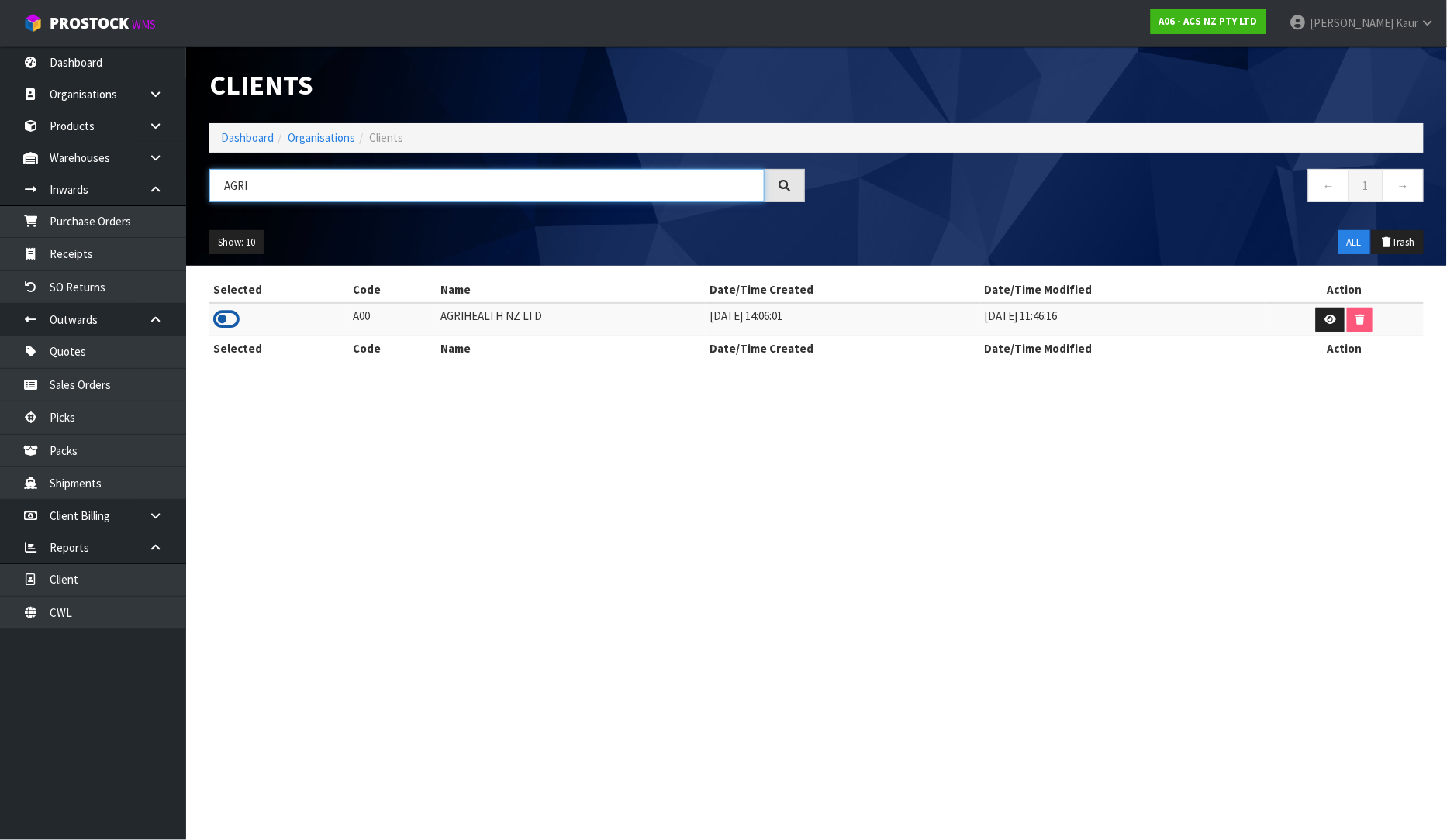
type input "AGRI"
click at [235, 320] on icon at bounding box center [226, 319] width 26 height 23
click at [130, 213] on link "Purchase Orders" at bounding box center [93, 221] width 186 height 32
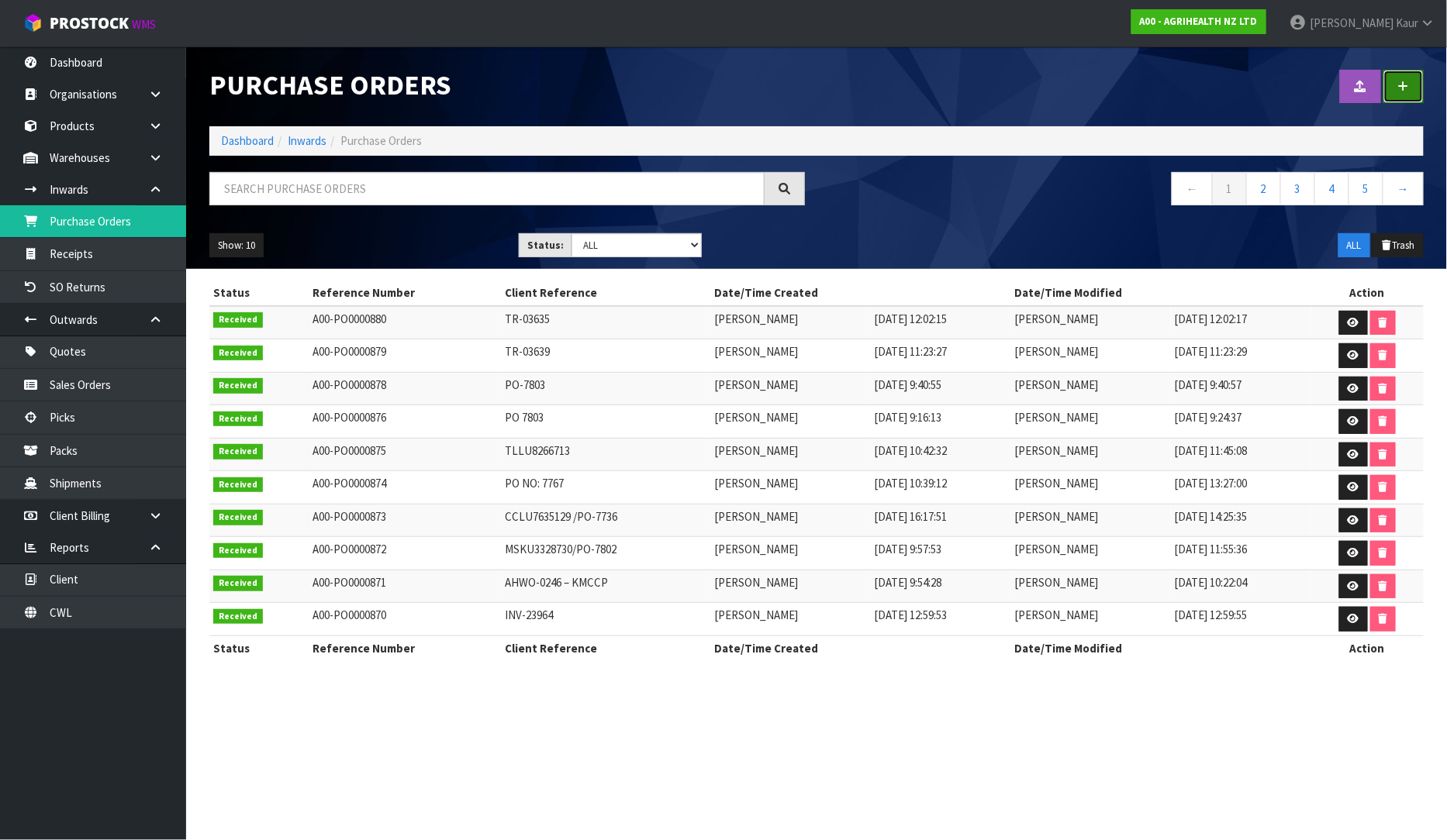
click at [1413, 86] on link at bounding box center [1404, 86] width 40 height 34
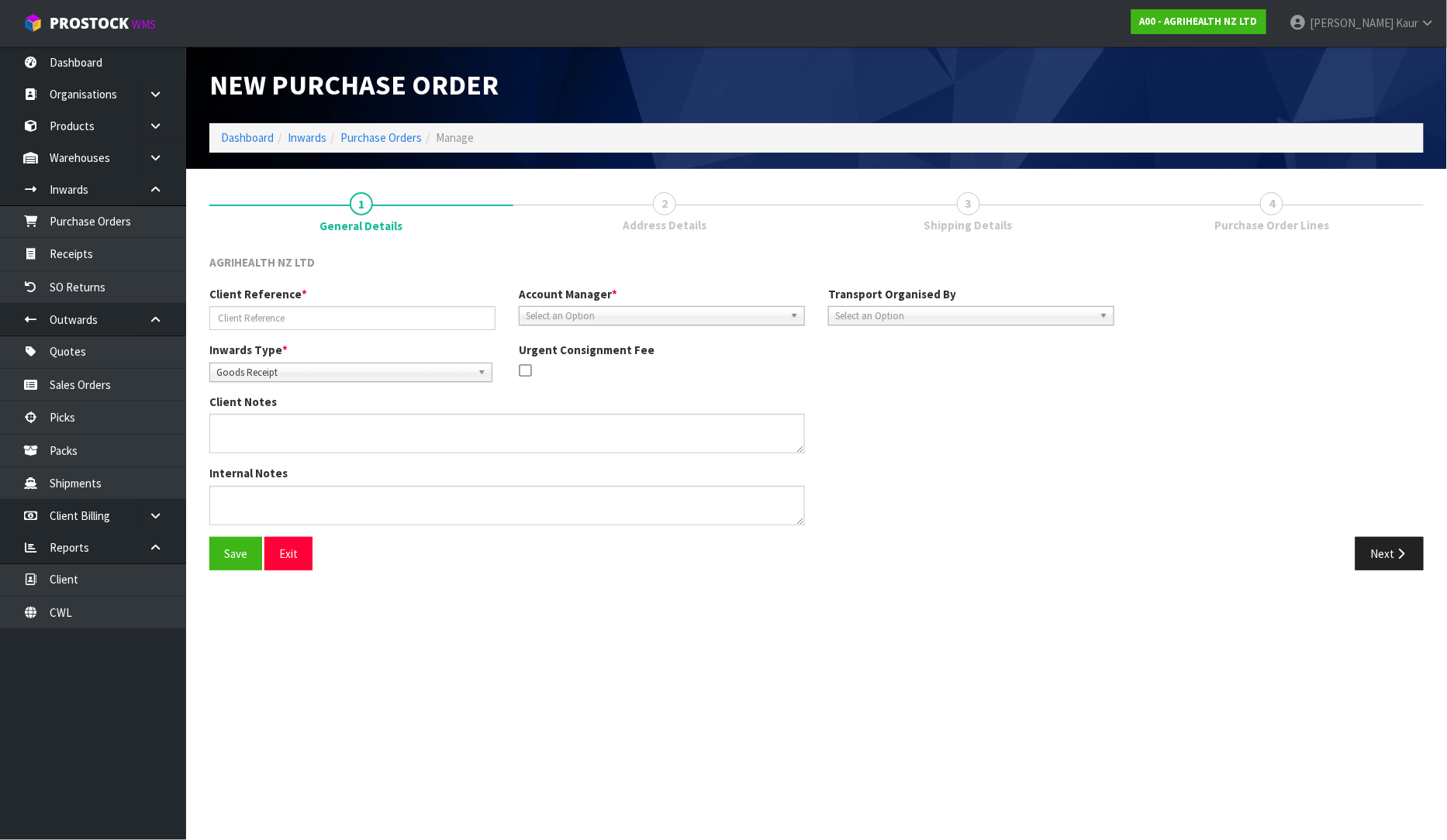
click at [346, 304] on div "Client Reference *" at bounding box center [353, 307] width 309 height 44
click at [346, 310] on input "text" at bounding box center [352, 318] width 286 height 24
click at [258, 316] on input "text" at bounding box center [352, 318] width 286 height 24
paste input "7761"
click at [600, 311] on span "Select an Option" at bounding box center [655, 316] width 258 height 18
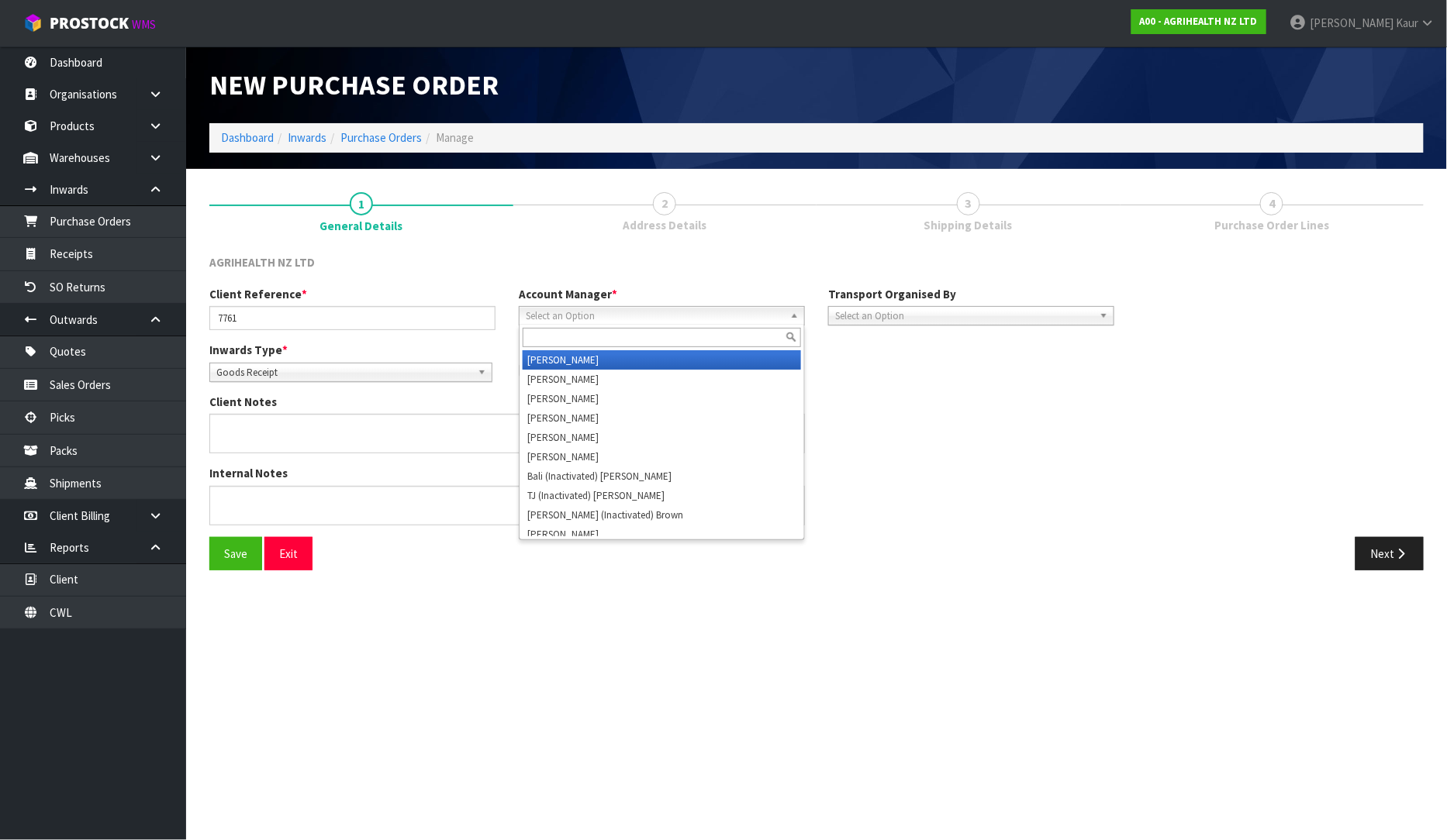
click at [609, 347] on div at bounding box center [661, 338] width 284 height 26
click at [217, 320] on input "7761" at bounding box center [352, 318] width 286 height 24
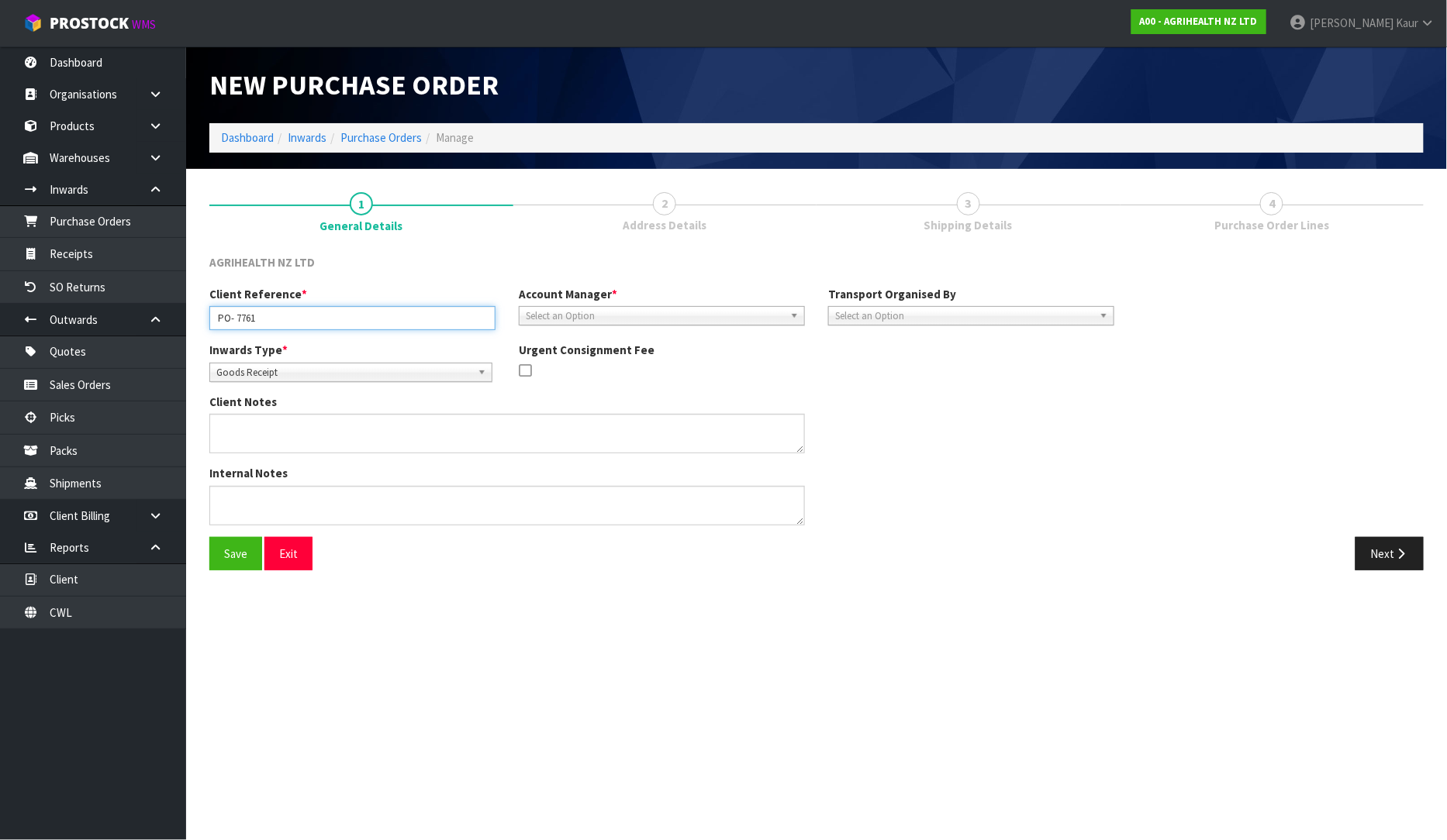
type input "PO- 7761"
click at [574, 307] on span "Select an Option" at bounding box center [655, 316] width 258 height 18
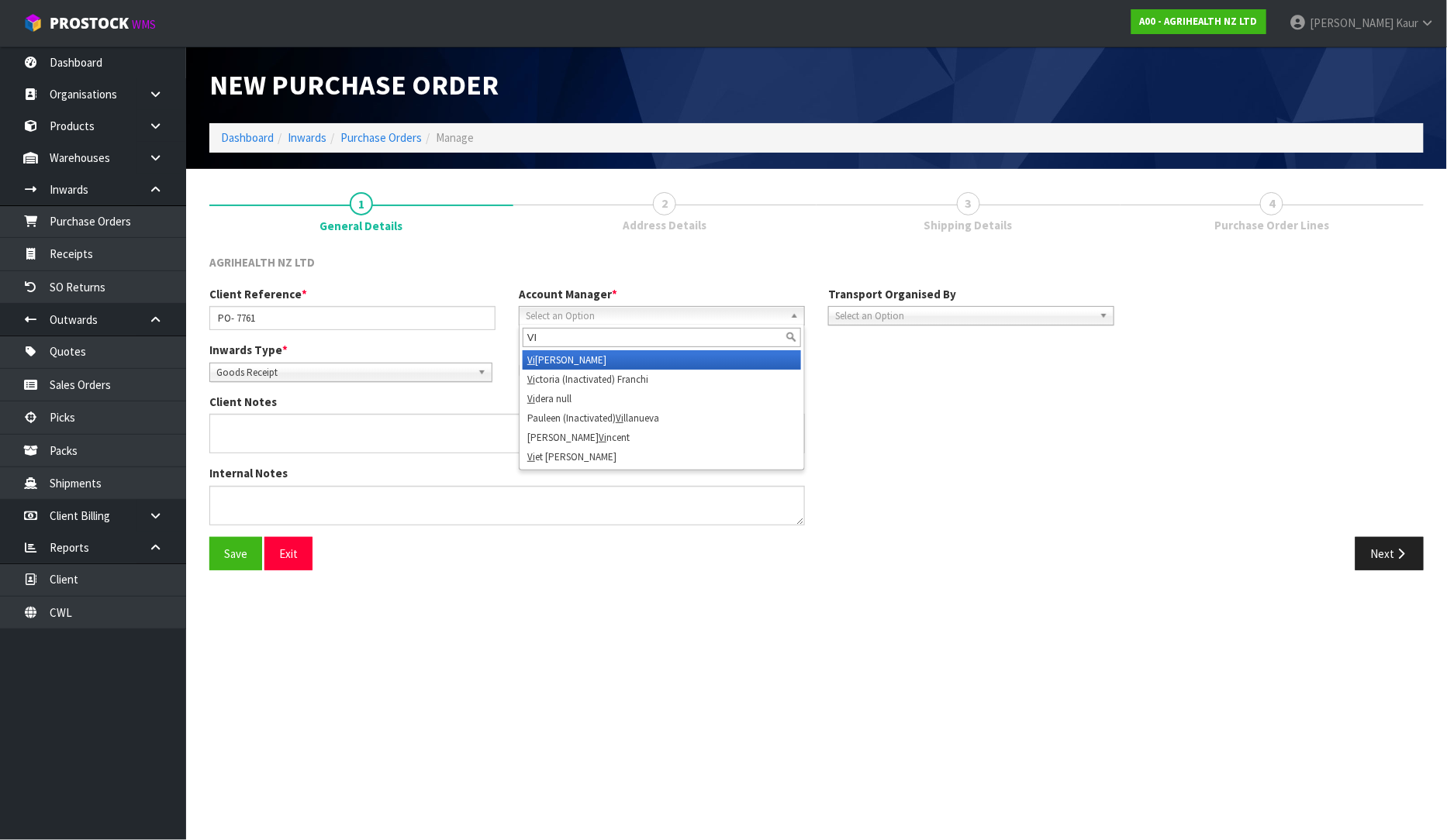
type input "VI"
click at [577, 352] on li "[PERSON_NAME]" at bounding box center [661, 360] width 278 height 19
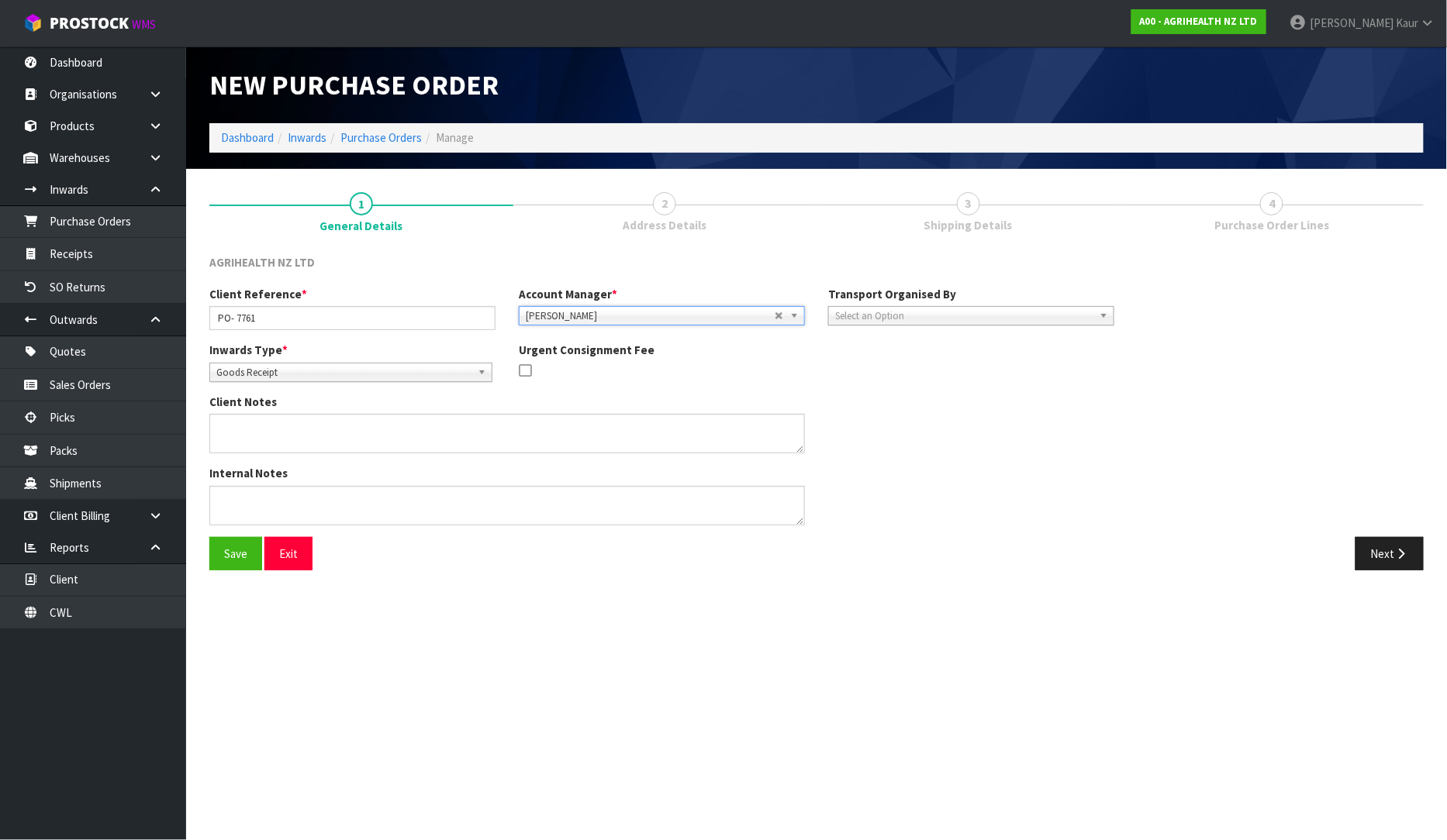
click at [1004, 308] on span "Select an Option" at bounding box center [964, 316] width 258 height 18
click at [869, 390] on li "Client" at bounding box center [971, 399] width 278 height 19
click at [318, 368] on span "Goods Receipt" at bounding box center [344, 372] width 255 height 18
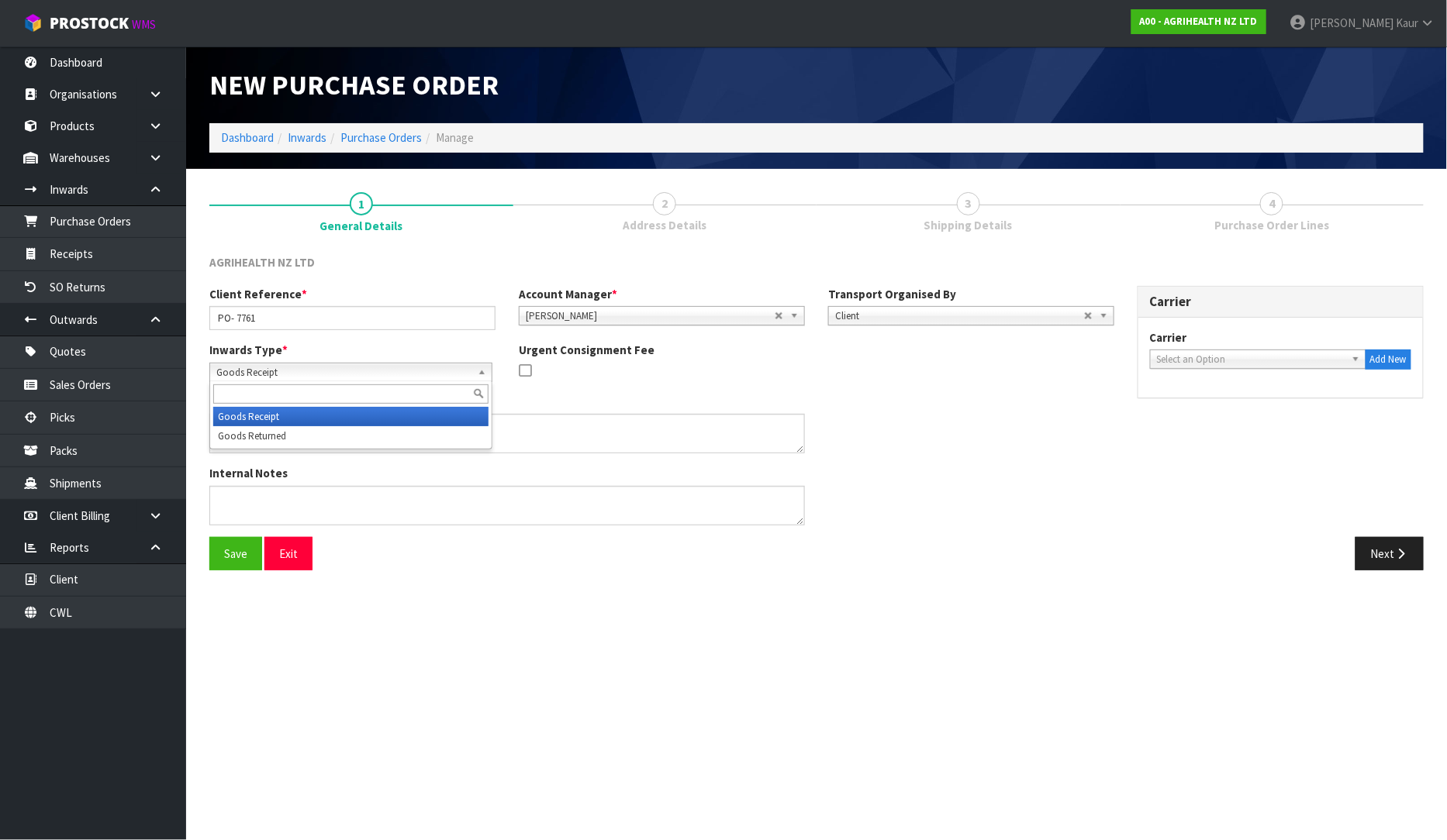
click at [324, 413] on li "Goods Receipt" at bounding box center [351, 416] width 276 height 19
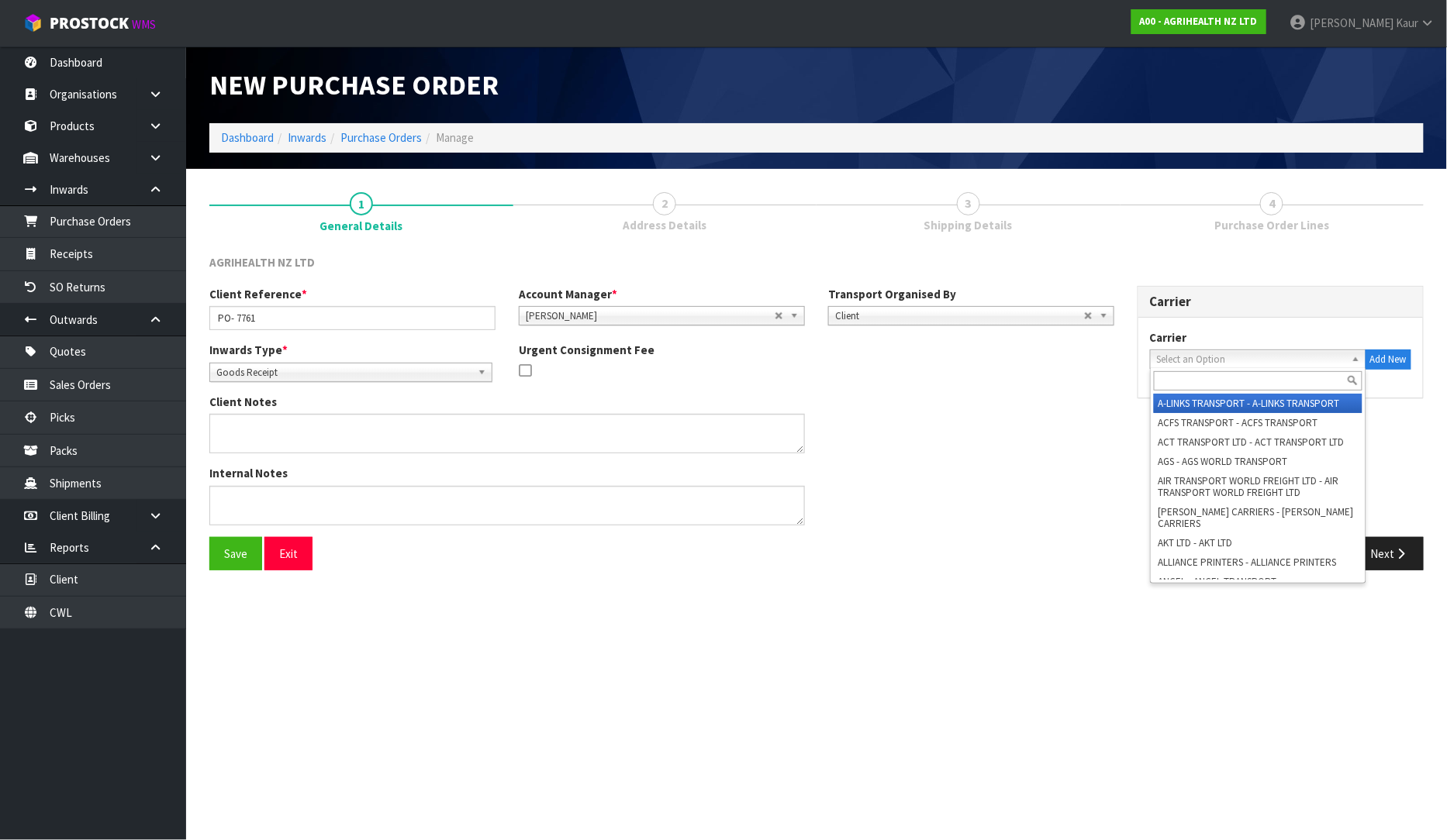
drag, startPoint x: 1267, startPoint y: 350, endPoint x: 1251, endPoint y: 368, distance: 24.1
click at [1265, 352] on span "Select an Option" at bounding box center [1251, 359] width 188 height 18
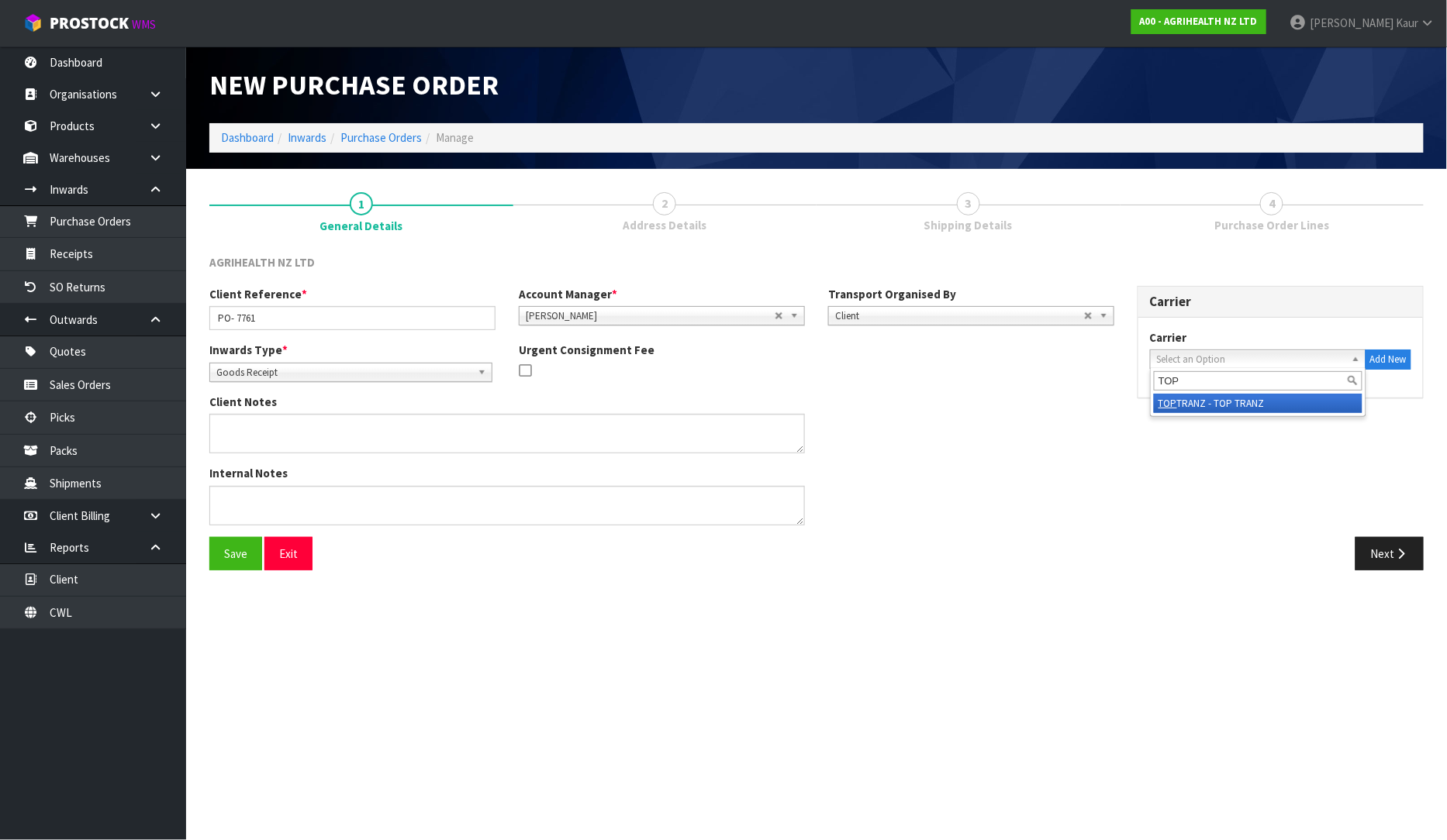
type input "TOP"
click at [1322, 399] on li "TOP TRANZ - TOP TRANZ" at bounding box center [1258, 404] width 208 height 19
click at [730, 721] on section "New Purchase Order Dashboard Inwards Purchase Orders Manage 1 General Details 2…" at bounding box center [724, 420] width 1447 height 840
click at [1401, 568] on button "Next" at bounding box center [1389, 554] width 68 height 34
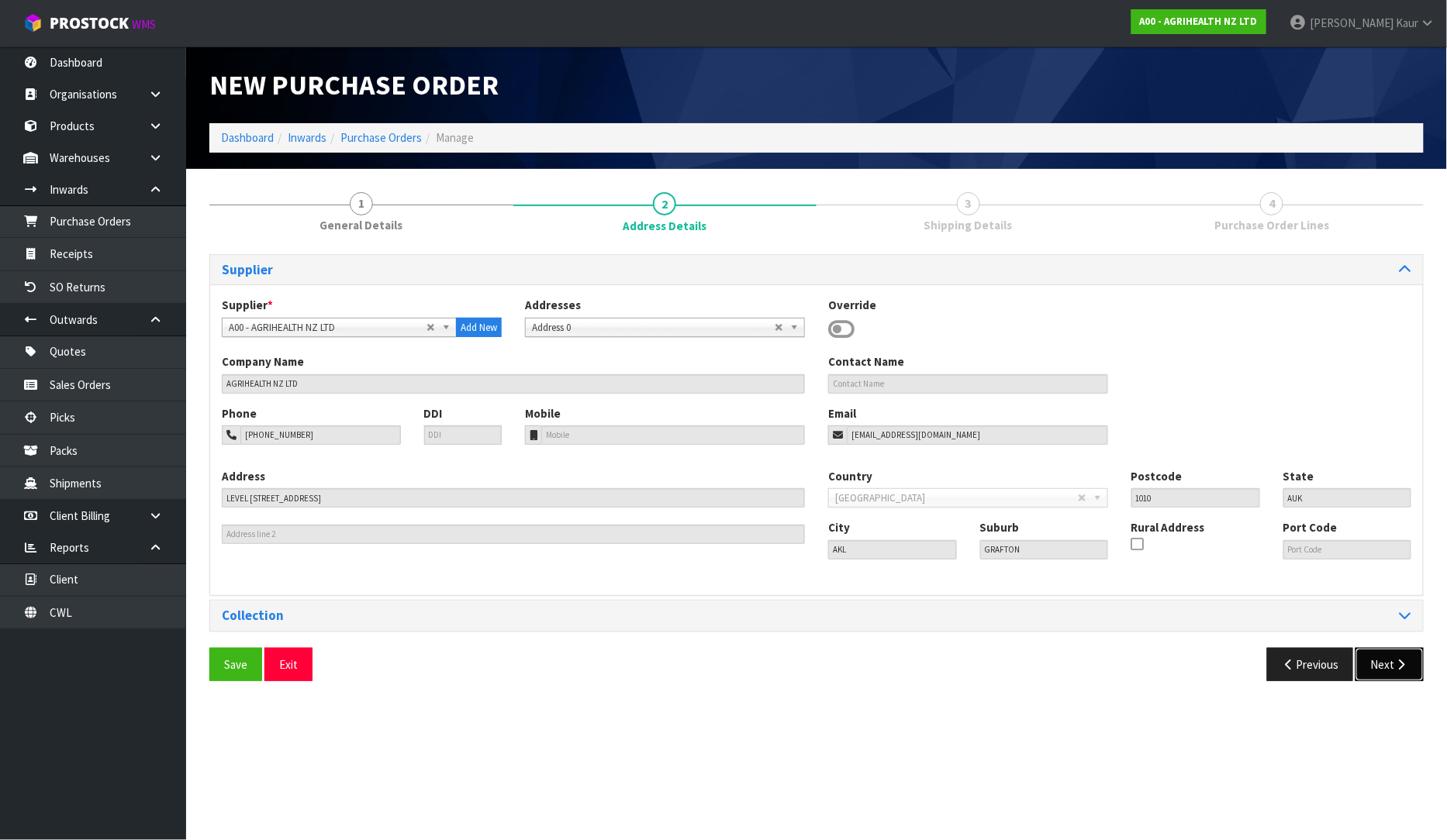
click at [1385, 653] on button "Next" at bounding box center [1389, 665] width 68 height 34
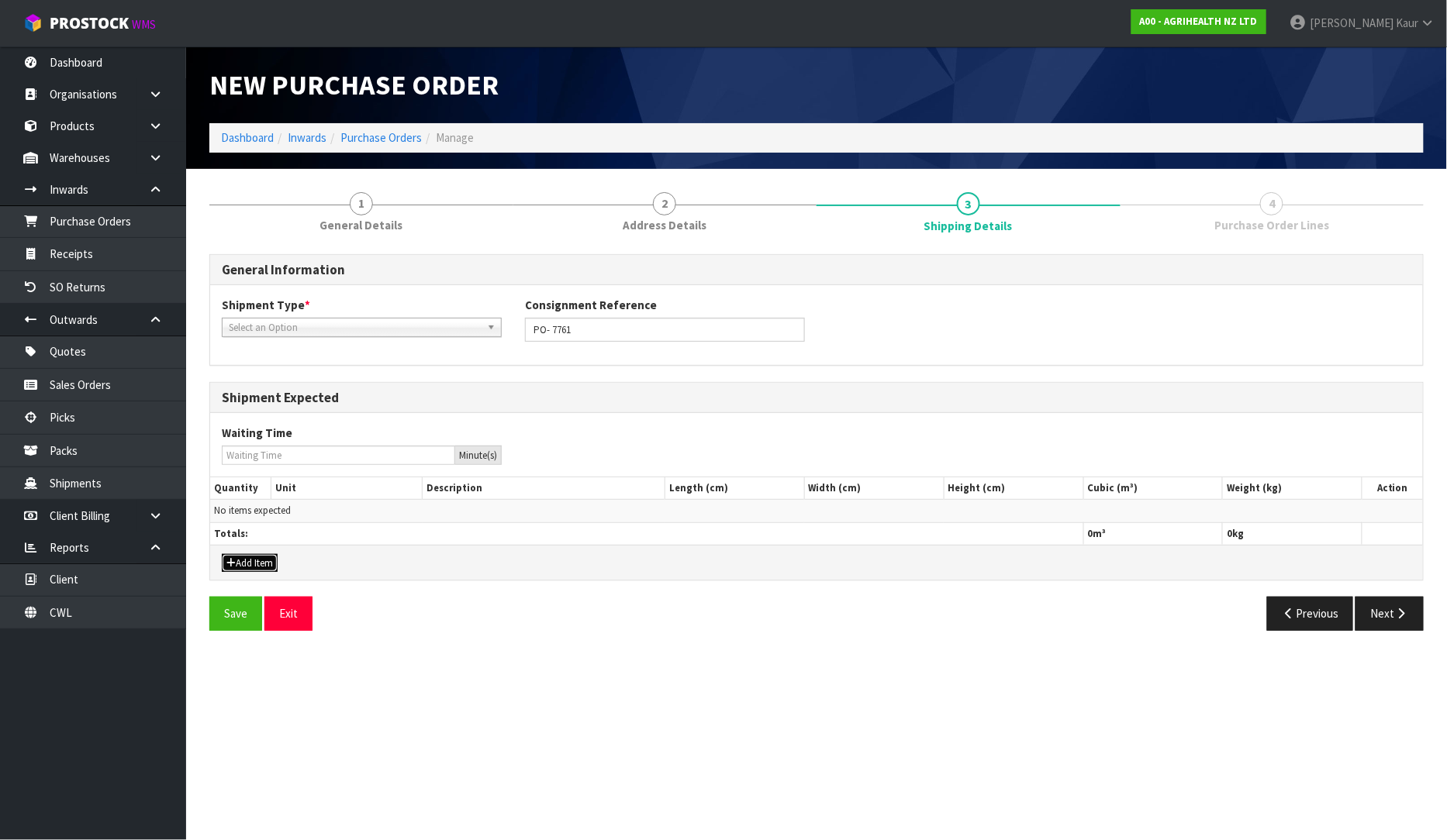
click at [247, 561] on button "Add Item" at bounding box center [250, 563] width 56 height 18
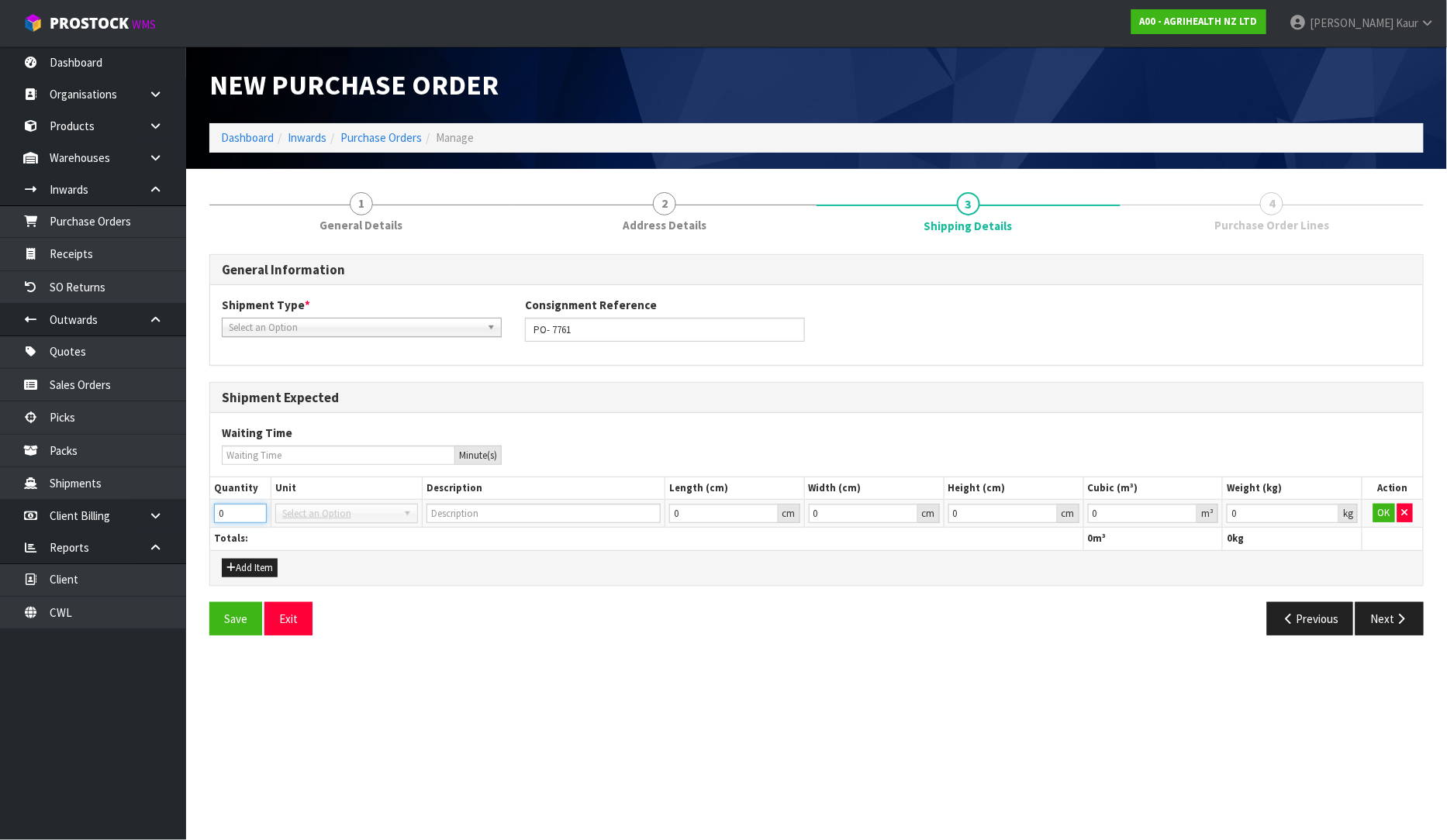
click at [232, 509] on input "0" at bounding box center [240, 513] width 53 height 19
click at [256, 507] on input "1" at bounding box center [240, 513] width 53 height 19
click at [256, 507] on input "2" at bounding box center [240, 513] width 53 height 19
click at [256, 507] on input "3" at bounding box center [240, 513] width 53 height 19
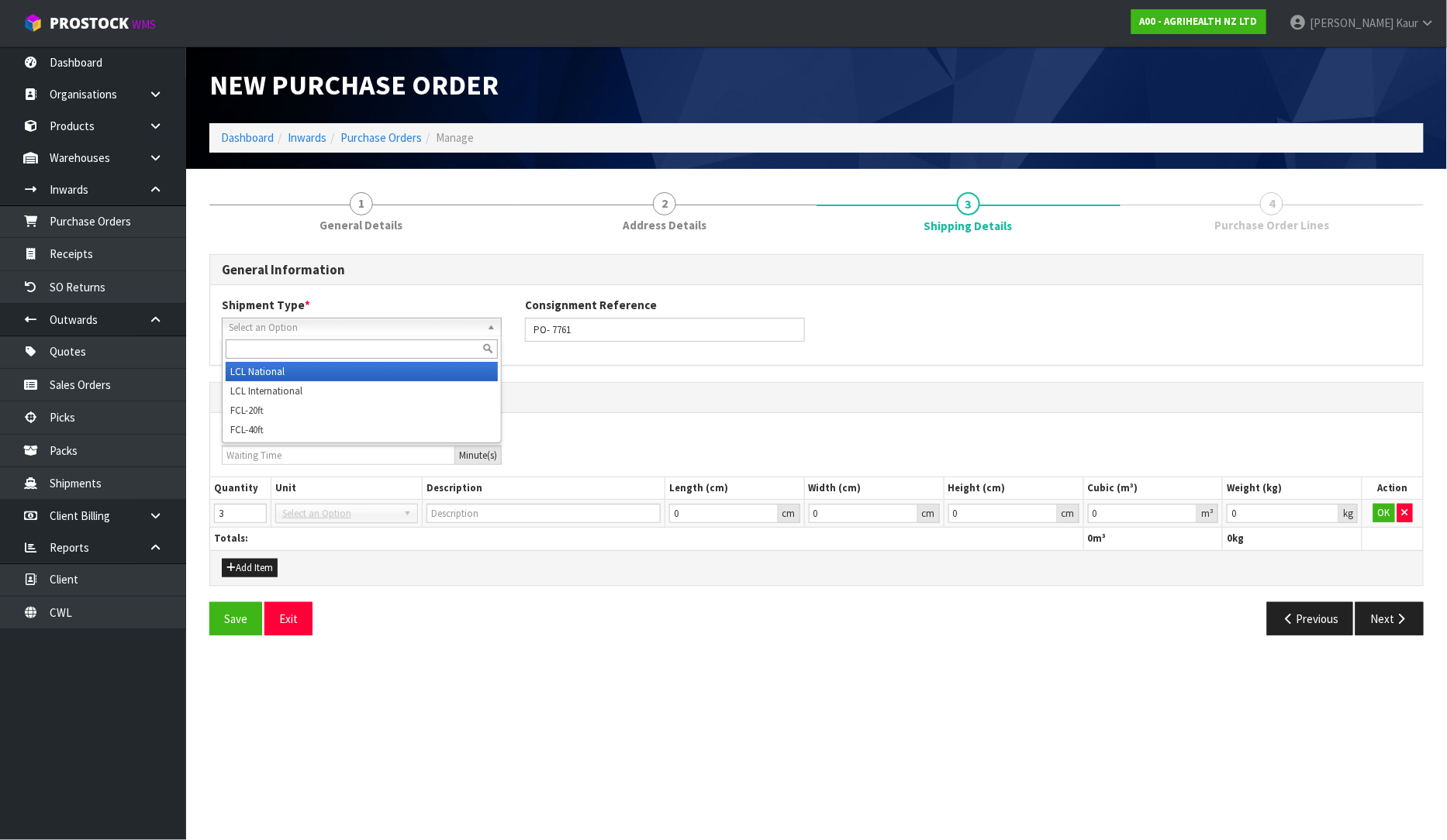
click at [373, 322] on span "Select an Option" at bounding box center [355, 328] width 252 height 18
click at [350, 368] on li "LCL National" at bounding box center [362, 372] width 272 height 19
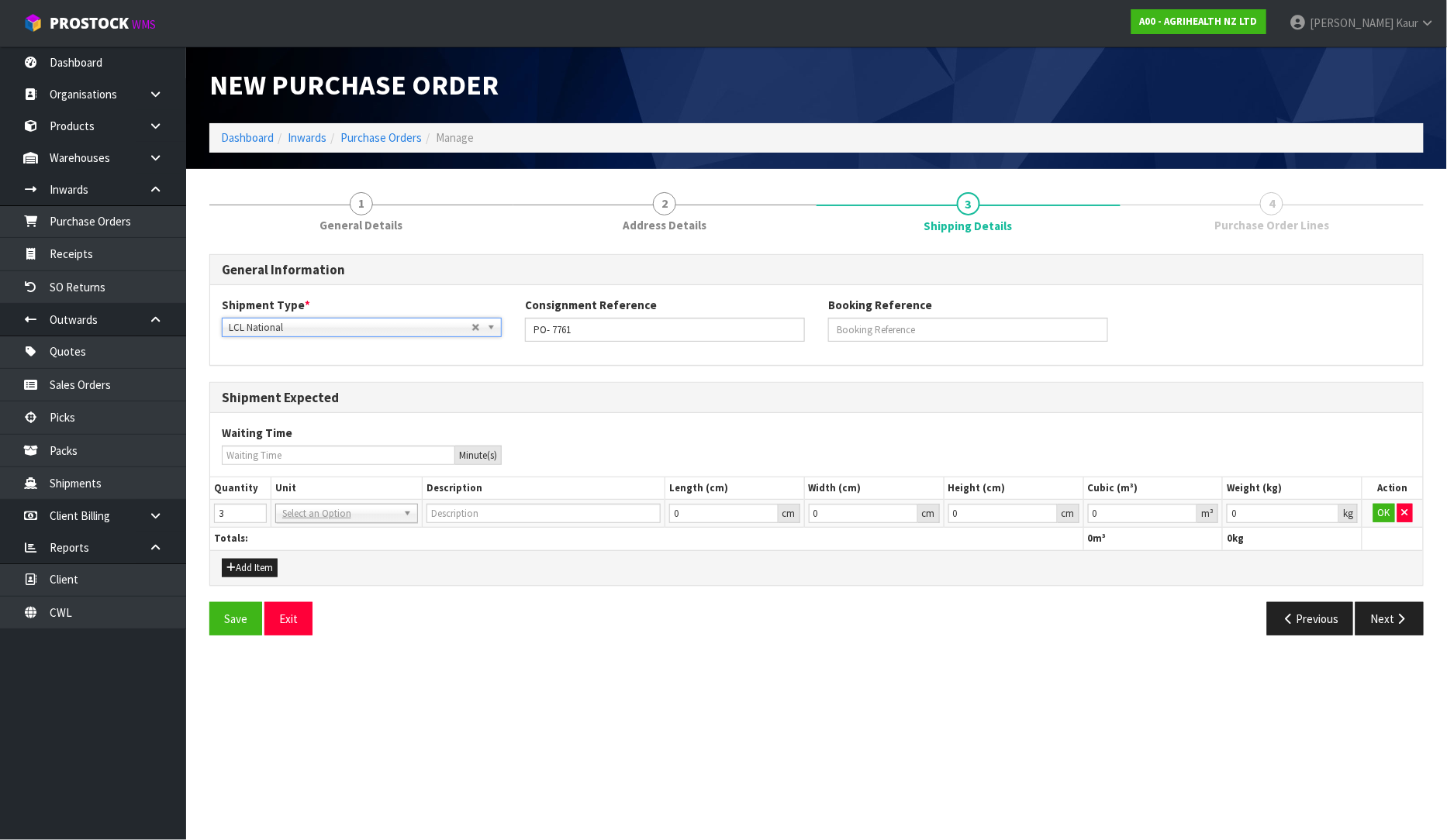
click at [357, 330] on span "LCL National" at bounding box center [350, 328] width 243 height 18
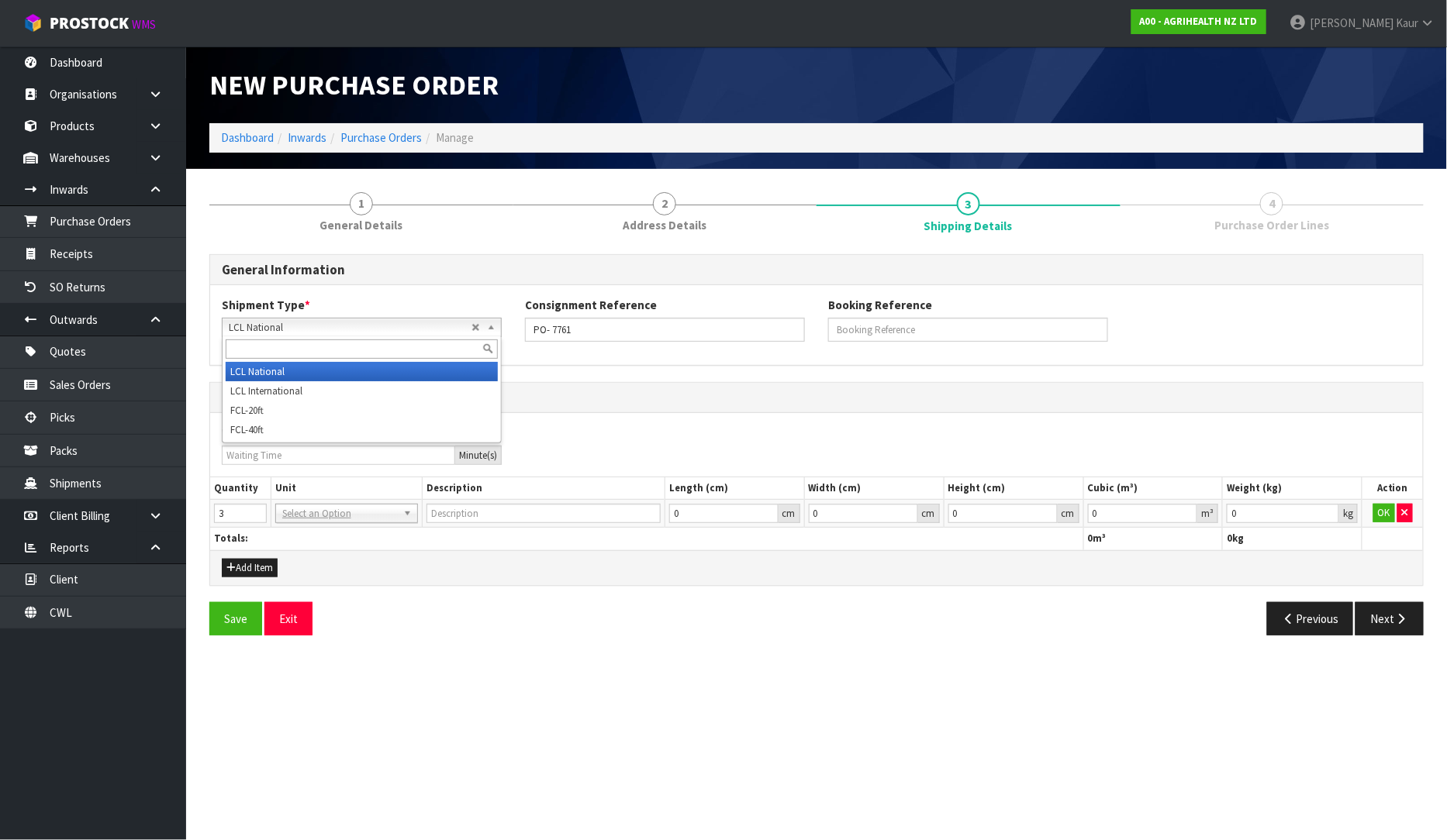
click at [357, 330] on span "LCL National" at bounding box center [350, 328] width 243 height 18
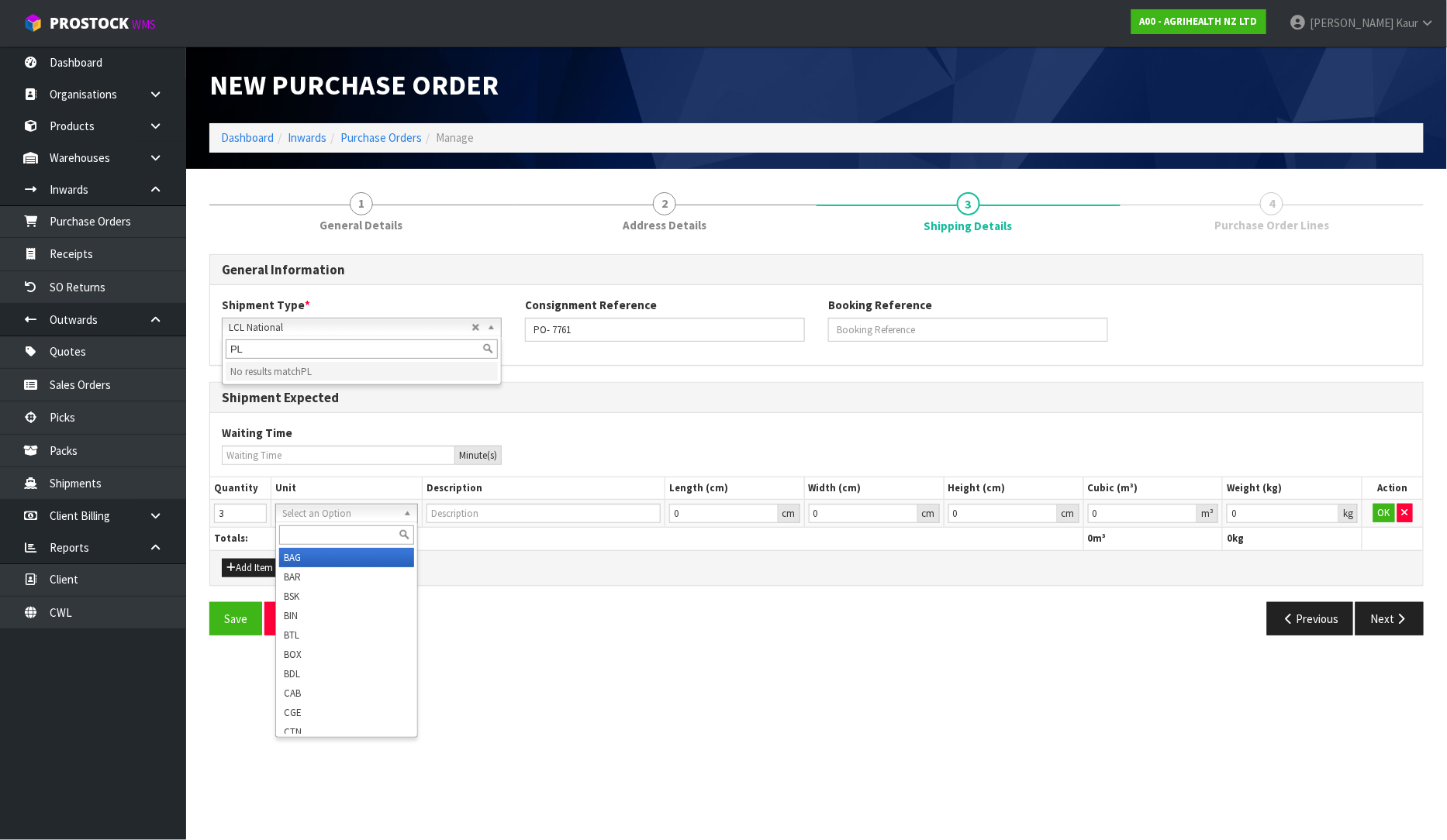
click at [606, 432] on div "Waiting Time Minute(s)" at bounding box center [816, 444] width 1213 height 39
click at [341, 538] on input "text" at bounding box center [346, 535] width 135 height 19
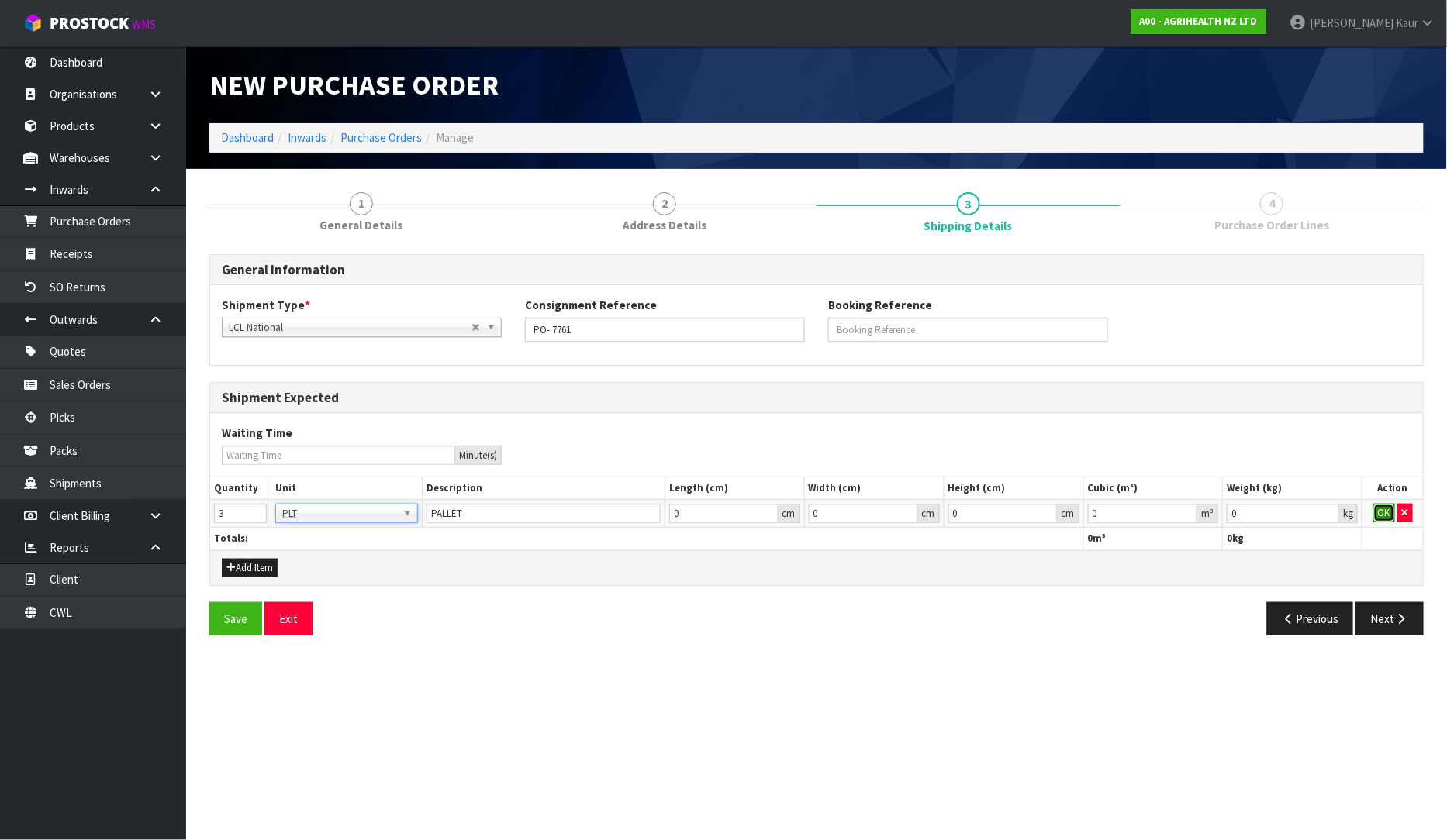
click at [1382, 517] on button "OK" at bounding box center [1384, 512] width 22 height 18
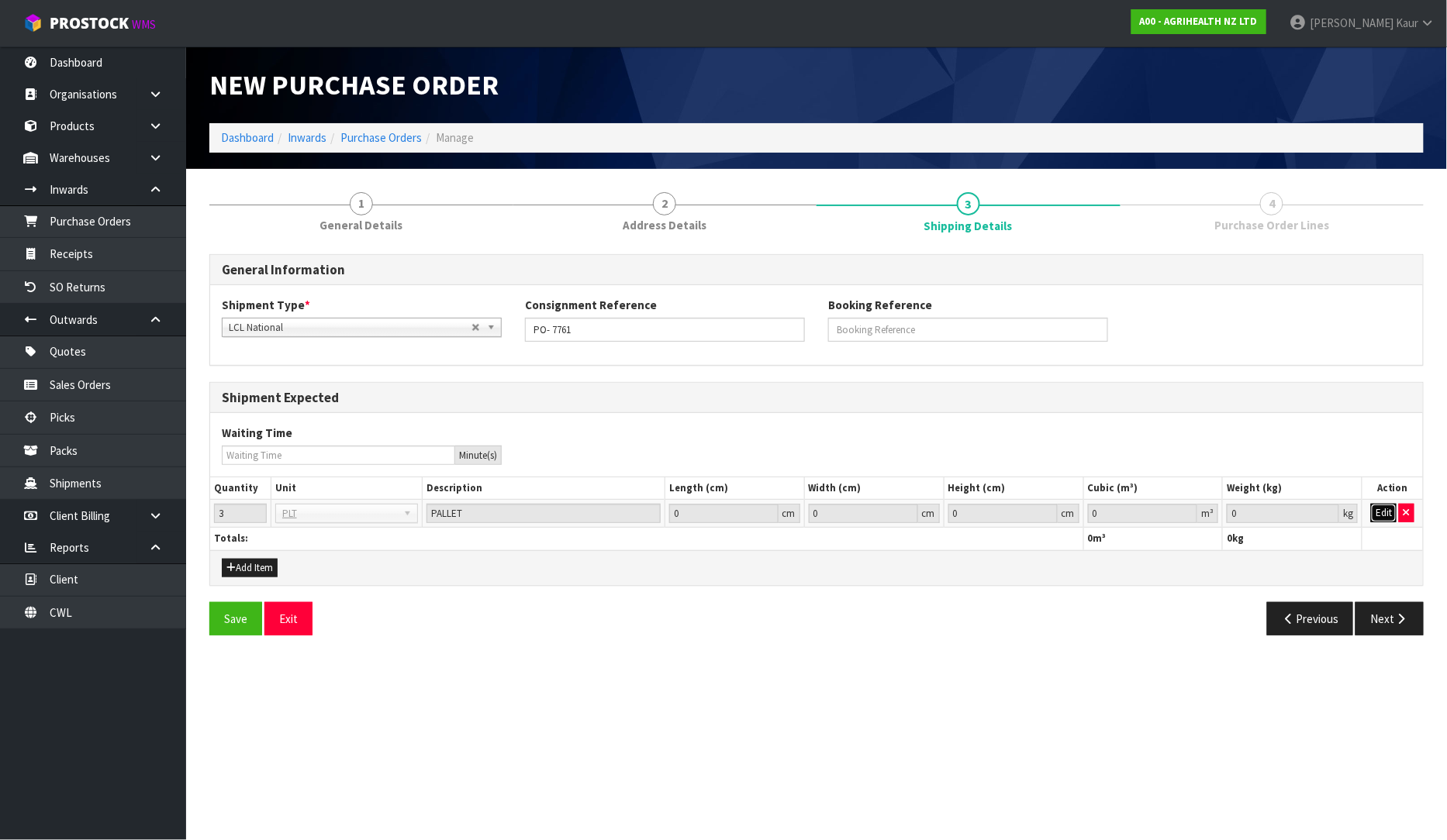
click at [1378, 508] on button "Edit" at bounding box center [1384, 512] width 26 height 18
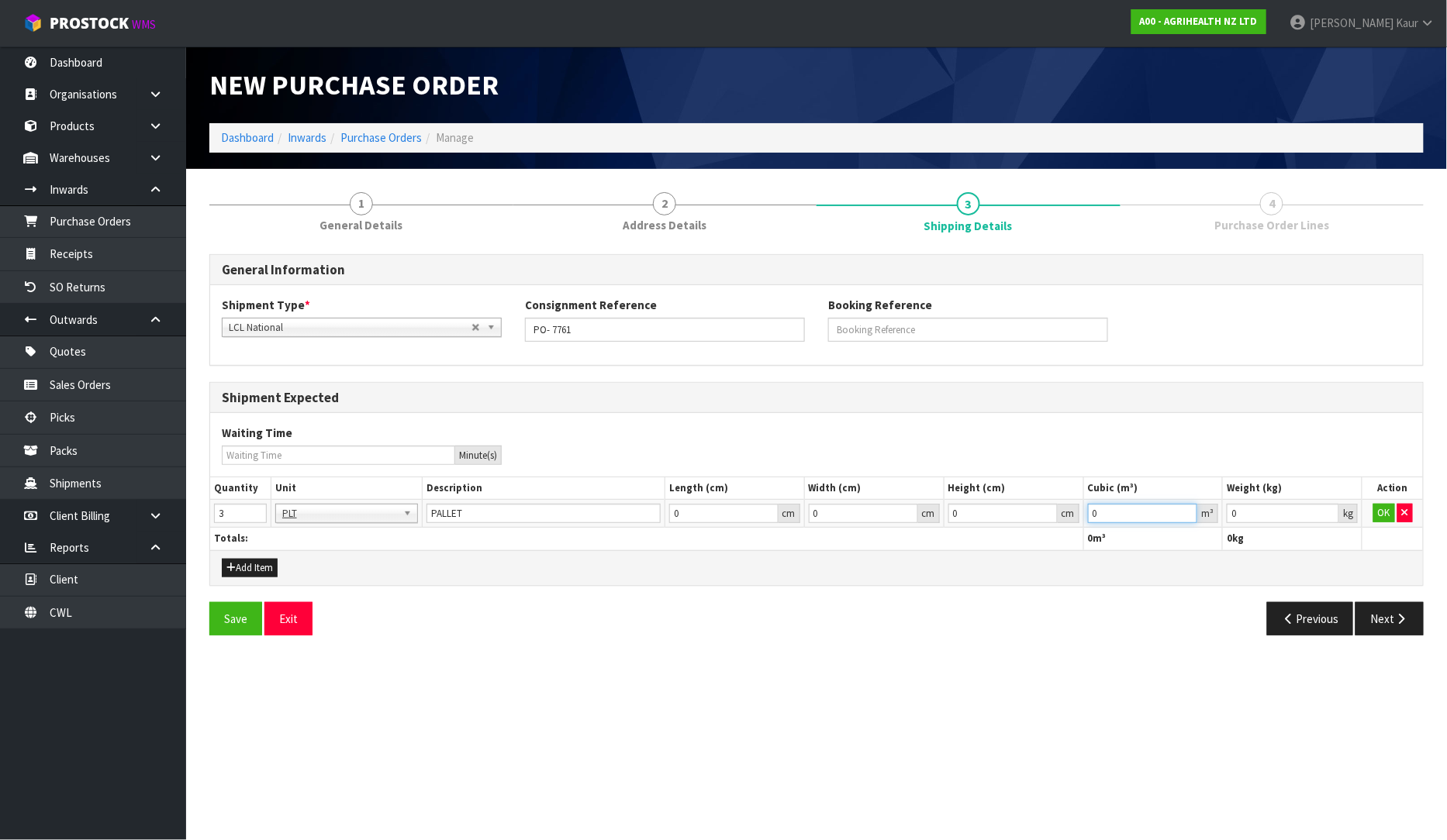
click at [1132, 512] on input "0" at bounding box center [1143, 513] width 110 height 19
click at [1254, 514] on input "0" at bounding box center [1283, 513] width 112 height 19
click at [1375, 513] on button "OK" at bounding box center [1384, 512] width 22 height 18
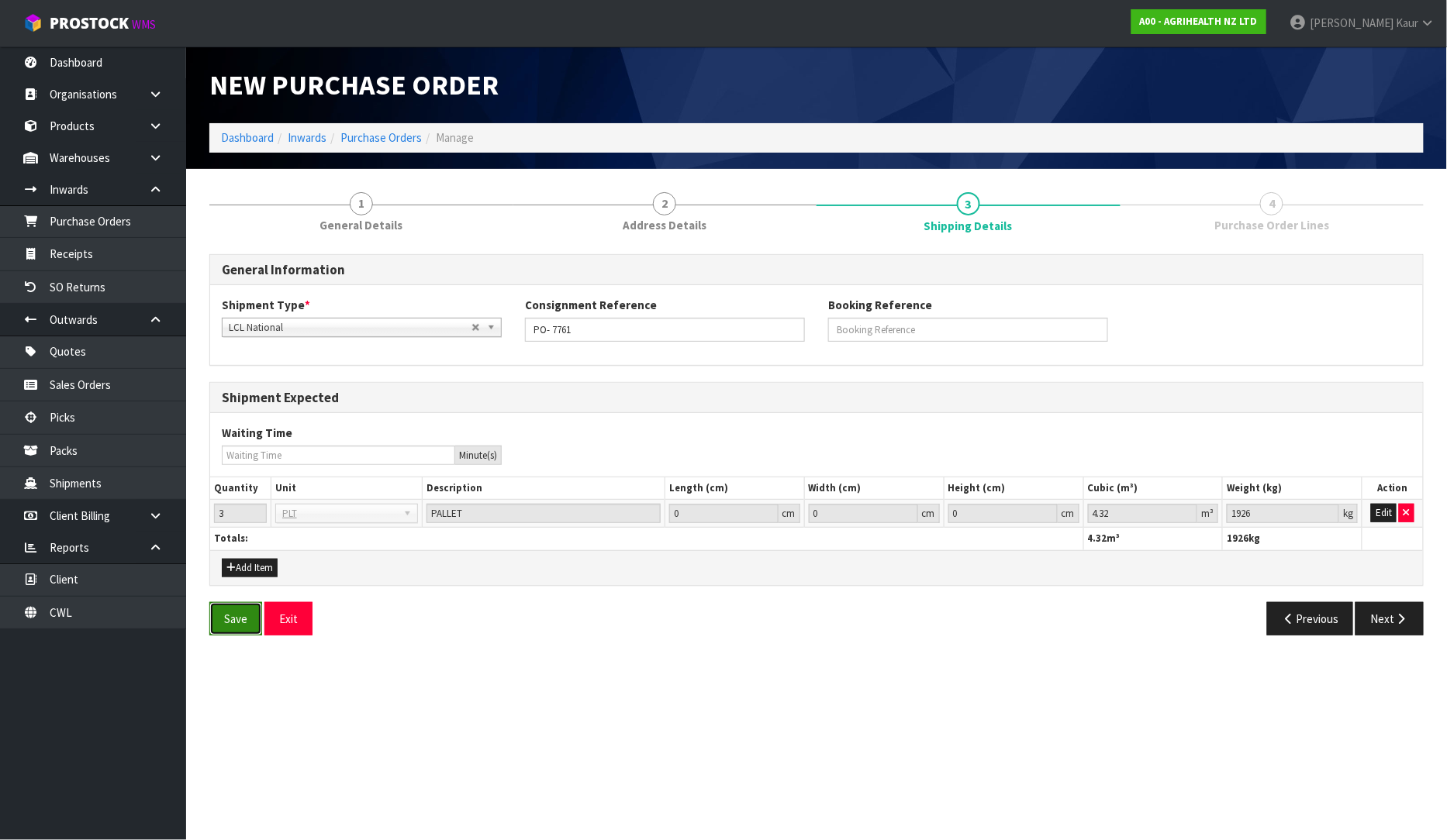
click at [223, 610] on button "Save" at bounding box center [236, 619] width 53 height 34
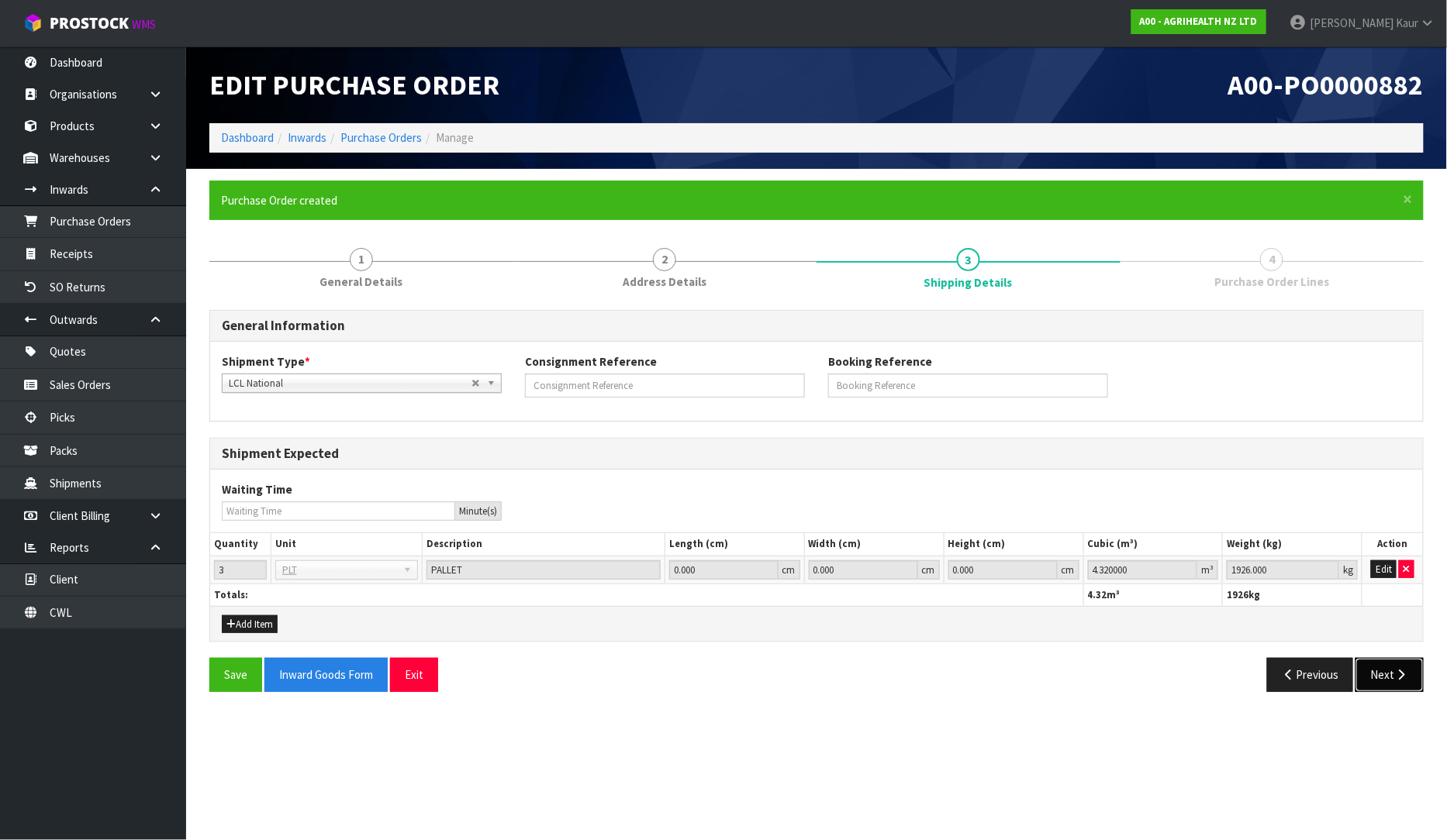
click at [1402, 673] on icon "button" at bounding box center [1401, 674] width 14 height 12
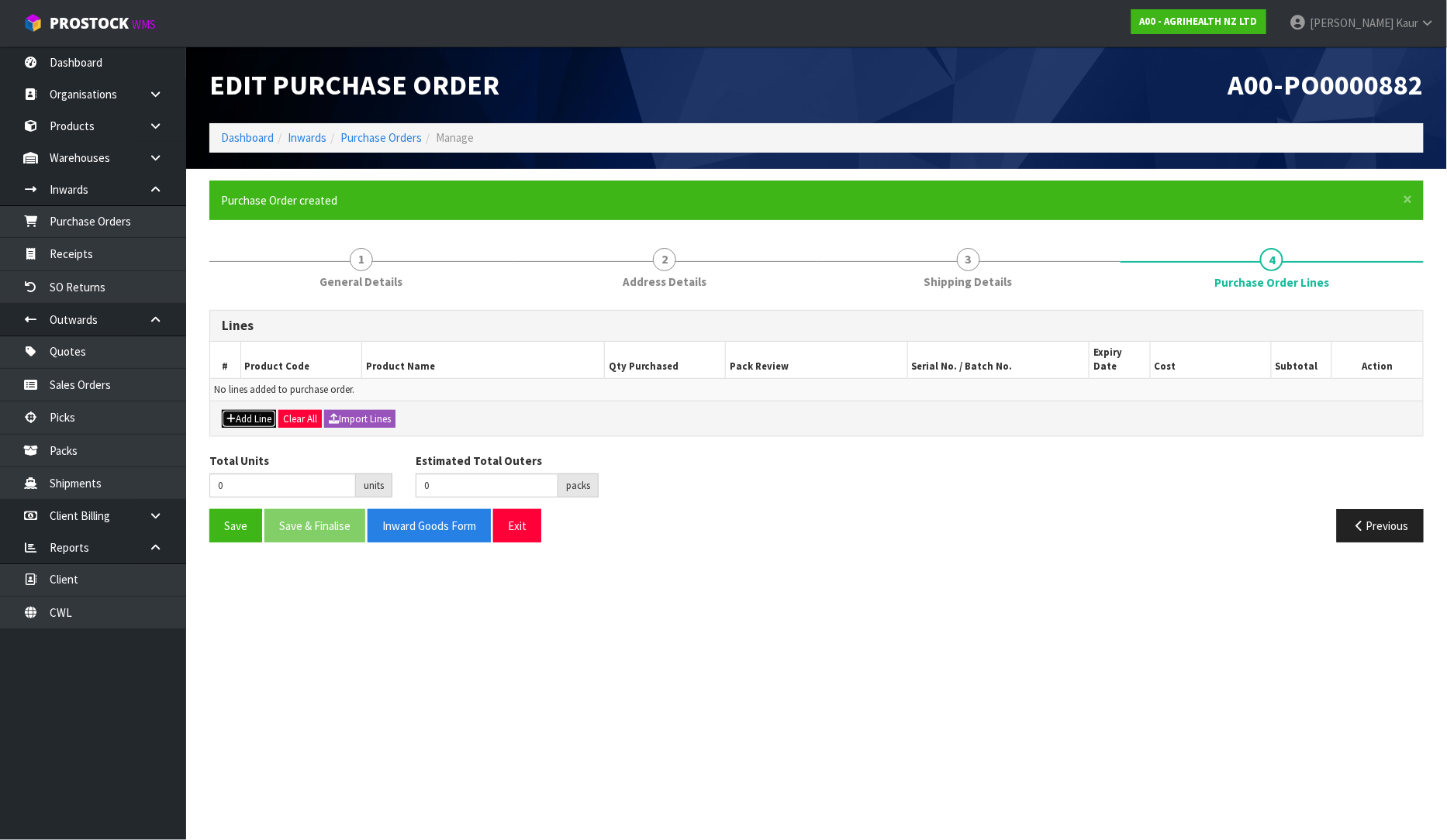
click at [251, 410] on button "Add Line" at bounding box center [249, 419] width 54 height 18
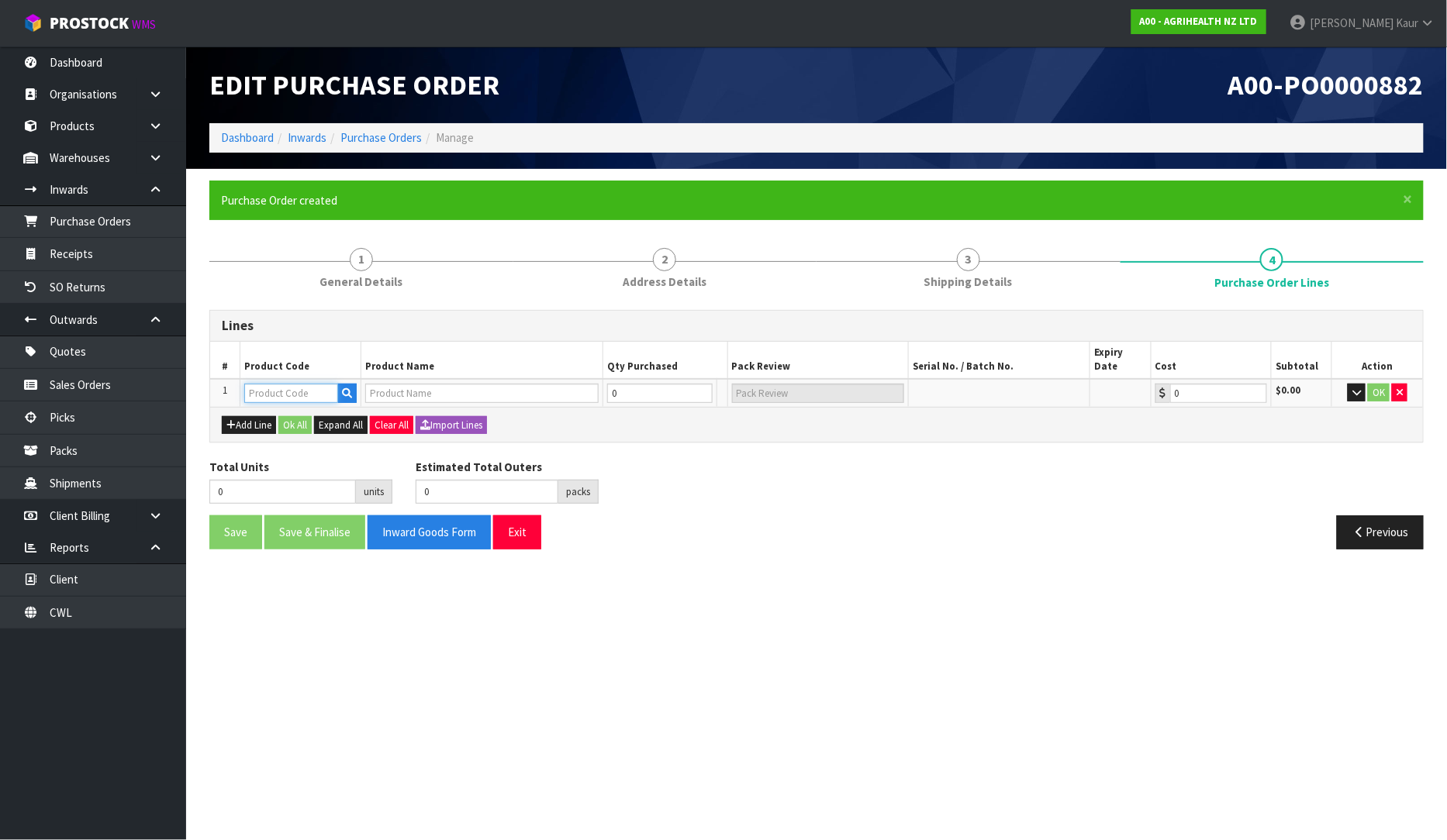
click at [280, 384] on input "text" at bounding box center [291, 393] width 94 height 19
click at [320, 384] on input "text" at bounding box center [291, 393] width 94 height 19
paste input "MELOVEM 30MG/ML 100ML RVM"
click at [279, 384] on input "text" at bounding box center [291, 393] width 94 height 19
paste input "5730"
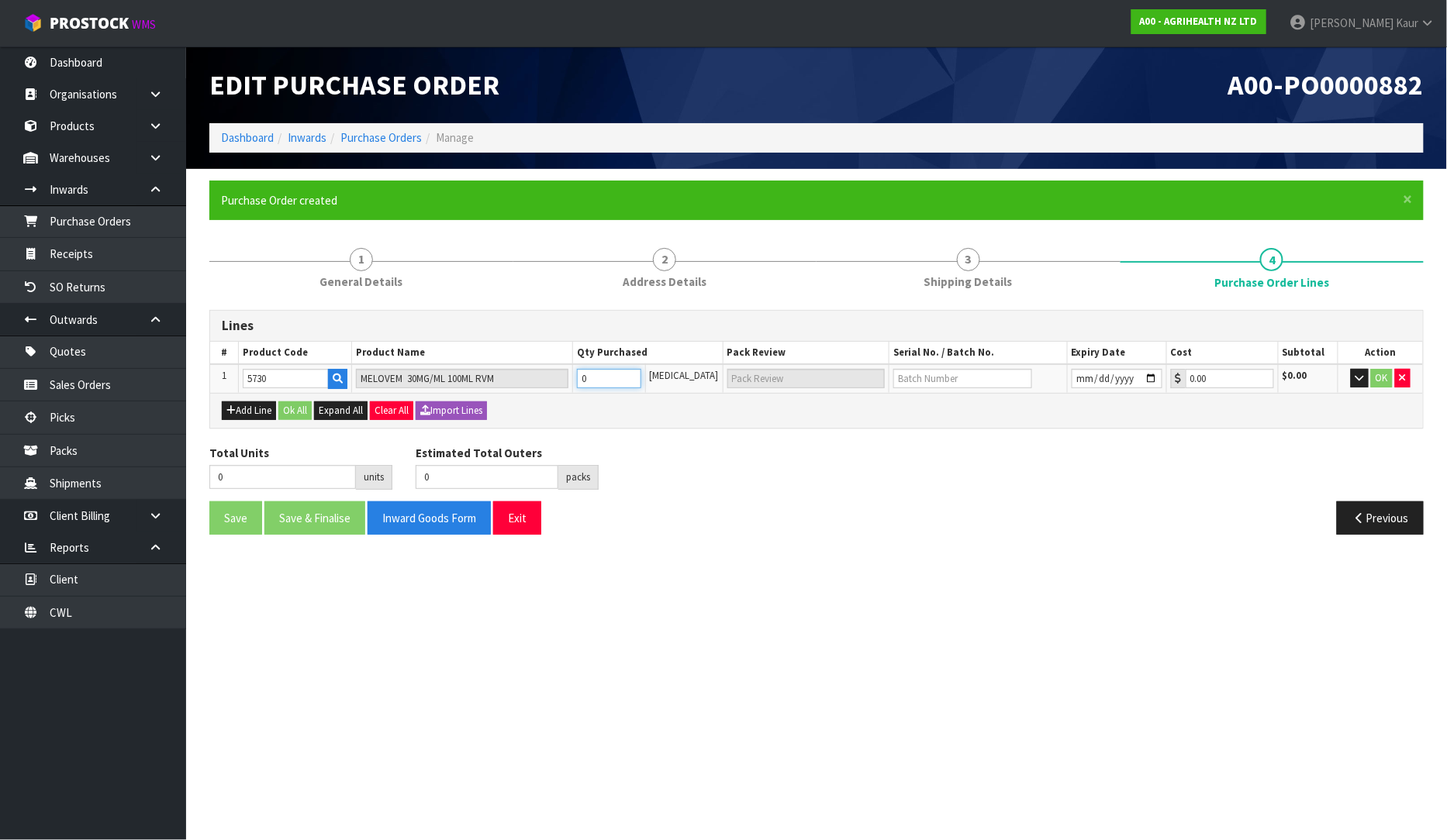
click at [634, 377] on input "0" at bounding box center [609, 379] width 64 height 19
click at [641, 373] on input "1" at bounding box center [609, 379] width 64 height 19
click at [641, 373] on input "2" at bounding box center [609, 379] width 64 height 19
click at [641, 373] on input "3" at bounding box center [609, 379] width 64 height 19
click at [777, 378] on input "3 [MEDICAL_DATA]" at bounding box center [806, 379] width 158 height 19
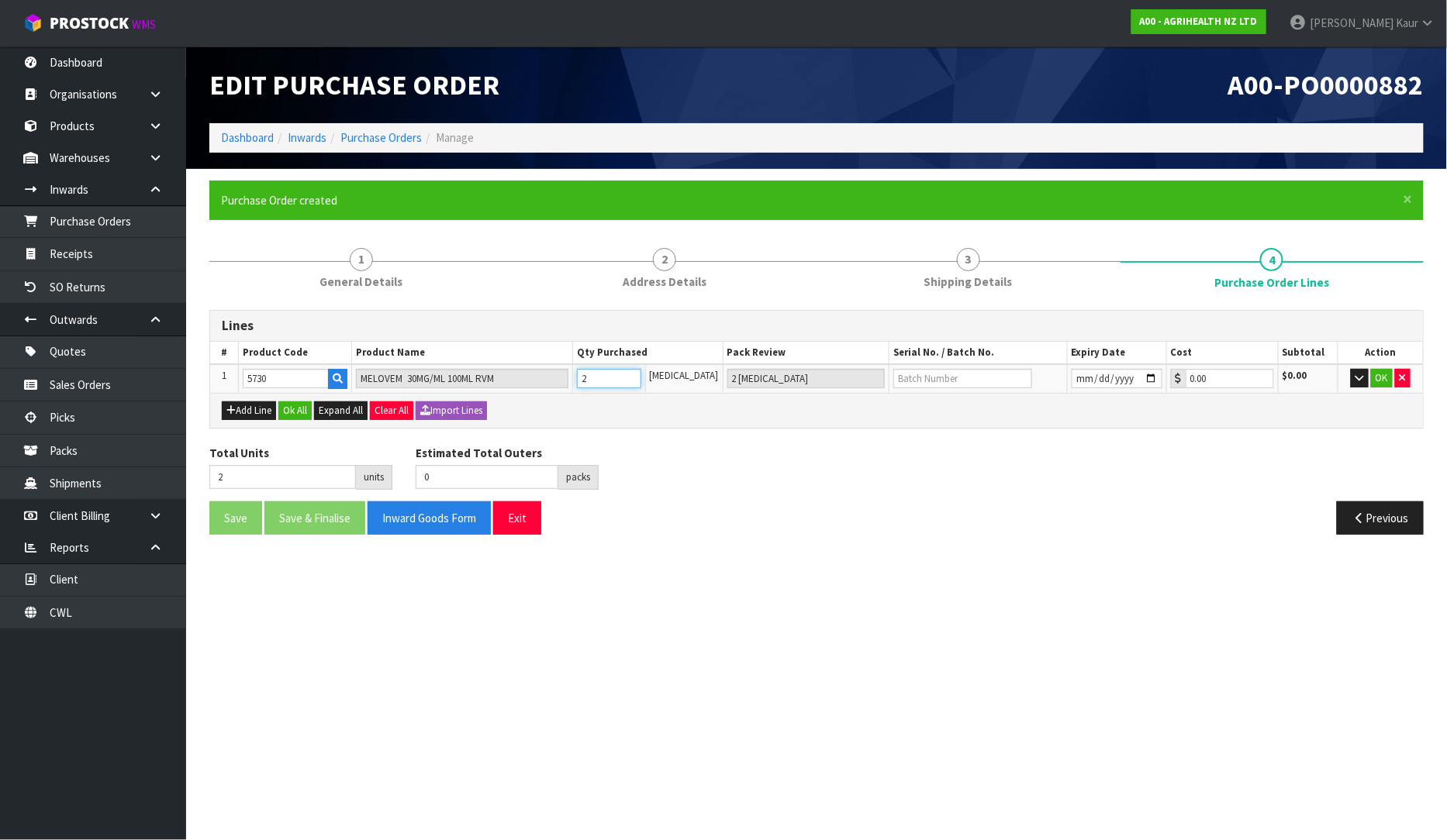
click at [641, 383] on input "2" at bounding box center [609, 379] width 64 height 19
click at [641, 383] on input "1" at bounding box center [609, 379] width 64 height 19
click at [641, 383] on input "0" at bounding box center [609, 379] width 64 height 19
click at [634, 384] on input "0" at bounding box center [609, 379] width 64 height 19
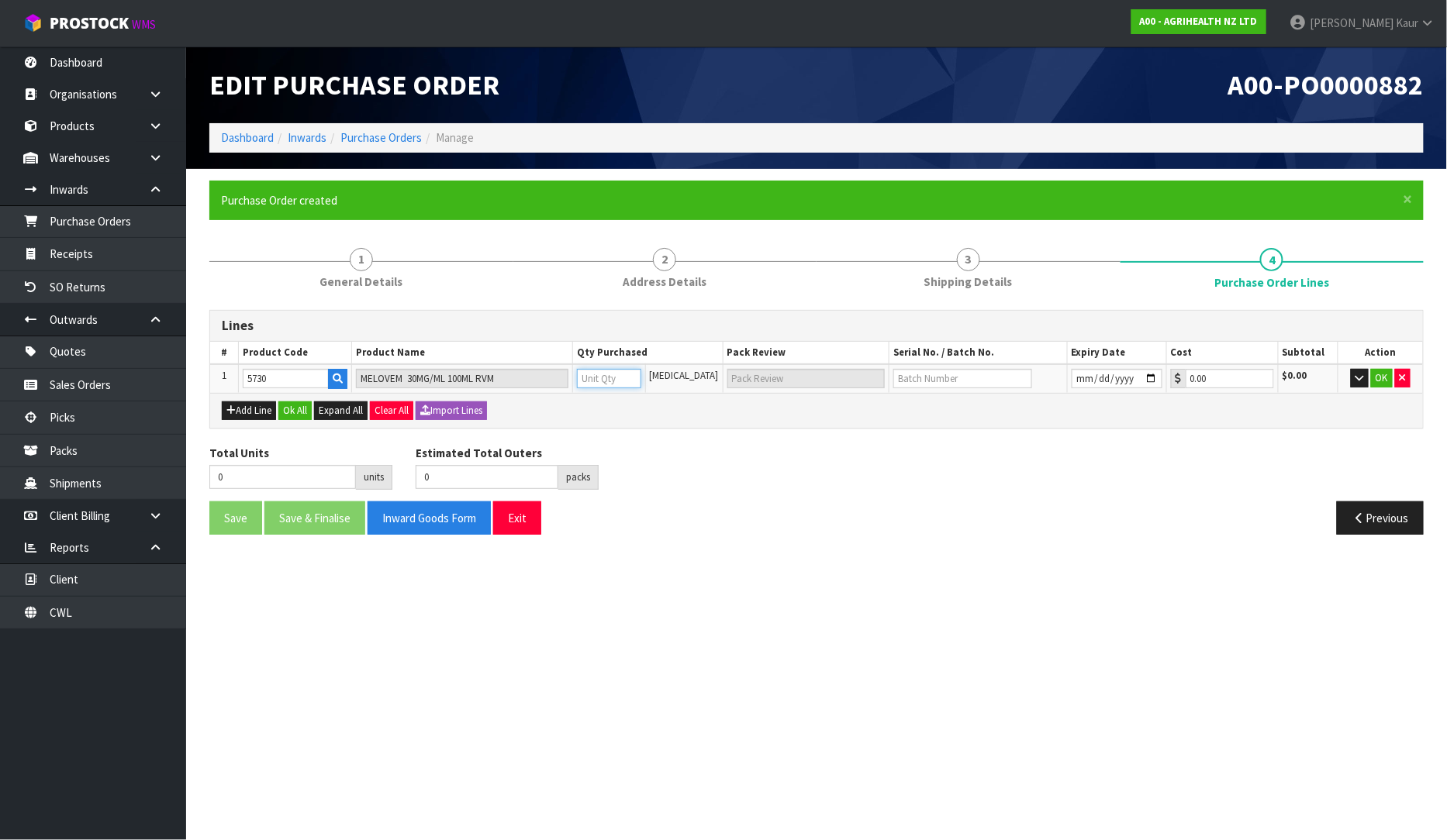
paste input "8640"
click at [1123, 380] on input "date" at bounding box center [1117, 379] width 91 height 19
click at [1144, 378] on input "date" at bounding box center [1117, 379] width 91 height 19
click at [950, 373] on input "text" at bounding box center [962, 379] width 139 height 19
click at [965, 380] on input "text" at bounding box center [962, 379] width 139 height 19
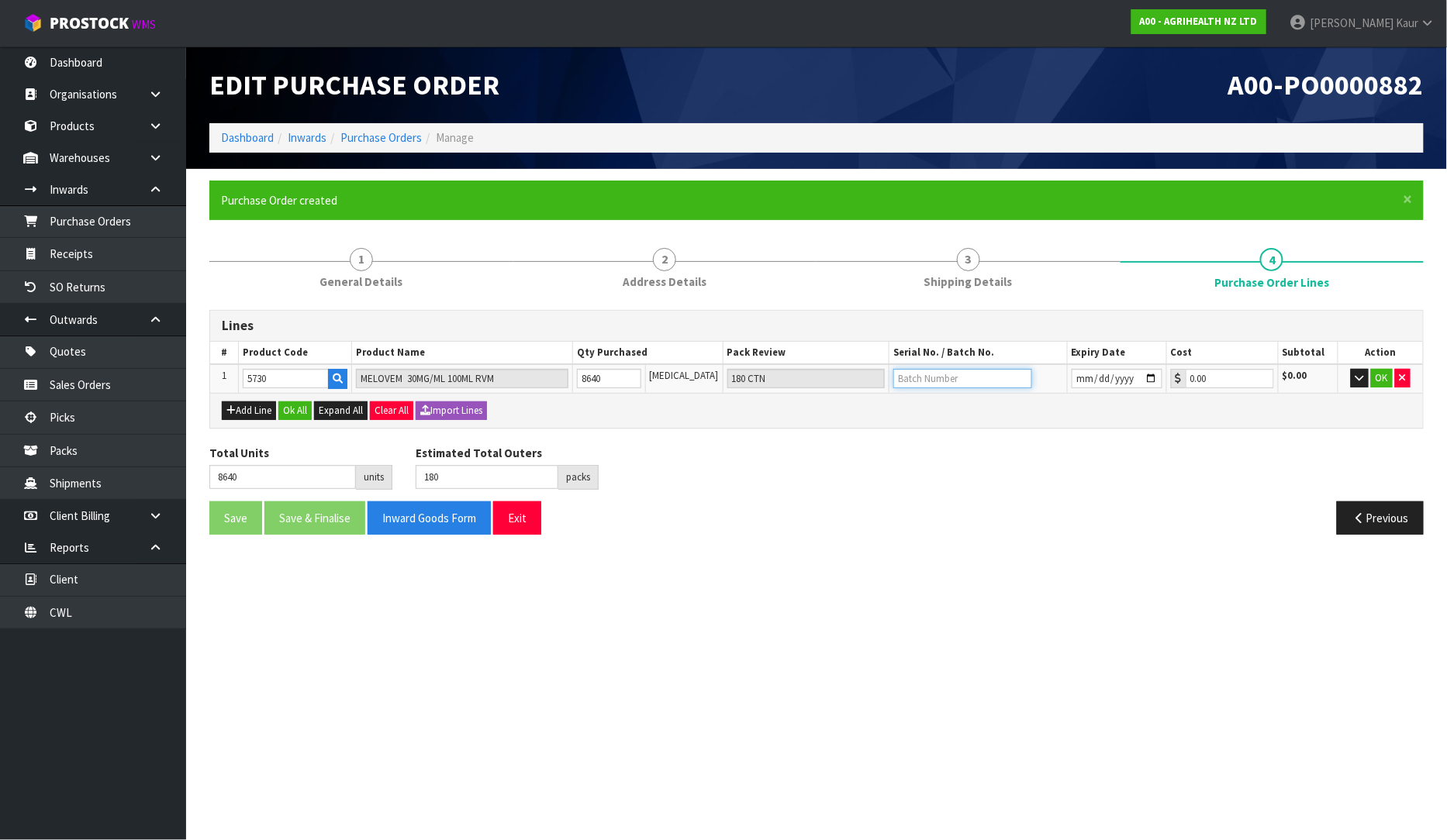
paste input "25E21-12C2"
click at [1212, 482] on div "Total Units 8640 units Estimated Total Outers 180 packs Estimated Total Pallets…" at bounding box center [816, 473] width 1238 height 57
click at [1387, 370] on button "OK" at bounding box center [1381, 378] width 22 height 18
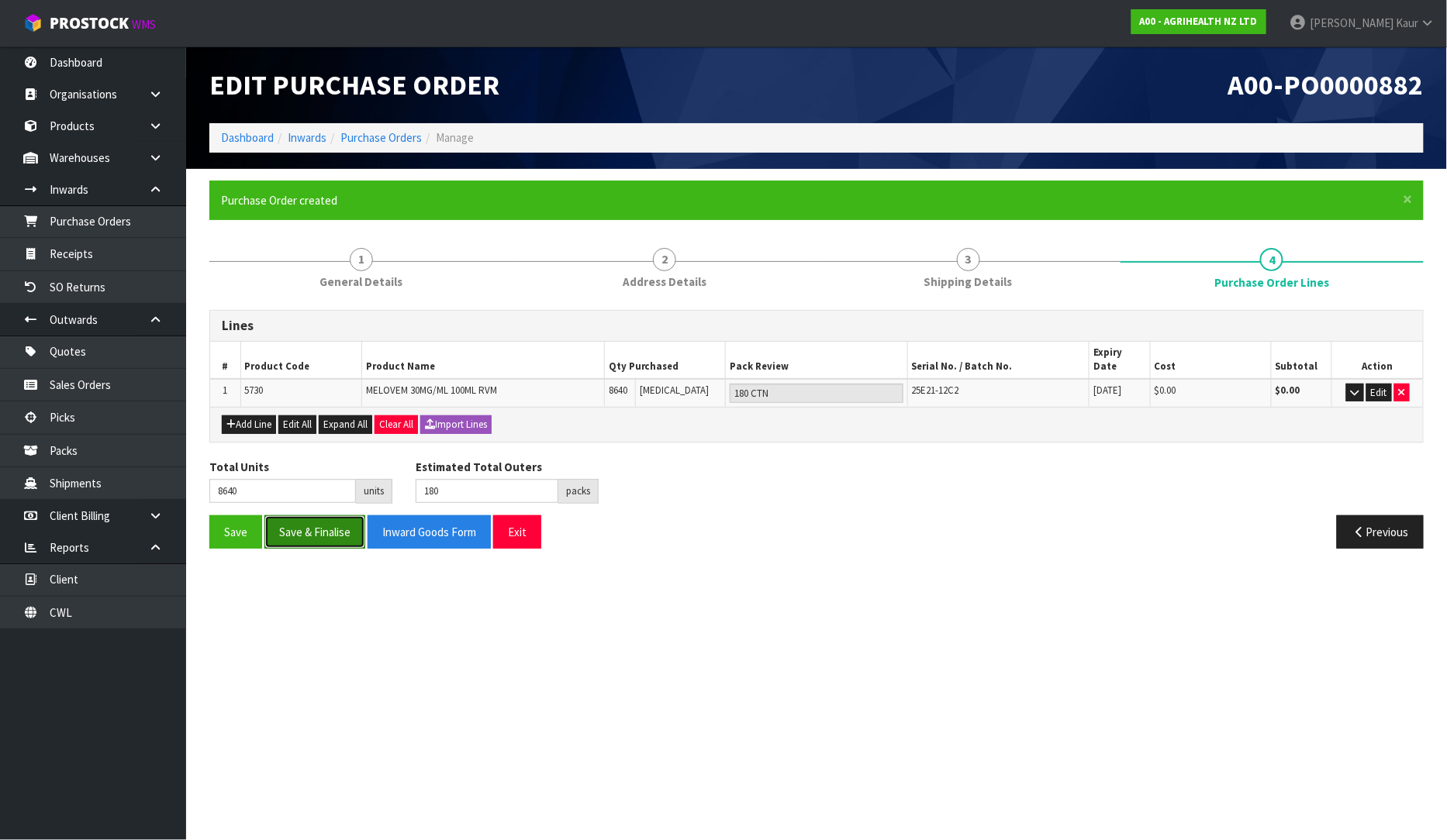
click at [304, 517] on button "Save & Finalise" at bounding box center [315, 533] width 101 height 34
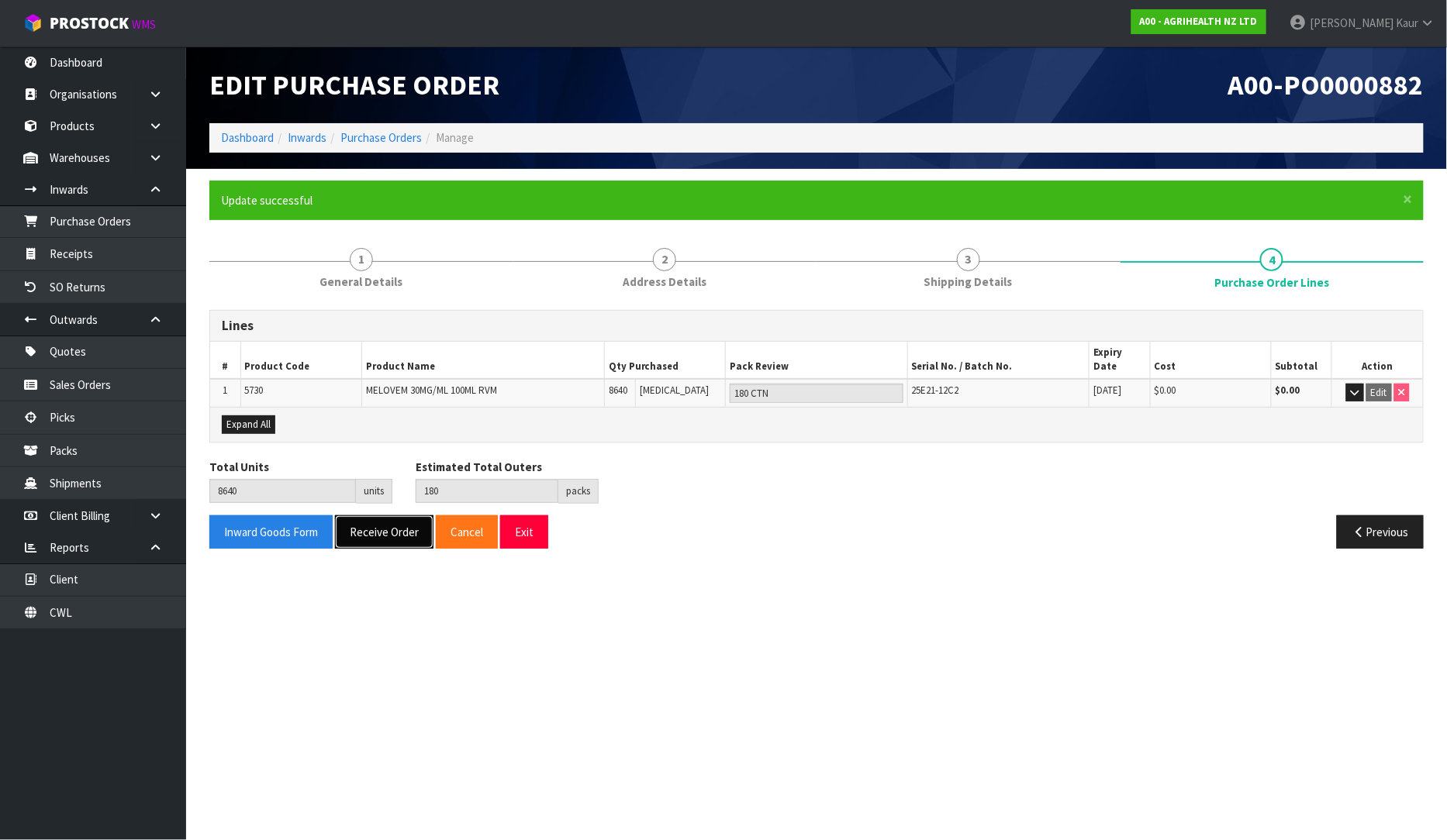
click at [388, 516] on button "Receive Order" at bounding box center [384, 533] width 99 height 34
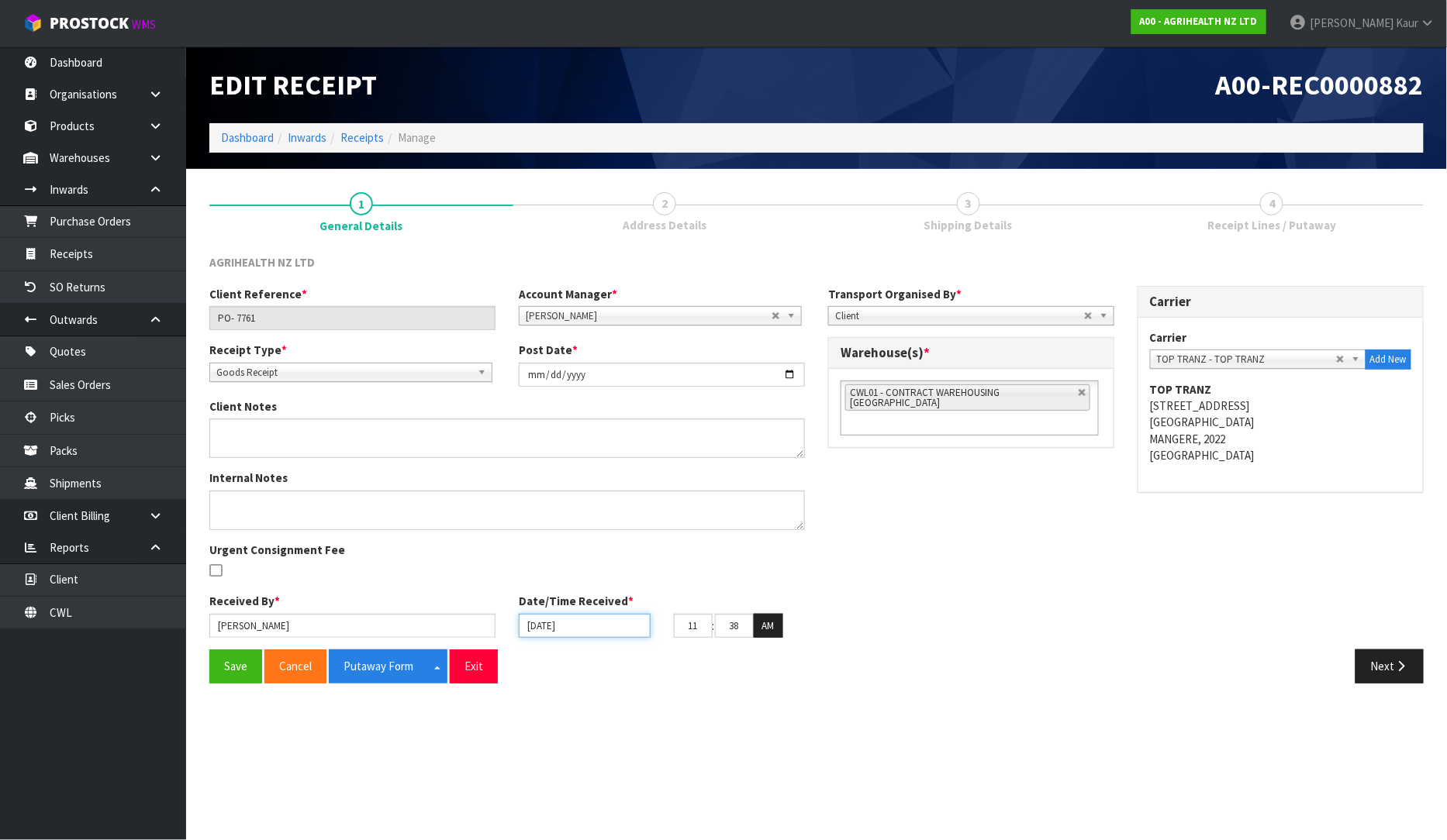
click at [559, 624] on input "[DATE]" at bounding box center [585, 626] width 132 height 24
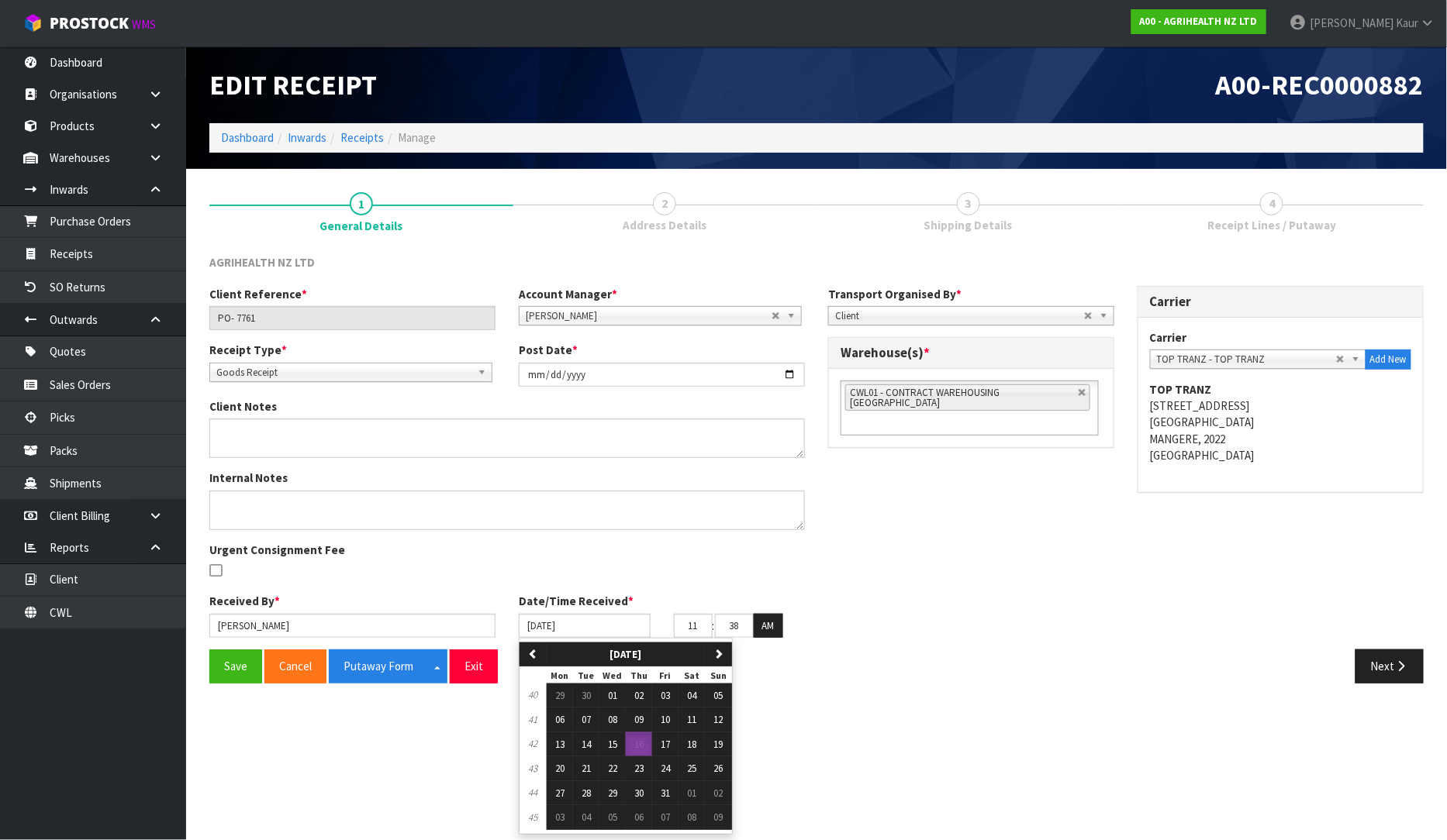
click at [359, 734] on section "Edit Receipt A00-REC0000882 Dashboard Inwards Receipts Manage 1 General Details…" at bounding box center [724, 420] width 1447 height 840
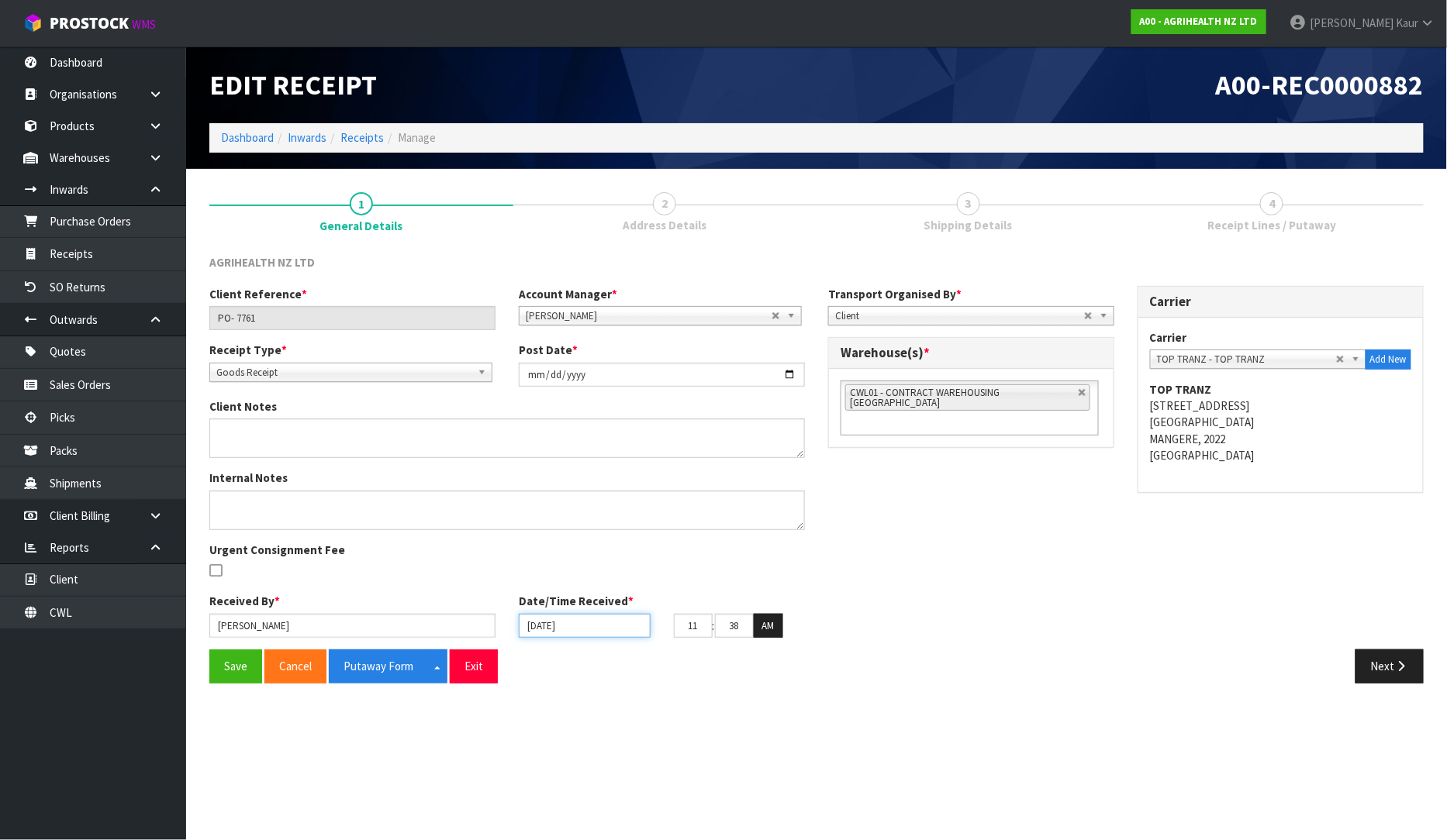
click at [562, 632] on input "[DATE]" at bounding box center [585, 626] width 132 height 24
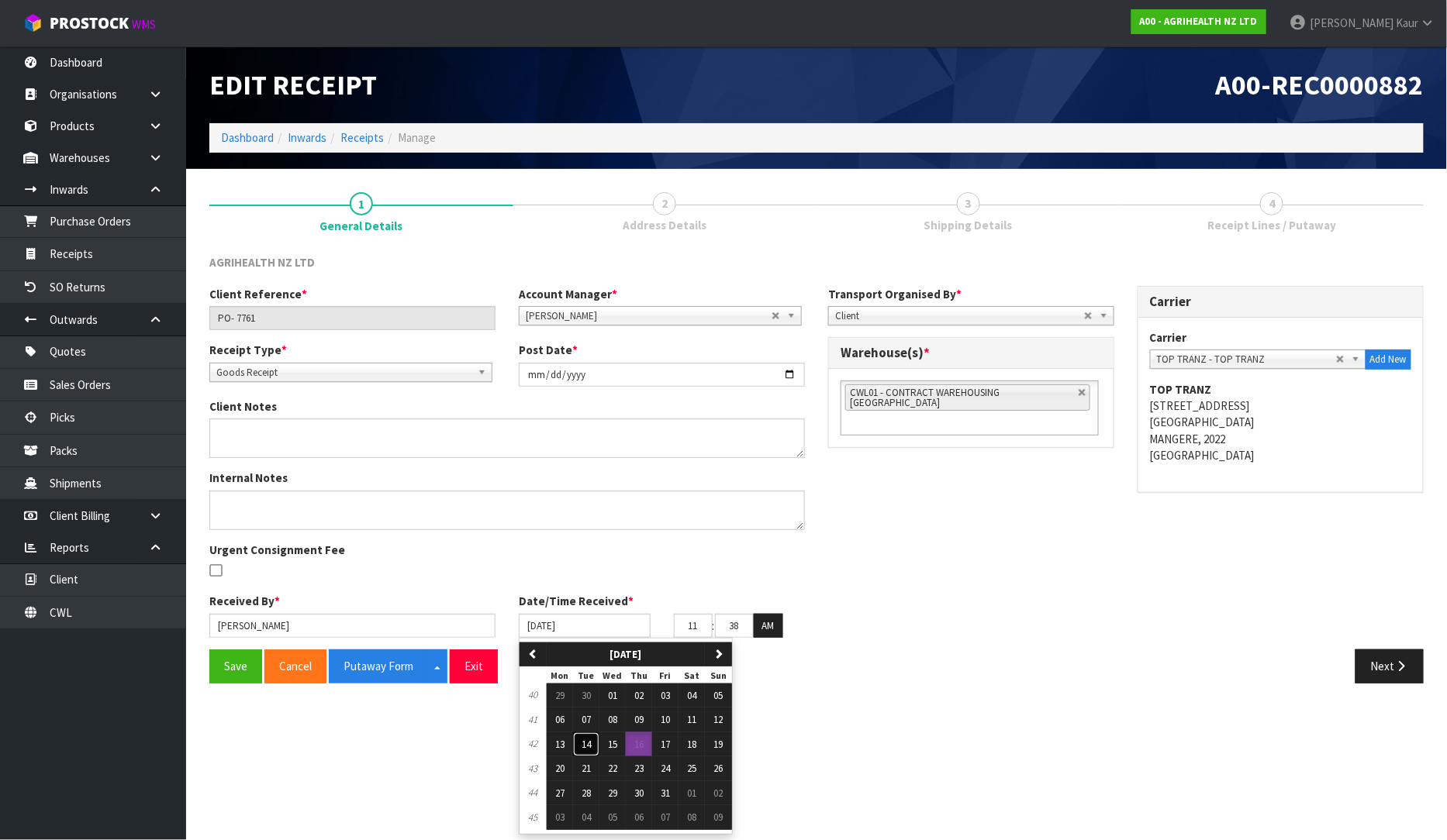
click at [592, 752] on button "14" at bounding box center [586, 745] width 26 height 25
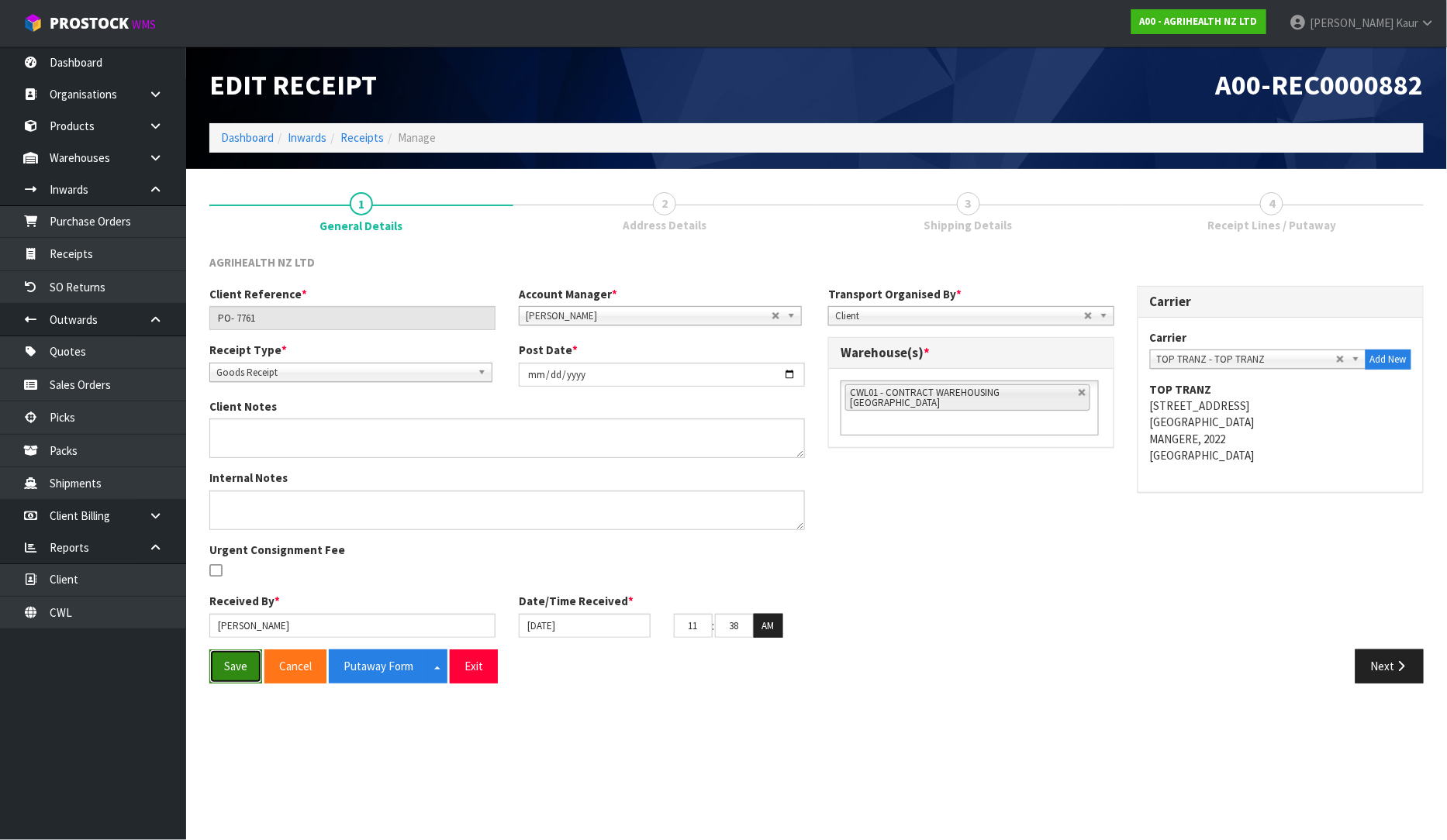
click at [249, 661] on button "Save" at bounding box center [236, 666] width 53 height 34
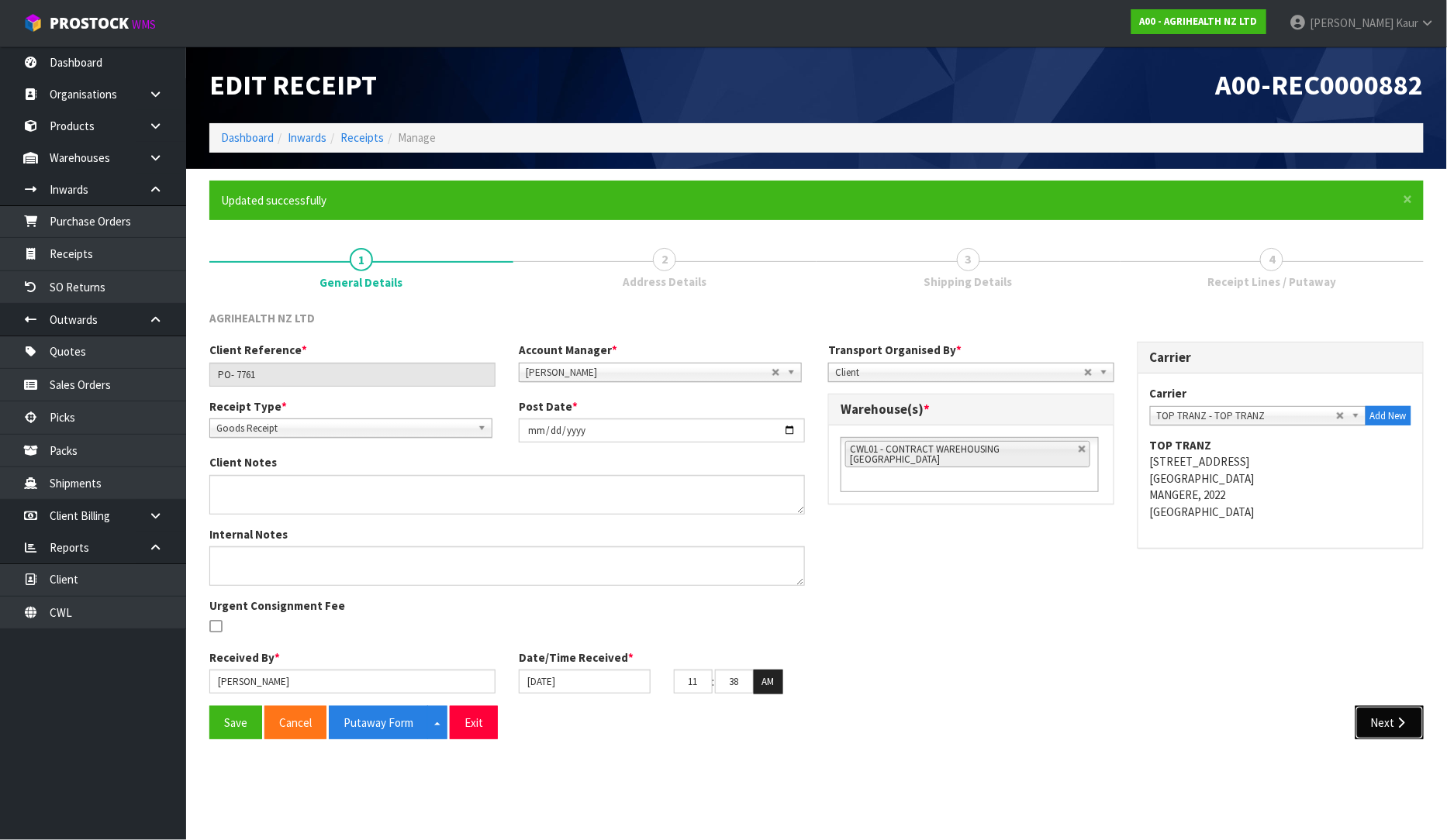
click at [1378, 722] on button "Next" at bounding box center [1389, 723] width 68 height 34
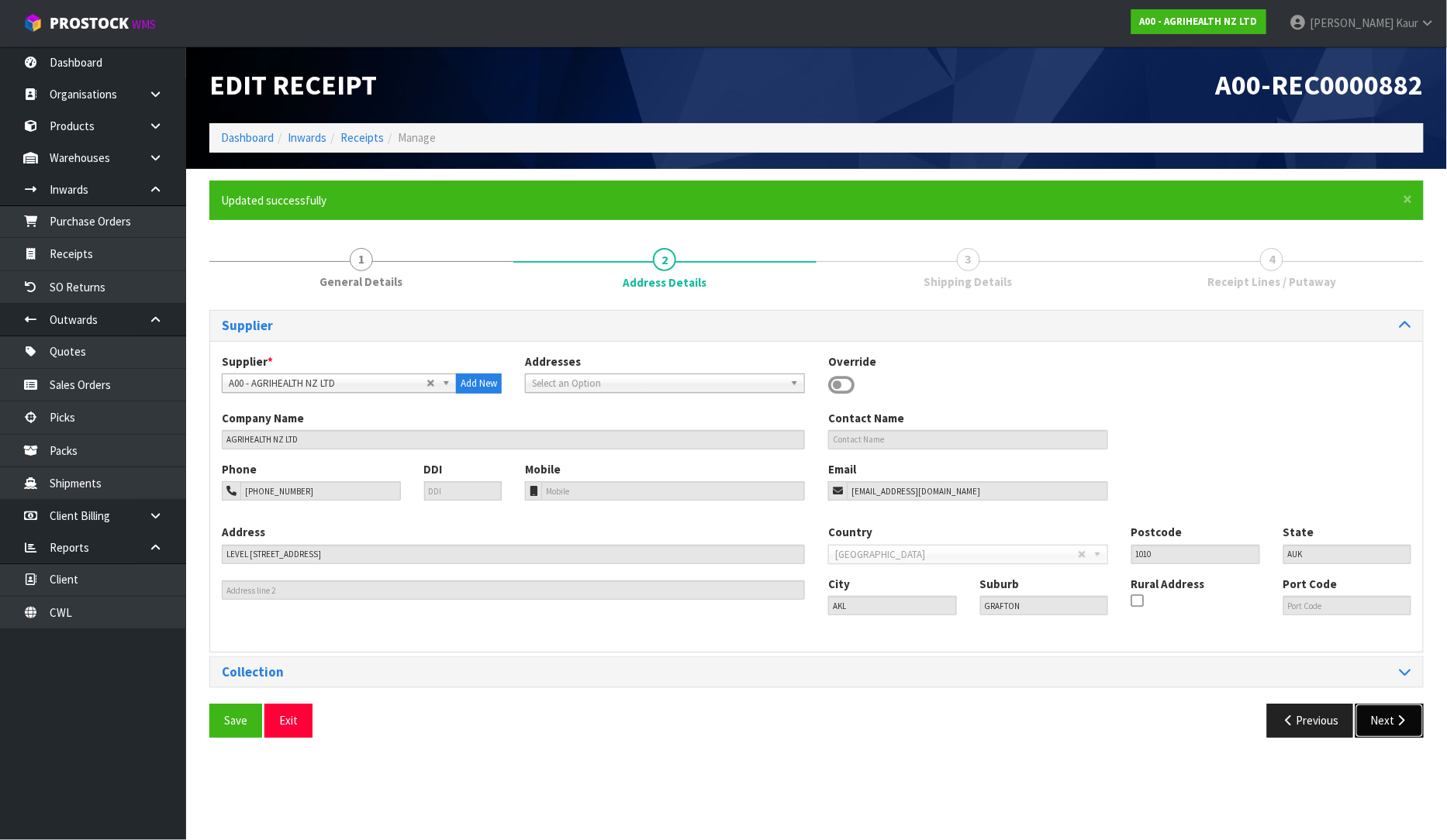
click at [1382, 721] on button "Next" at bounding box center [1389, 721] width 68 height 34
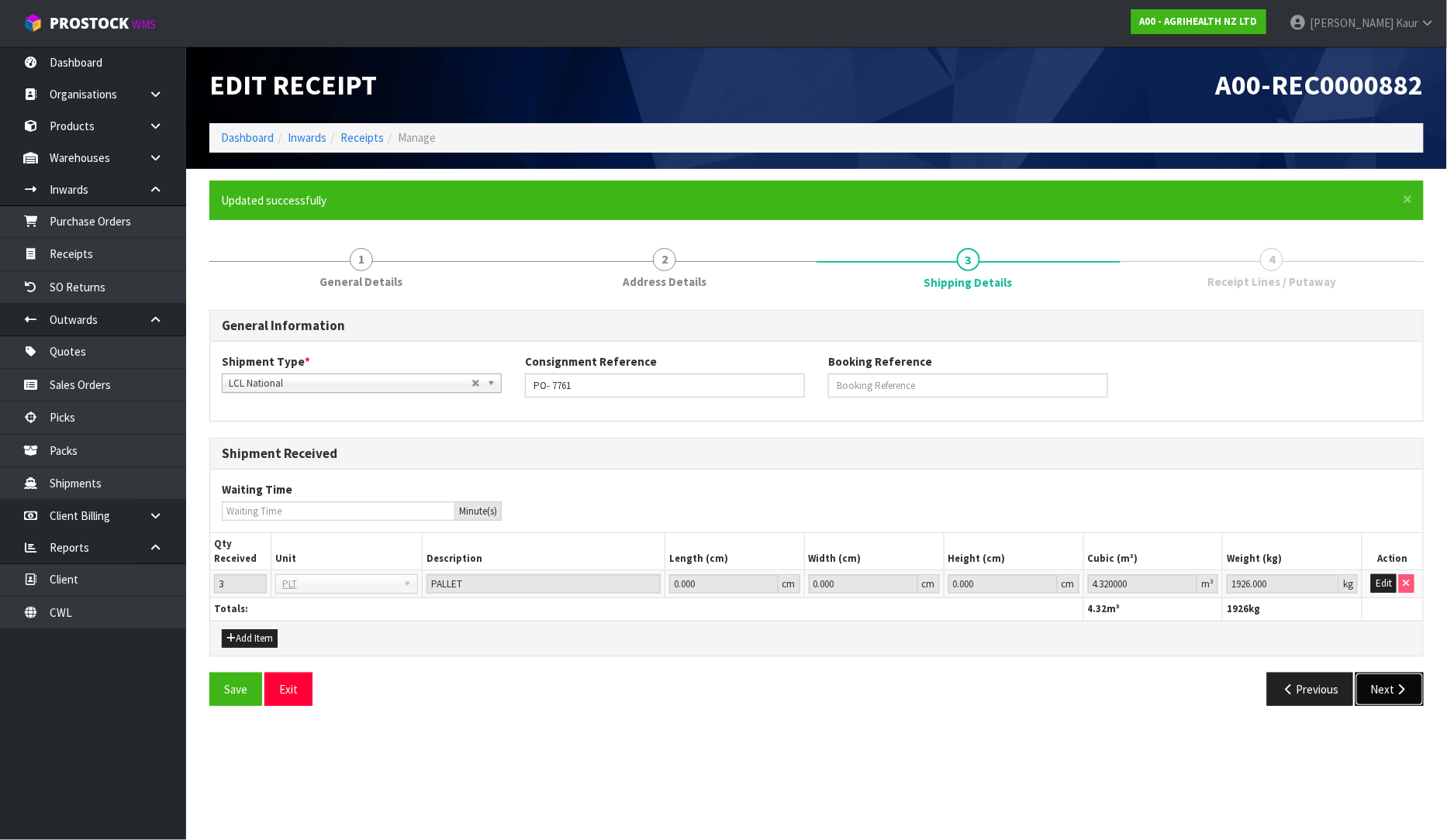
click at [1389, 692] on button "Next" at bounding box center [1389, 689] width 68 height 34
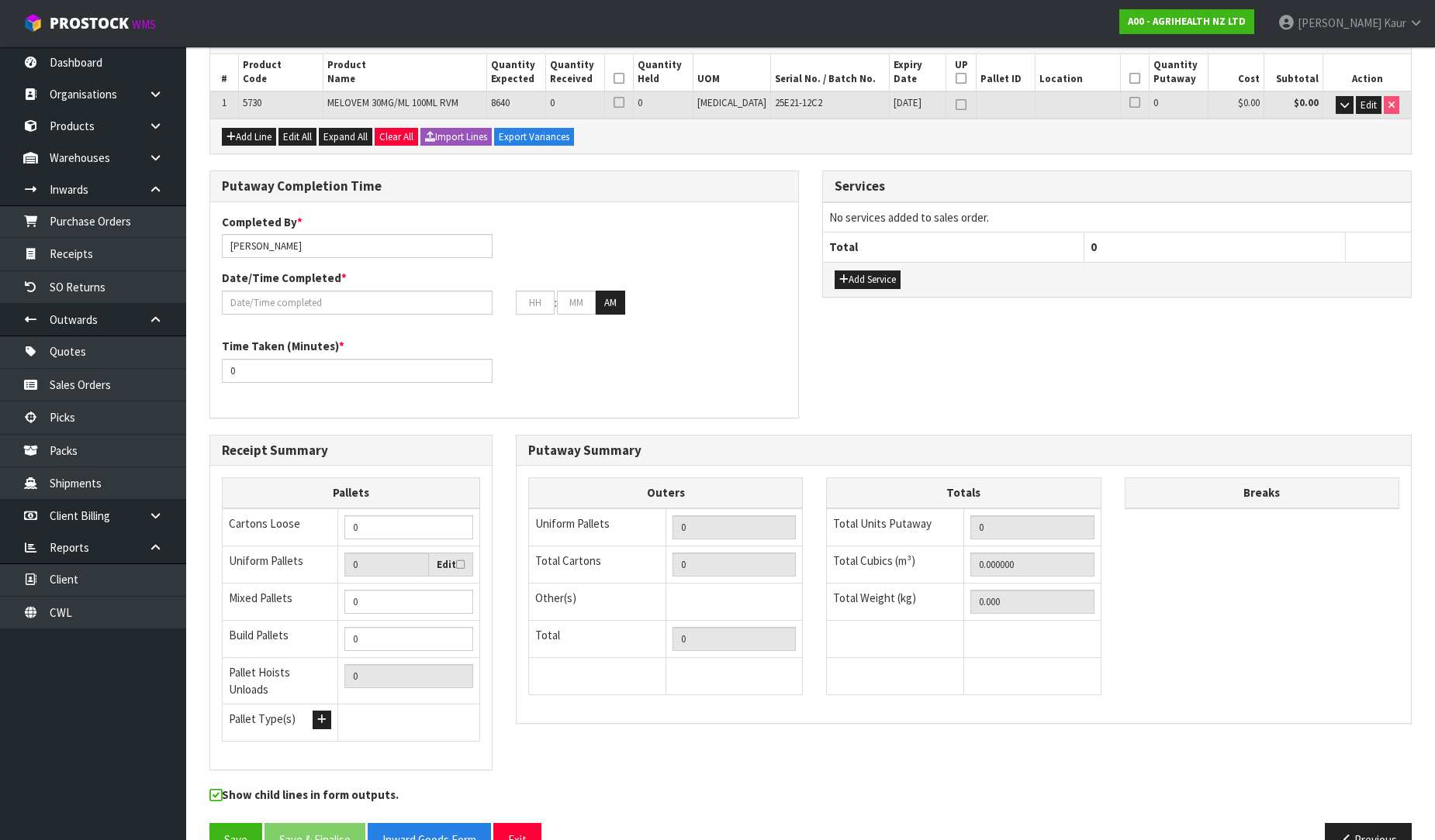
scroll to position [316, 0]
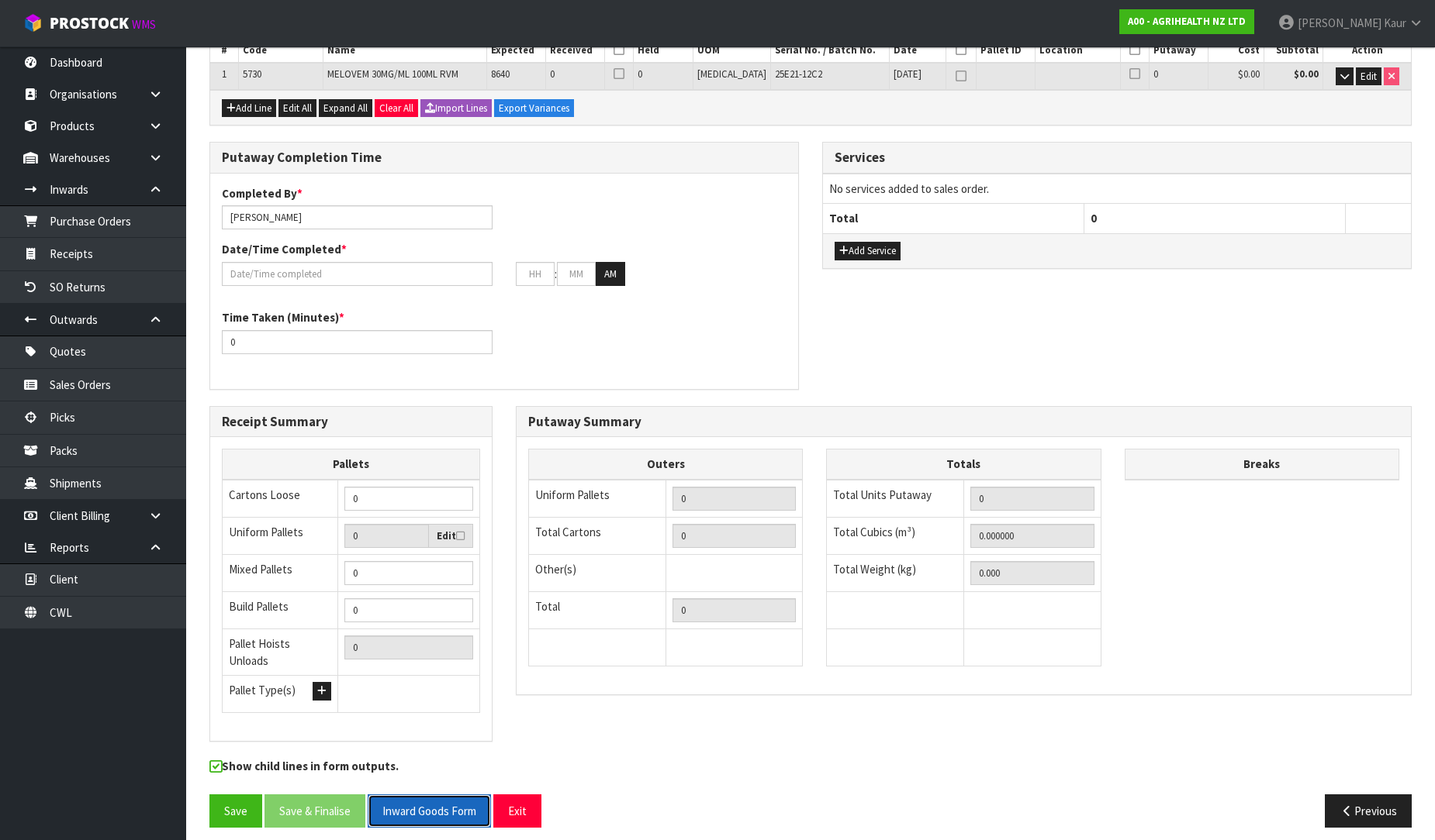
click at [435, 808] on button "Inward Goods Form" at bounding box center [429, 811] width 123 height 34
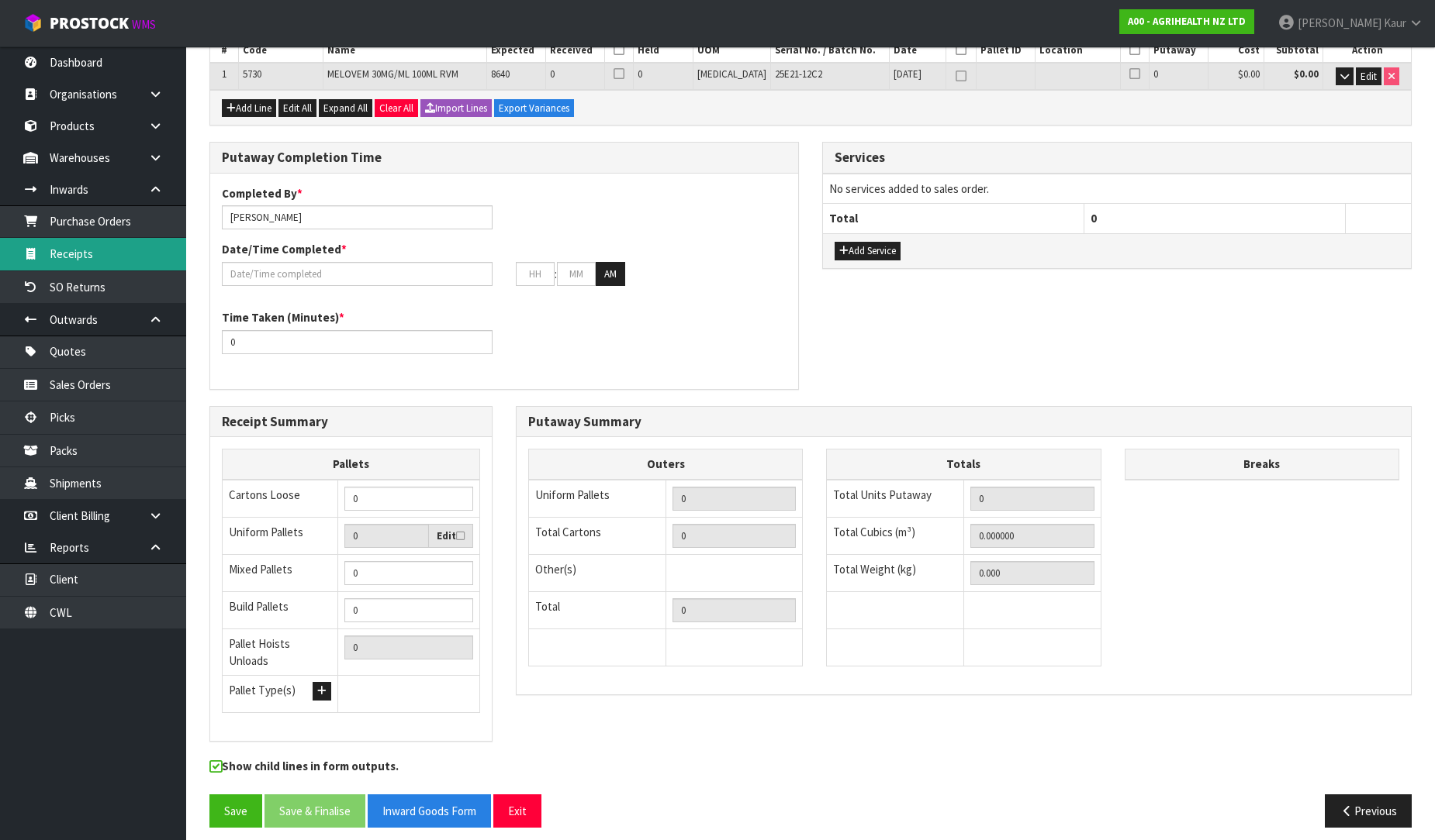
click at [101, 269] on link "Receipts" at bounding box center [93, 254] width 186 height 32
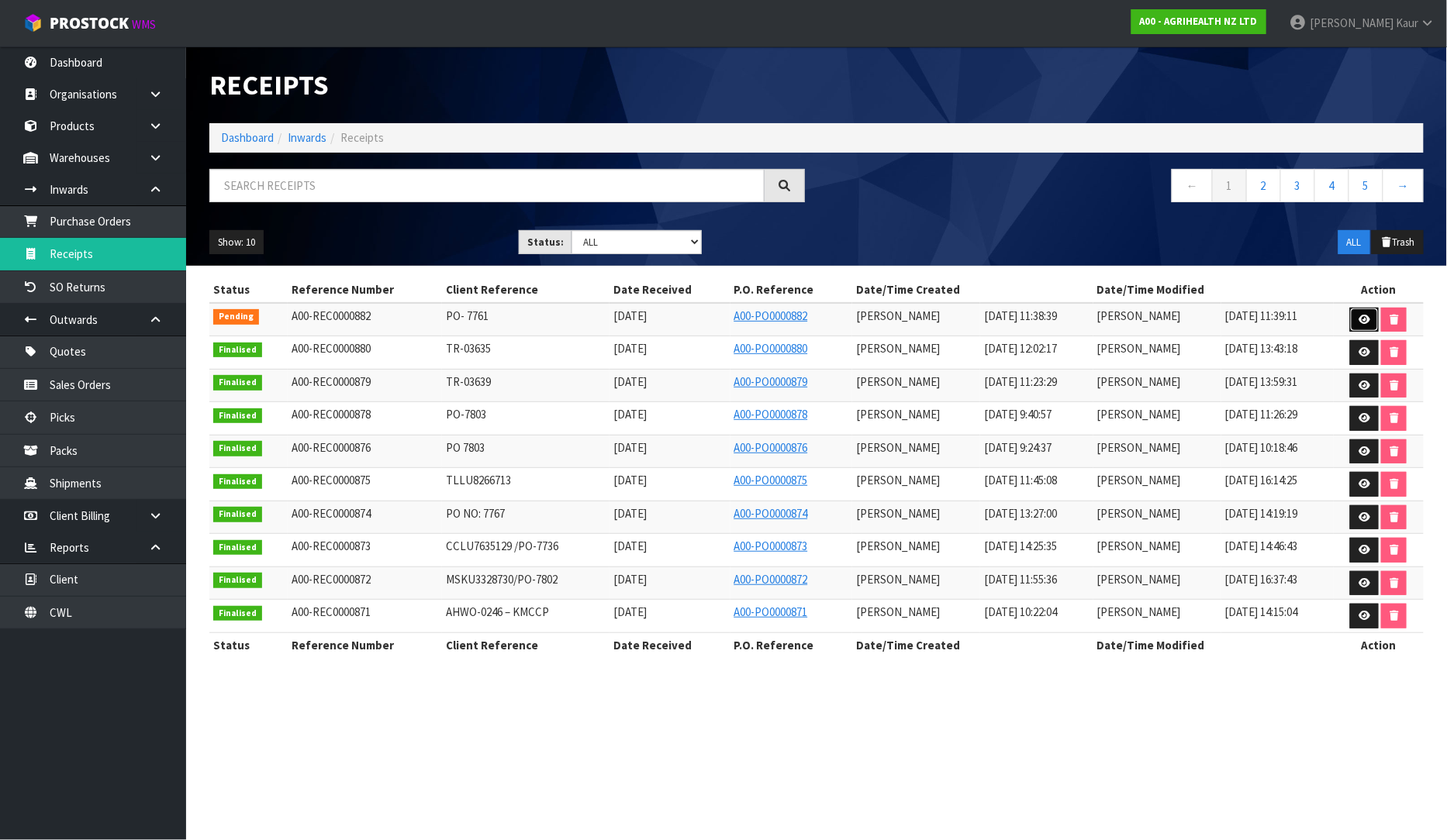
click at [1365, 321] on icon at bounding box center [1364, 320] width 12 height 10
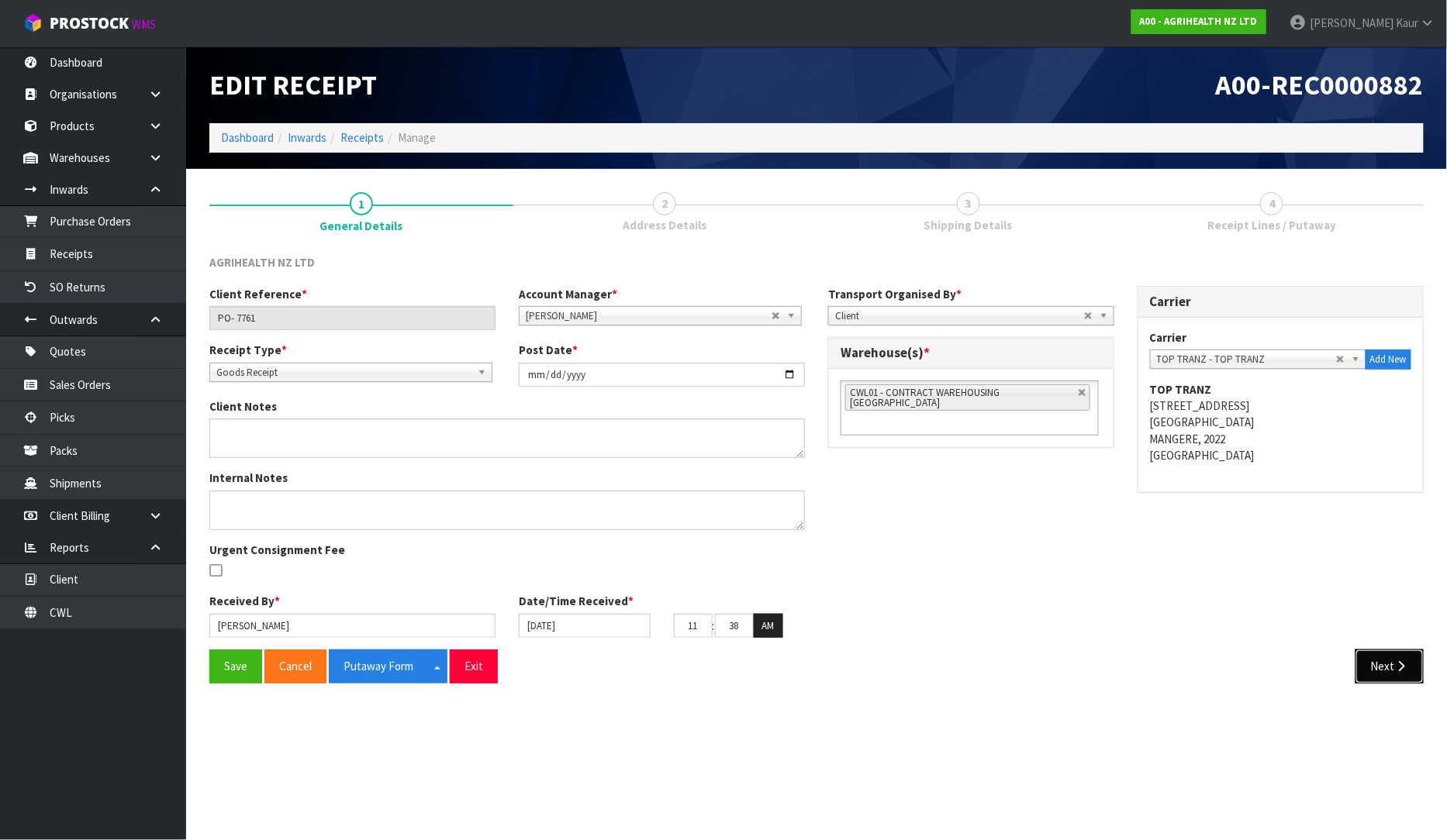
click at [1416, 677] on button "Next" at bounding box center [1389, 666] width 68 height 34
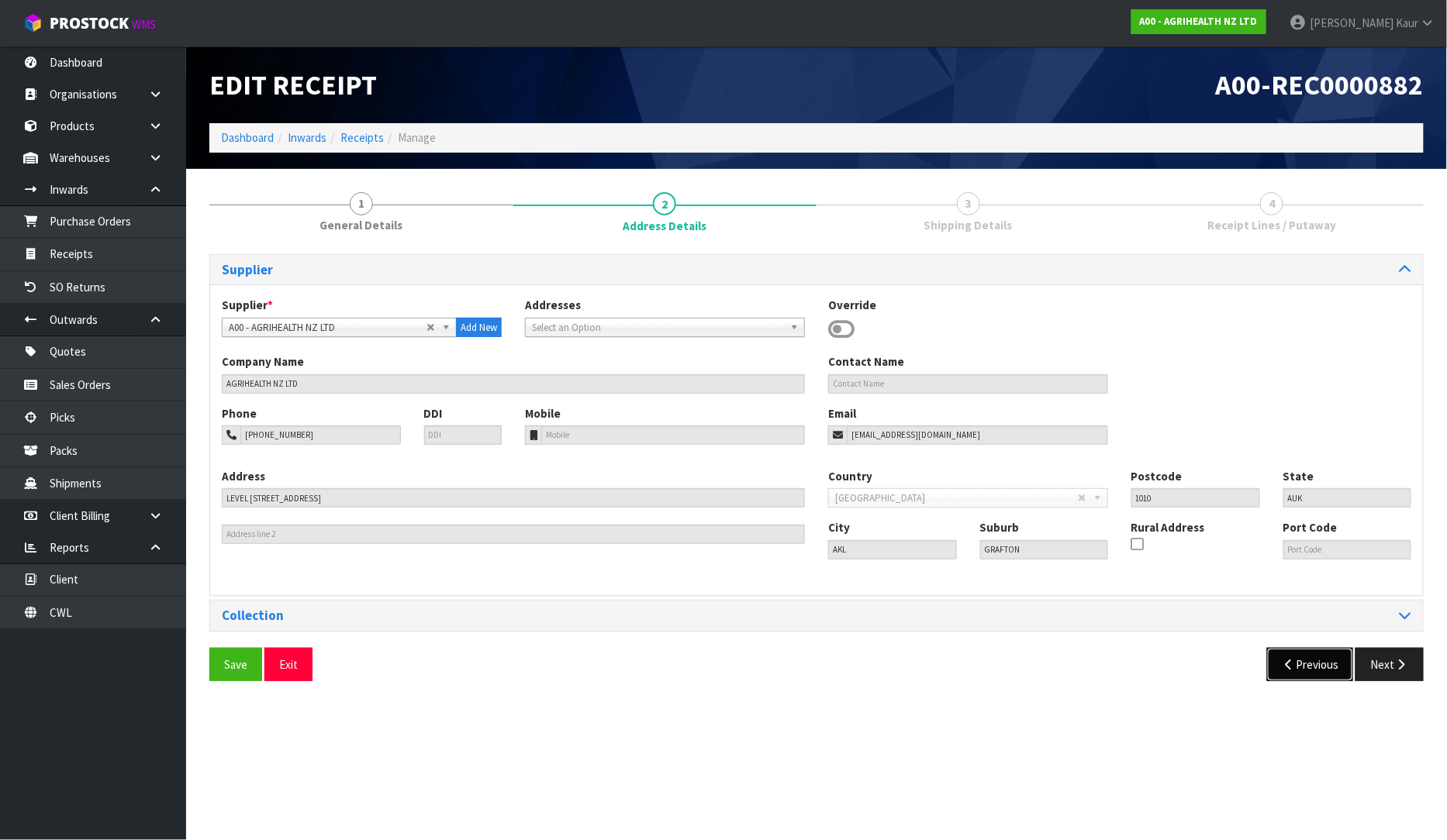
click at [1349, 653] on button "Previous" at bounding box center [1311, 665] width 87 height 34
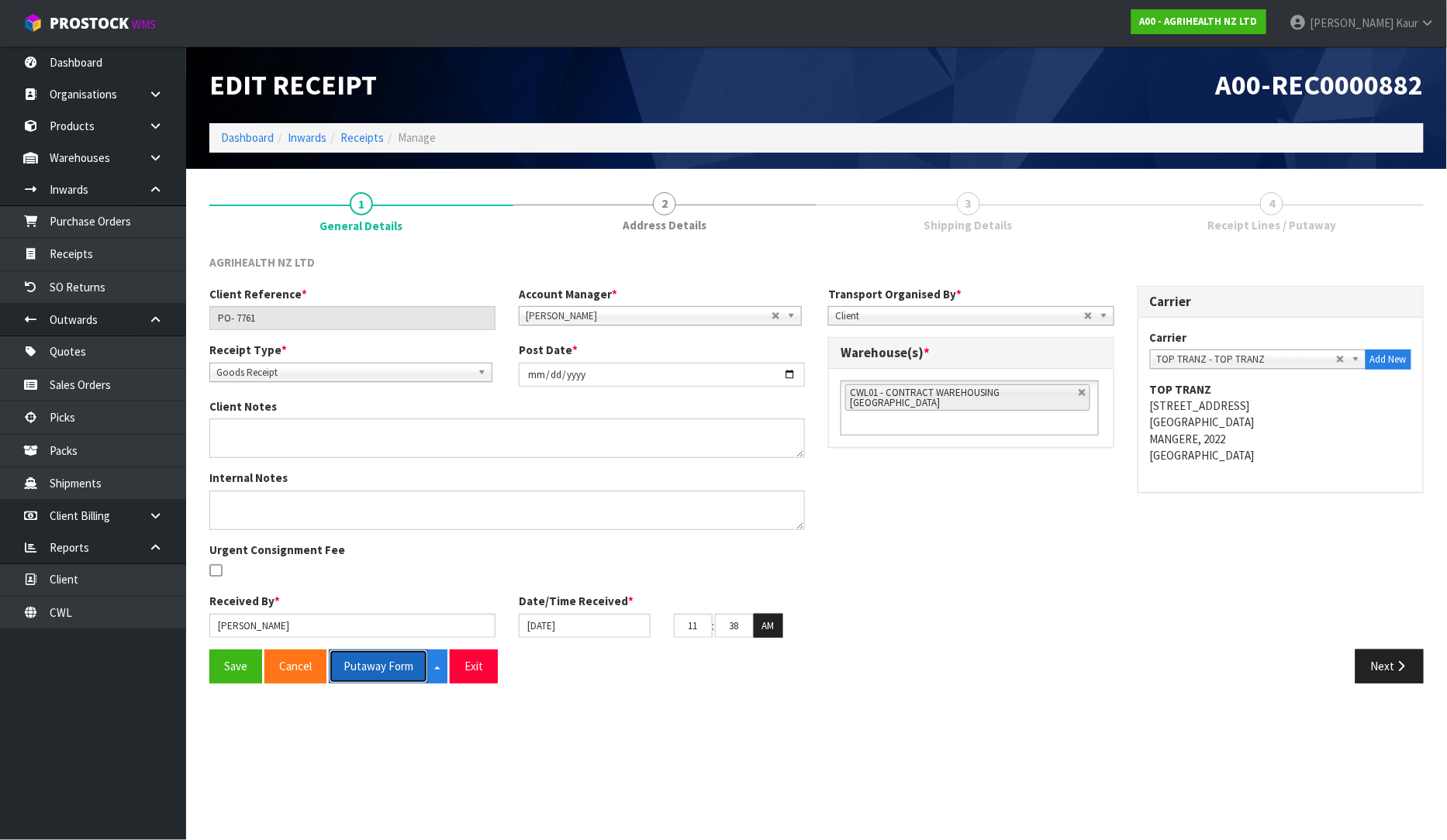
click at [373, 659] on button "Putaway Form" at bounding box center [378, 666] width 99 height 34
click at [348, 659] on button "Putaway Form" at bounding box center [386, 666] width 116 height 34
click at [76, 70] on link "Dashboard" at bounding box center [93, 62] width 186 height 32
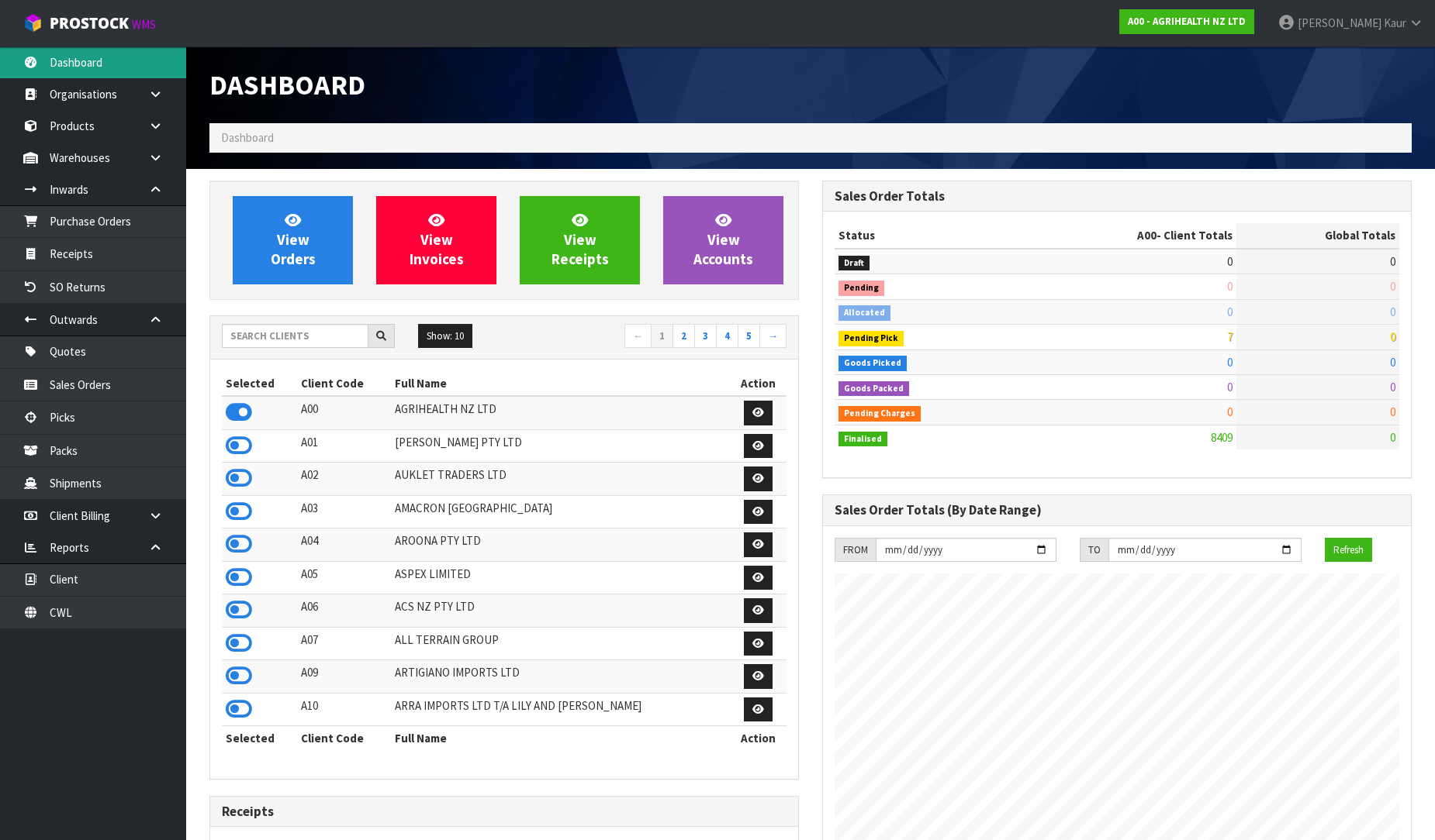
scroll to position [1174, 613]
click at [252, 338] on input "text" at bounding box center [295, 336] width 147 height 24
click at [303, 337] on input "text" at bounding box center [295, 336] width 147 height 24
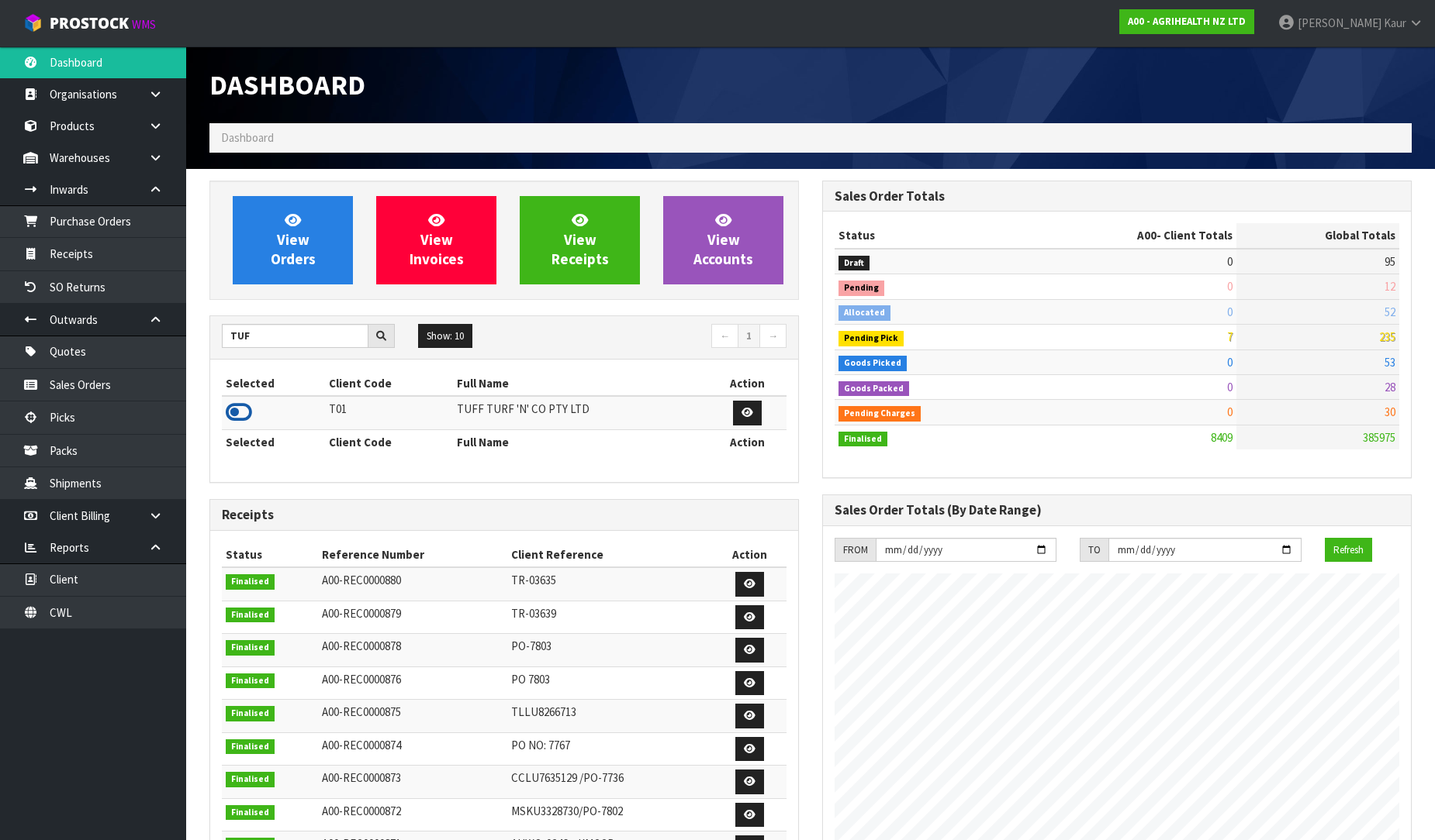
click at [244, 408] on icon at bounding box center [239, 412] width 26 height 23
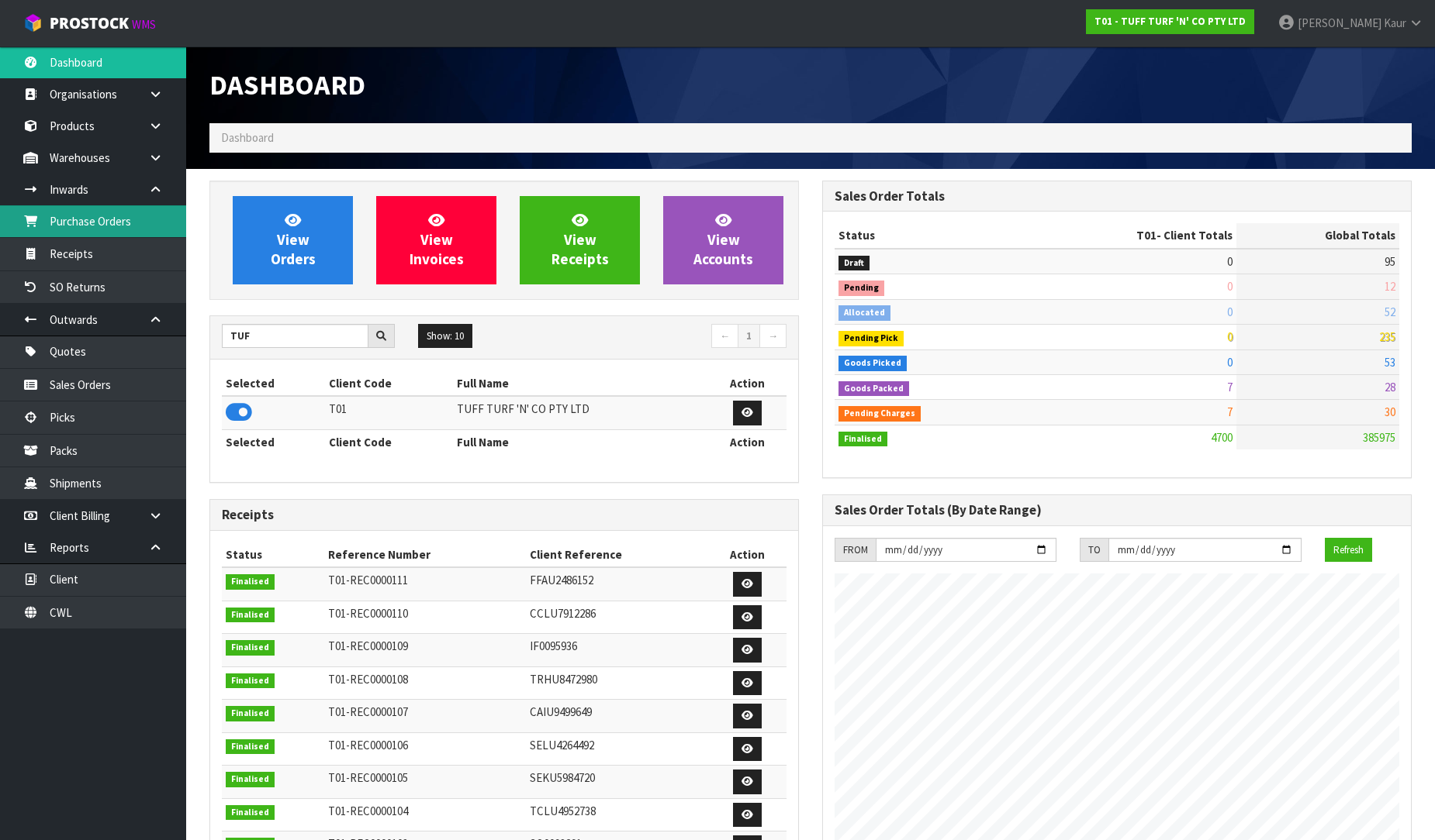
click at [98, 225] on link "Purchase Orders" at bounding box center [93, 221] width 186 height 32
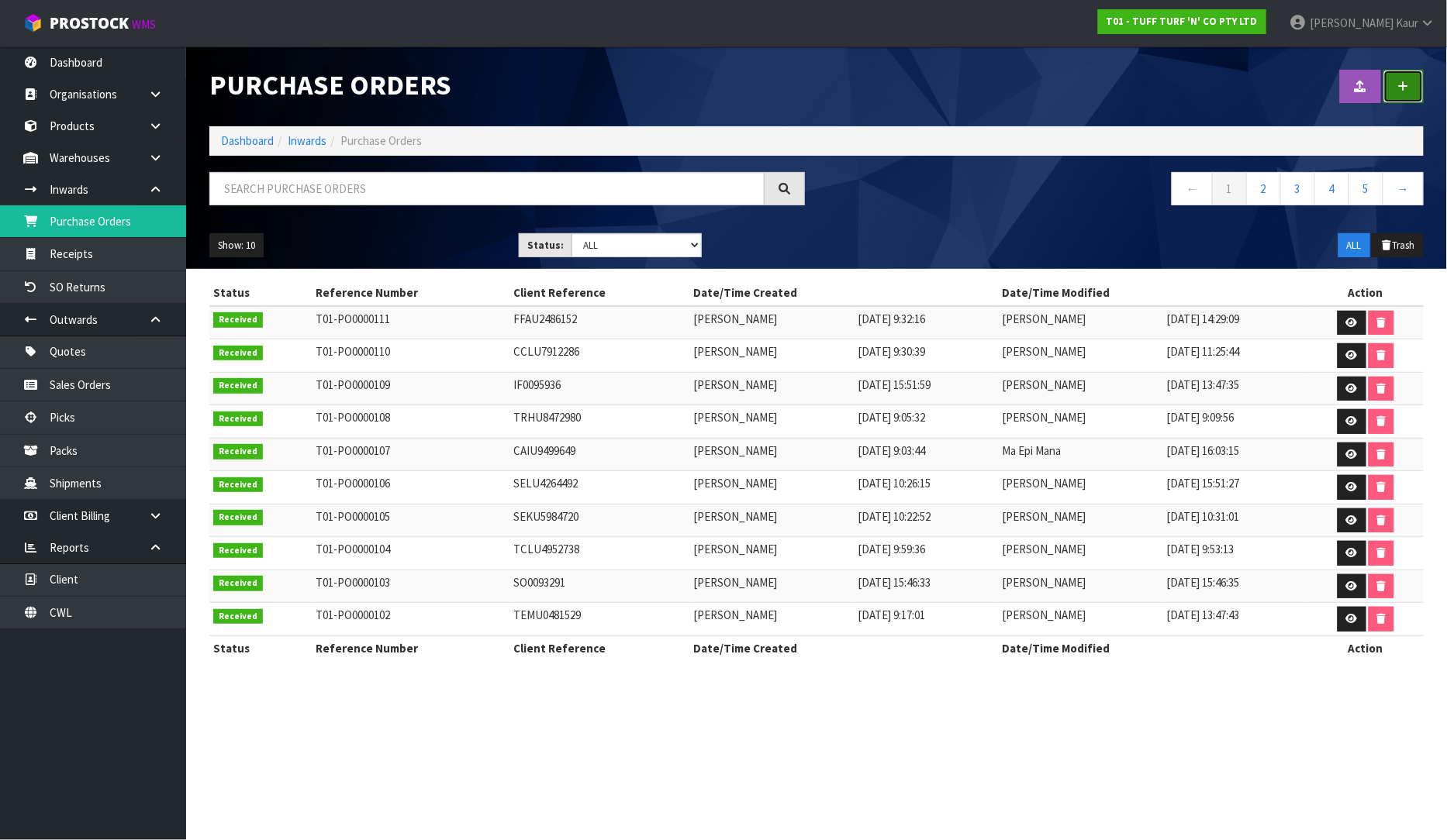
click at [1409, 89] on link at bounding box center [1404, 86] width 40 height 34
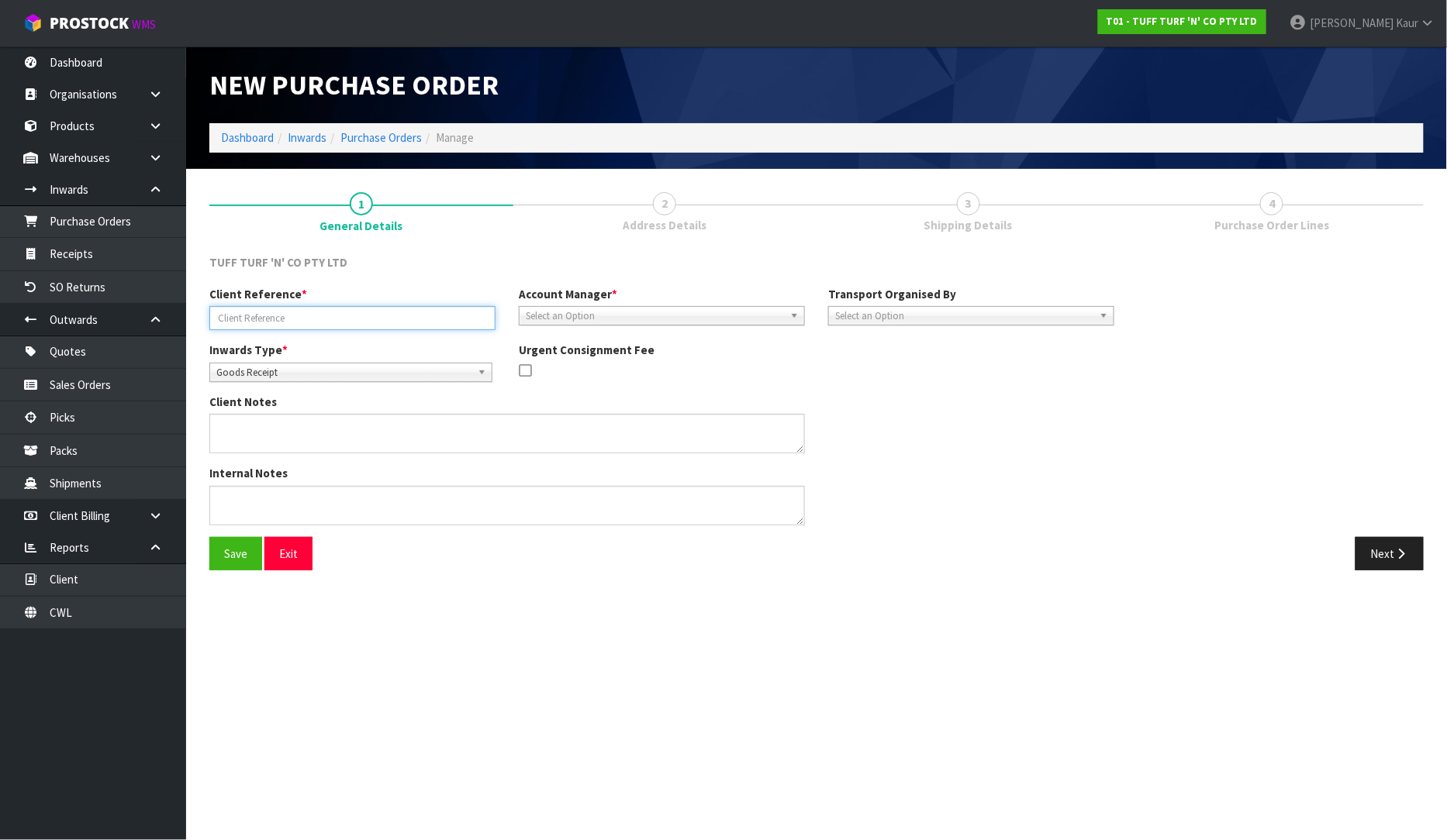
click at [236, 326] on input "text" at bounding box center [352, 318] width 286 height 24
click at [399, 326] on input "text" at bounding box center [352, 318] width 286 height 24
paste input "SCIFAU2509128"
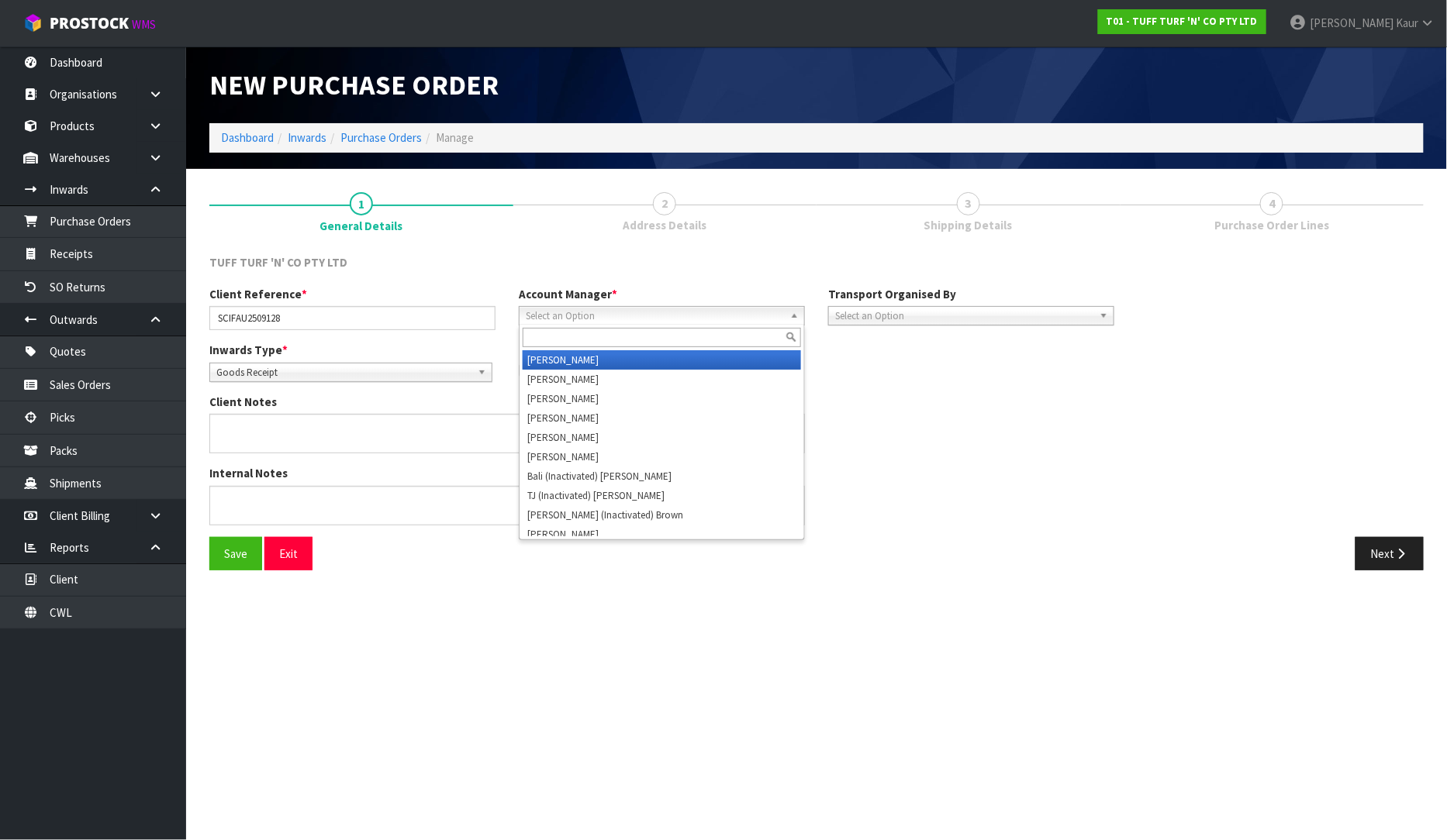
click at [611, 315] on span "Select an Option" at bounding box center [655, 316] width 258 height 18
click at [605, 346] on input "V" at bounding box center [661, 337] width 278 height 19
click at [605, 353] on li "V [PERSON_NAME]" at bounding box center [661, 360] width 278 height 19
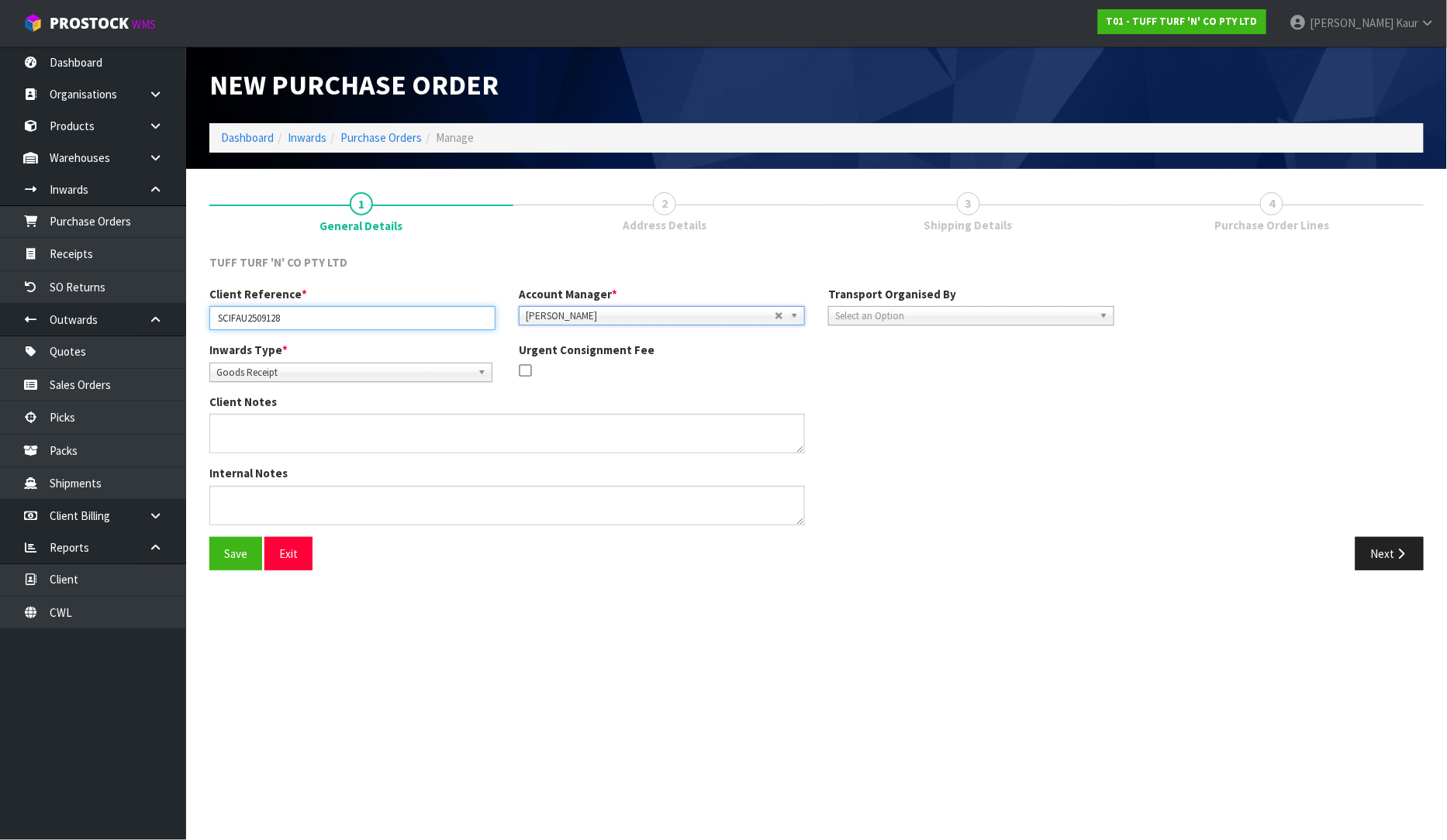
click at [290, 321] on input "SCIFAU2509128" at bounding box center [352, 318] width 286 height 24
click at [219, 318] on input "SCIFAU2509128" at bounding box center [352, 318] width 286 height 24
click at [933, 310] on span "Select an Option" at bounding box center [964, 316] width 258 height 18
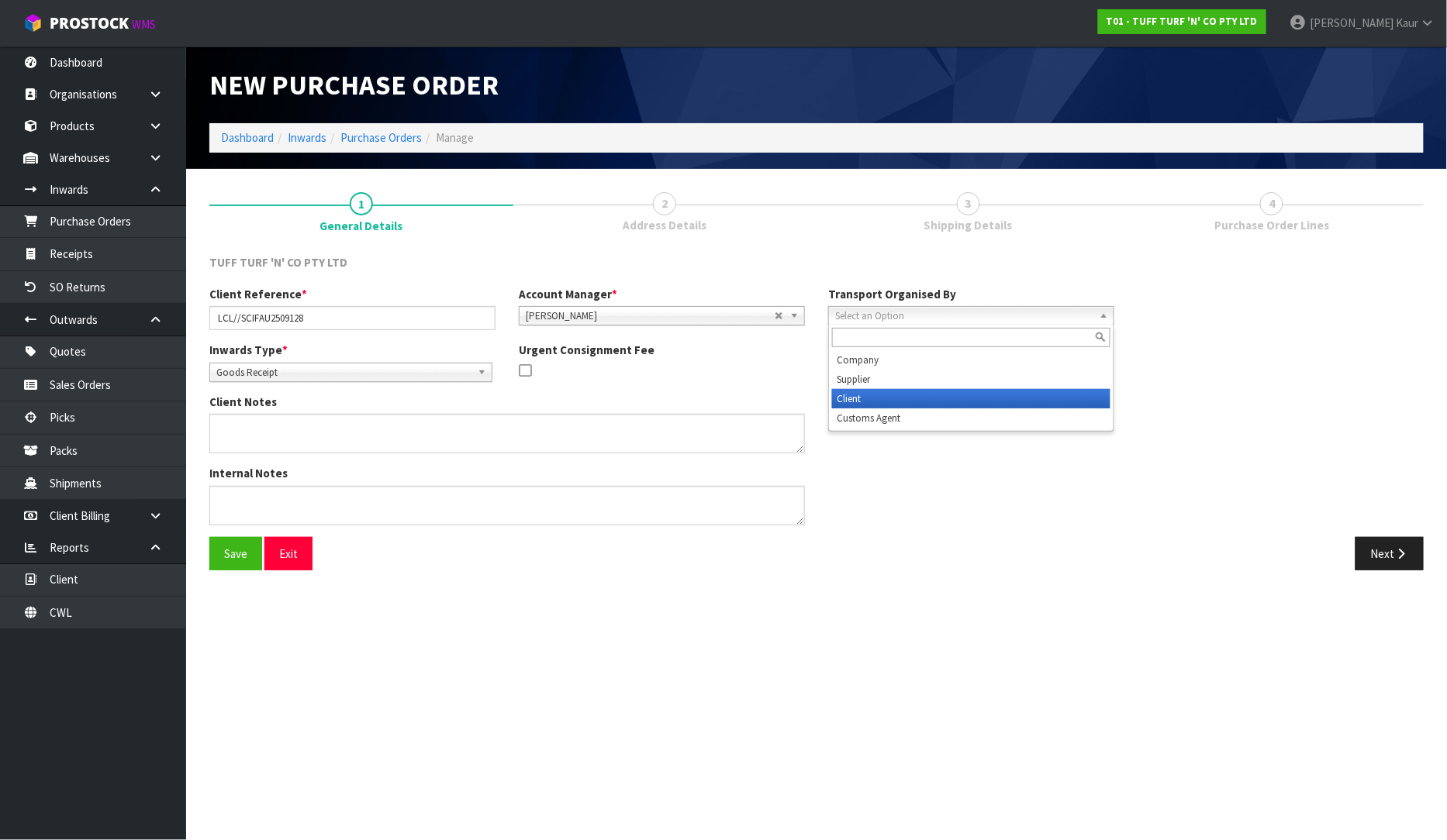
click at [903, 398] on li "Client" at bounding box center [971, 399] width 278 height 19
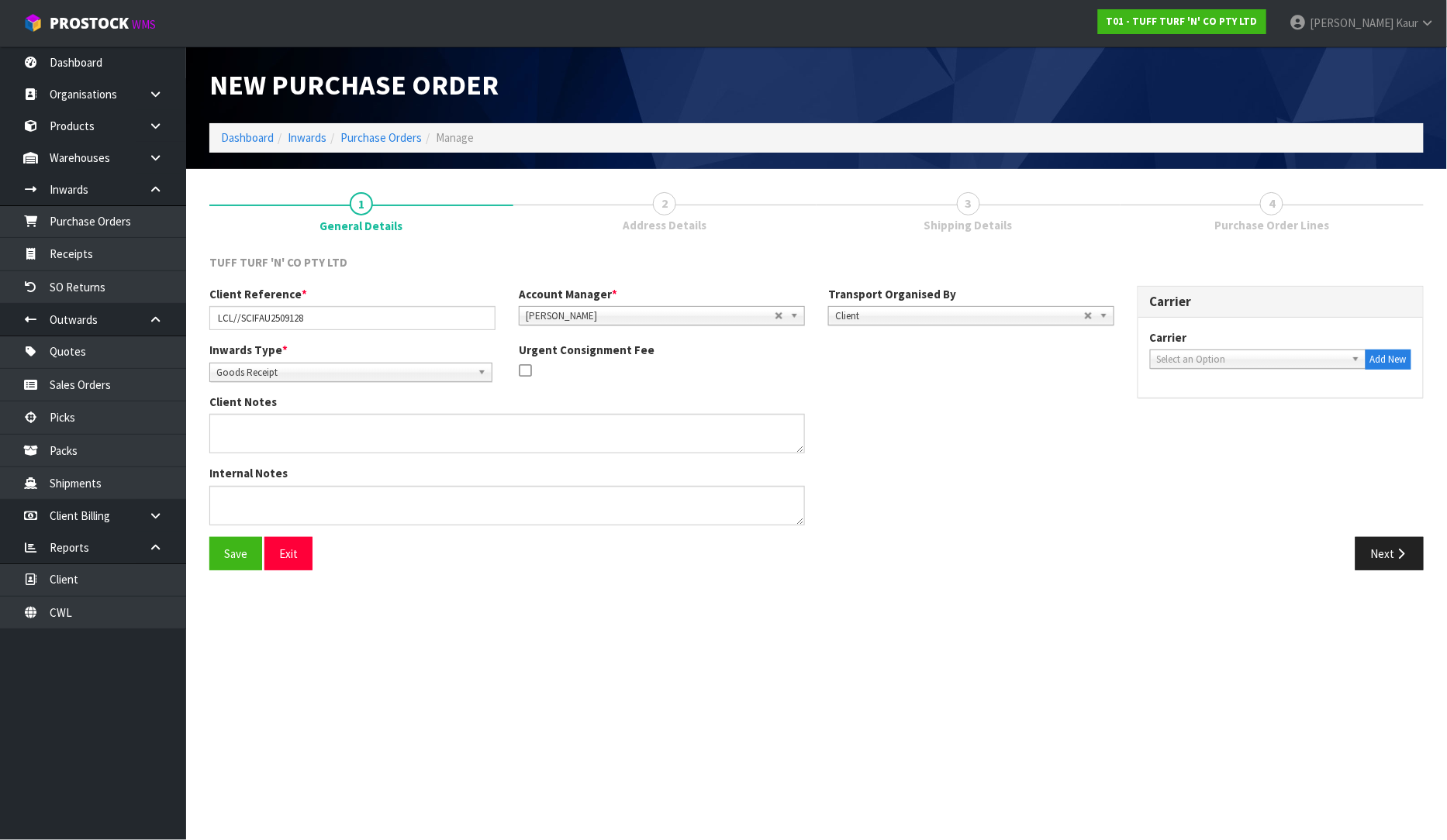
click at [1316, 352] on span "Select an Option" at bounding box center [1251, 359] width 188 height 18
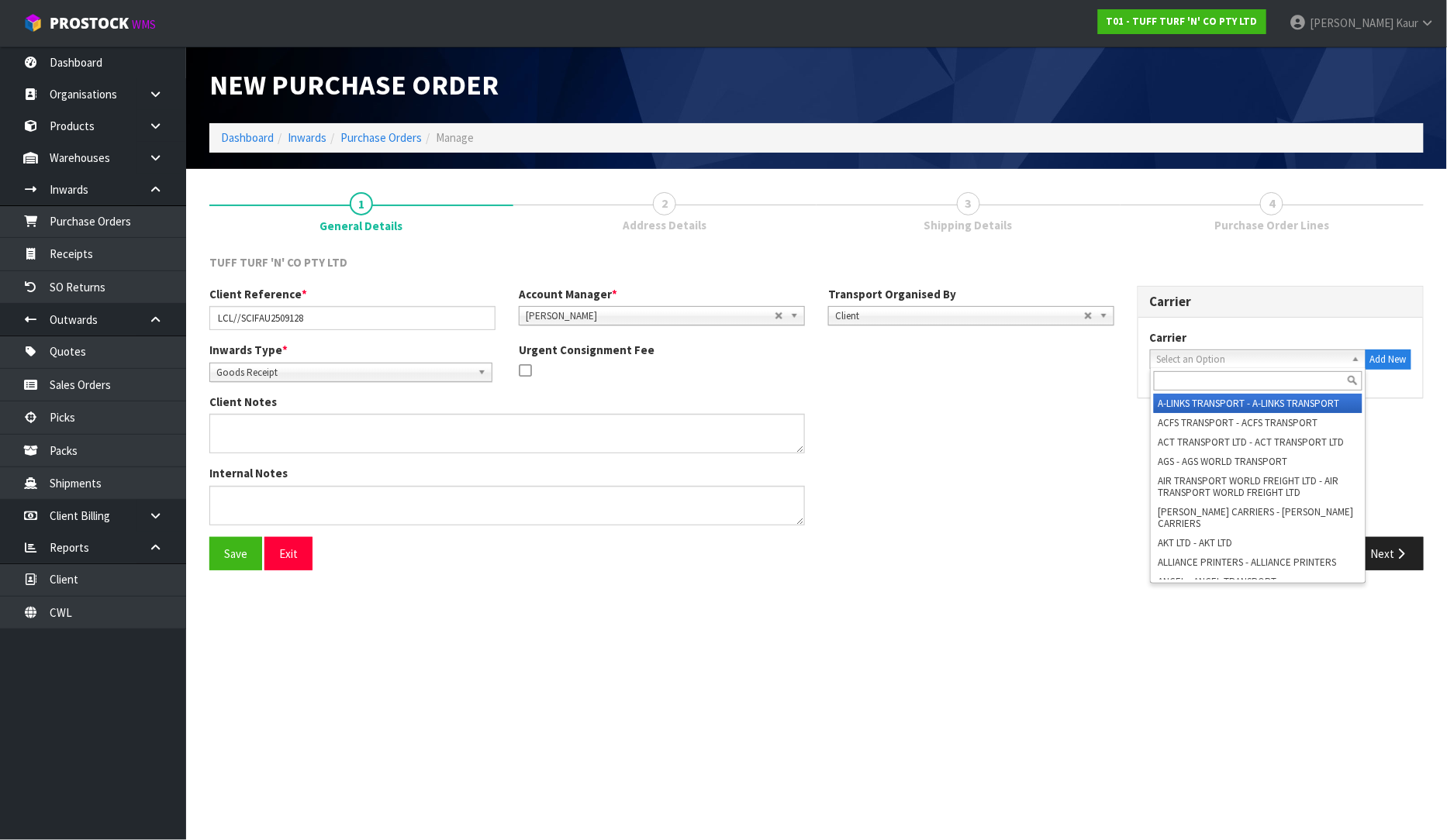
click at [1253, 392] on div at bounding box center [1258, 381] width 215 height 26
drag, startPoint x: 1264, startPoint y: 374, endPoint x: 1263, endPoint y: 385, distance: 11.0
click at [1263, 385] on input "text" at bounding box center [1258, 381] width 208 height 19
paste input "PHILPHOTT TRANSPORT"
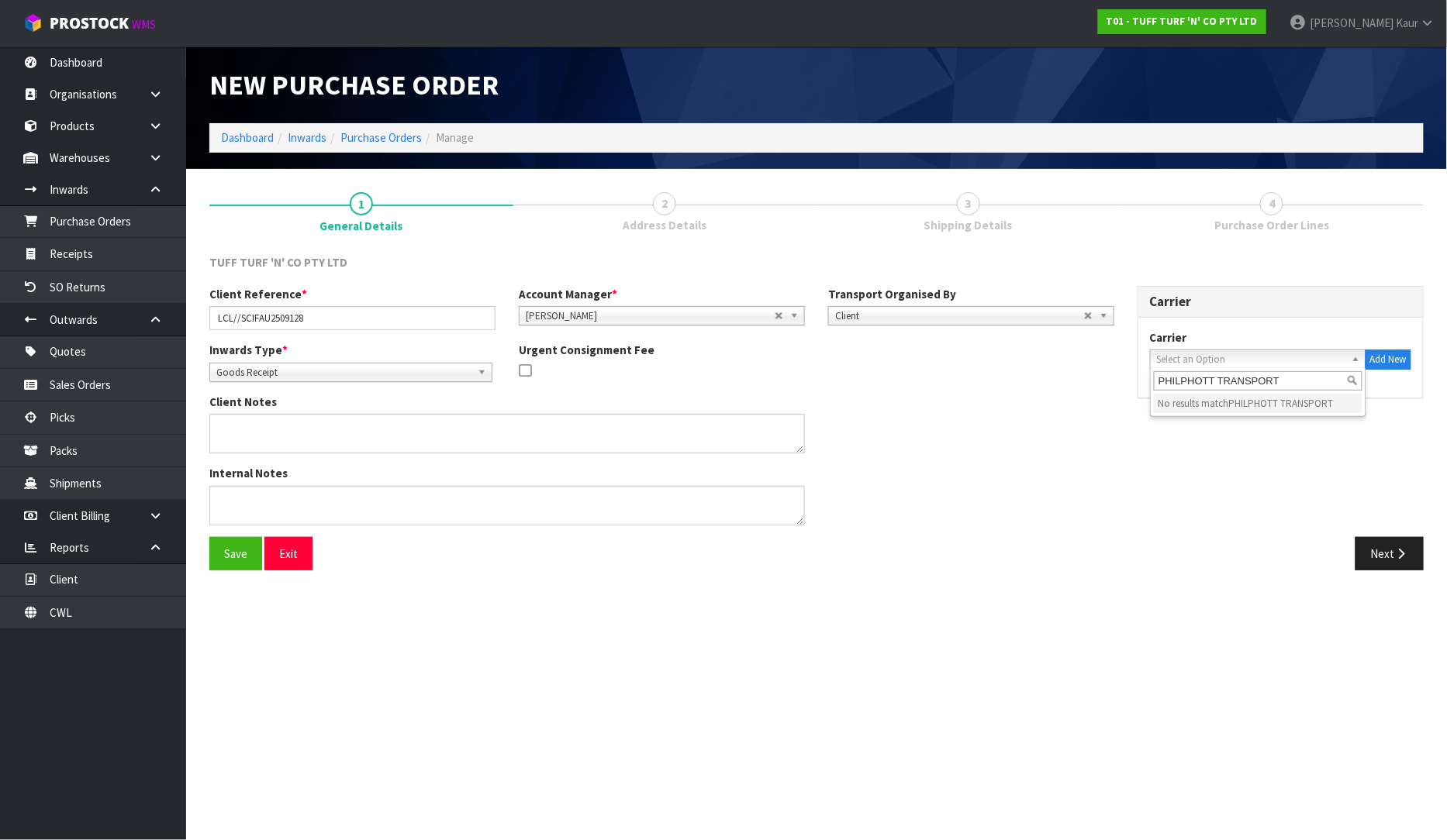
drag, startPoint x: 1301, startPoint y: 380, endPoint x: 1220, endPoint y: 385, distance: 81.2
click at [1220, 385] on input "PHILPHOTT TRANSPORT" at bounding box center [1258, 381] width 208 height 19
click at [1219, 408] on li "PHI LPOTT AIRFREIGHT LTD - [PERSON_NAME] AIRFREIGHT LTD" at bounding box center [1258, 409] width 208 height 31
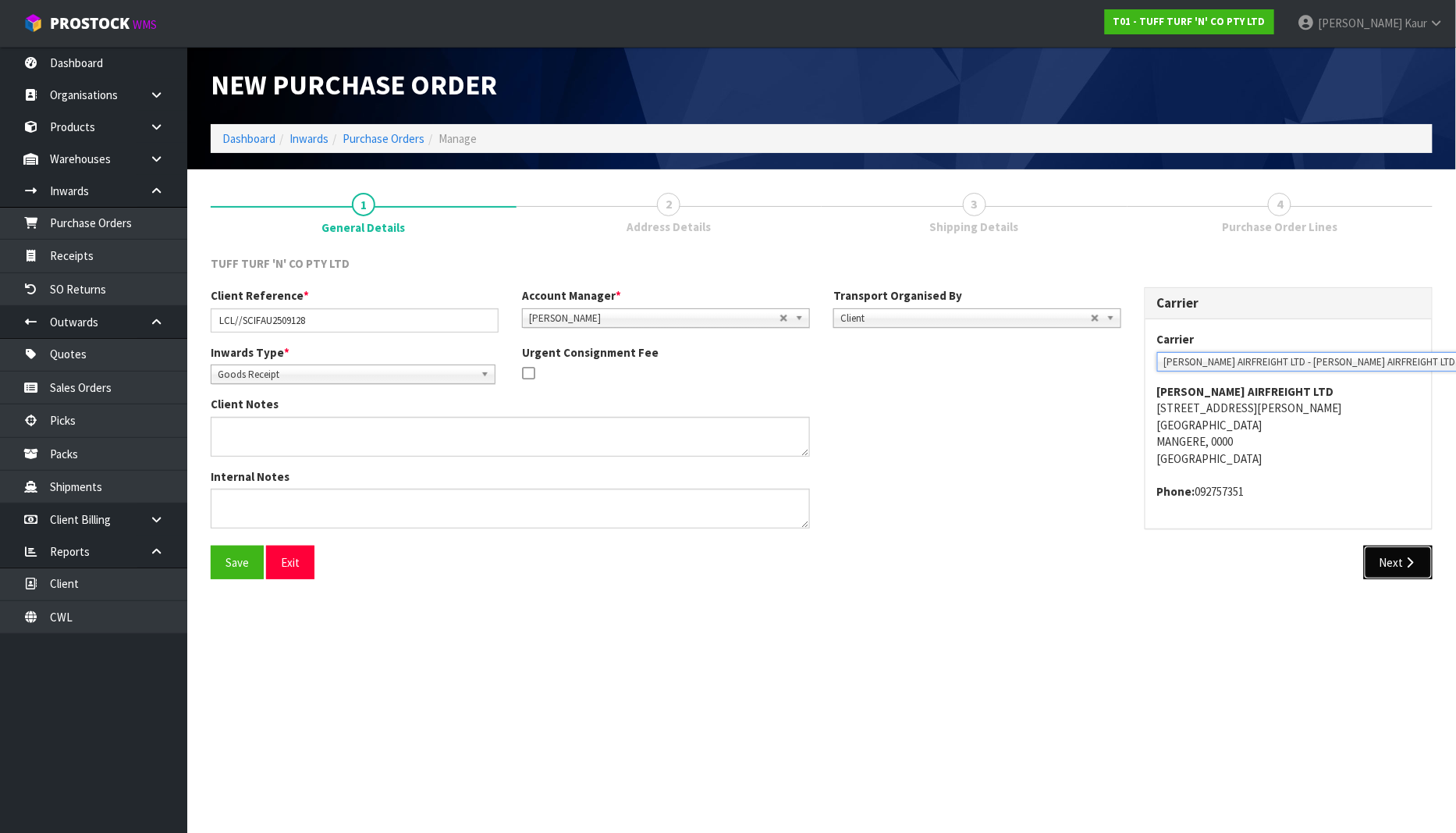
click at [1400, 572] on button "Next" at bounding box center [1398, 563] width 69 height 34
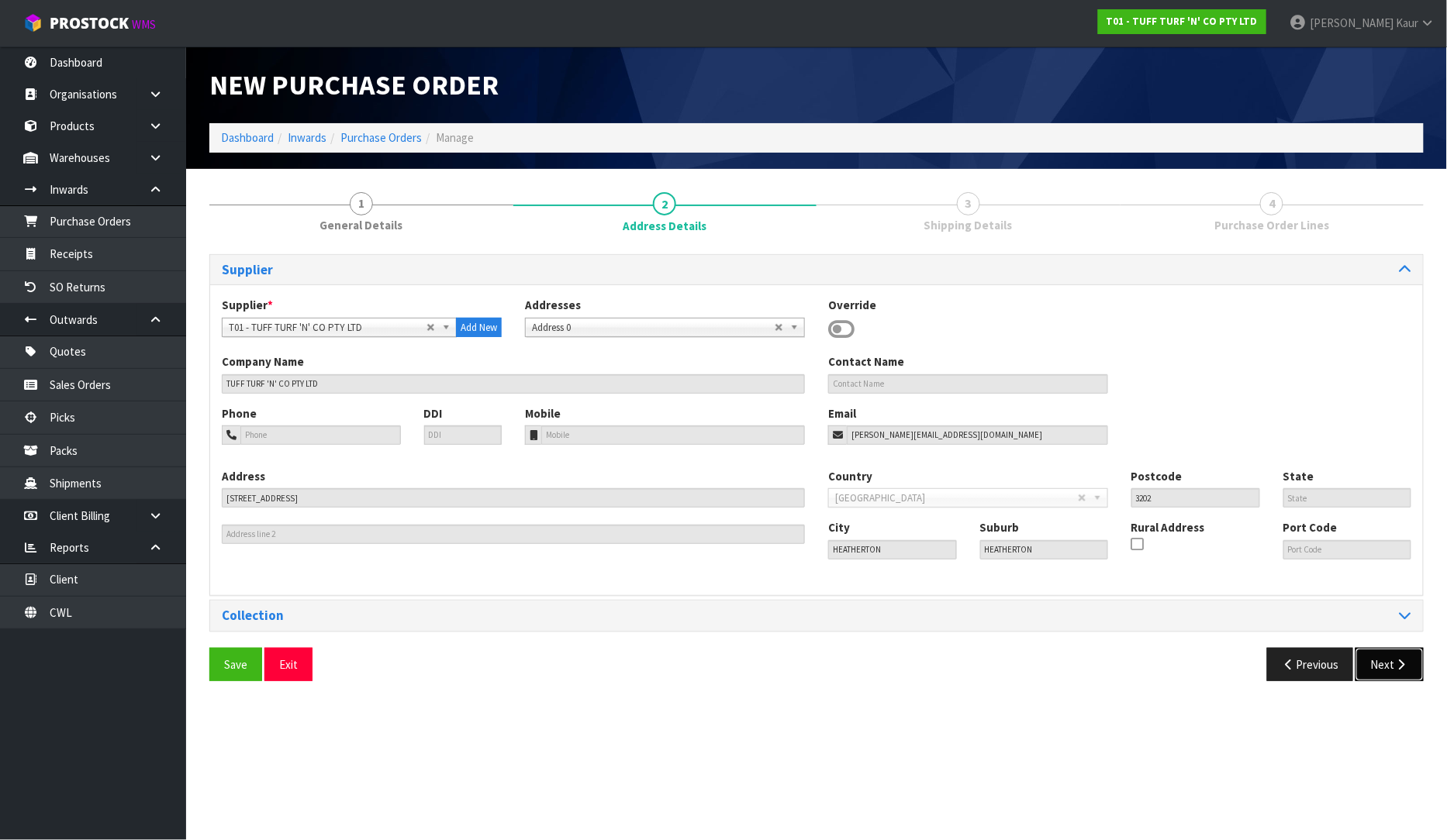
click at [1402, 665] on icon "button" at bounding box center [1401, 665] width 14 height 12
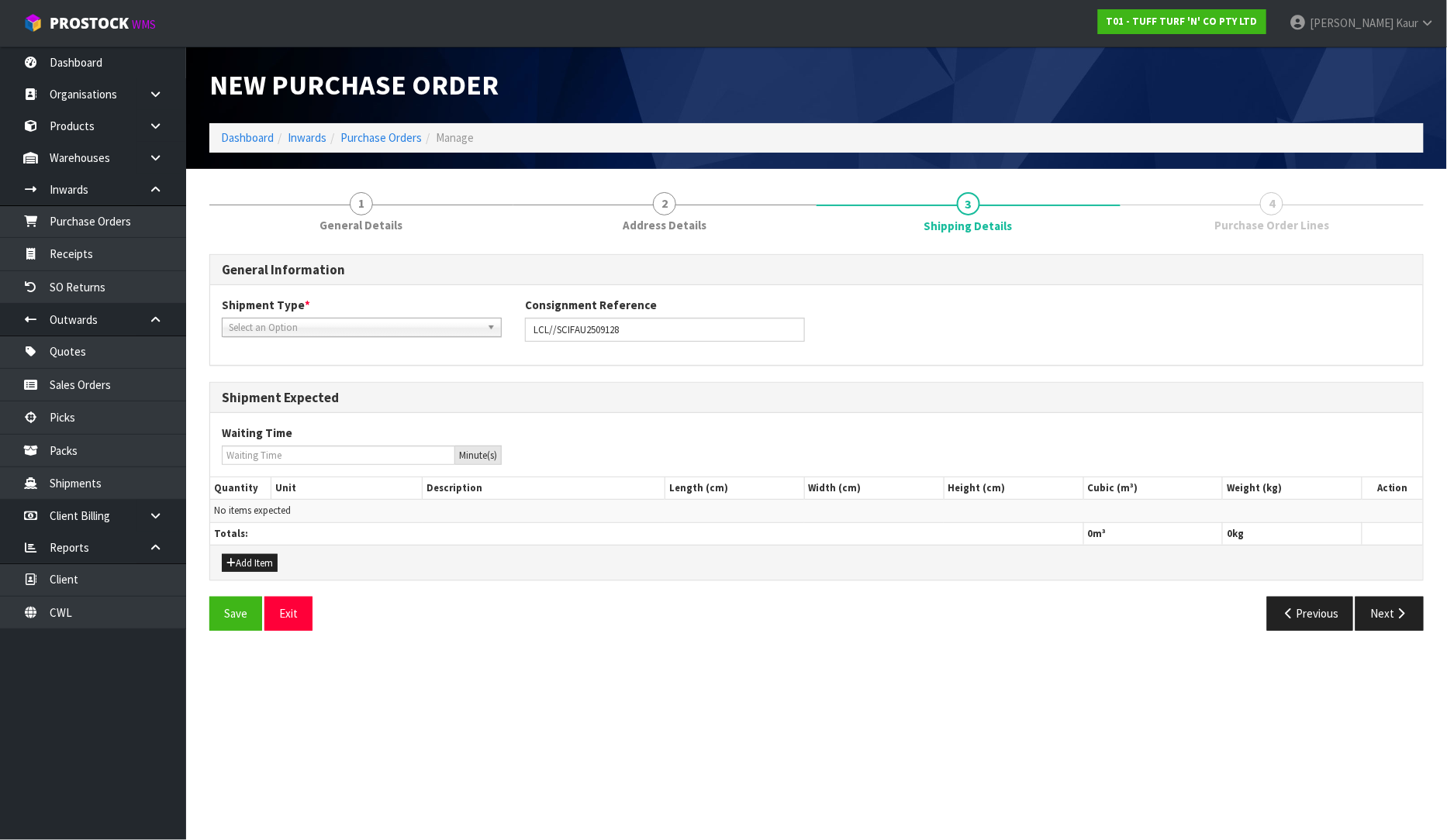
click at [361, 320] on span "Select an Option" at bounding box center [355, 328] width 252 height 18
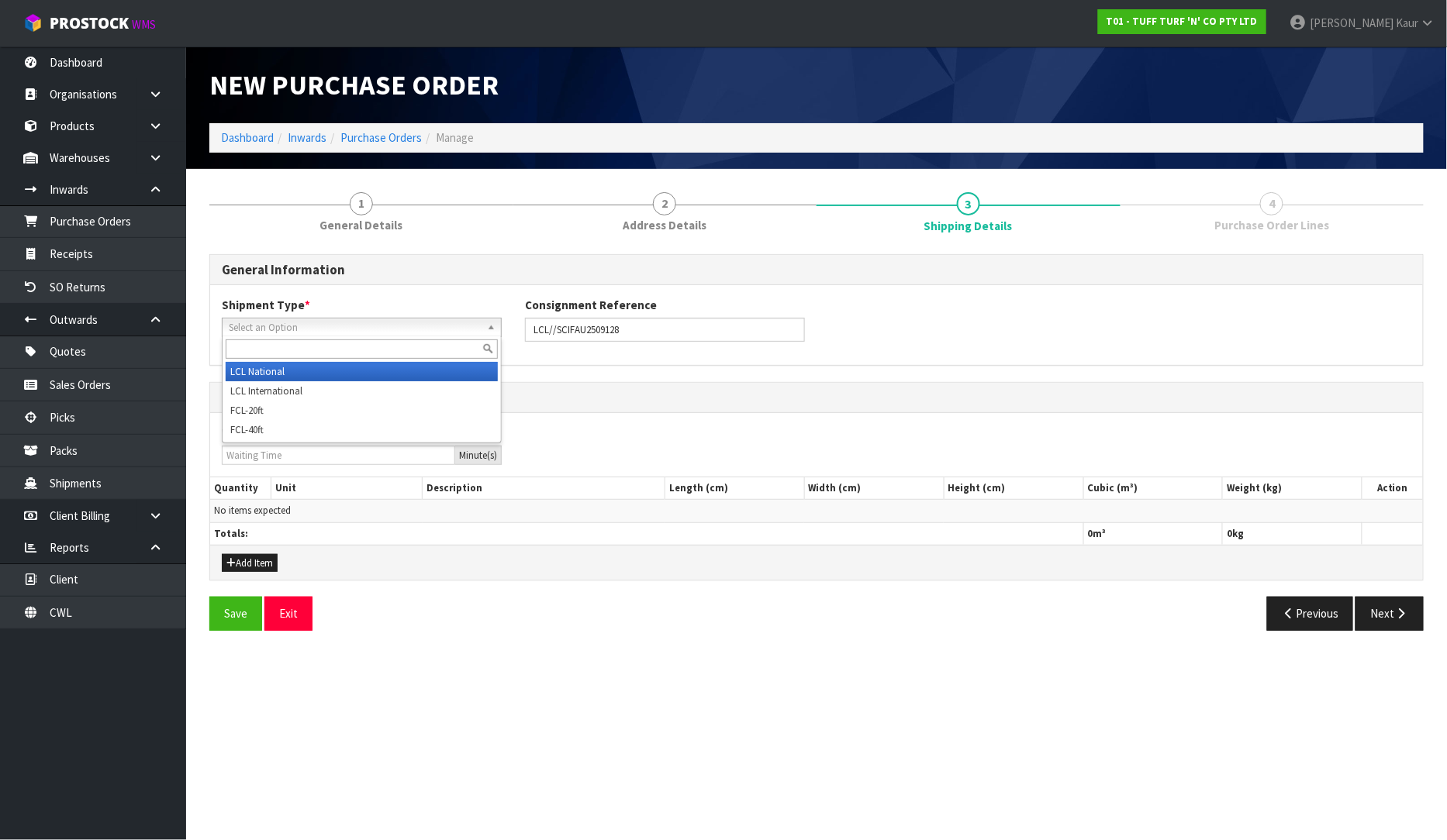
click at [349, 372] on li "LCL National" at bounding box center [362, 372] width 272 height 19
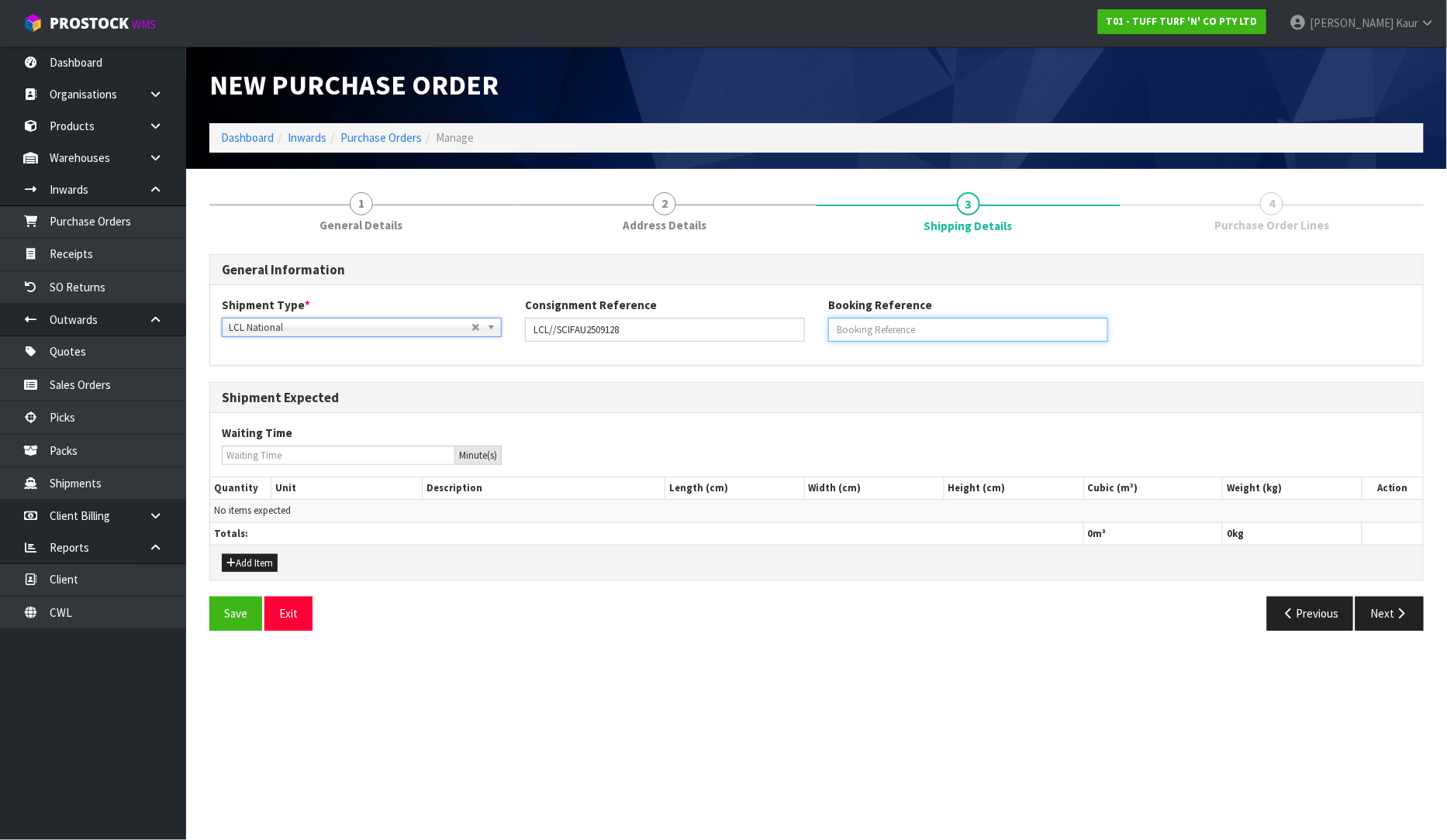
click at [863, 333] on input "text" at bounding box center [968, 330] width 280 height 24
click at [925, 333] on input "text" at bounding box center [968, 330] width 280 height 24
paste input "SCIFAU2509128"
drag, startPoint x: 963, startPoint y: 320, endPoint x: 819, endPoint y: 338, distance: 145.1
click at [819, 338] on div "Booking Reference SCIFAU2509128" at bounding box center [968, 319] width 303 height 44
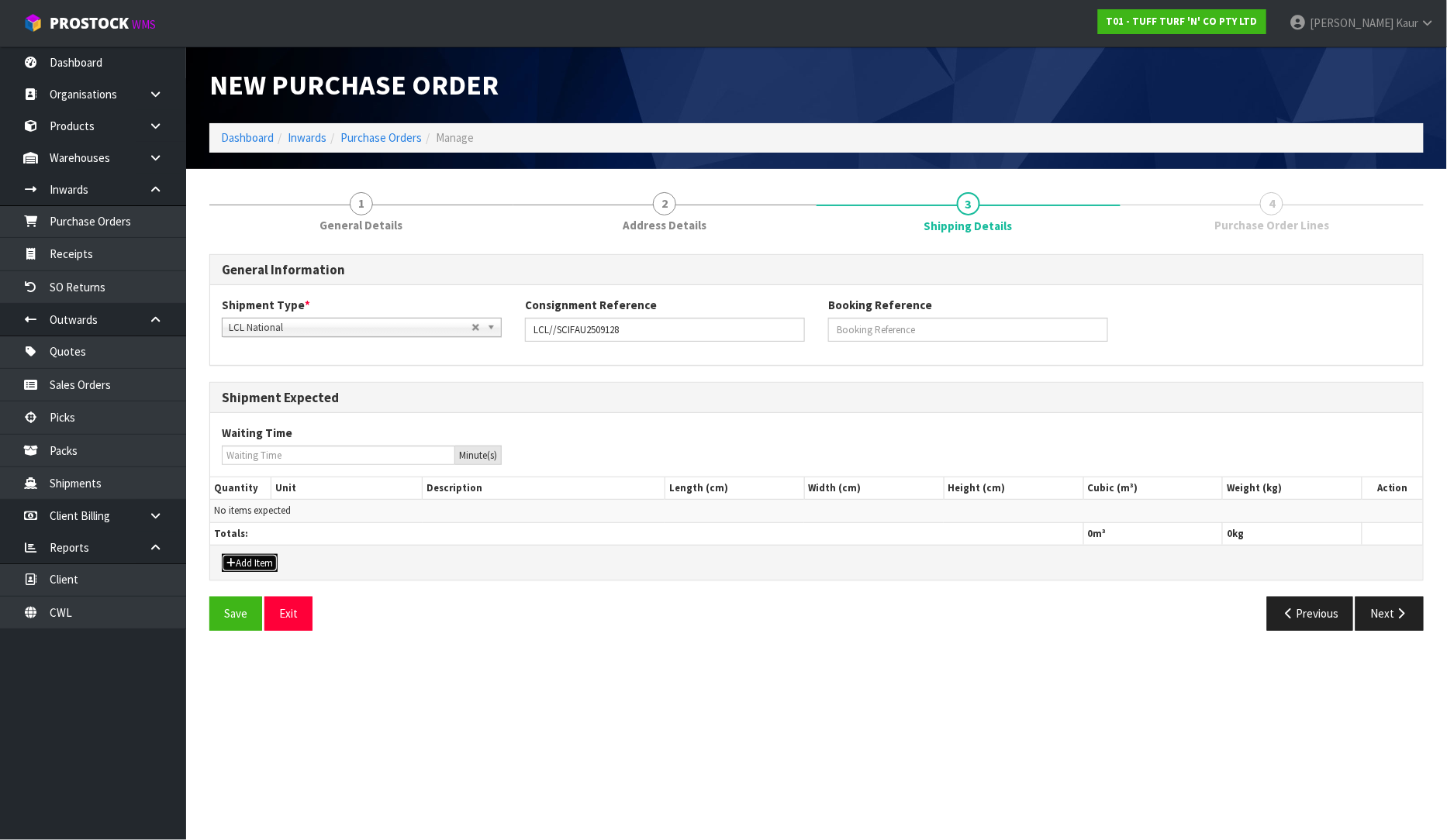
click at [240, 561] on button "Add Item" at bounding box center [250, 563] width 56 height 18
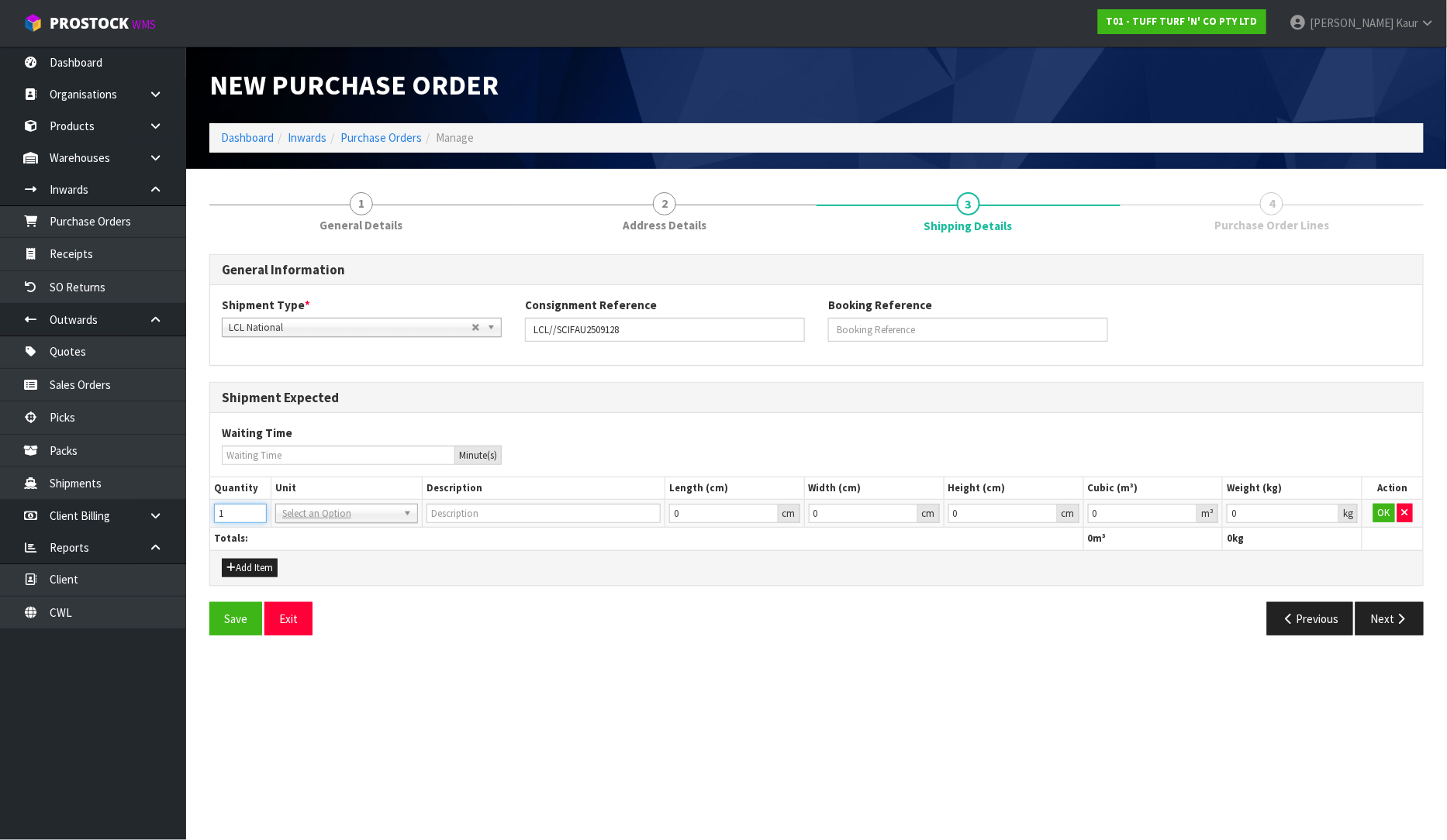
click at [256, 508] on input "1" at bounding box center [240, 513] width 53 height 19
click at [256, 508] on input "2" at bounding box center [240, 513] width 53 height 19
click at [256, 508] on input "3" at bounding box center [240, 513] width 53 height 19
click at [353, 537] on input "text" at bounding box center [346, 535] width 135 height 19
click at [329, 570] on div "PLT PLT" at bounding box center [347, 546] width 143 height 49
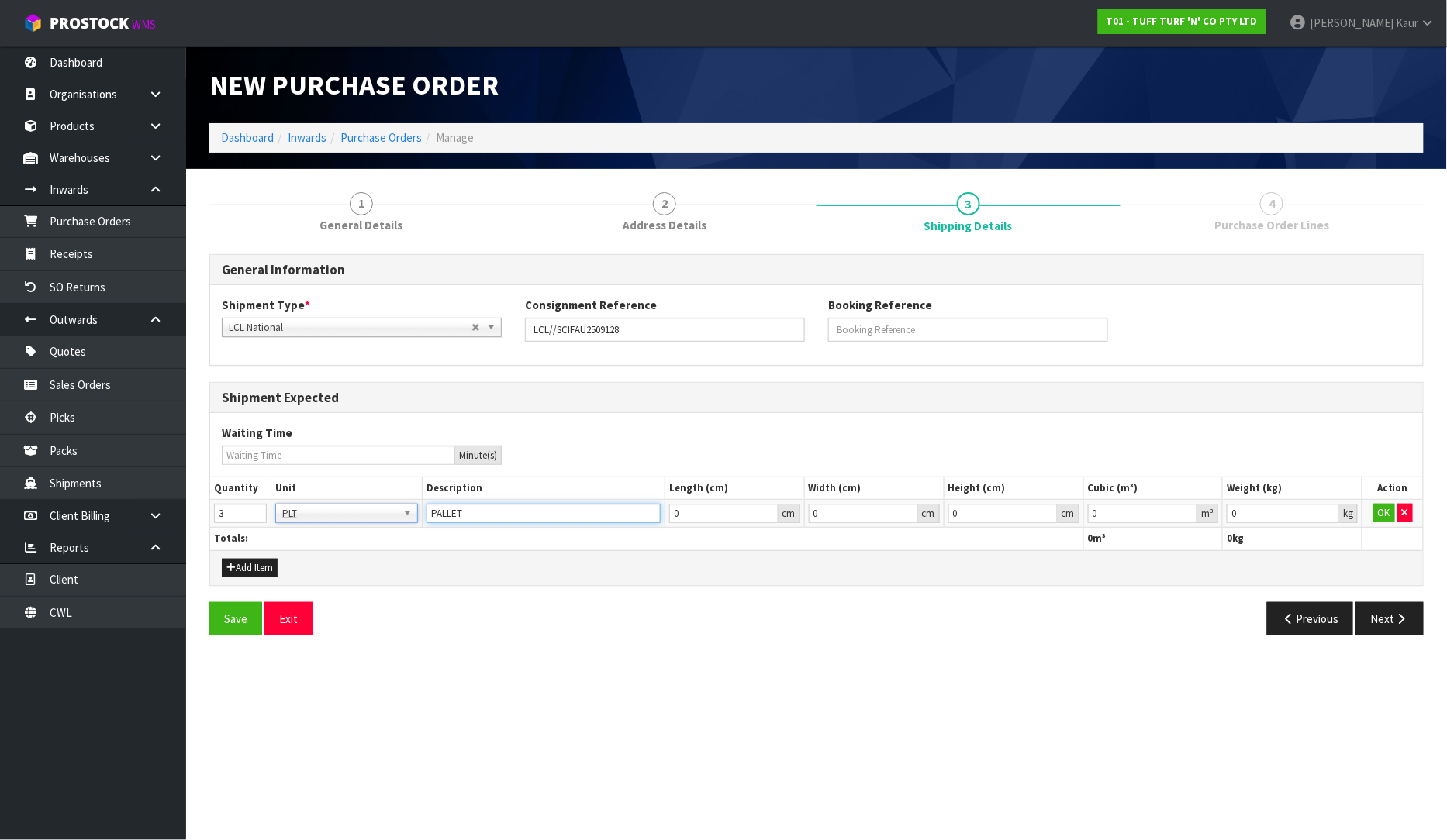
click at [571, 516] on input "PALLET" at bounding box center [543, 513] width 234 height 19
click at [1151, 516] on input "0" at bounding box center [1143, 513] width 110 height 19
click at [1268, 516] on input "0" at bounding box center [1283, 513] width 112 height 19
click at [1389, 515] on button "OK" at bounding box center [1384, 512] width 22 height 18
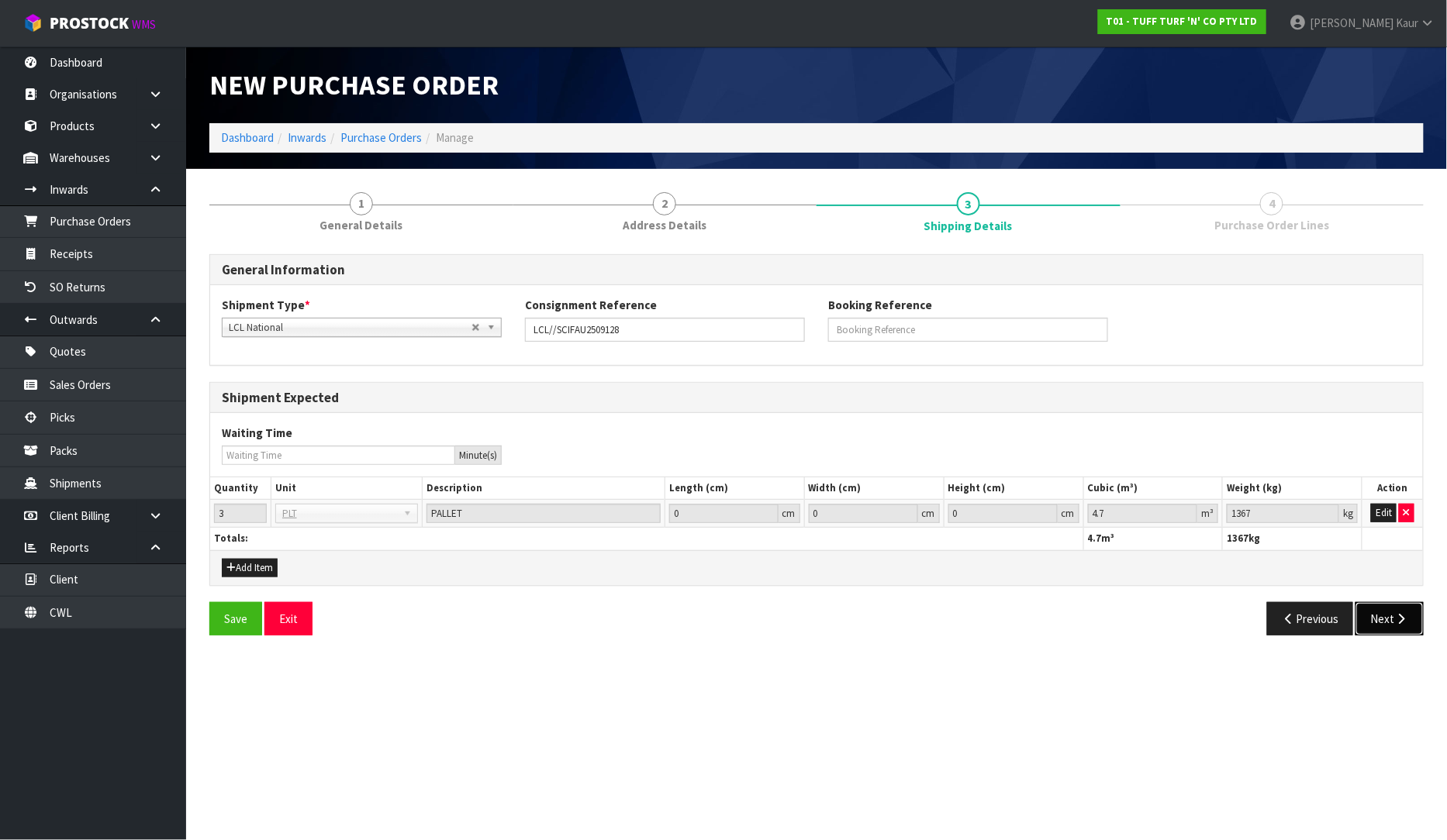
click at [1409, 620] on button "Next" at bounding box center [1389, 619] width 68 height 34
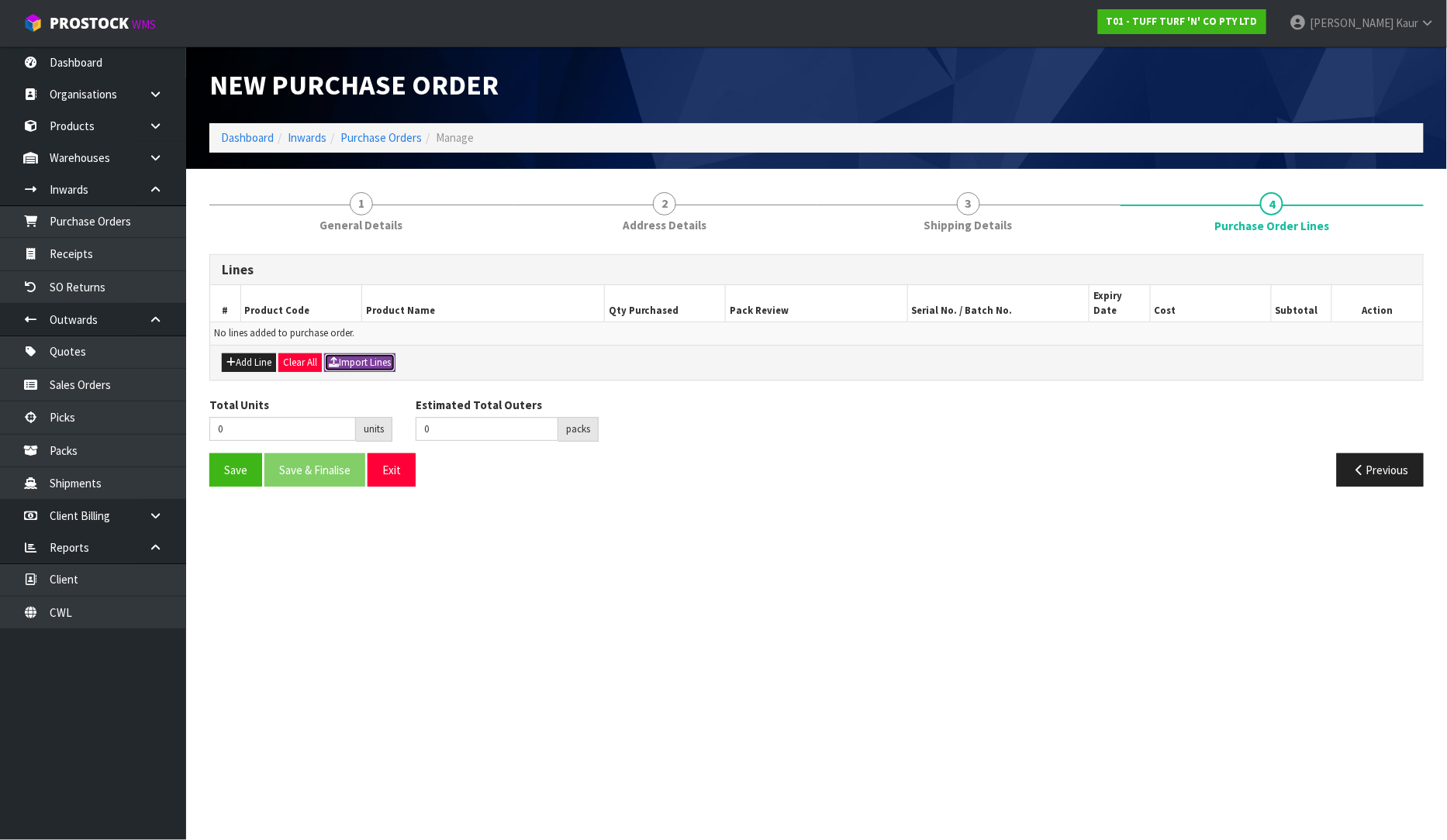
click at [377, 353] on button "Import Lines" at bounding box center [360, 362] width 71 height 18
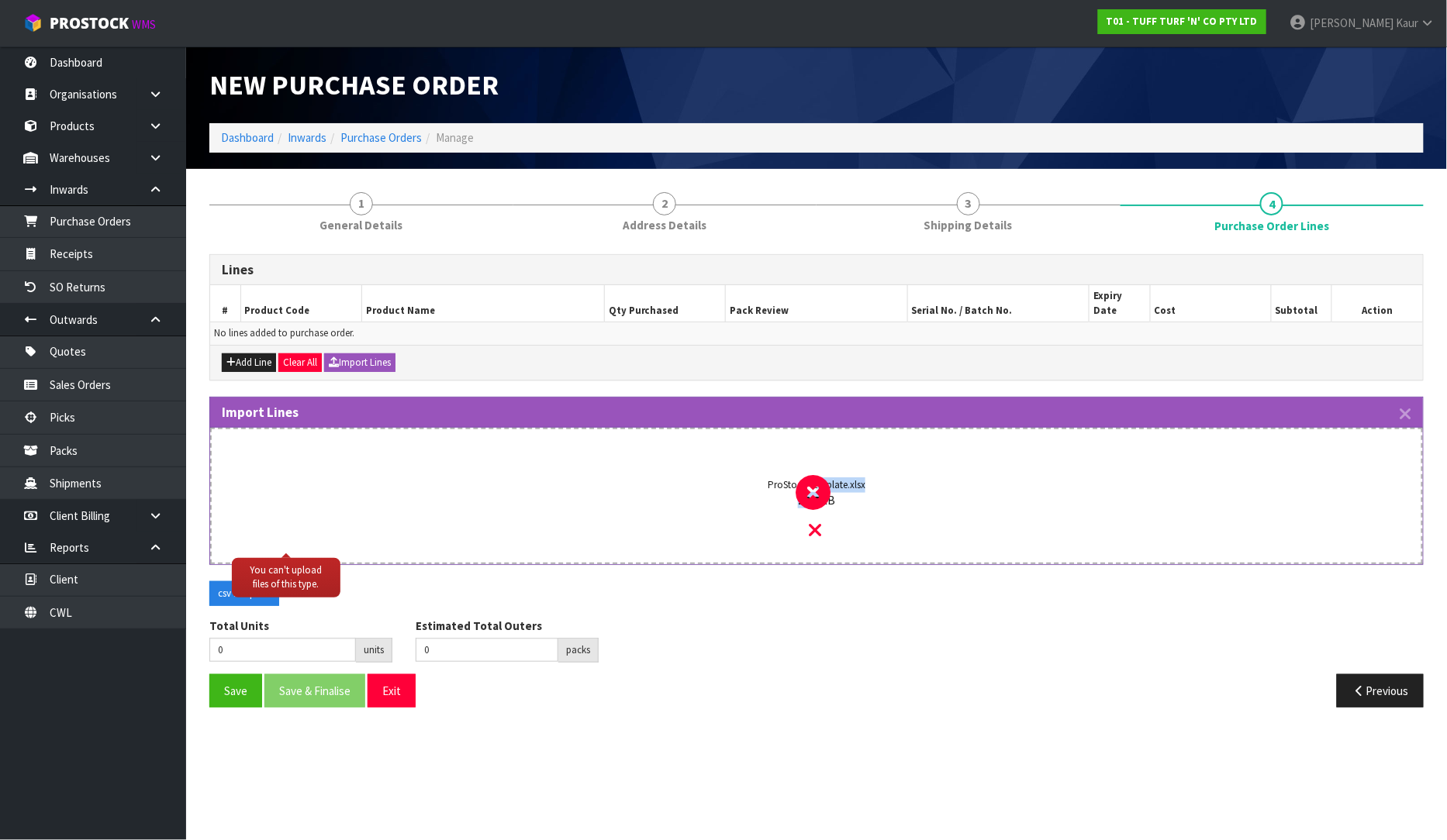
click at [816, 482] on div "ProStock Template.xlsx 10.7 KB" at bounding box center [816, 510] width 1154 height 106
click at [816, 520] on icon at bounding box center [815, 529] width 12 height 20
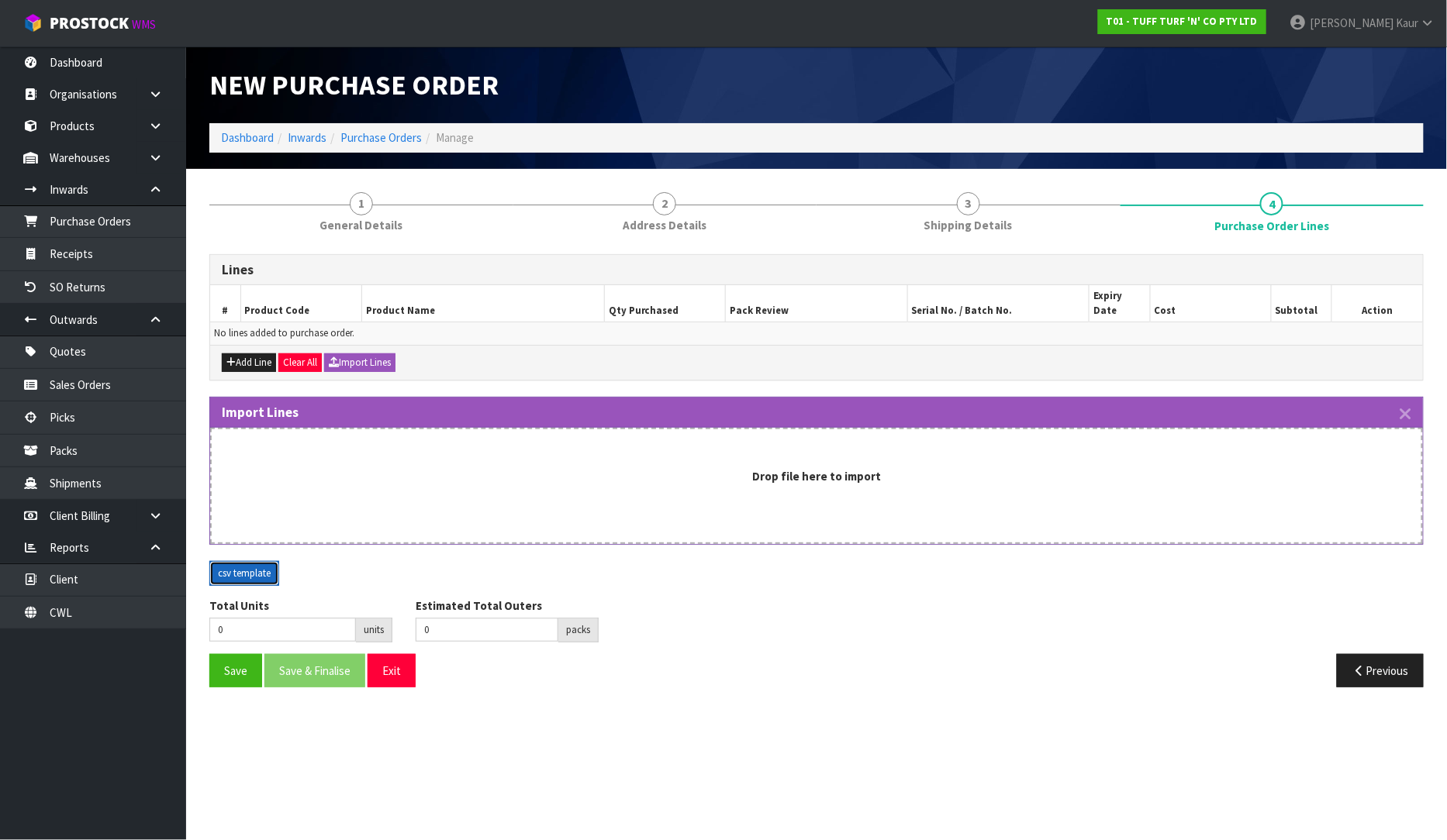
click at [253, 569] on button "csv template" at bounding box center [244, 573] width 70 height 25
click at [1267, 1] on div "T01 - TUFF TURF 'N' CO PTY LTD" at bounding box center [1182, 22] width 191 height 43
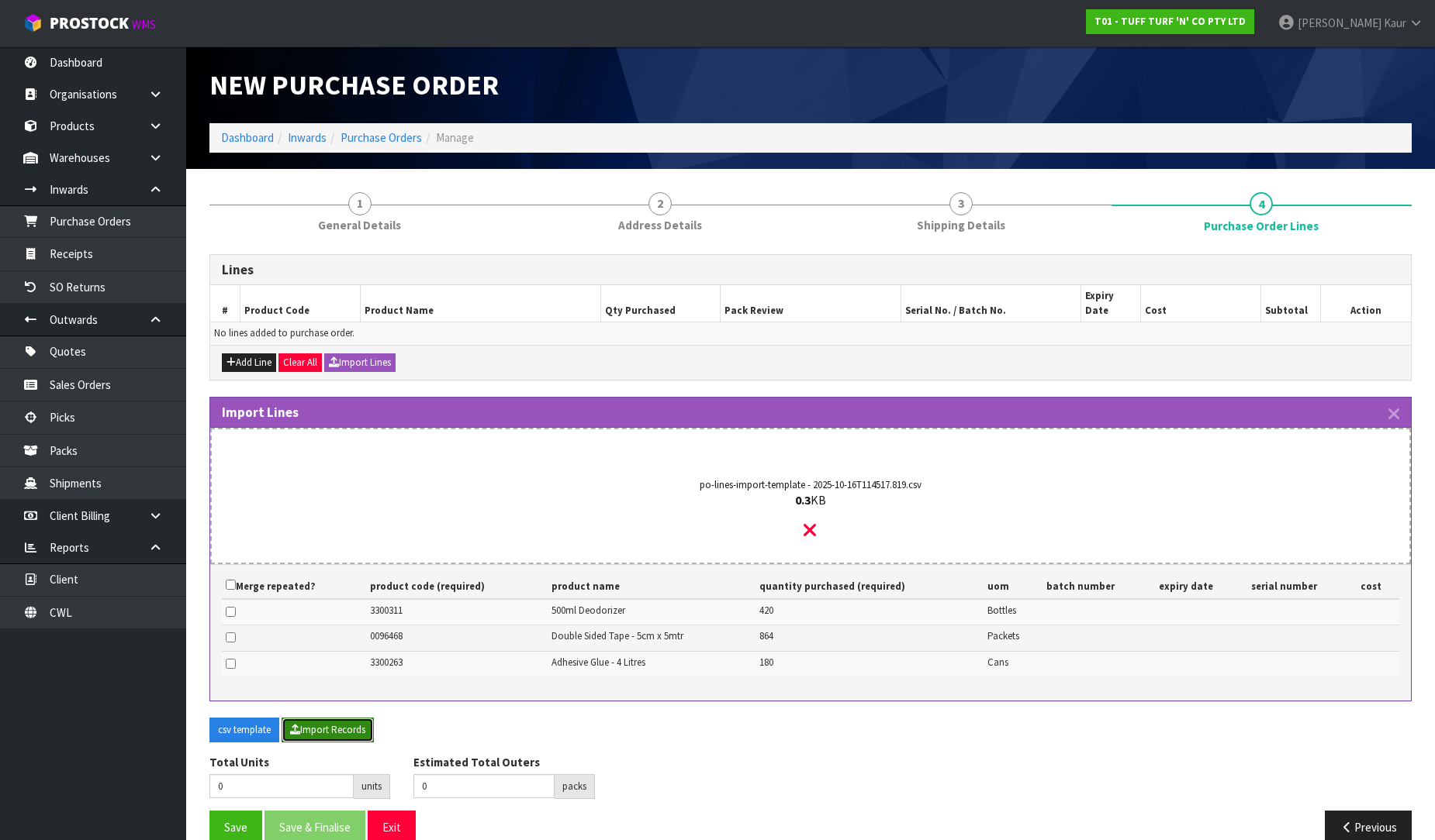
click at [326, 721] on button "Import Records" at bounding box center [327, 729] width 92 height 25
type input "1464"
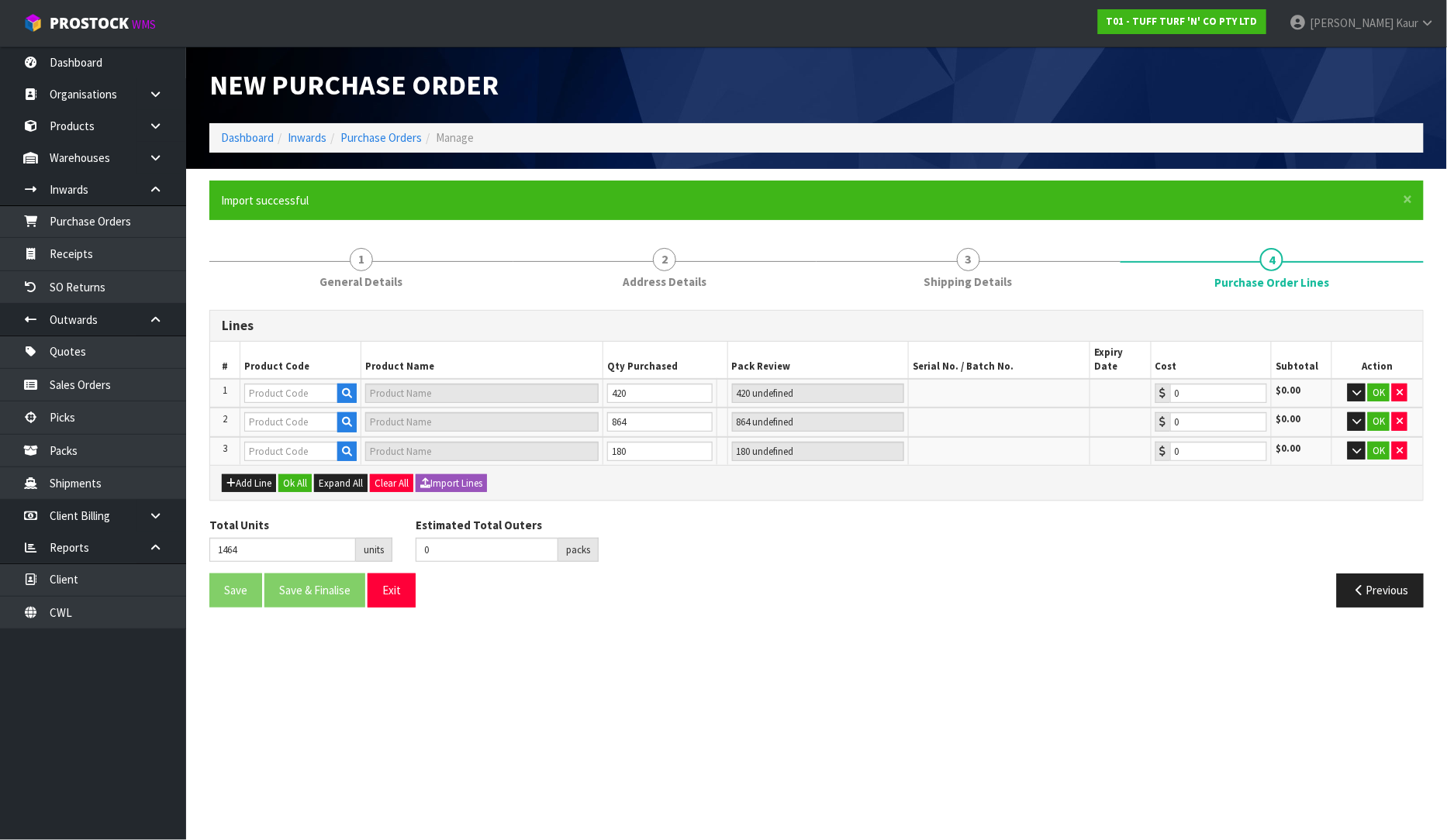
type input "102"
type input "3300311"
type input "GRASS ARTIFICIAL DEODORISER 500ML"
type input "30 CTN"
type input "0.00"
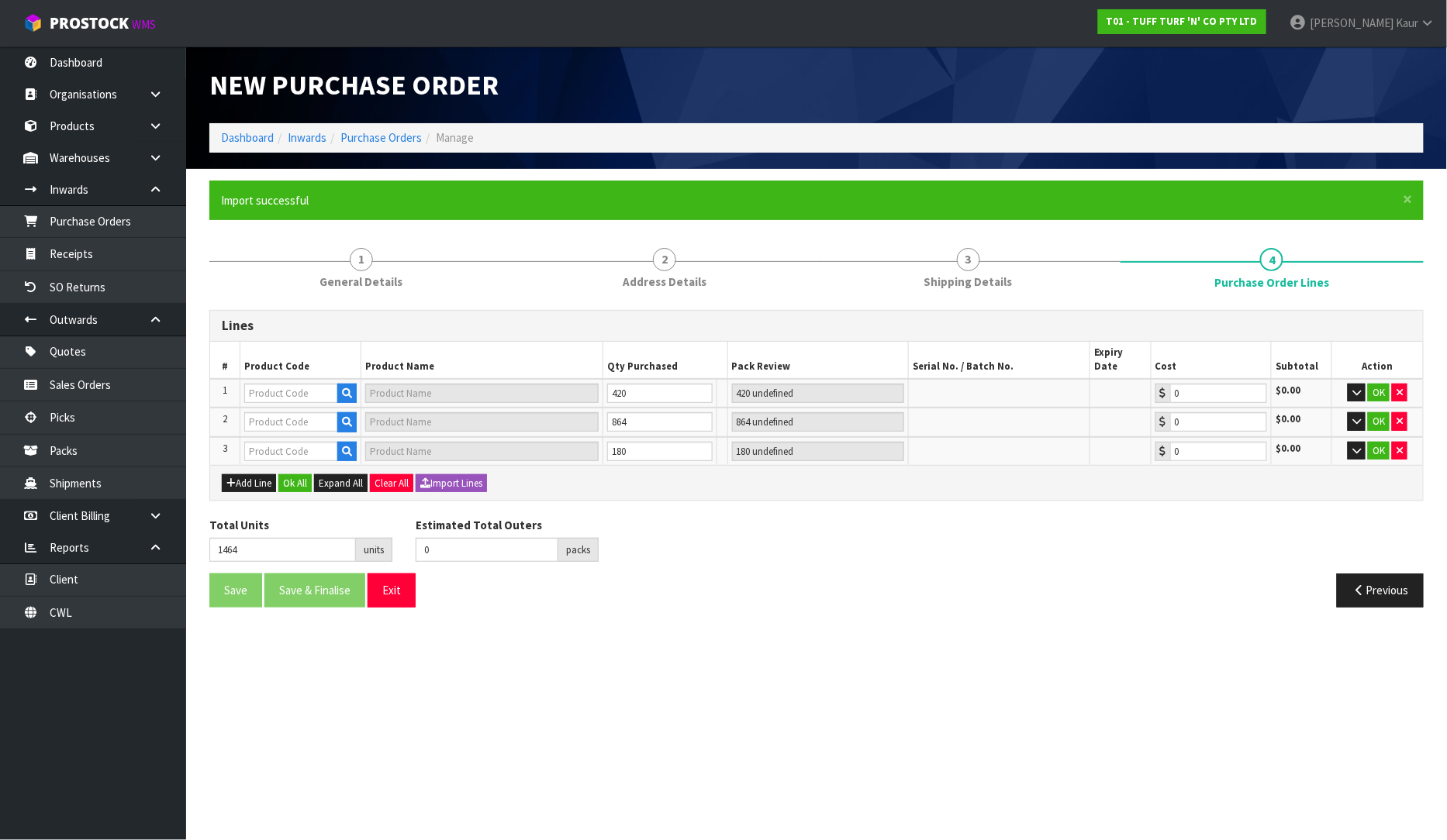
type input "0096468"
type input "DOUBLE SIDE TAPE 600MIC*5CM*5M"
type input "27 CTN"
type input "0.00"
type input "3300263"
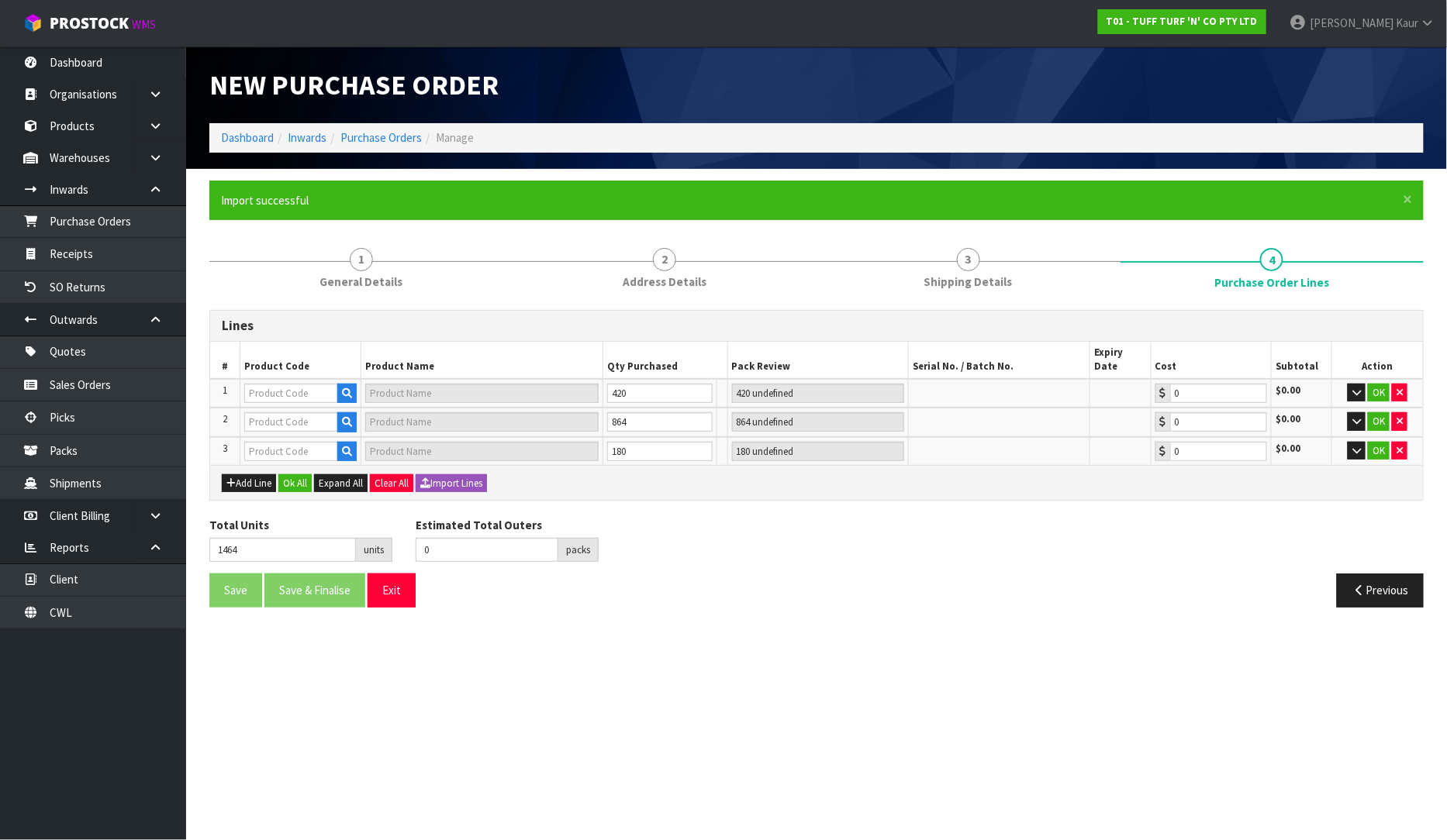
type input "GRASS ARTIFICIAL ADHESIVE GLUE 4LT"
type input "45 CTN"
type input "0.00"
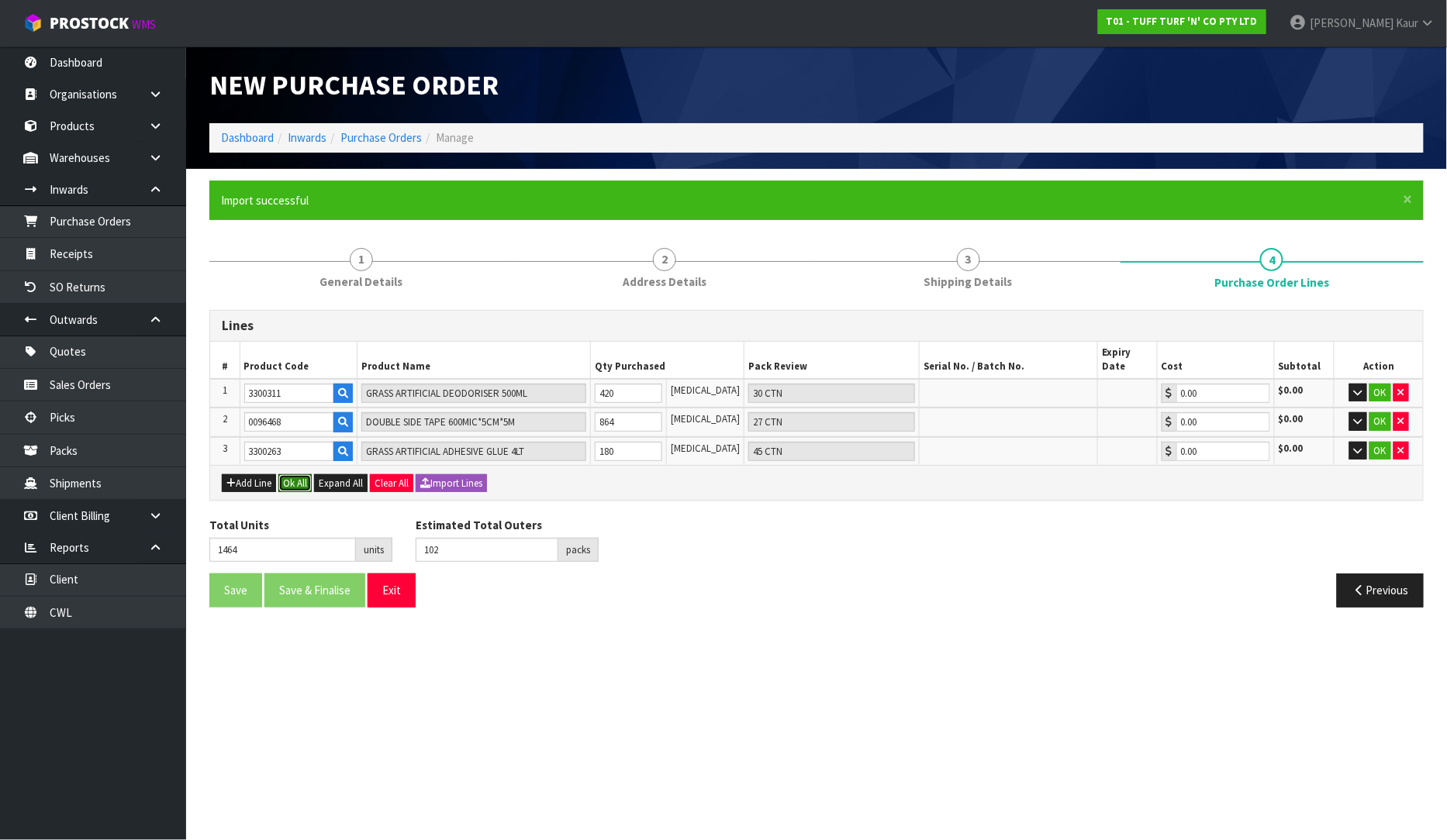
click at [302, 474] on button "Ok All" at bounding box center [295, 483] width 34 height 18
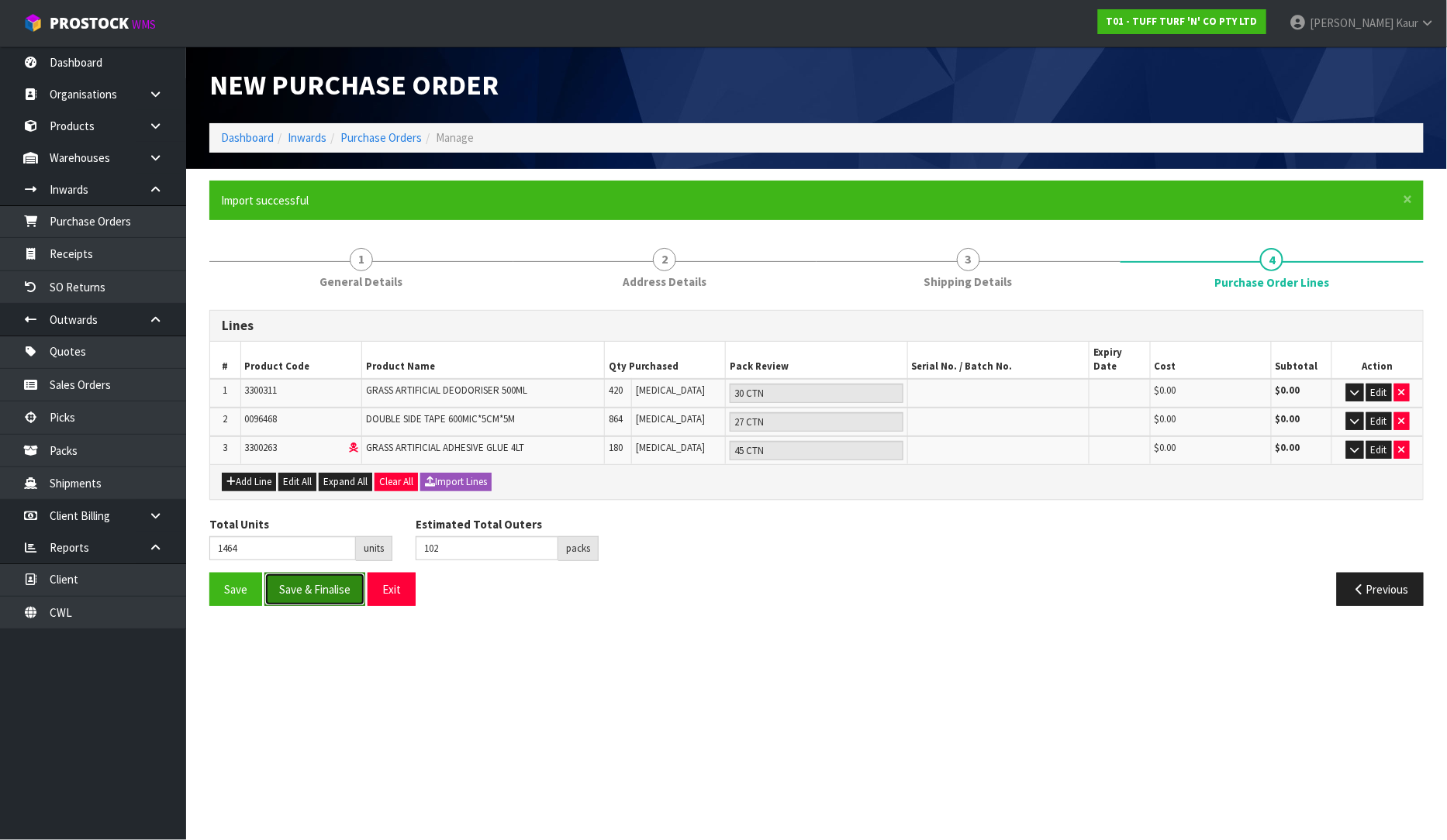
click at [302, 573] on button "Save & Finalise" at bounding box center [315, 589] width 101 height 34
type input "0"
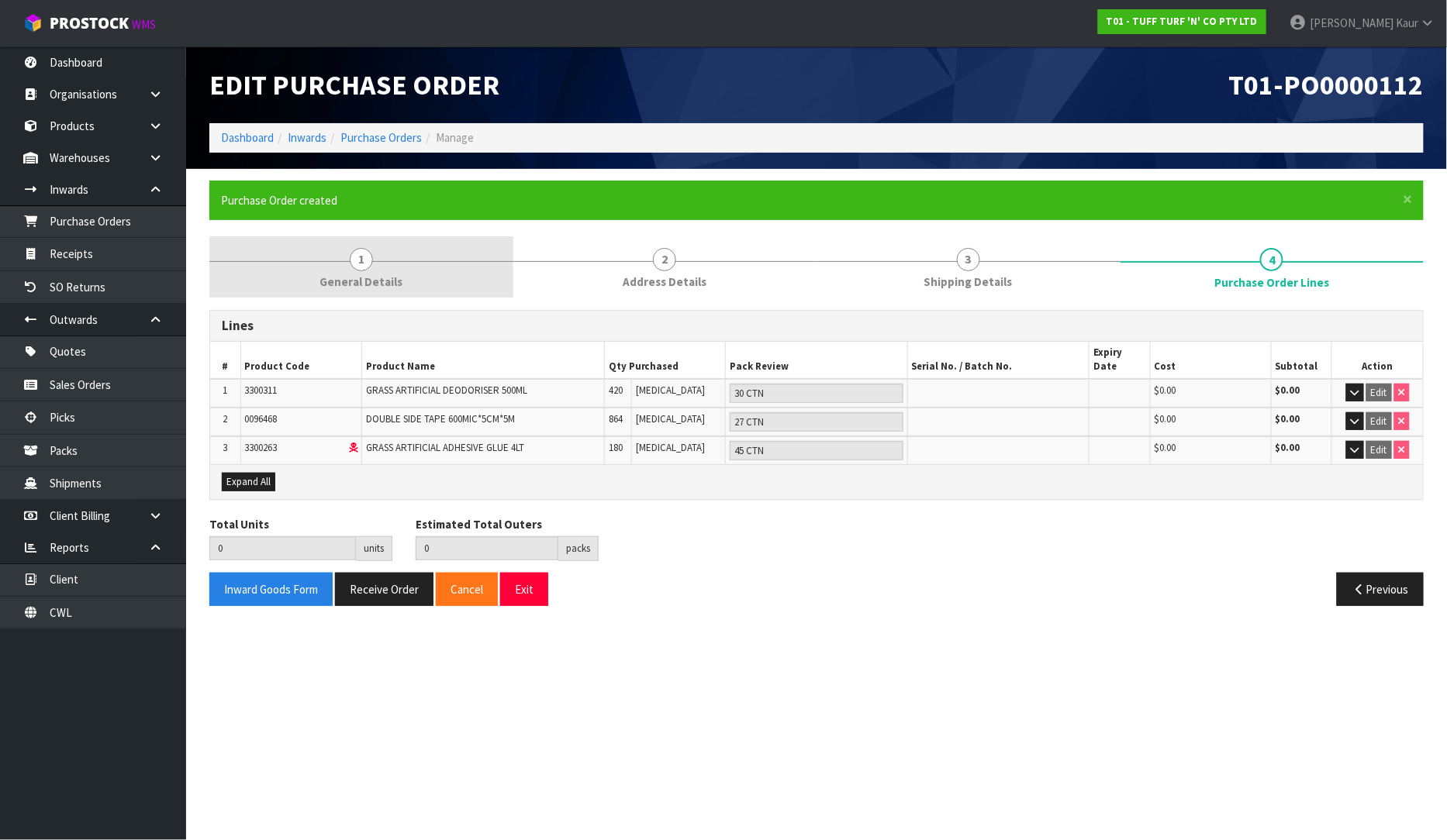
click at [378, 268] on link "1 General Details" at bounding box center [361, 267] width 304 height 61
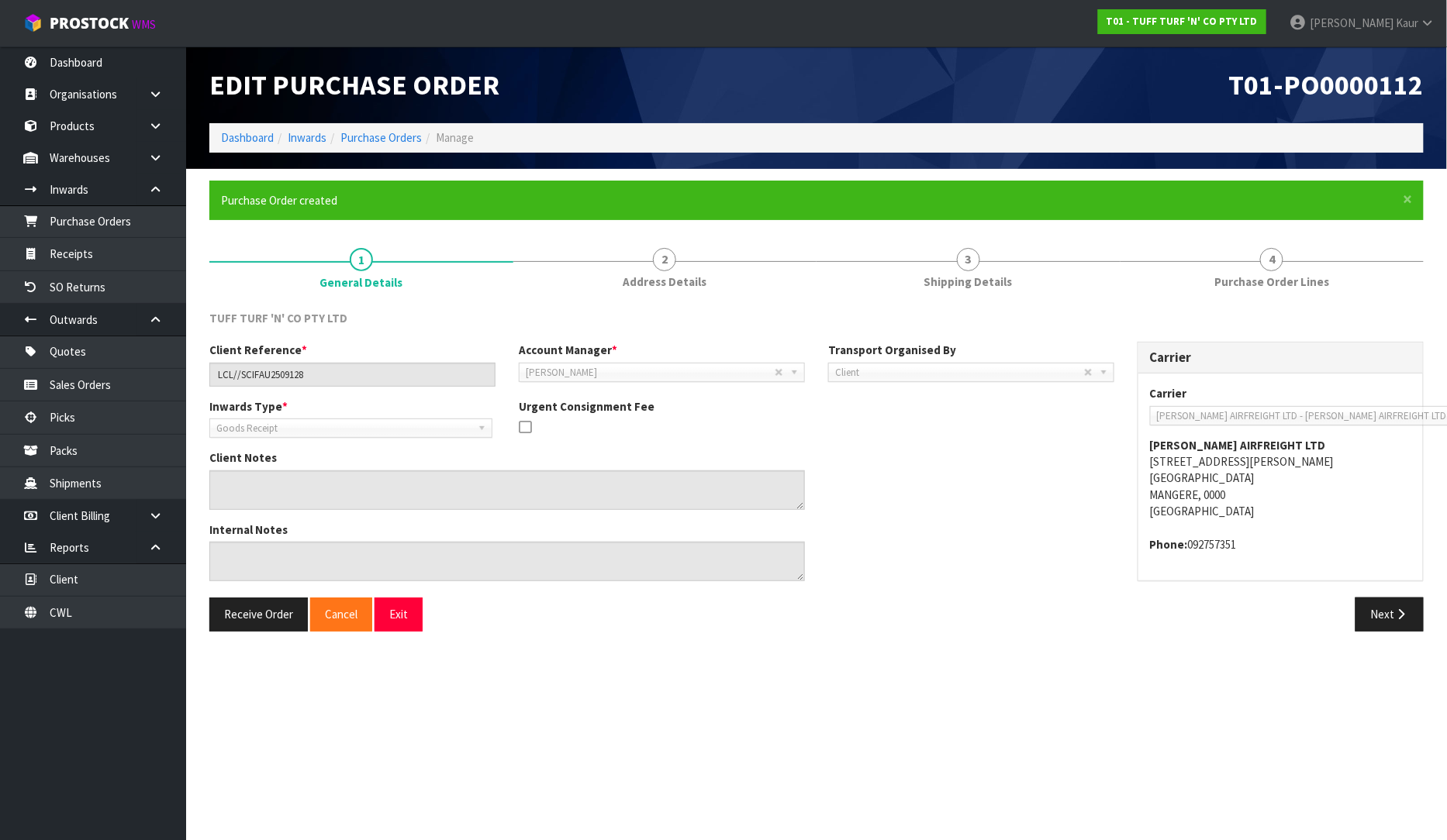
click at [691, 269] on link "2 Address Details" at bounding box center [665, 267] width 304 height 61
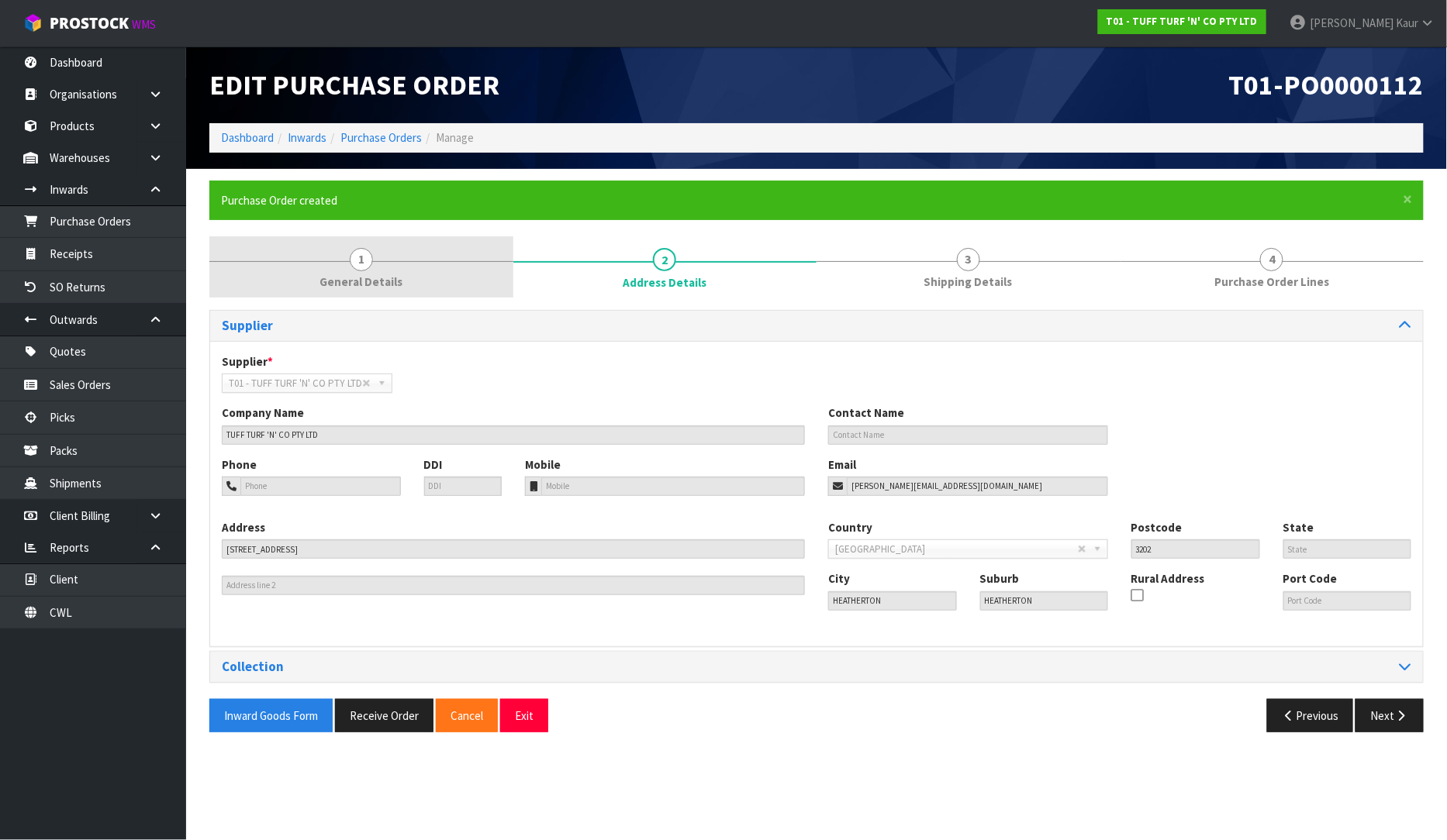
click at [385, 265] on link "1 General Details" at bounding box center [361, 267] width 304 height 61
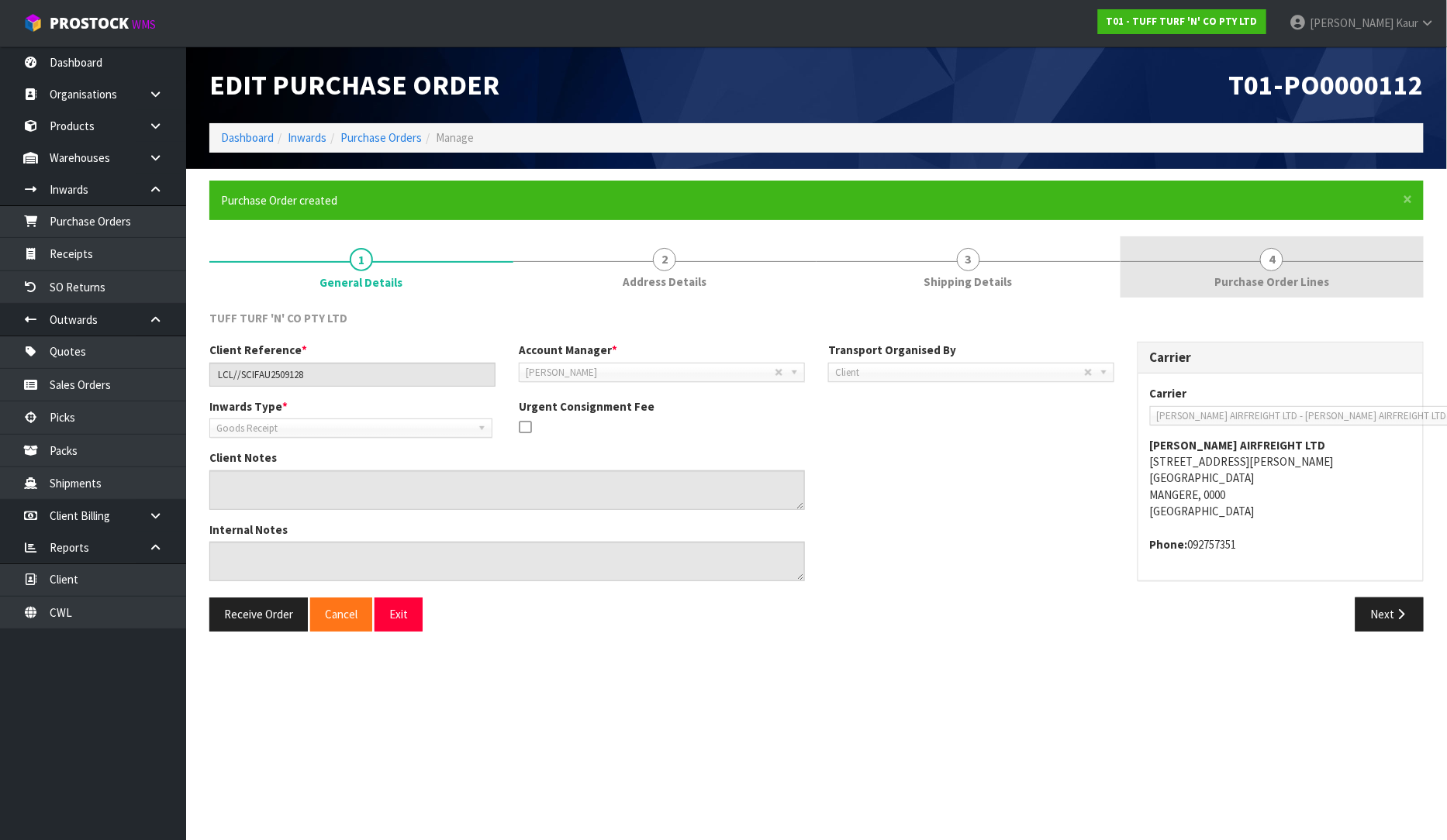
click at [1269, 282] on span "Purchase Order Lines" at bounding box center [1272, 282] width 115 height 16
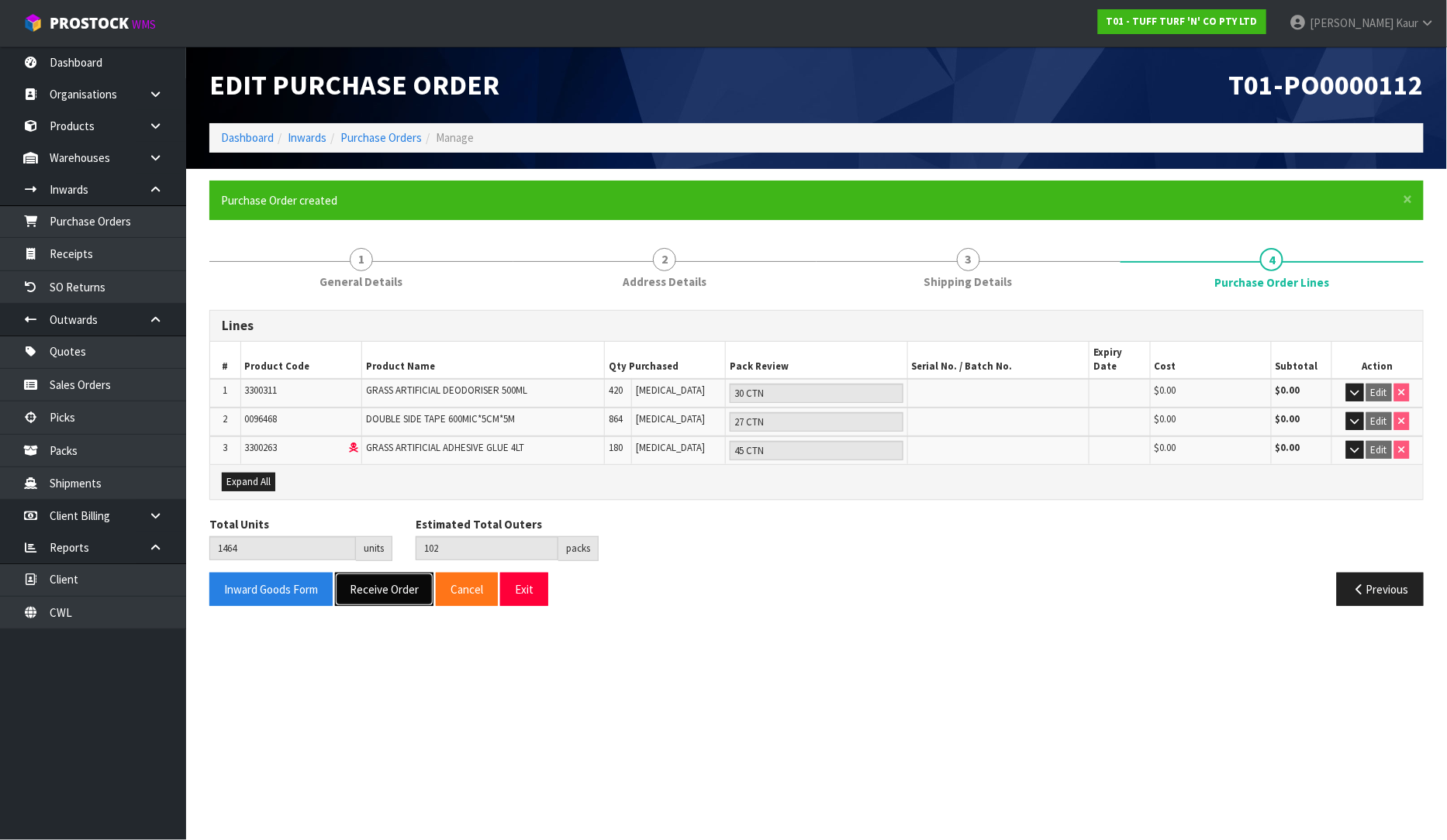
click at [390, 573] on button "Receive Order" at bounding box center [384, 589] width 99 height 34
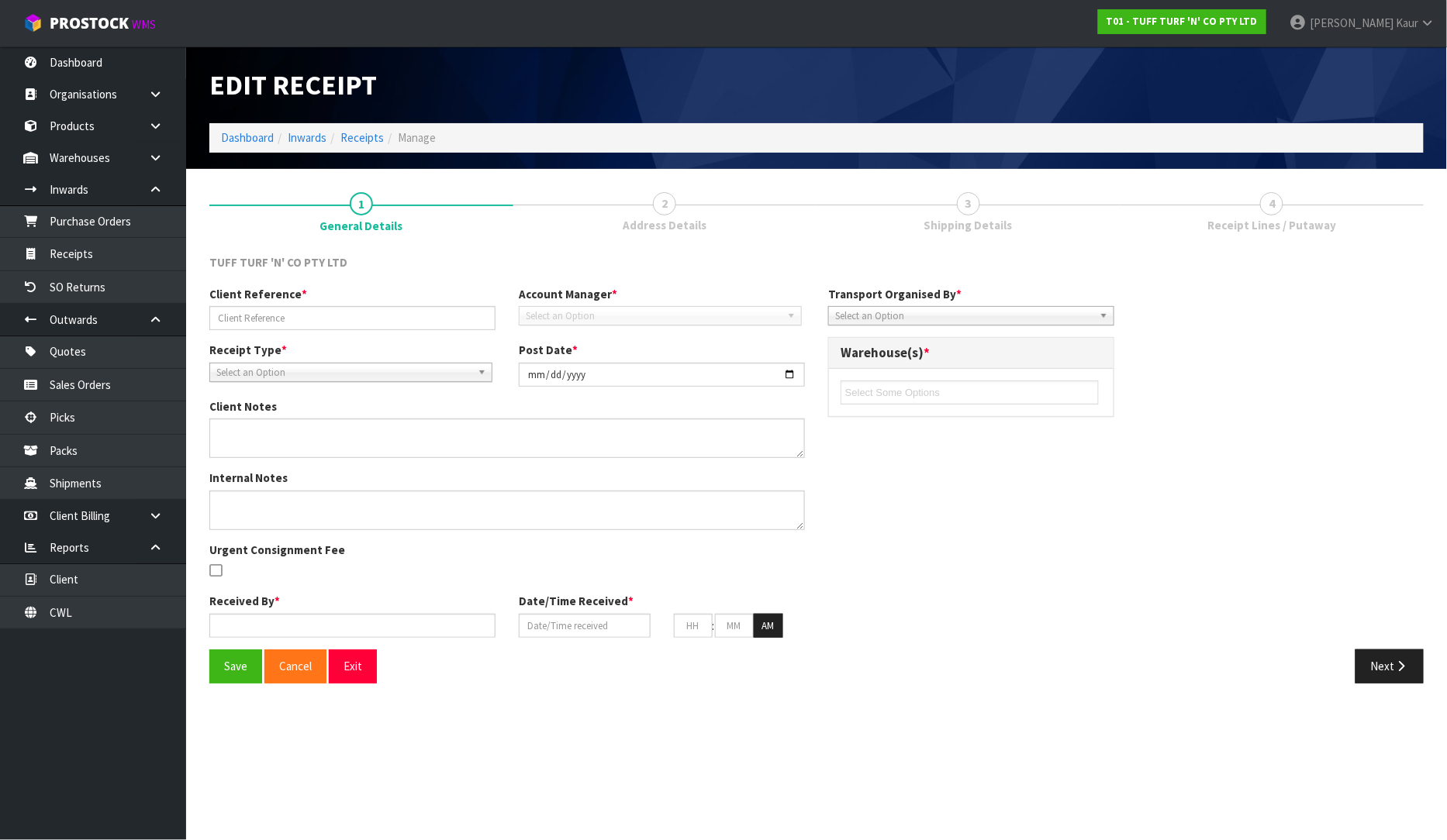
type input "LCL//SCIFAU2509128"
type input "[DATE]"
type input "[PERSON_NAME]"
type input "[DATE]"
type input "11"
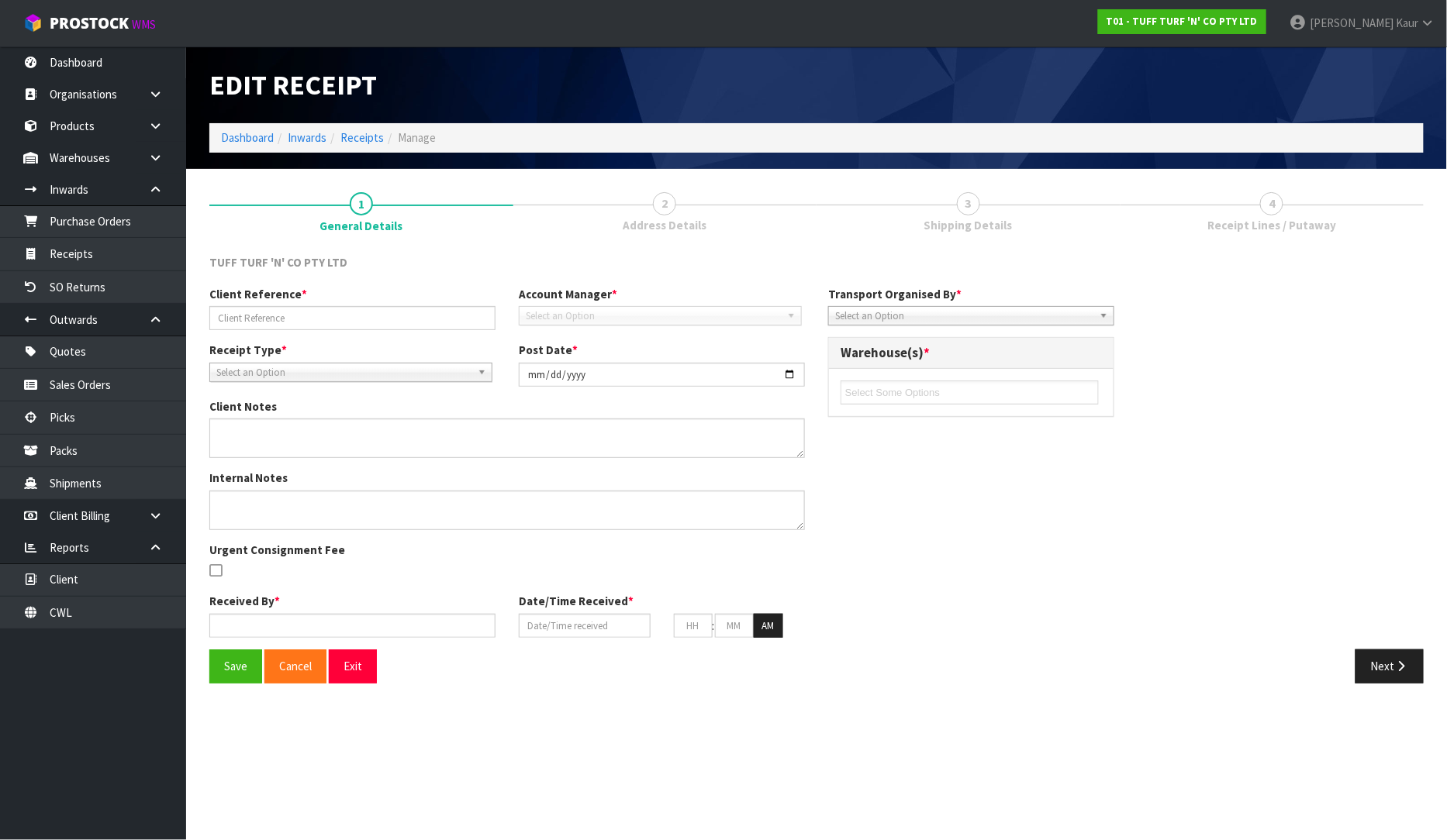
type input "46"
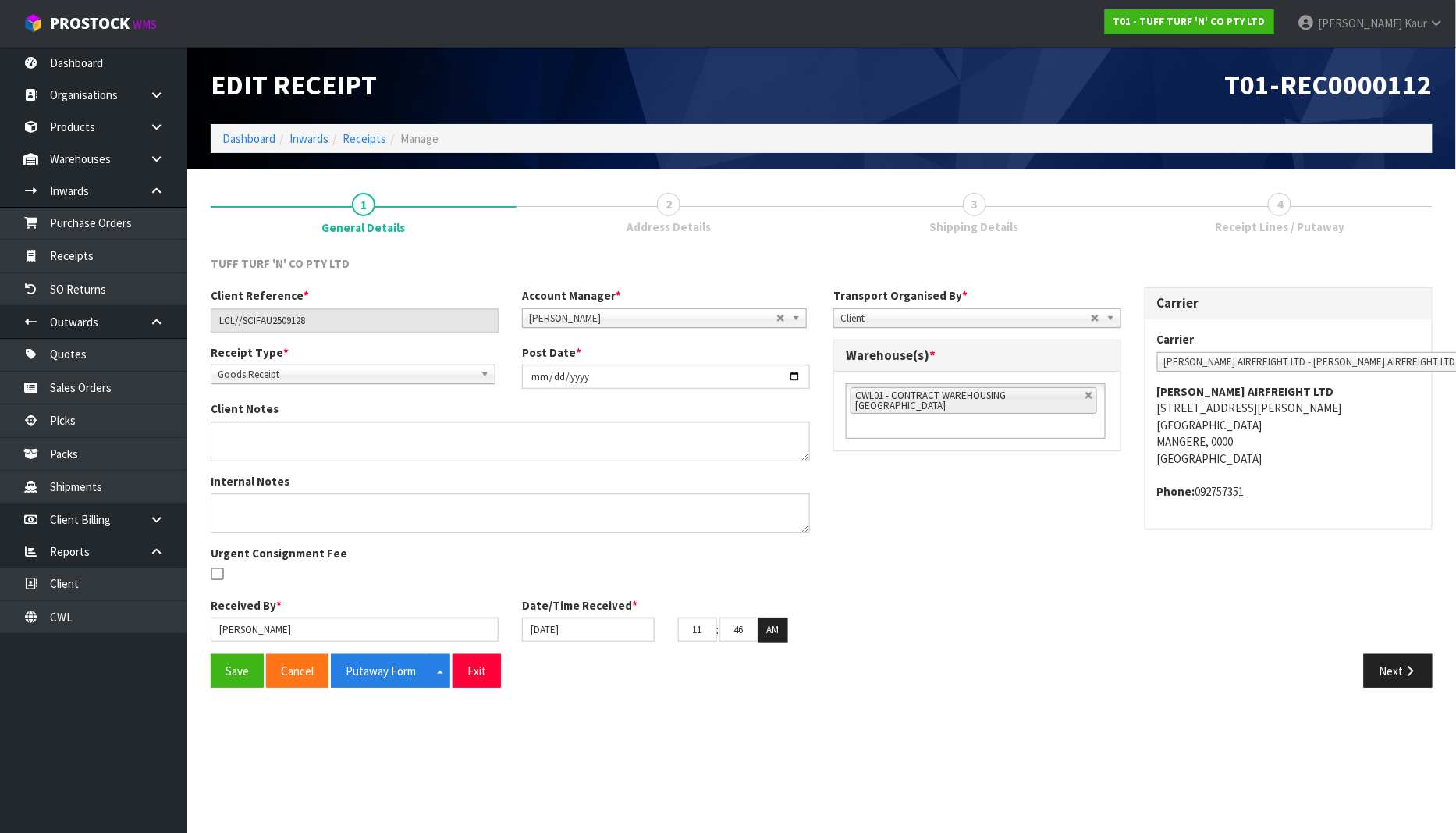
click at [632, 606] on span "*" at bounding box center [634, 605] width 6 height 15
click at [626, 620] on input "[DATE]" at bounding box center [589, 630] width 133 height 24
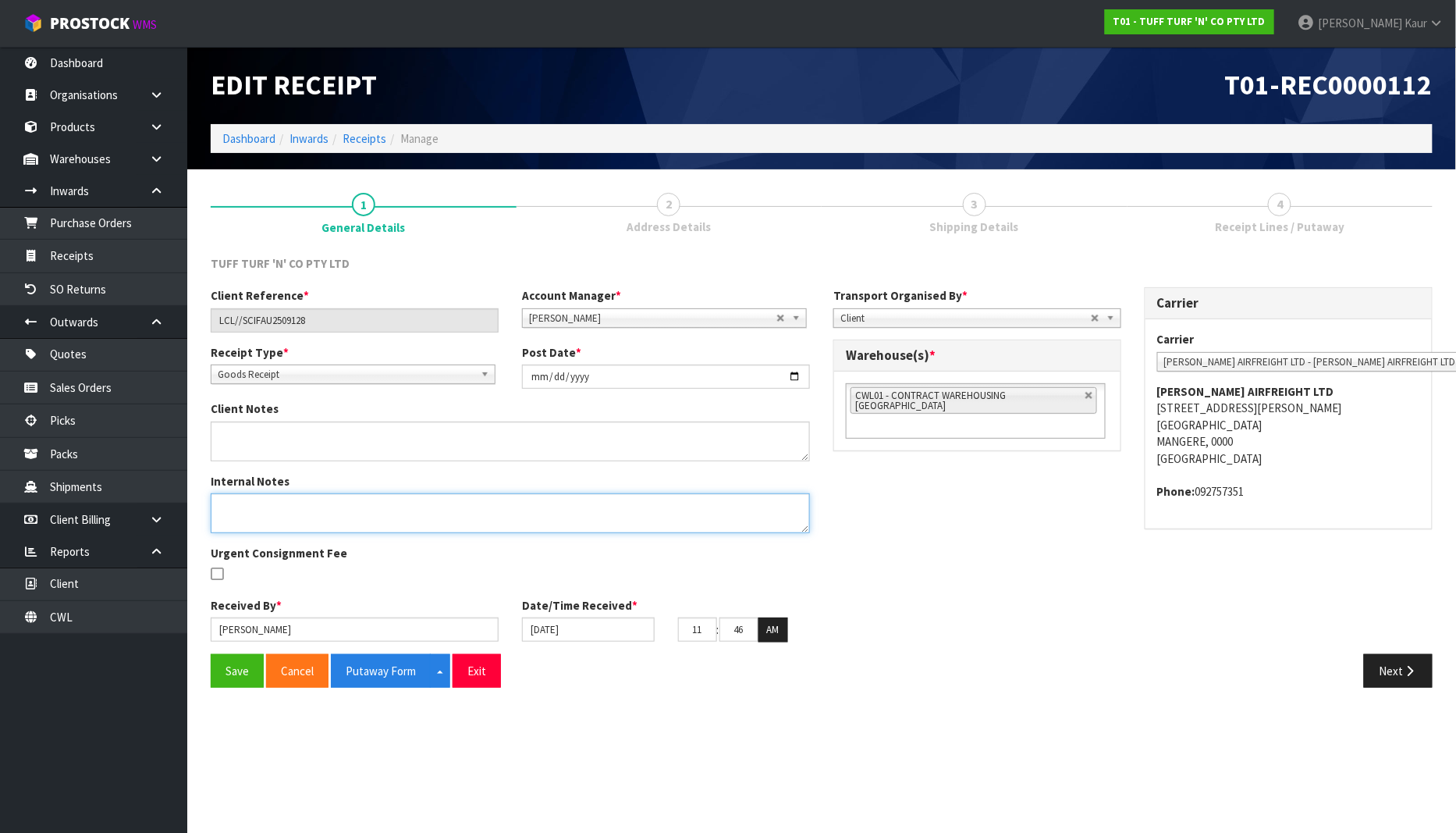
click at [627, 521] on textarea at bounding box center [510, 513] width 599 height 40
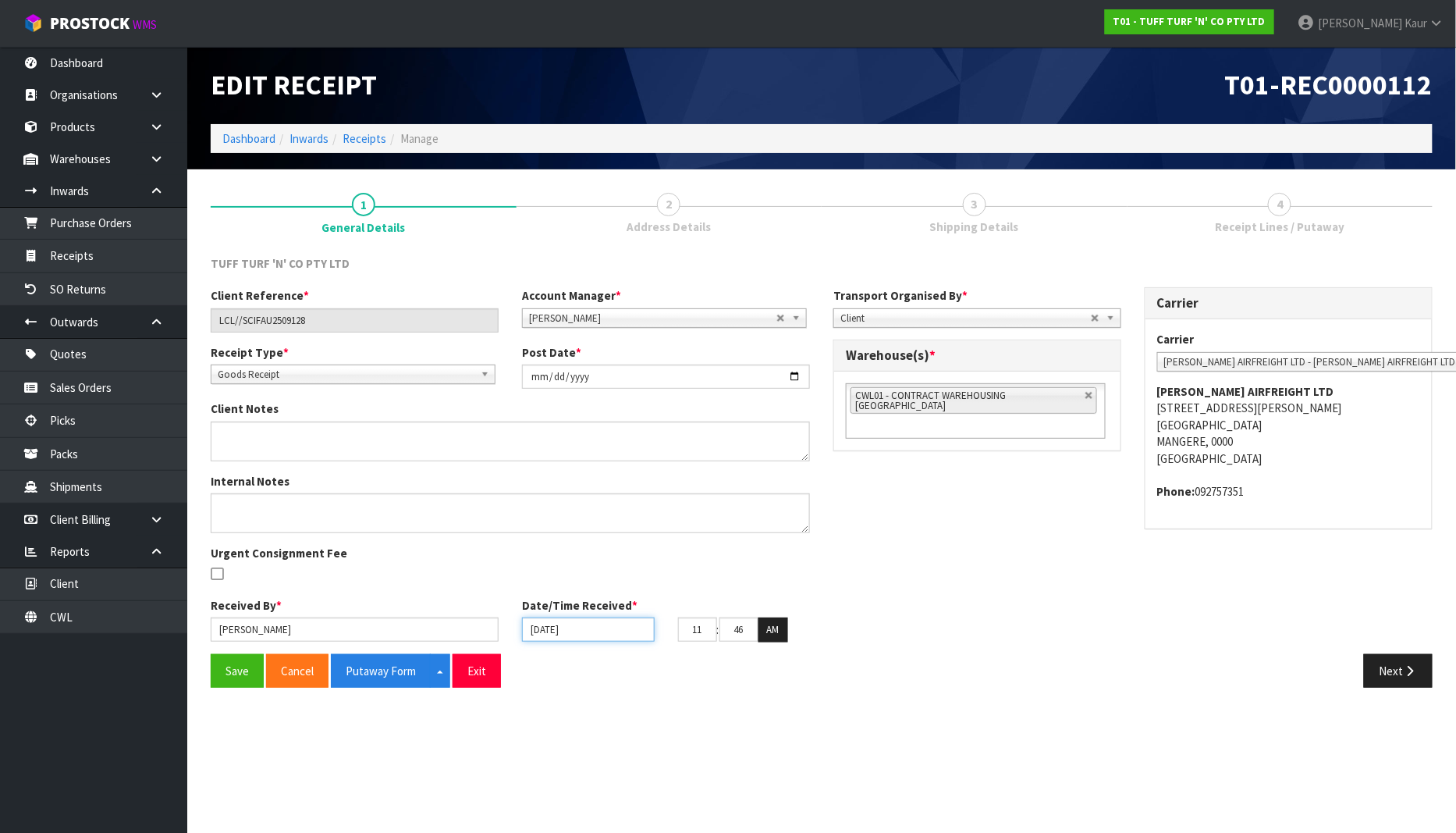
click at [604, 621] on input "[DATE]" at bounding box center [589, 630] width 133 height 24
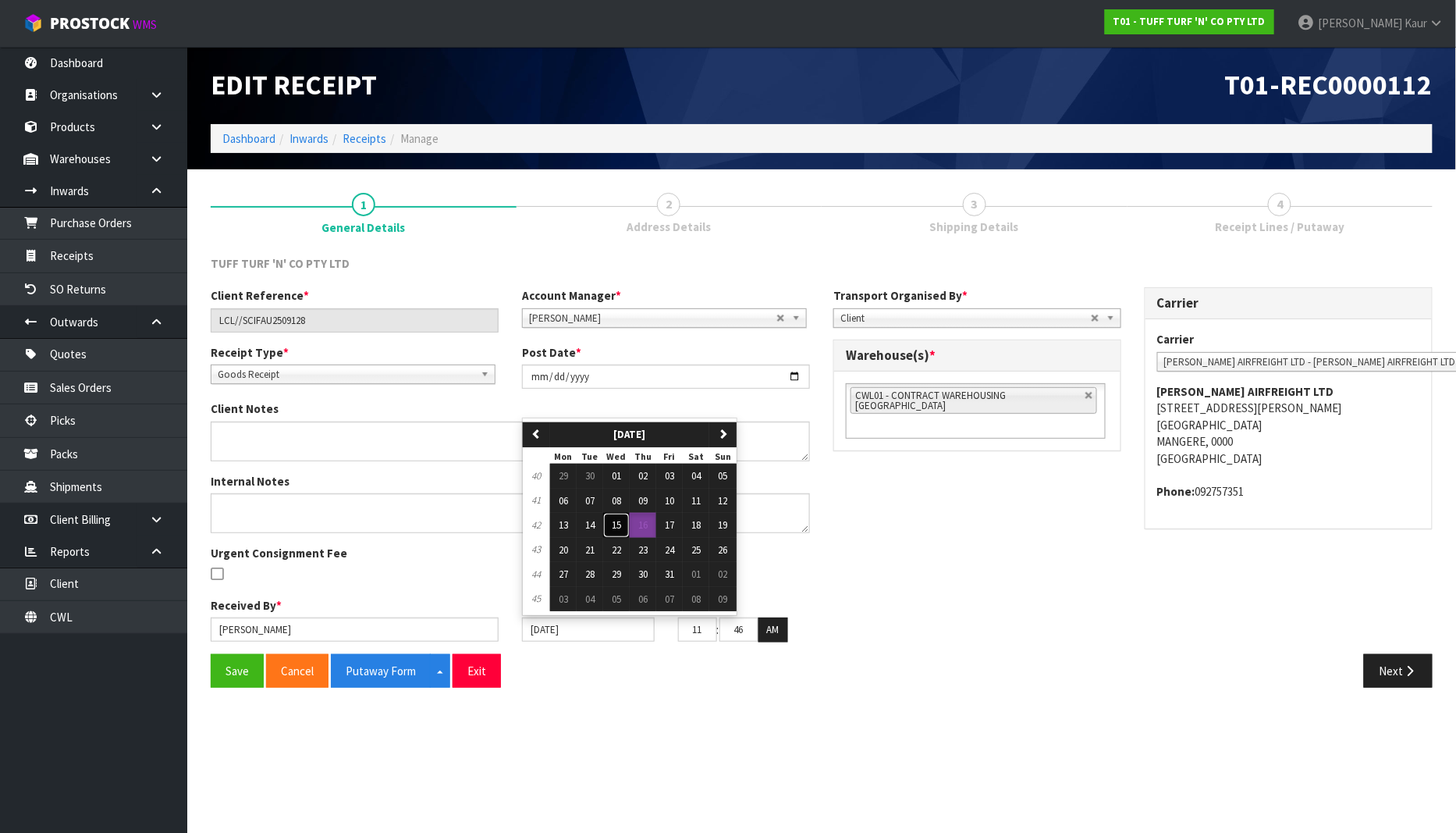
click at [615, 521] on span "15" at bounding box center [617, 525] width 10 height 13
type input "15/10/2025"
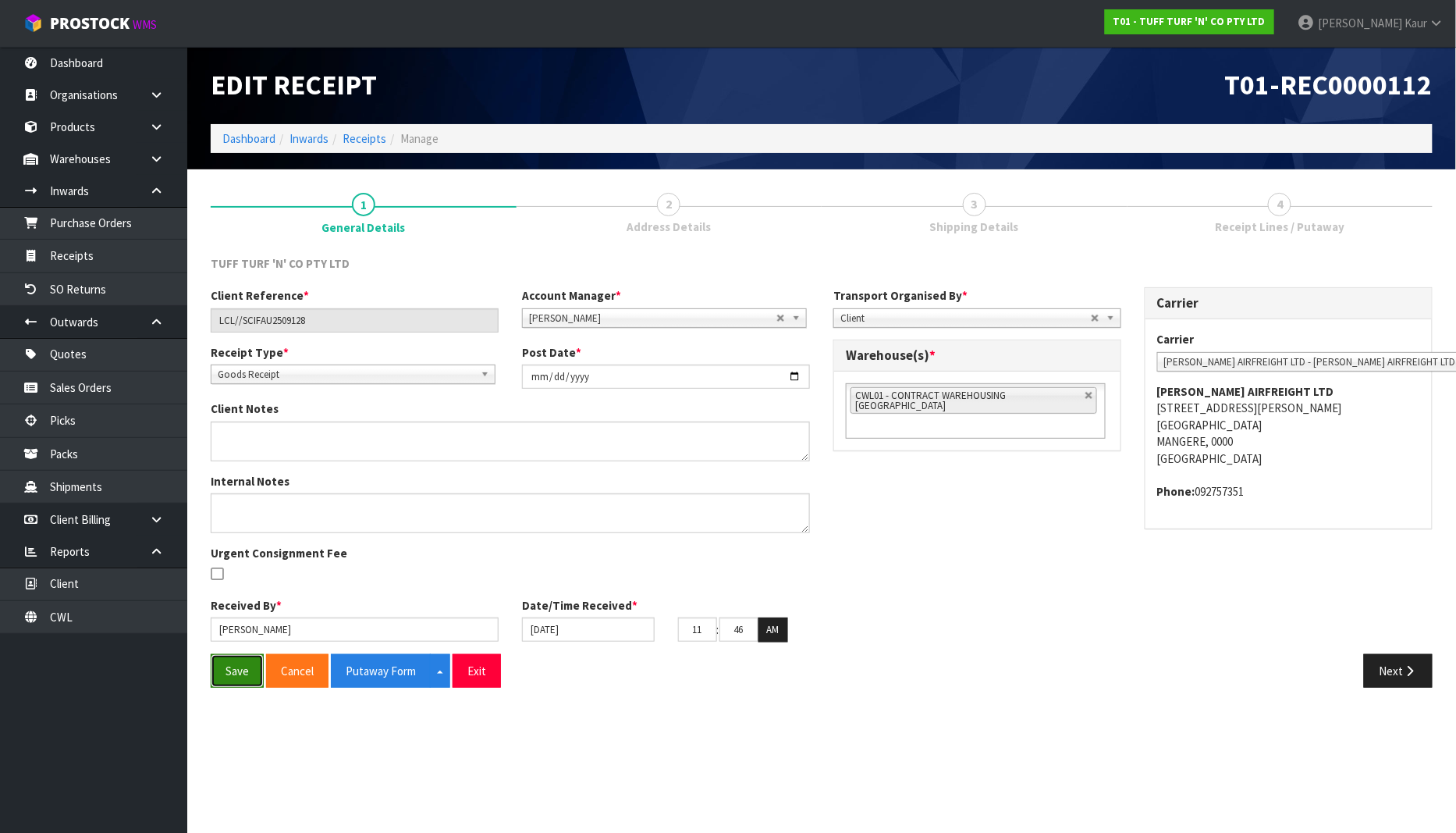
click at [223, 680] on button "Save" at bounding box center [237, 671] width 53 height 34
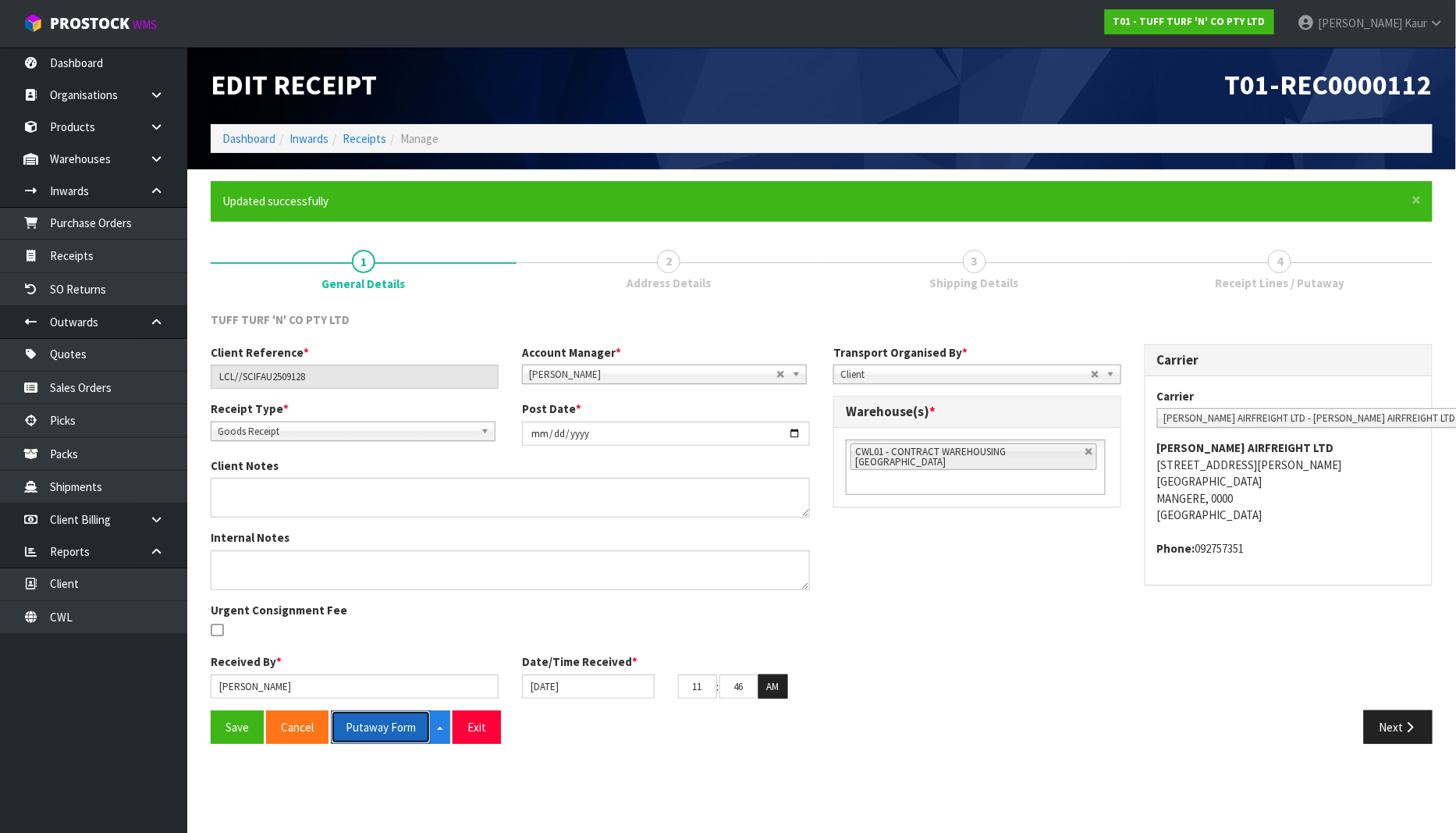
click at [398, 739] on button "Putaway Form" at bounding box center [381, 727] width 100 height 34
click at [1220, 24] on strong "T01 - TUFF TURF 'N' CO PTY LTD" at bounding box center [1189, 21] width 152 height 13
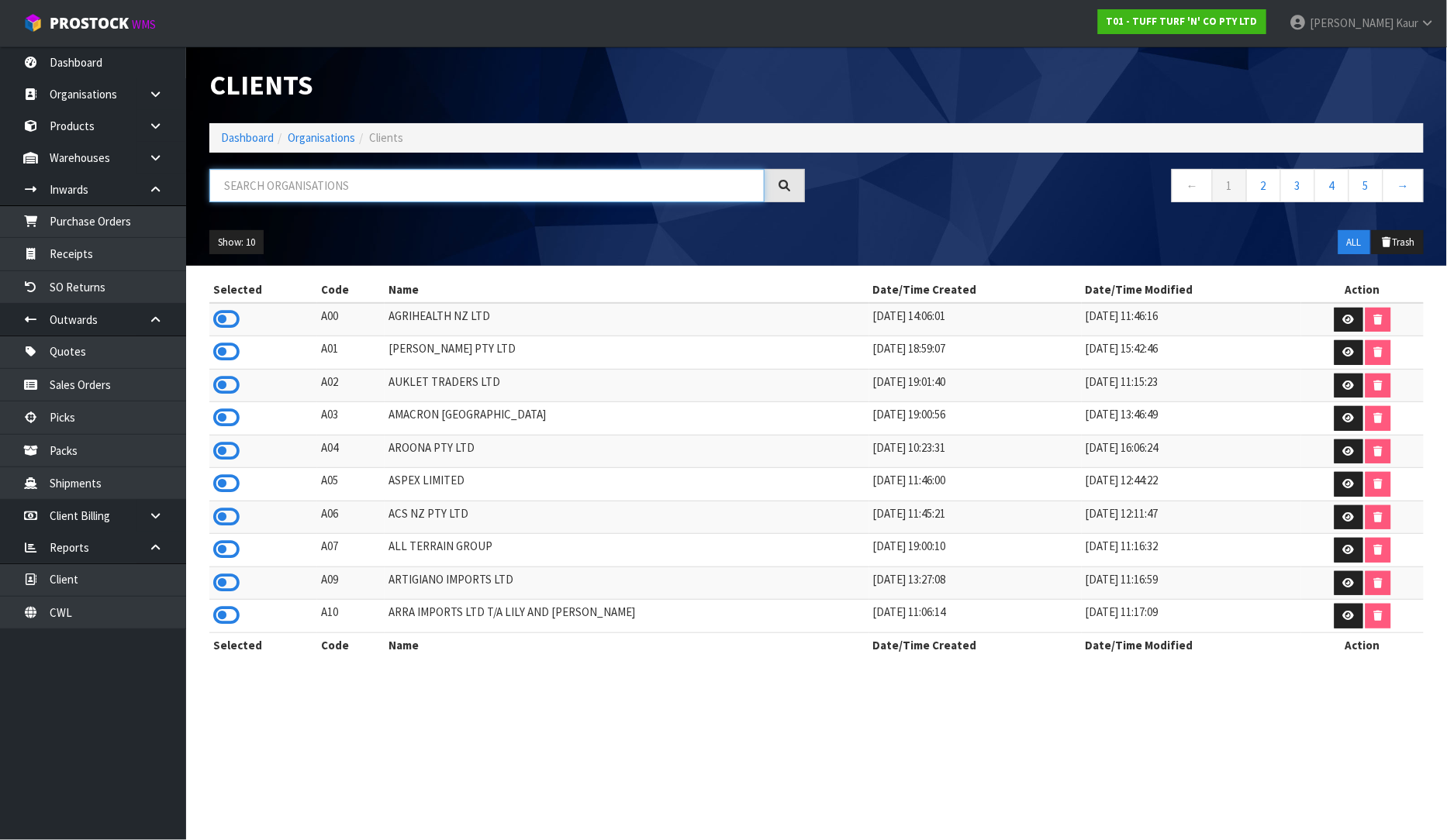
click at [397, 179] on input "text" at bounding box center [486, 186] width 555 height 34
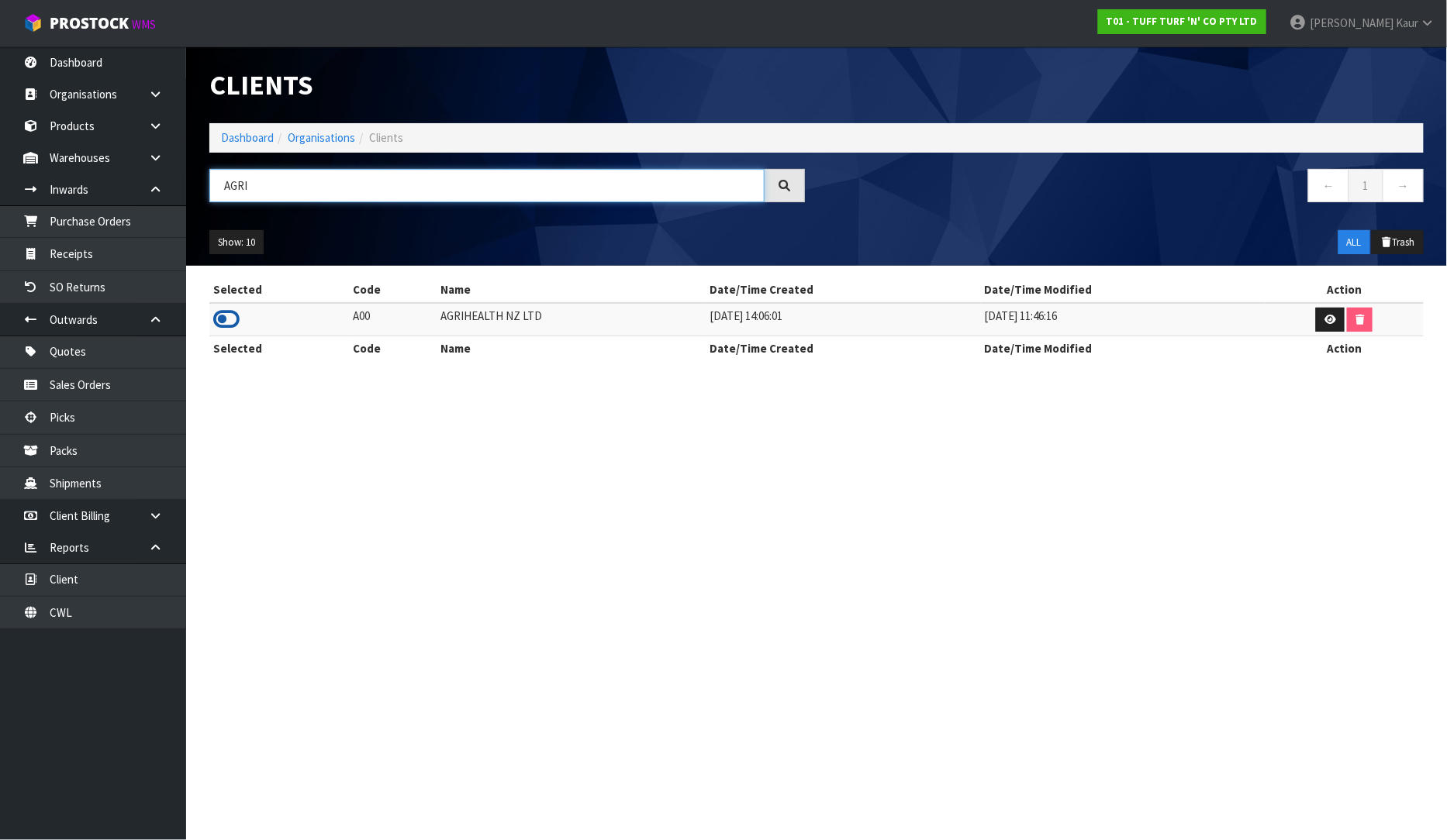
type input "AGRI"
click at [224, 323] on icon at bounding box center [226, 319] width 26 height 23
click at [102, 217] on link "Purchase Orders" at bounding box center [93, 221] width 186 height 32
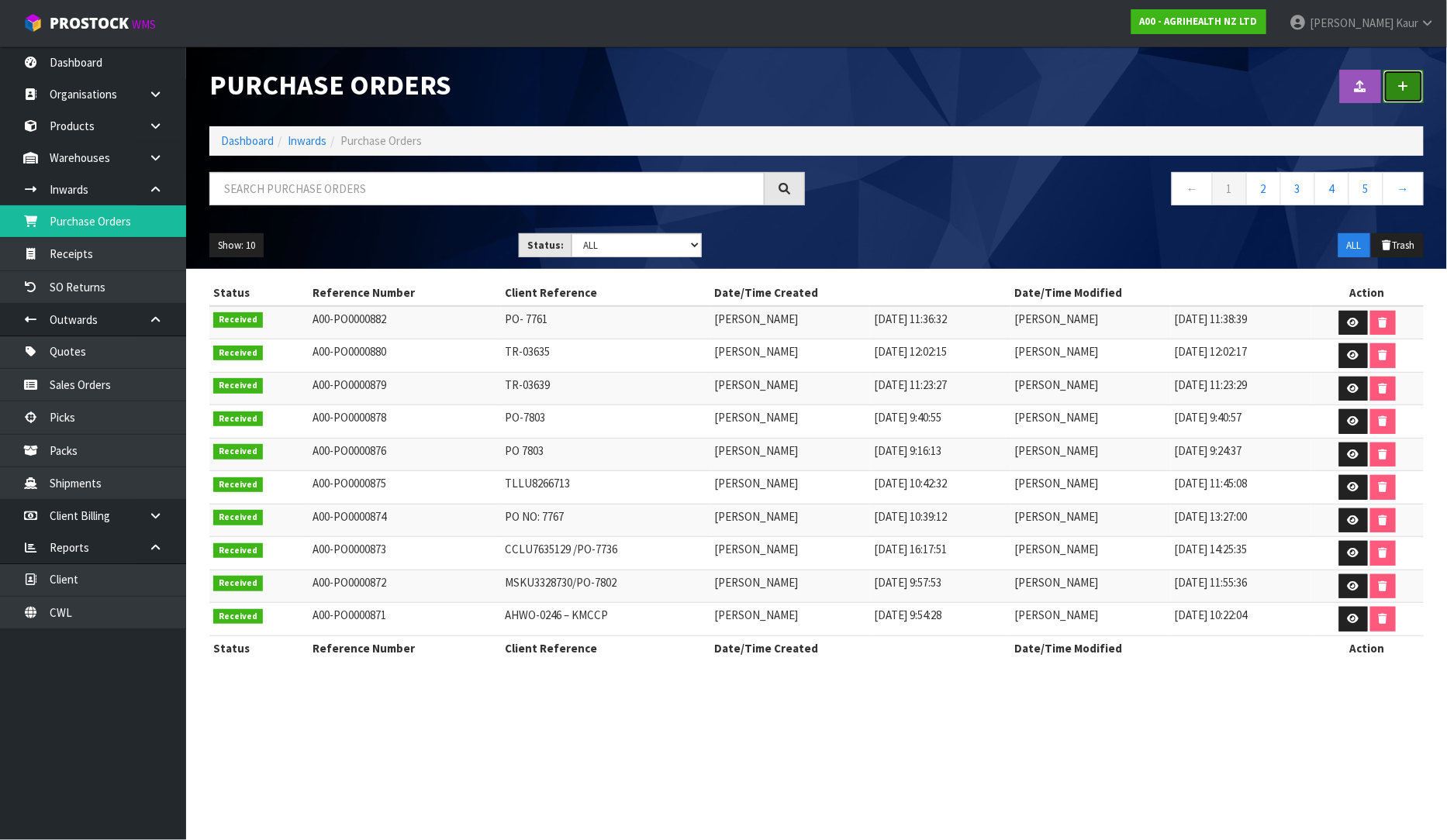
click at [1421, 89] on link at bounding box center [1404, 86] width 40 height 34
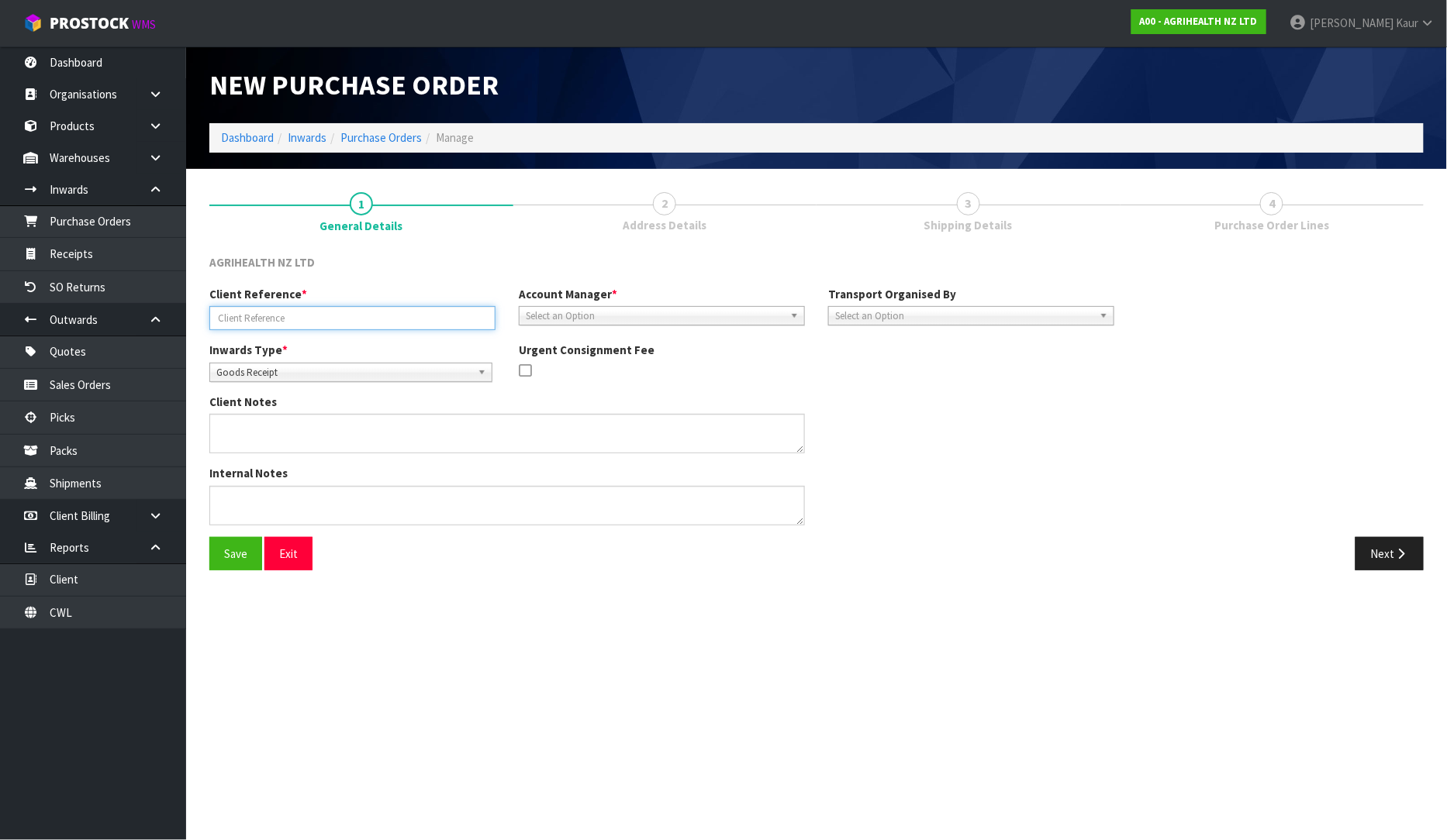
click at [341, 324] on input "text" at bounding box center [352, 318] width 286 height 24
click at [75, 251] on link "Receipts" at bounding box center [93, 254] width 186 height 32
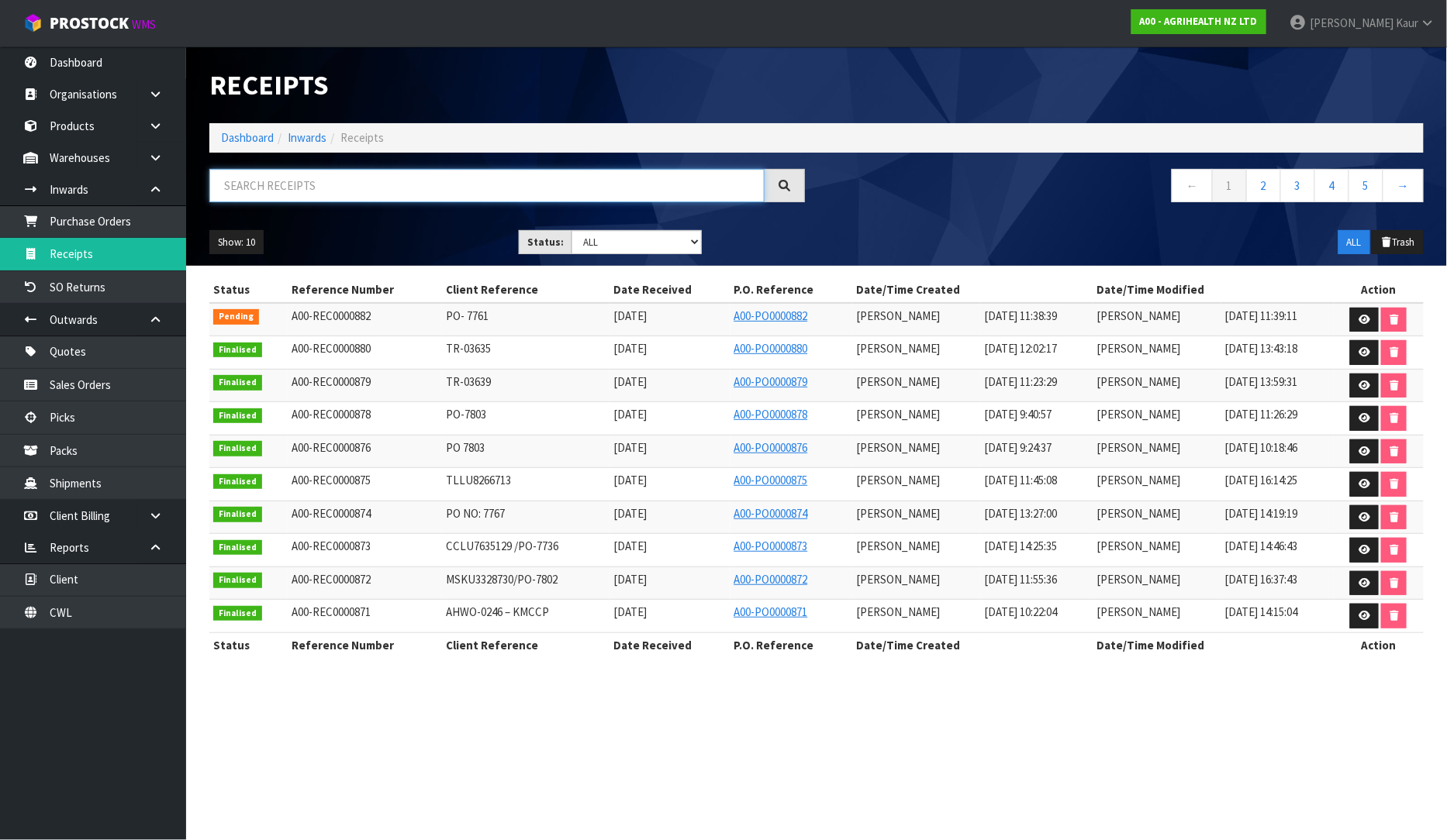
click at [399, 194] on input "text" at bounding box center [486, 186] width 555 height 34
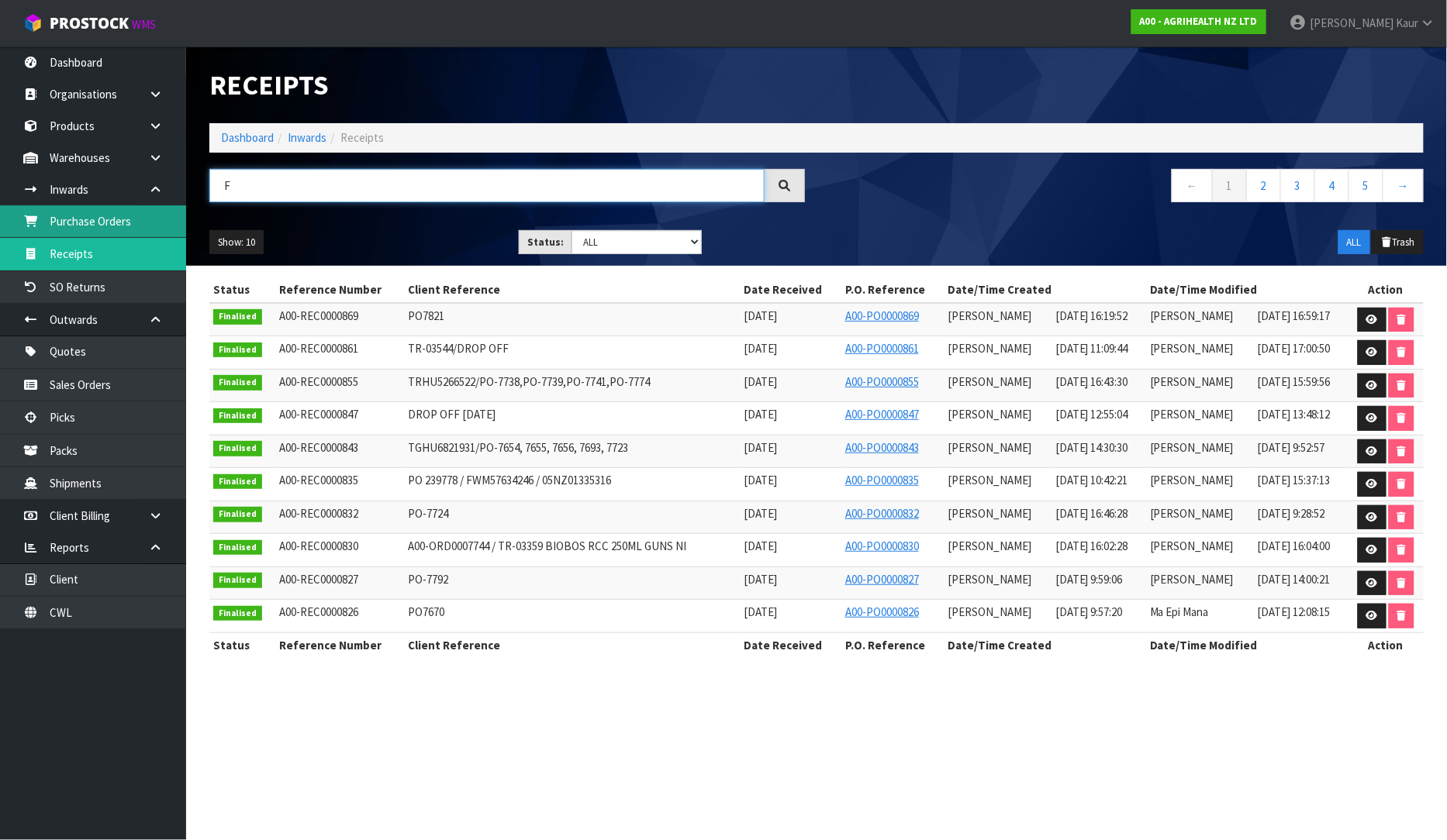
type input "F"
click at [95, 230] on link "Purchase Orders" at bounding box center [93, 221] width 186 height 32
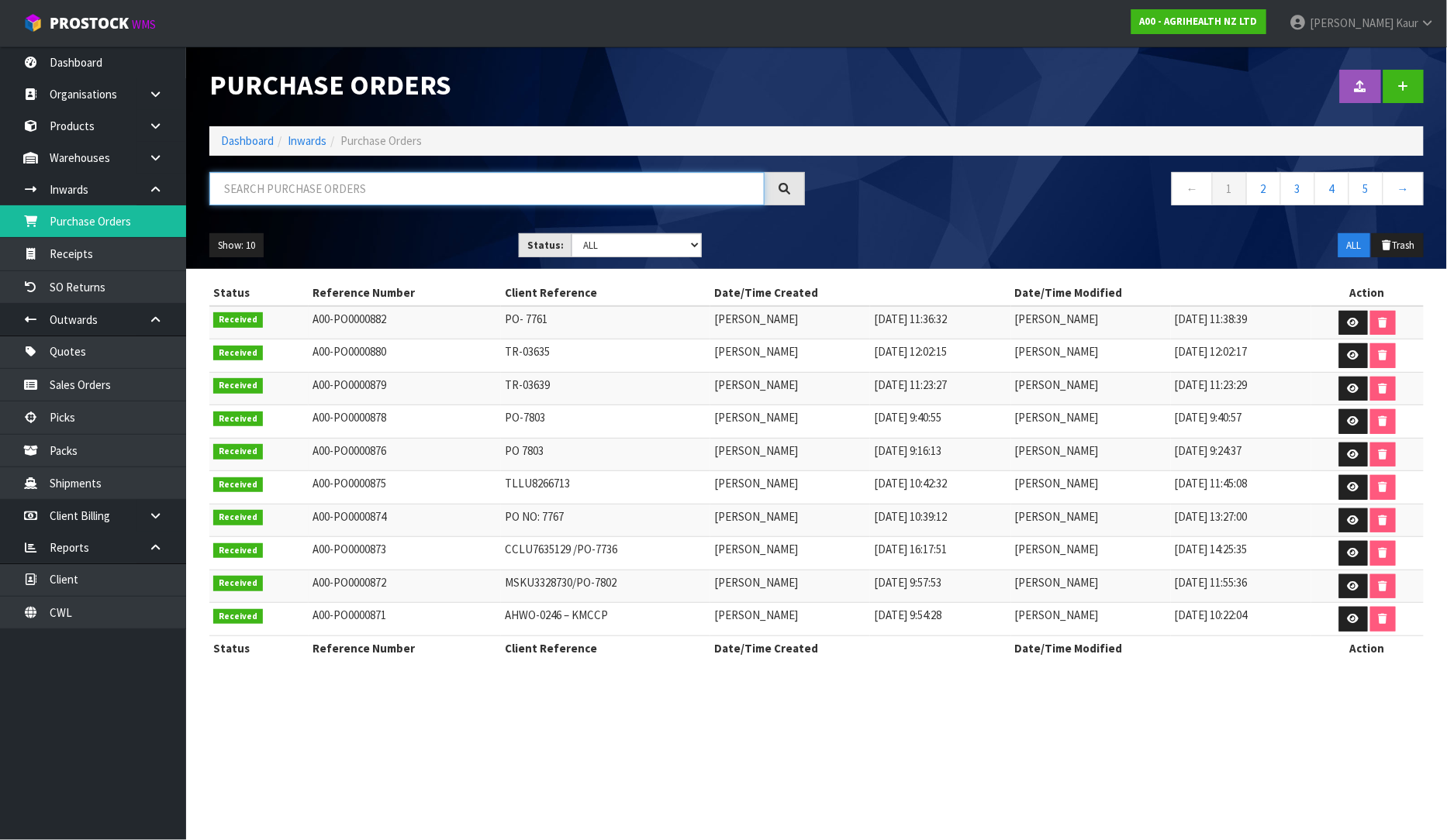
click at [299, 199] on input "text" at bounding box center [486, 189] width 555 height 34
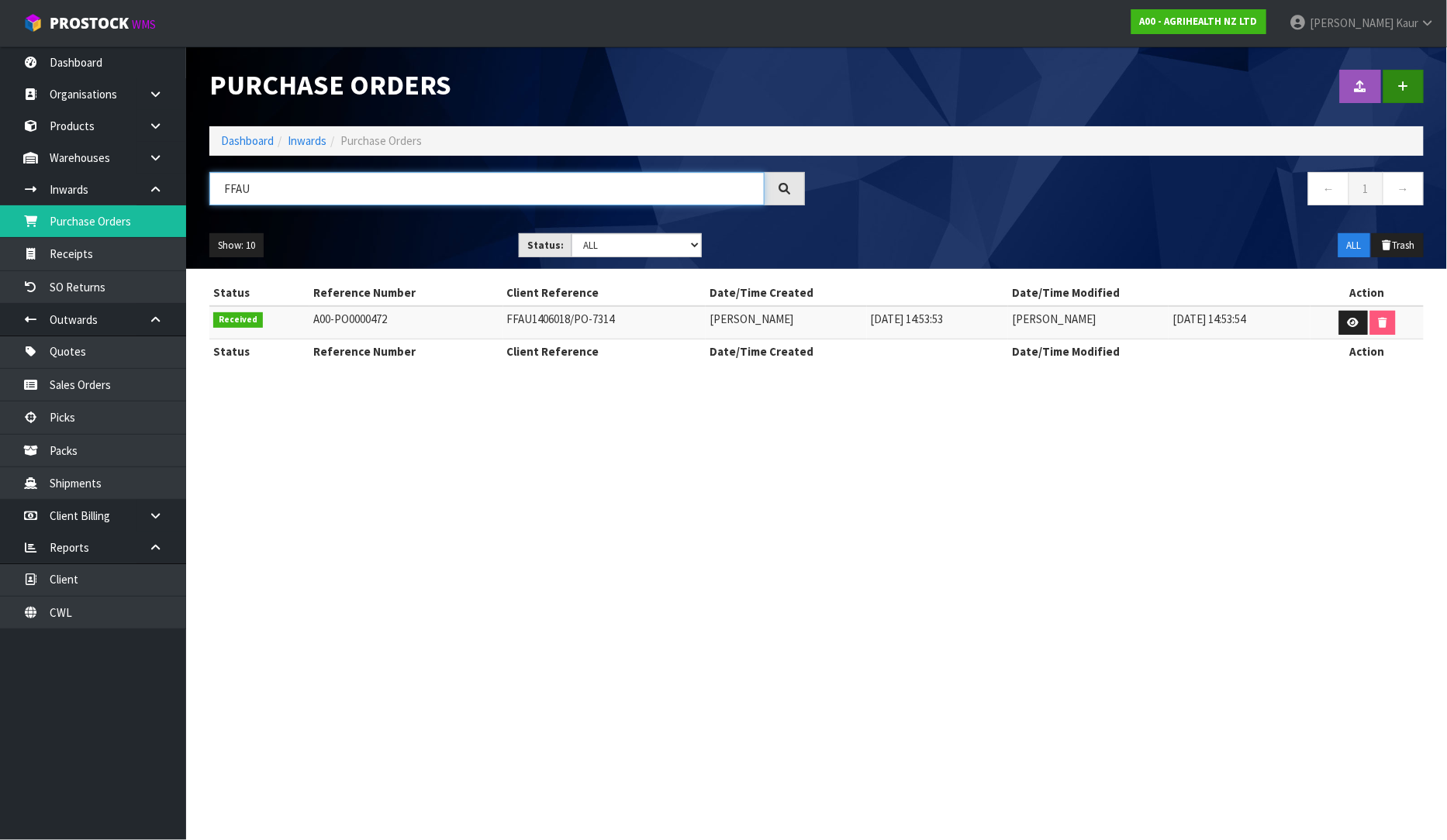
type input "FFAU"
click at [1409, 81] on link at bounding box center [1404, 86] width 40 height 34
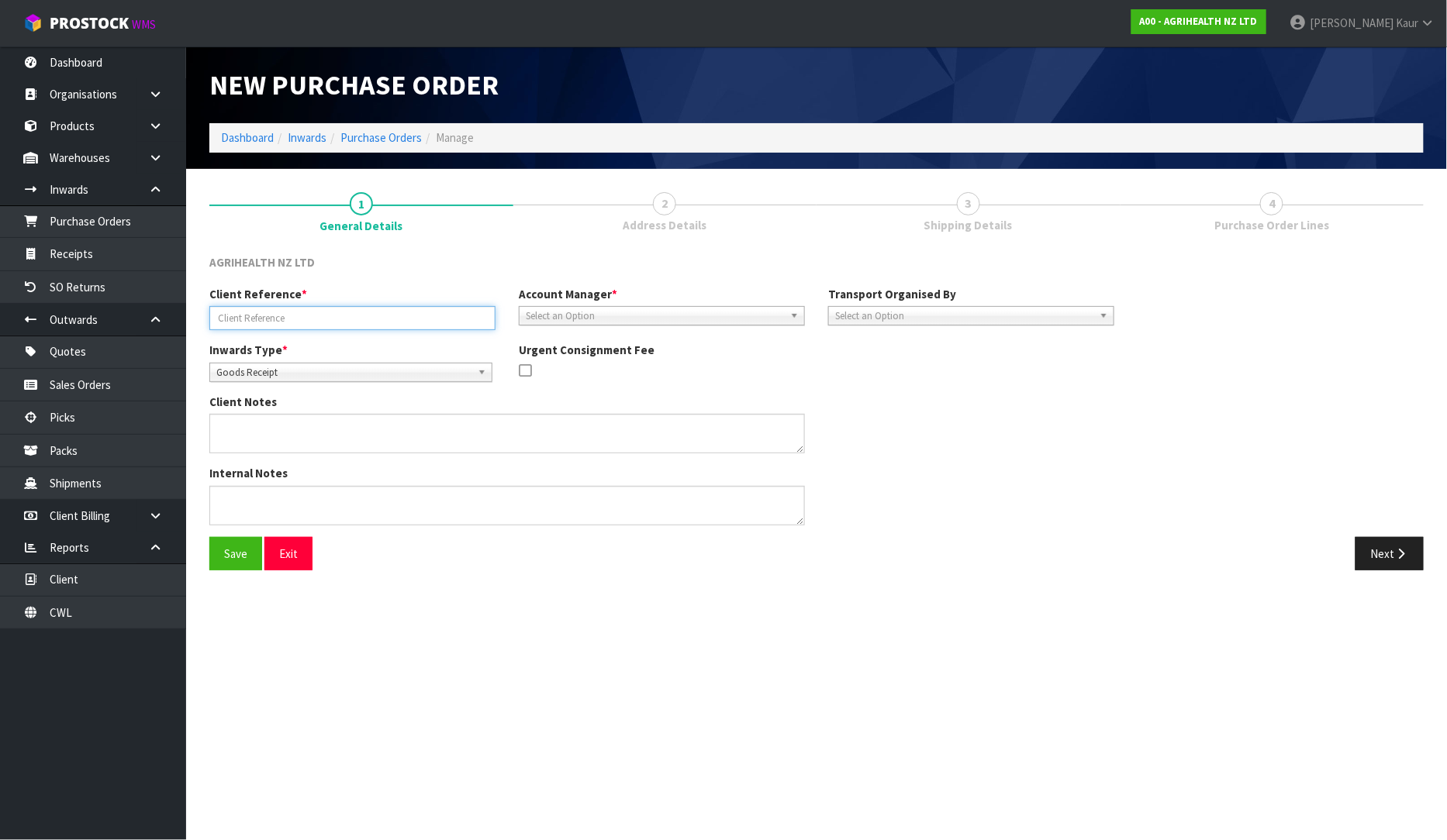
click at [377, 320] on input "text" at bounding box center [352, 318] width 286 height 24
type input "FFAU6949574"
click at [639, 320] on span "Select an Option" at bounding box center [655, 316] width 258 height 18
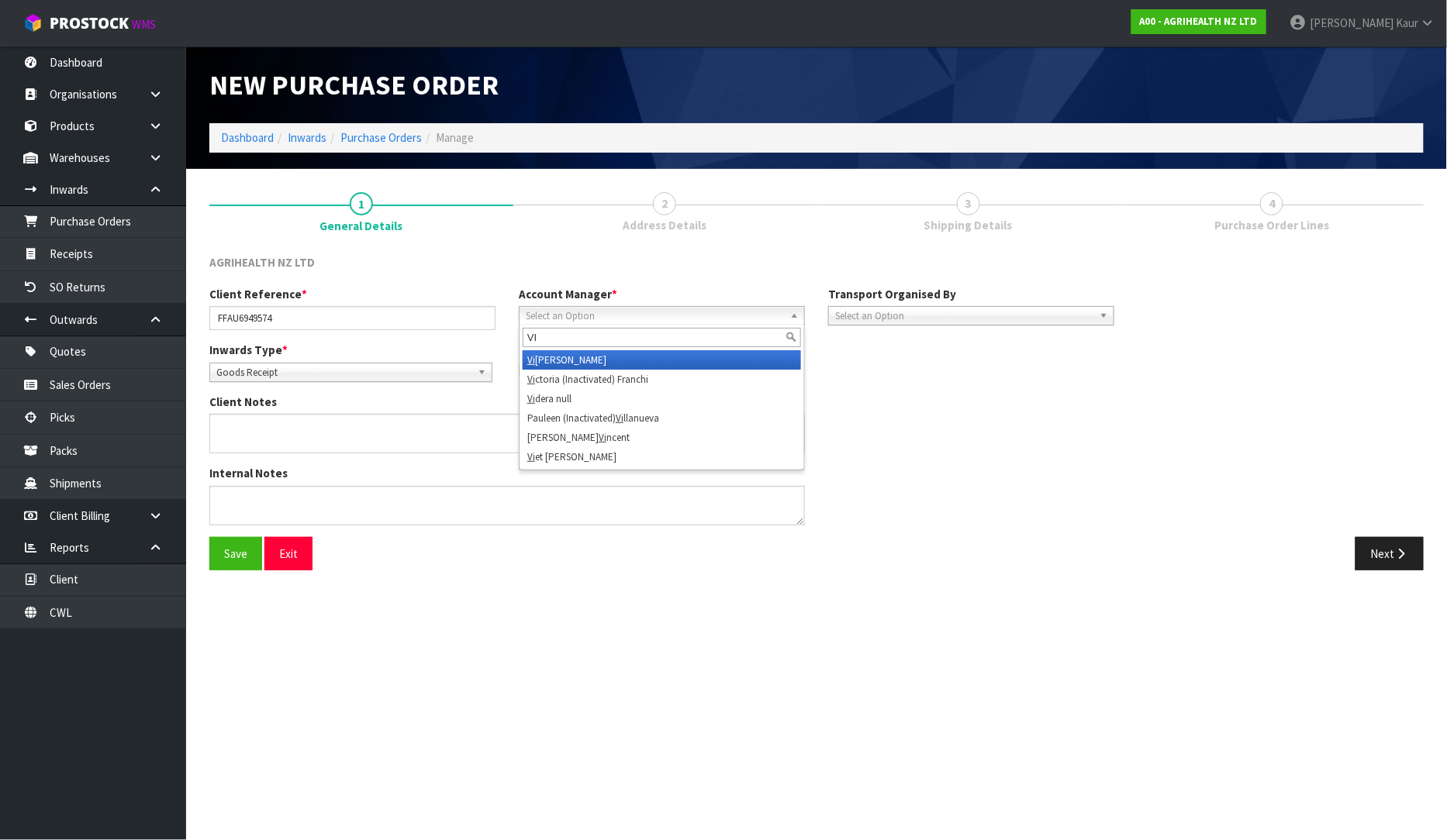
type input "VI"
click at [562, 352] on li "[PERSON_NAME]" at bounding box center [661, 360] width 278 height 19
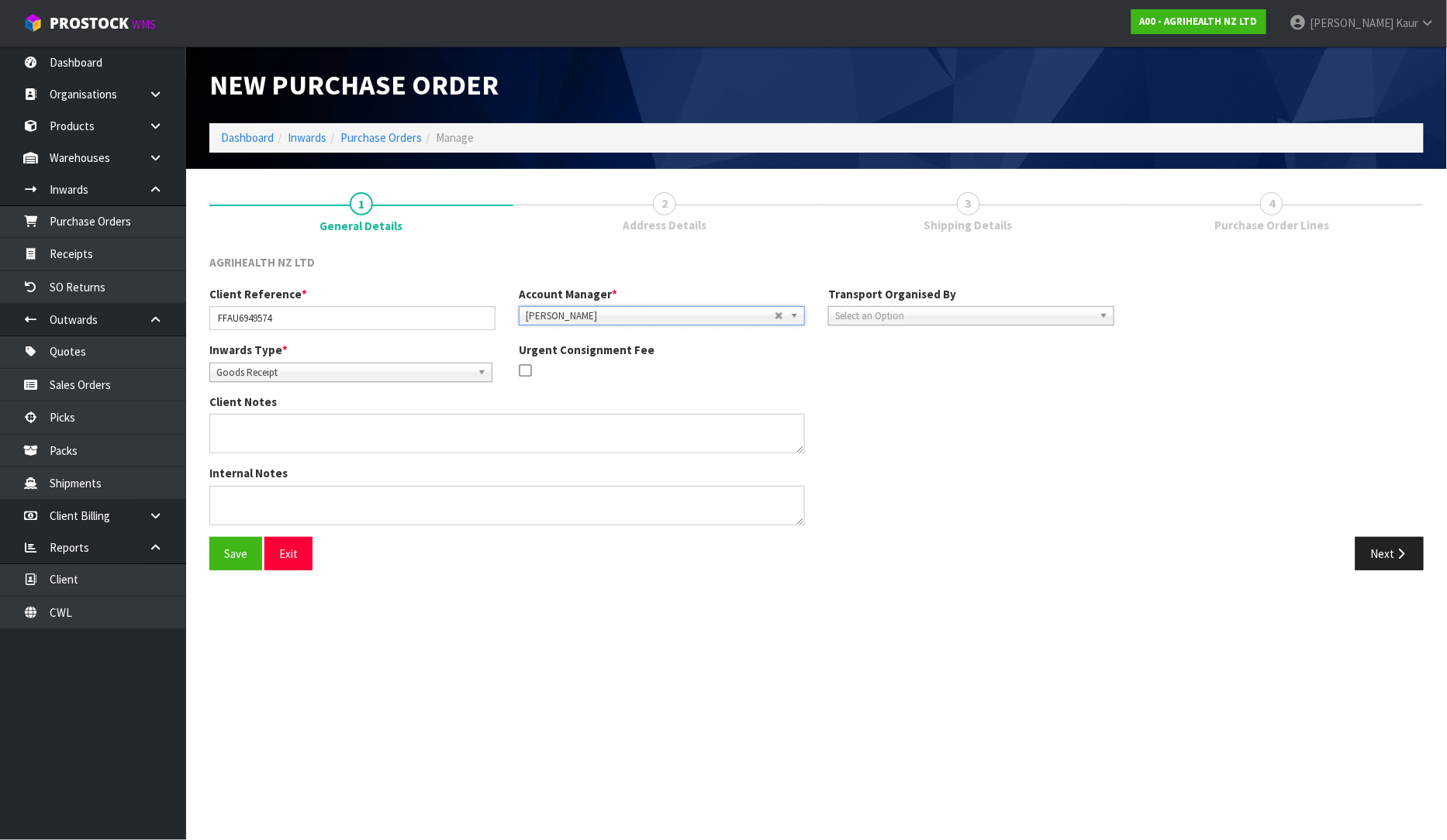
click at [949, 323] on span "Select an Option" at bounding box center [964, 316] width 258 height 18
click at [897, 392] on li "Client" at bounding box center [971, 399] width 278 height 19
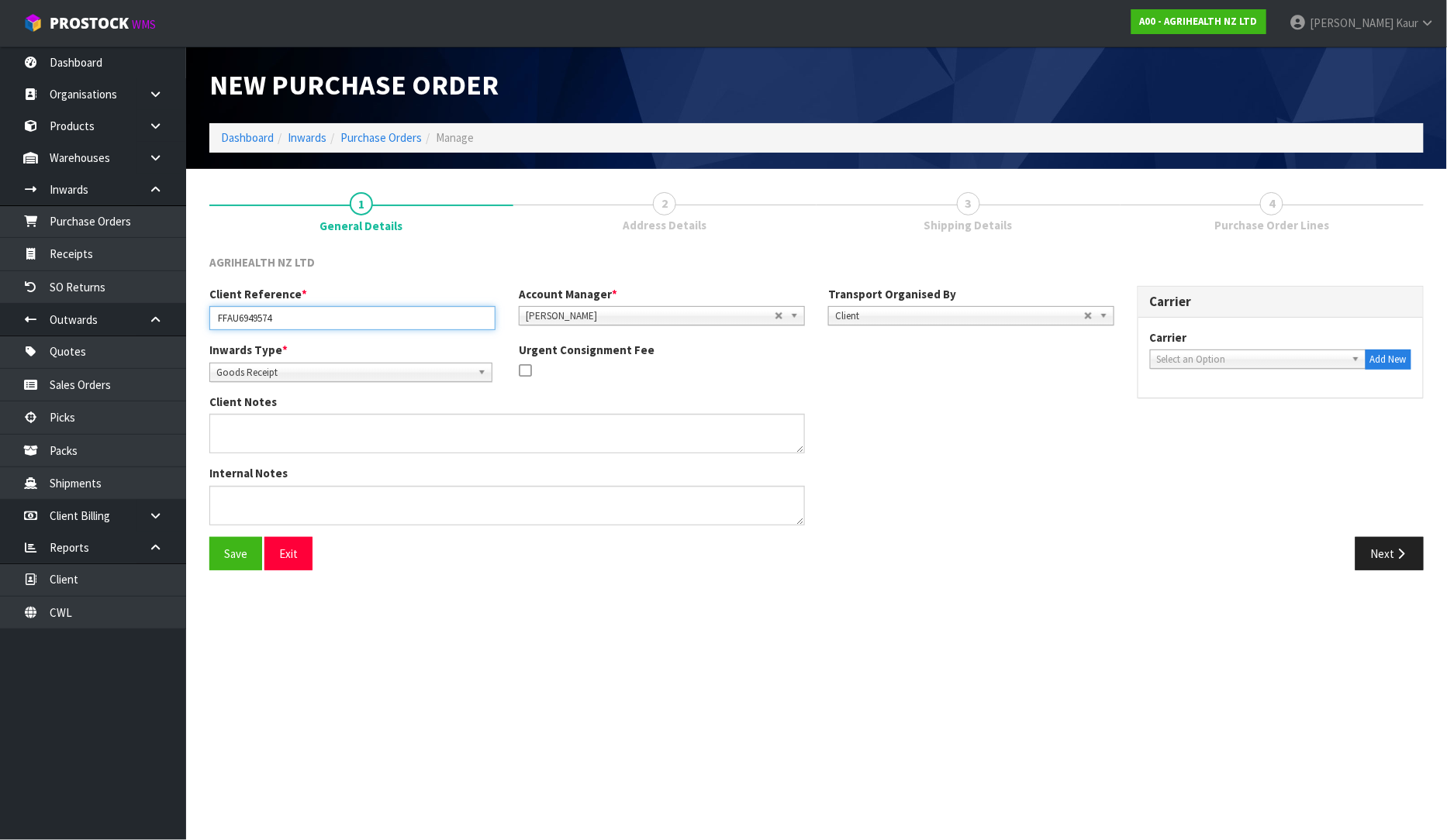
click at [320, 319] on input "FFAU6949574" at bounding box center [352, 318] width 286 height 24
paste input "7787"
click at [282, 322] on input "FFAU6949574 / 7787" at bounding box center [352, 318] width 286 height 24
click at [333, 319] on input "FFAU6949574 / PO - 7787" at bounding box center [352, 318] width 286 height 24
type input "FFAU6949574 / PO - 7787"
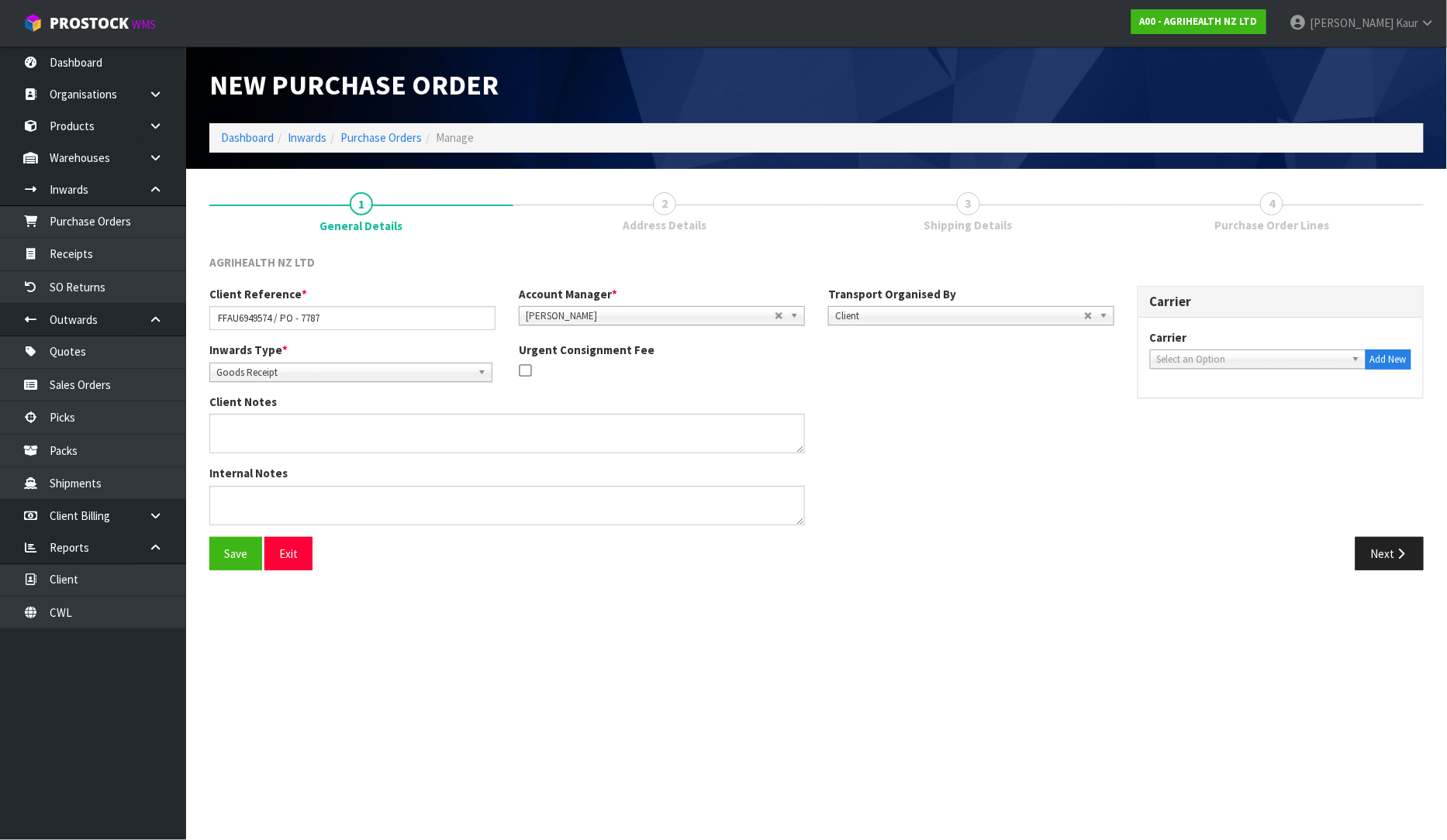
click at [1260, 358] on span "Select an Option" at bounding box center [1251, 359] width 188 height 18
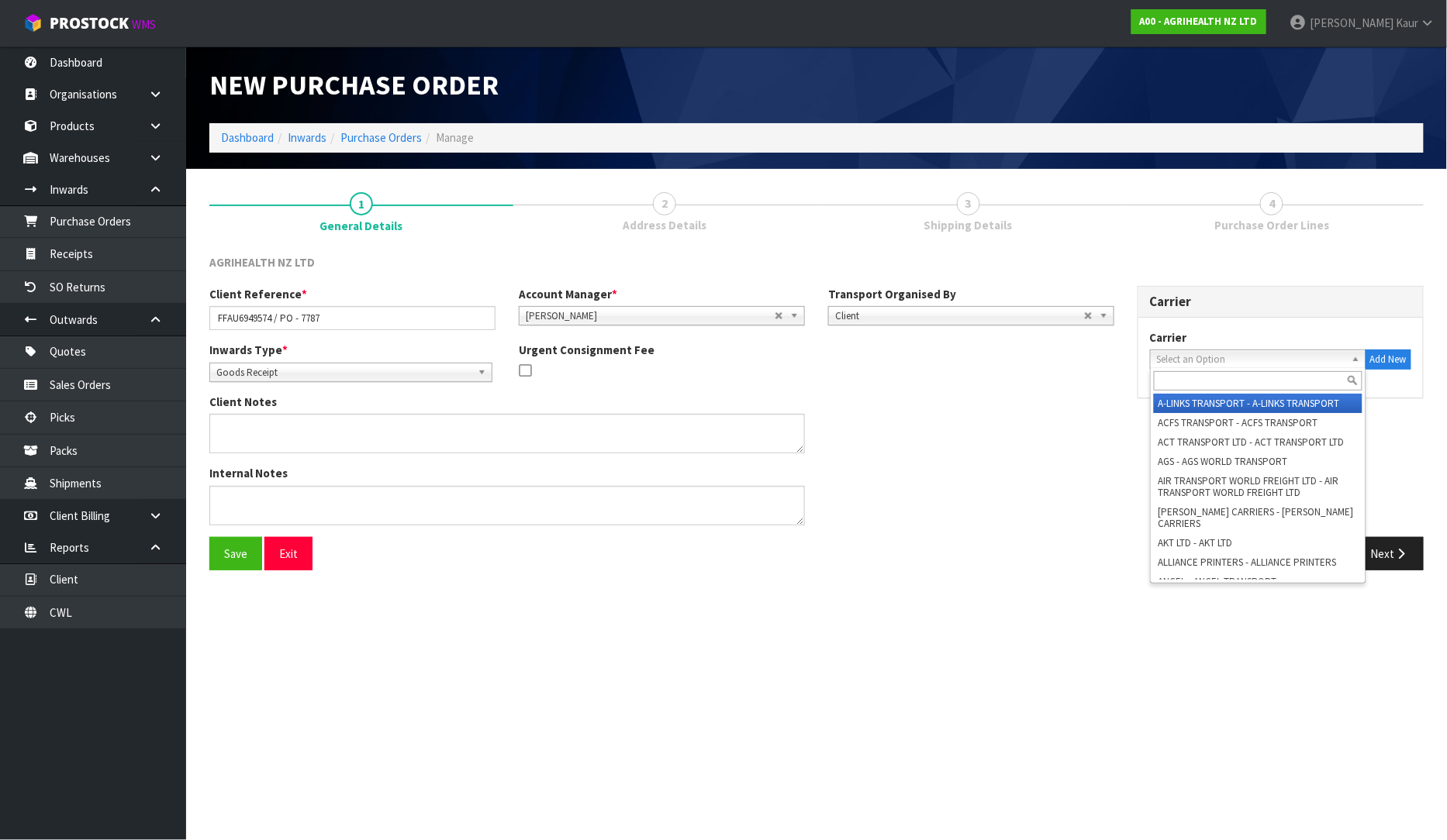
click at [1148, 388] on div "Carrier A-LINKS TRANSPORT - A-LINKS TRANSPORT ACFS TRANSPORT - ACFS TRANSPORT A…" at bounding box center [1280, 358] width 284 height 80
click at [1282, 354] on span "Select an Option" at bounding box center [1251, 359] width 188 height 18
click at [1231, 358] on span "Select an Option" at bounding box center [1251, 359] width 188 height 18
click at [1214, 372] on input "text" at bounding box center [1258, 381] width 208 height 19
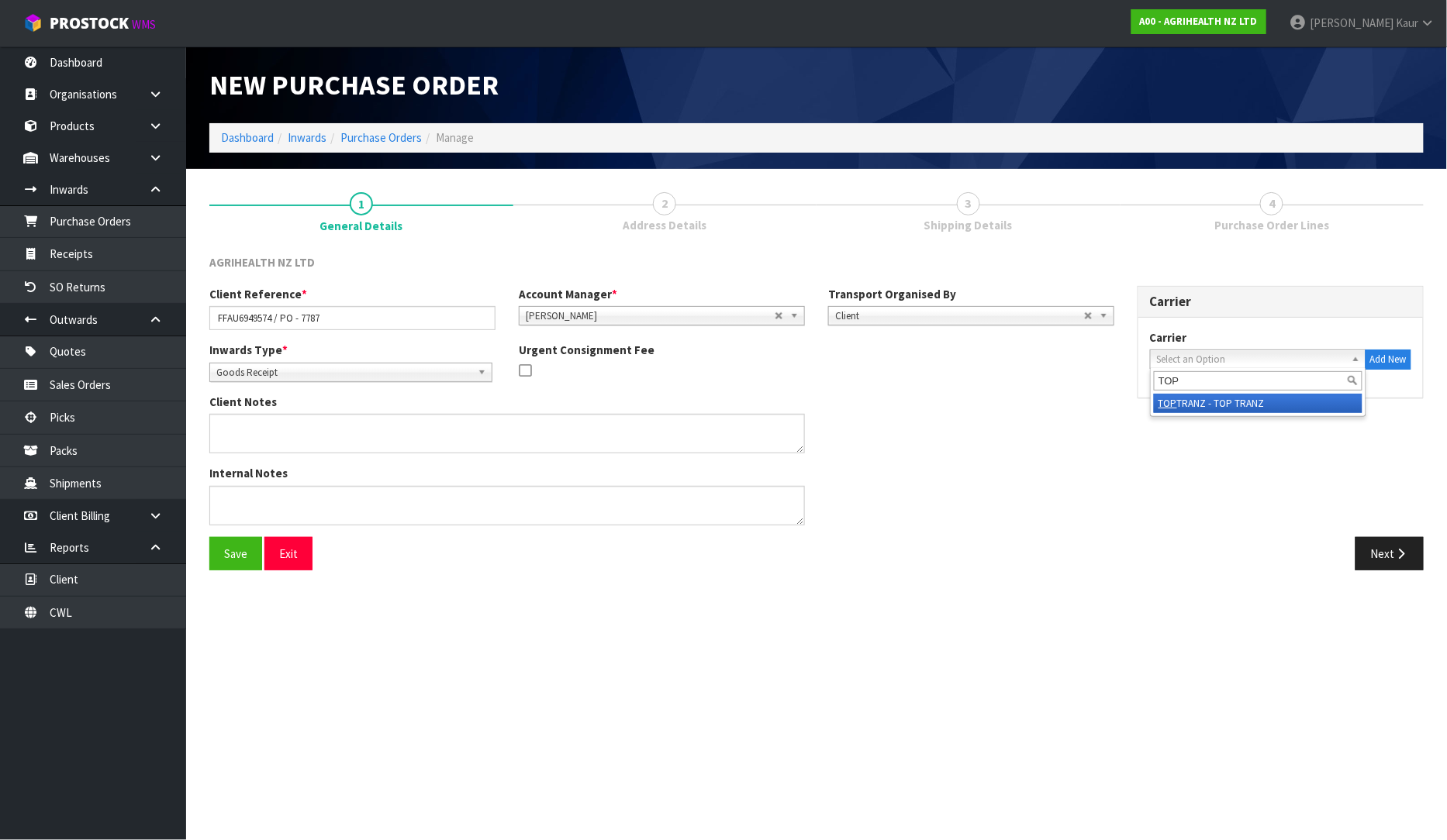
type input "TOP"
click at [1208, 401] on li "TOP TRANZ - TOP TRANZ" at bounding box center [1258, 404] width 208 height 19
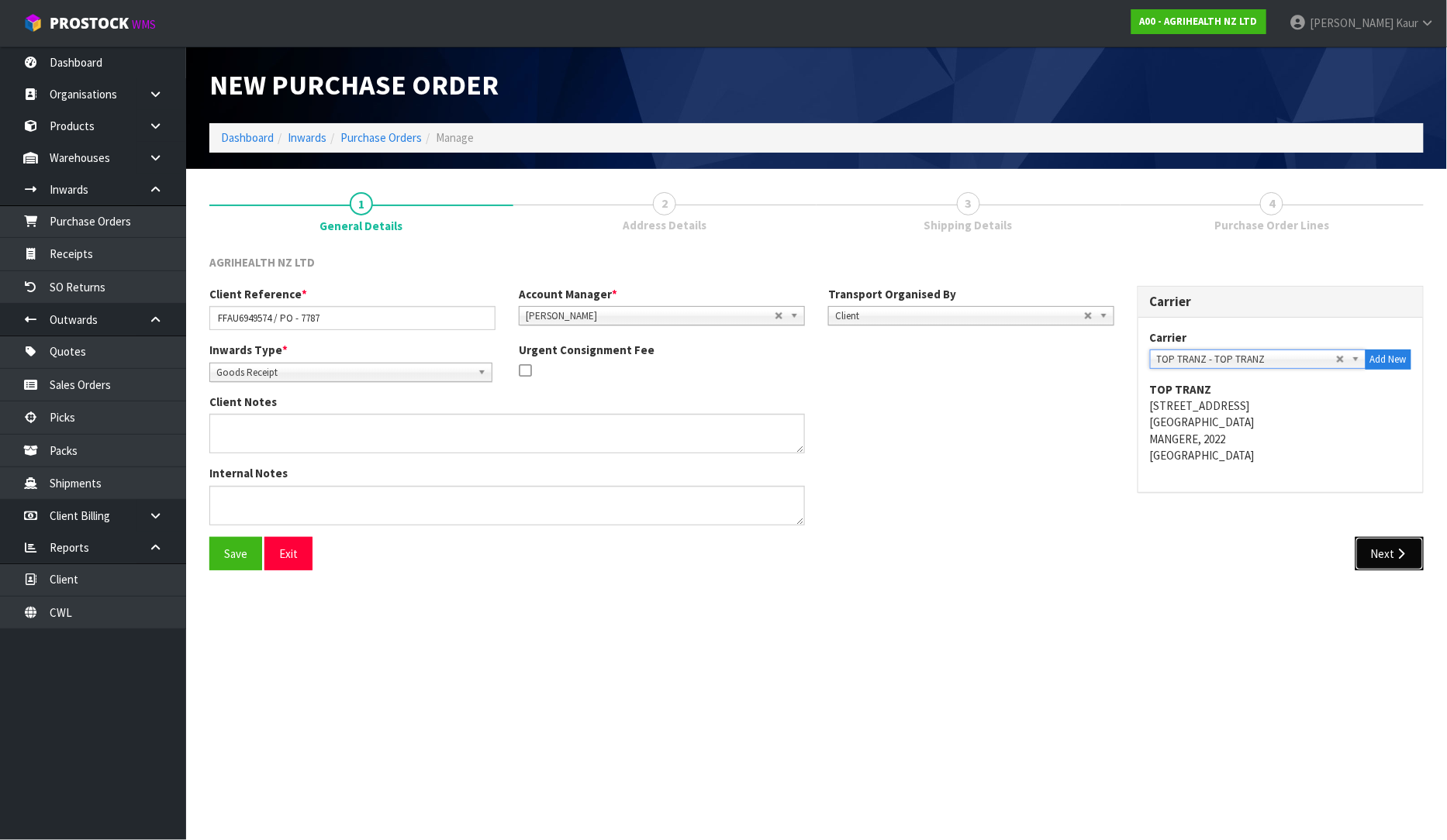
click at [1376, 550] on button "Next" at bounding box center [1389, 554] width 68 height 34
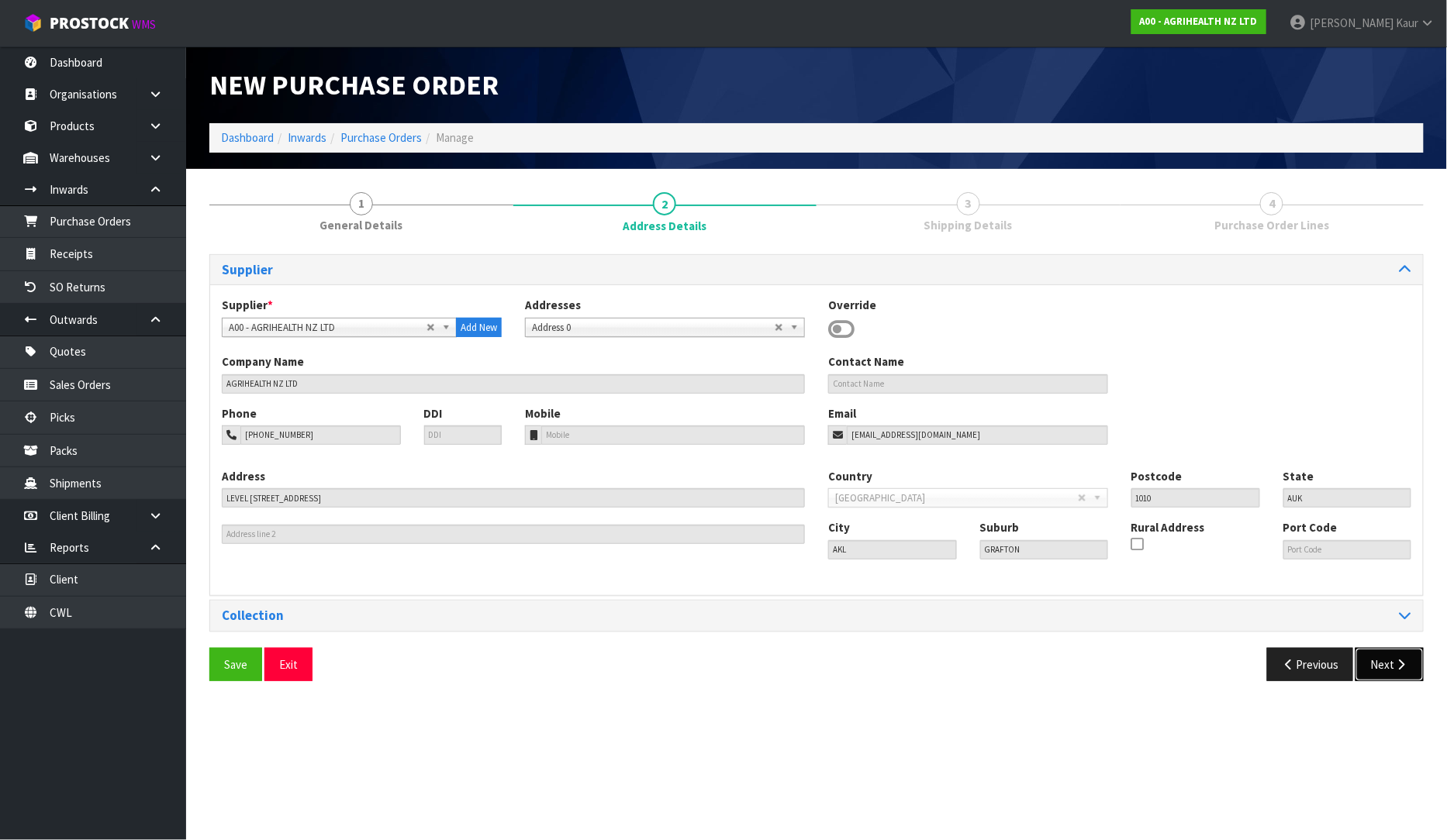
click at [1382, 661] on button "Next" at bounding box center [1389, 665] width 68 height 34
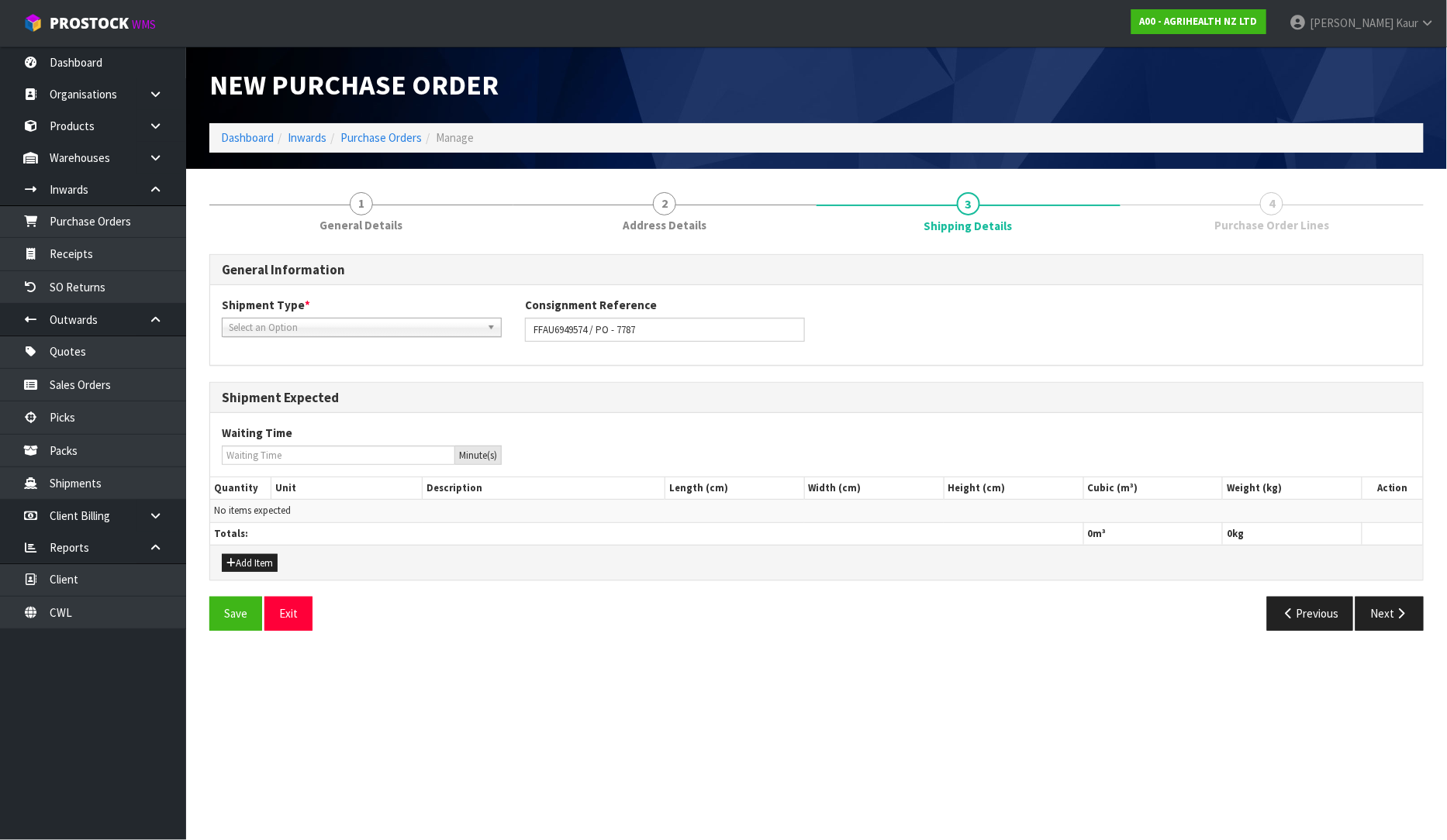
click at [328, 319] on div "Shipment Type * LCL National LCL International FCL-20ft FCL-40ft Select an Opti…" at bounding box center [361, 316] width 303 height 39
click at [328, 328] on span "Select an Option" at bounding box center [355, 328] width 252 height 18
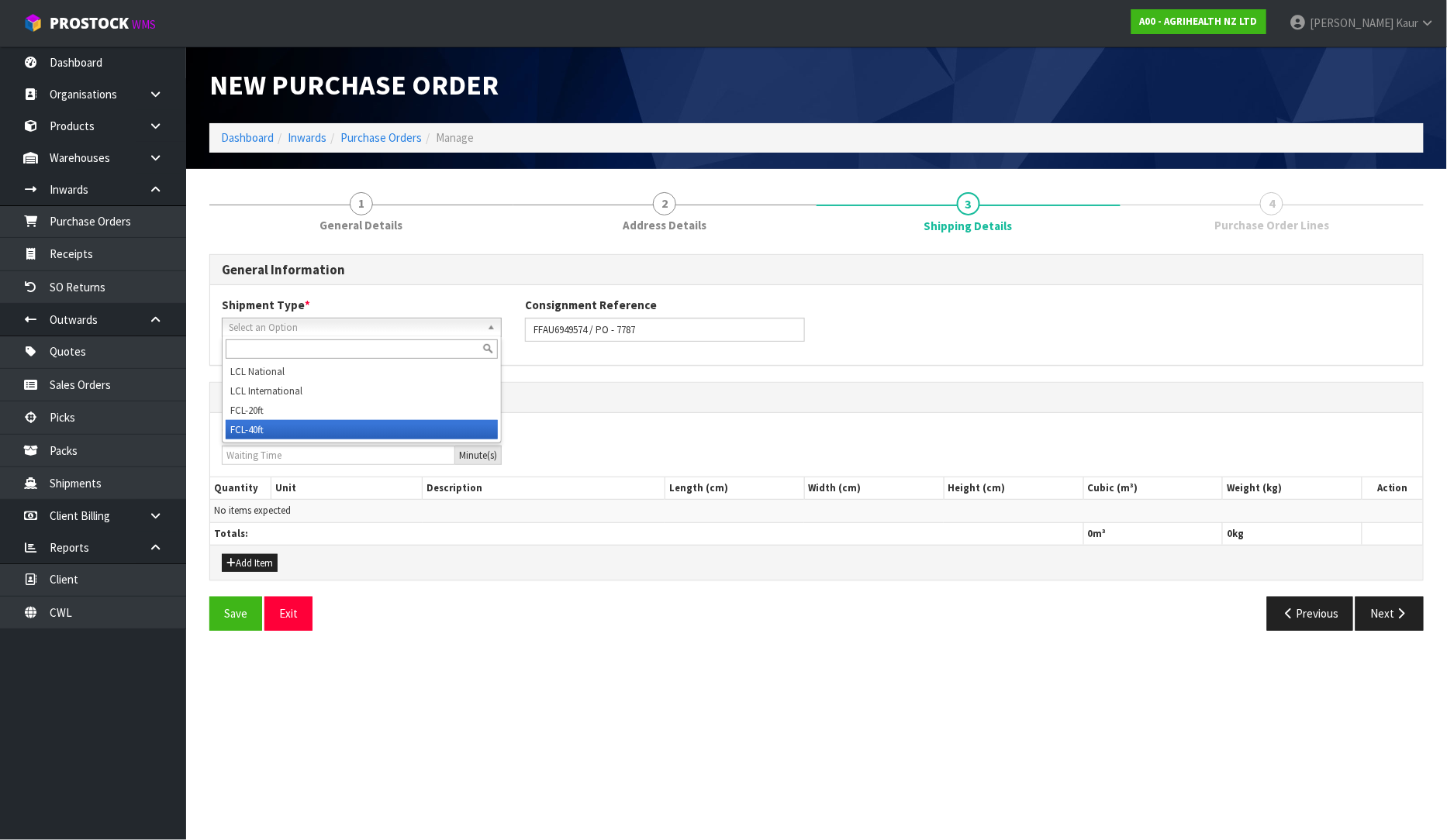
click at [293, 428] on li "FCL-40ft" at bounding box center [362, 430] width 272 height 19
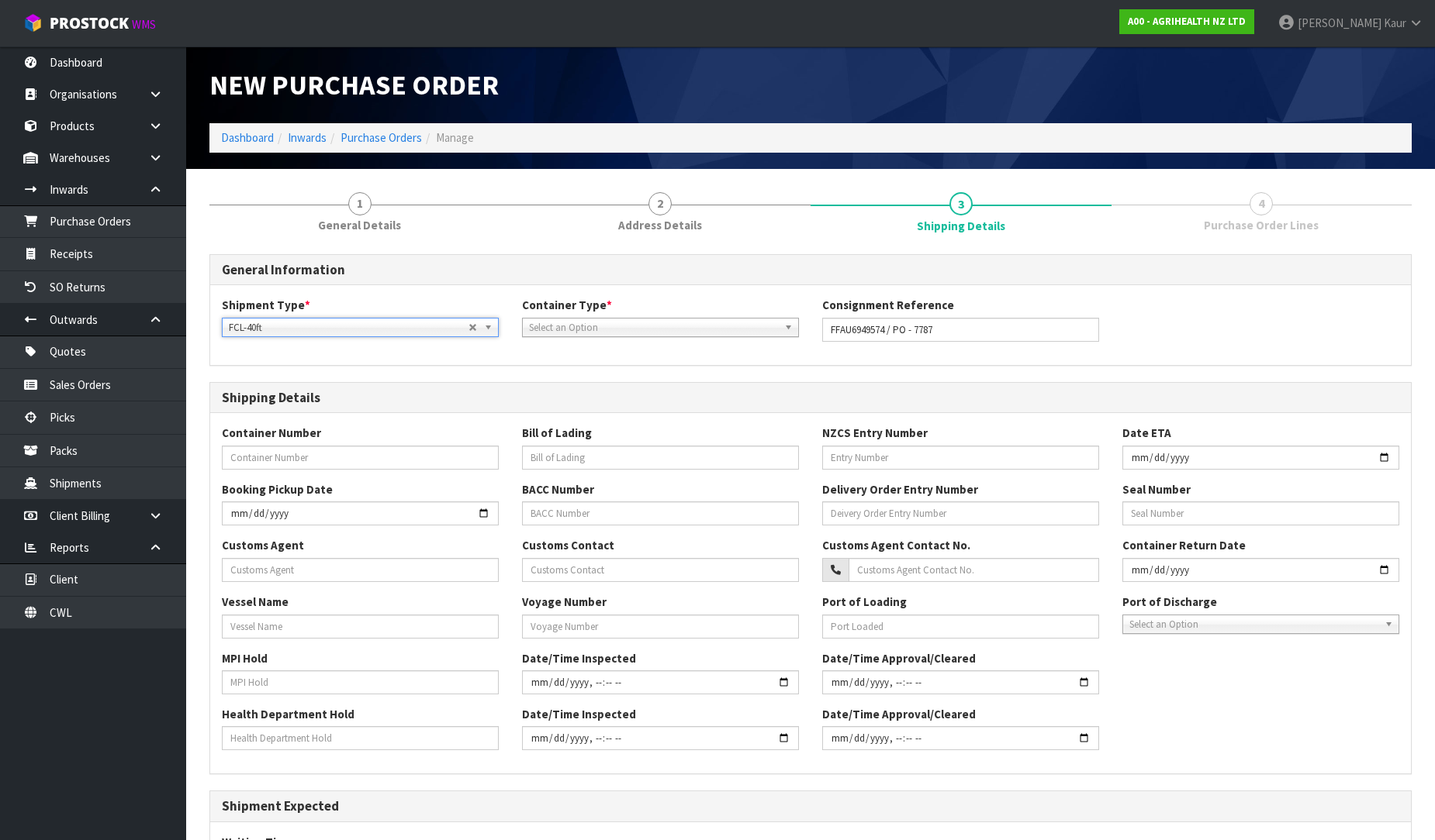
click at [623, 324] on span "Select an Option" at bounding box center [653, 328] width 249 height 18
click at [597, 392] on li "Pallet" at bounding box center [660, 391] width 269 height 19
click at [329, 452] on input "text" at bounding box center [361, 458] width 277 height 24
type input "FFAU"
click at [851, 329] on input "FFAU6949574 / PO - 7787" at bounding box center [961, 330] width 277 height 24
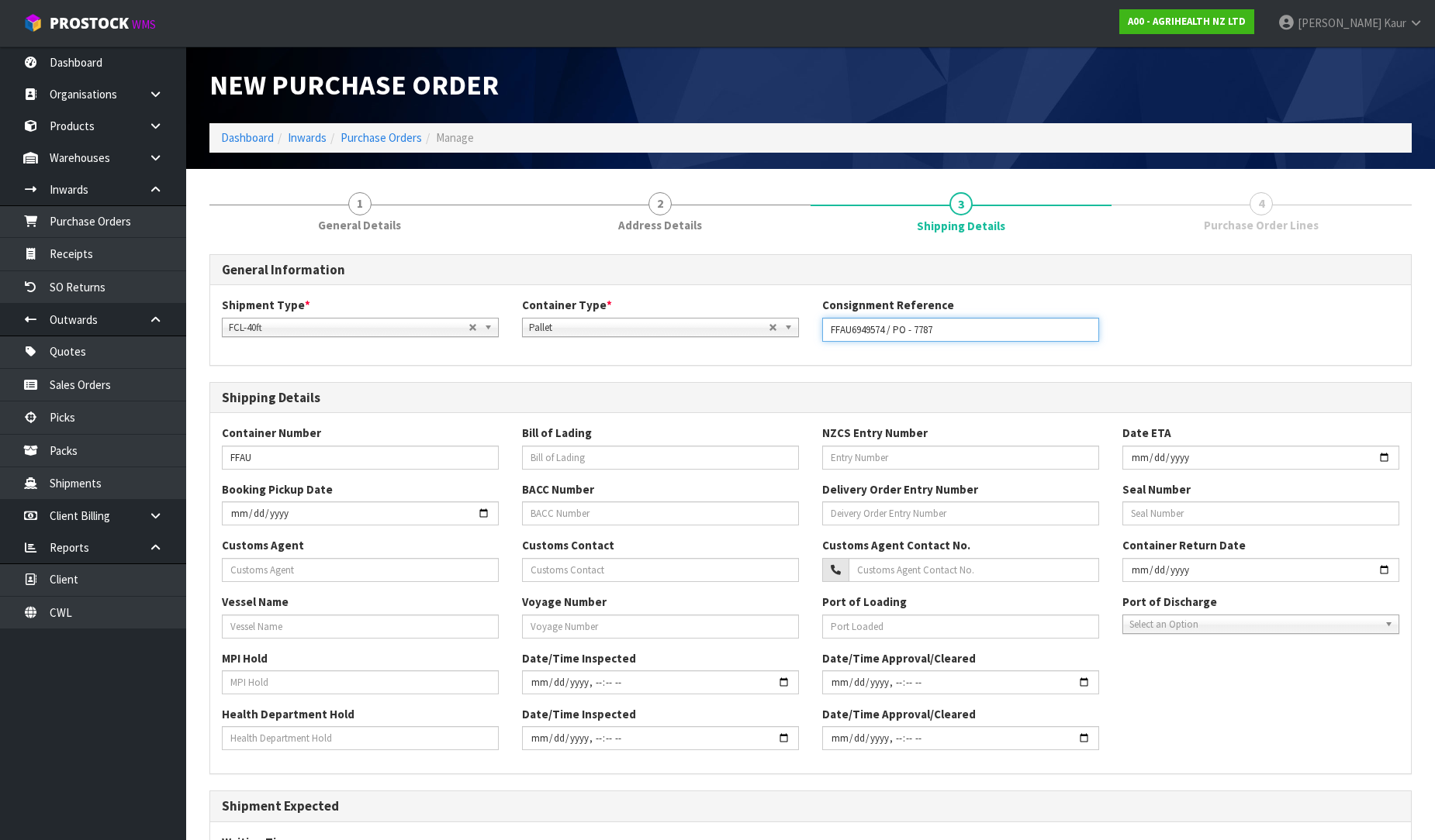
click at [851, 329] on input "FFAU6949574 / PO - 7787" at bounding box center [961, 330] width 277 height 24
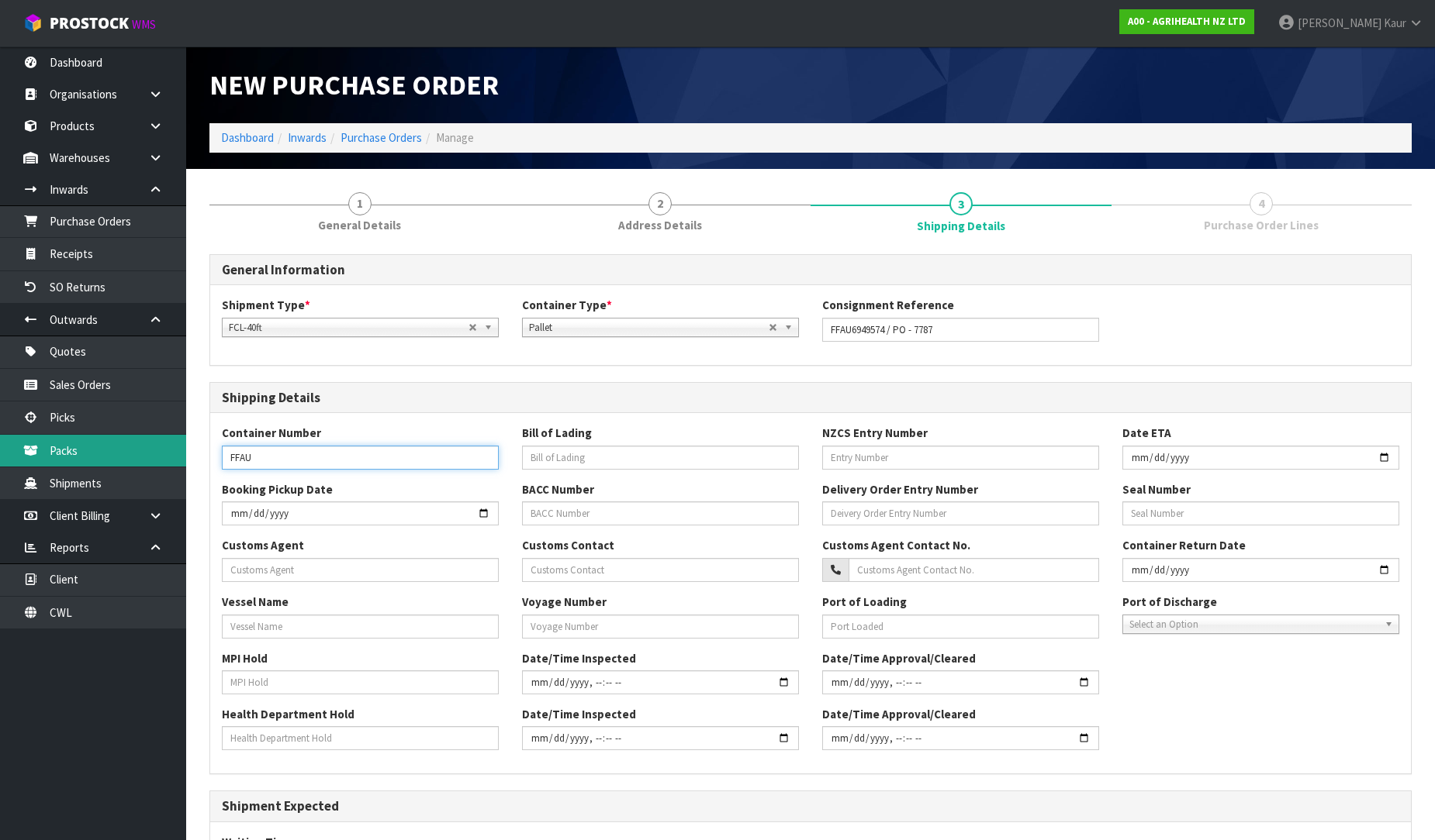
drag, startPoint x: 305, startPoint y: 466, endPoint x: 117, endPoint y: 458, distance: 188.2
click at [133, 460] on body "Toggle navigation ProStock WMS A00 - AGRIHEALTH NZ LTD Prabhneet Kaur Logout Da…" at bounding box center [717, 420] width 1435 height 840
paste input "FFAU6949574"
type input "FFAU6949574"
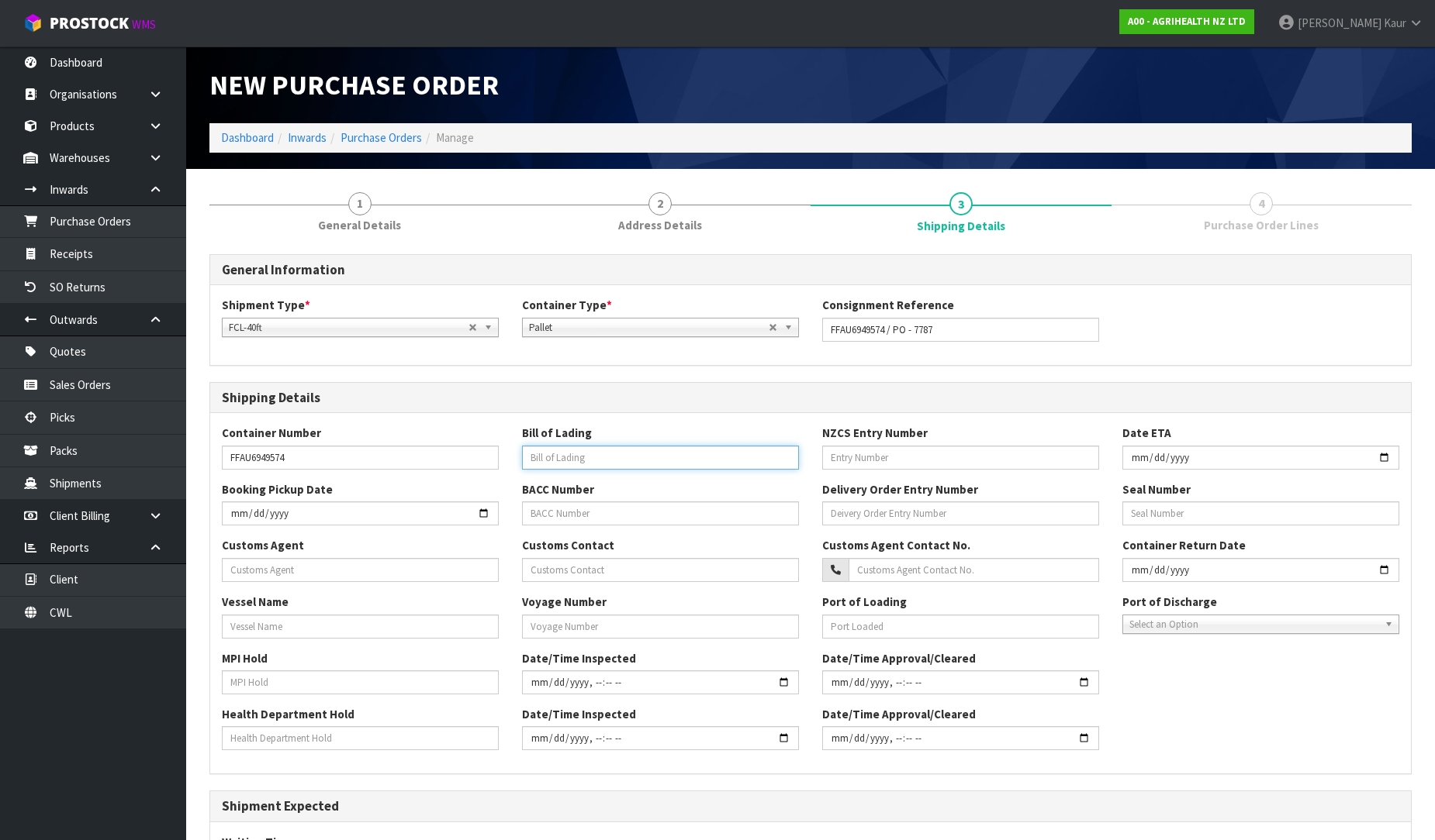
click at [574, 455] on input "text" at bounding box center [660, 458] width 277 height 24
type input "COSU"
drag, startPoint x: 591, startPoint y: 462, endPoint x: 487, endPoint y: 464, distance: 104.0
click at [487, 464] on div "Container Number FFAU6949574 Bill of Lading COSU NZCS Entry Number Date ETA" at bounding box center [810, 452] width 1200 height 56
paste input "COSU6425684390"
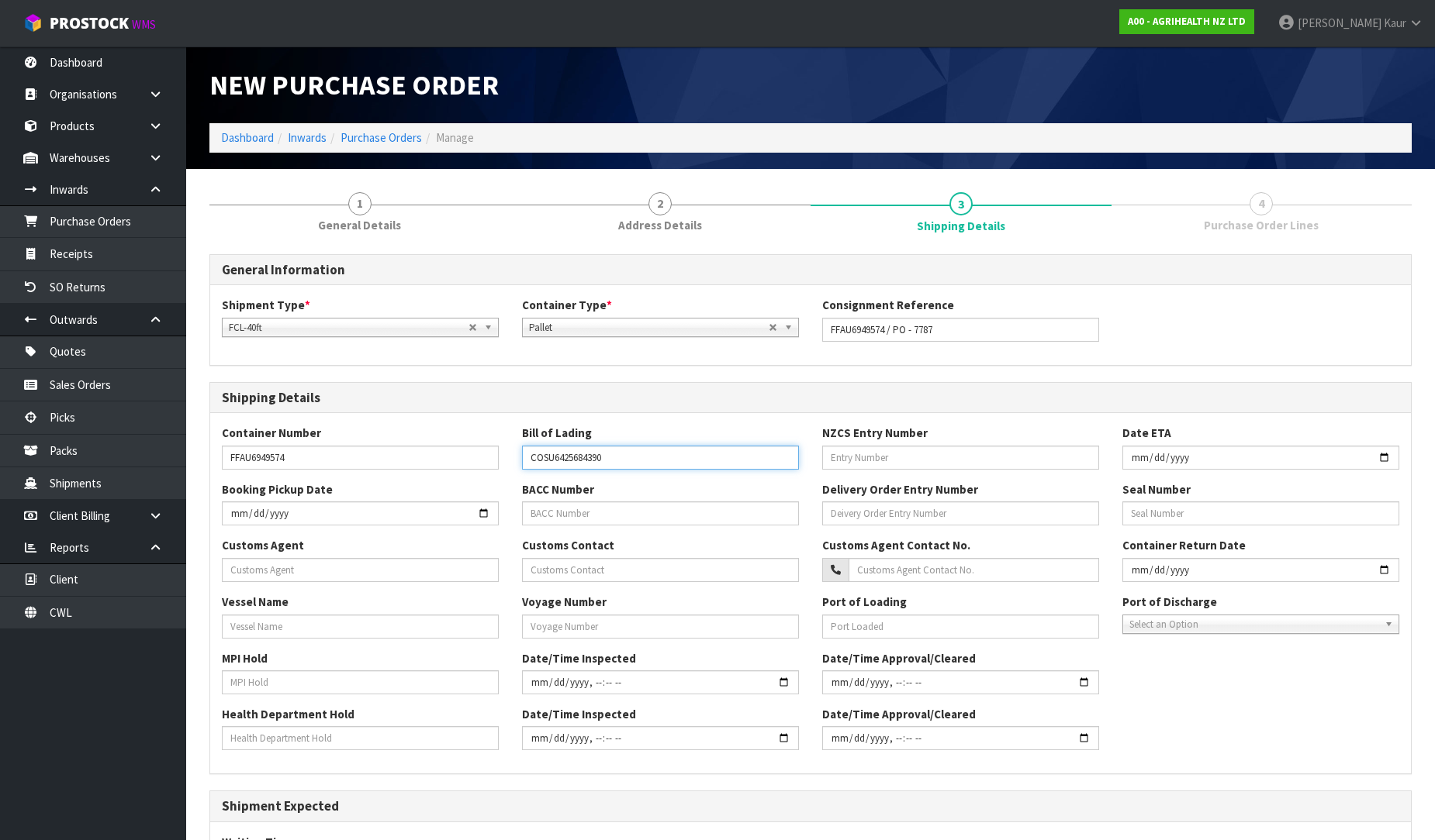
type input "COSU6425684390"
click at [579, 512] on input "text" at bounding box center [660, 513] width 277 height 24
click at [304, 565] on input "text" at bounding box center [361, 570] width 277 height 24
paste input "C.H. ROBINSON WORLDWIDE (NZ) LIMITED"
type input "C.H. ROBINSON WORLDWIDE (NZ) LIMITED"
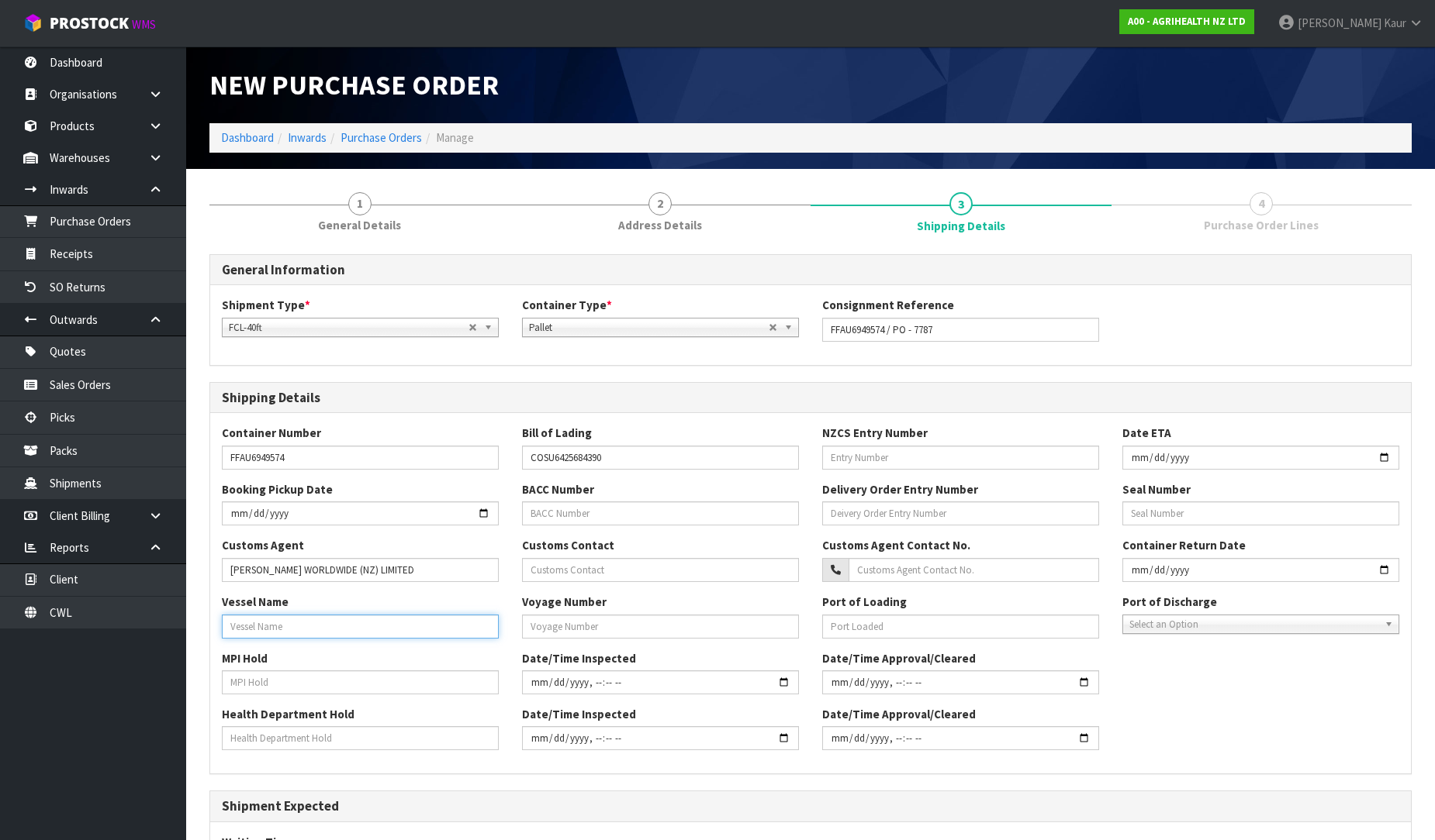
click at [319, 623] on input "text" at bounding box center [361, 627] width 277 height 24
click at [331, 626] on input "text" at bounding box center [361, 627] width 277 height 24
paste input "COSCO"
click at [291, 629] on input "COSCO" at bounding box center [361, 627] width 277 height 24
paste input "HAMBURG"
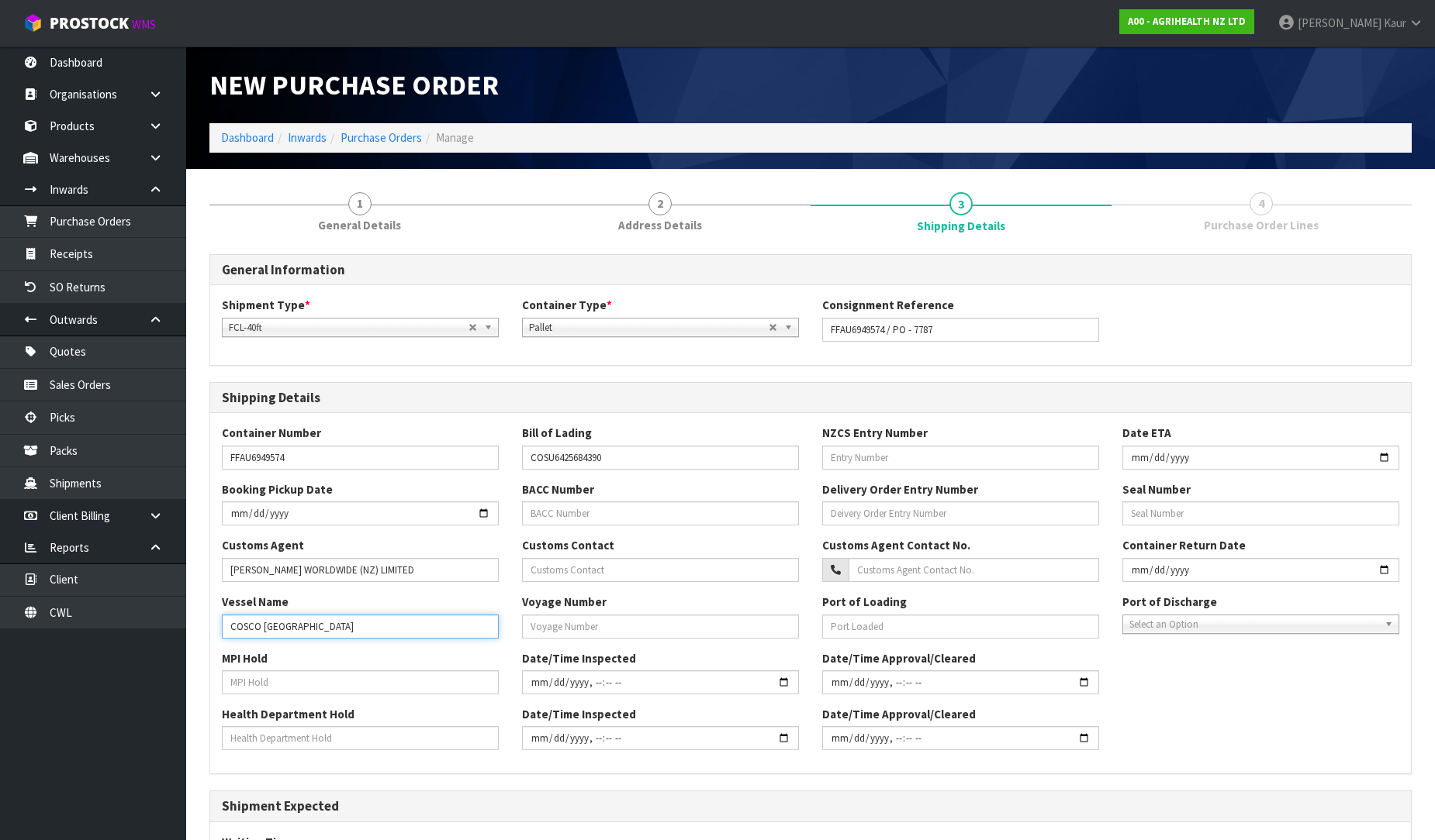
type input "COSCO HAMBURG"
click at [285, 680] on input "text" at bounding box center [361, 682] width 277 height 24
click at [326, 742] on input "text" at bounding box center [361, 738] width 277 height 24
click at [981, 468] on input "text" at bounding box center [961, 458] width 277 height 24
click at [1218, 693] on div "MPI Hold Date/Time Inspected Date/Time Approval/Cleared" at bounding box center [810, 678] width 1200 height 56
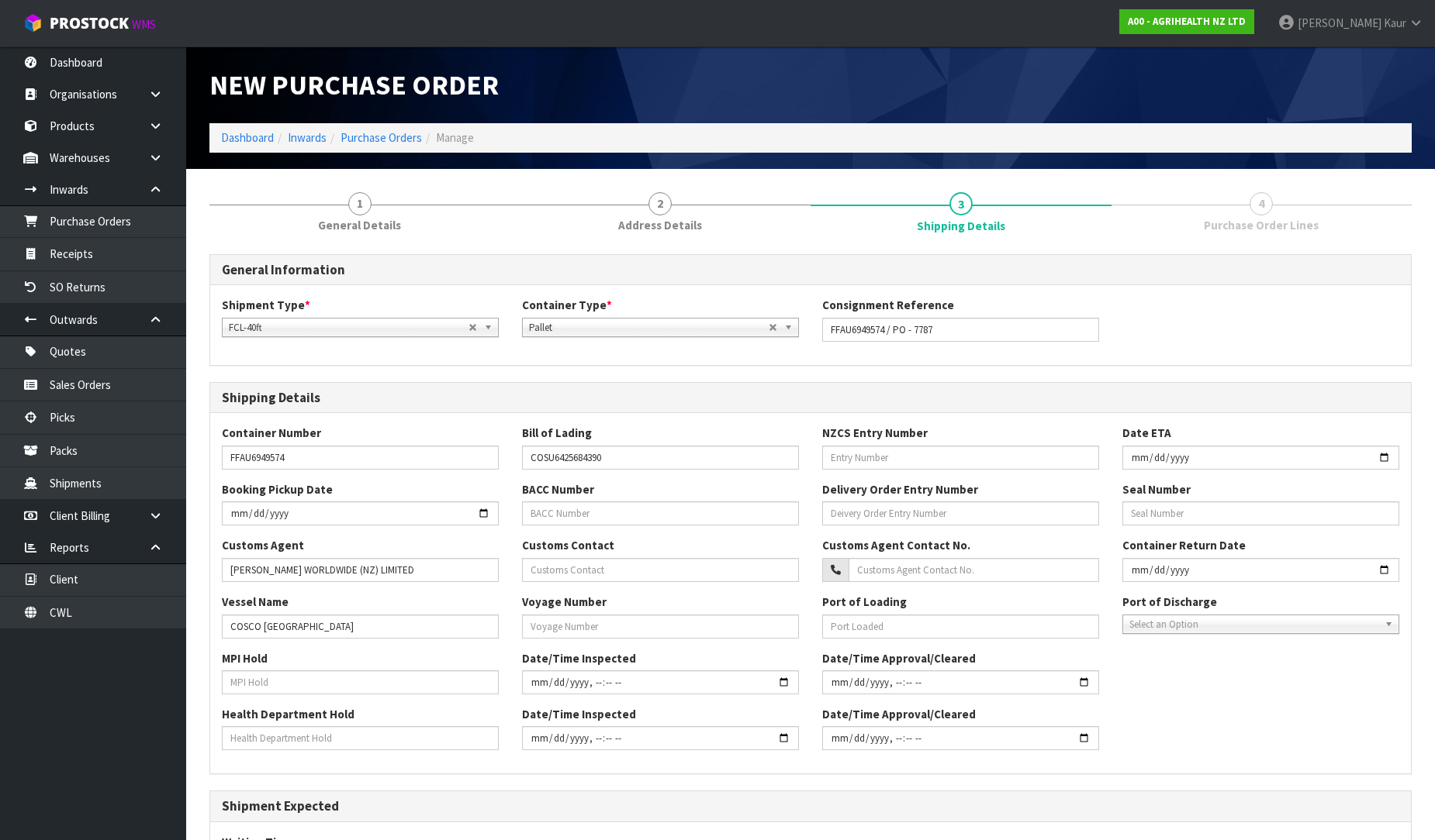
click at [855, 444] on div "NZCS Entry Number" at bounding box center [960, 446] width 300 height 44
click at [862, 456] on input "text" at bounding box center [961, 458] width 277 height 24
paste input "8671308"
type input "8671308"
click at [1277, 701] on div "MPI Hold Date/Time Inspected Date/Time Approval/Cleared" at bounding box center [810, 678] width 1200 height 56
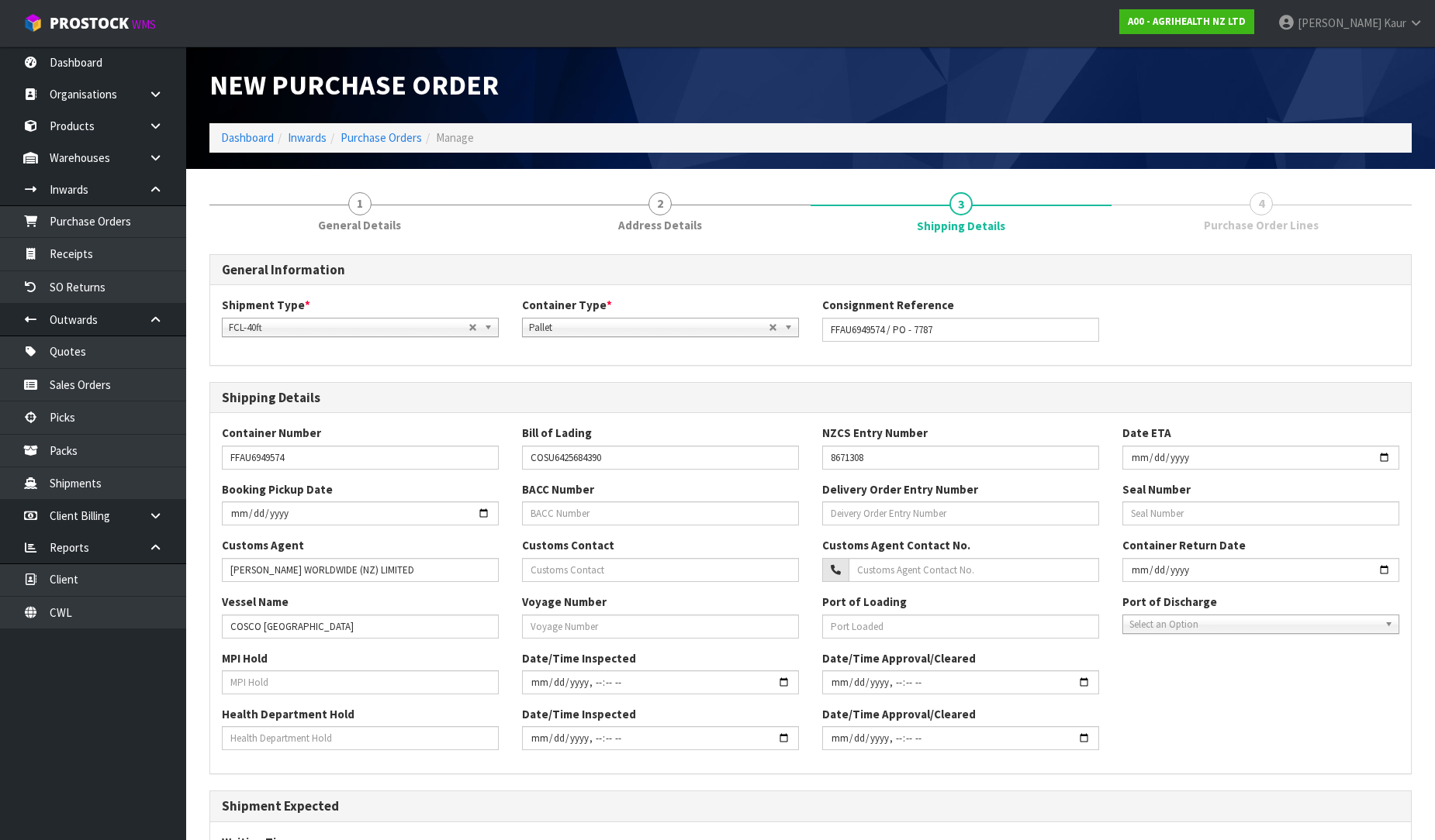
click at [1215, 625] on span "Select an Option" at bounding box center [1253, 625] width 249 height 18
click at [1191, 667] on li "[GEOGRAPHIC_DATA]" at bounding box center [1260, 669] width 269 height 19
click at [327, 514] on input "date" at bounding box center [361, 513] width 277 height 24
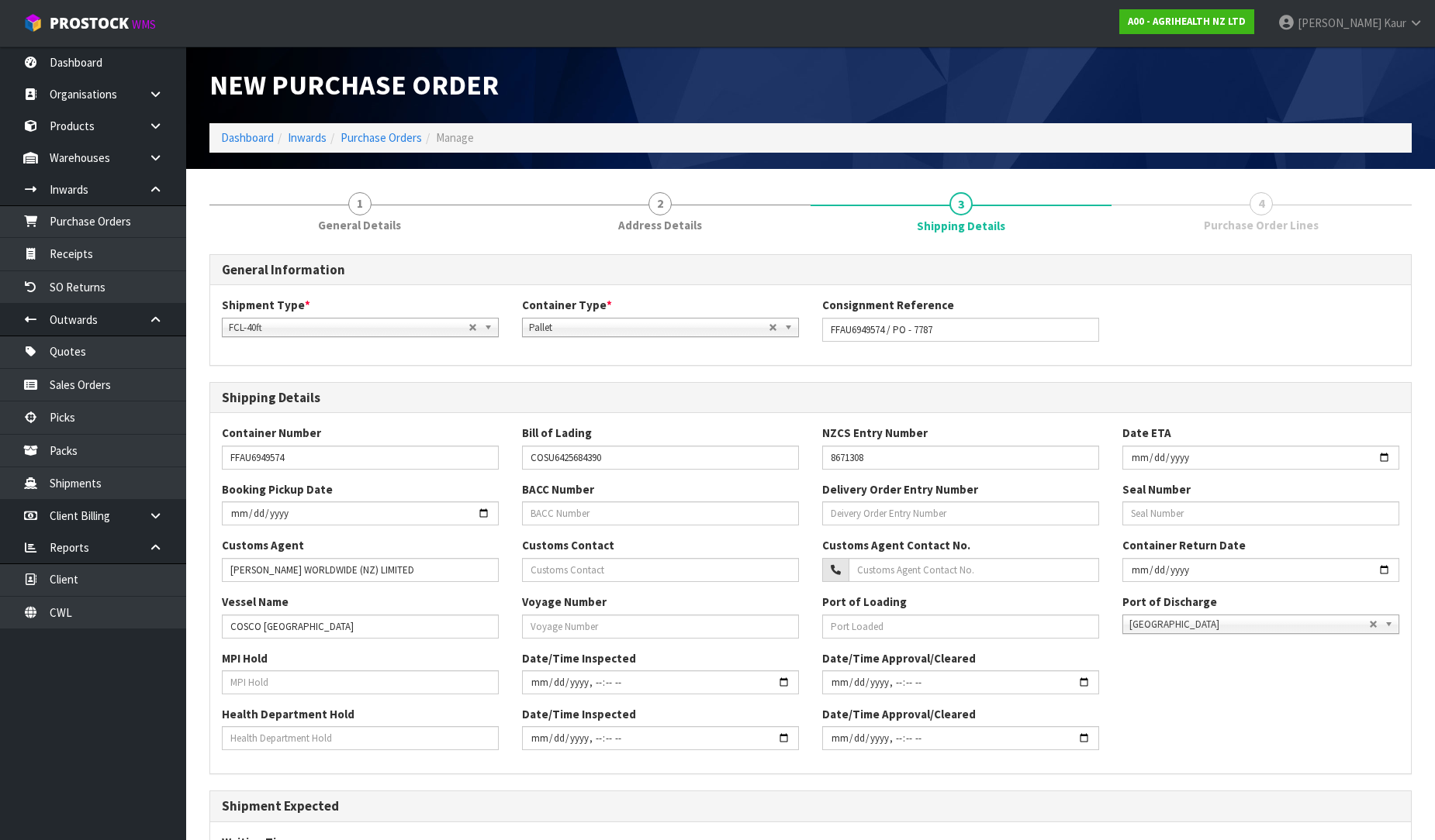
click at [1220, 692] on div "MPI Hold Date/Time Inspected Date/Time Approval/Cleared" at bounding box center [810, 678] width 1200 height 56
click at [1219, 450] on input "date" at bounding box center [1261, 458] width 277 height 24
click at [905, 513] on input "text" at bounding box center [961, 513] width 277 height 24
click at [1231, 459] on input "date" at bounding box center [1261, 458] width 277 height 24
click at [1234, 457] on input "date" at bounding box center [1261, 458] width 277 height 24
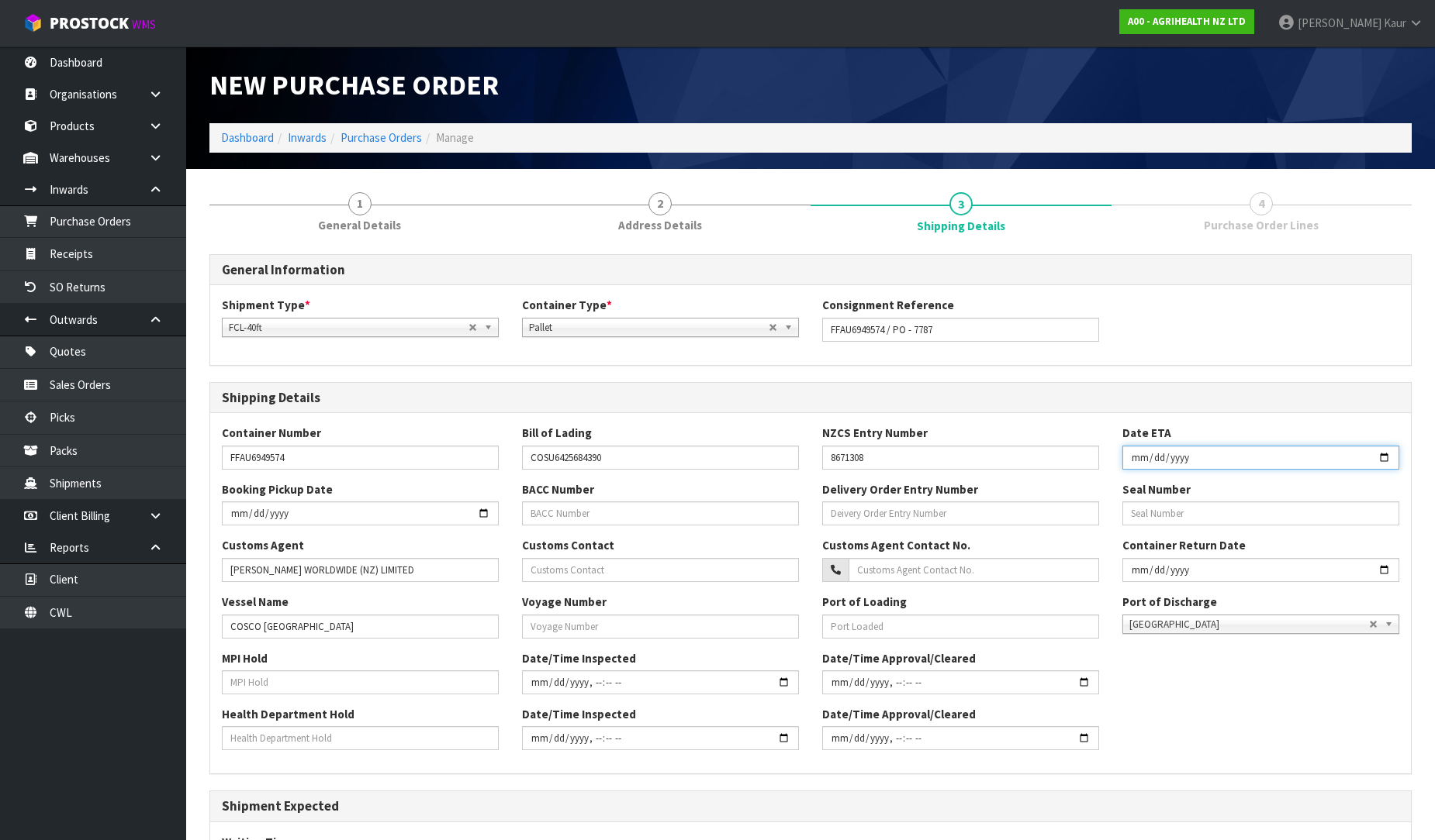
click at [1387, 455] on input "date" at bounding box center [1261, 458] width 277 height 24
type input "2025-10-12"
click at [1176, 675] on div "MPI Hold Date/Time Inspected Date/Time Approval/Cleared" at bounding box center [810, 678] width 1200 height 56
click at [1210, 513] on input "text" at bounding box center [1261, 513] width 277 height 24
type input "29705597"
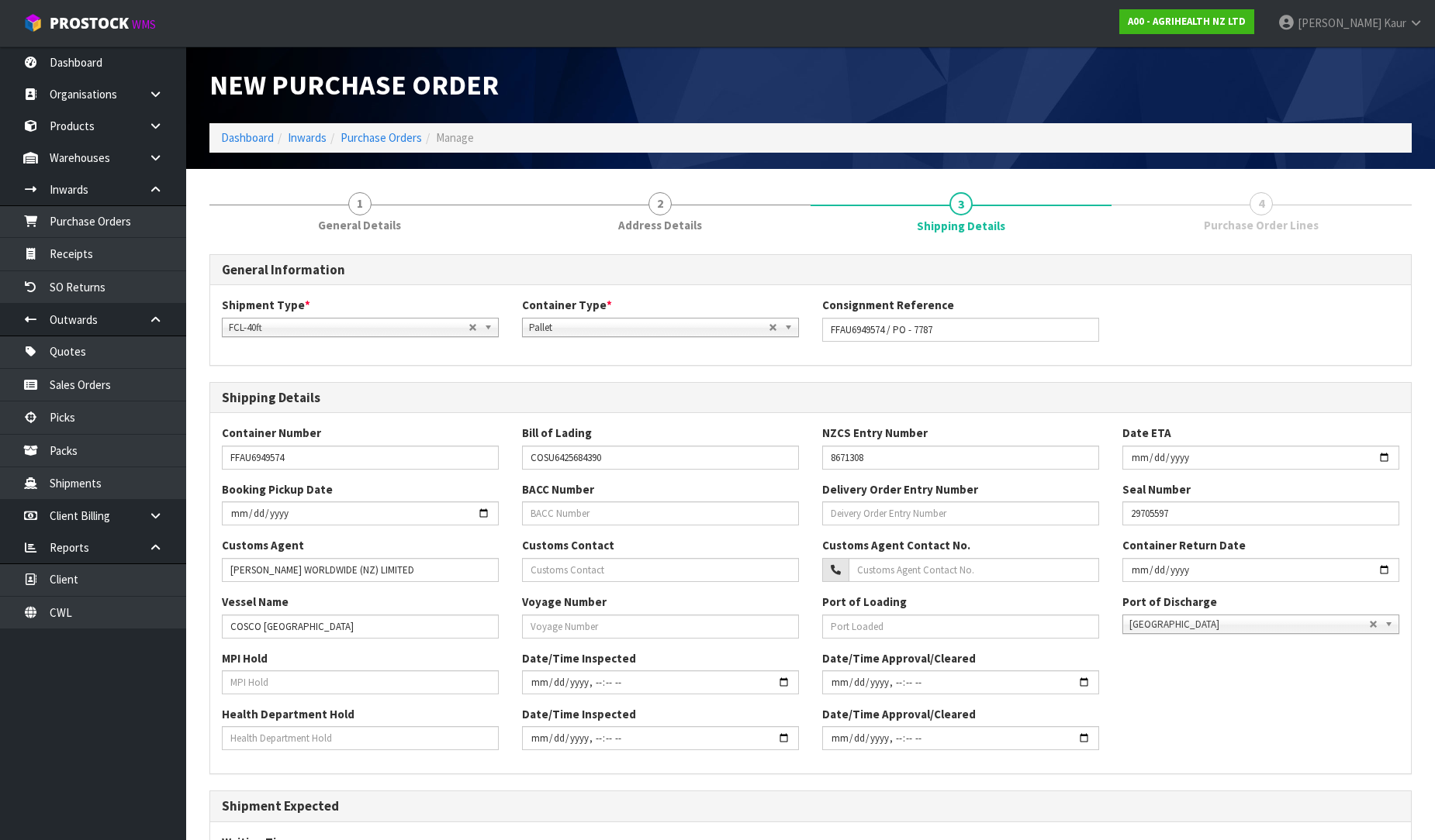
click at [1235, 707] on div "Health Department Hold Date/Time Inspected Date/Time Approval/Cleared" at bounding box center [810, 734] width 1200 height 56
click at [249, 683] on input "text" at bounding box center [361, 682] width 277 height 24
drag, startPoint x: 115, startPoint y: 843, endPoint x: 458, endPoint y: 678, distance: 380.6
click at [463, 677] on input "text" at bounding box center [361, 682] width 277 height 24
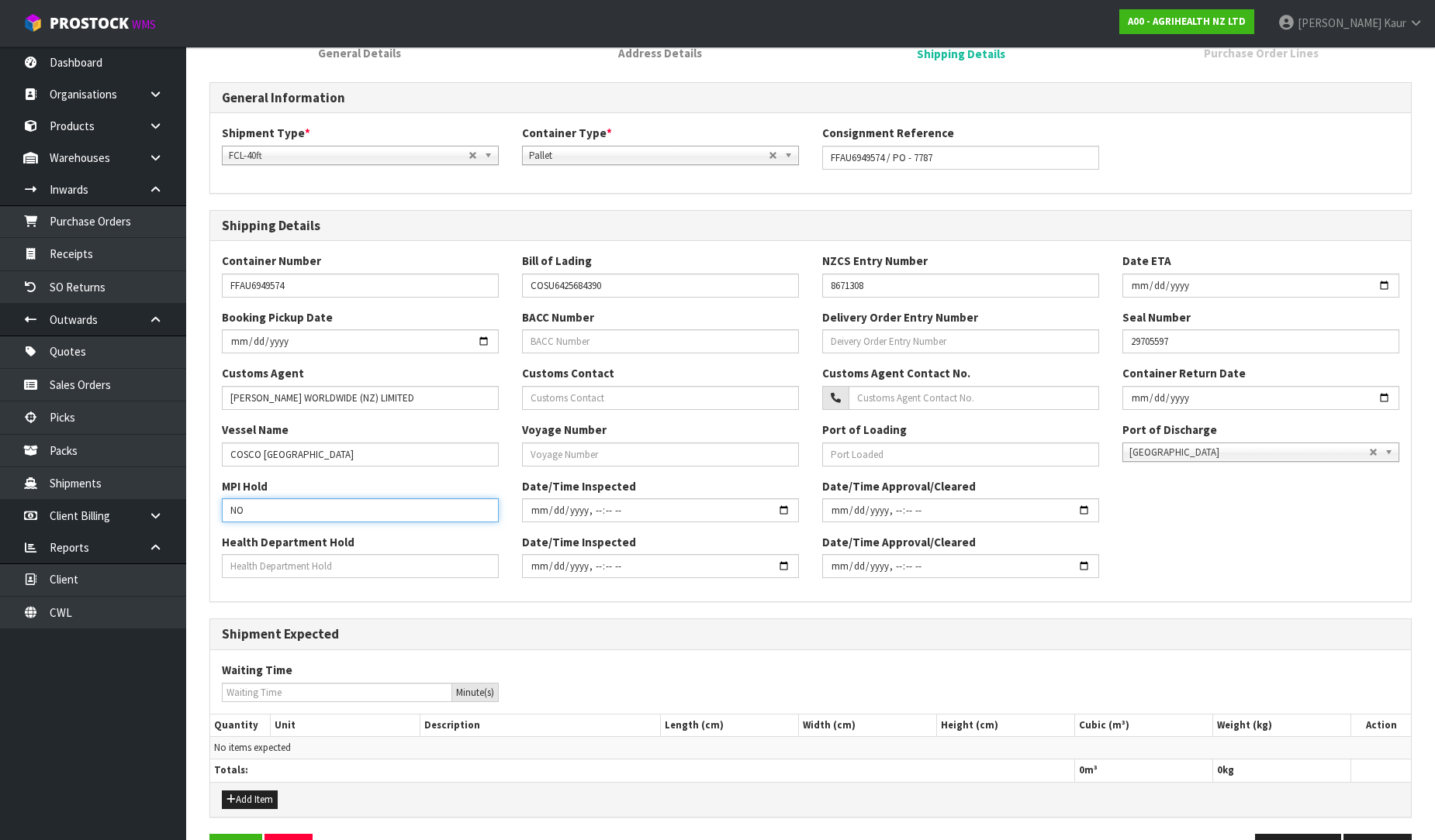
type input "NO"
click at [413, 565] on input "text" at bounding box center [361, 566] width 277 height 24
type input "NO"
click at [590, 457] on input "text" at bounding box center [660, 455] width 277 height 24
click at [610, 452] on input "text" at bounding box center [660, 455] width 277 height 24
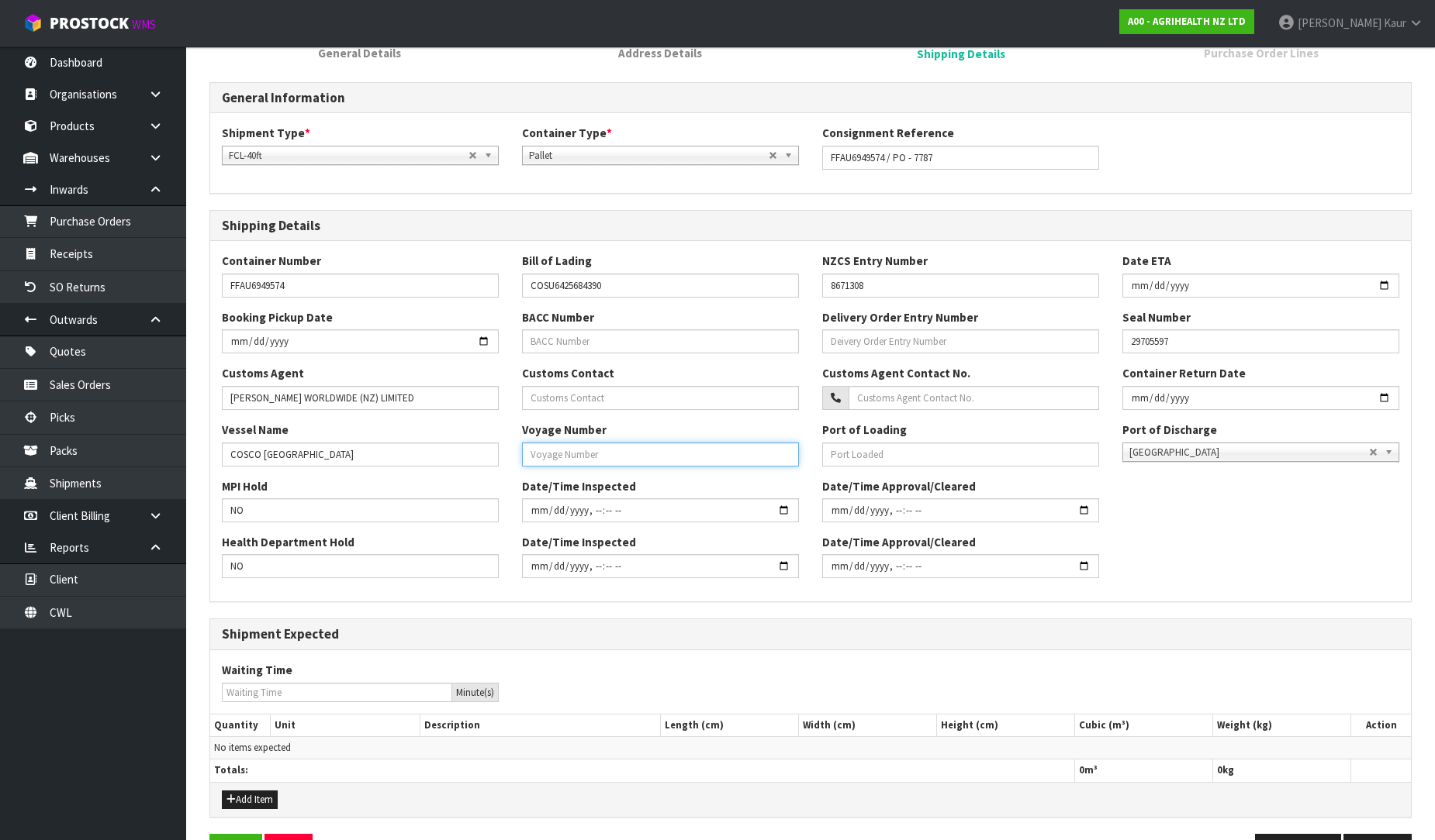
paste input "290S"
type input "290S"
click at [1235, 529] on div "MPI Hold NO Date/Time Inspected Date/Time Approval/Cleared" at bounding box center [810, 506] width 1200 height 56
click at [244, 793] on button "Add Item" at bounding box center [250, 799] width 56 height 18
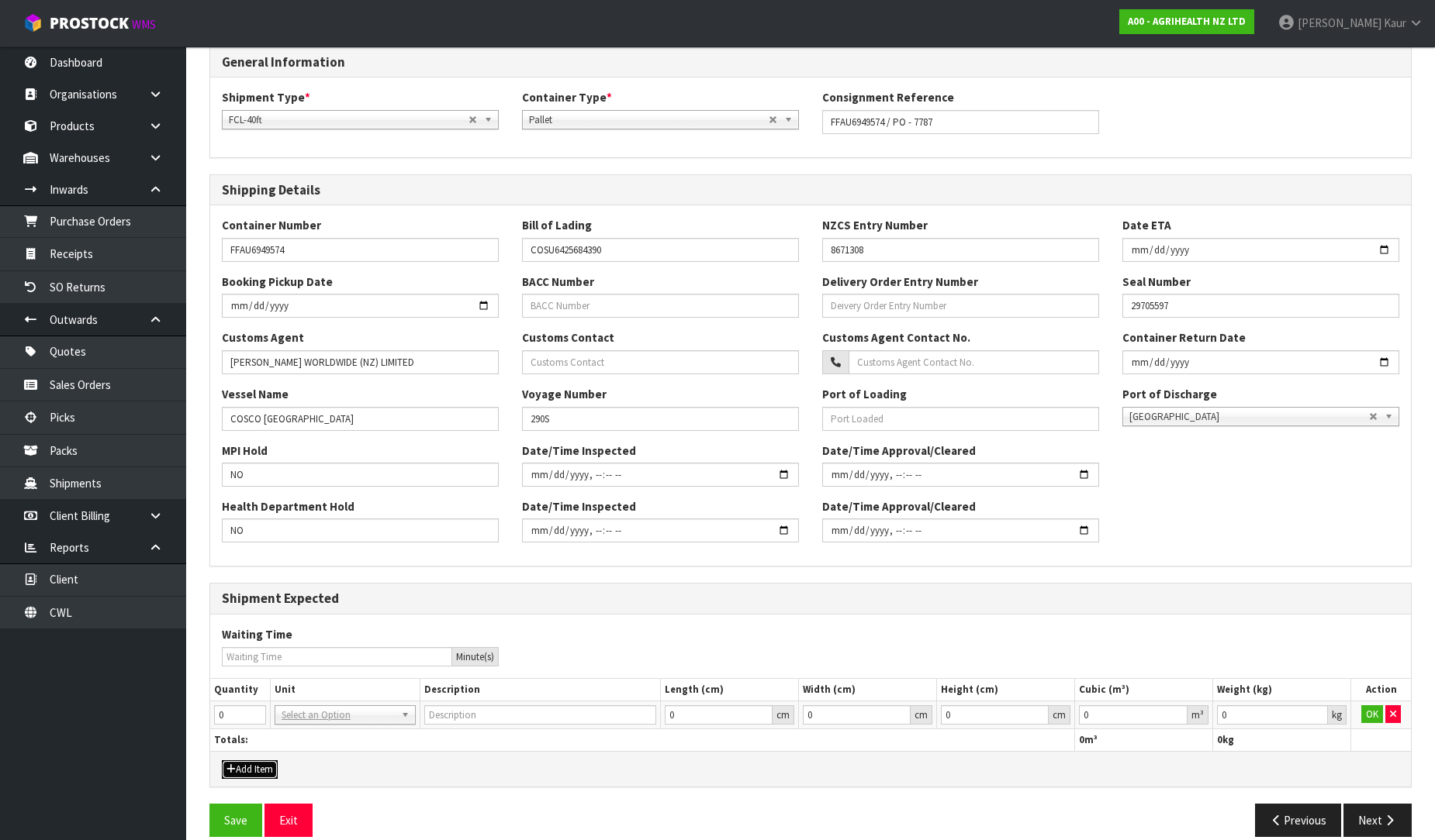
scroll to position [228, 0]
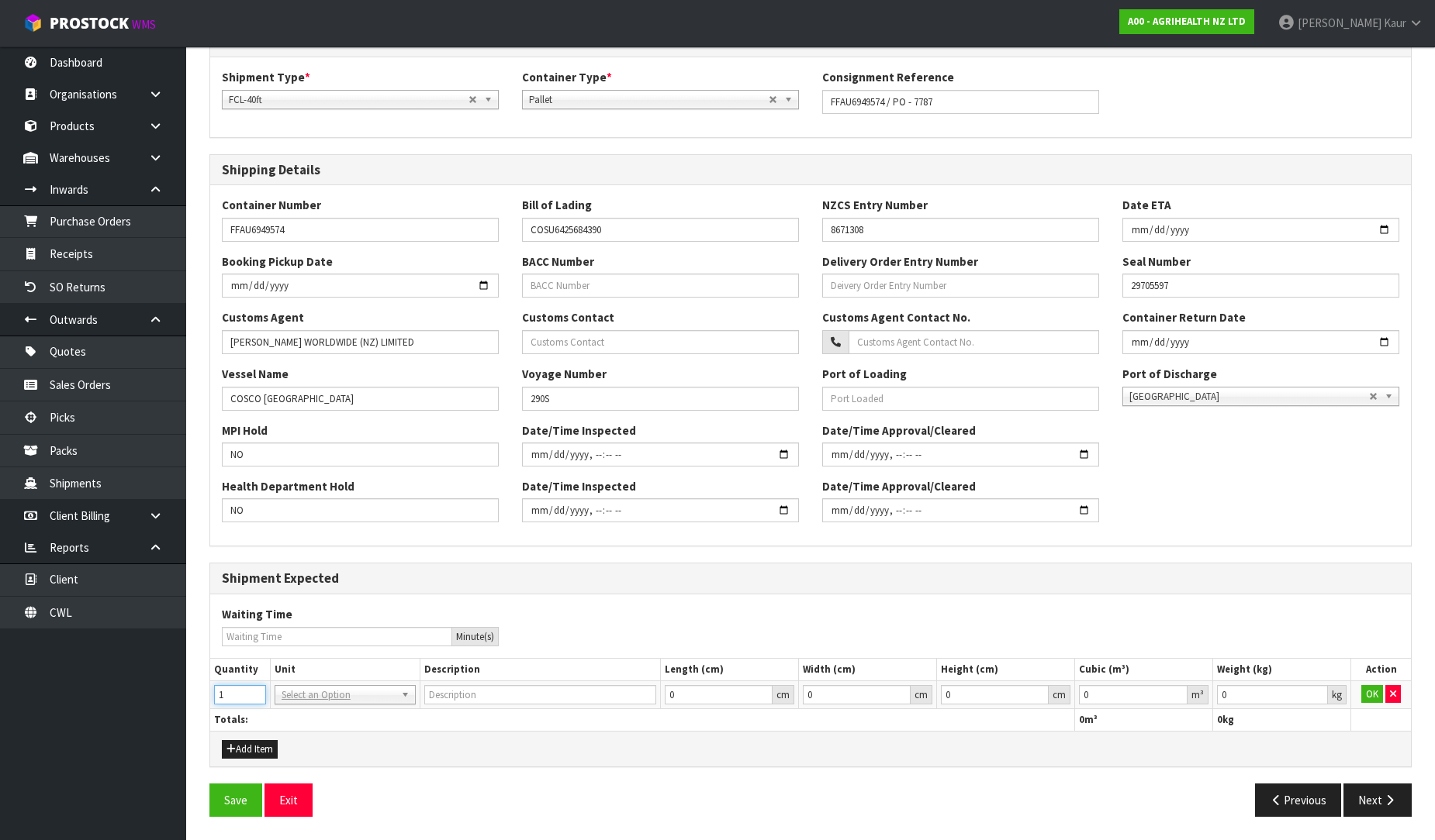
click at [253, 690] on input "1" at bounding box center [240, 695] width 52 height 19
click at [253, 695] on input "0" at bounding box center [240, 695] width 52 height 19
type input "1"
click at [258, 688] on input "1" at bounding box center [240, 695] width 52 height 19
type input "40FT CONTAINER"
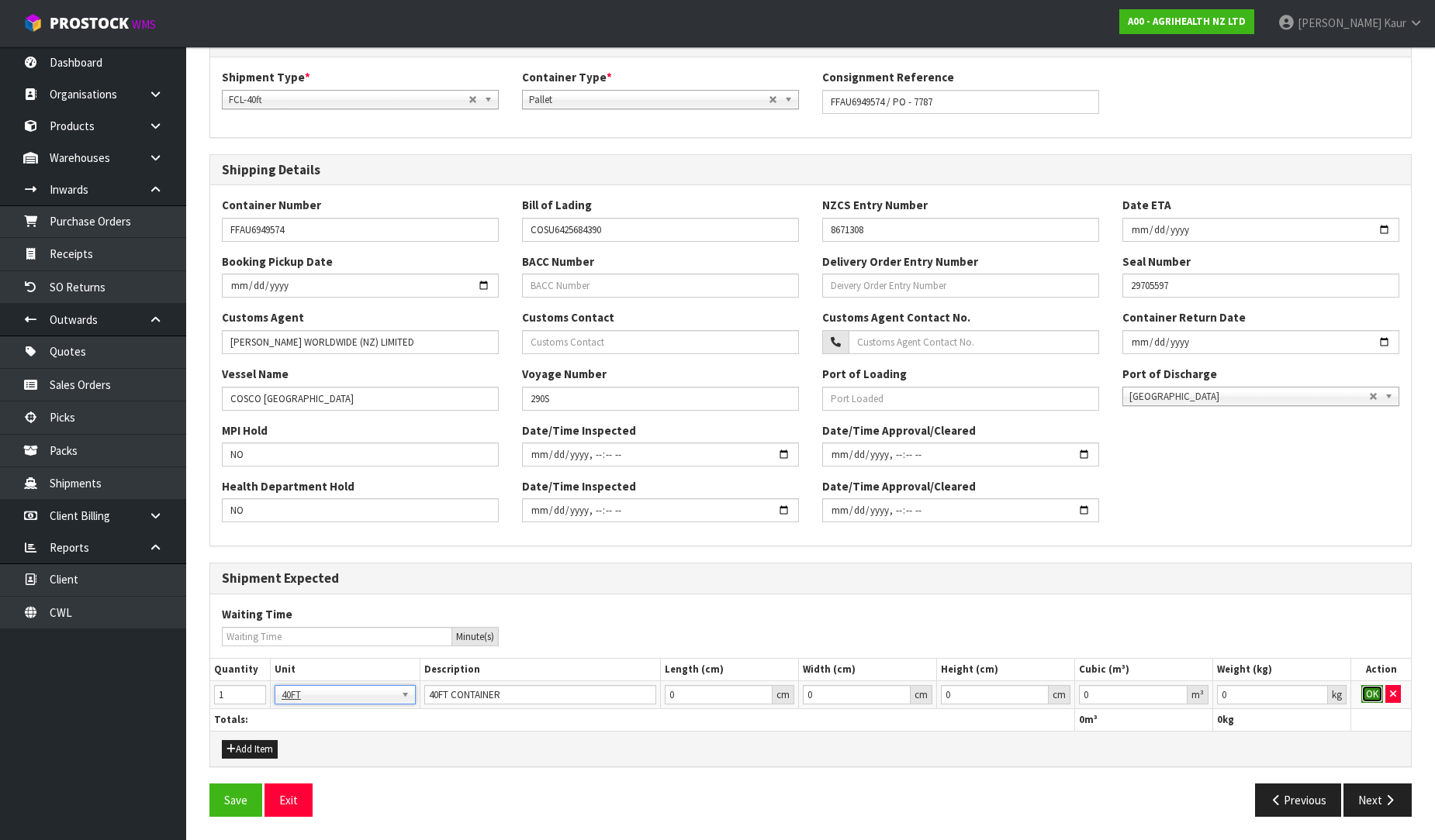
click at [1381, 690] on button "OK" at bounding box center [1372, 694] width 22 height 18
click at [1376, 787] on button "Next" at bounding box center [1377, 801] width 68 height 34
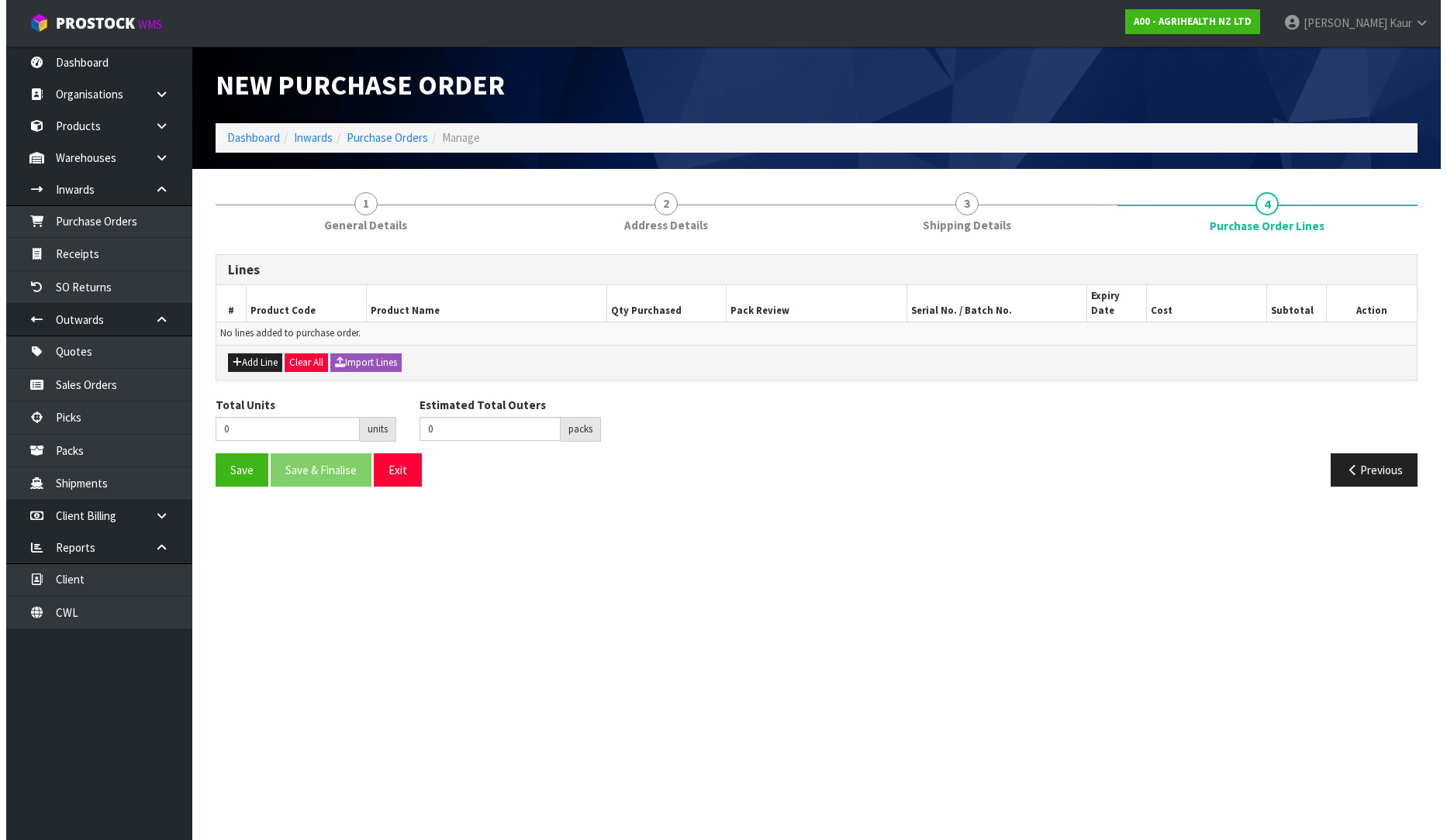
scroll to position [0, 0]
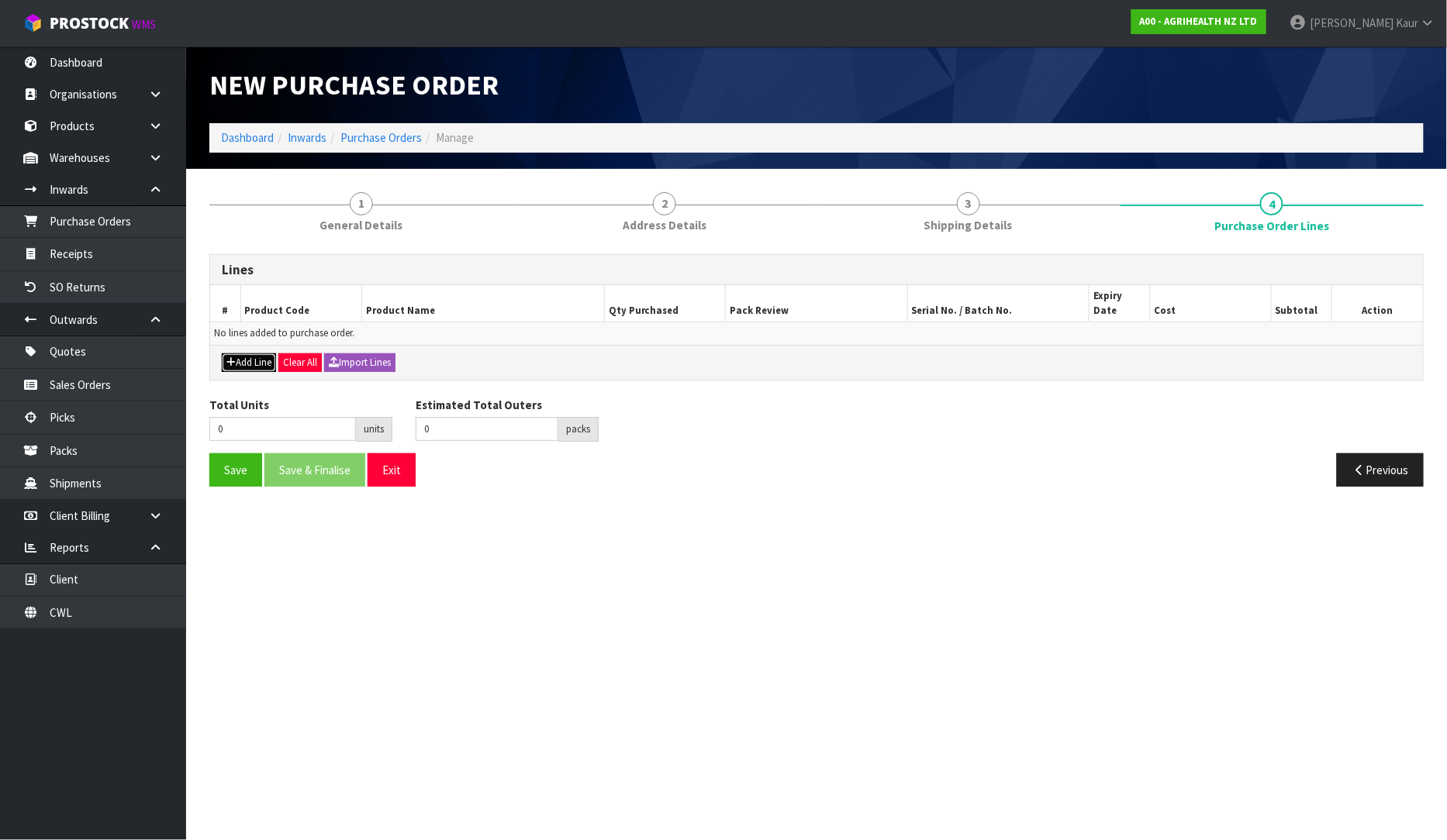
click at [256, 353] on button "Add Line" at bounding box center [249, 362] width 54 height 18
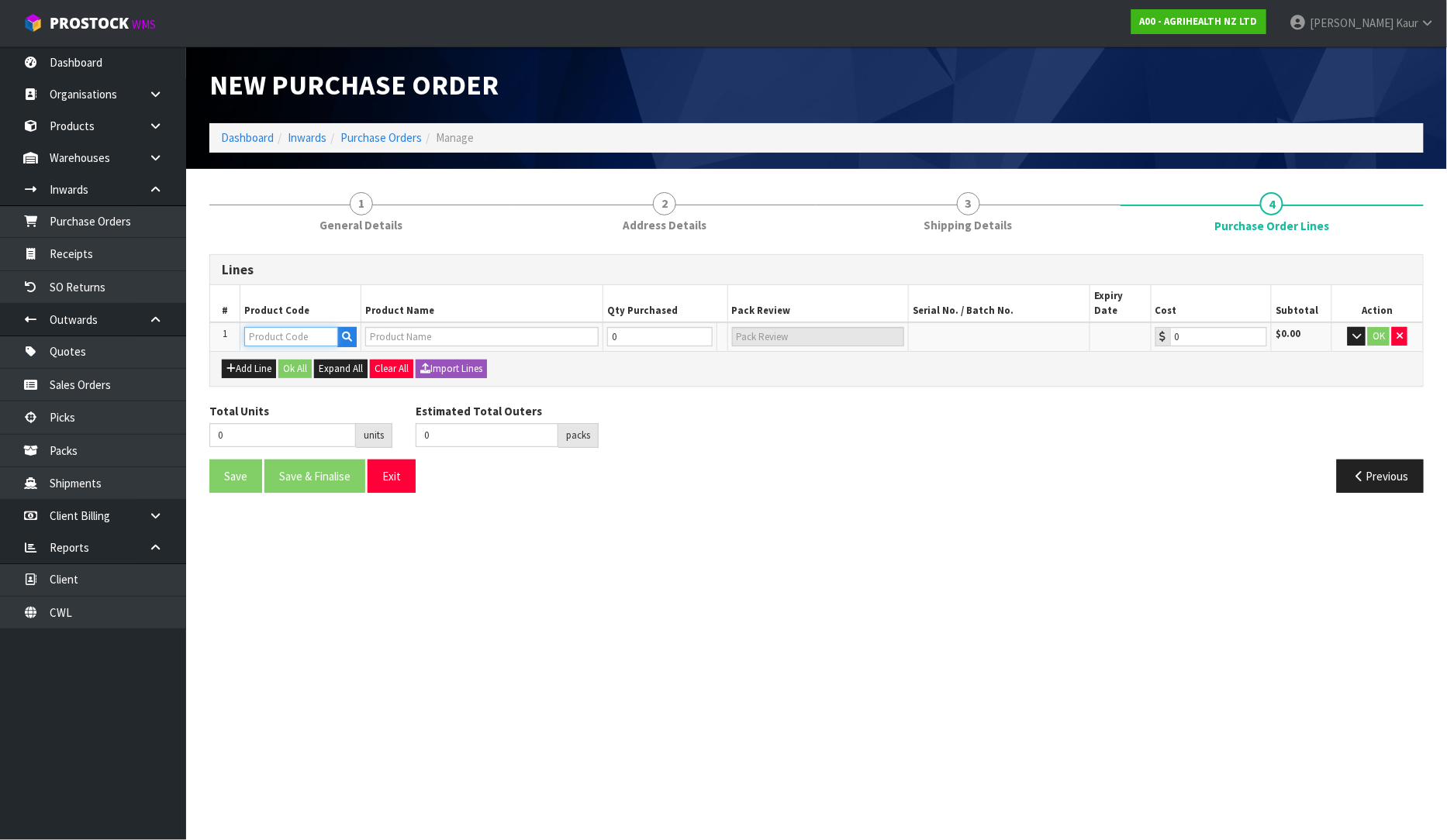
click at [272, 327] on input "text" at bounding box center [291, 336] width 94 height 19
paste input "2400"
type input "2400"
type input "SACOX 120 MICROGRANULATE 25KG"
type input "0.00"
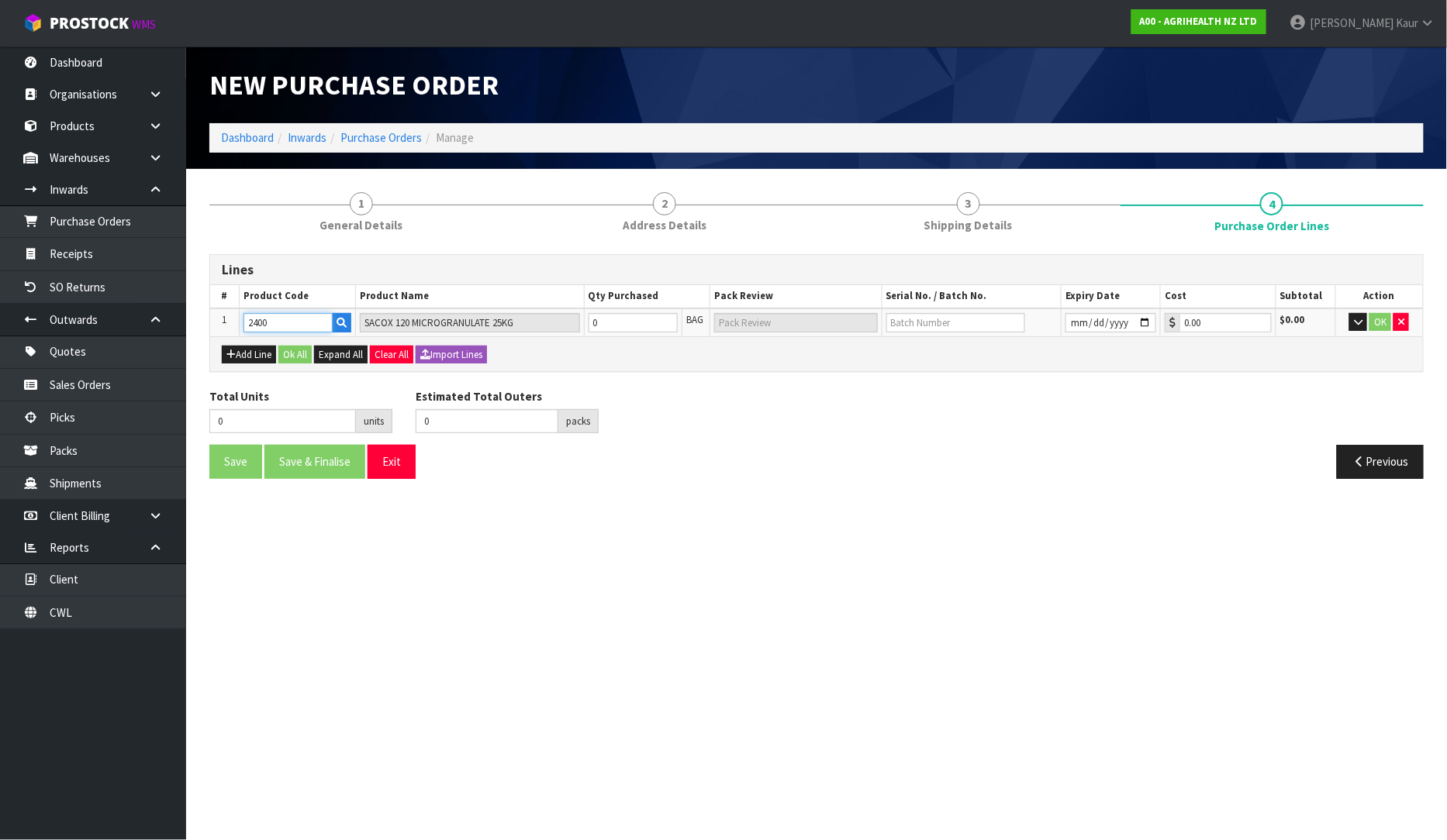
type input "2400"
click at [623, 316] on input "0" at bounding box center [634, 323] width 90 height 19
type input "4"
type input "4 BAG"
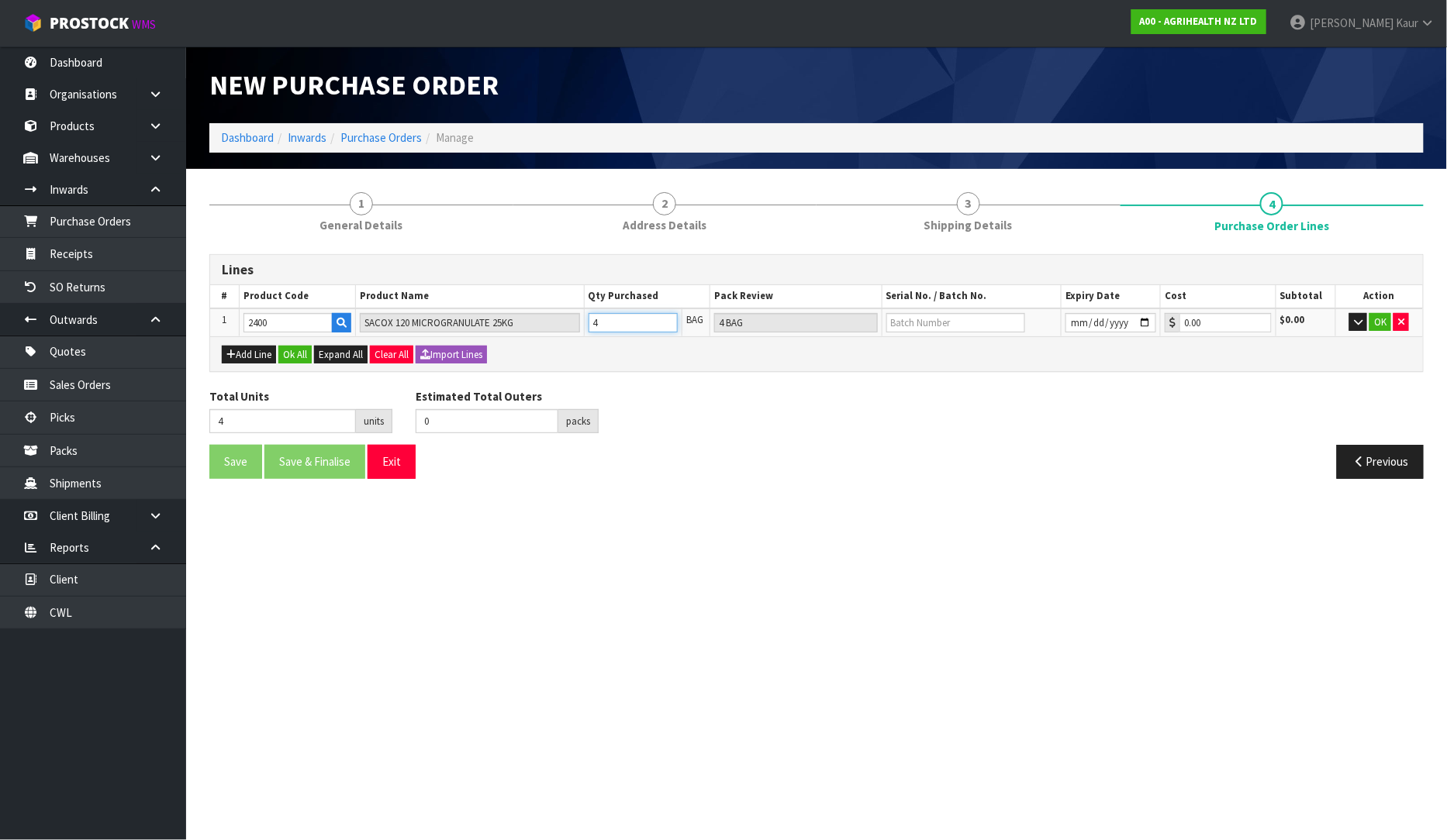
type input "45"
type input "45 BAG"
type input "450"
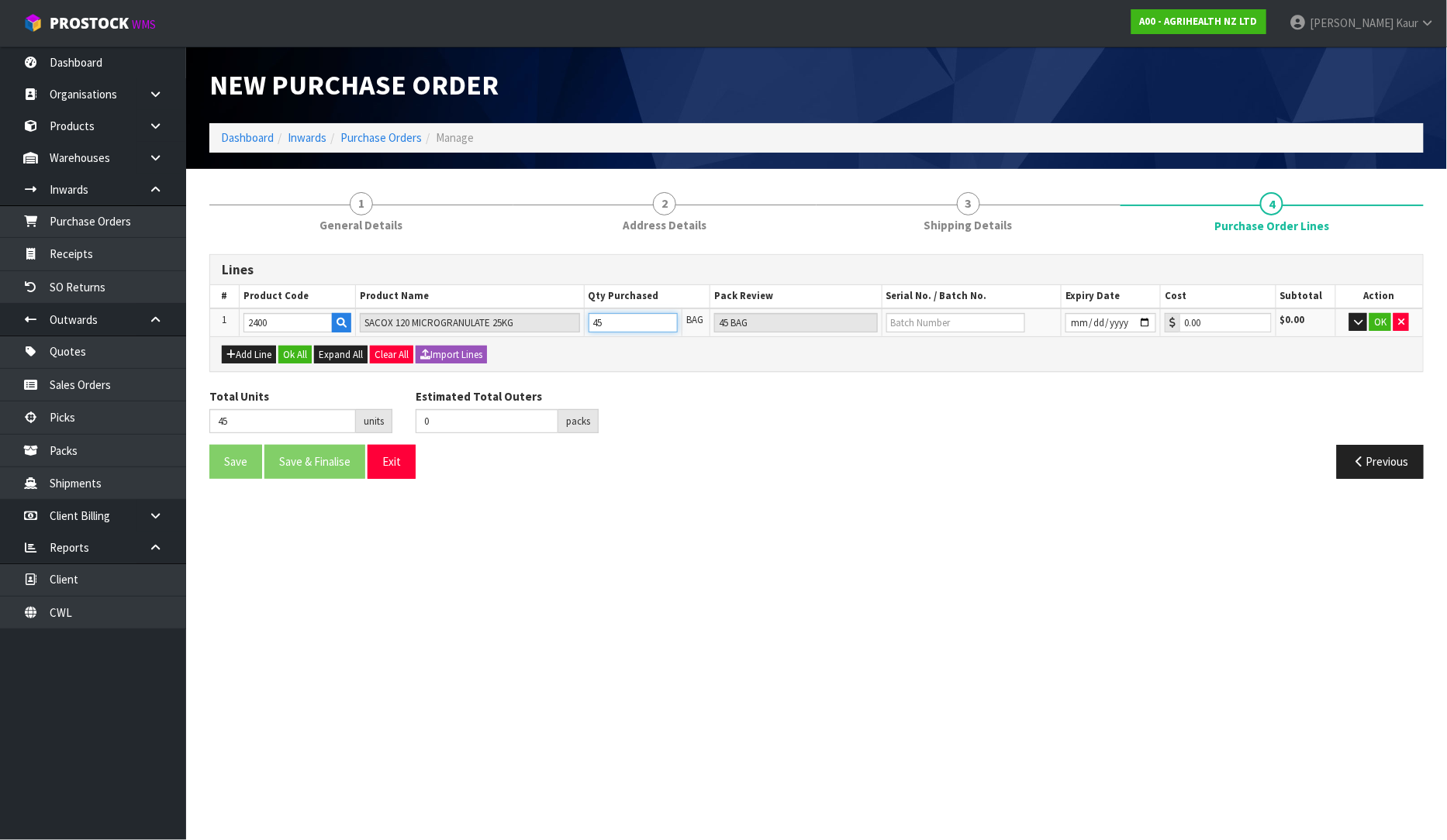
type input "9 PLT"
type input "450"
click at [971, 320] on input "text" at bounding box center [955, 323] width 139 height 19
click at [907, 319] on input "text" at bounding box center [955, 323] width 139 height 19
paste input "25070587248"
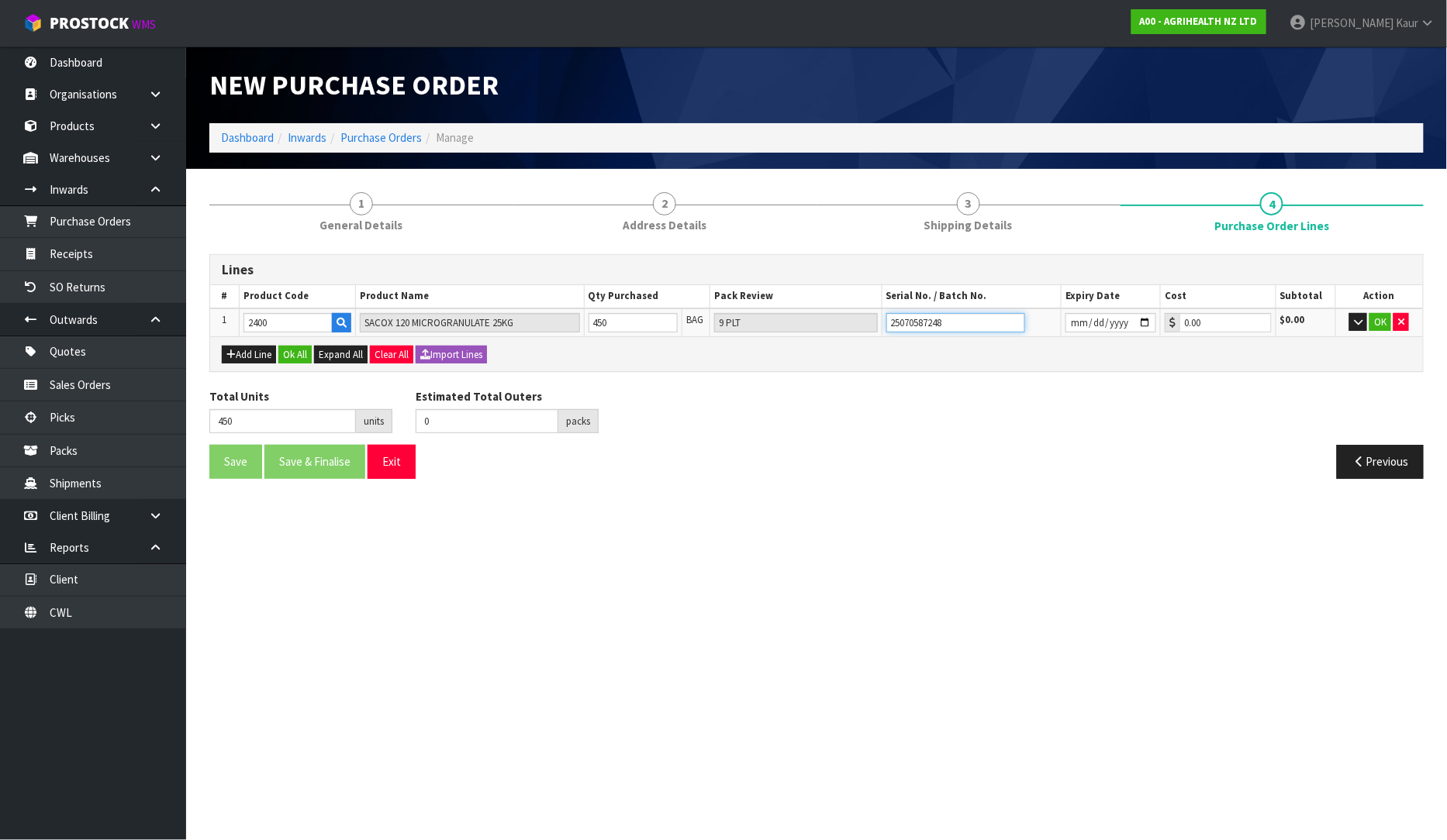
type input "25070587248"
click at [1139, 318] on input "date" at bounding box center [1110, 323] width 91 height 19
type input "2028-07-31"
click at [1378, 326] on button "OK" at bounding box center [1380, 322] width 22 height 18
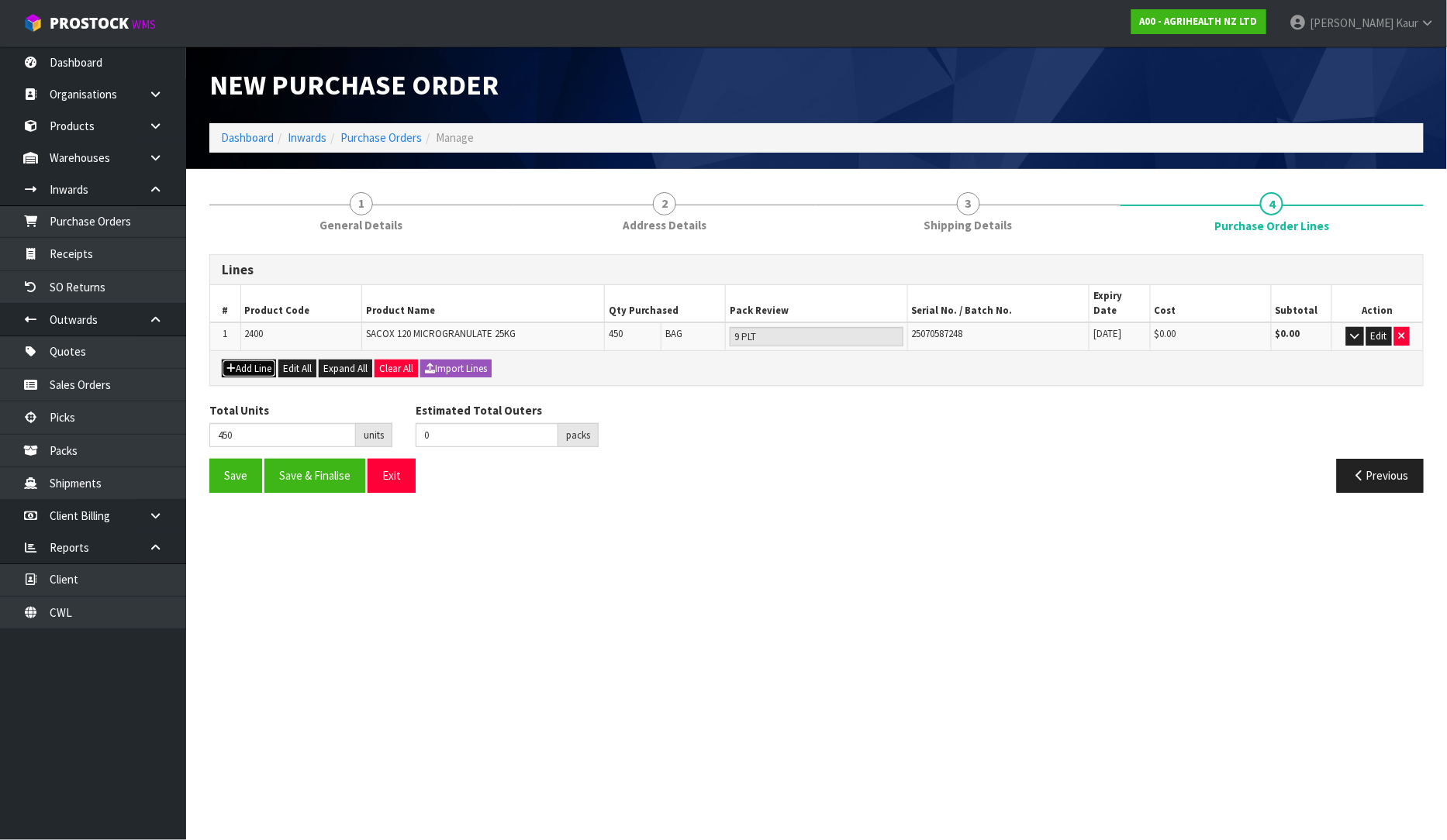
click at [248, 360] on button "Add Line" at bounding box center [249, 368] width 54 height 18
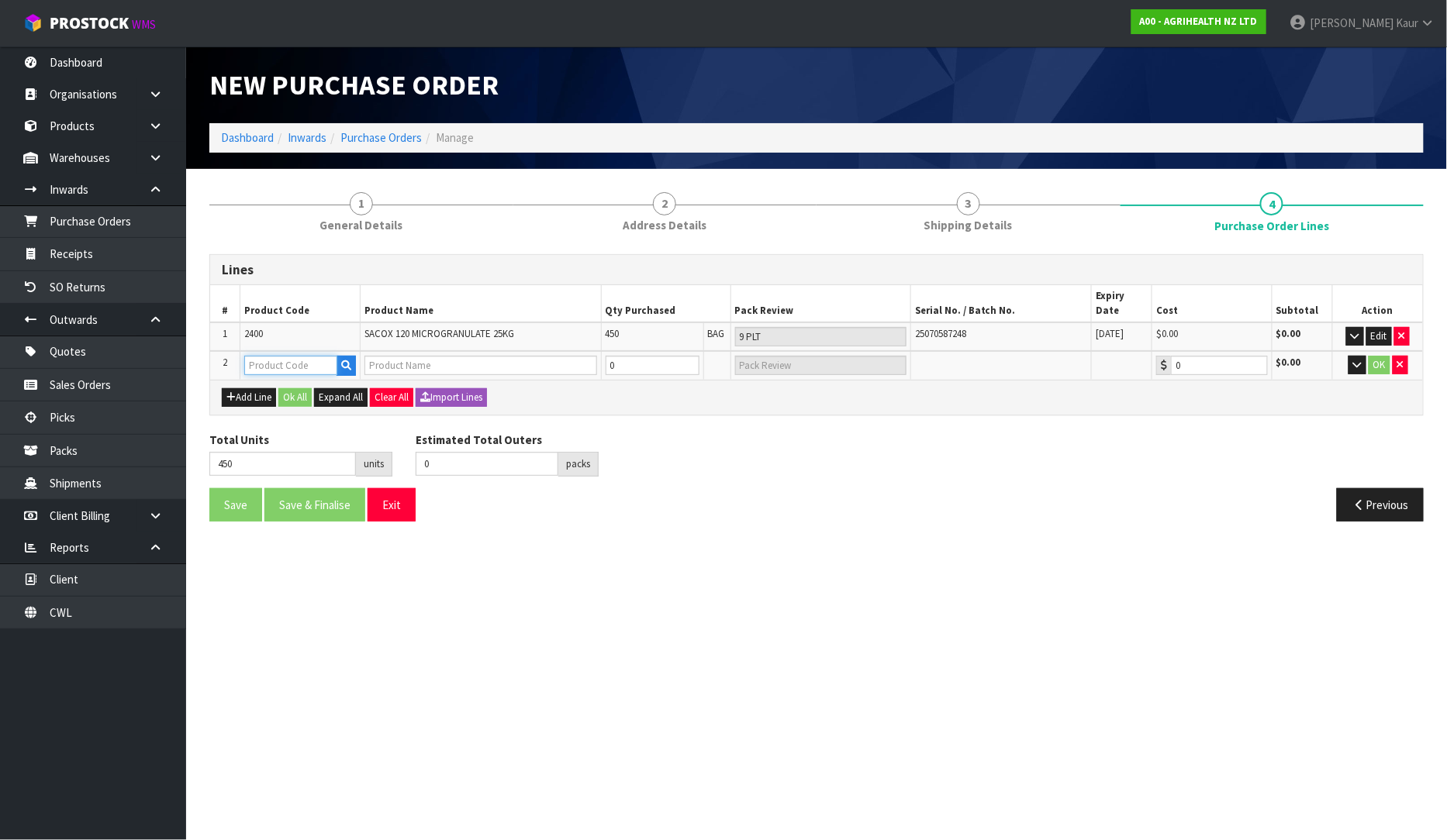
click at [288, 356] on input "text" at bounding box center [291, 365] width 93 height 19
drag, startPoint x: 288, startPoint y: 322, endPoint x: 240, endPoint y: 320, distance: 48.0
click at [240, 323] on td "2400" at bounding box center [300, 337] width 120 height 29
copy span "2400"
click at [297, 356] on input "text" at bounding box center [291, 365] width 93 height 19
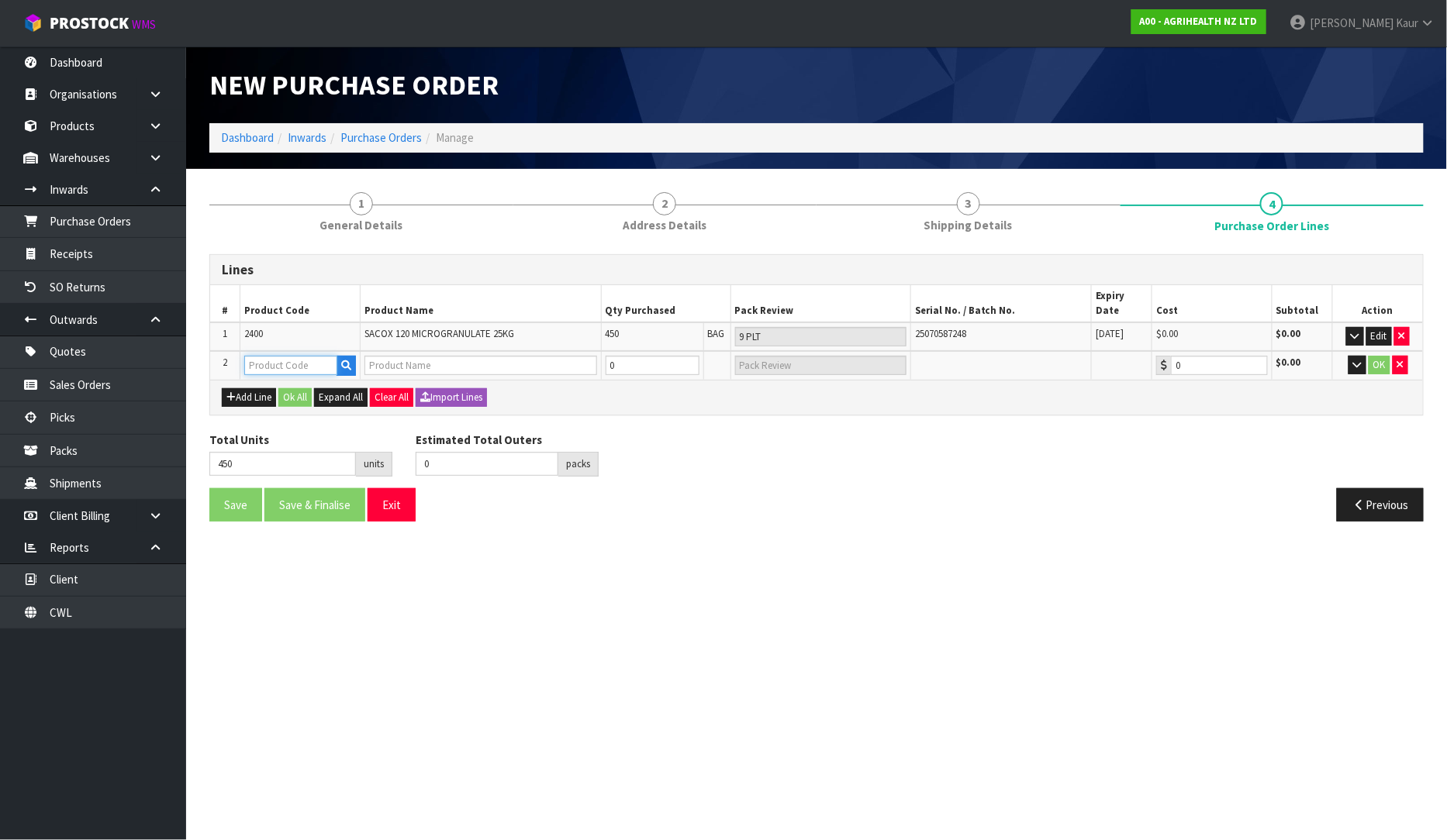
paste input "2400"
type input "2400"
type input "SACOX 120 MICROGRANULATE 25KG"
type input "0.00"
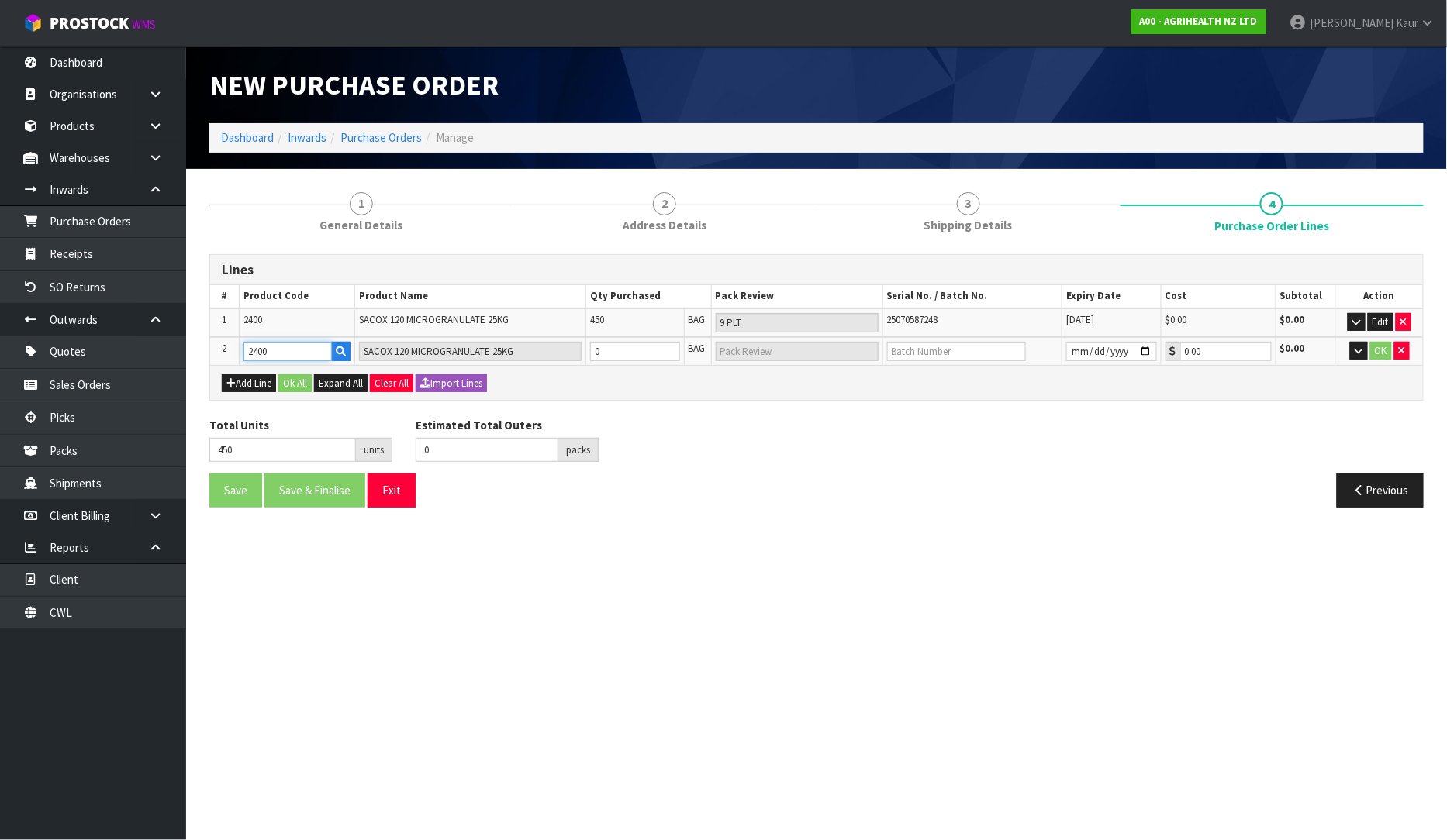
type input "2400"
click at [637, 344] on input "0" at bounding box center [635, 352] width 89 height 19
type input "454"
type input "4"
type input "4 BAG"
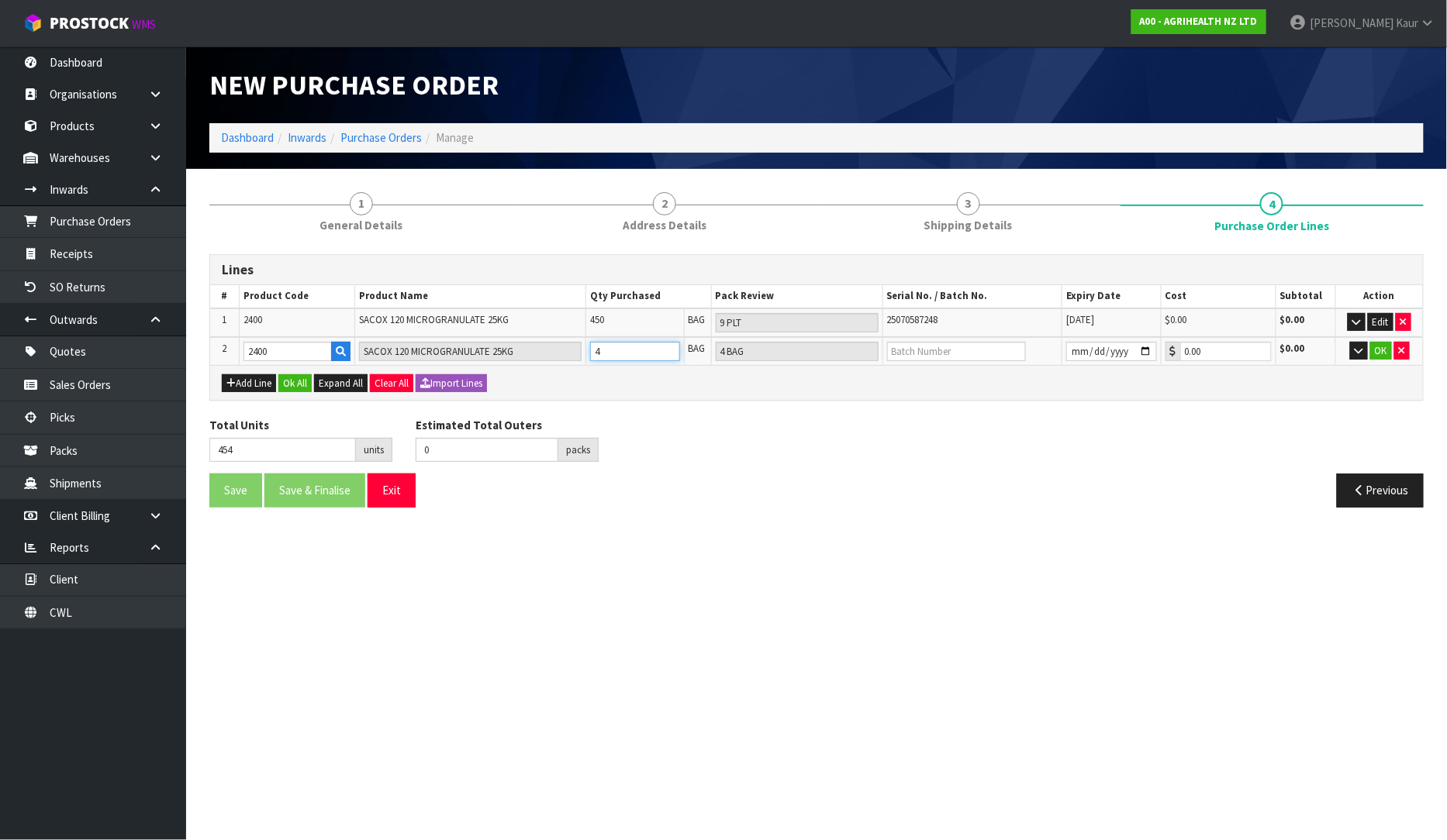
type input "490"
type input "40"
type input "40 BAG"
type input "850"
type input "400"
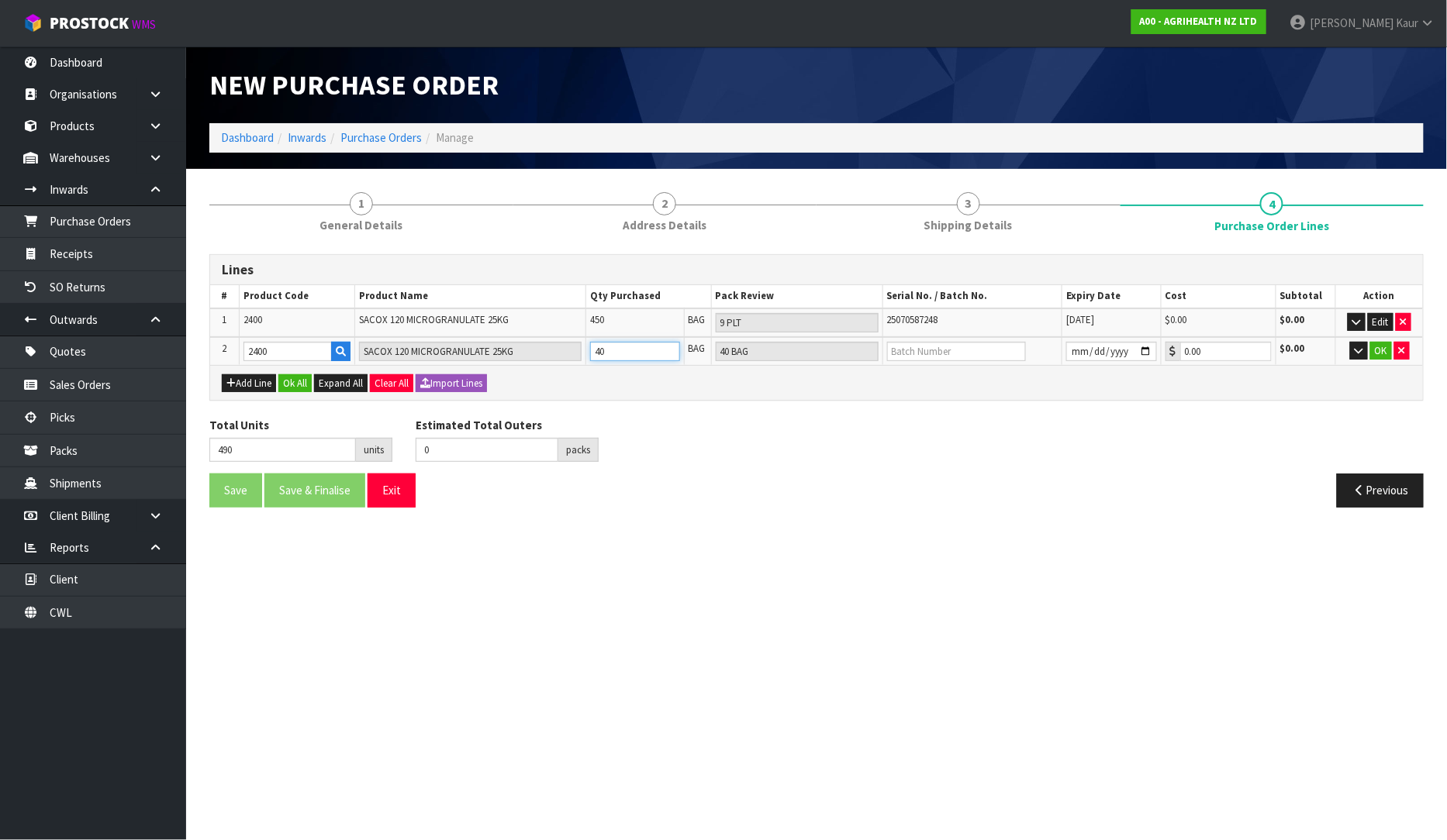
type input "8 PLT"
type input "400"
click at [943, 352] on input "text" at bounding box center [956, 352] width 139 height 19
click at [927, 344] on input "text" at bounding box center [956, 352] width 139 height 19
paste input "25070587249"
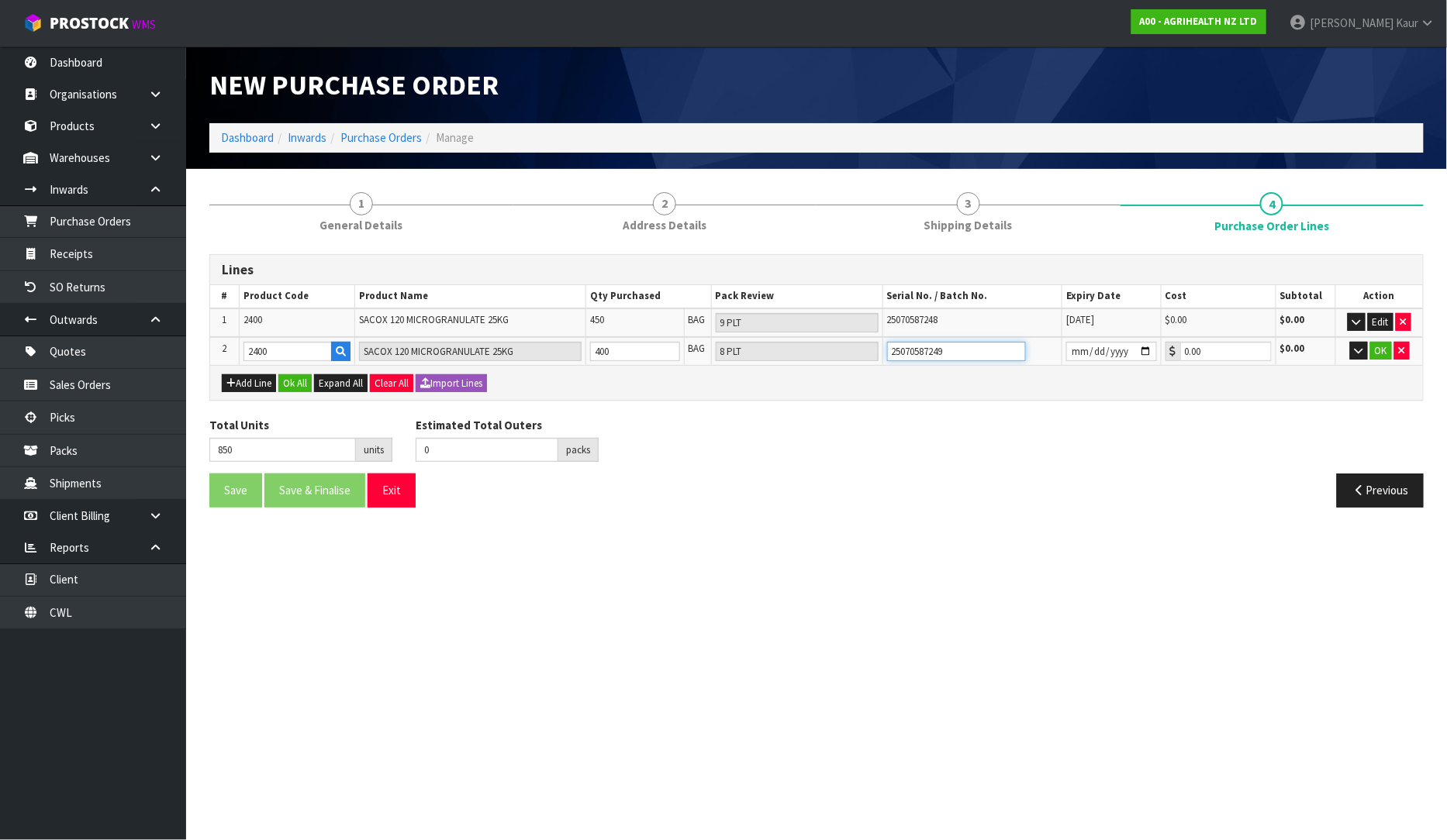
type input "25070587249"
click at [1141, 350] on input "date" at bounding box center [1111, 352] width 91 height 19
type input "2028-07-31"
click at [1378, 349] on button "OK" at bounding box center [1380, 351] width 22 height 18
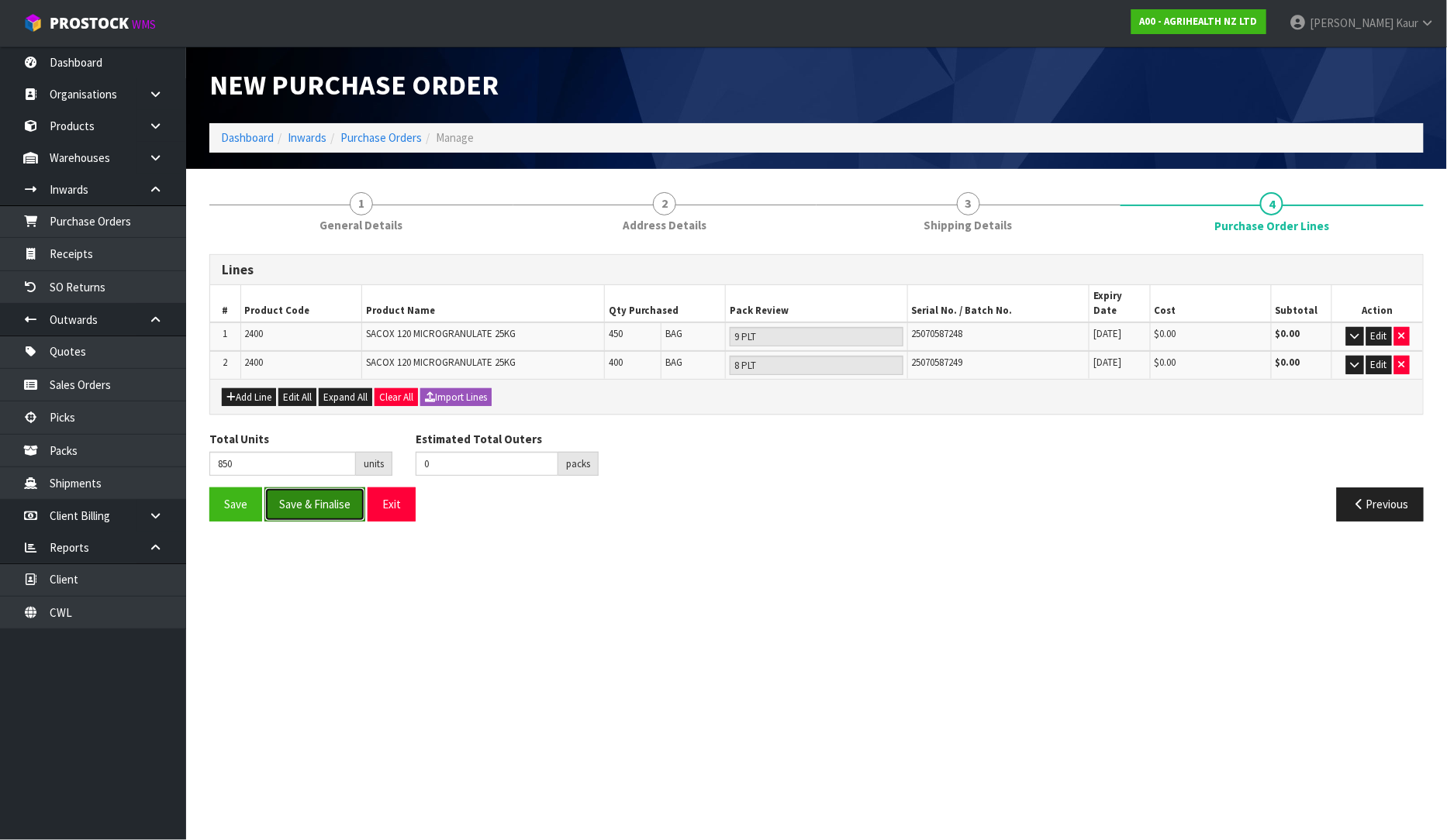
click at [337, 488] on button "Save & Finalise" at bounding box center [315, 504] width 101 height 34
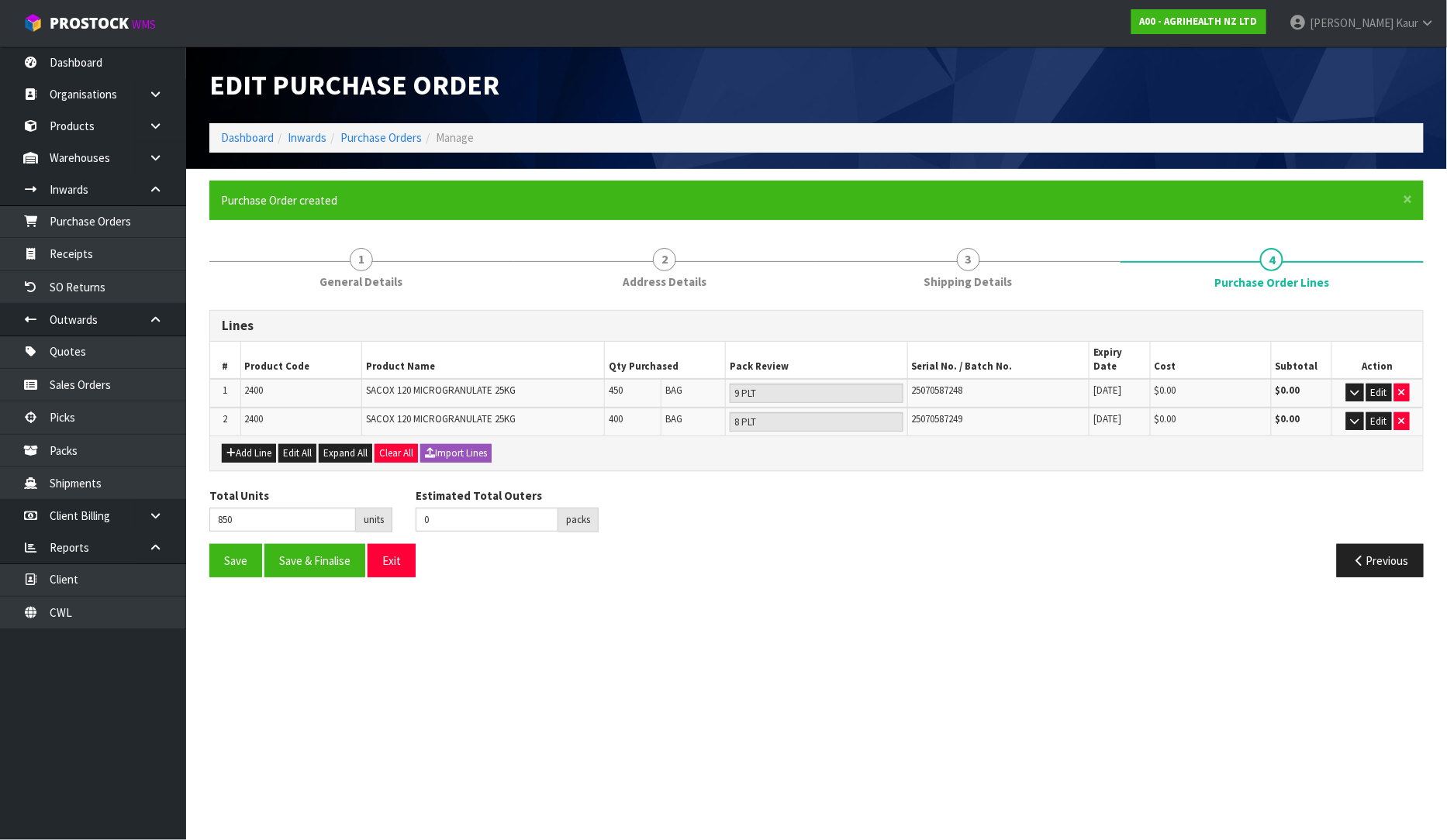
type input "0"
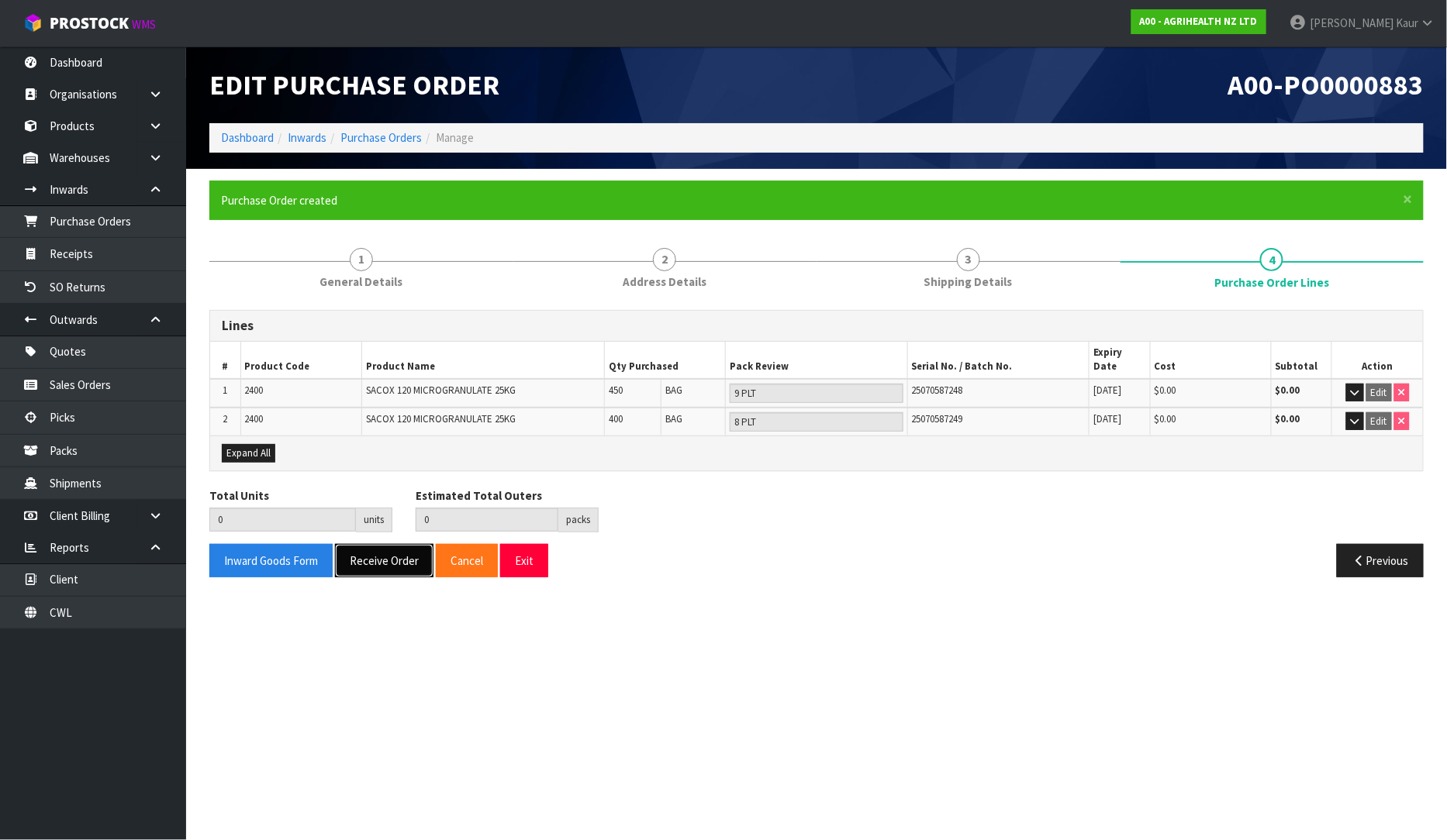
click at [385, 545] on button "Receive Order" at bounding box center [384, 561] width 99 height 34
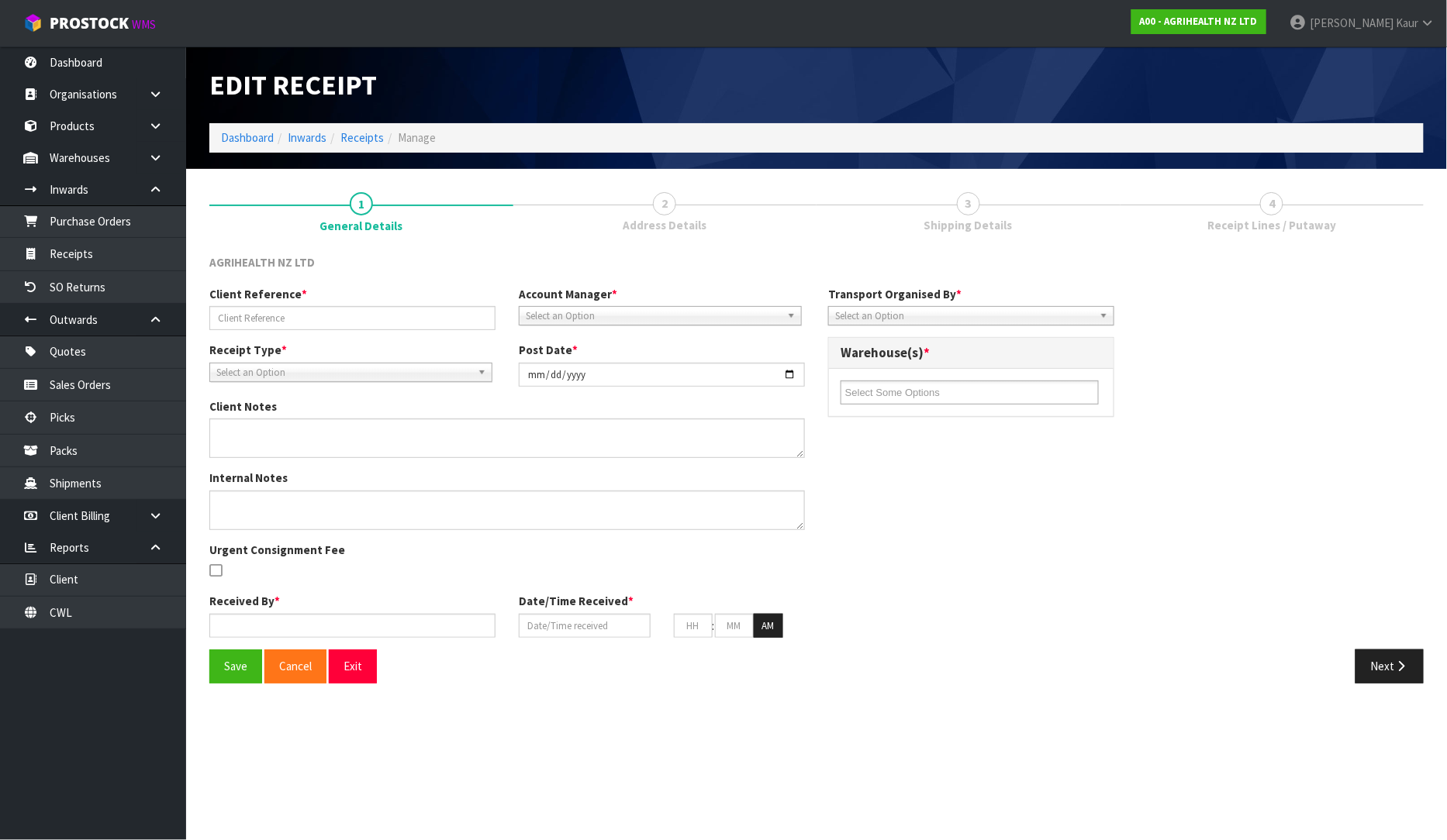
type input "FFAU6949574 / PO - 7787"
type input "[DATE]"
type input "[PERSON_NAME]"
type input "[DATE]"
type input "12"
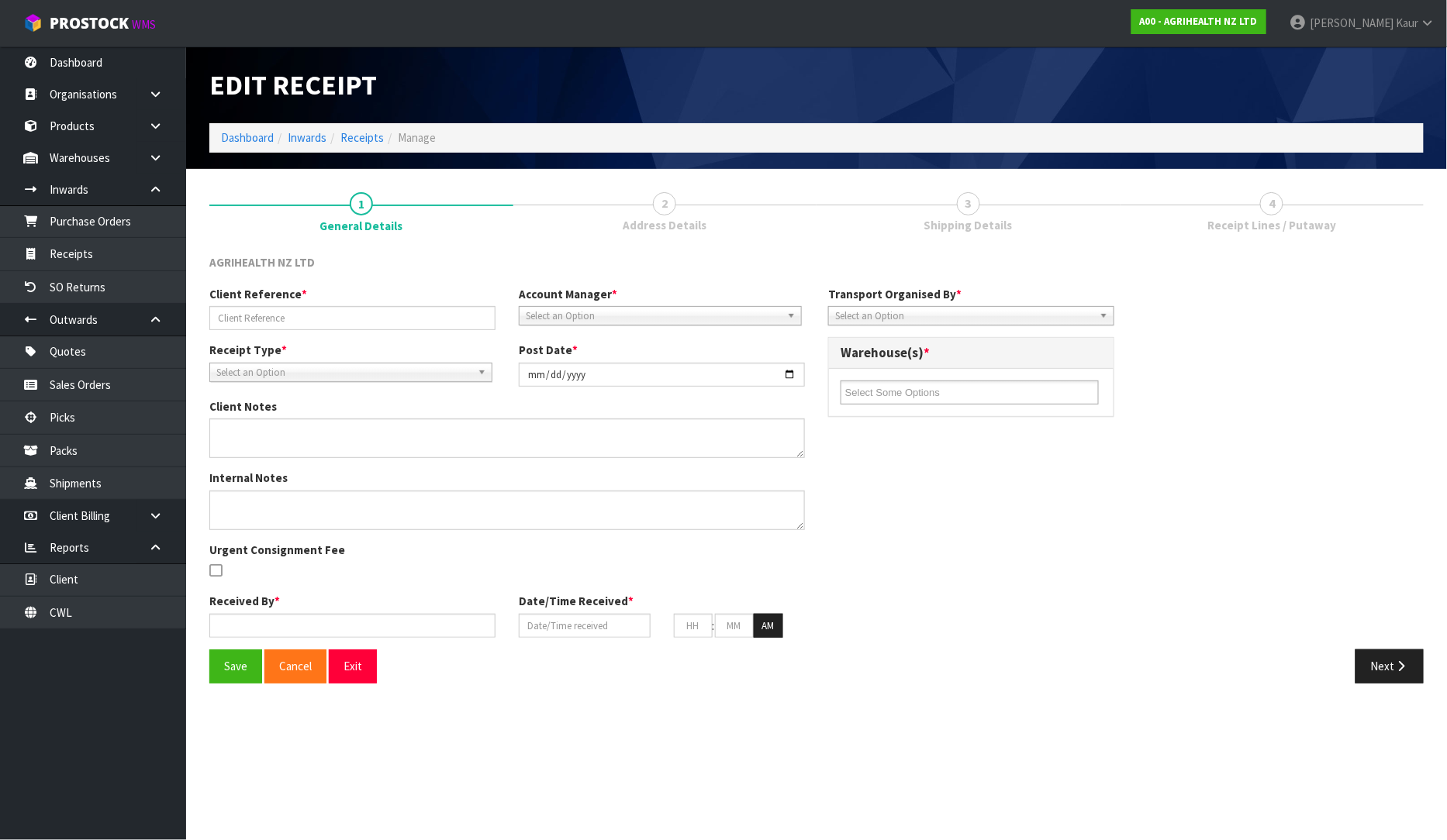
type input "00"
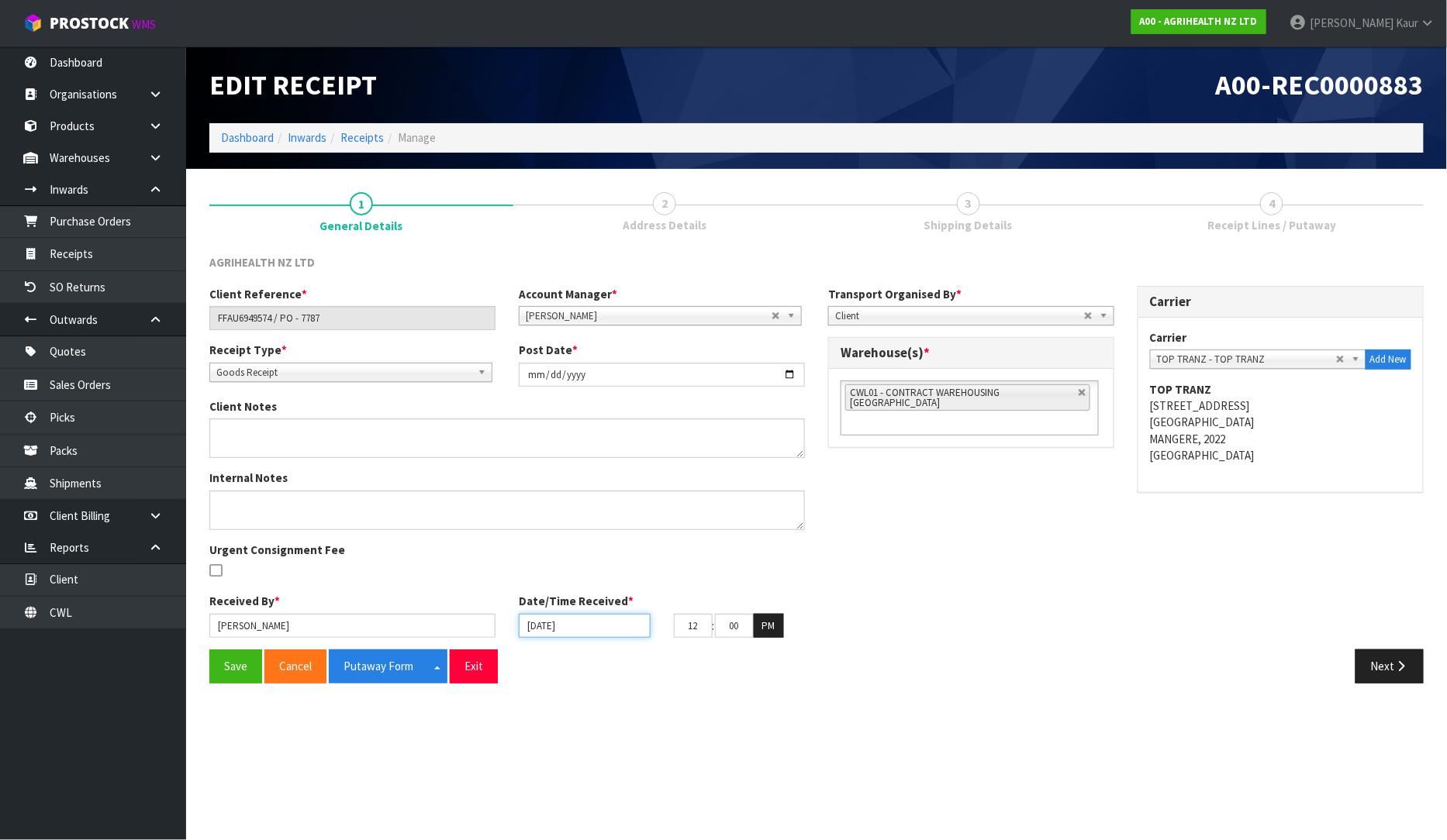
click at [601, 624] on input "[DATE]" at bounding box center [585, 626] width 132 height 24
click at [613, 626] on input "[DATE]" at bounding box center [585, 626] width 132 height 24
click at [538, 625] on input "[DATE]" at bounding box center [585, 626] width 132 height 24
type input "1/10/2025"
type input "15/10/2025"
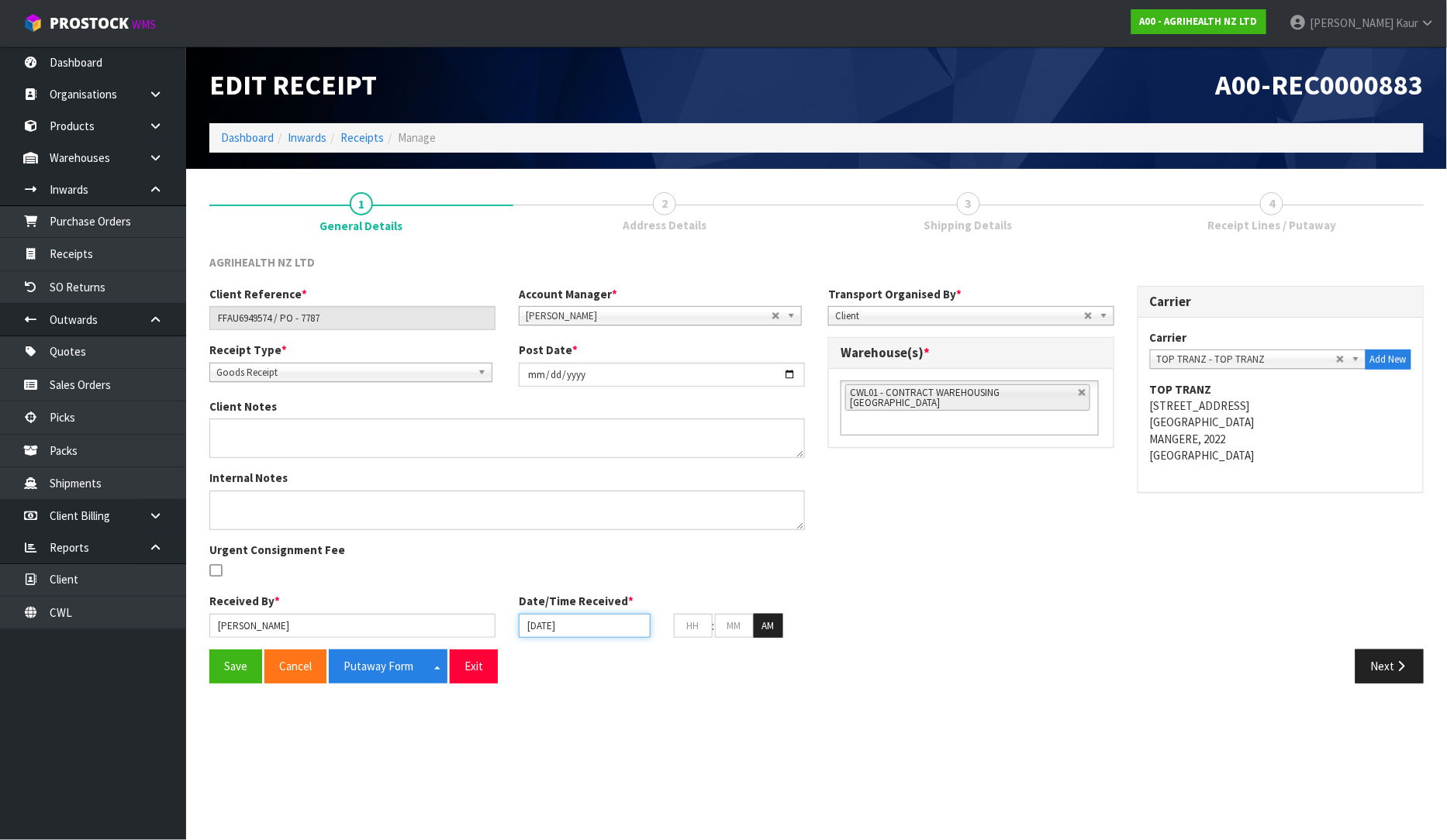
type input "12"
type input "00"
type input "15/10/2025"
click at [676, 664] on div "Save Cancel Putaway Form Split button! CSV FORMAT Exit" at bounding box center [507, 666] width 619 height 34
click at [597, 620] on input "15/10/2025" at bounding box center [585, 626] width 132 height 24
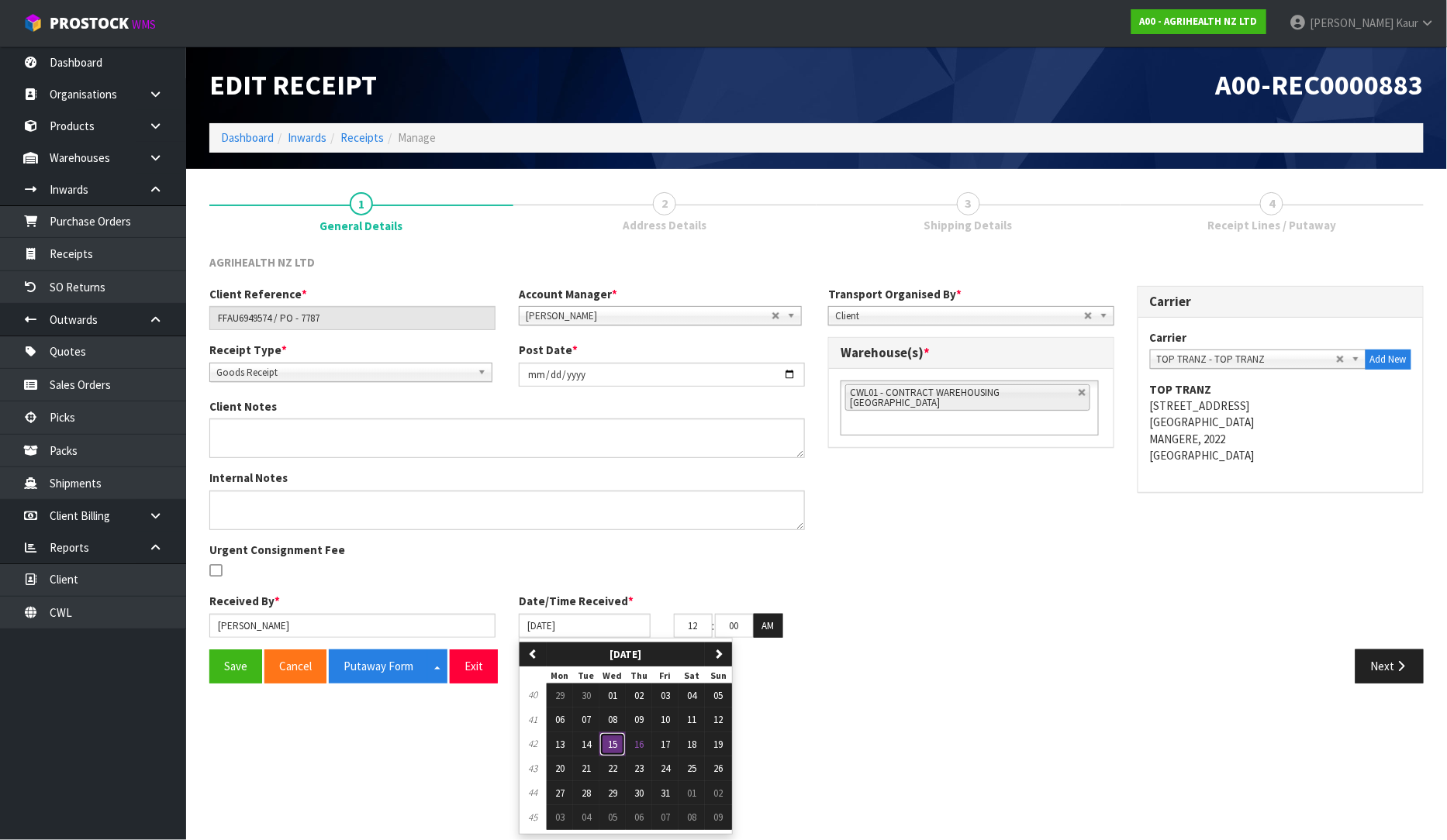
click at [614, 747] on span "15" at bounding box center [613, 744] width 10 height 13
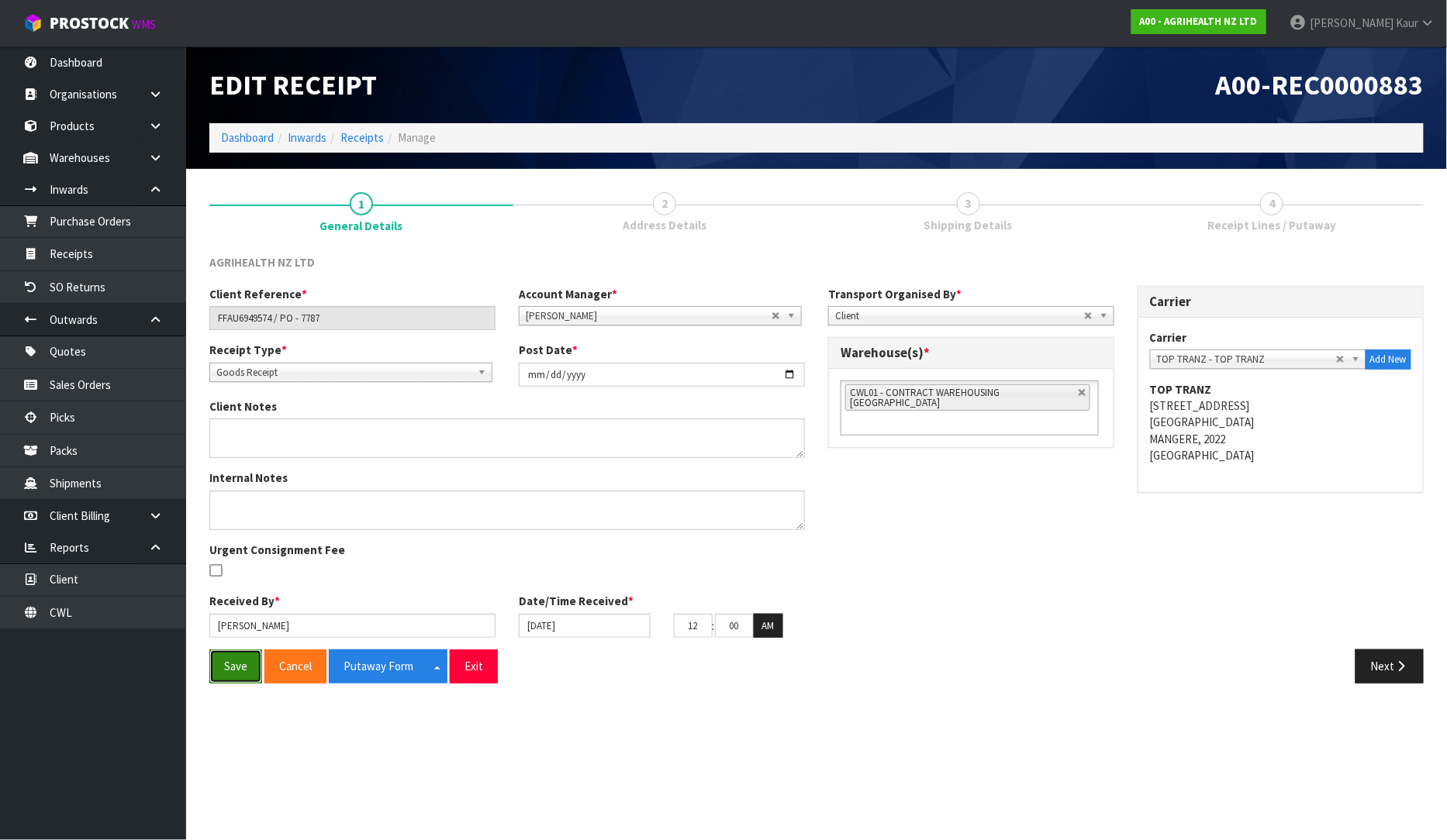
click at [241, 672] on button "Save" at bounding box center [236, 666] width 53 height 34
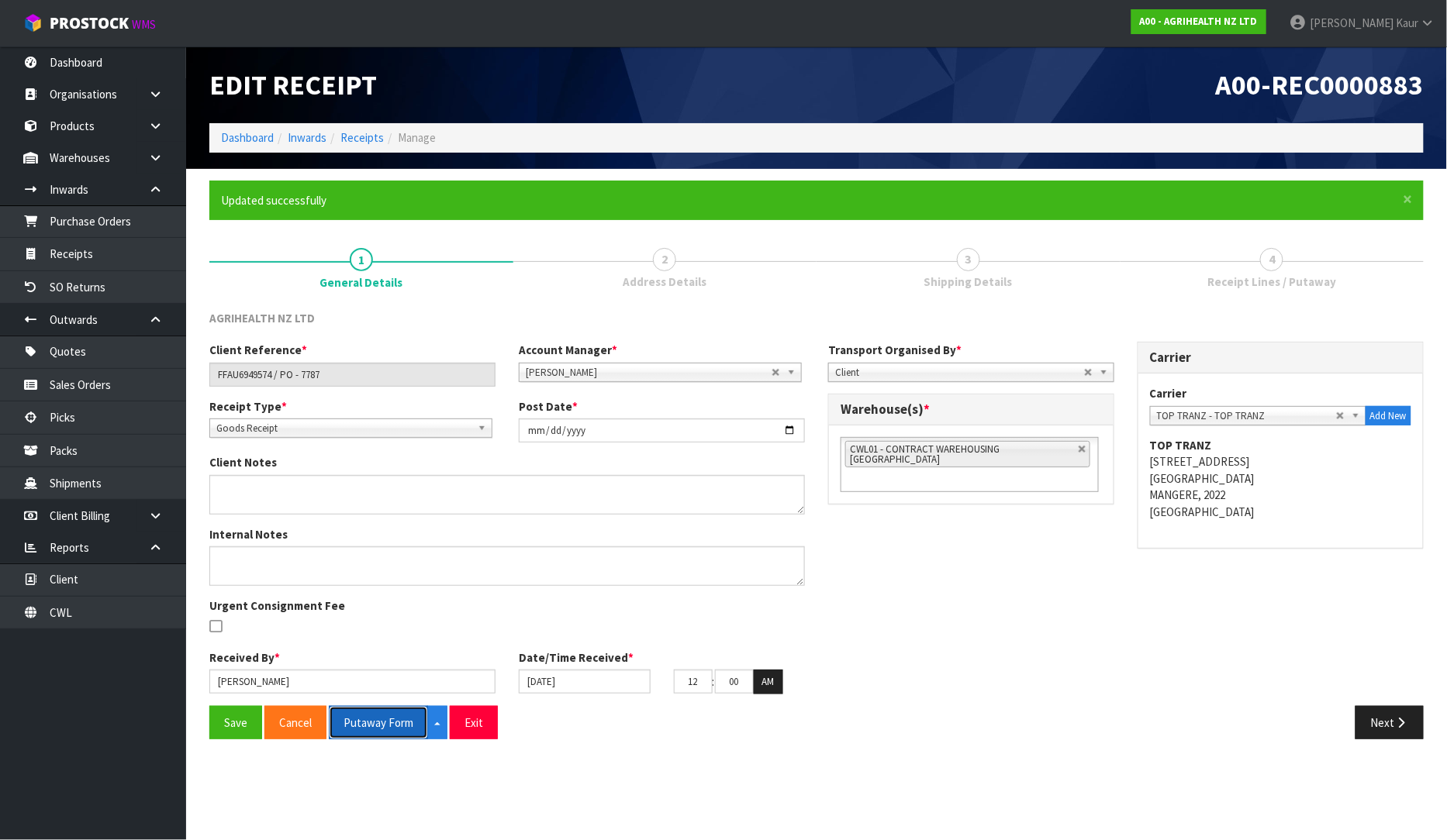
click at [366, 716] on button "Putaway Form" at bounding box center [378, 723] width 99 height 34
click at [1416, 13] on link "Prabhneet Kaur" at bounding box center [1362, 23] width 169 height 46
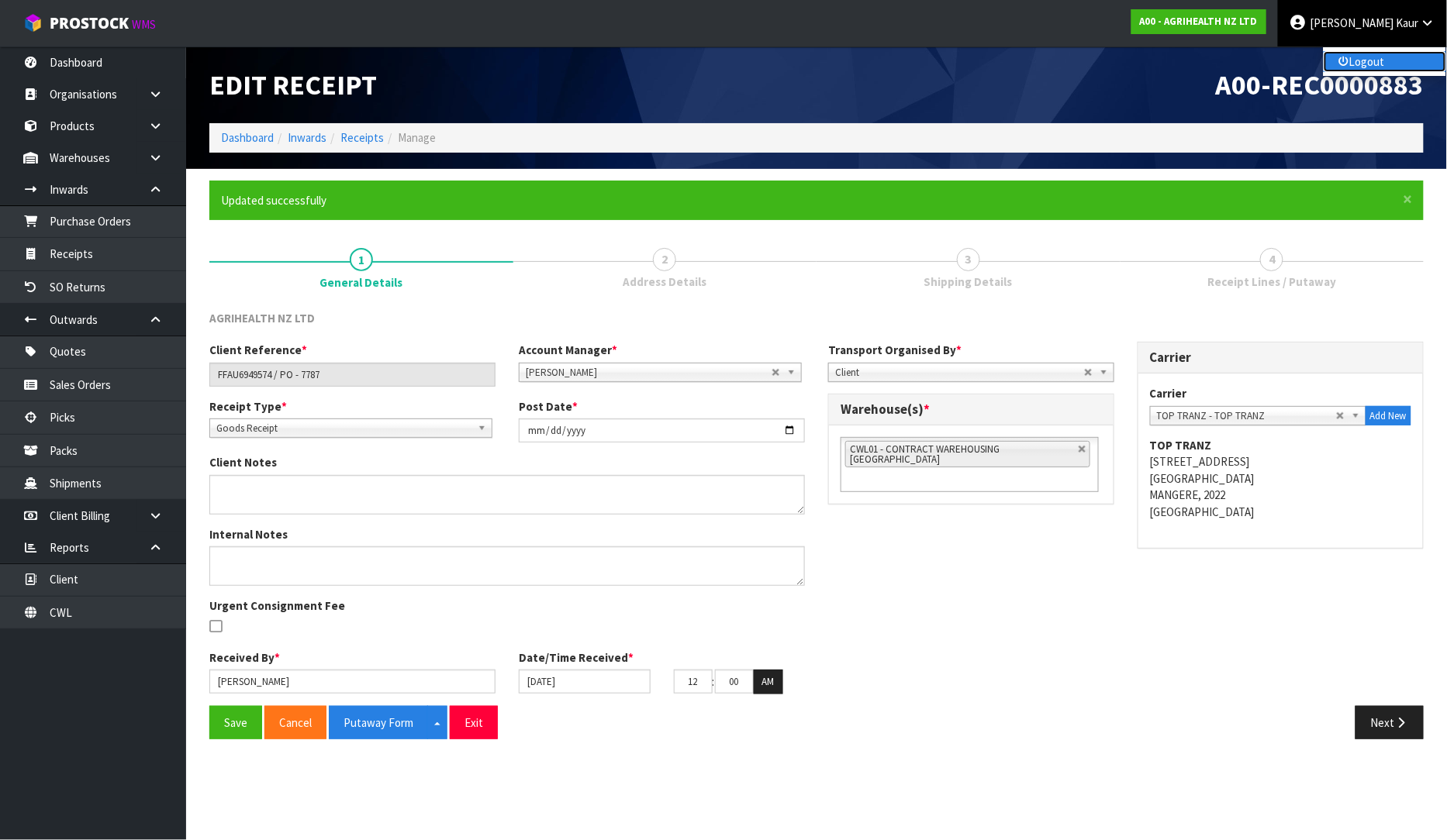
click at [1393, 65] on link "Logout" at bounding box center [1385, 62] width 123 height 21
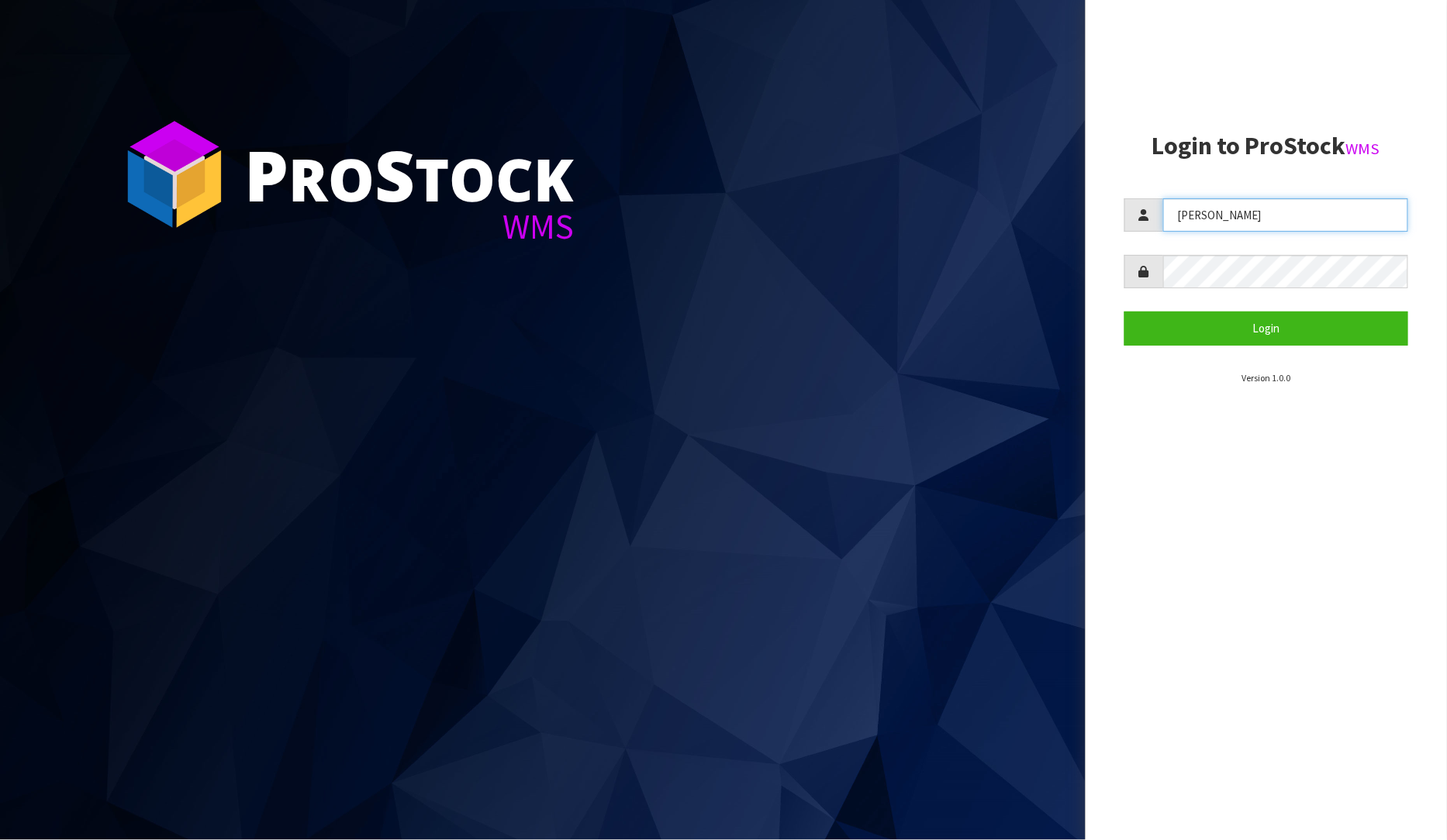
click at [1303, 210] on input "[PERSON_NAME]" at bounding box center [1286, 215] width 246 height 34
type input "[PERSON_NAME]"
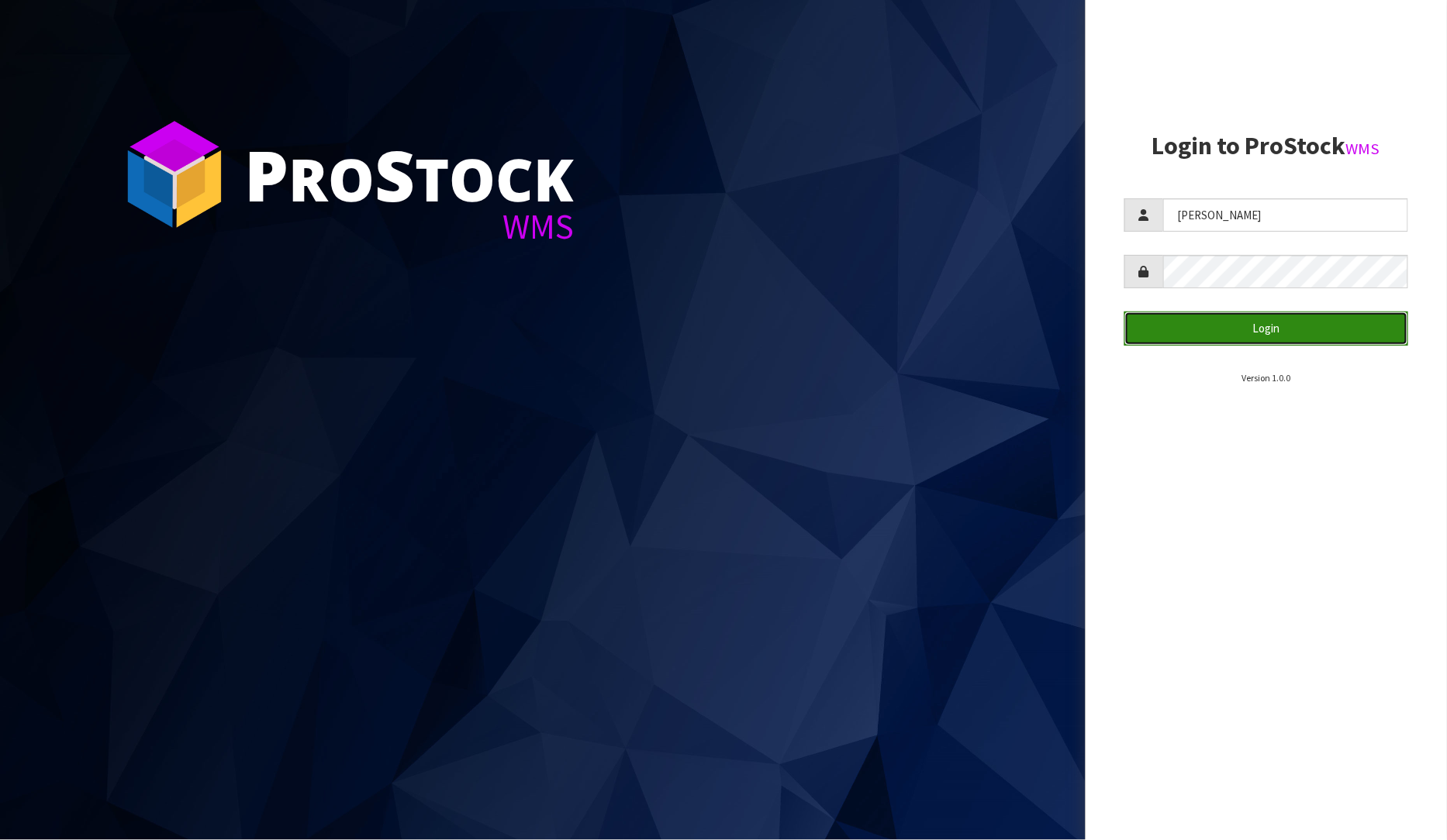
click at [1225, 330] on button "Login" at bounding box center [1266, 328] width 284 height 34
